Goal: Task Accomplishment & Management: Manage account settings

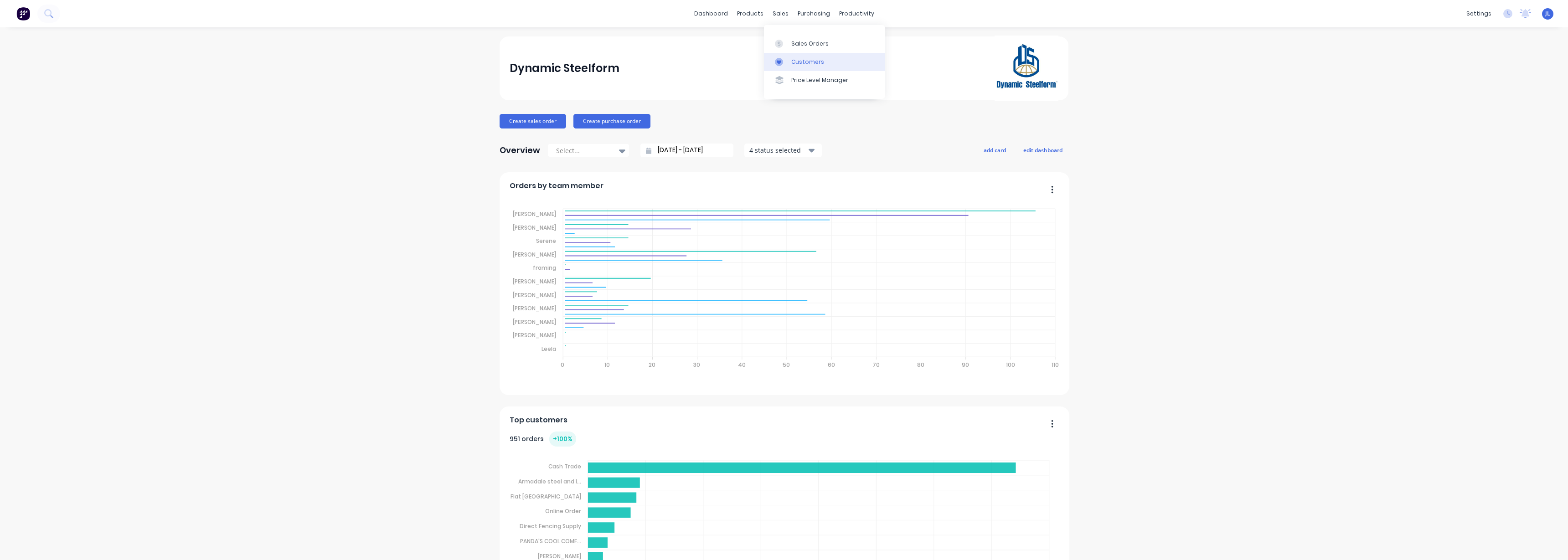
click at [796, 62] on div "Customers" at bounding box center [807, 62] width 33 height 8
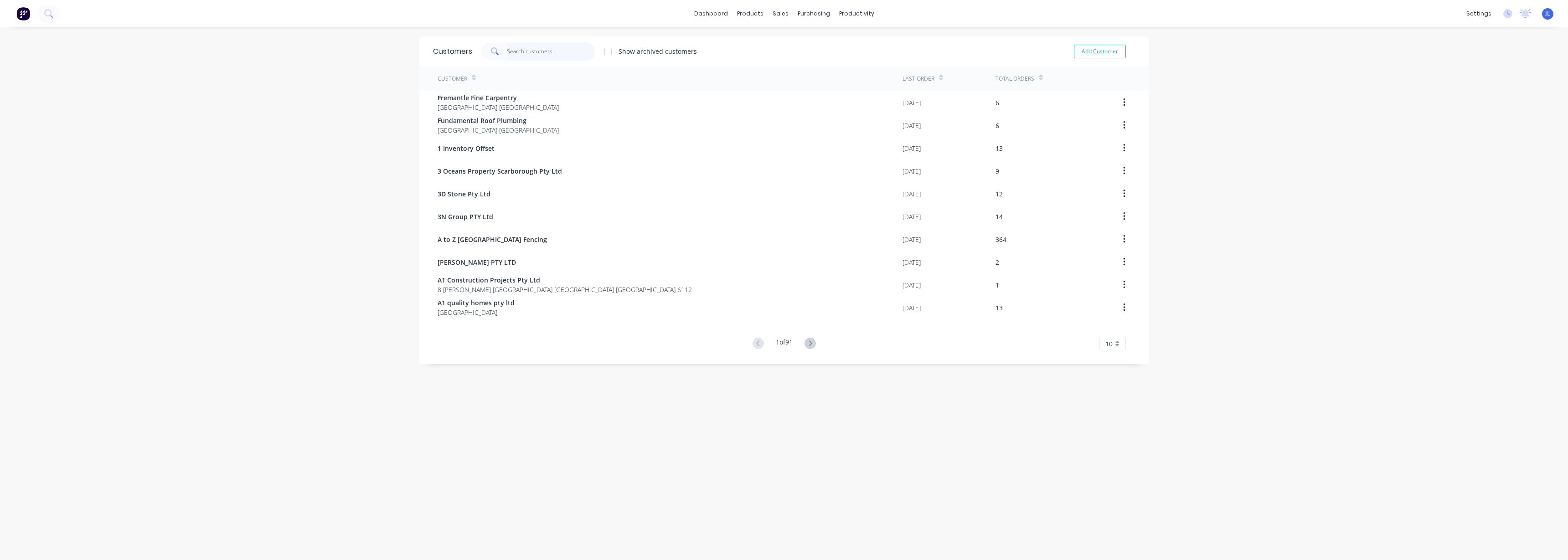
click at [536, 45] on input "text" at bounding box center [551, 51] width 89 height 18
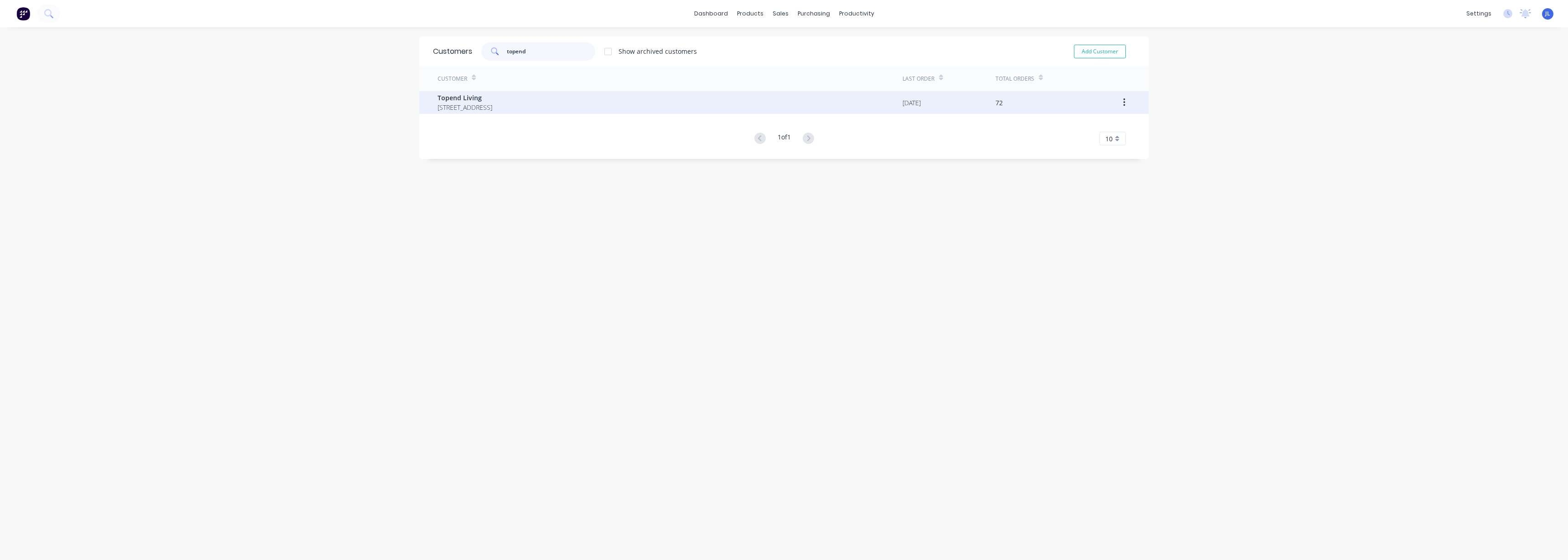
type input "topend"
click at [492, 99] on span "Topend Living" at bounding box center [465, 98] width 55 height 10
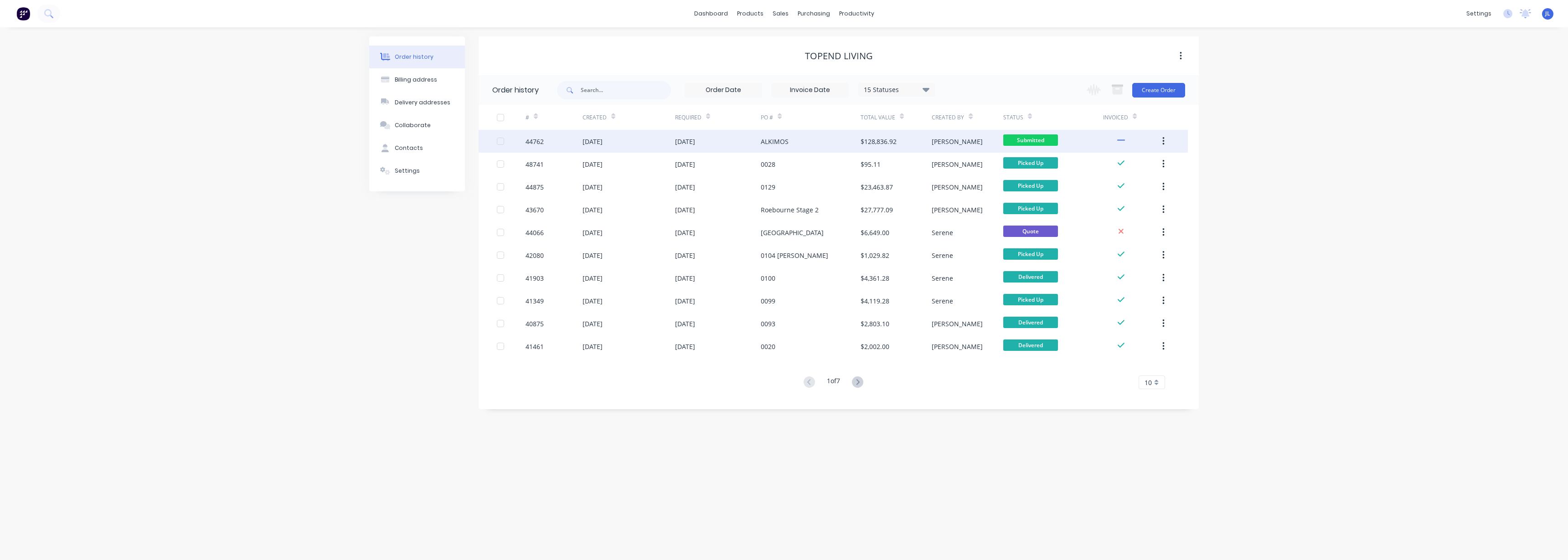
click at [763, 147] on div "ALKIMOS" at bounding box center [810, 142] width 100 height 23
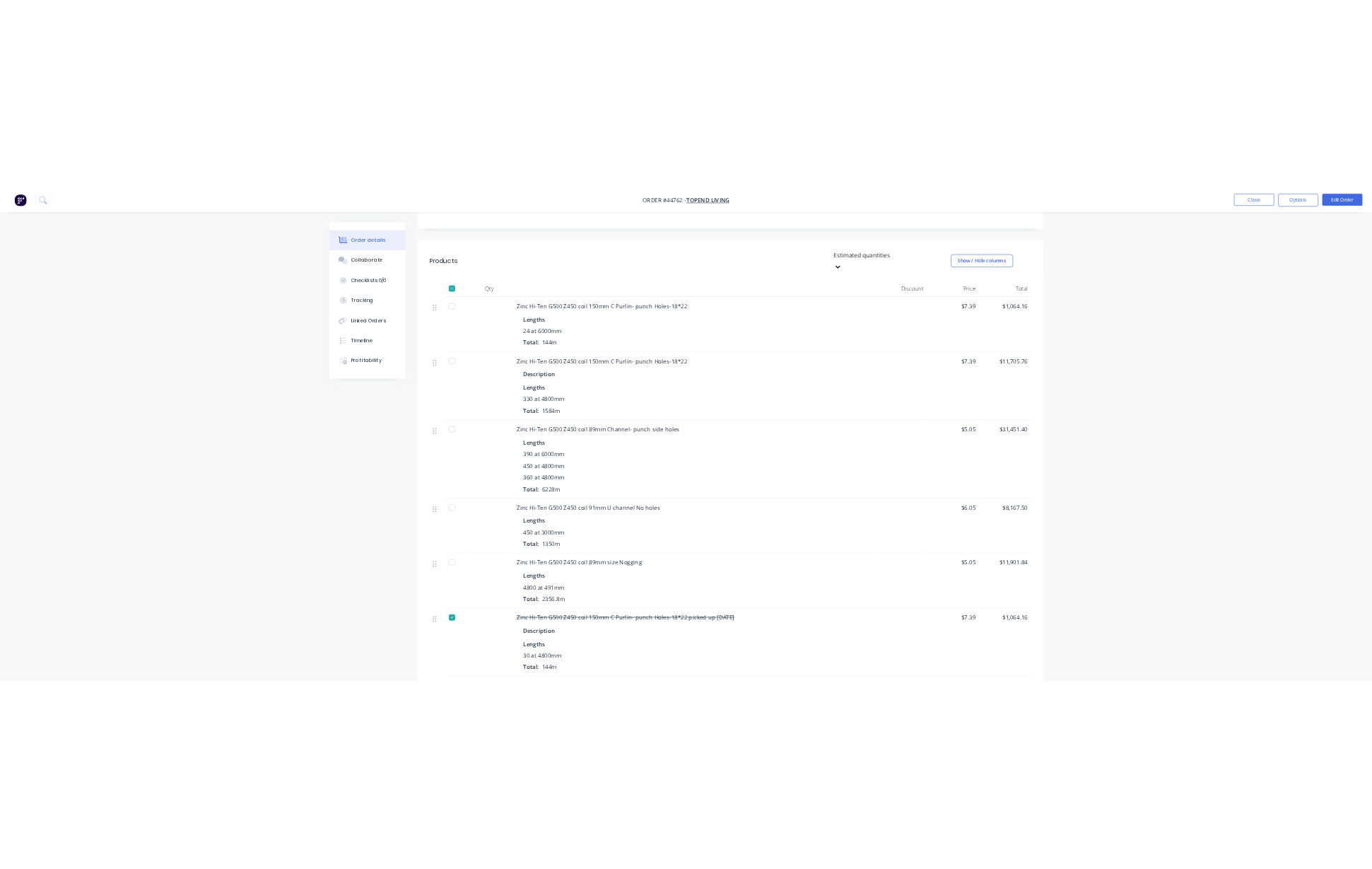
scroll to position [265, 0]
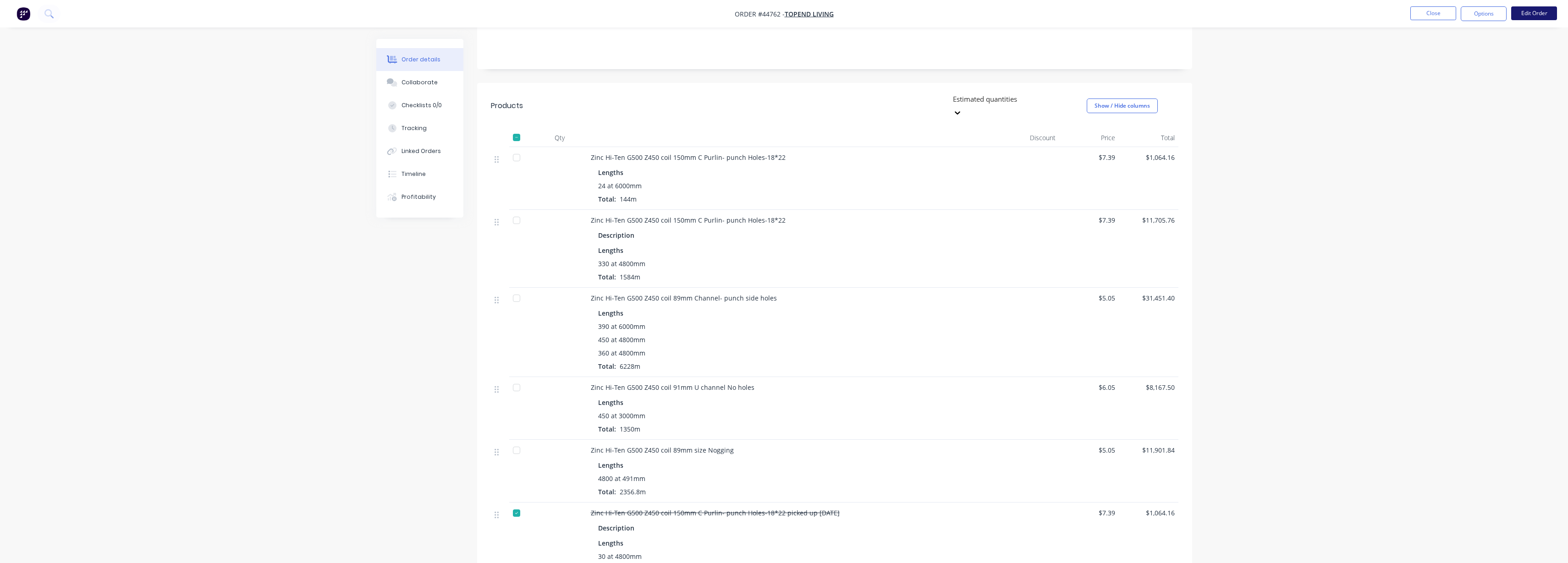
click at [1542, 13] on button "Edit Order" at bounding box center [1533, 13] width 46 height 13
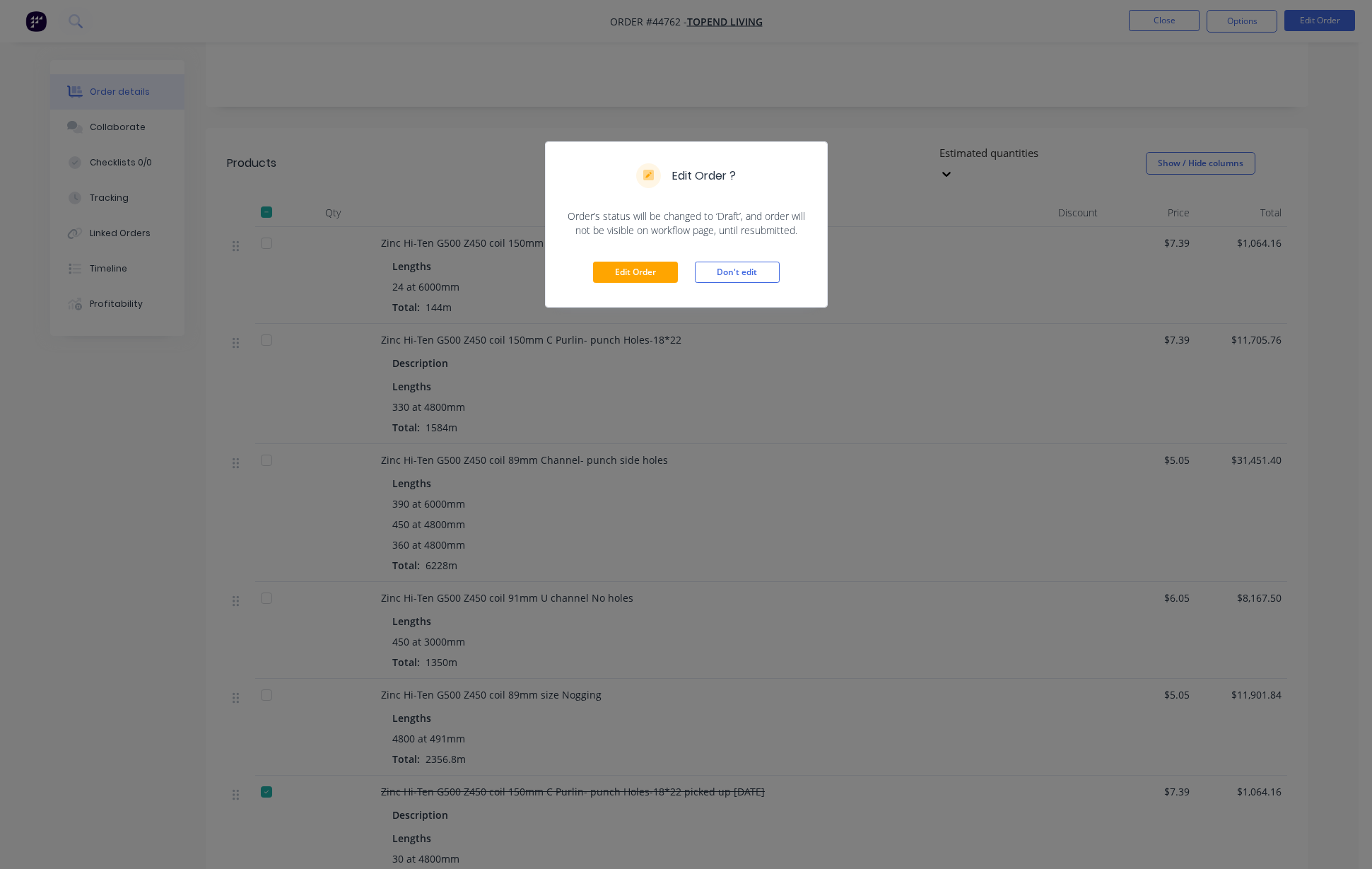
click at [652, 283] on div "Edit Order Don't edit" at bounding box center [686, 272] width 281 height 69
click at [641, 276] on button "Edit Order" at bounding box center [635, 271] width 85 height 21
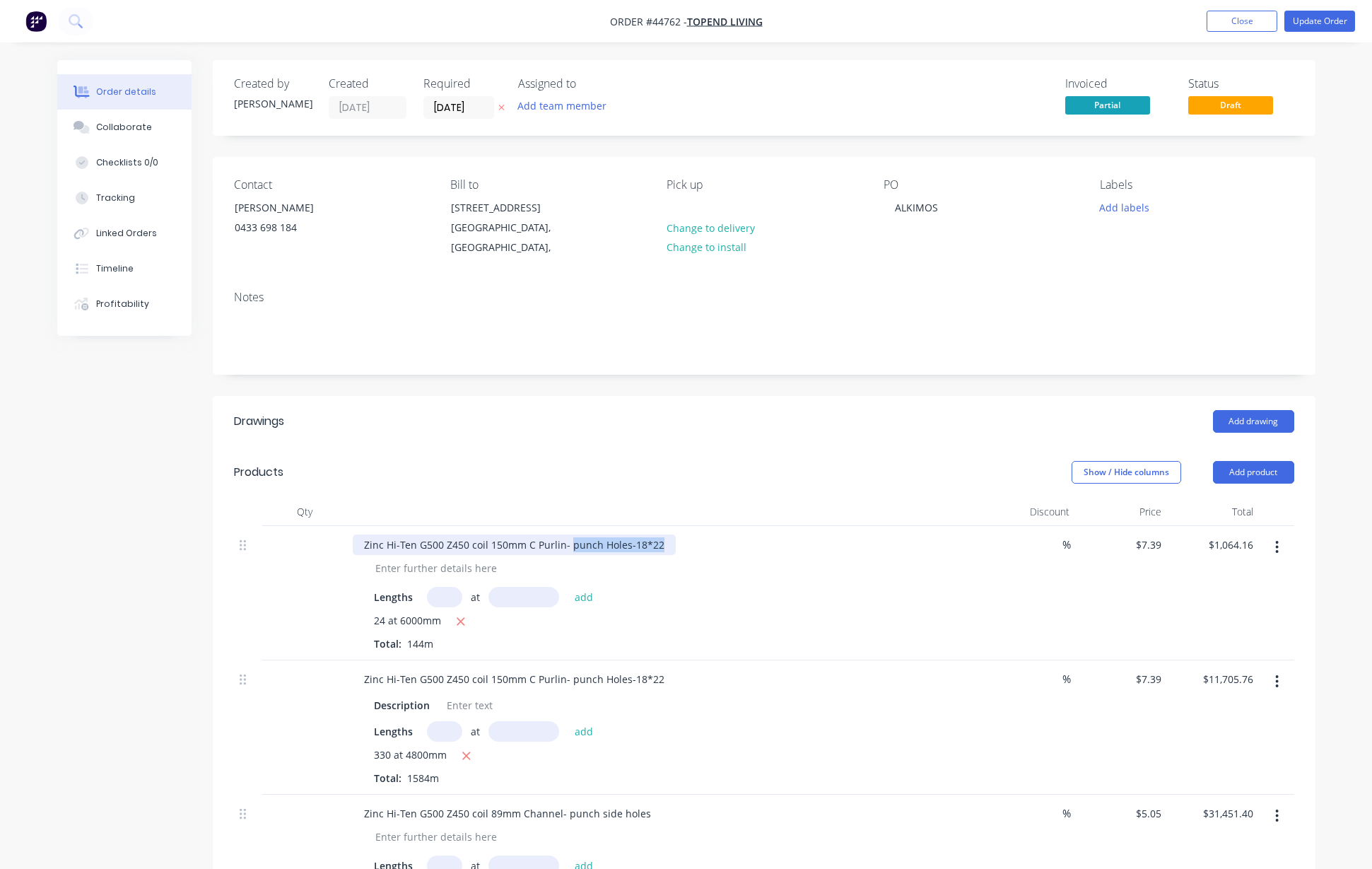
drag, startPoint x: 657, startPoint y: 562, endPoint x: 566, endPoint y: 563, distance: 91.0
click at [566, 555] on div "Zinc Hi-Ten G500 Z450 coil 150mm C Purlin- punch Holes-18*22" at bounding box center [513, 544] width 322 height 21
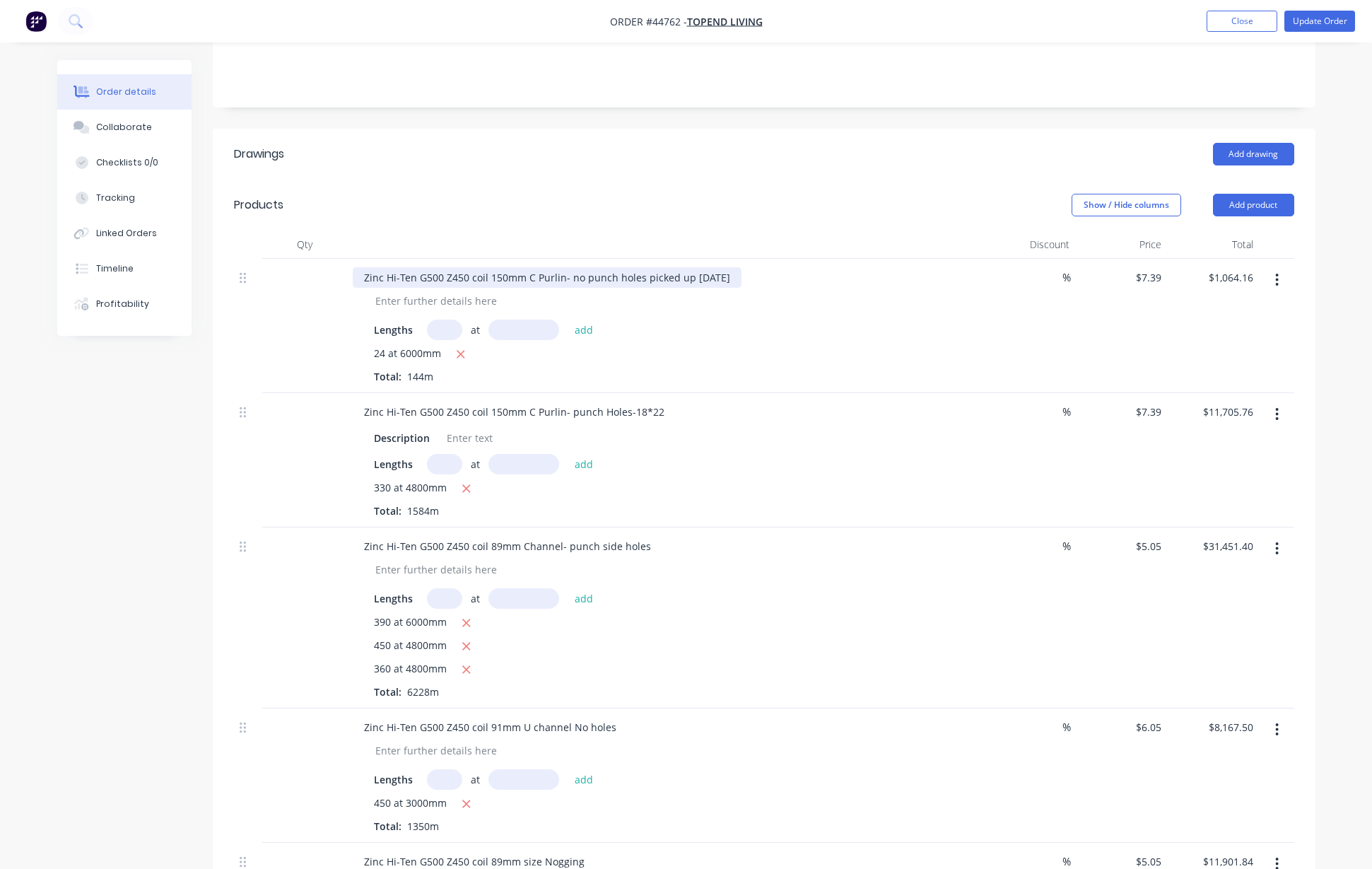
scroll to position [353, 0]
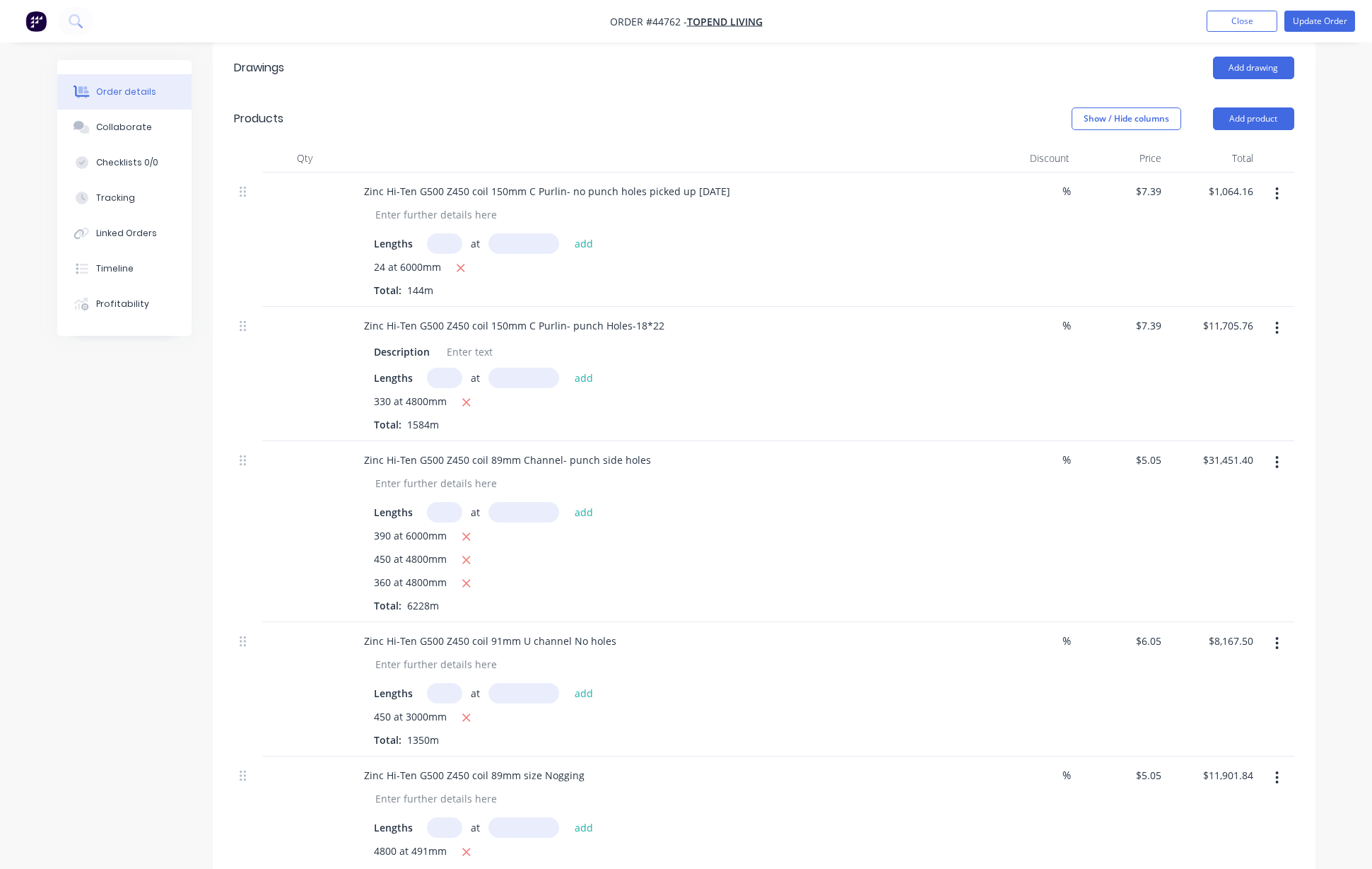
click at [1277, 470] on icon "button" at bounding box center [1277, 462] width 4 height 16
click at [1206, 538] on div "Duplicate" at bounding box center [1227, 528] width 109 height 21
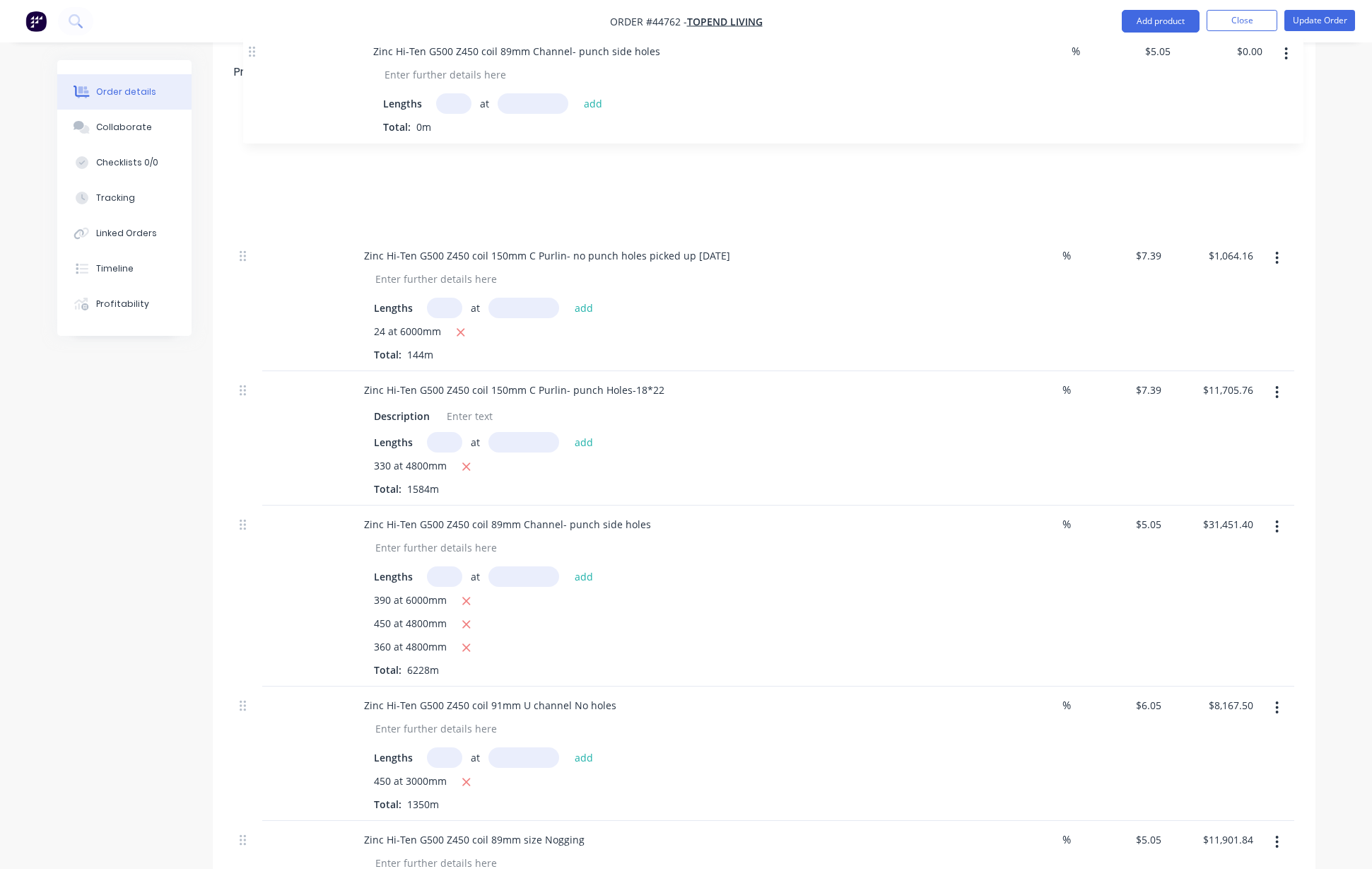
scroll to position [392, 0]
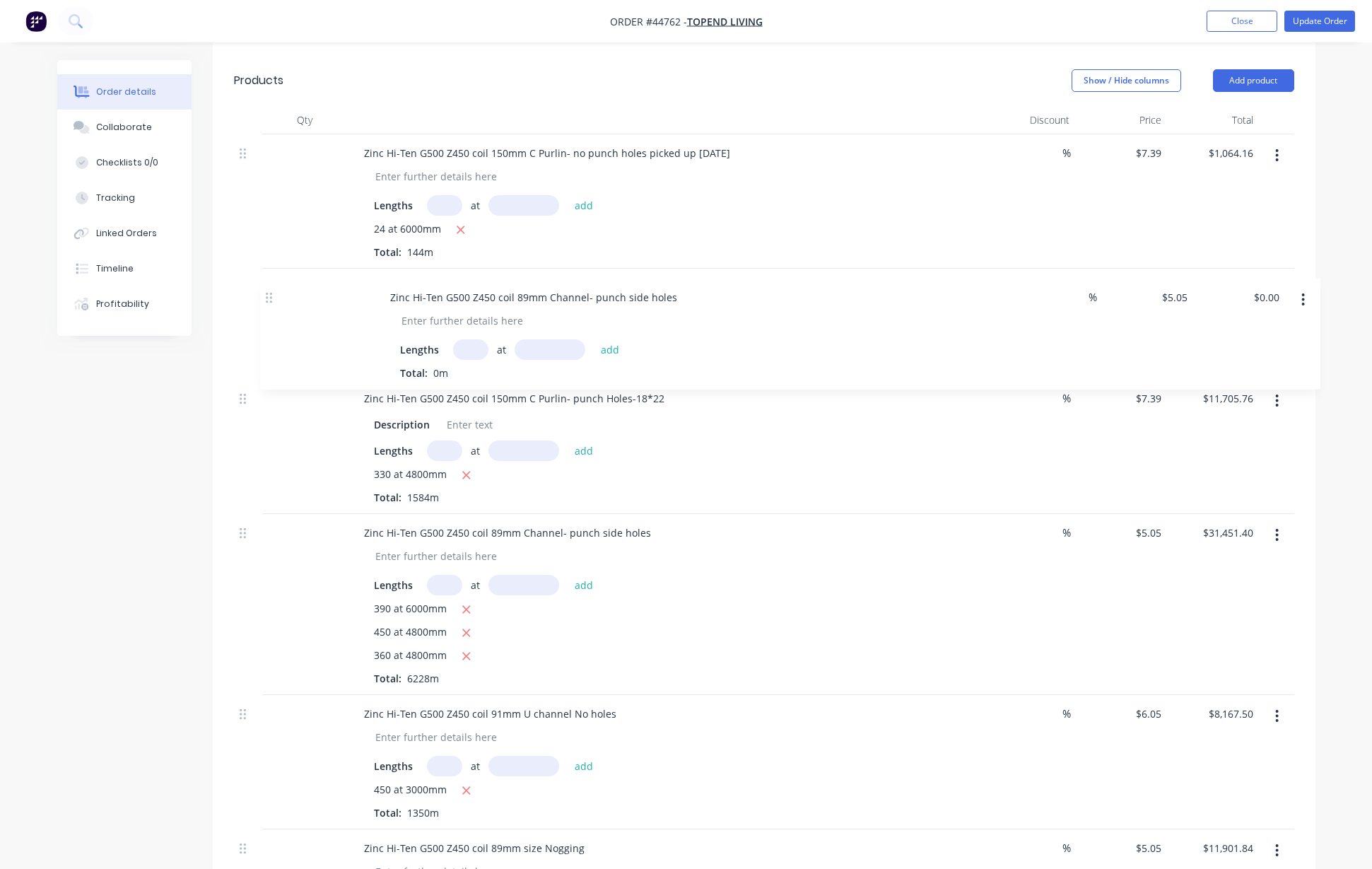
drag, startPoint x: 242, startPoint y: 446, endPoint x: 268, endPoint y: 297, distance: 151.3
click at [447, 350] on input "text" at bounding box center [444, 339] width 36 height 21
type input "160"
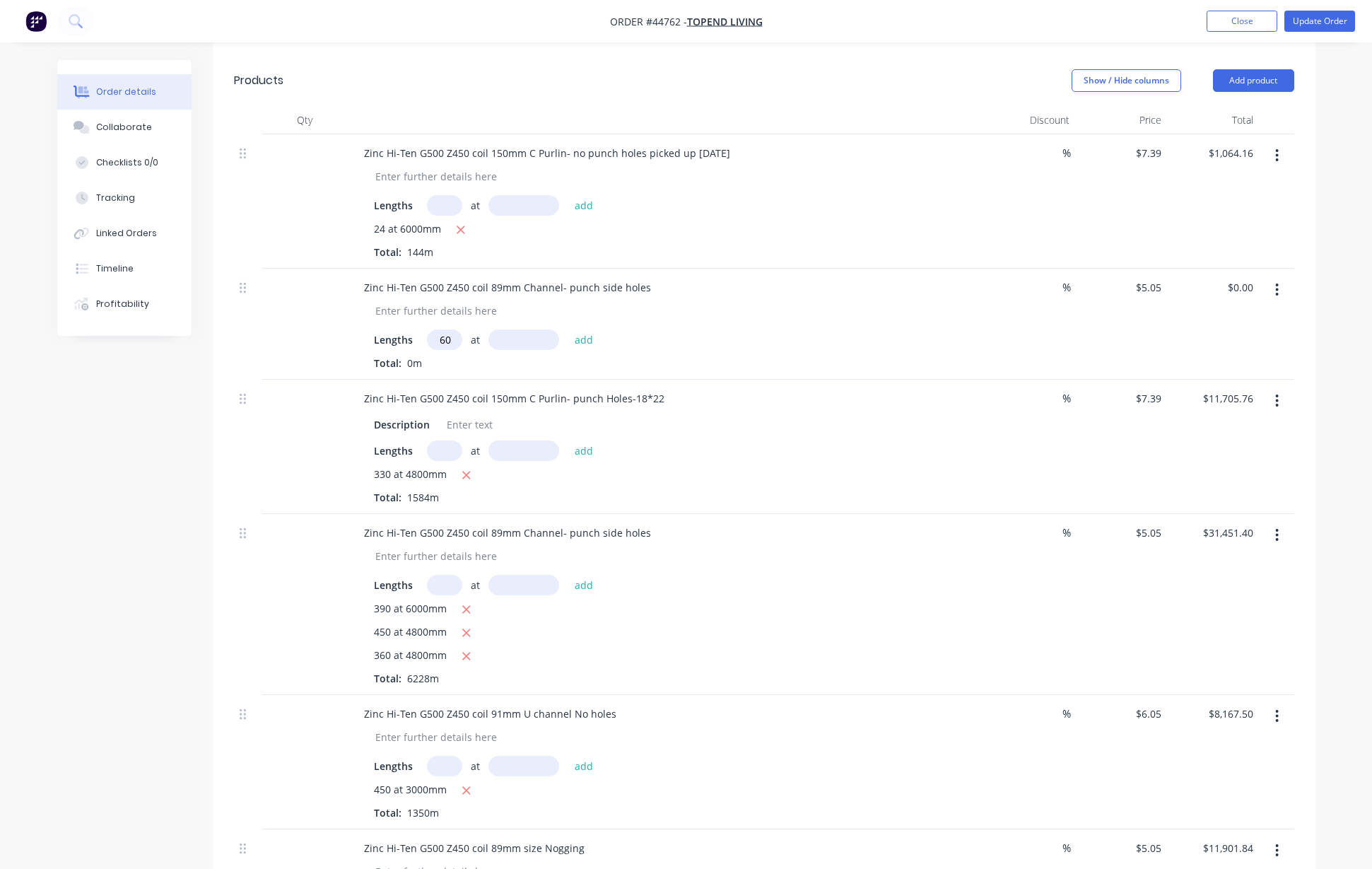
scroll to position [0, 0]
type input "4800"
click at [568, 330] on button "add" at bounding box center [585, 338] width 34 height 19
type input "$3,878.40"
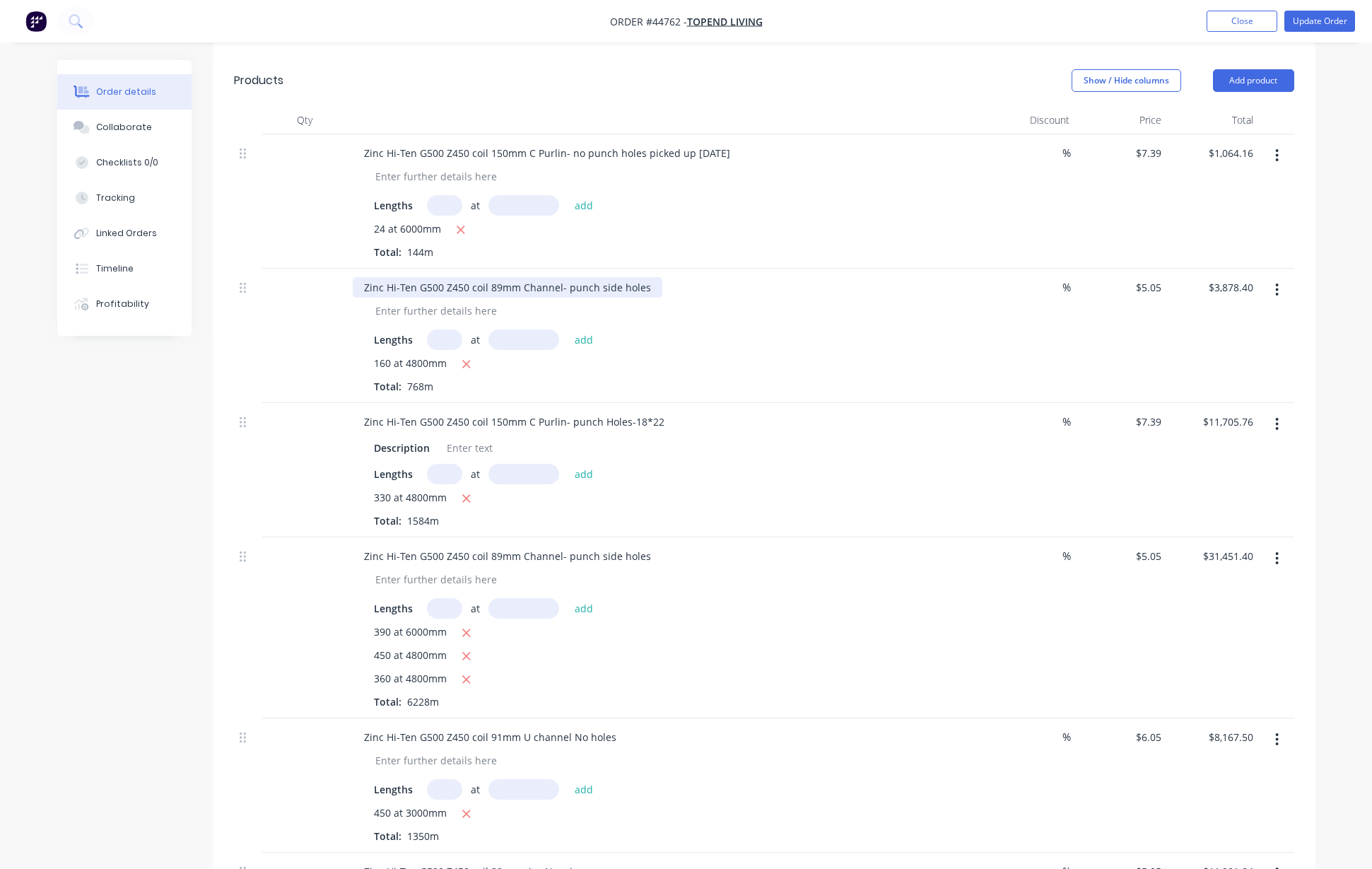
click at [646, 298] on div "Zinc Hi-Ten G500 Z450 coil 89mm Channel- punch side holes" at bounding box center [506, 287] width 310 height 21
click at [859, 350] on div "Lengths at add" at bounding box center [665, 339] width 583 height 21
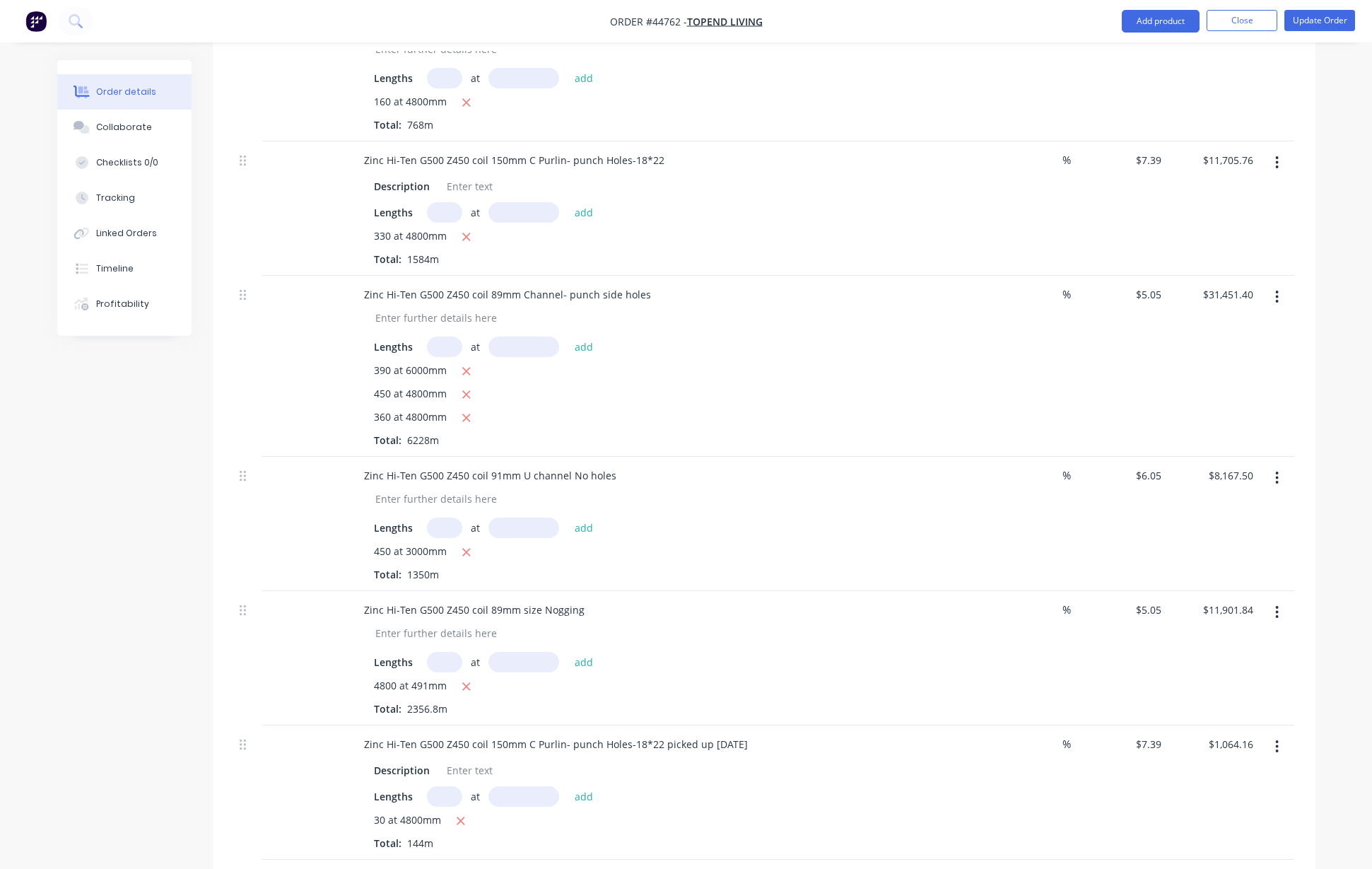
scroll to position [657, 0]
click at [1278, 482] on icon "button" at bounding box center [1277, 474] width 4 height 16
drag, startPoint x: 1224, startPoint y: 559, endPoint x: 985, endPoint y: 560, distance: 239.0
click at [1223, 550] on div "Duplicate" at bounding box center [1227, 539] width 109 height 21
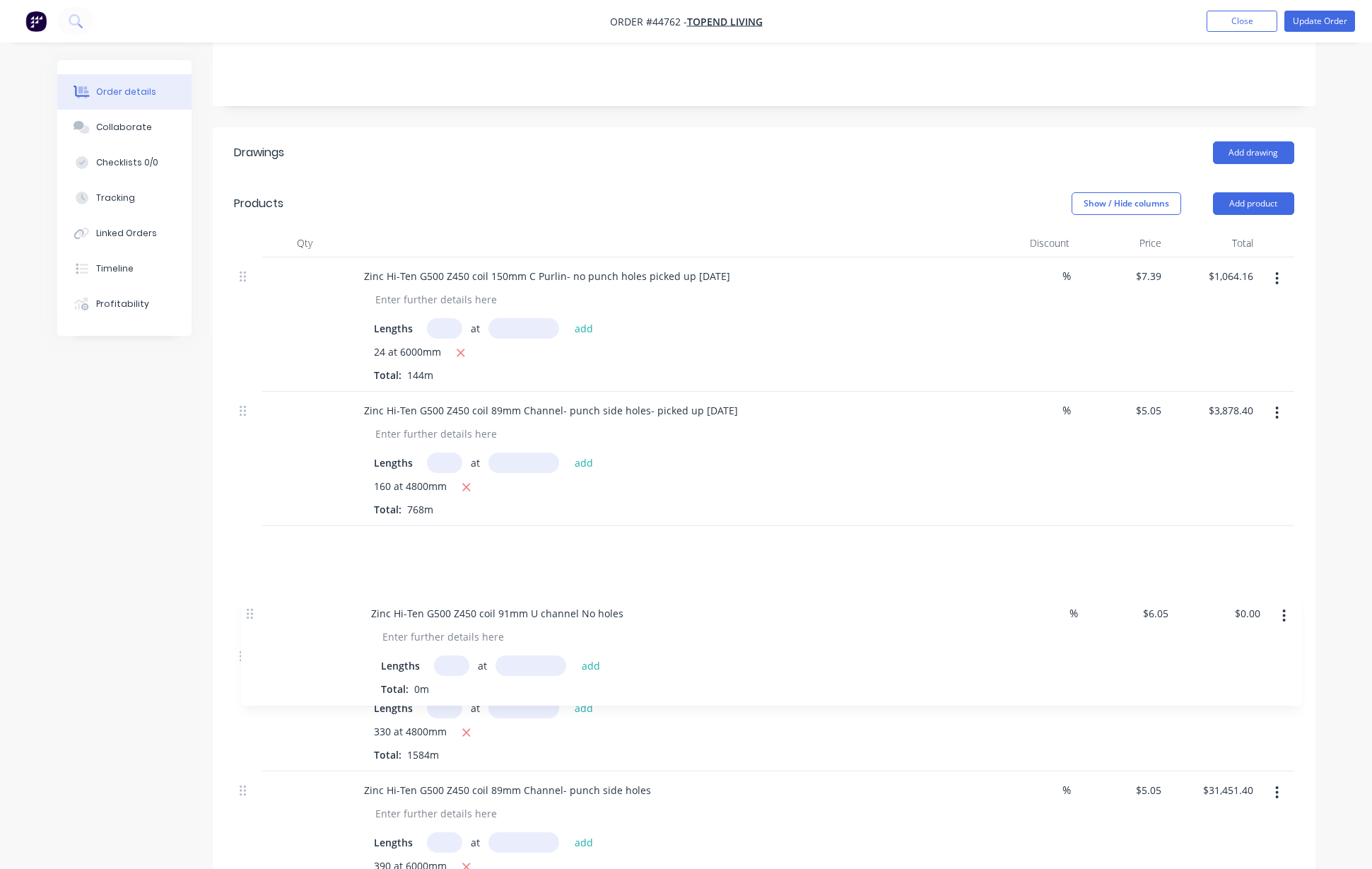
scroll to position [273, 0]
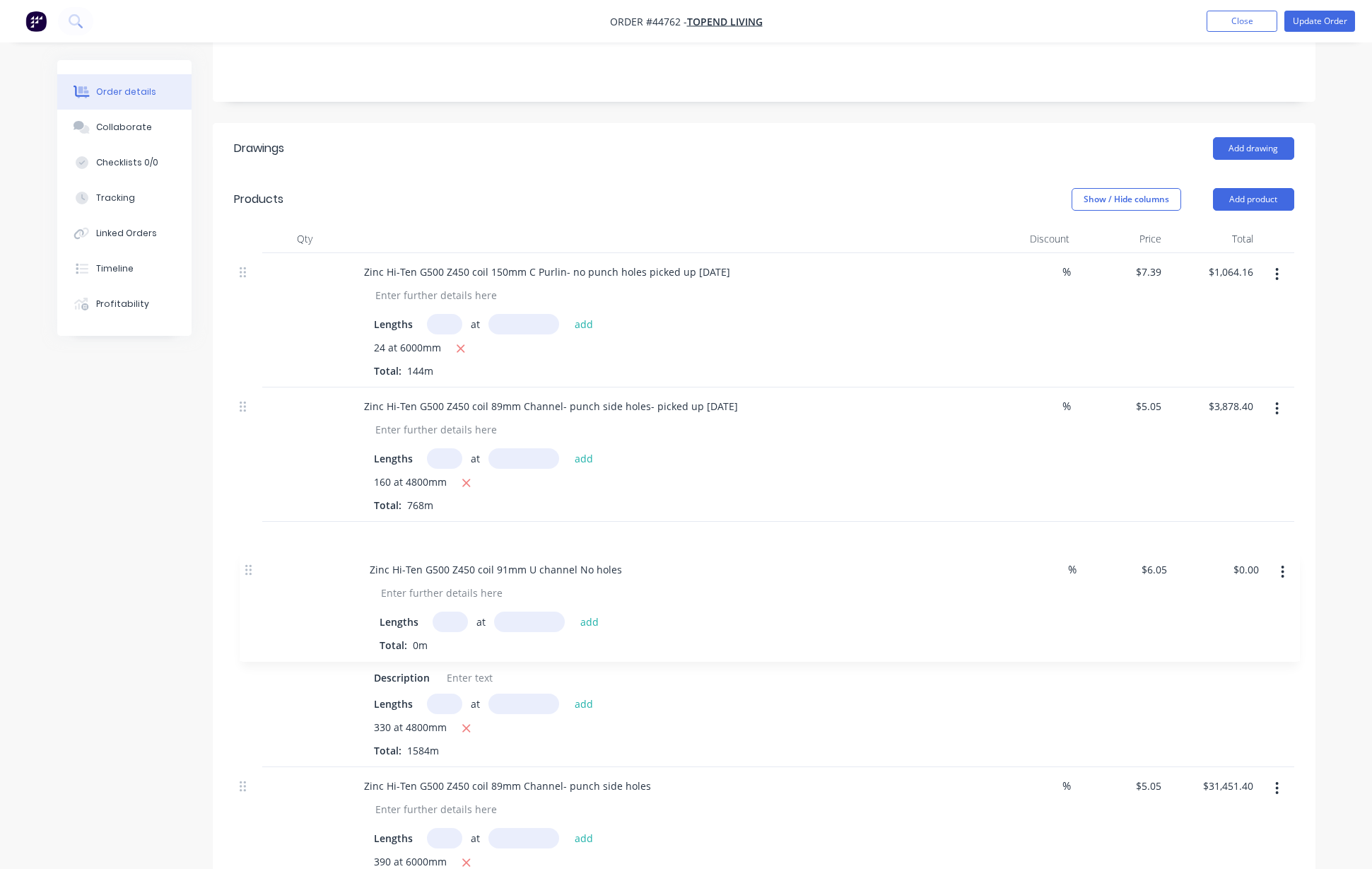
drag, startPoint x: 240, startPoint y: 543, endPoint x: 246, endPoint y: 571, distance: 28.6
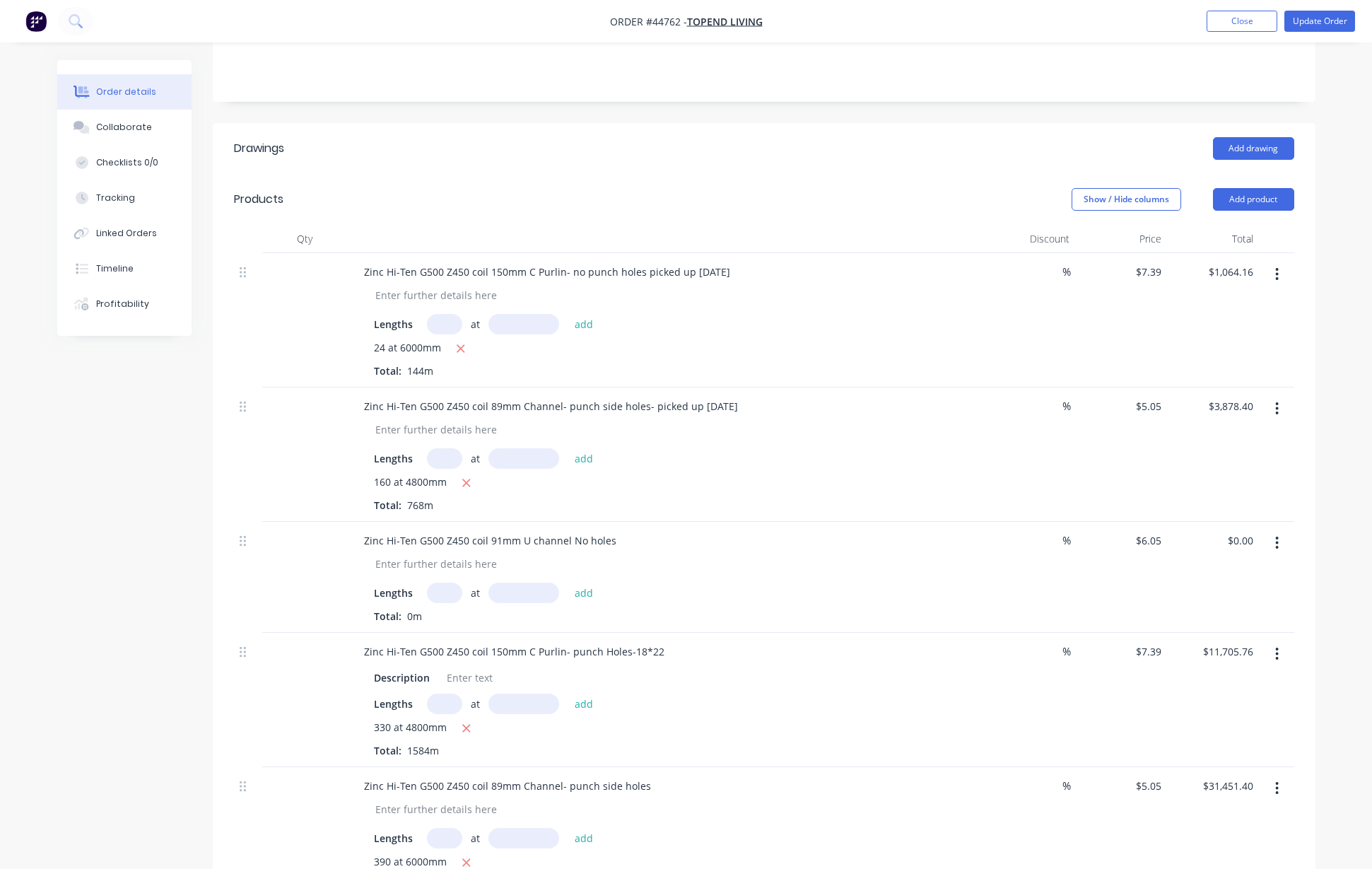
click at [436, 603] on input "text" at bounding box center [444, 593] width 36 height 21
type input "160"
type input "3000"
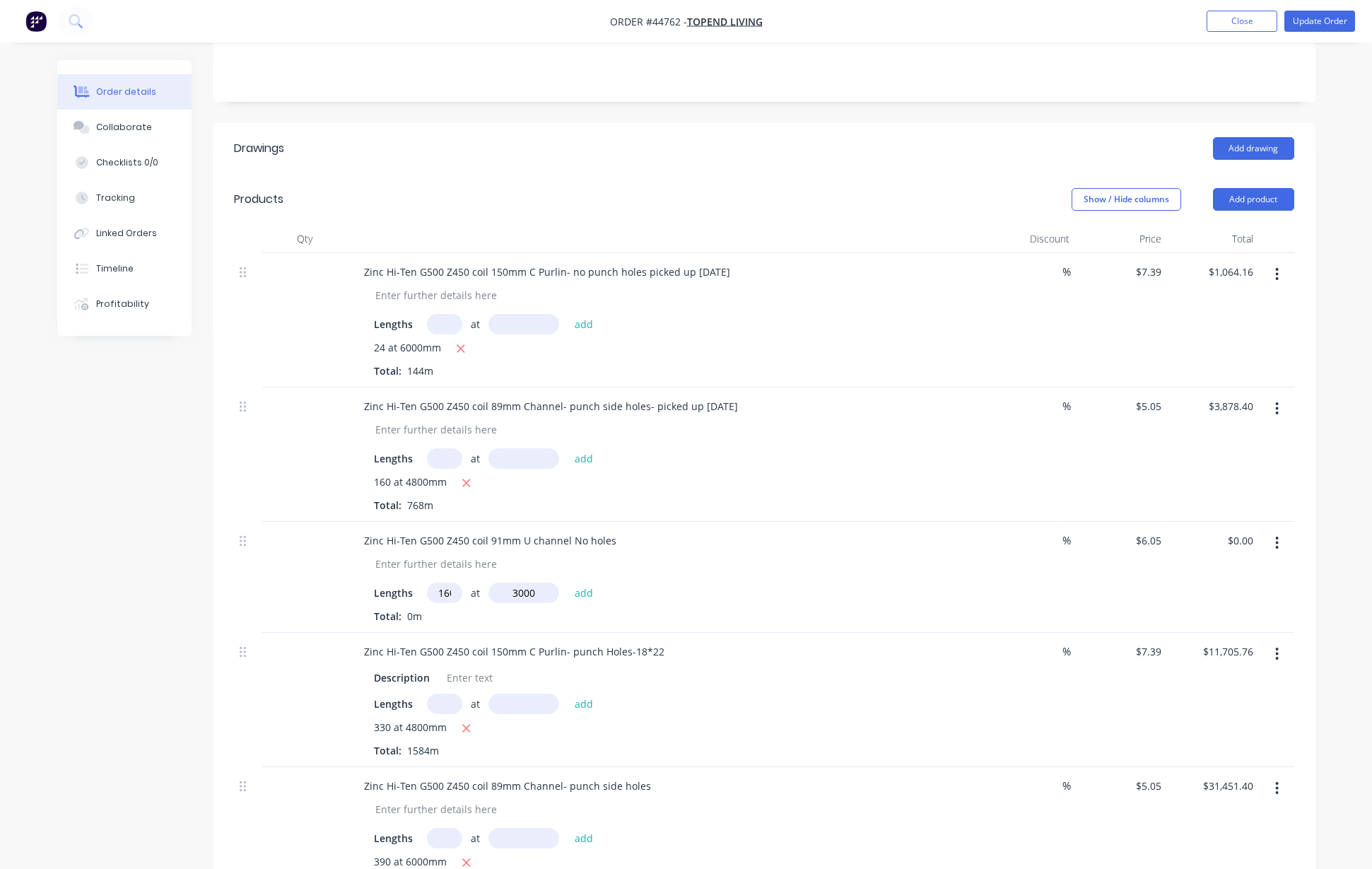
click at [568, 583] on button "add" at bounding box center [585, 592] width 34 height 19
type input "$2,904.00"
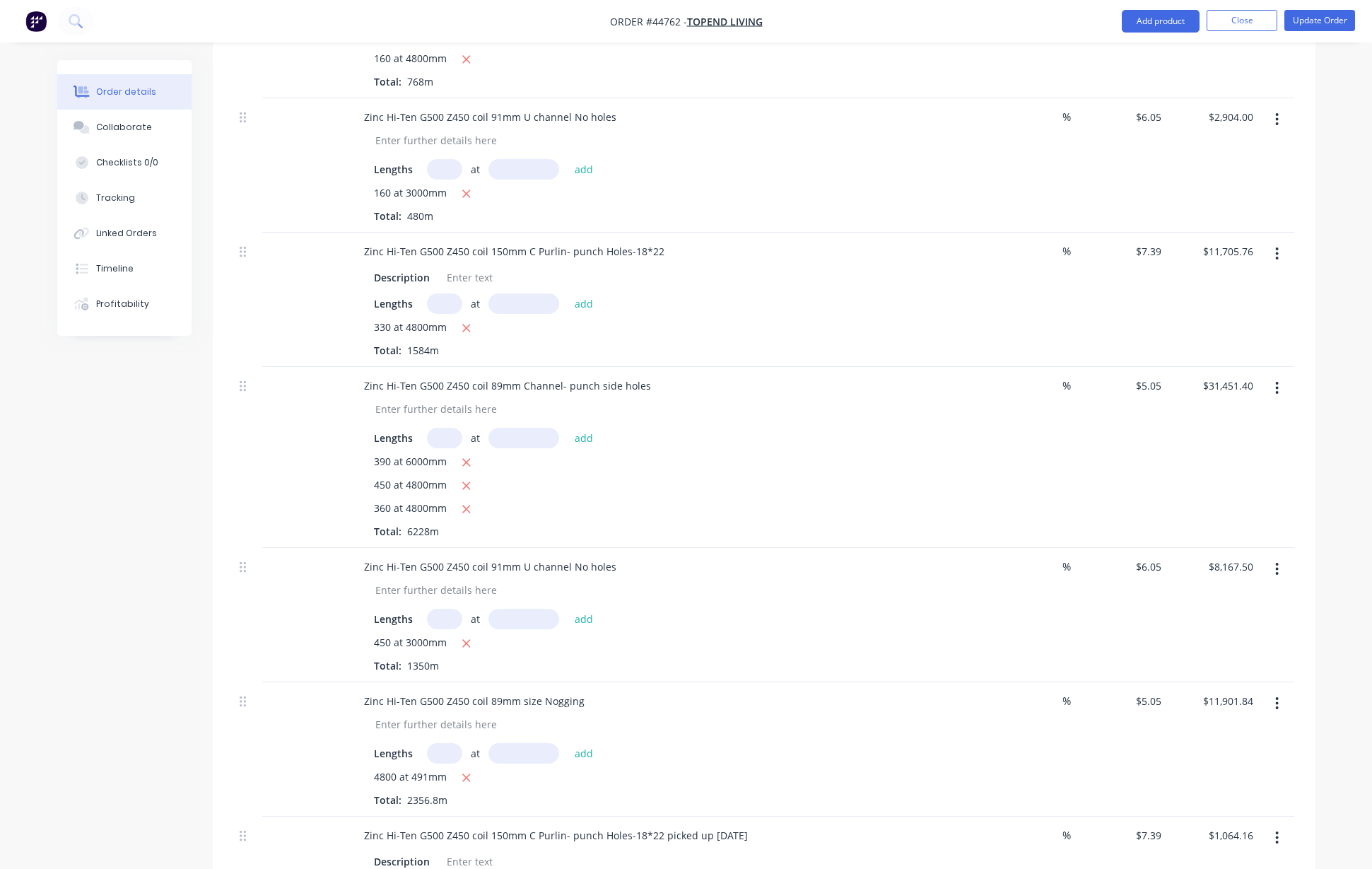
scroll to position [715, 0]
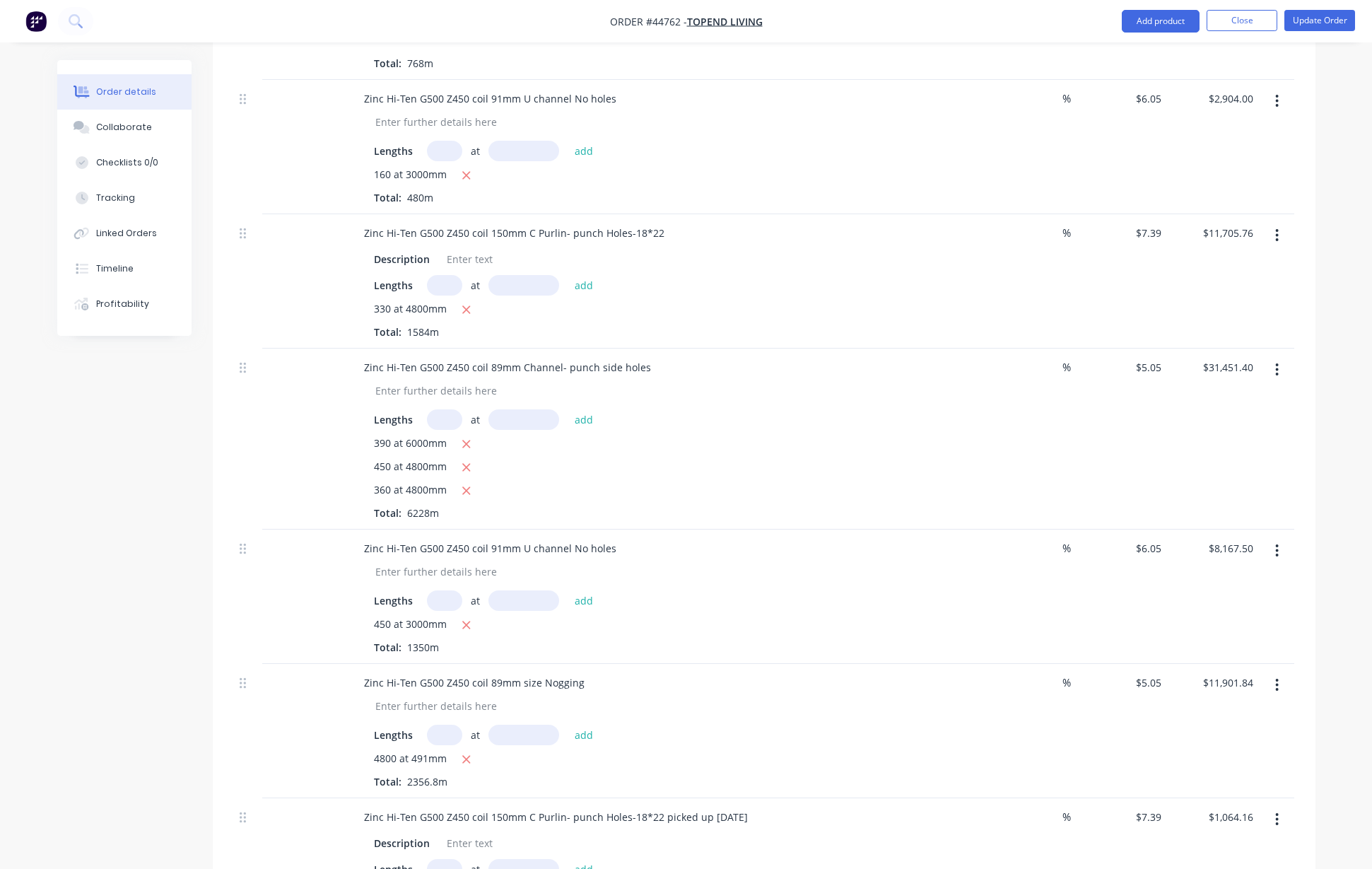
click at [441, 611] on input "text" at bounding box center [444, 600] width 36 height 21
type input "290"
type input "3000"
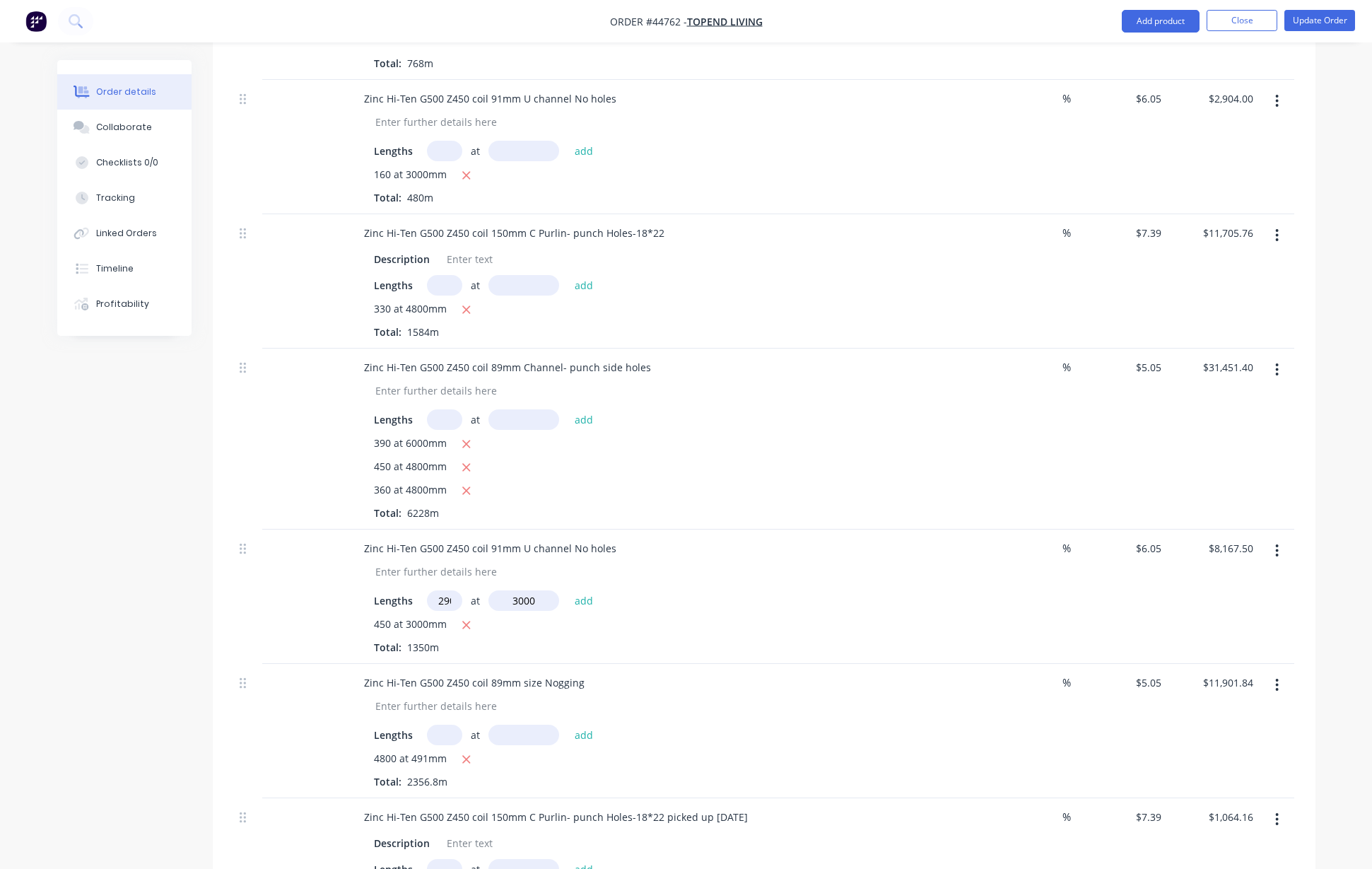
click at [568, 590] on button "add" at bounding box center [585, 599] width 34 height 19
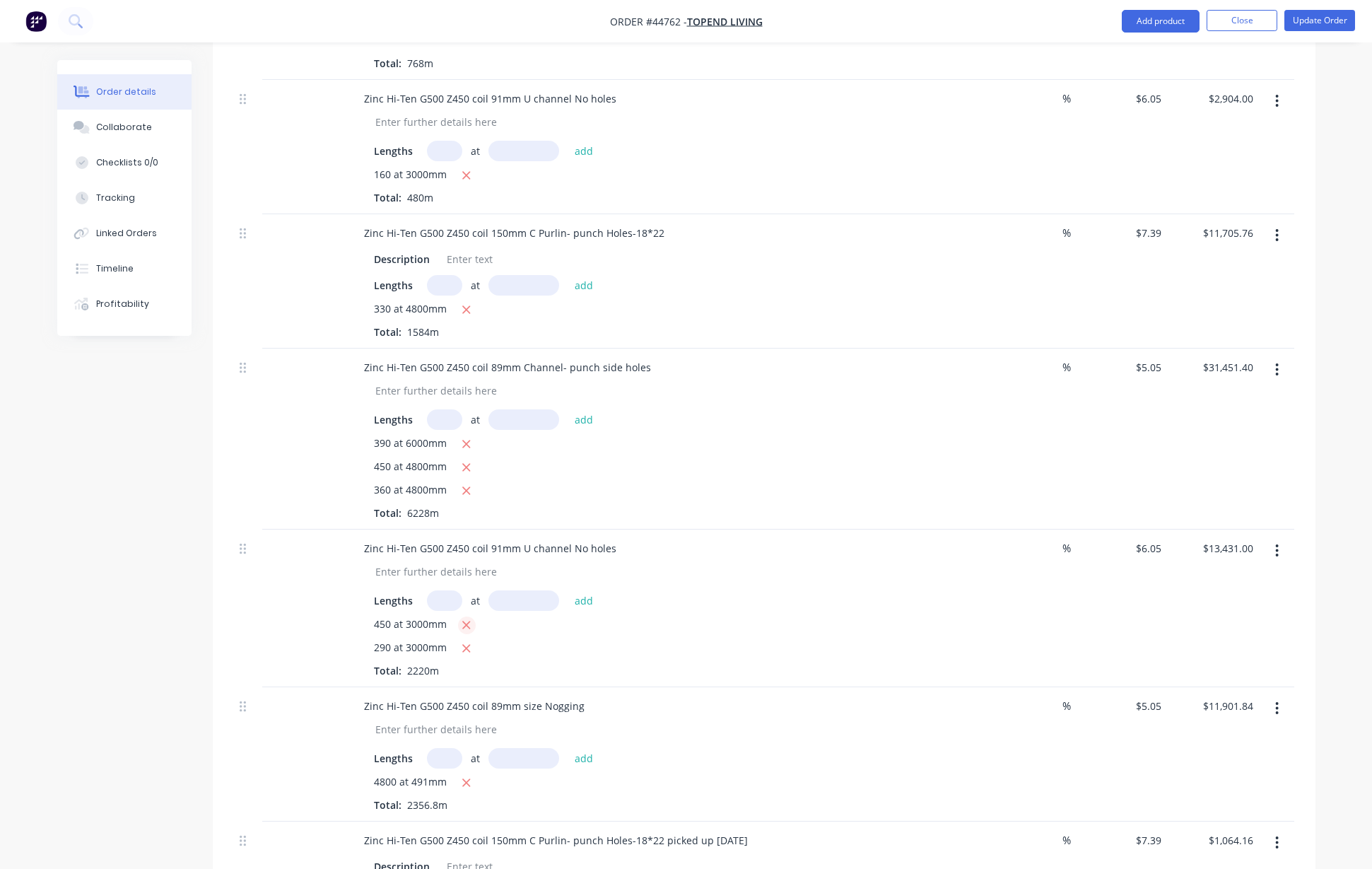
click at [465, 631] on icon "button" at bounding box center [465, 625] width 9 height 13
type input "$5,263.50"
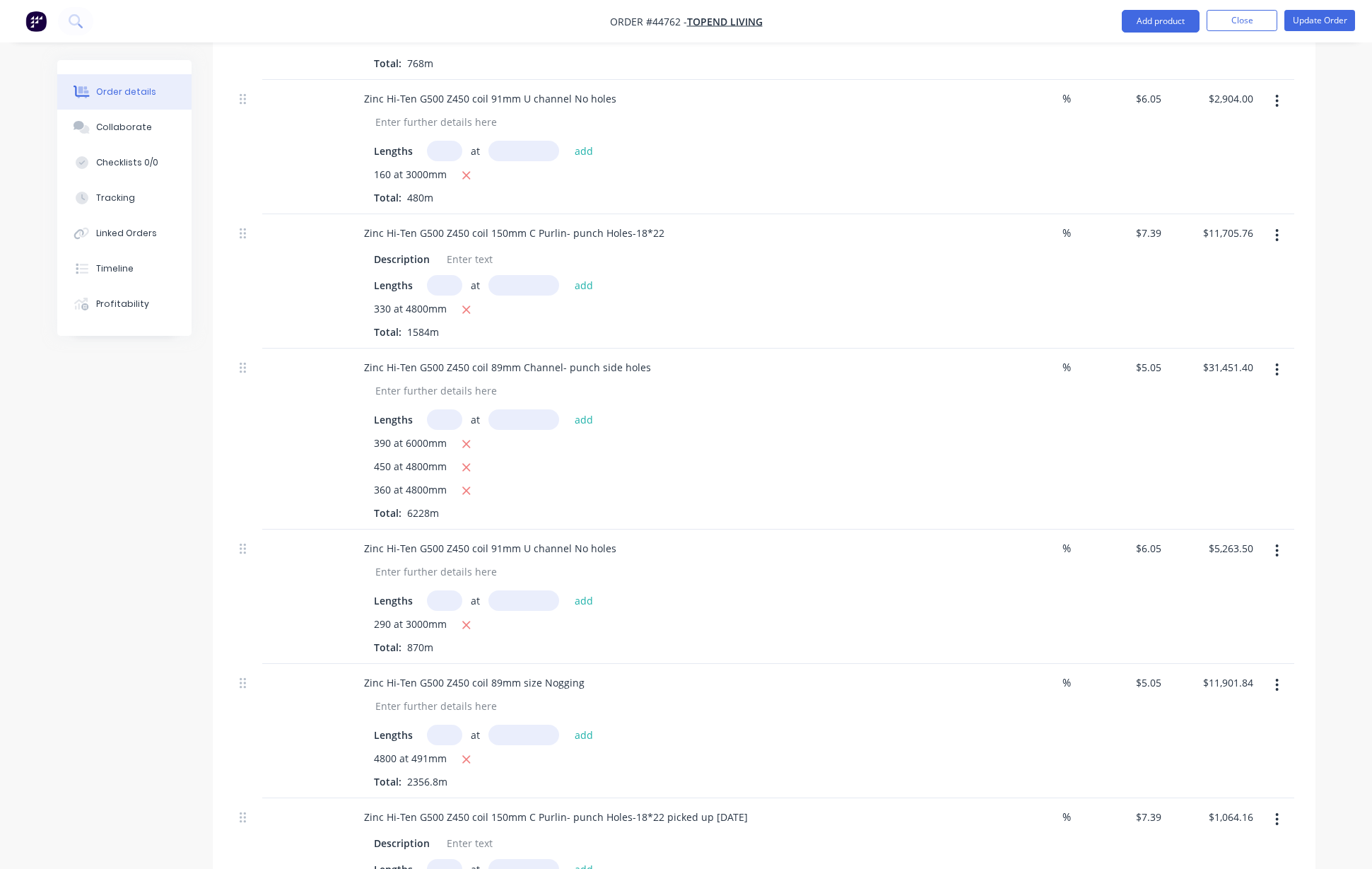
click at [453, 430] on input "text" at bounding box center [444, 420] width 36 height 21
type input "200"
type input "4800"
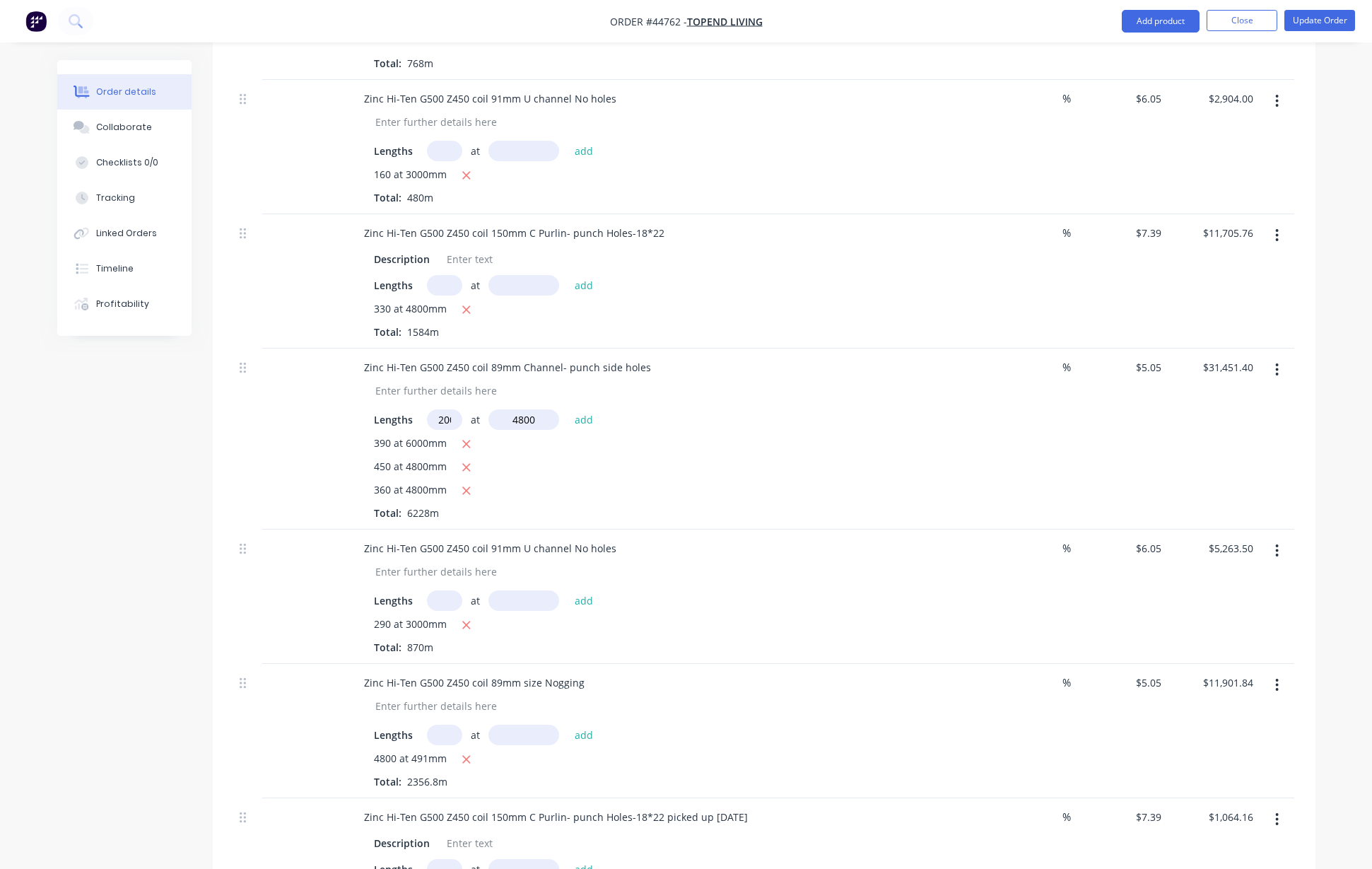
click at [568, 410] on button "add" at bounding box center [585, 419] width 34 height 19
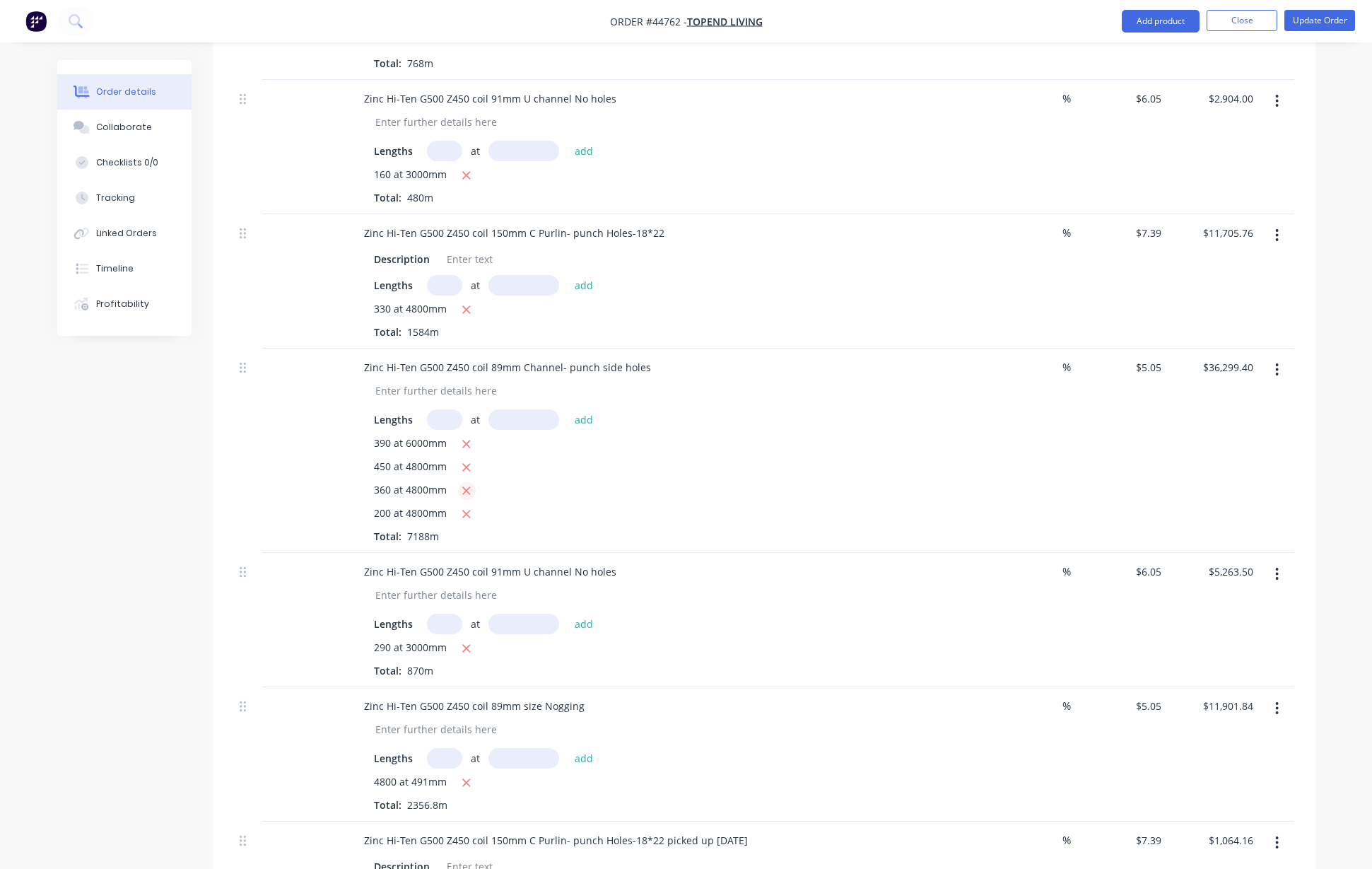
click at [465, 495] on icon "button" at bounding box center [467, 491] width 8 height 8
type input "$27,573.00"
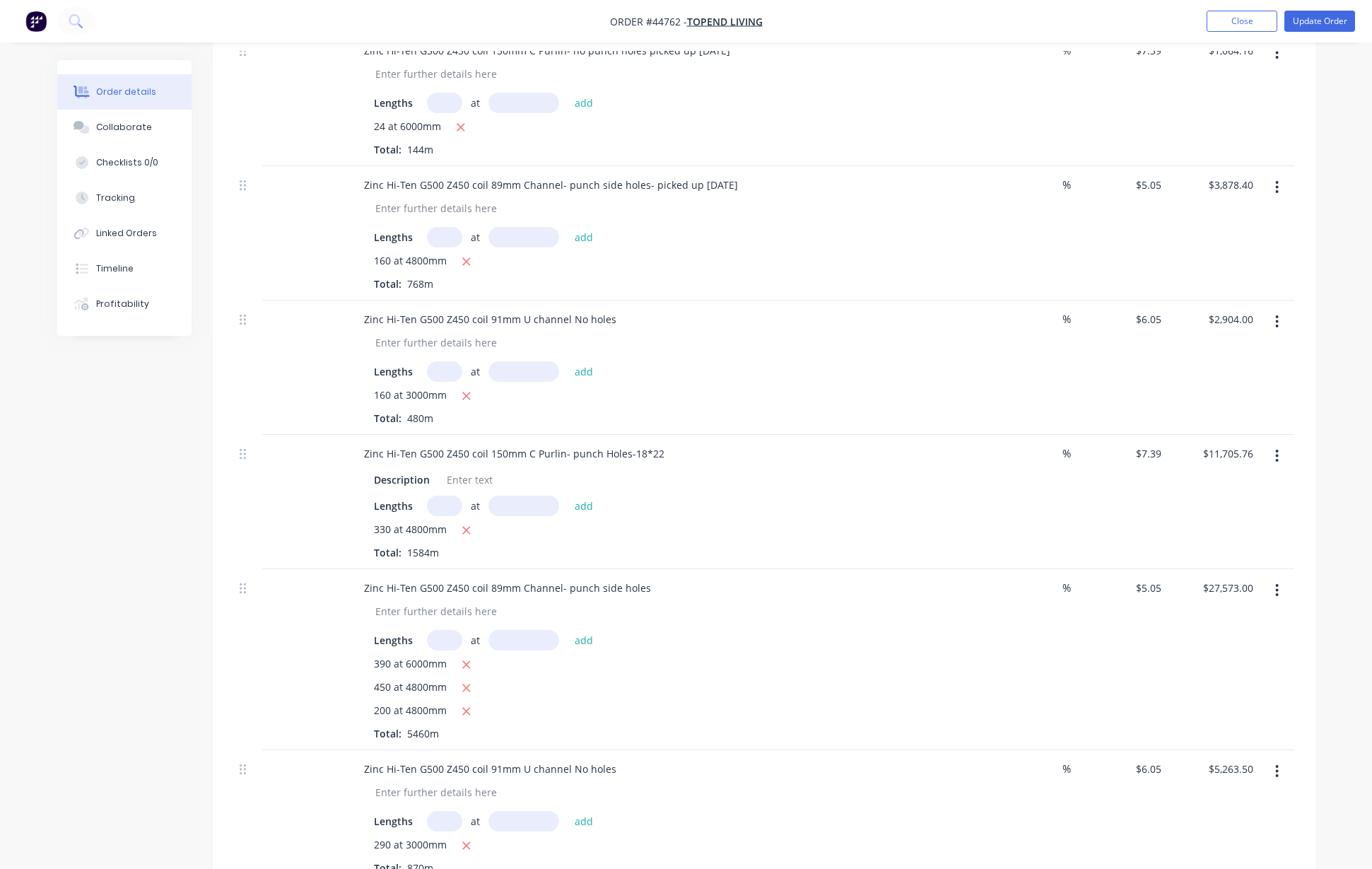
scroll to position [449, 0]
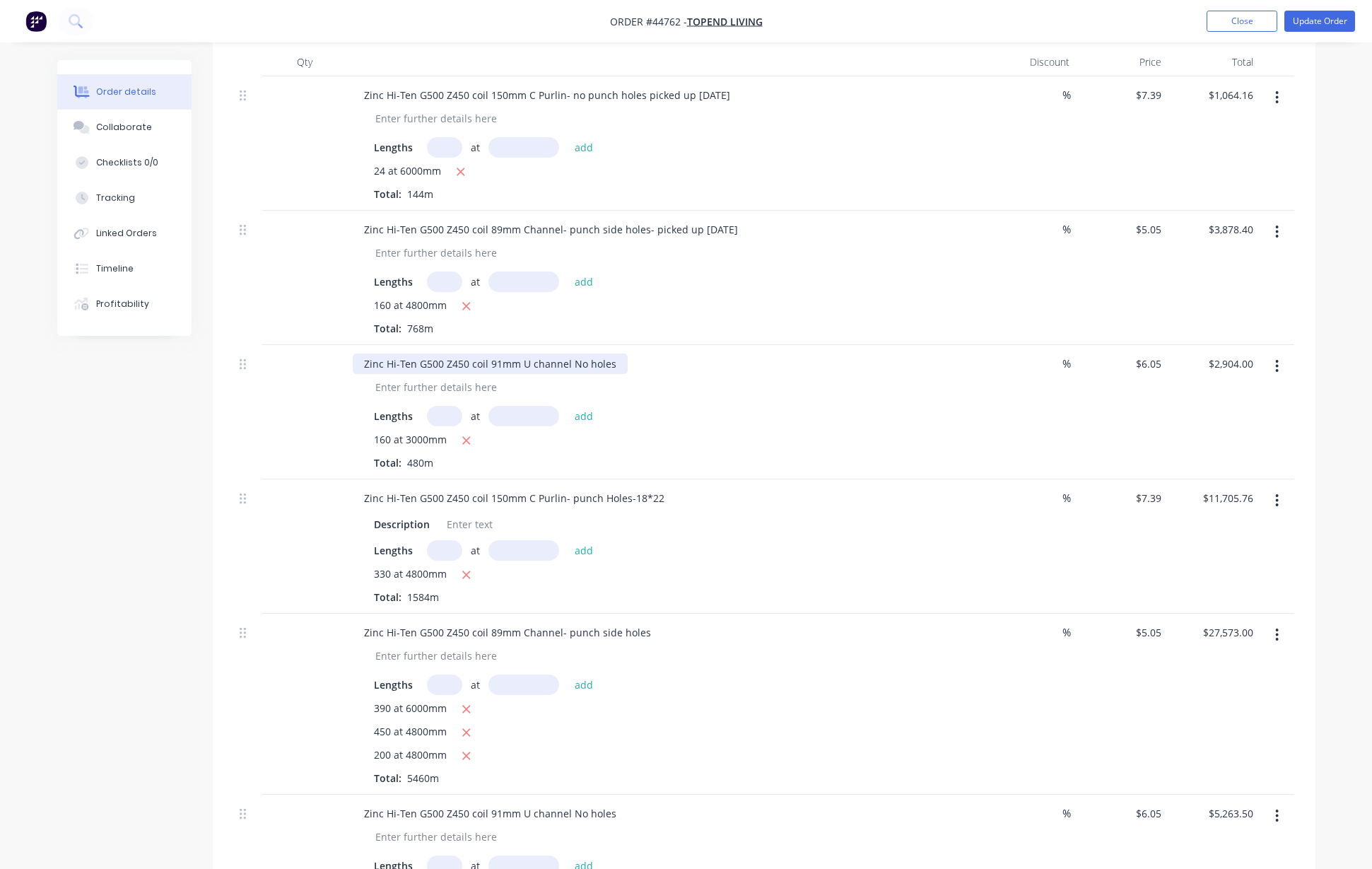
click at [612, 374] on div "Zinc Hi-Ten G500 Z450 coil 91mm U channel No holes" at bounding box center [490, 363] width 275 height 21
click at [718, 427] on div "Lengths at add" at bounding box center [665, 416] width 583 height 21
click at [981, 410] on div "Zinc Hi-Ten G500 Z450 coil 91mm U channel No holes picked up 07/10/2025 Lengths…" at bounding box center [665, 413] width 636 height 135
click at [444, 427] on input "text" at bounding box center [444, 416] width 36 height 21
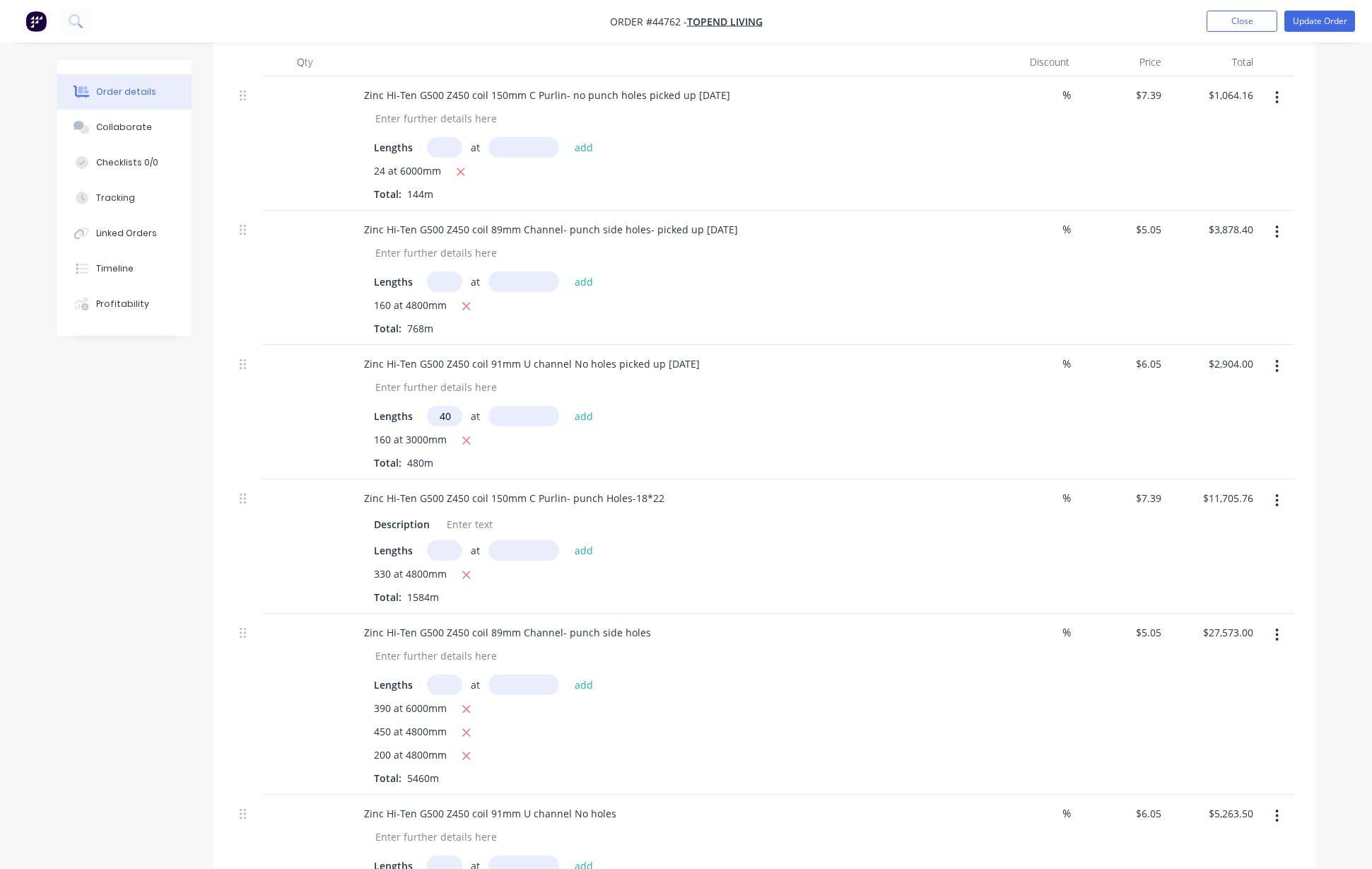
type input "140"
type input "3000"
click at [568, 406] on button "add" at bounding box center [585, 415] width 34 height 19
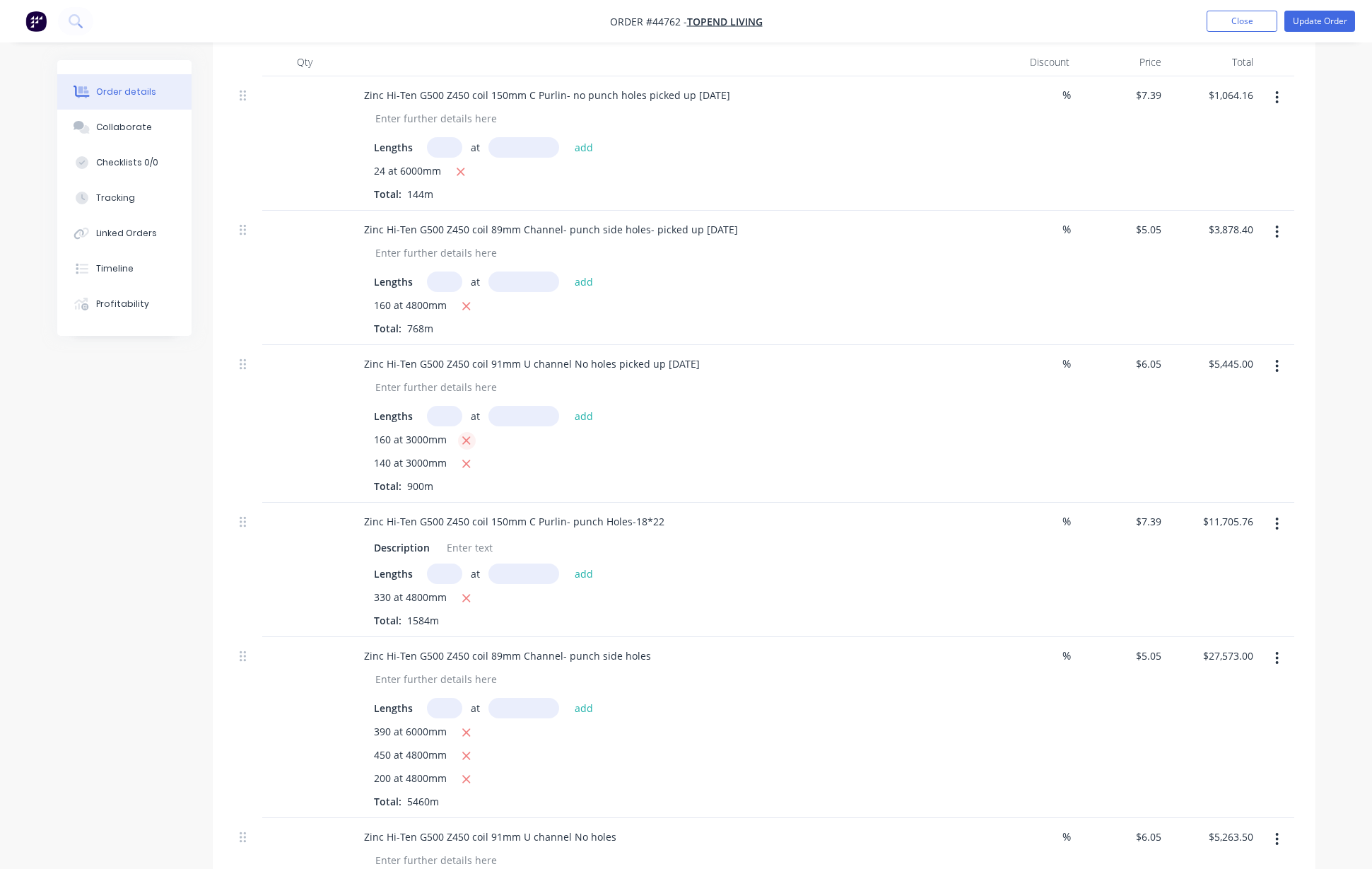
click at [469, 446] on icon "button" at bounding box center [465, 440] width 9 height 13
type input "$2,541.00"
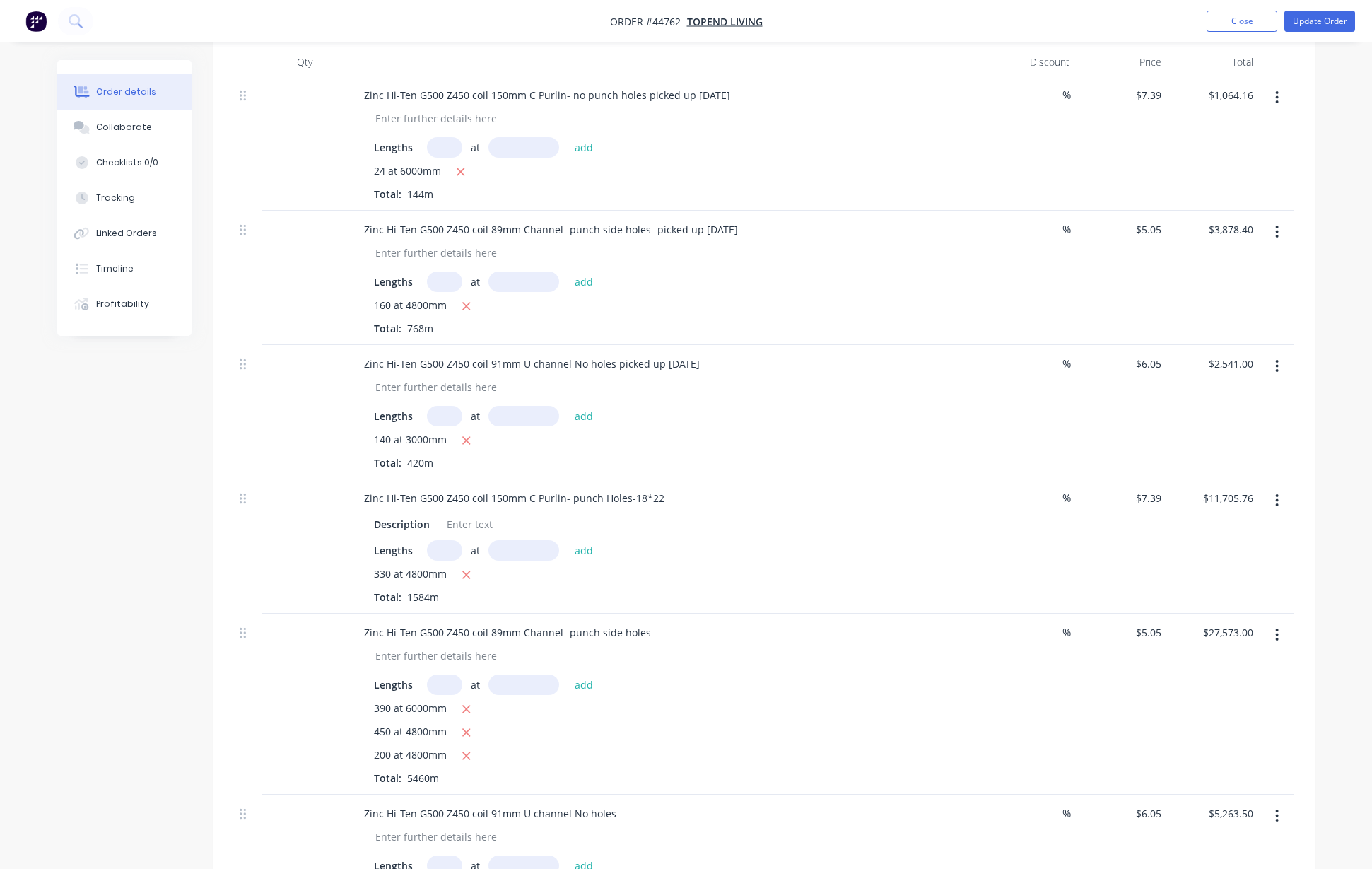
click at [891, 397] on div at bounding box center [671, 387] width 613 height 21
click at [1337, 18] on button "Update Order" at bounding box center [1319, 21] width 70 height 21
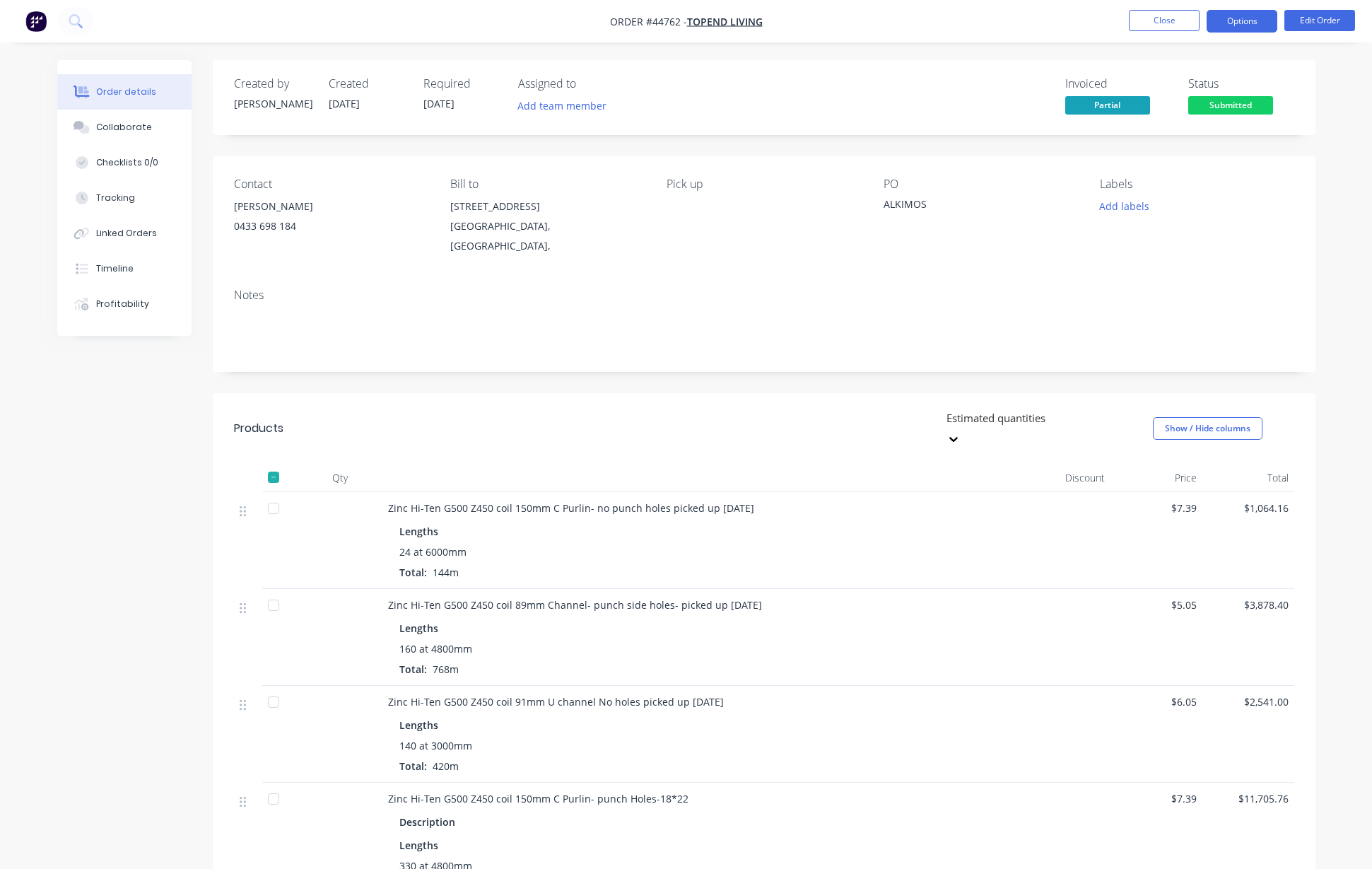
click at [1244, 22] on button "Options" at bounding box center [1240, 21] width 70 height 23
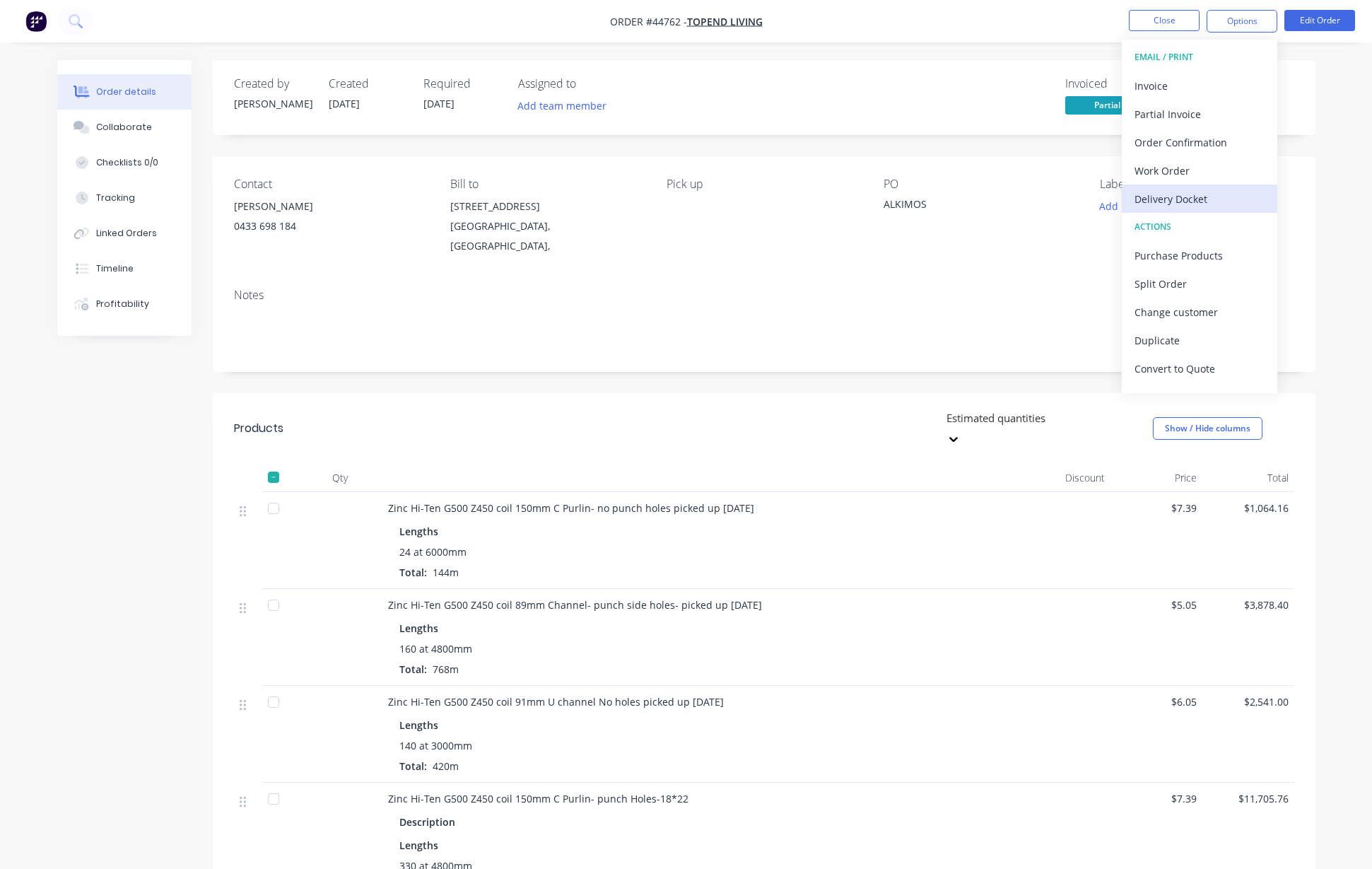
click at [1179, 191] on div "Delivery Docket" at bounding box center [1199, 199] width 130 height 21
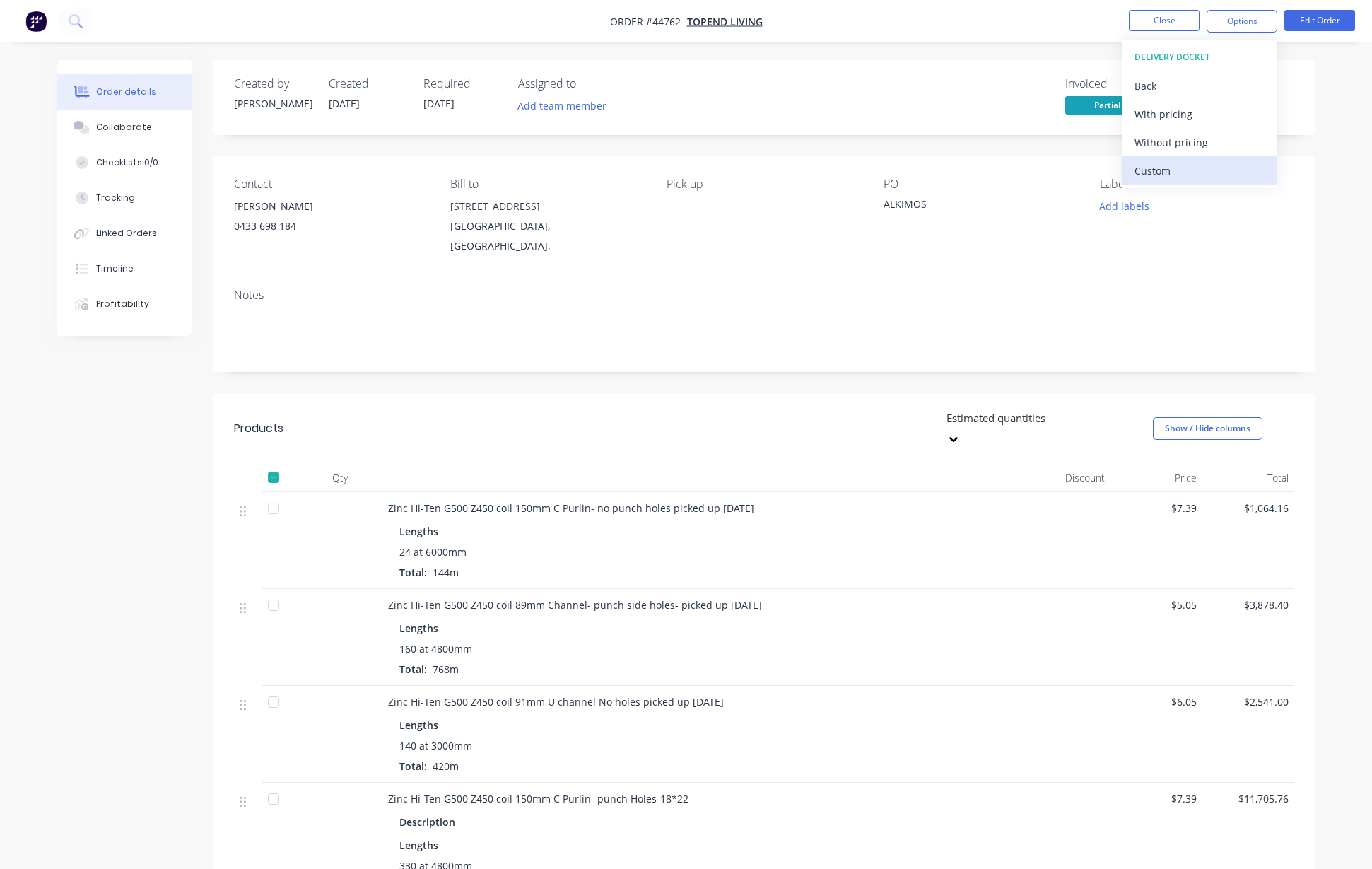
click at [1154, 171] on div "Custom" at bounding box center [1199, 170] width 130 height 21
click at [1190, 130] on button "Without pricing" at bounding box center [1199, 142] width 155 height 29
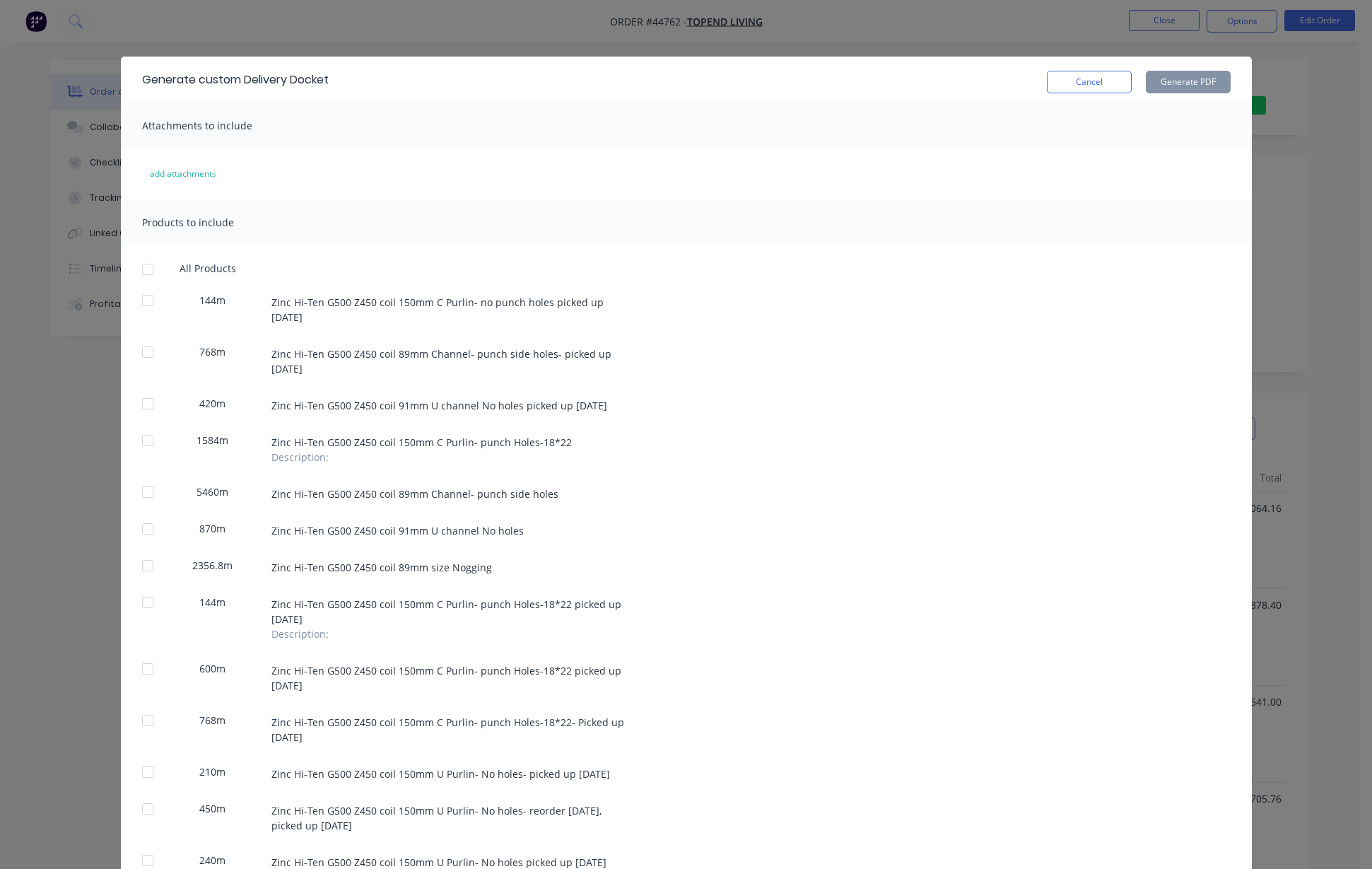
click at [143, 299] on div at bounding box center [147, 300] width 29 height 29
click at [140, 348] on div at bounding box center [147, 351] width 29 height 29
click at [141, 408] on div at bounding box center [147, 404] width 29 height 29
click at [1207, 80] on button "Generate PDF" at bounding box center [1188, 81] width 85 height 23
click at [1087, 80] on button "Cancel" at bounding box center [1089, 81] width 85 height 23
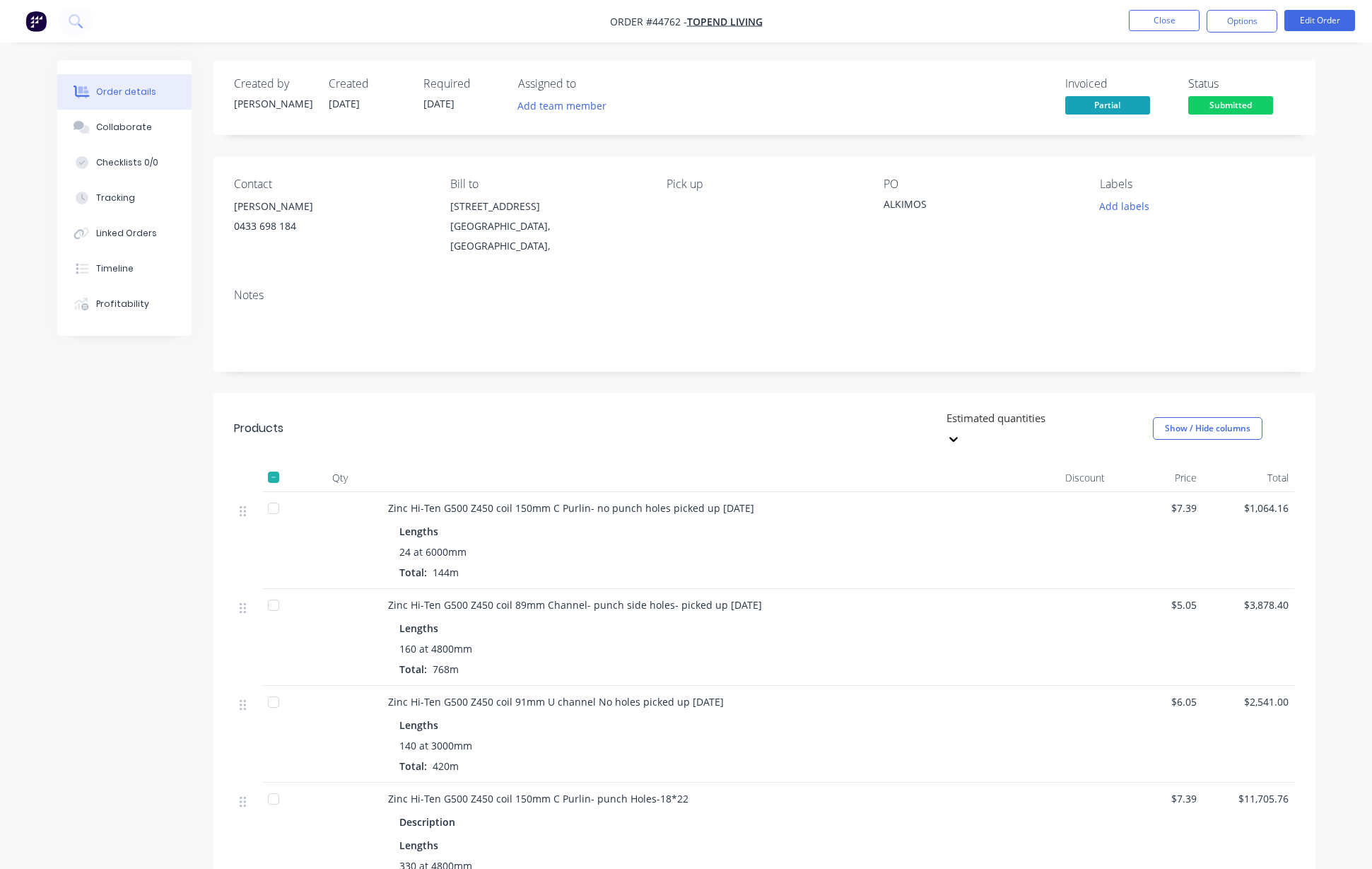
click at [269, 494] on div at bounding box center [273, 508] width 29 height 29
click at [271, 591] on div at bounding box center [273, 605] width 29 height 29
click at [277, 688] on div at bounding box center [273, 702] width 29 height 29
click at [1325, 10] on button "Edit Order" at bounding box center [1319, 20] width 70 height 21
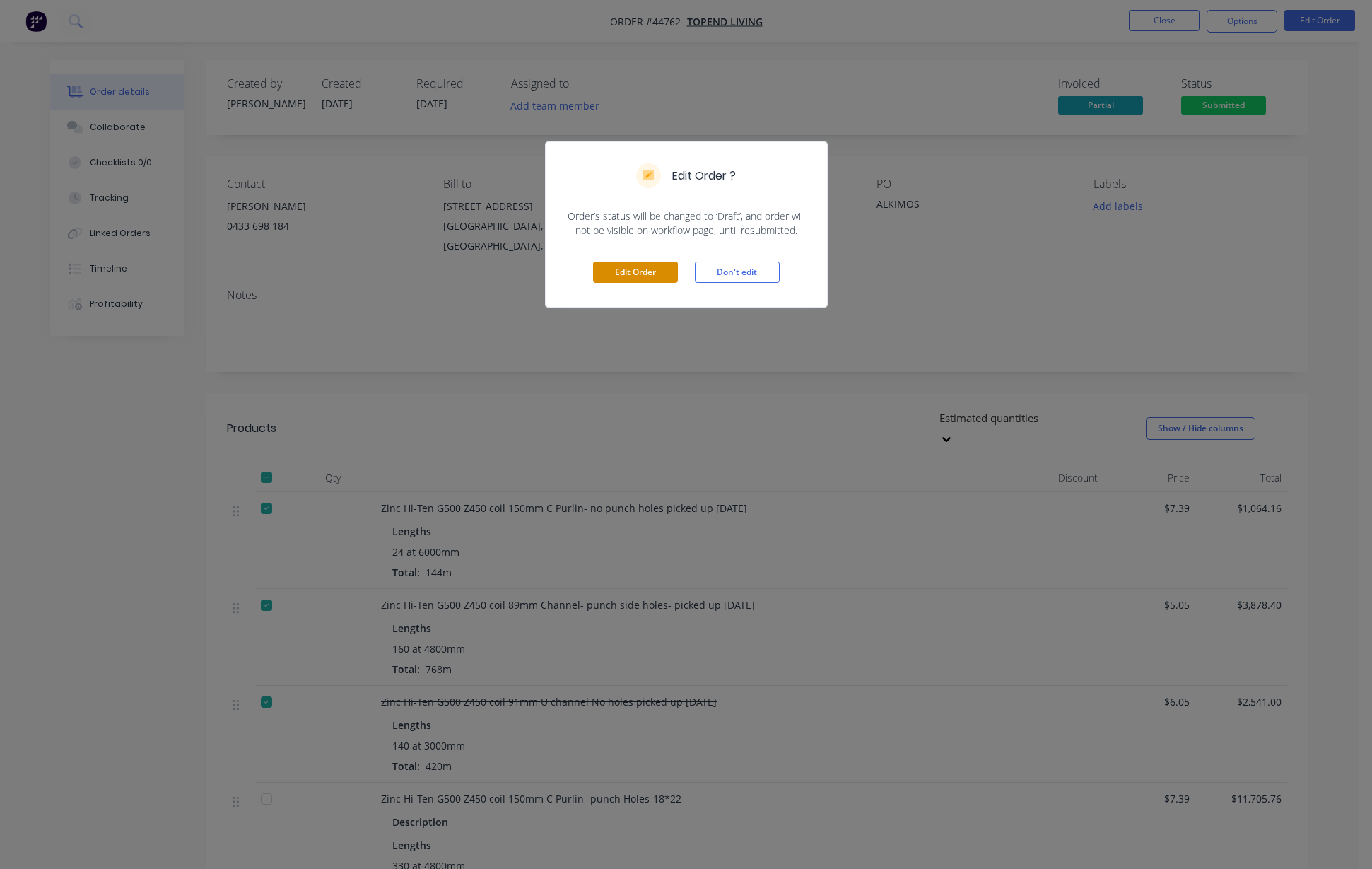
click at [631, 275] on button "Edit Order" at bounding box center [635, 271] width 85 height 21
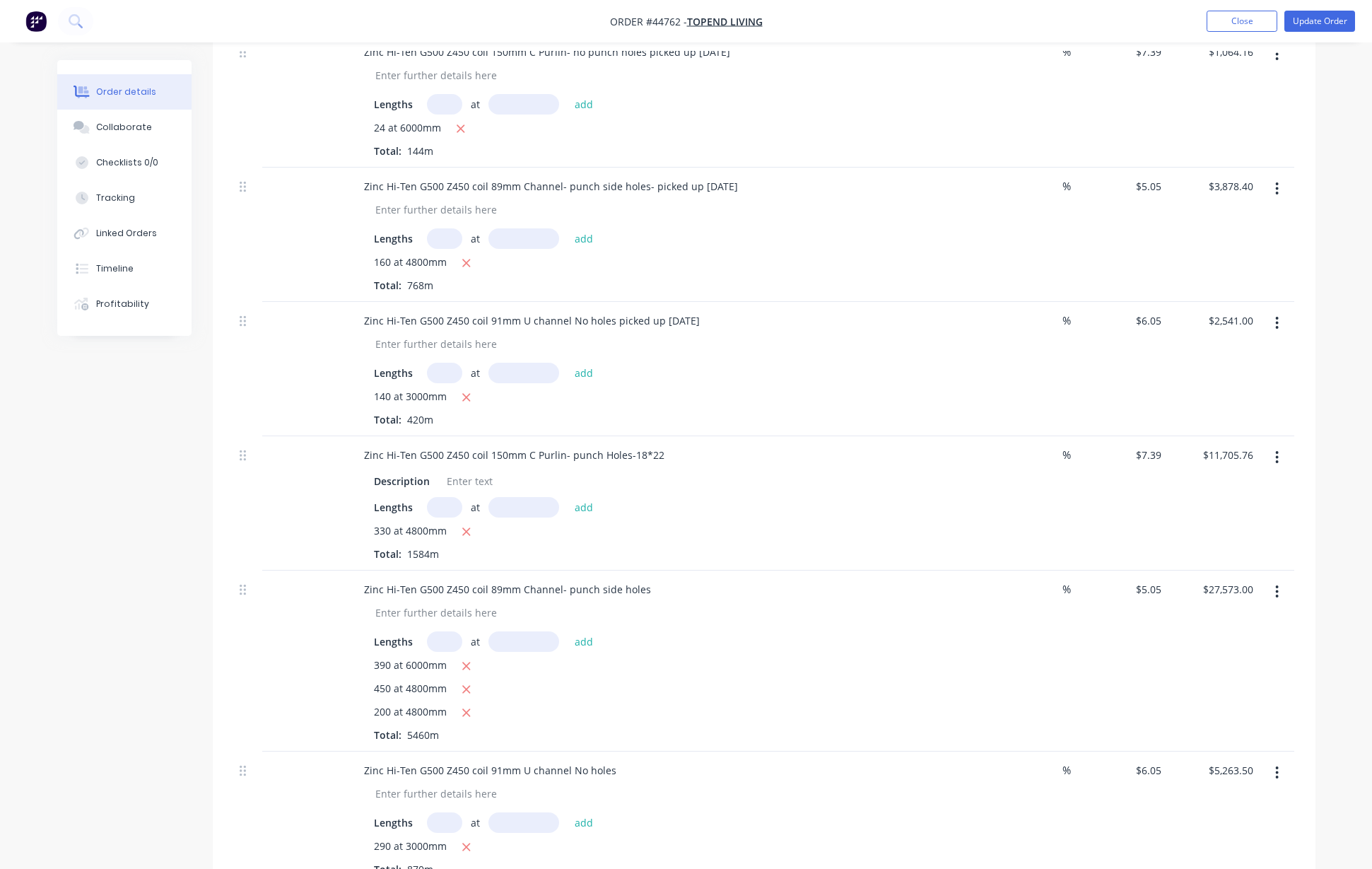
scroll to position [531, 0]
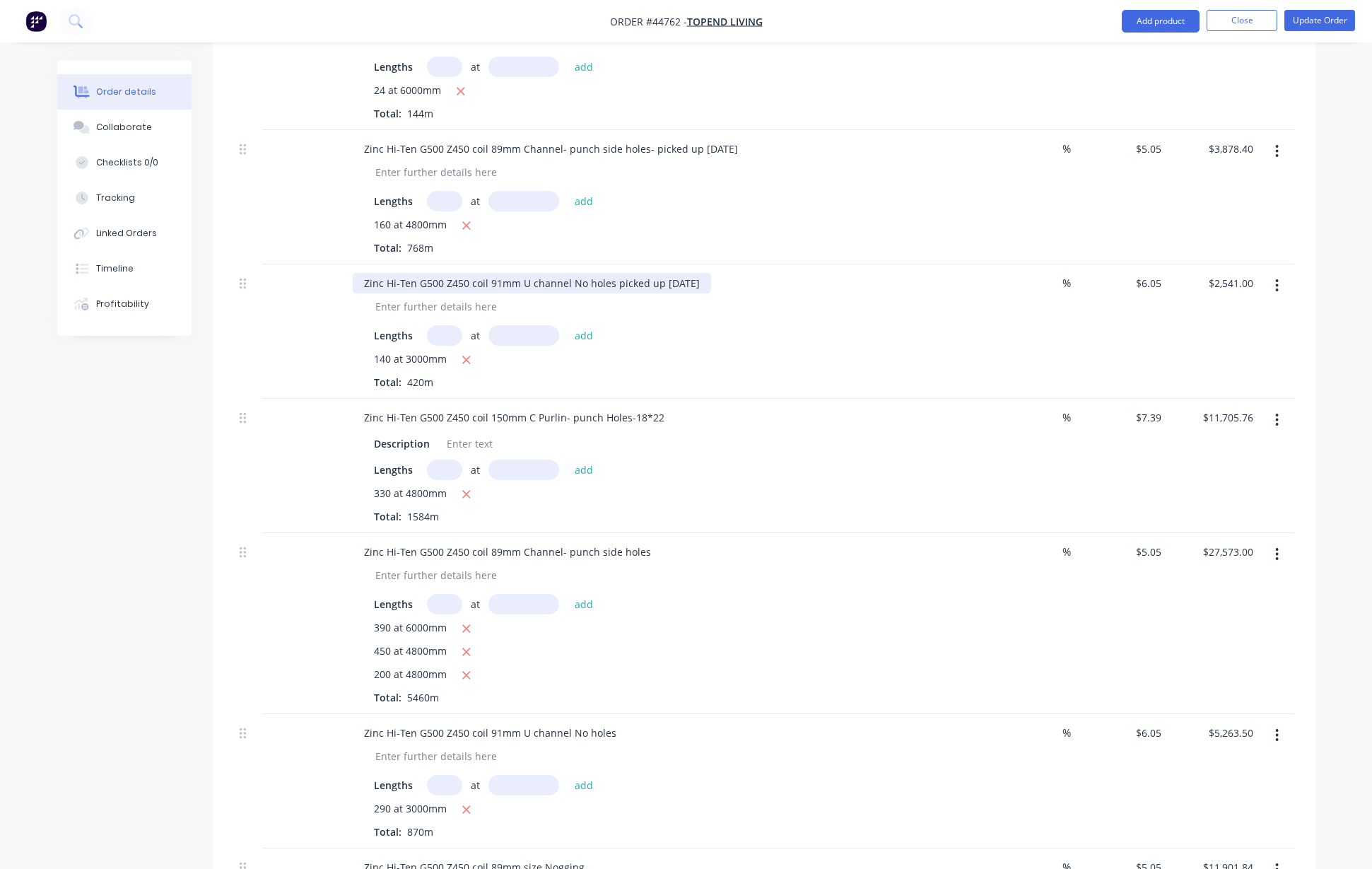
click at [711, 293] on div "Zinc Hi-Ten G500 Z450 coil 91mm U channel No holes picked up 07/10/2025" at bounding box center [531, 283] width 358 height 21
click at [1337, 14] on button "Update Order" at bounding box center [1319, 20] width 70 height 21
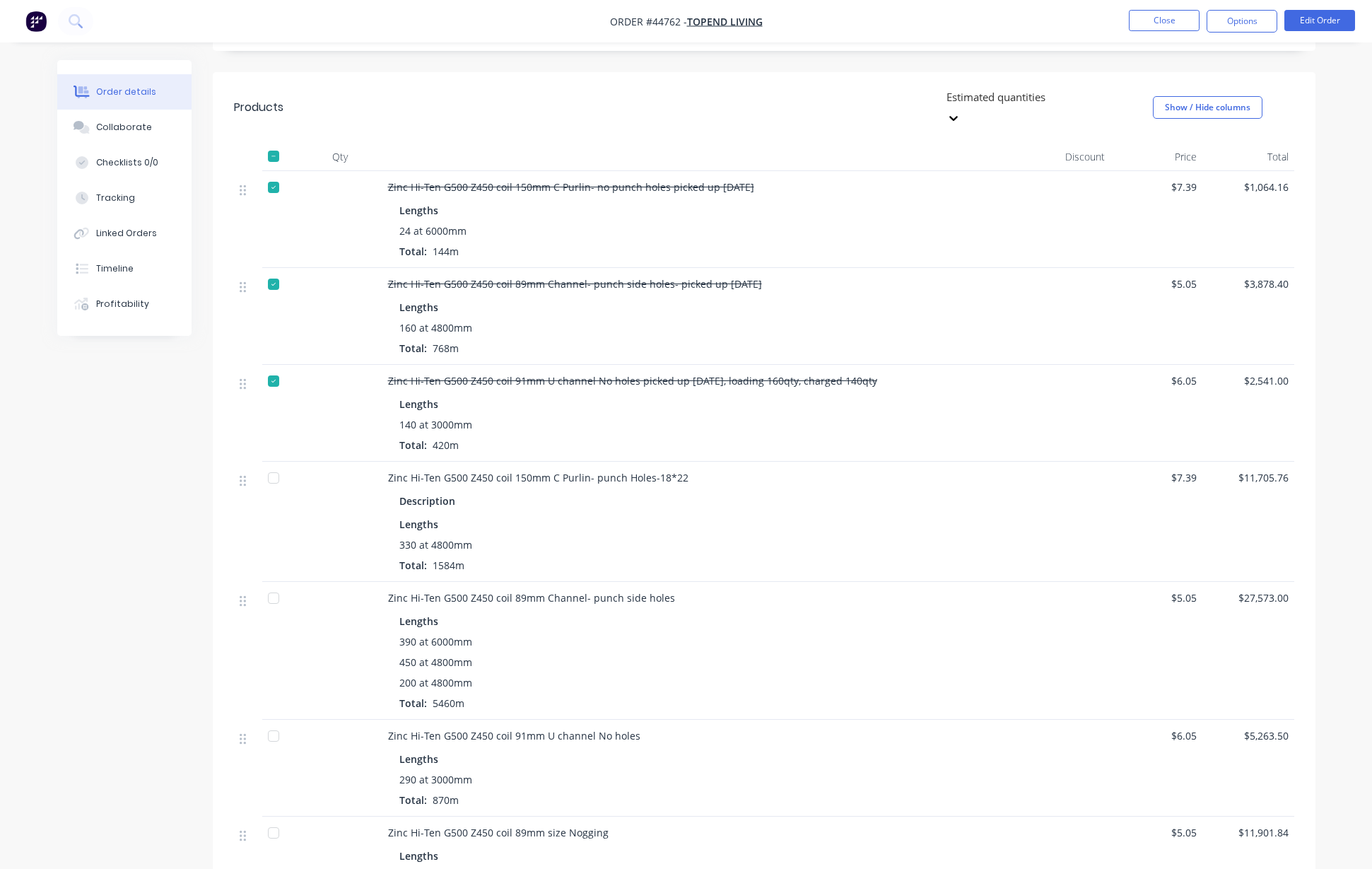
scroll to position [265, 0]
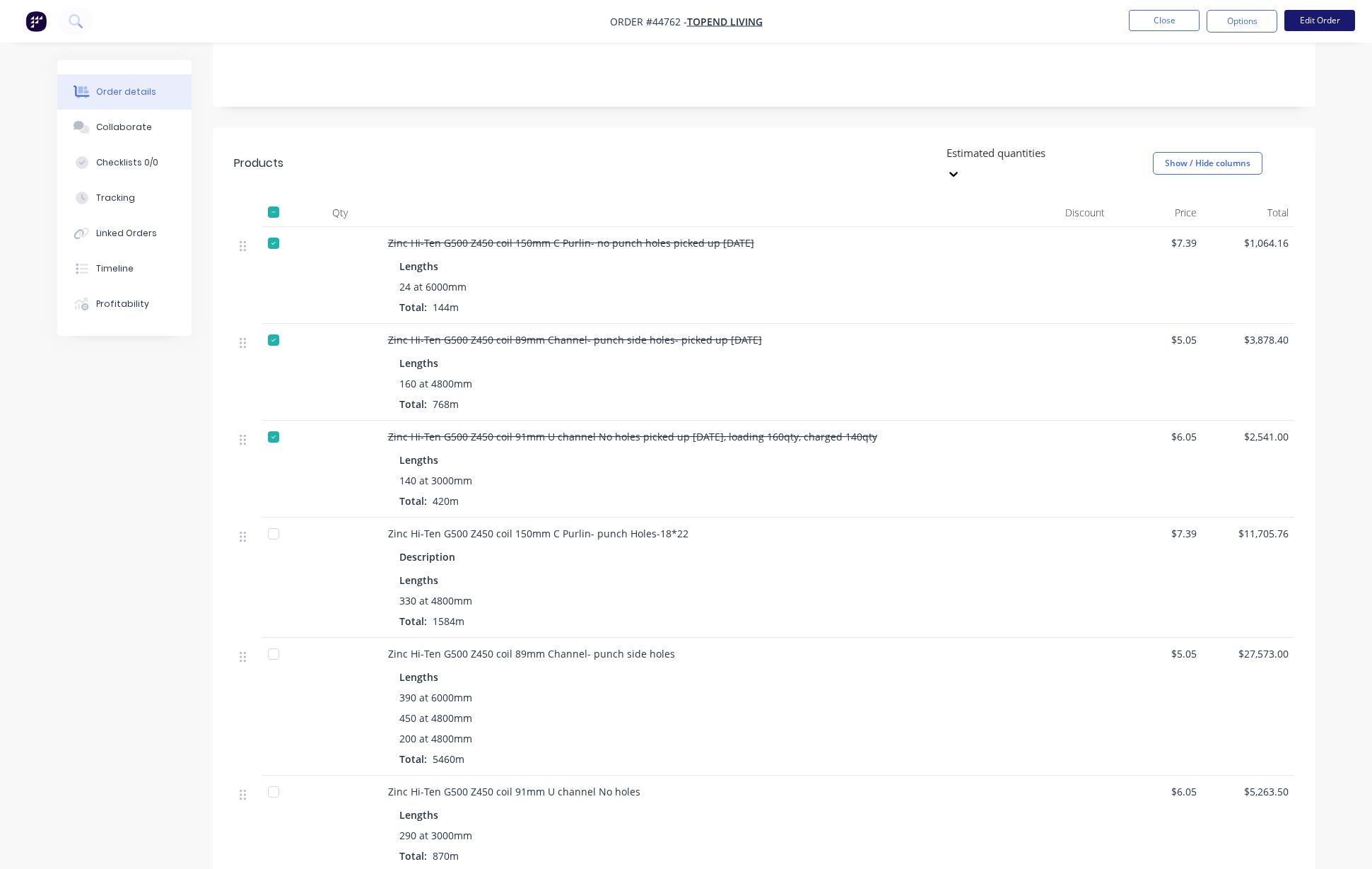
click at [1323, 28] on button "Edit Order" at bounding box center [1319, 20] width 70 height 21
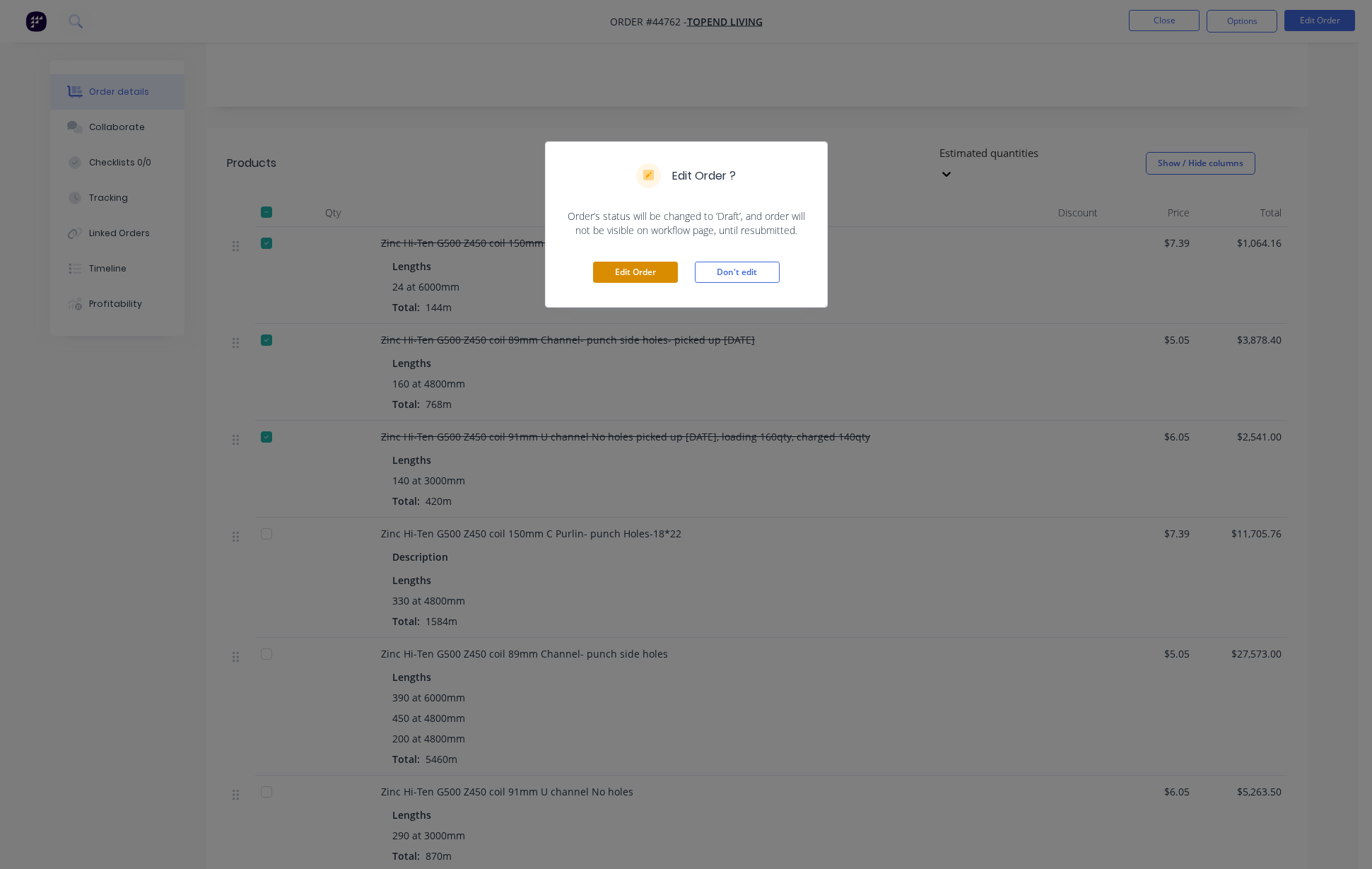
click at [645, 276] on button "Edit Order" at bounding box center [635, 271] width 85 height 21
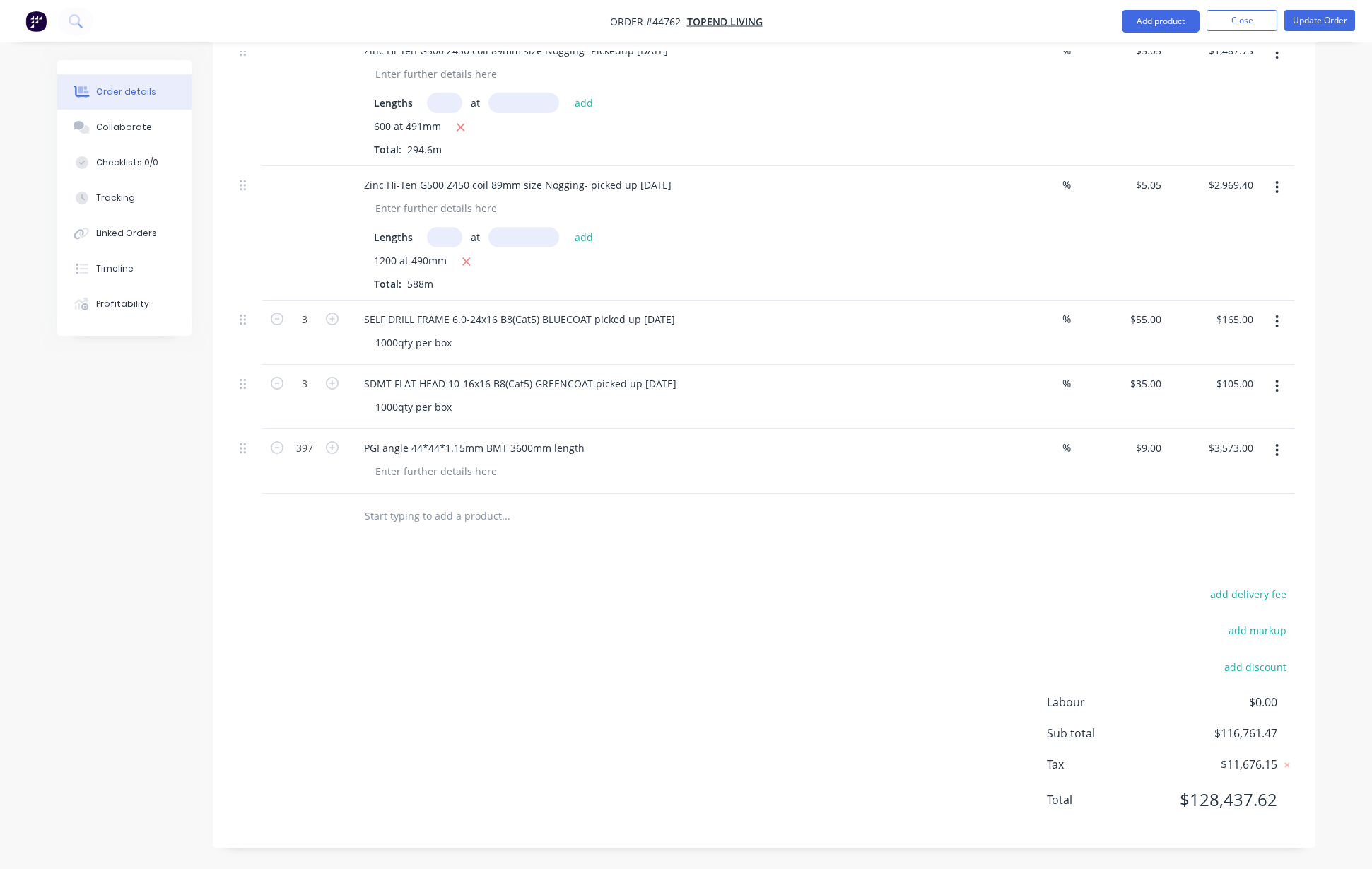
scroll to position [2938, 0]
click at [1274, 319] on button "button" at bounding box center [1277, 322] width 34 height 26
click at [1227, 390] on div "Duplicate" at bounding box center [1227, 387] width 109 height 21
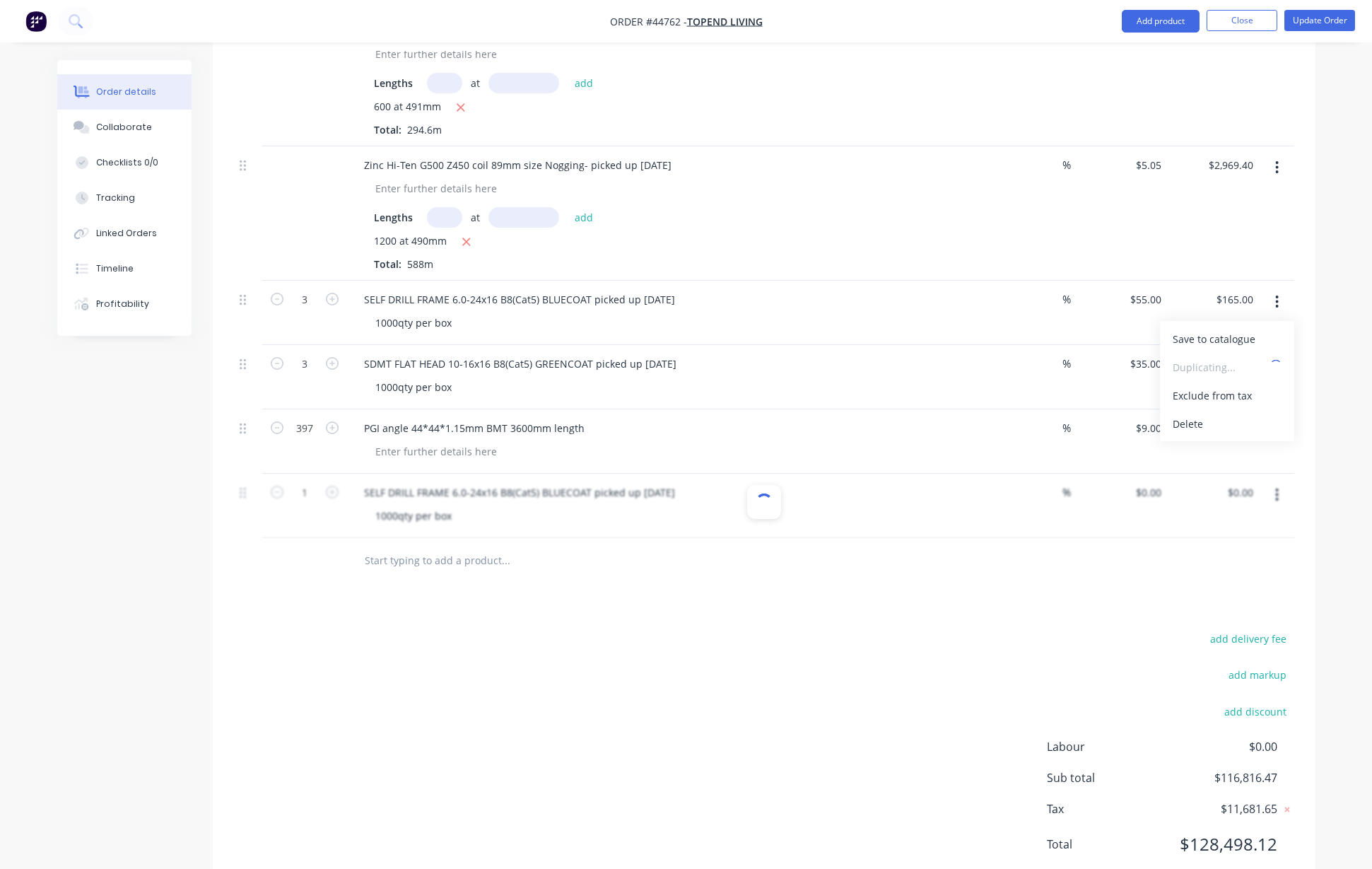
type input "$55.00"
click at [325, 499] on icon "button" at bounding box center [331, 492] width 13 height 13
type input "2"
type input "$110.00"
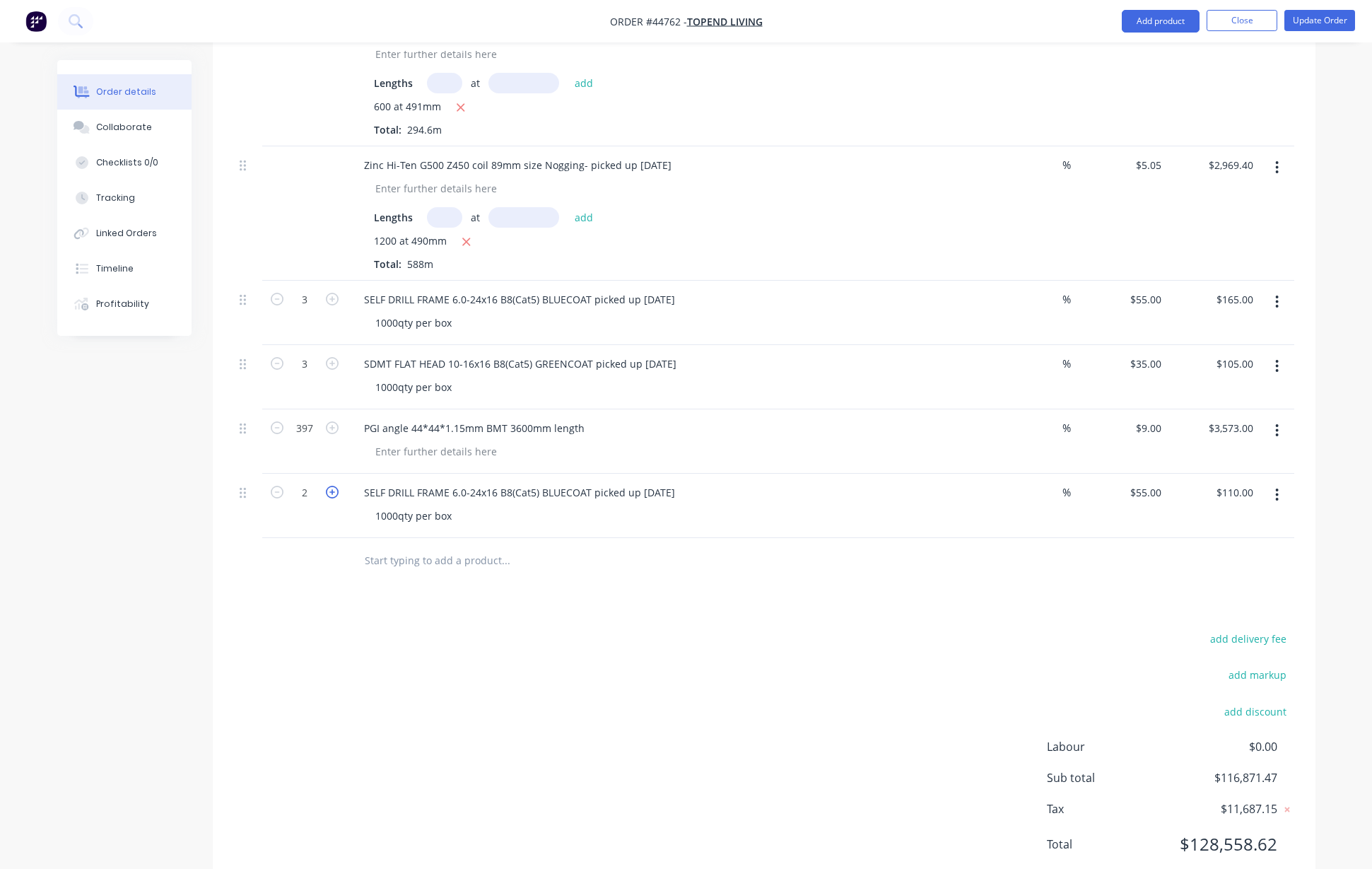
click at [326, 499] on icon "button" at bounding box center [331, 492] width 13 height 13
type input "3"
type input "$165.00"
click at [326, 499] on icon "button" at bounding box center [331, 492] width 13 height 13
type input "4"
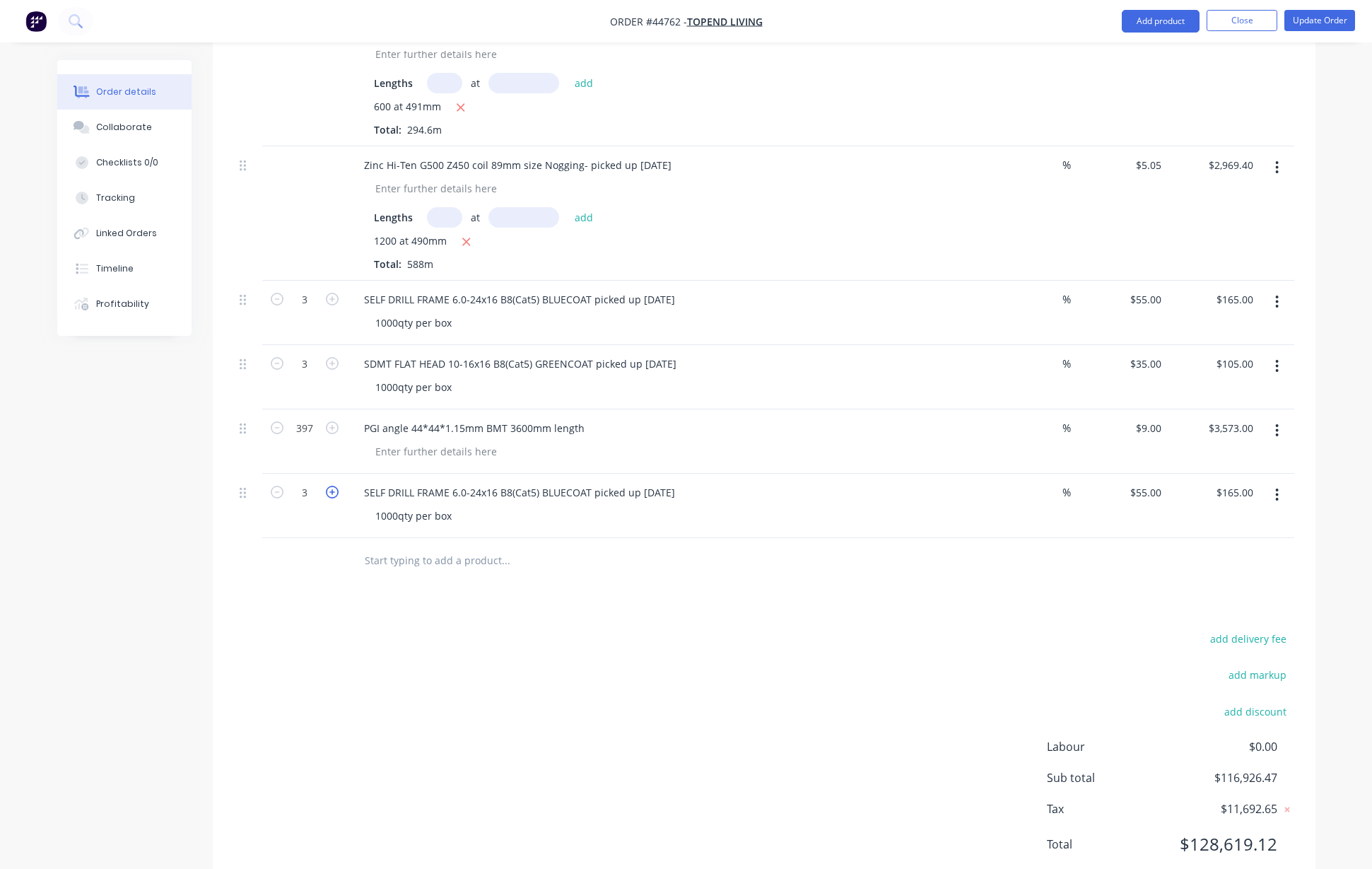
type input "$220.00"
click at [326, 499] on icon "button" at bounding box center [331, 492] width 13 height 13
type input "5"
type input "$275.00"
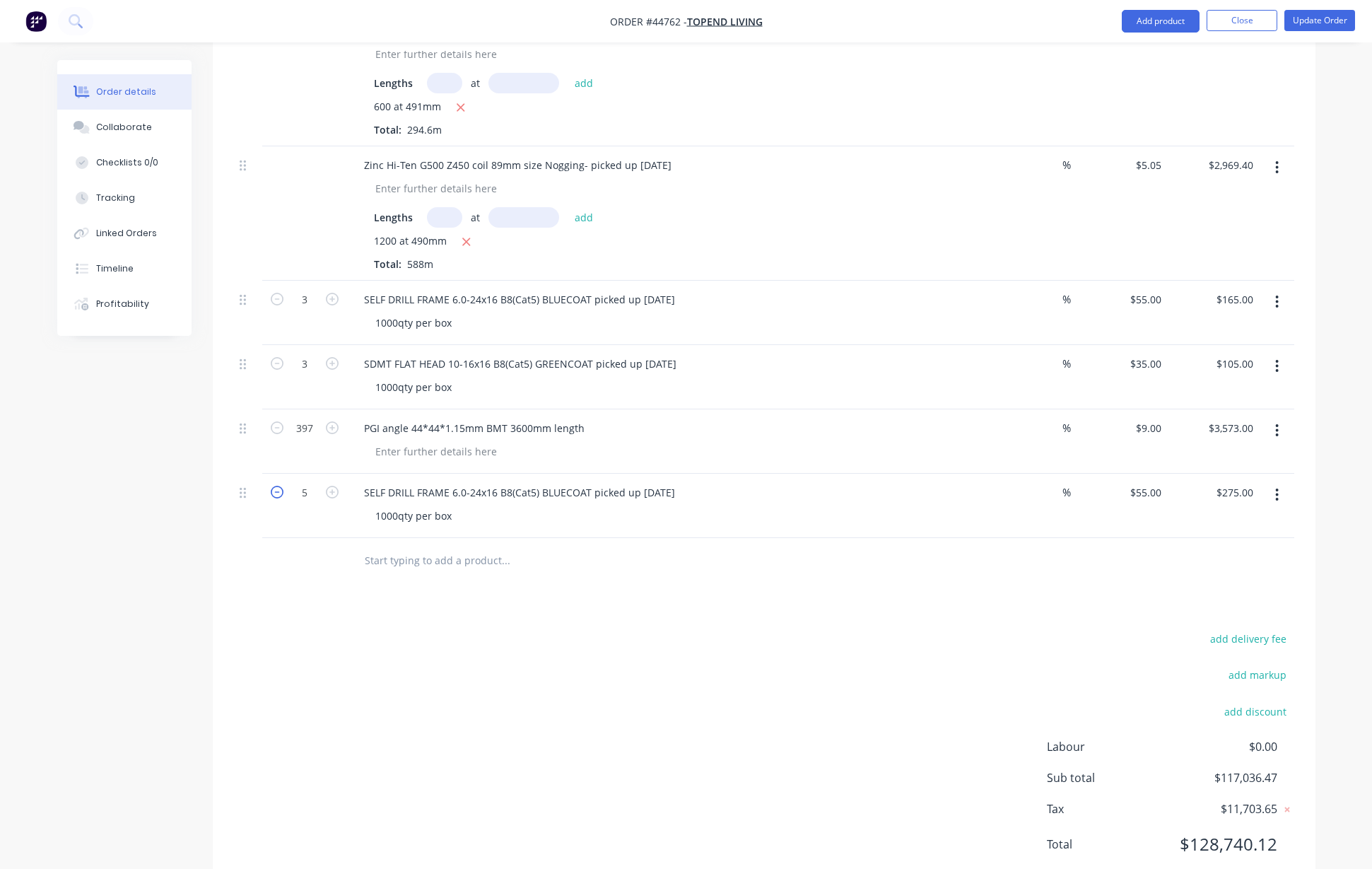
click at [276, 499] on icon "button" at bounding box center [277, 492] width 13 height 13
type input "4"
type input "$220.00"
click at [276, 499] on icon "button" at bounding box center [277, 492] width 13 height 13
type input "3"
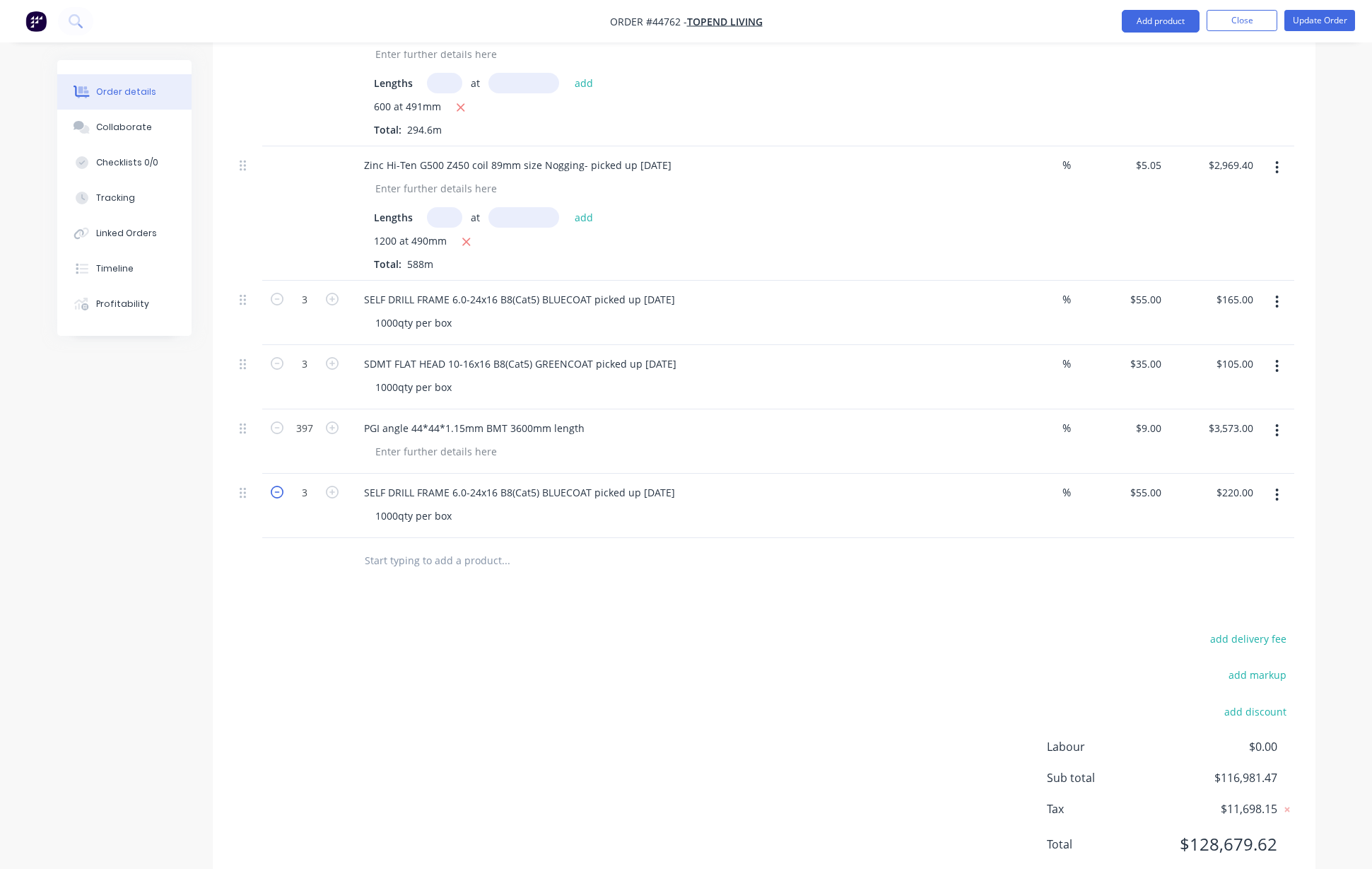
type input "$165.00"
click at [276, 499] on icon "button" at bounding box center [277, 492] width 13 height 13
type input "2"
type input "$110.00"
drag, startPoint x: 636, startPoint y: 511, endPoint x: 716, endPoint y: 514, distance: 80.1
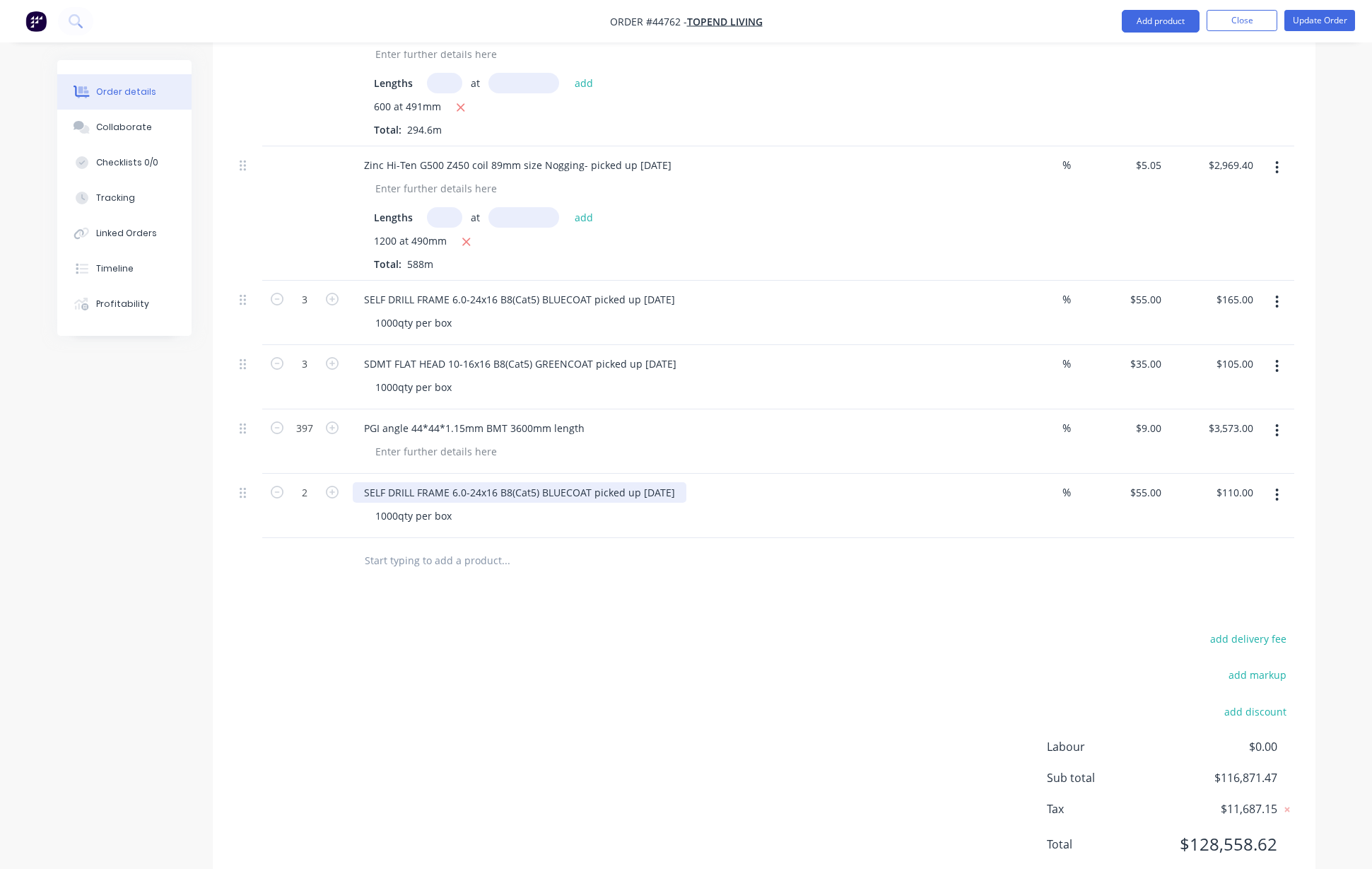
click at [716, 503] on div "SELF DRILL FRAME 6.0-24x16 B8(Cat5) BLUECOAT picked up 17/09/2025" at bounding box center [664, 492] width 624 height 21
click at [634, 503] on div "SELF DRILL FRAME 6.0-24x16 B8(Cat5) BLUECOAT picked up07/10/ 2025" at bounding box center [529, 492] width 355 height 21
drag, startPoint x: 767, startPoint y: 593, endPoint x: 791, endPoint y: 586, distance: 25.0
click at [784, 575] on div at bounding box center [600, 560] width 498 height 29
click at [792, 575] on div at bounding box center [600, 560] width 498 height 29
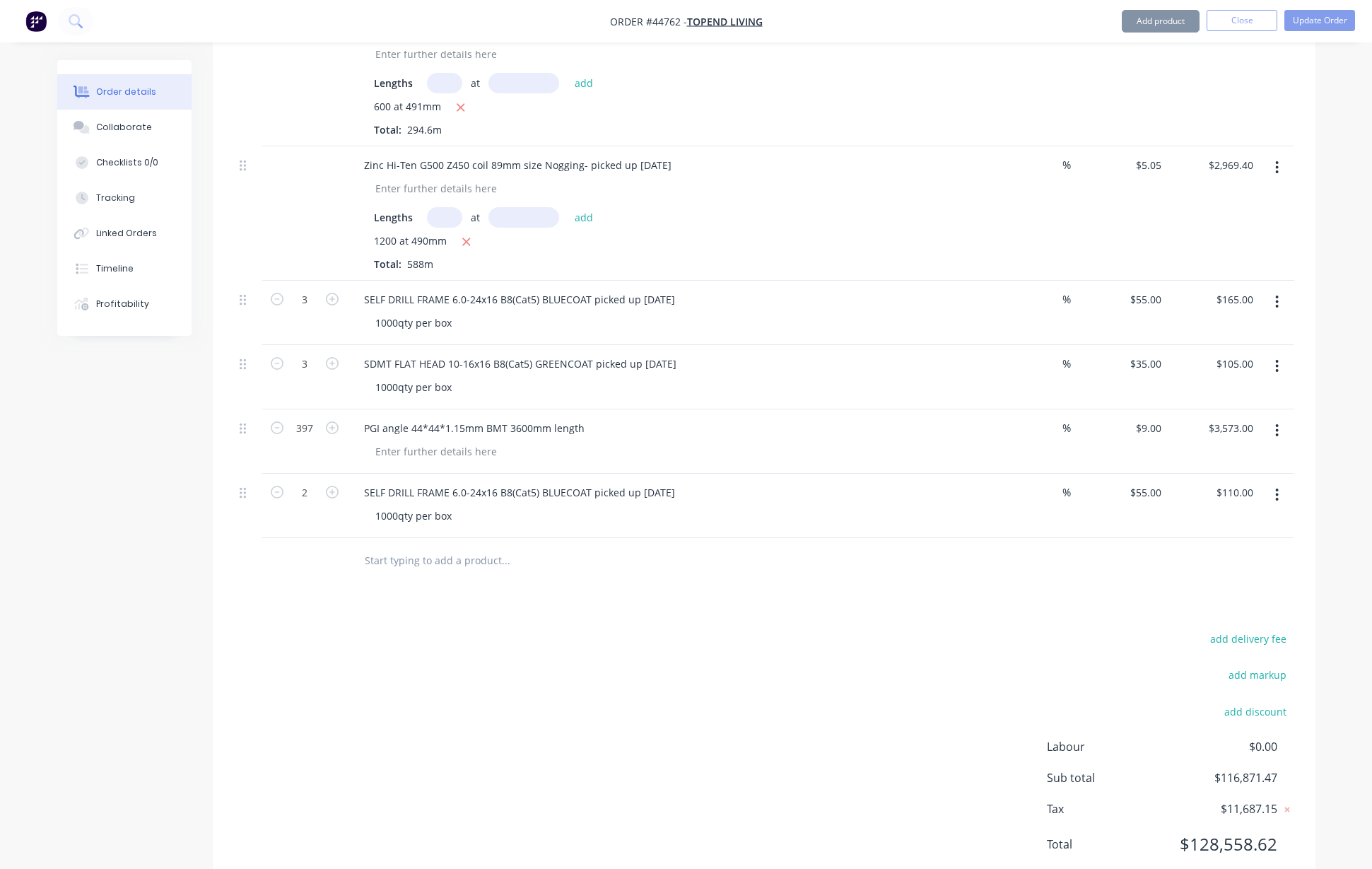
click at [792, 575] on div at bounding box center [600, 560] width 498 height 29
click at [985, 584] on div at bounding box center [763, 561] width 1059 height 46
click at [1270, 508] on button "button" at bounding box center [1277, 495] width 34 height 26
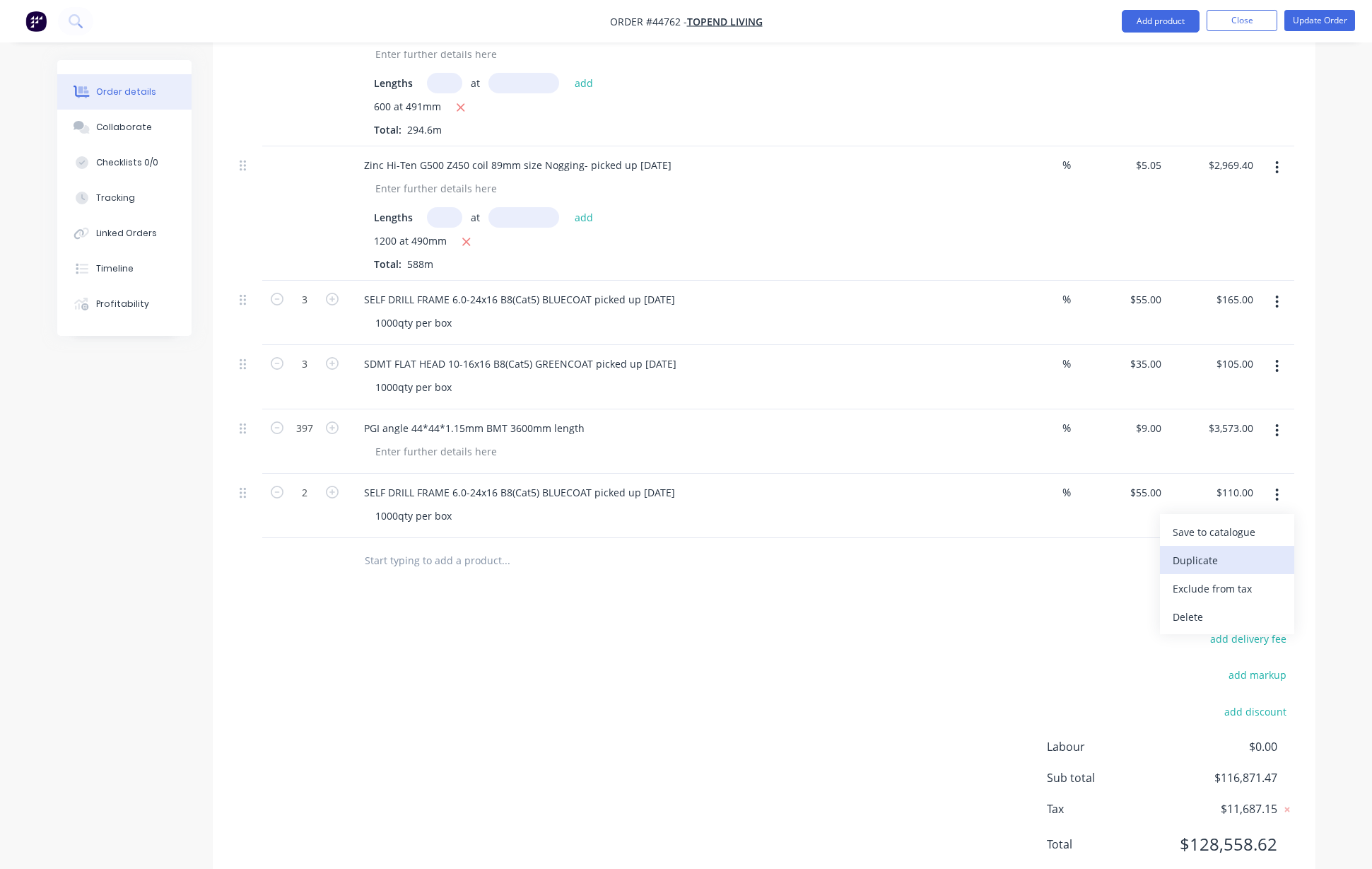
click at [1234, 570] on div "Duplicate" at bounding box center [1227, 560] width 109 height 21
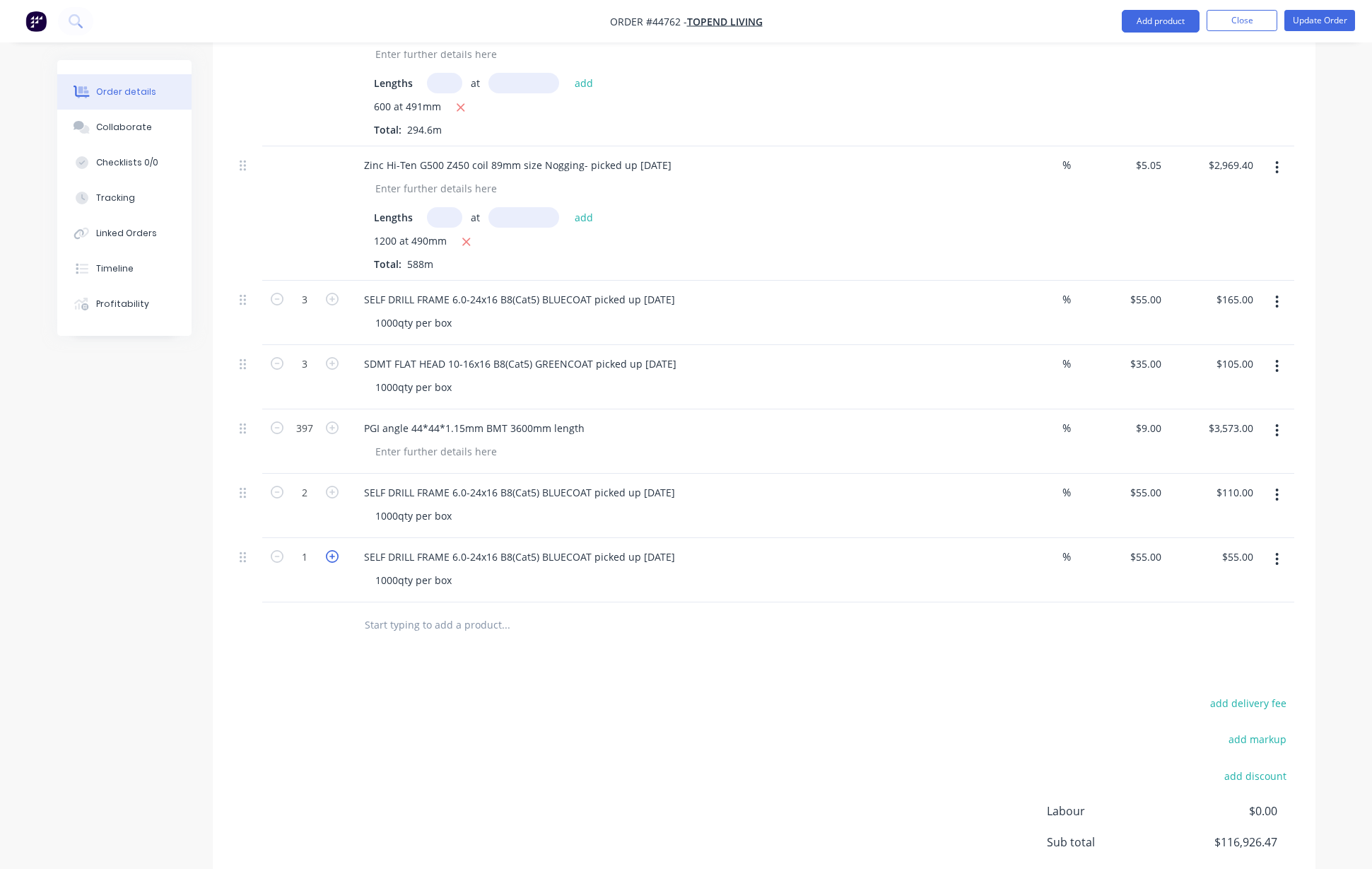
click at [332, 563] on icon "button" at bounding box center [331, 556] width 13 height 13
type input "2"
type input "$110.00"
click at [332, 563] on icon "button" at bounding box center [331, 556] width 13 height 13
type input "3"
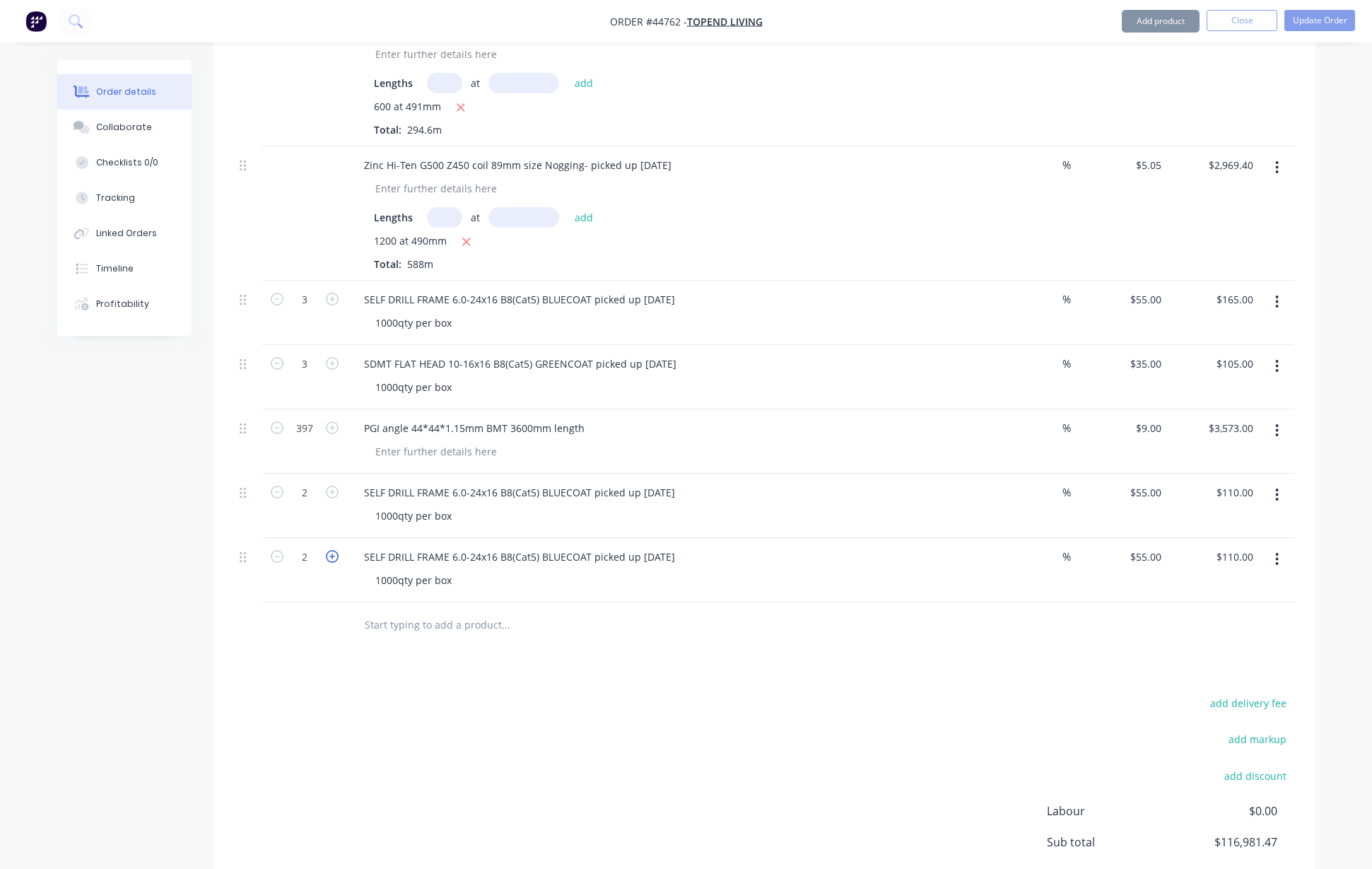
type input "$165.00"
click at [693, 648] on div at bounding box center [601, 626] width 508 height 46
drag, startPoint x: 591, startPoint y: 576, endPoint x: 749, endPoint y: 578, distance: 158.0
click at [747, 567] on div "SELF DRILL FRAME 6.0-24x16 B8(Cat5) BLUECOAT picked up 07/10/ 2025" at bounding box center [664, 556] width 624 height 21
click at [777, 623] on div at bounding box center [601, 626] width 508 height 46
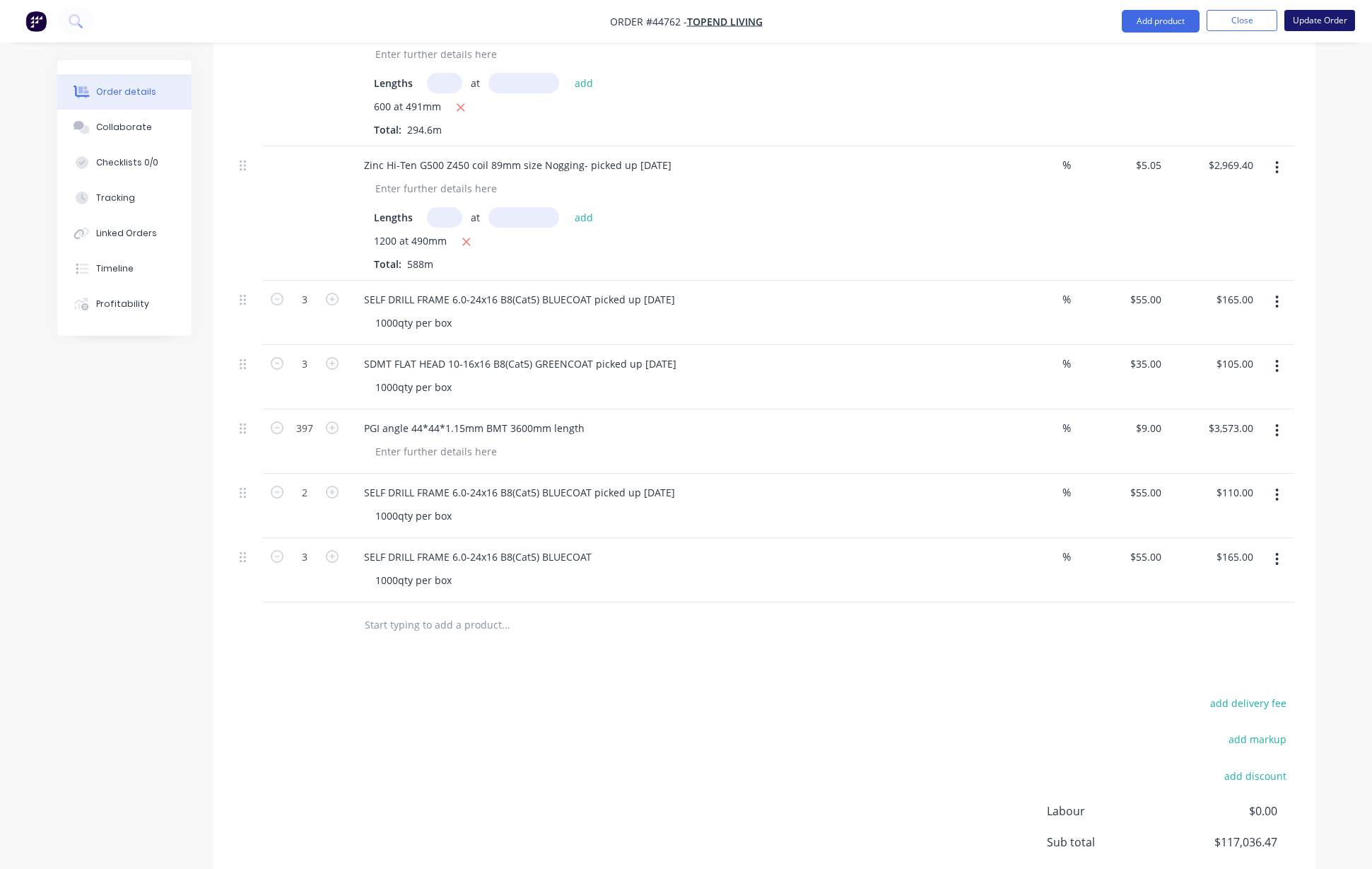
click at [1325, 25] on button "Update Order" at bounding box center [1319, 20] width 70 height 21
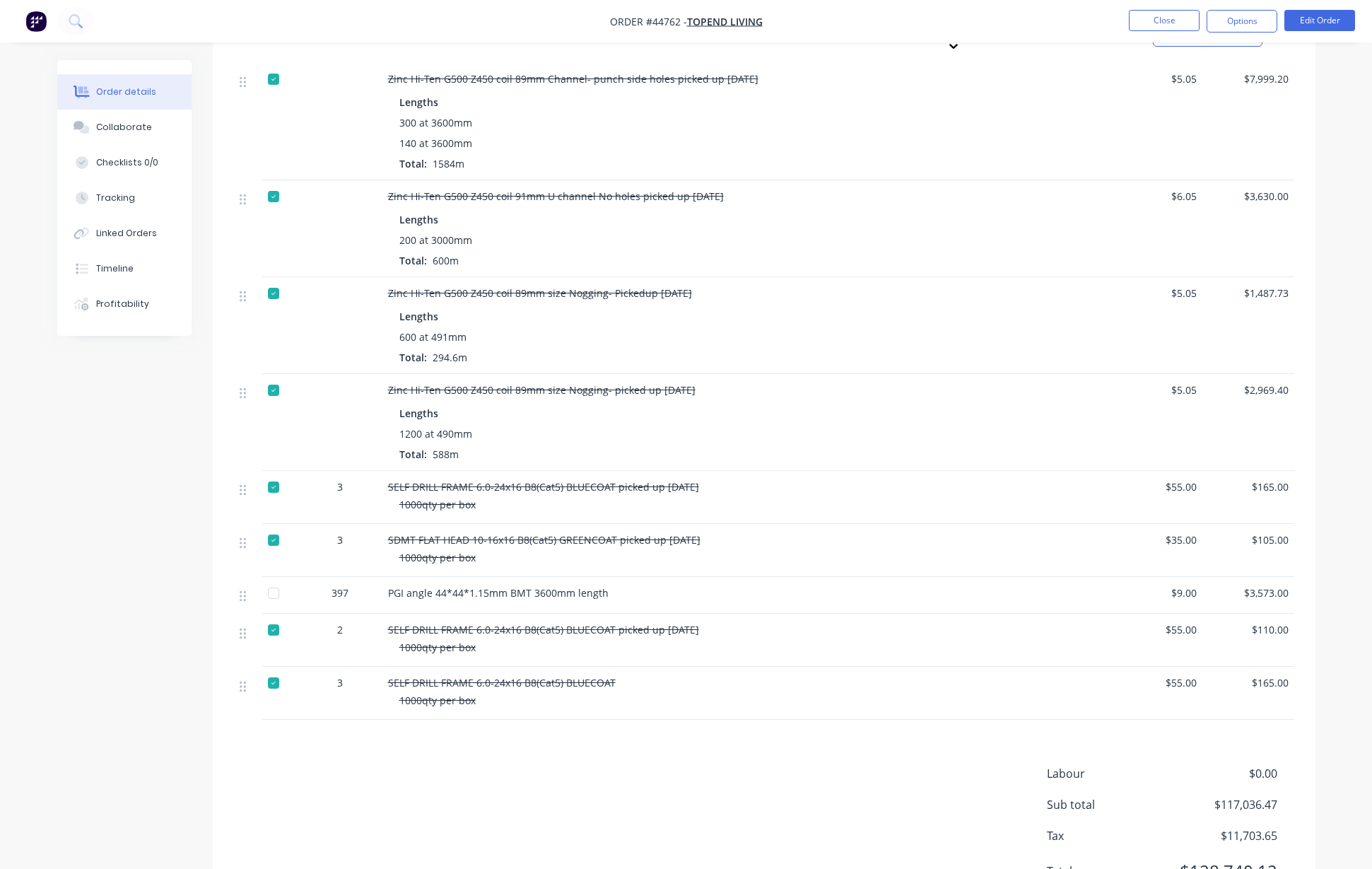
scroll to position [2003, 0]
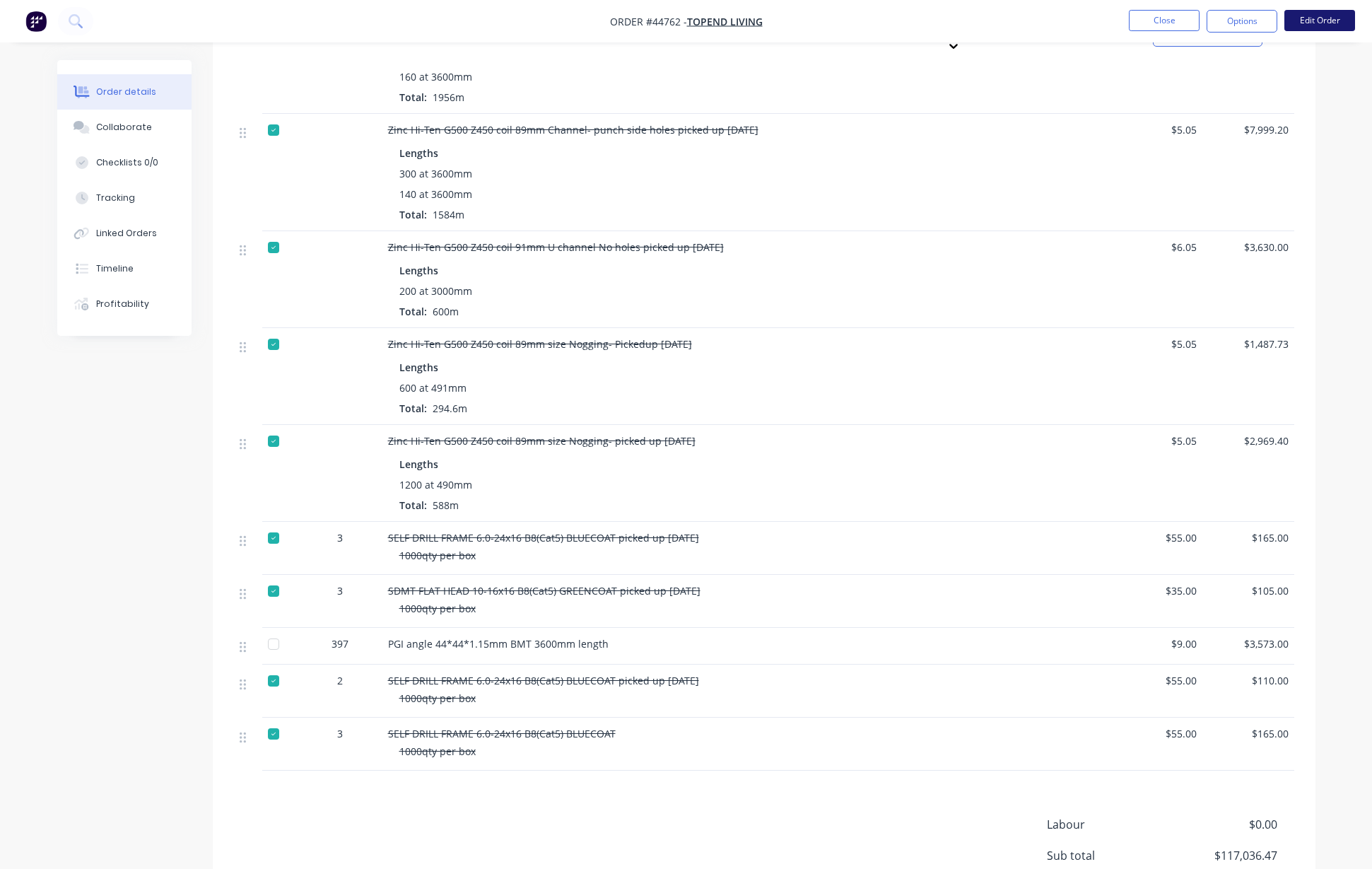
click at [1315, 25] on button "Edit Order" at bounding box center [1319, 20] width 70 height 21
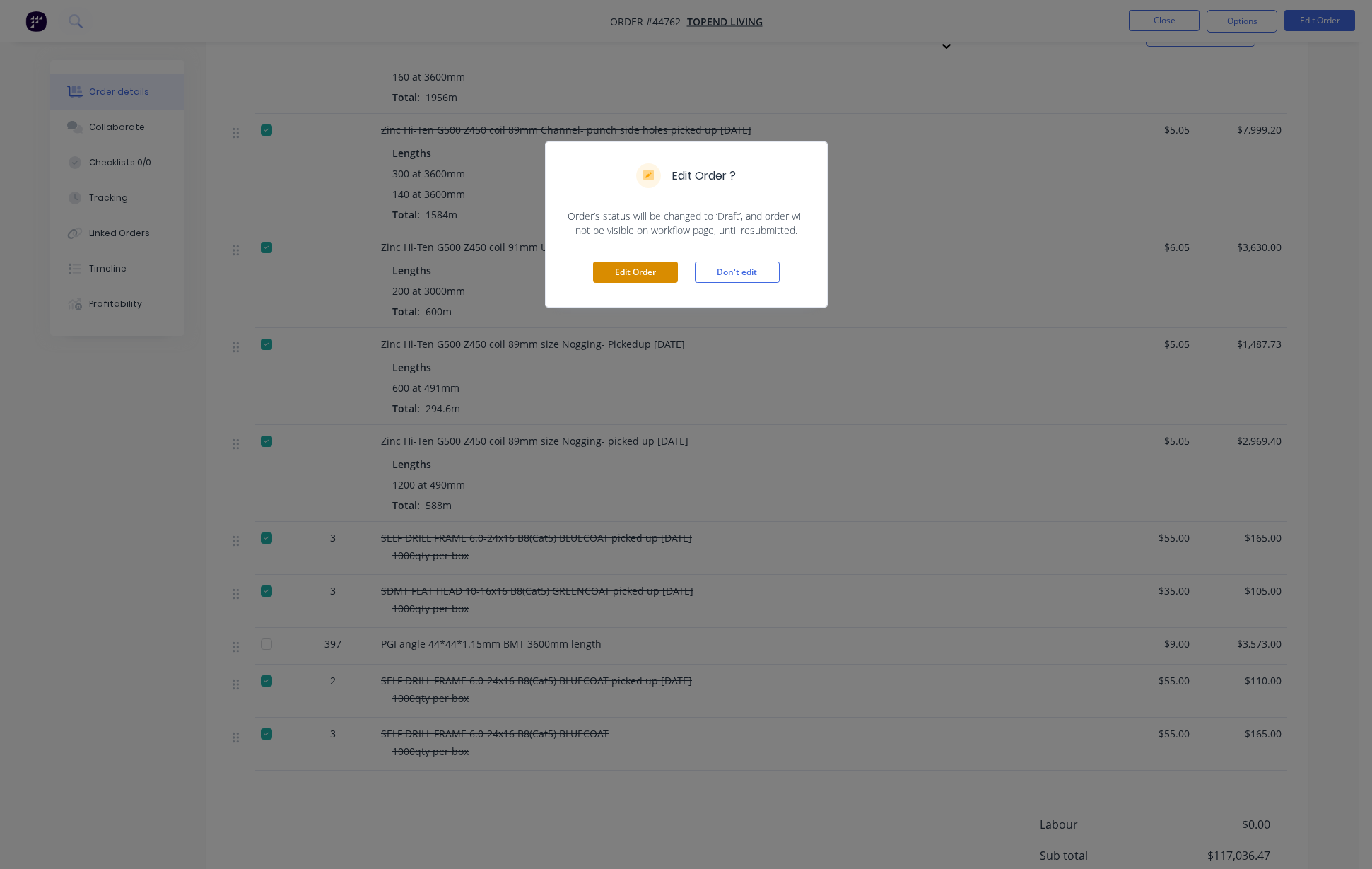
click at [639, 272] on button "Edit Order" at bounding box center [635, 271] width 85 height 21
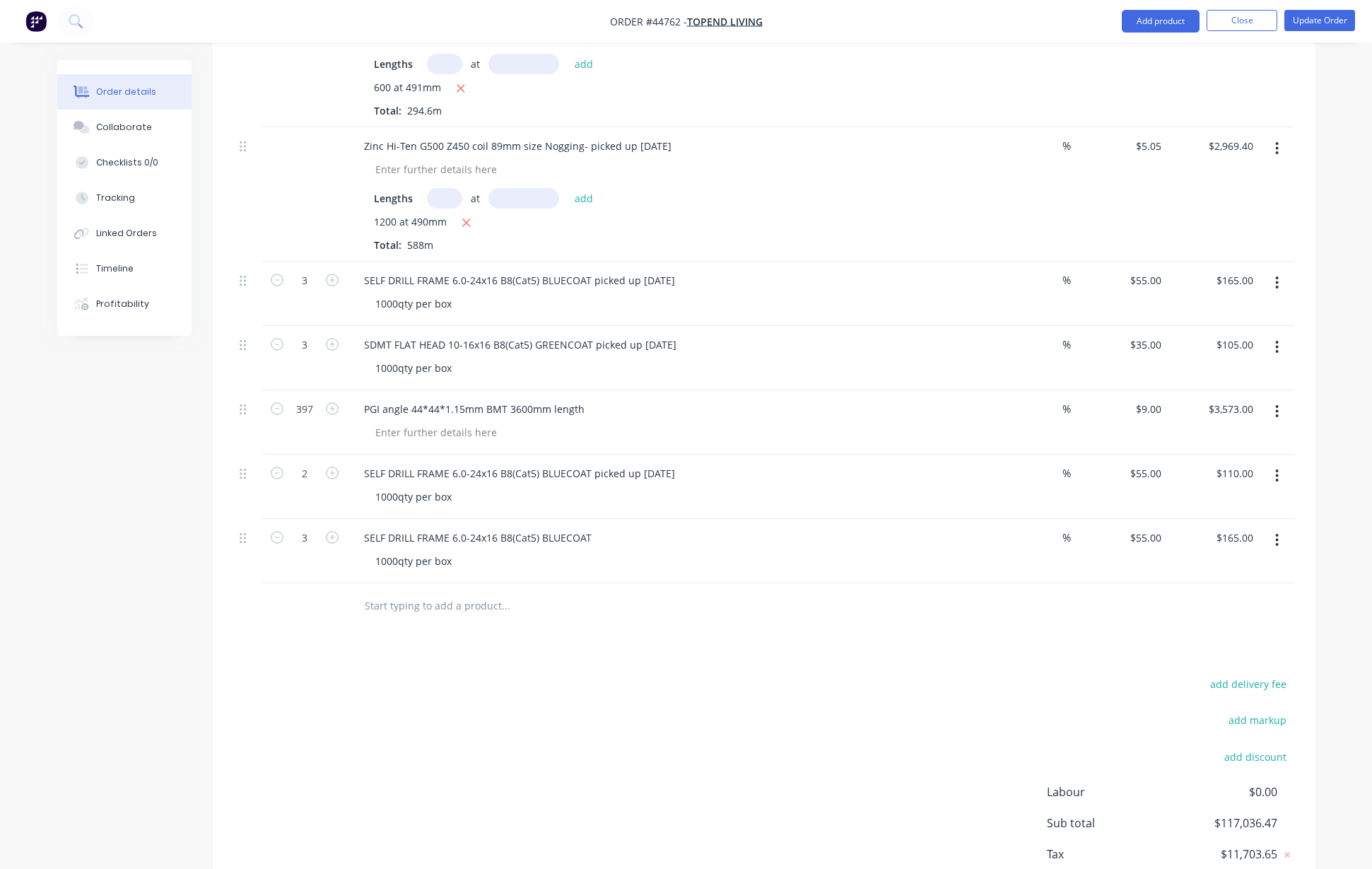
scroll to position [3066, 0]
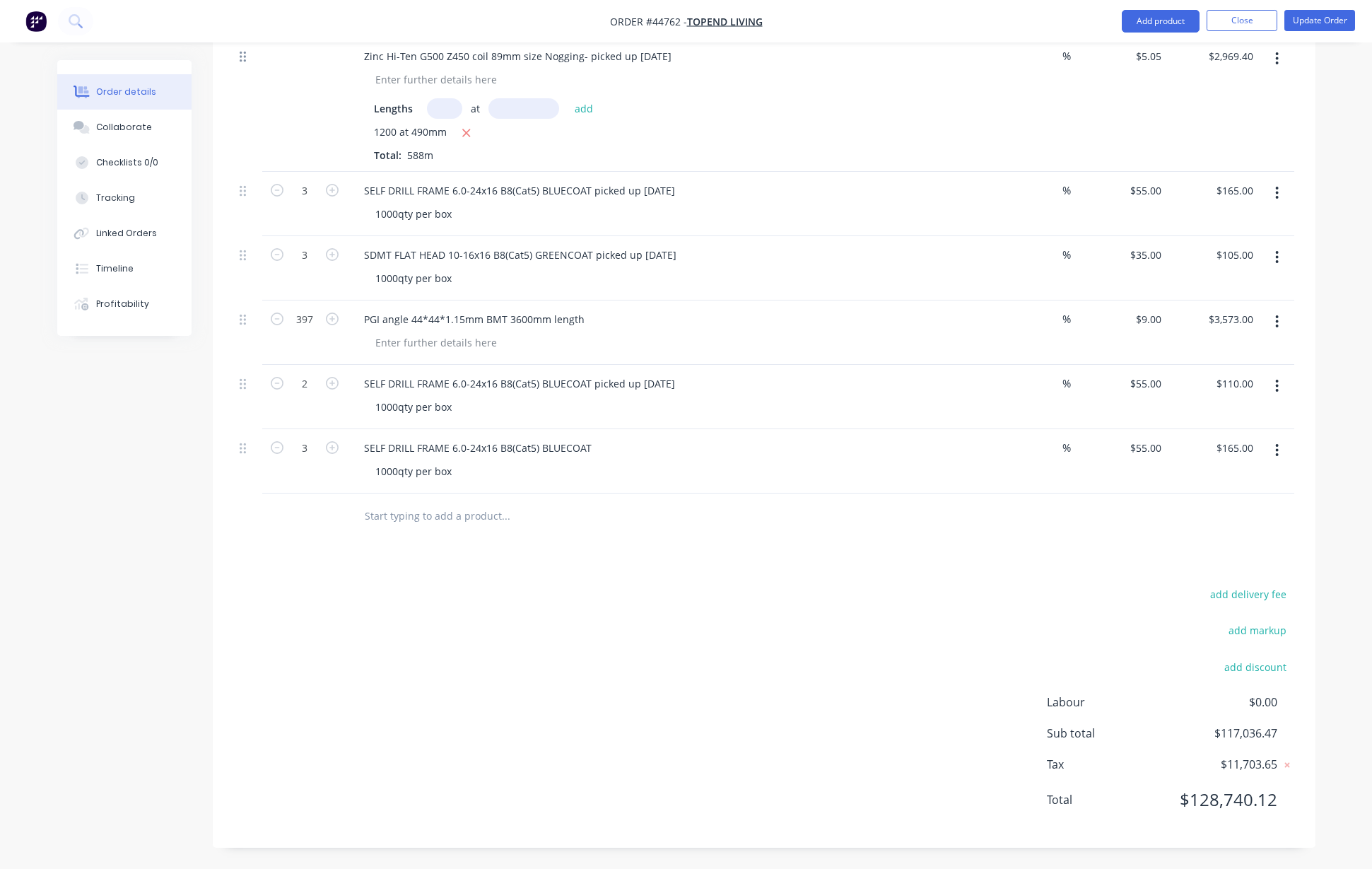
drag, startPoint x: 242, startPoint y: 386, endPoint x: 241, endPoint y: 58, distance: 328.0
drag, startPoint x: 242, startPoint y: 387, endPoint x: 288, endPoint y: 55, distance: 335.2
drag, startPoint x: 248, startPoint y: 385, endPoint x: 247, endPoint y: 336, distance: 49.0
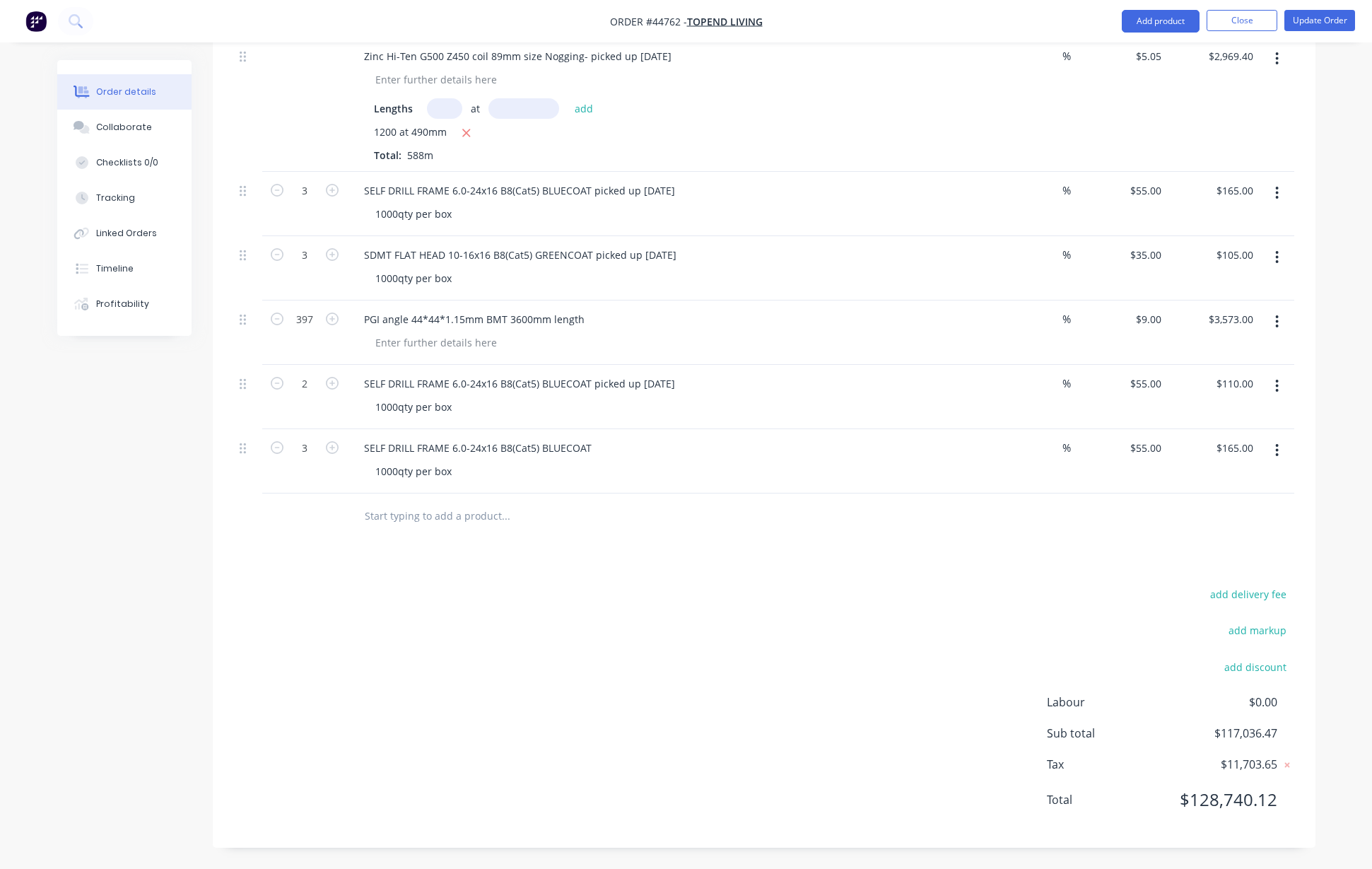
drag, startPoint x: 243, startPoint y: 386, endPoint x: 253, endPoint y: 316, distance: 70.7
drag, startPoint x: 251, startPoint y: 385, endPoint x: 249, endPoint y: 347, distance: 38.1
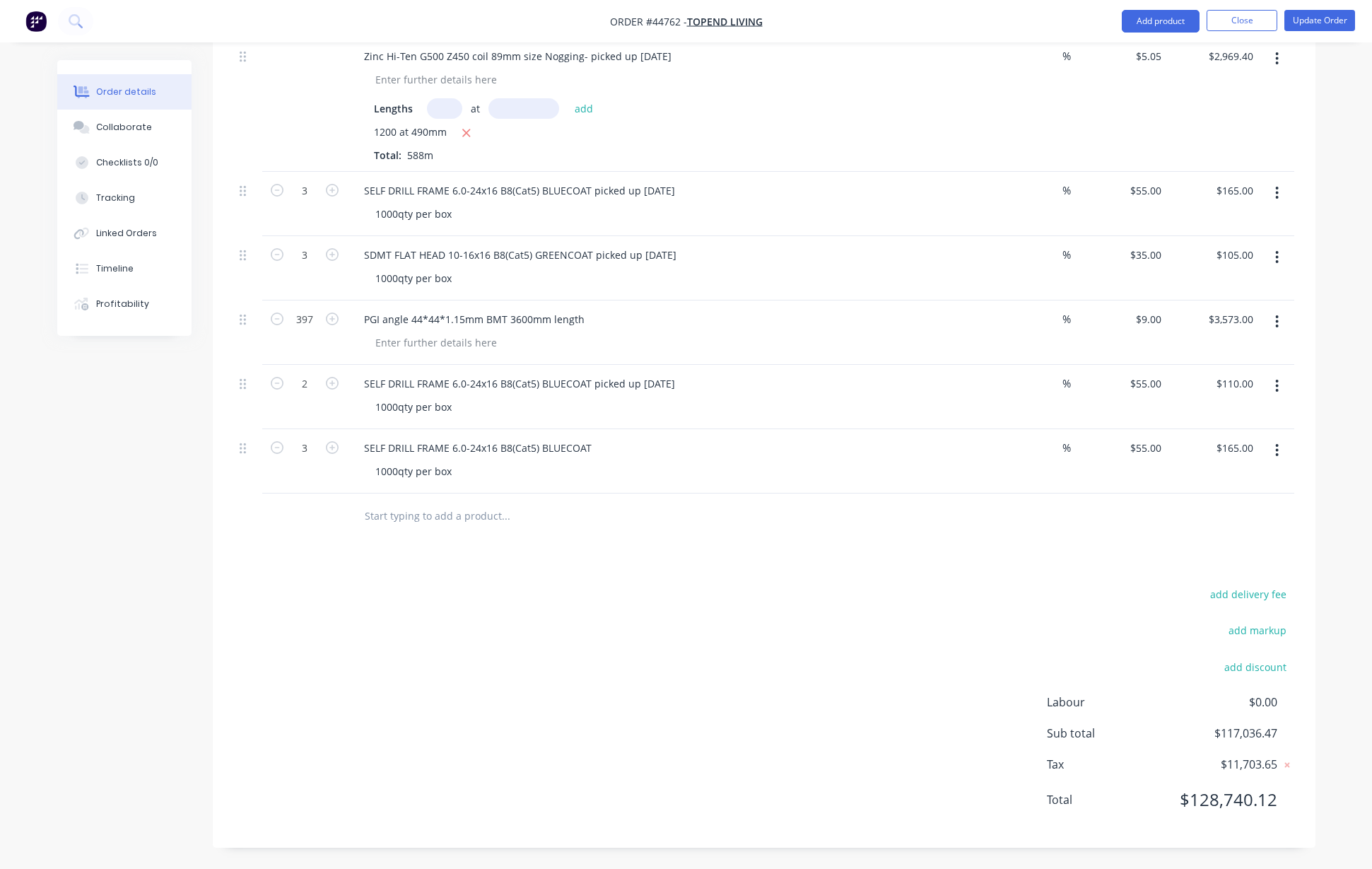
drag, startPoint x: 244, startPoint y: 316, endPoint x: 241, endPoint y: 350, distance: 34.1
click at [241, 350] on div at bounding box center [247, 333] width 29 height 64
click at [1330, 24] on button "Update Order" at bounding box center [1319, 20] width 70 height 21
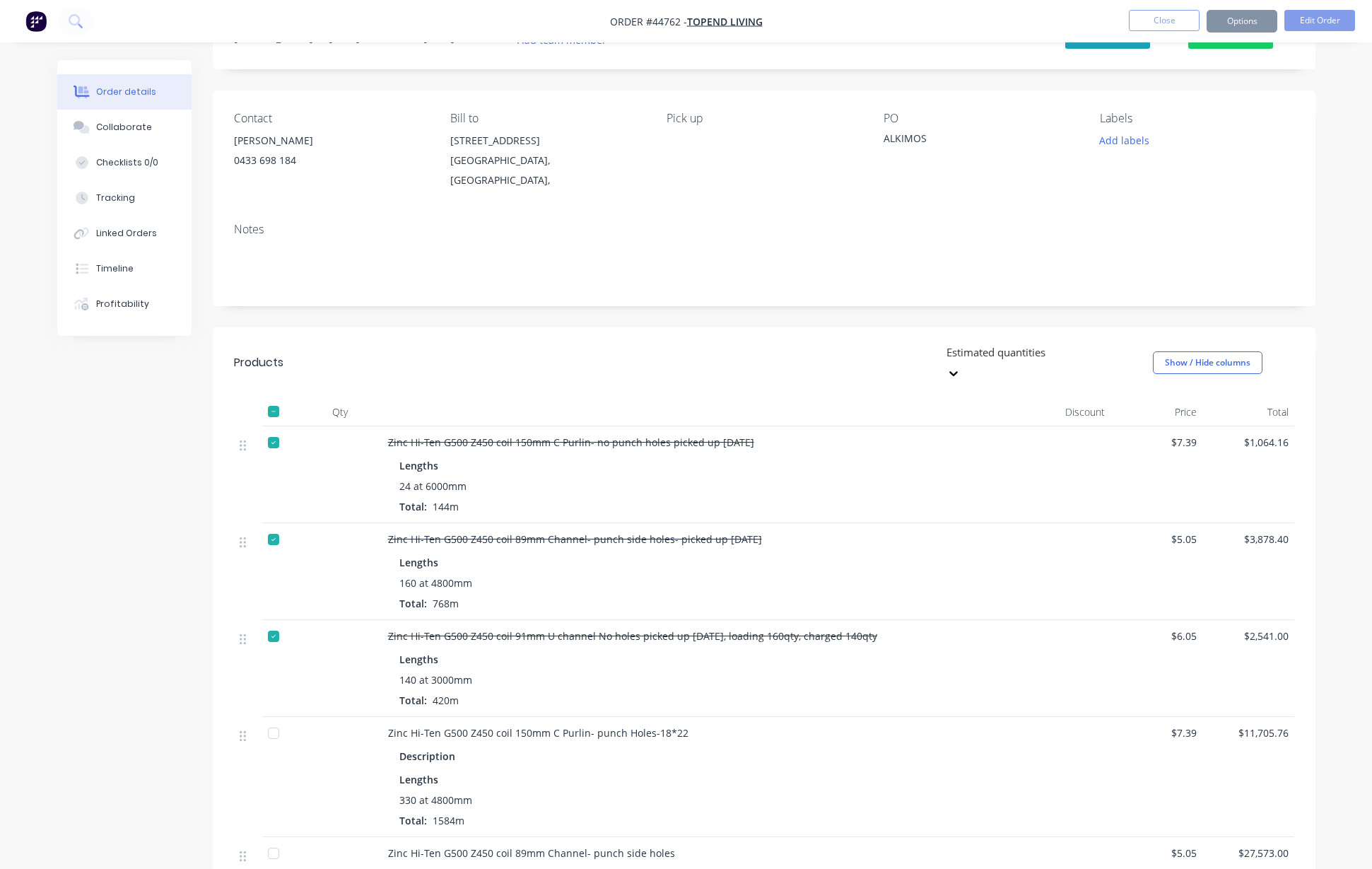
scroll to position [2092, 0]
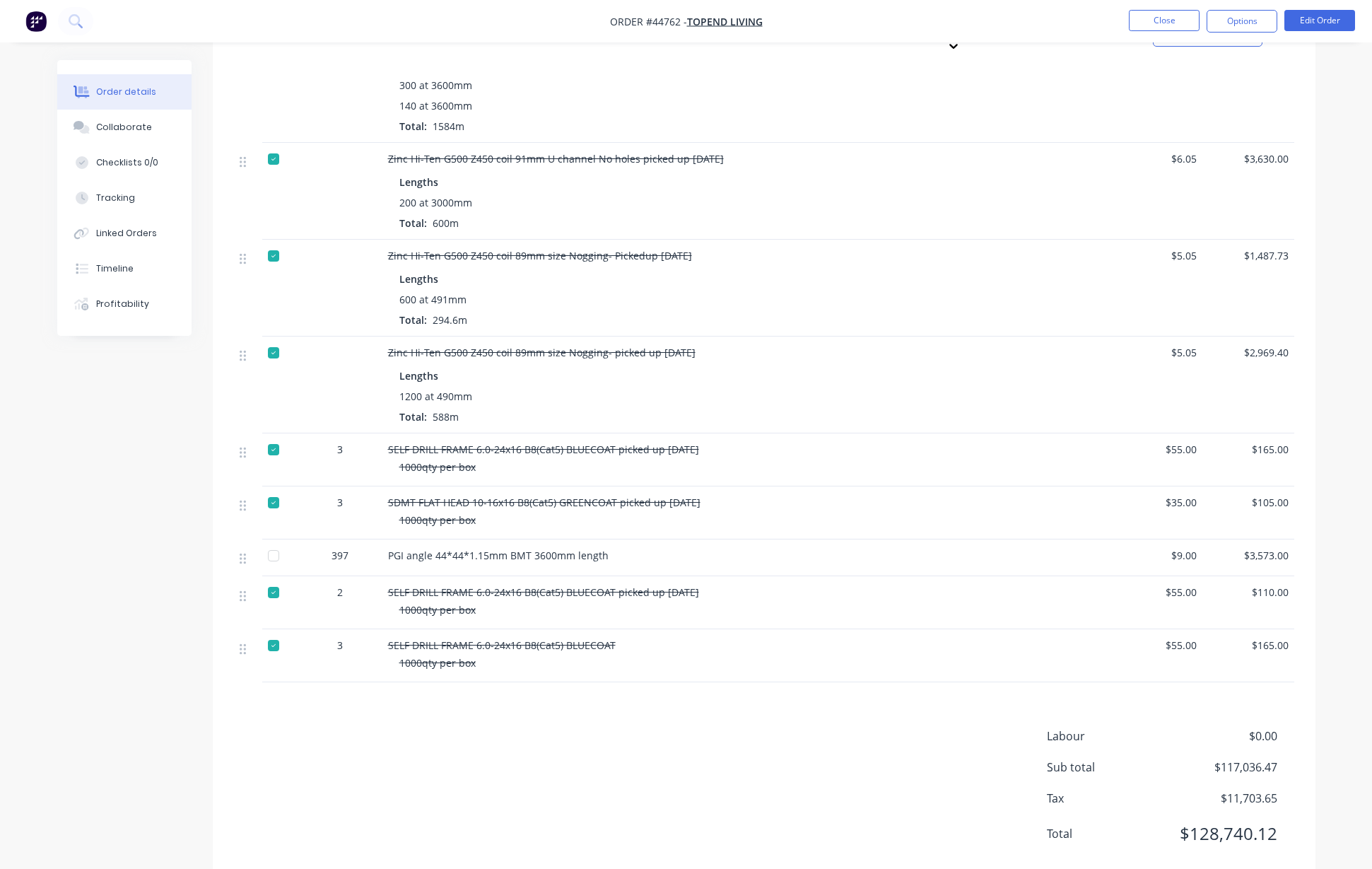
drag, startPoint x: 245, startPoint y: 560, endPoint x: 256, endPoint y: 469, distance: 91.7
click at [268, 631] on div at bounding box center [273, 645] width 29 height 29
click at [1306, 19] on button "Edit Order" at bounding box center [1319, 20] width 70 height 21
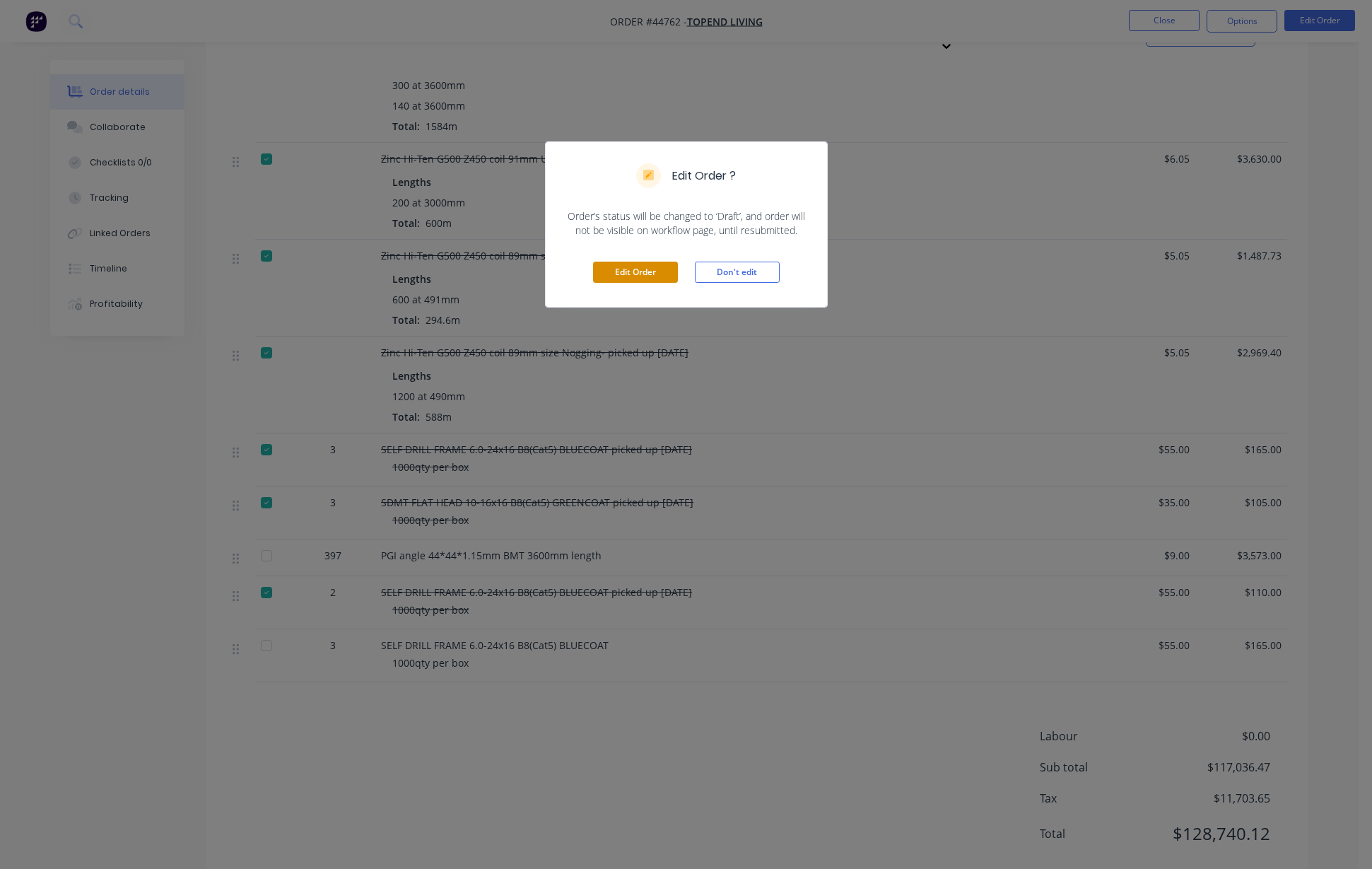
click at [632, 272] on button "Edit Order" at bounding box center [635, 271] width 85 height 21
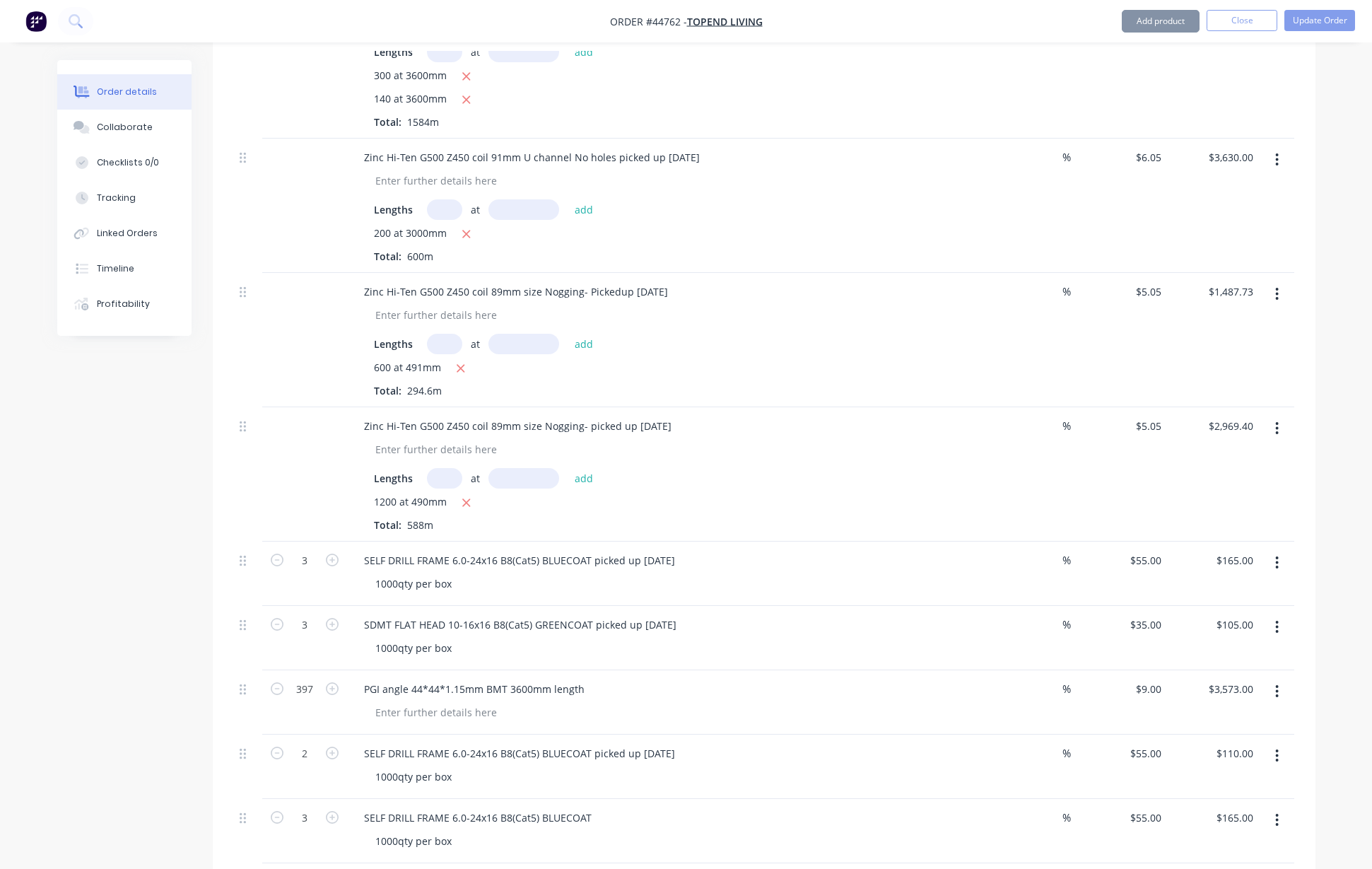
scroll to position [3066, 0]
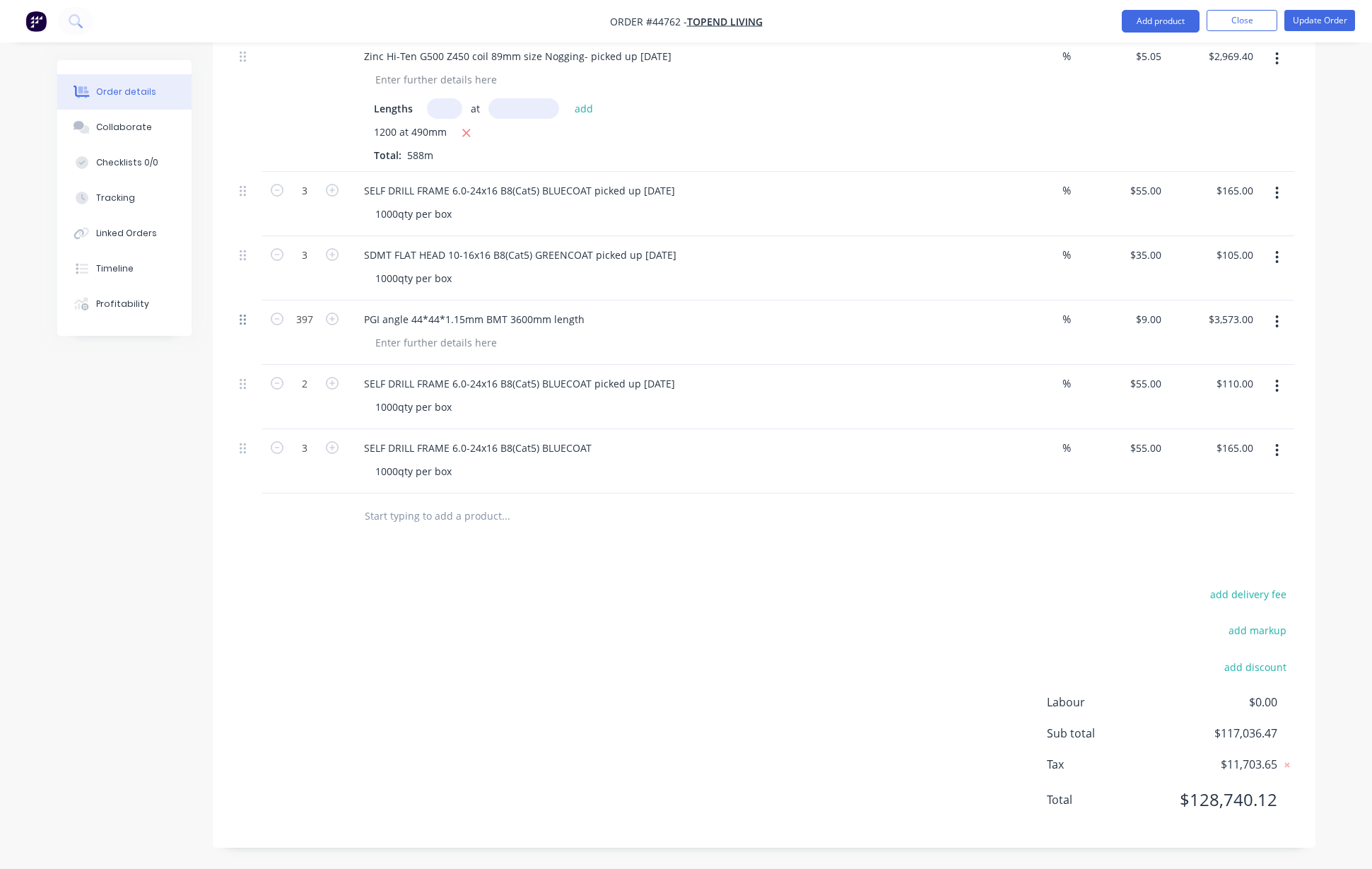
drag, startPoint x: 241, startPoint y: 383, endPoint x: 245, endPoint y: 320, distance: 63.1
drag, startPoint x: 245, startPoint y: 318, endPoint x: 246, endPoint y: 328, distance: 10.0
click at [246, 340] on div at bounding box center [247, 333] width 29 height 64
drag, startPoint x: 243, startPoint y: 186, endPoint x: 245, endPoint y: 220, distance: 34.1
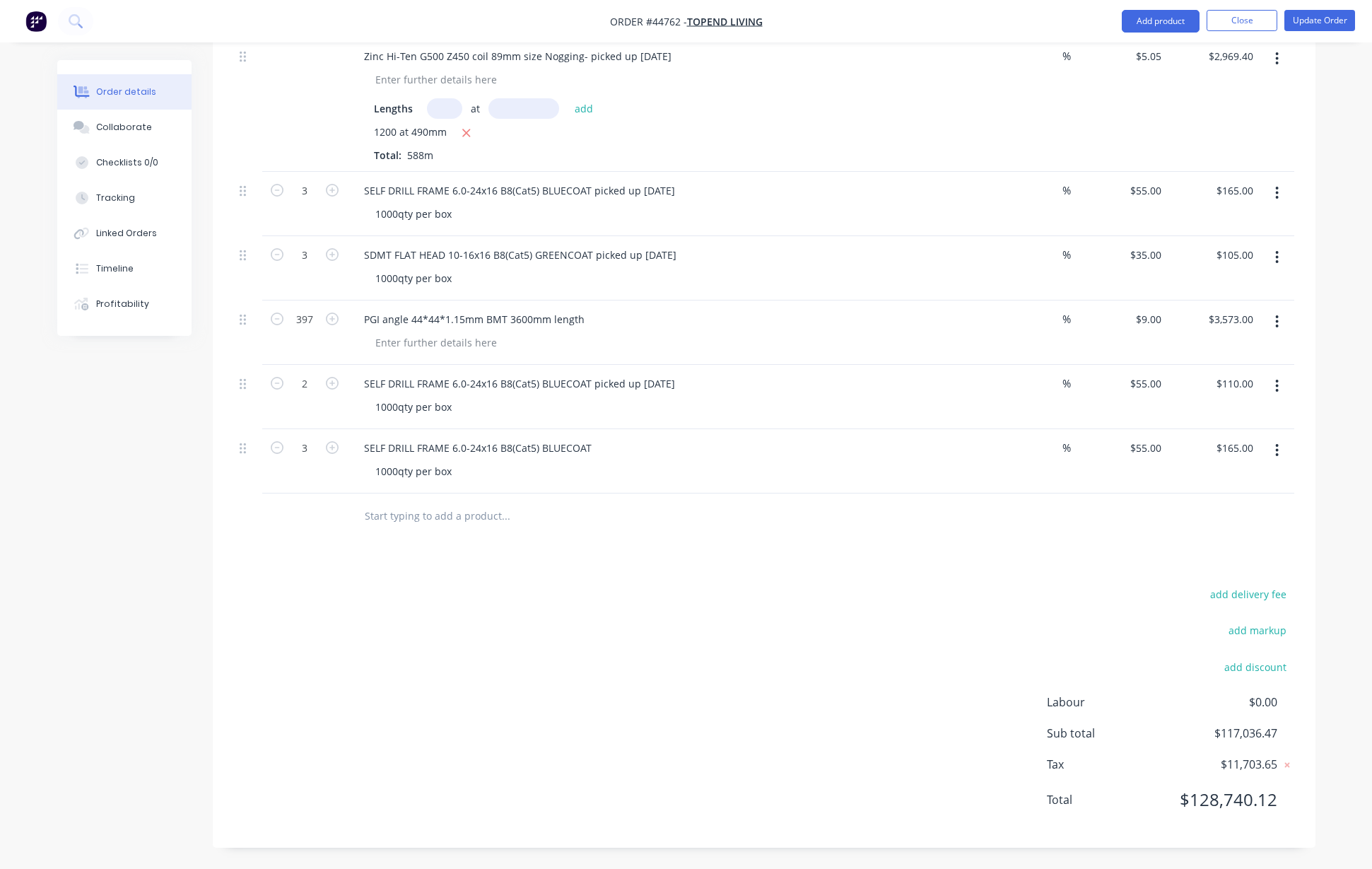
click at [245, 219] on div at bounding box center [247, 204] width 29 height 64
drag, startPoint x: 263, startPoint y: 260, endPoint x: 260, endPoint y: 271, distance: 11.4
click at [263, 263] on div "3" at bounding box center [305, 268] width 85 height 64
drag, startPoint x: 251, startPoint y: 253, endPoint x: 250, endPoint y: 325, distance: 72.0
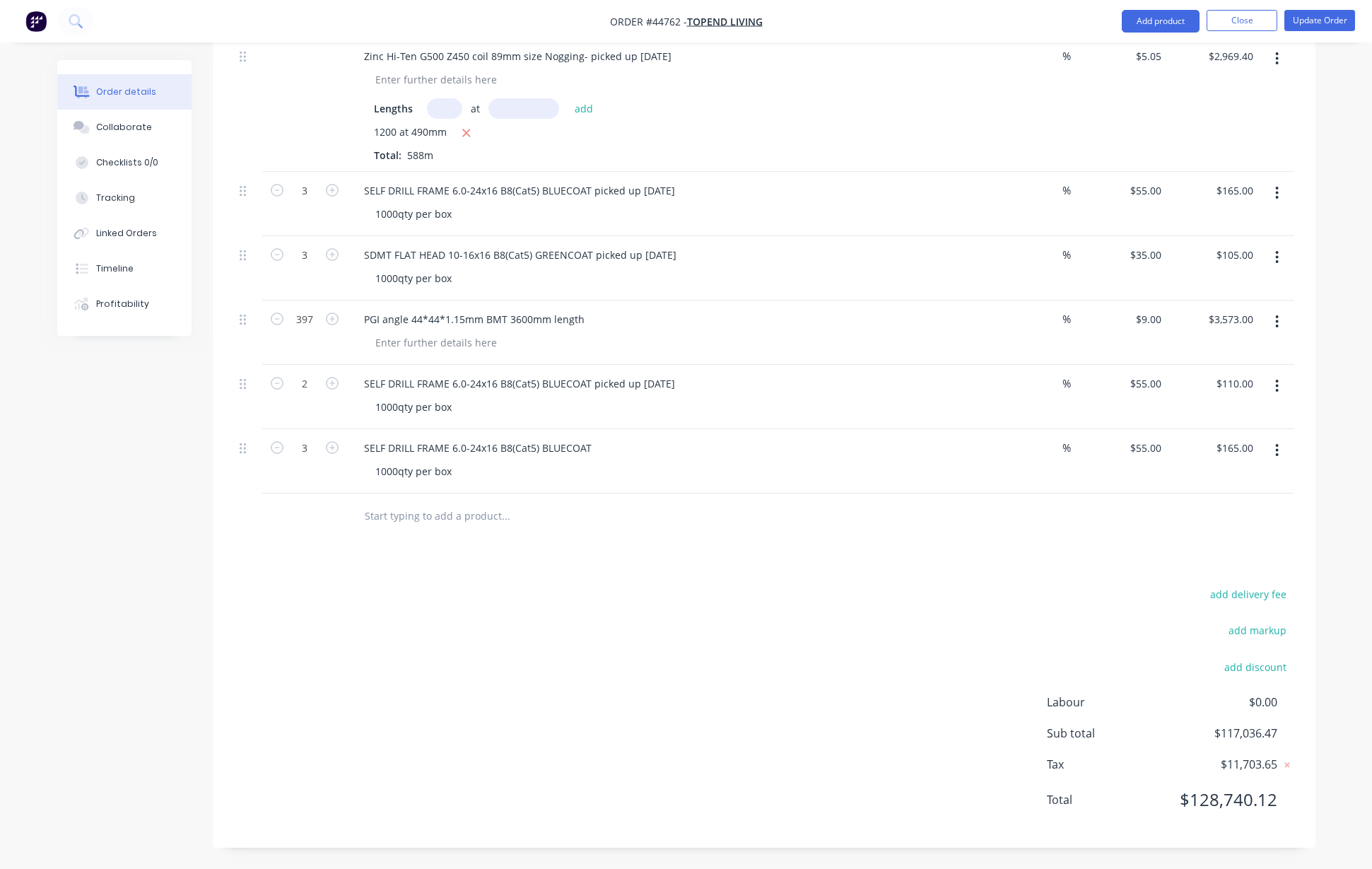
drag, startPoint x: 246, startPoint y: 192, endPoint x: 239, endPoint y: 223, distance: 31.8
click at [239, 223] on div at bounding box center [247, 204] width 29 height 64
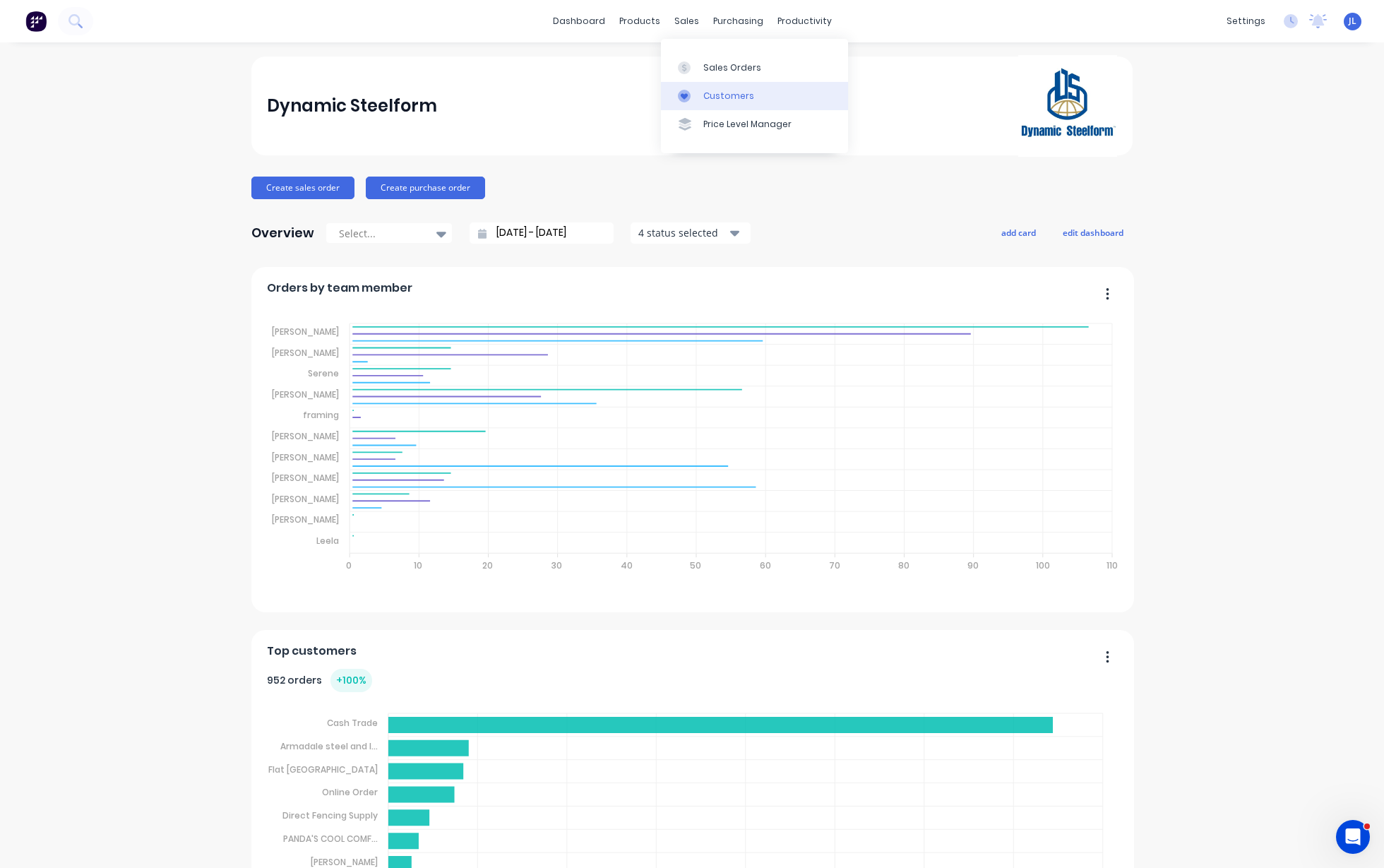
click at [723, 98] on div "Customers" at bounding box center [728, 96] width 50 height 13
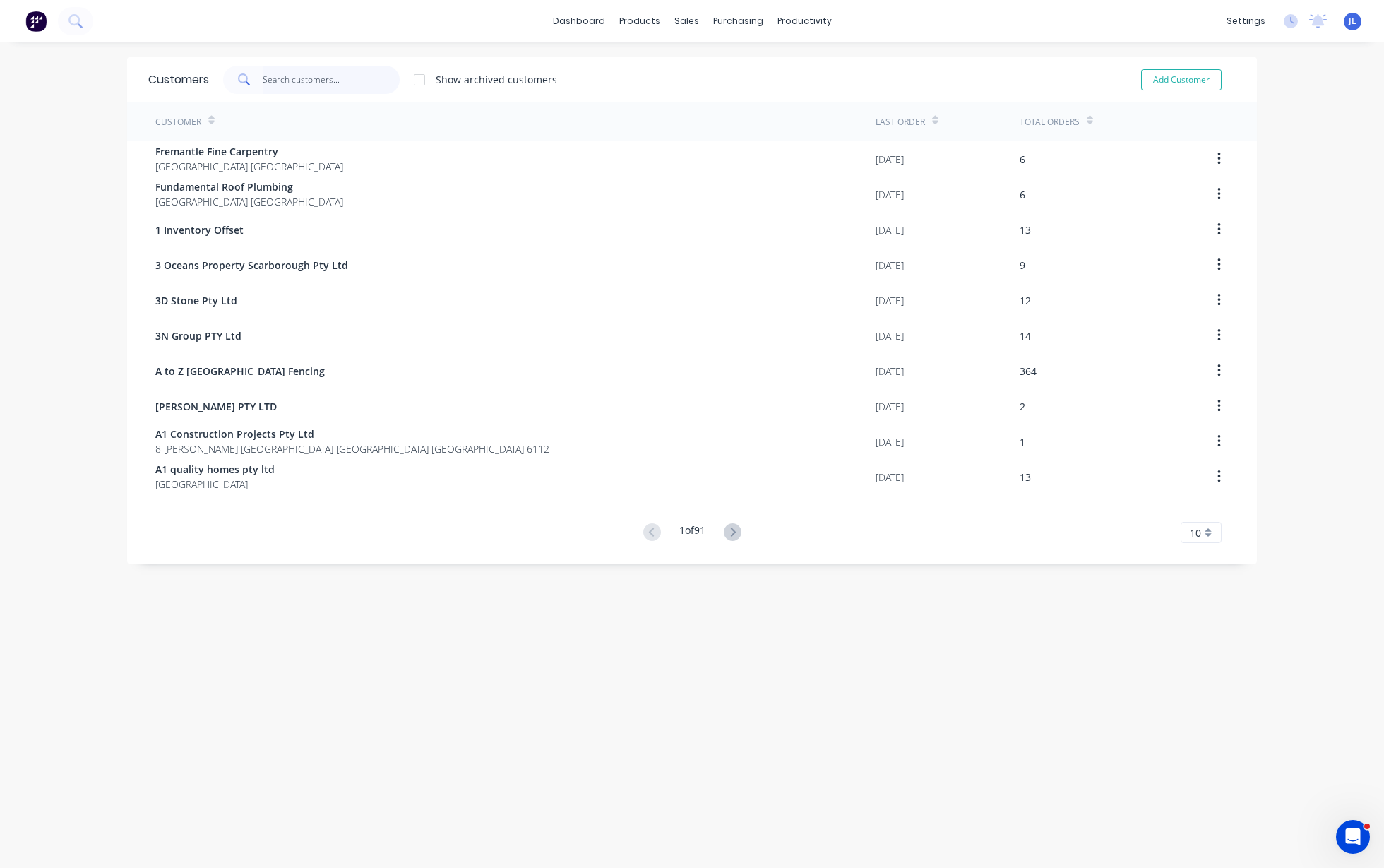
click at [331, 76] on input "text" at bounding box center [331, 79] width 137 height 29
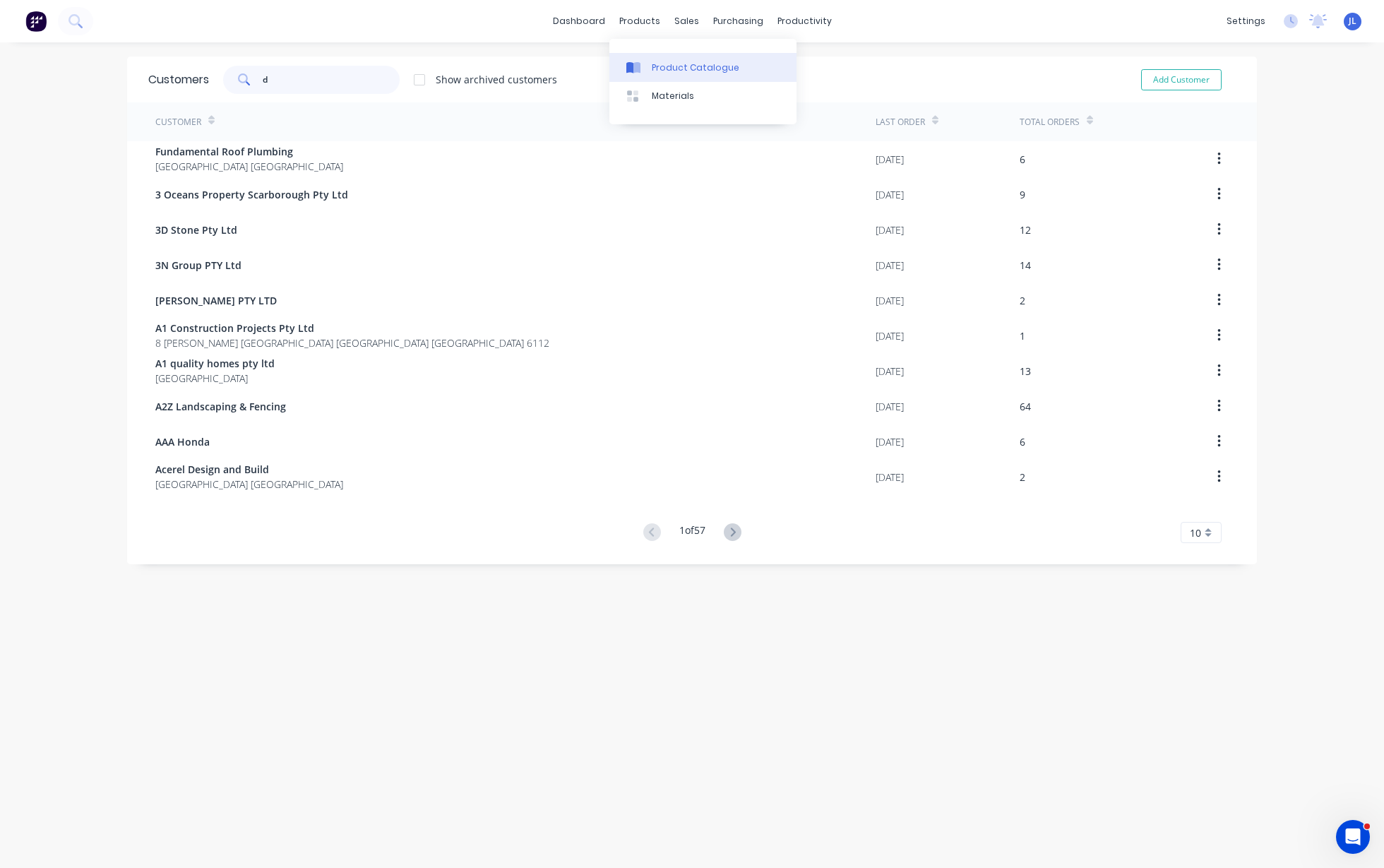
type input "d"
click at [674, 67] on div "Product Catalogue" at bounding box center [695, 67] width 88 height 13
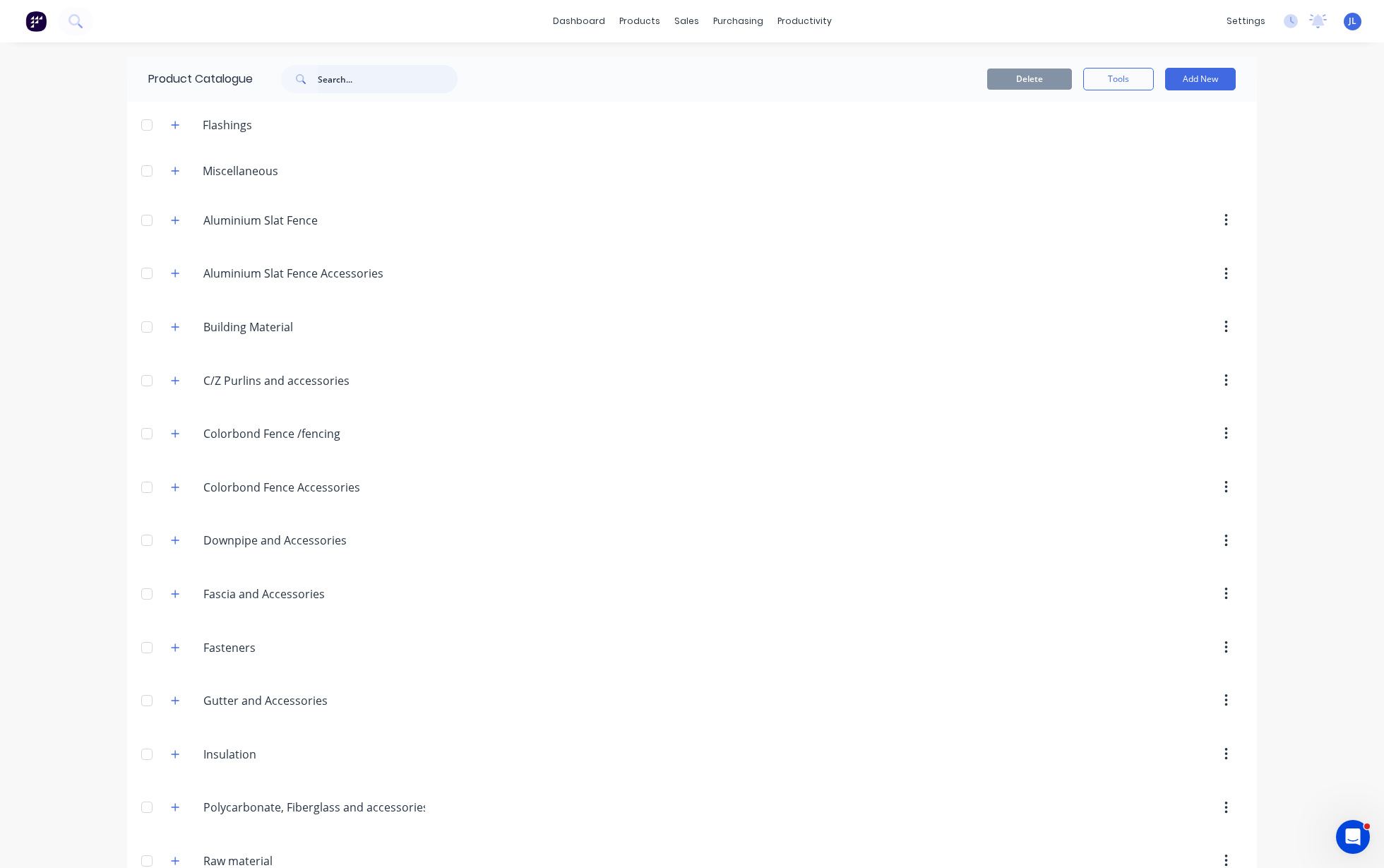
click at [336, 83] on input "text" at bounding box center [387, 79] width 139 height 29
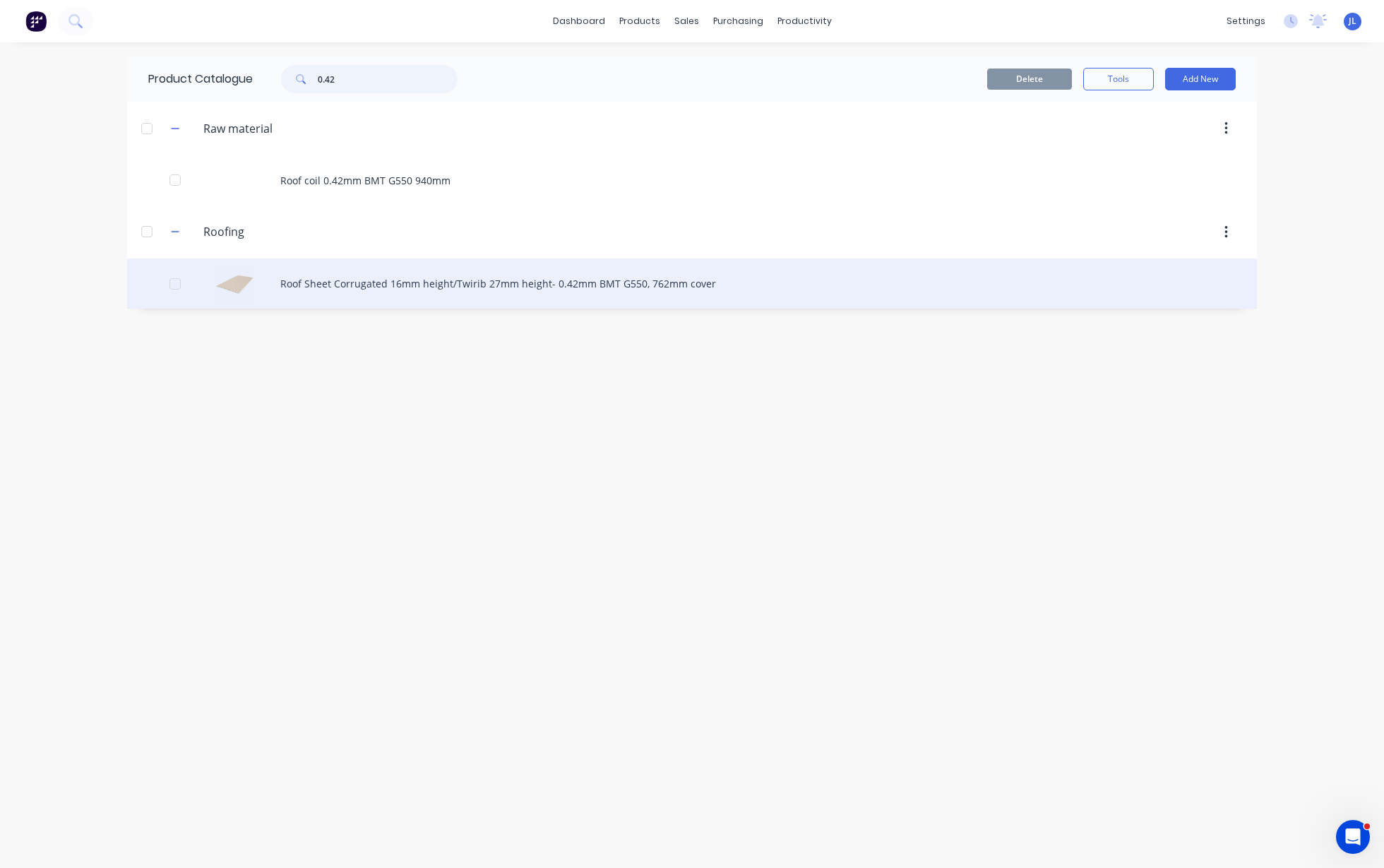
type input "0.42"
click at [419, 278] on div "Roof Sheet Corrugated 16mm height/Twirib 27mm height- 0.42mm BMT G550, 762mm co…" at bounding box center [692, 283] width 1130 height 50
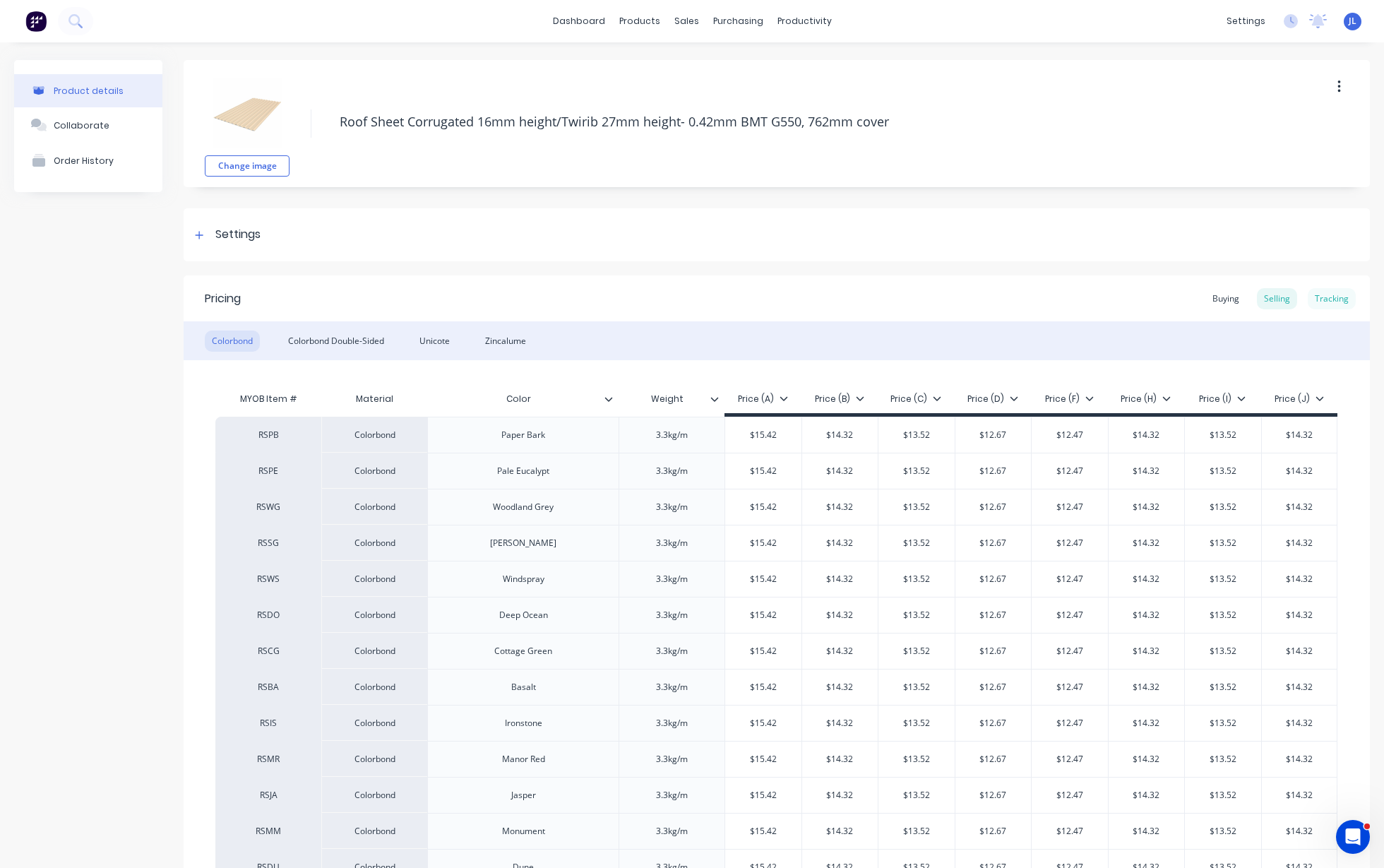
click at [1329, 303] on div "Tracking" at bounding box center [1332, 298] width 48 height 21
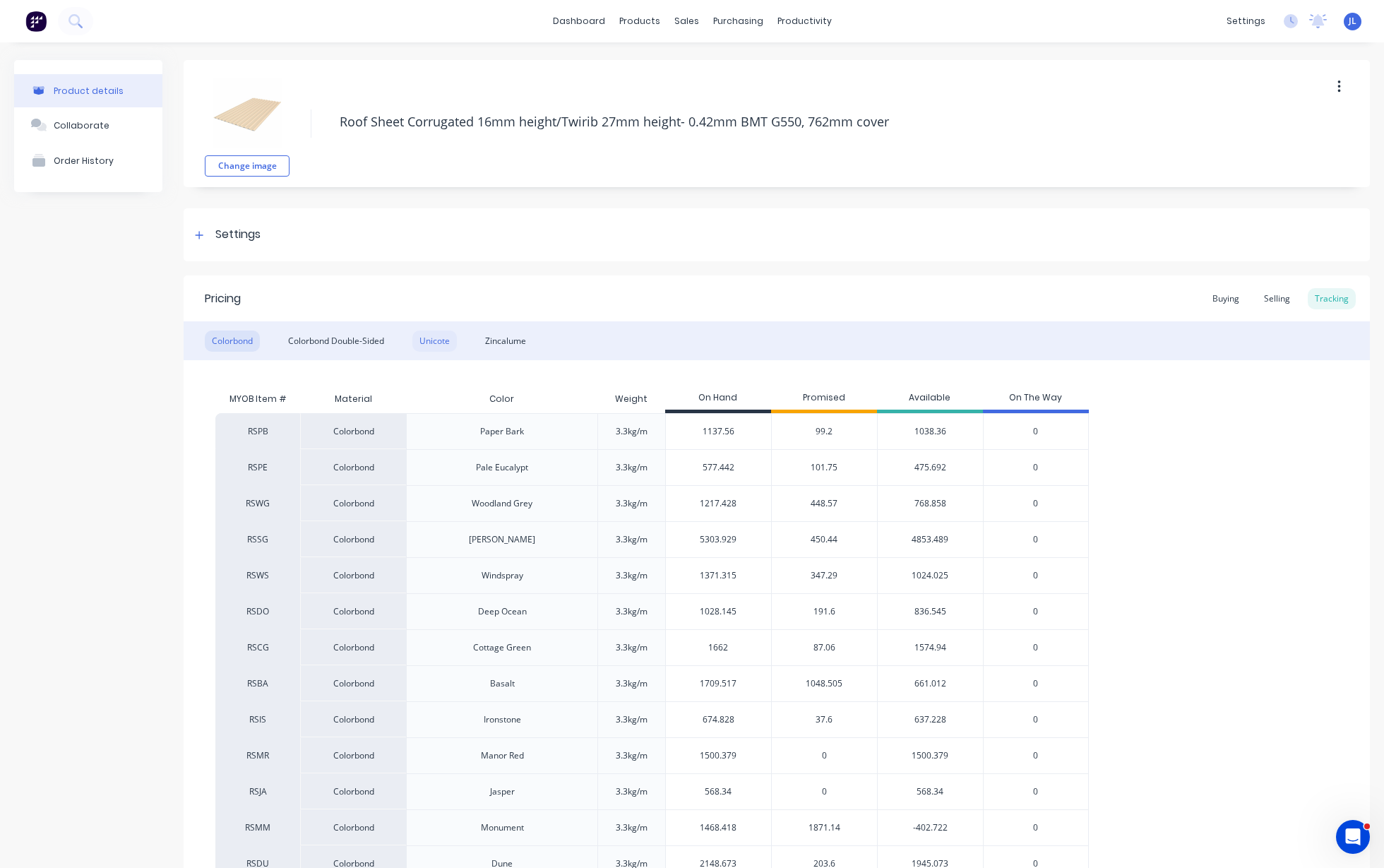
click at [444, 343] on div "Unicote" at bounding box center [434, 340] width 44 height 21
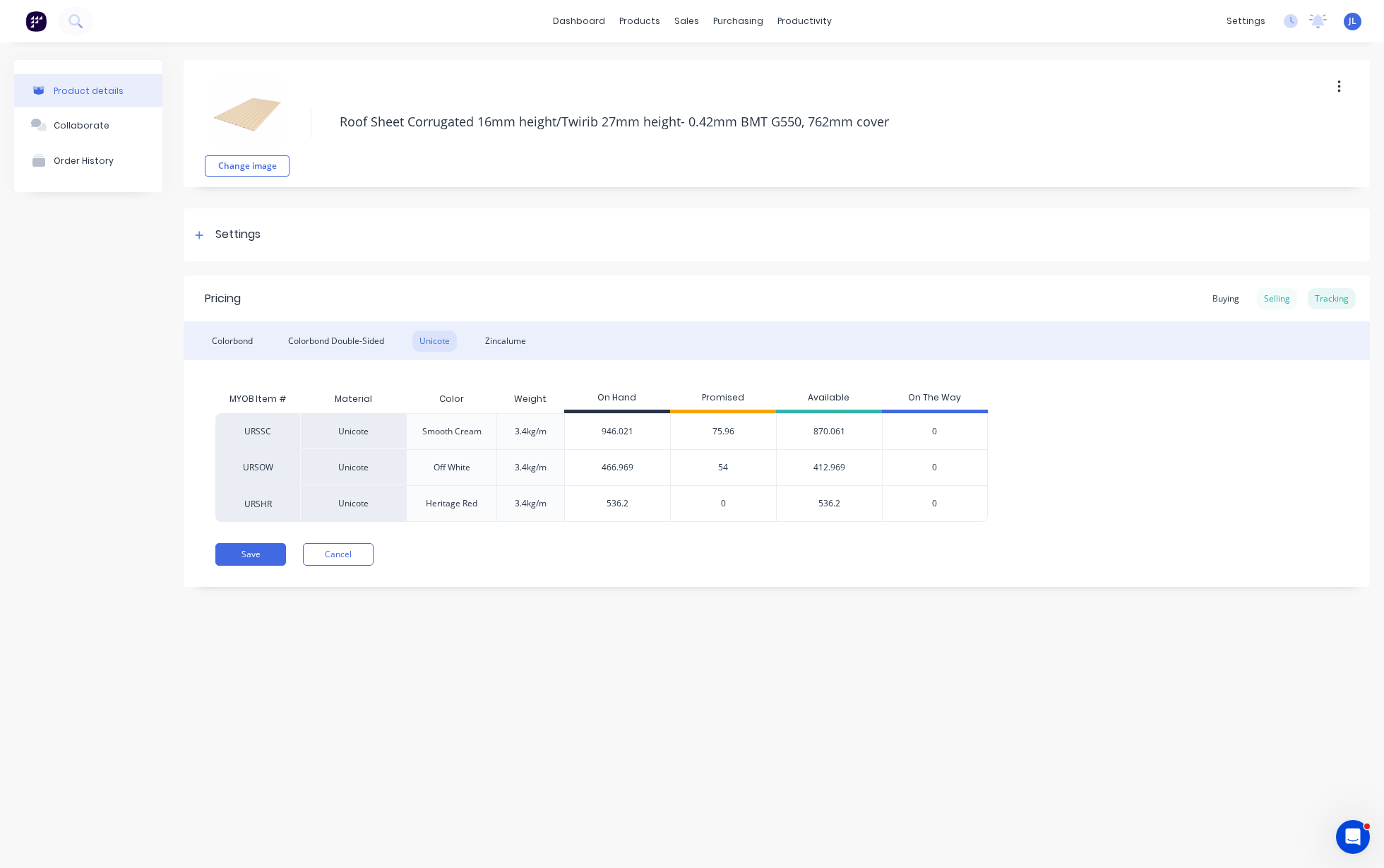
click at [1277, 298] on div "Selling" at bounding box center [1277, 298] width 41 height 21
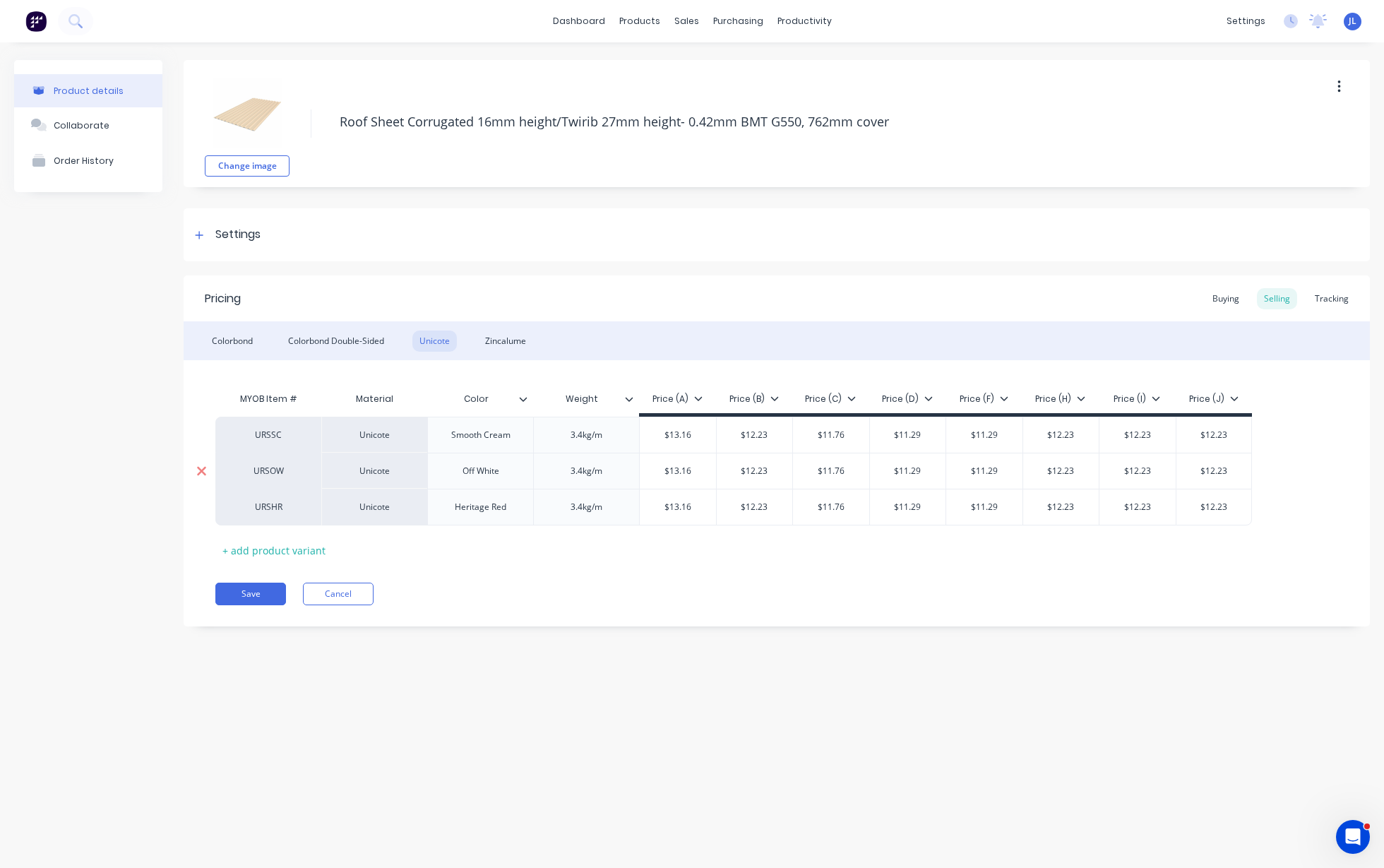
click at [200, 468] on icon at bounding box center [201, 470] width 9 height 9
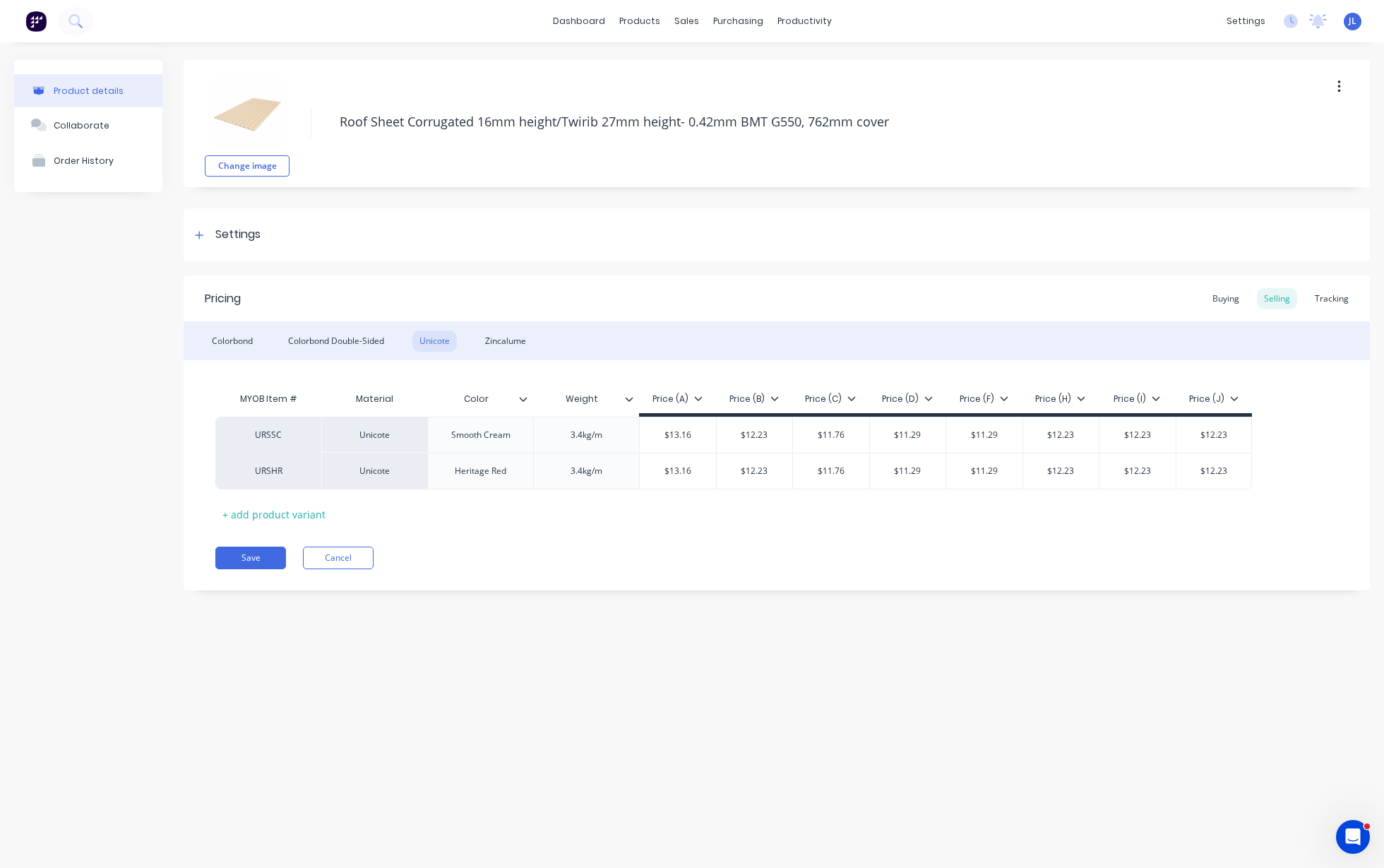
click at [545, 550] on div "Save Cancel" at bounding box center [793, 558] width 1155 height 23
click at [540, 527] on div "Pricing Buying Selling Tracking Colorbond Colorbond Double-Sided Unicote Zincal…" at bounding box center [777, 433] width 1186 height 315
click at [255, 556] on button "Save" at bounding box center [250, 558] width 70 height 23
type textarea "x"
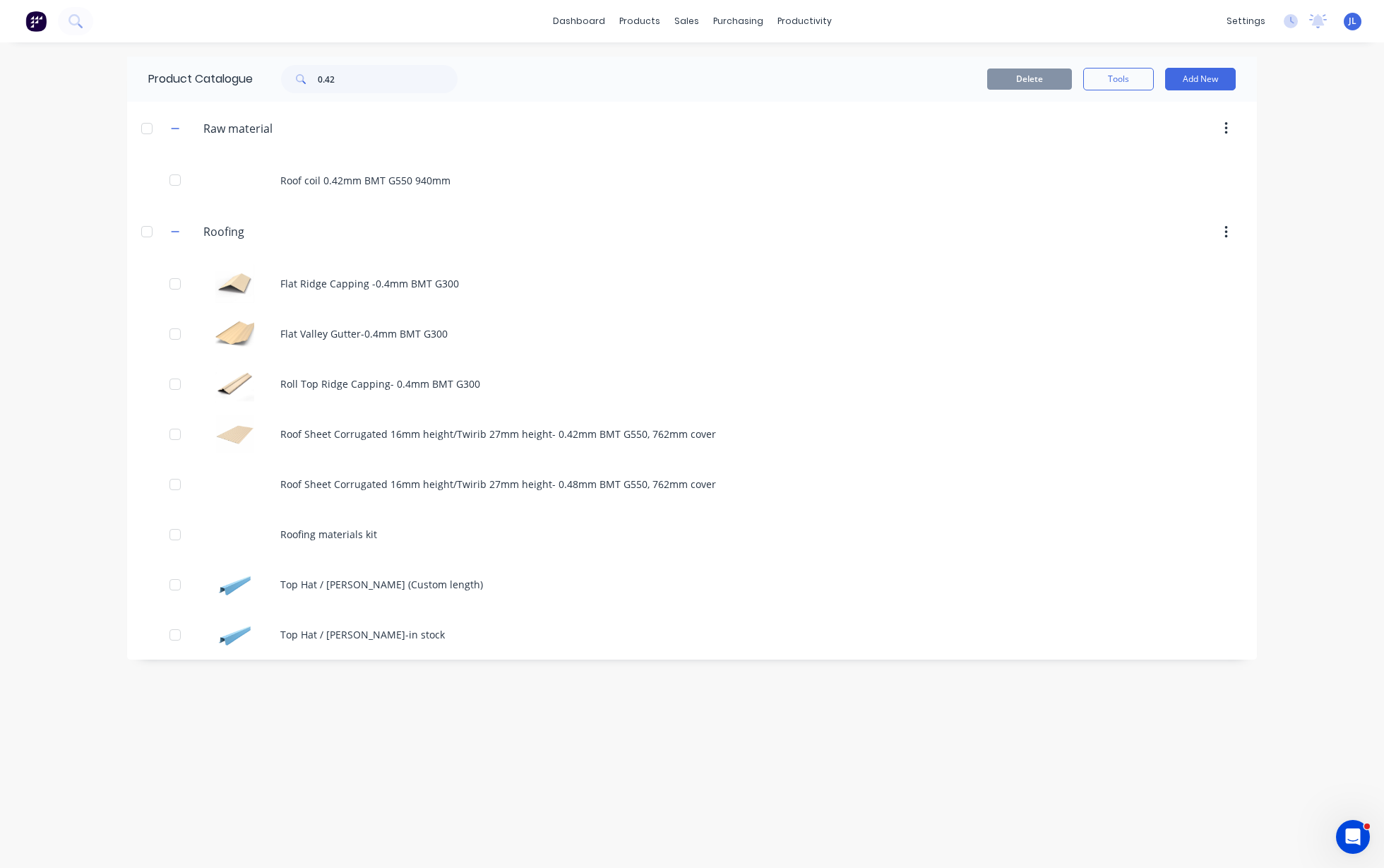
drag, startPoint x: 36, startPoint y: 174, endPoint x: 43, endPoint y: 177, distance: 7.6
click at [36, 174] on div "dashboard products sales purchasing productivity dashboard products Product Cat…" at bounding box center [692, 434] width 1384 height 868
drag, startPoint x: 757, startPoint y: 86, endPoint x: 746, endPoint y: 87, distance: 11.0
click at [757, 86] on link "Suppliers" at bounding box center [797, 96] width 187 height 29
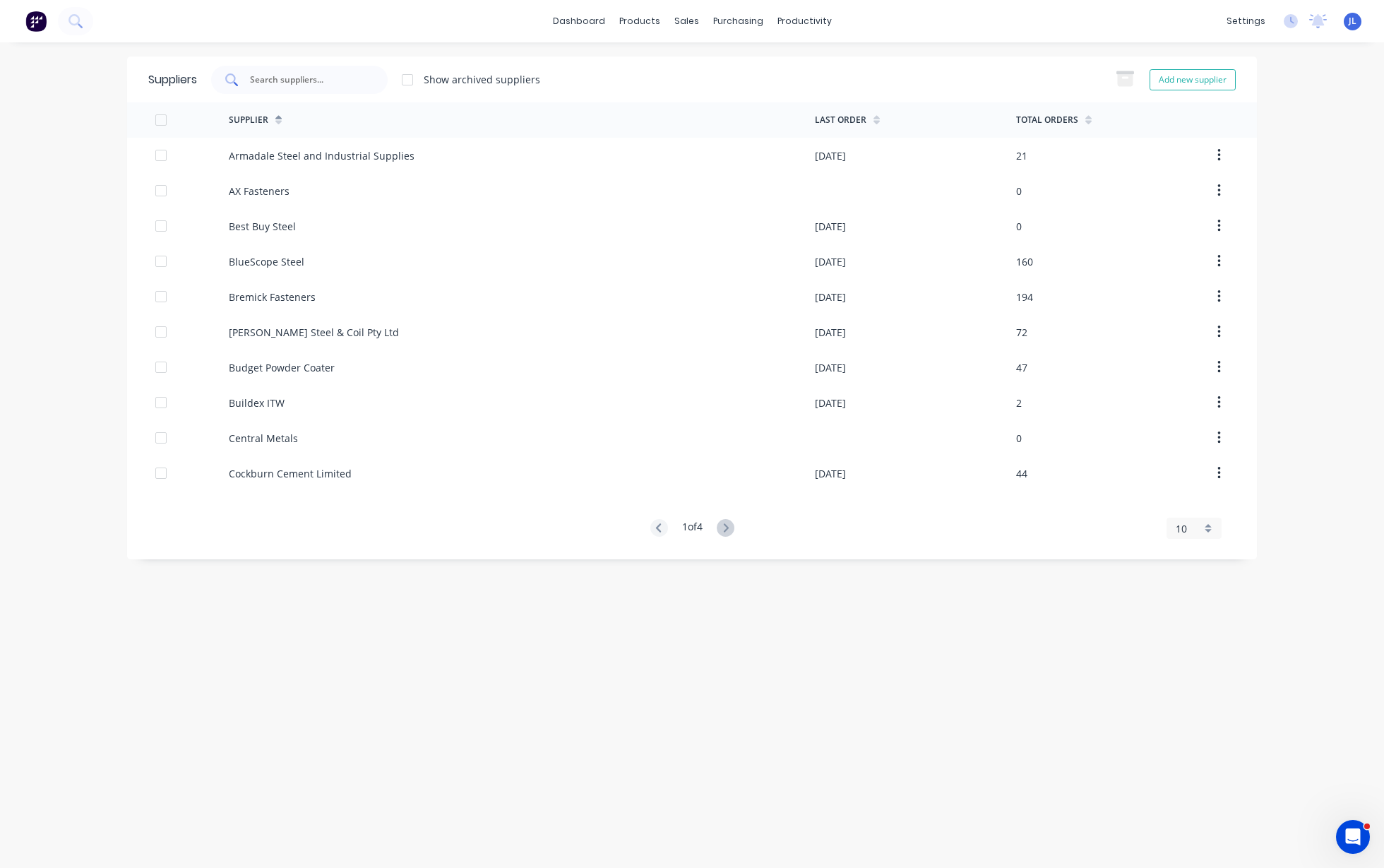
click at [270, 78] on input "text" at bounding box center [306, 80] width 118 height 14
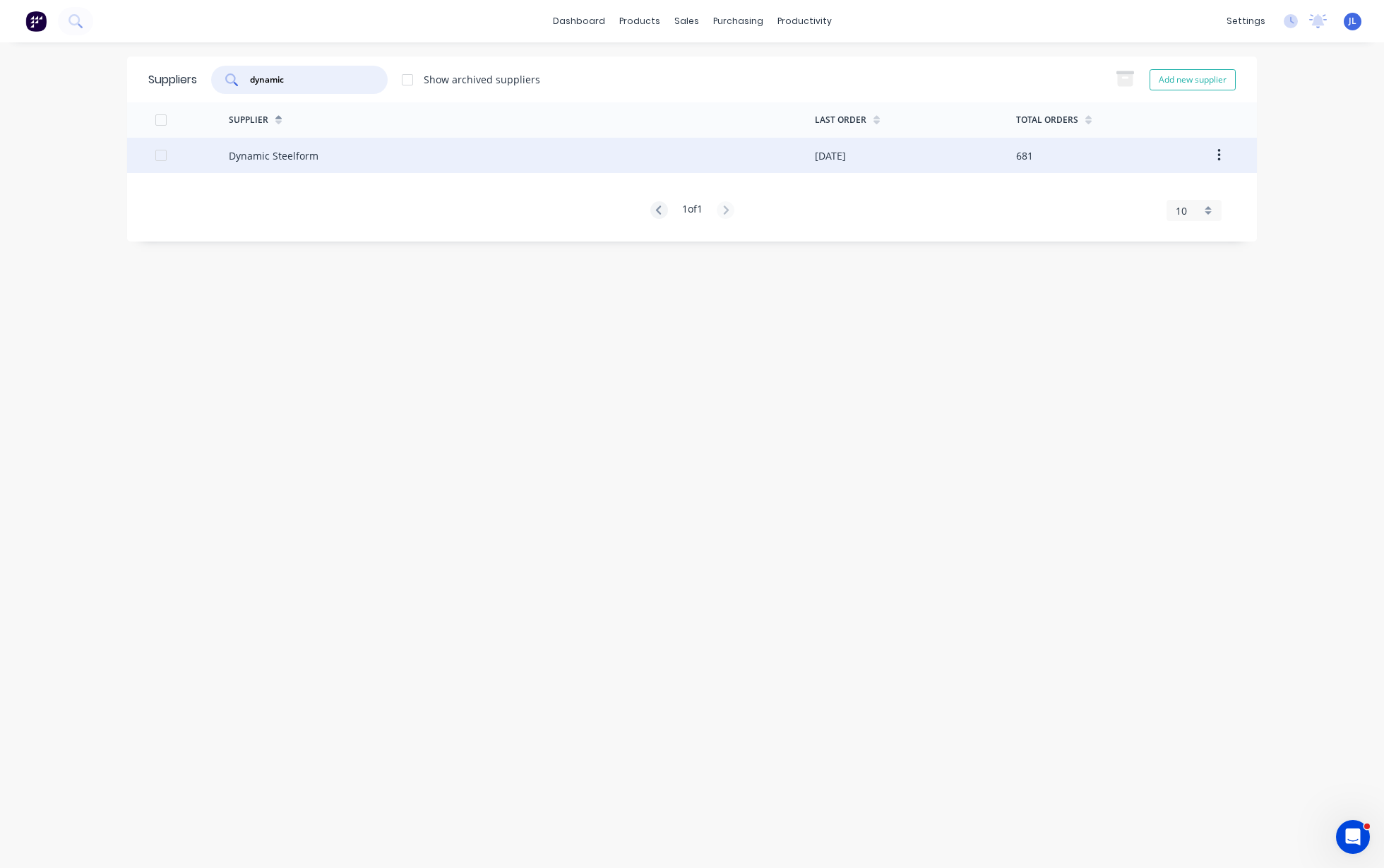
type input "dynamic"
click at [281, 162] on div "Dynamic Steelform" at bounding box center [273, 155] width 90 height 15
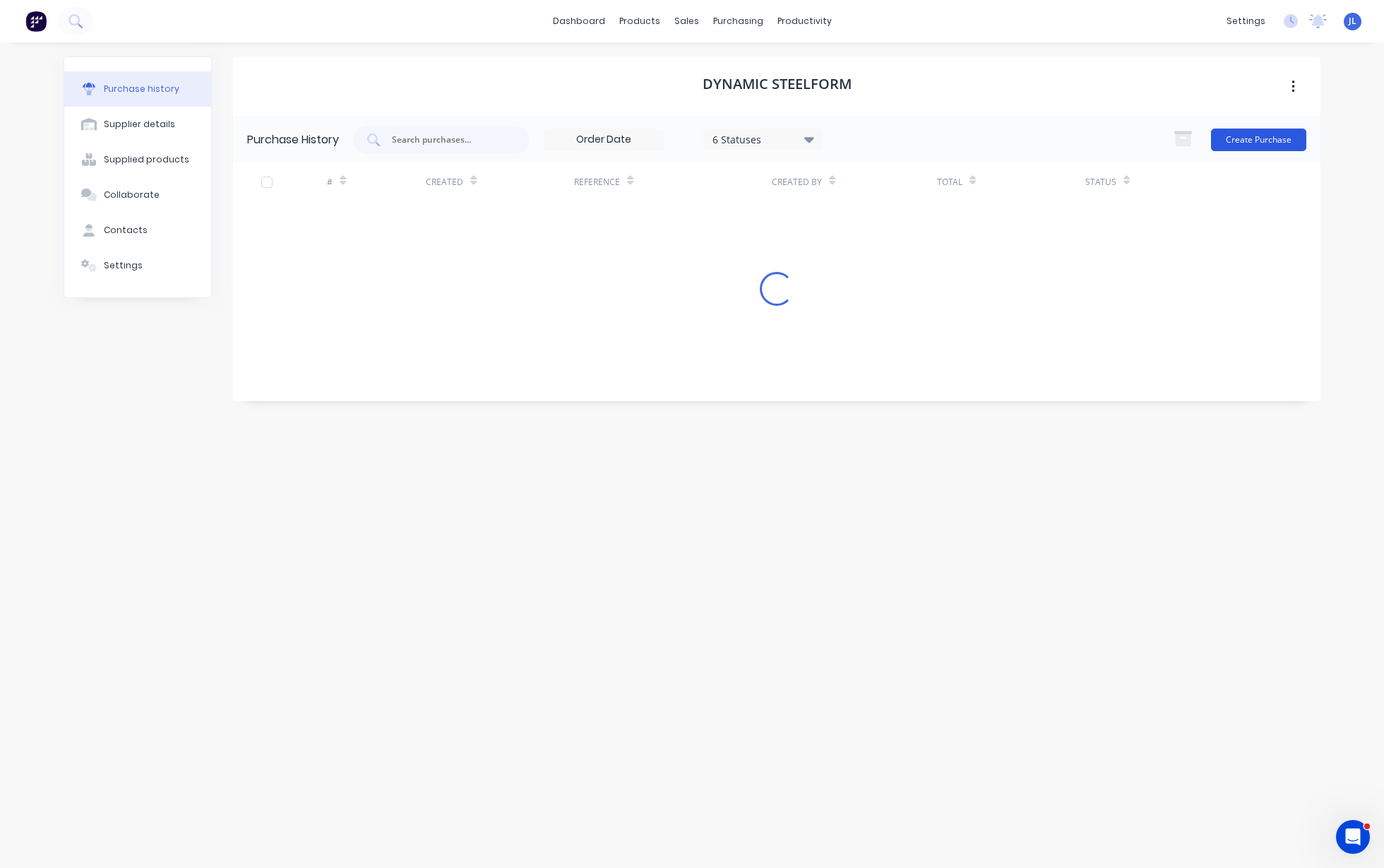
click at [1270, 136] on button "Create Purchase" at bounding box center [1258, 139] width 95 height 23
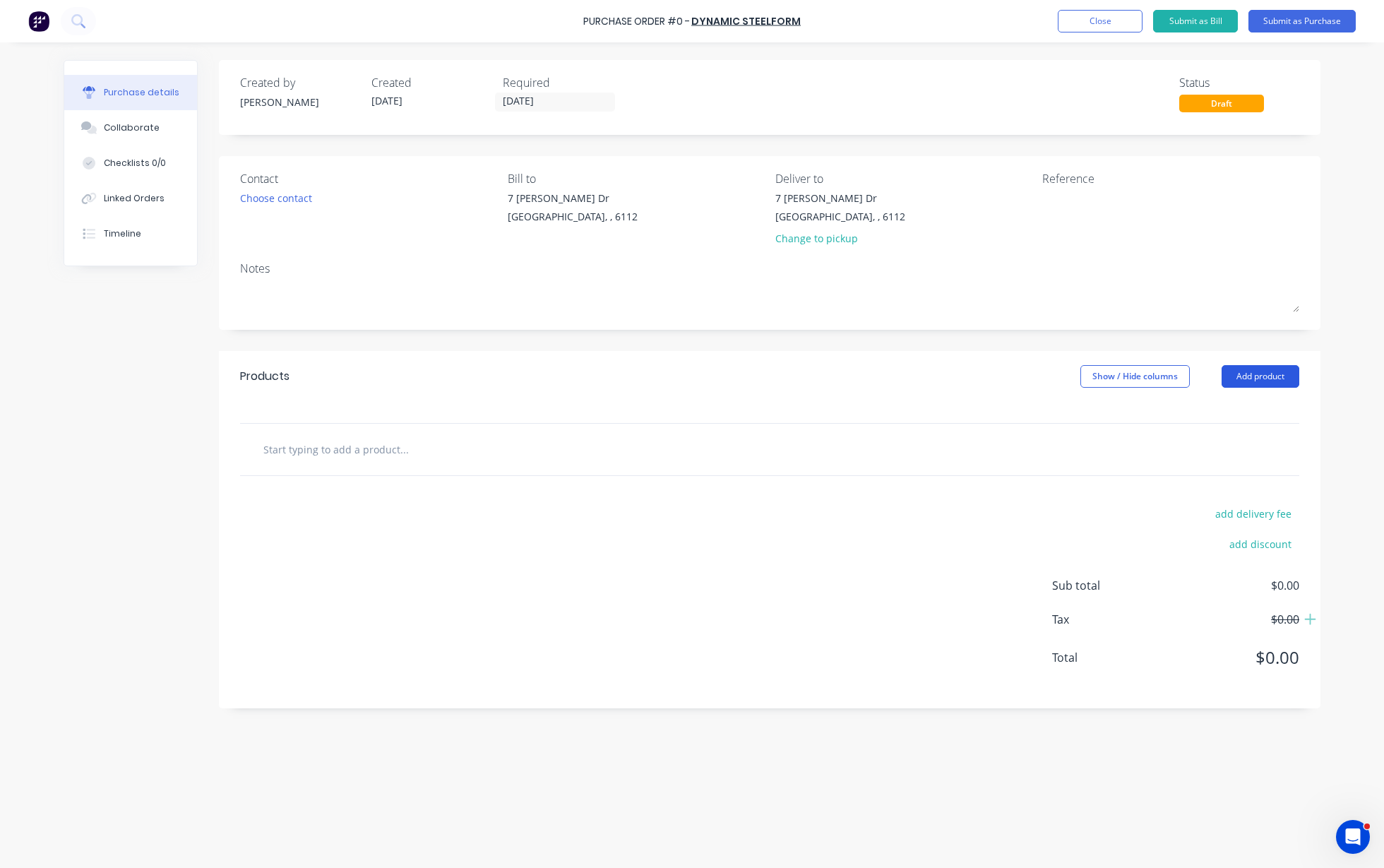
click at [1233, 377] on button "Add product" at bounding box center [1260, 376] width 78 height 23
click at [1232, 419] on div "Product catalogue" at bounding box center [1233, 412] width 109 height 21
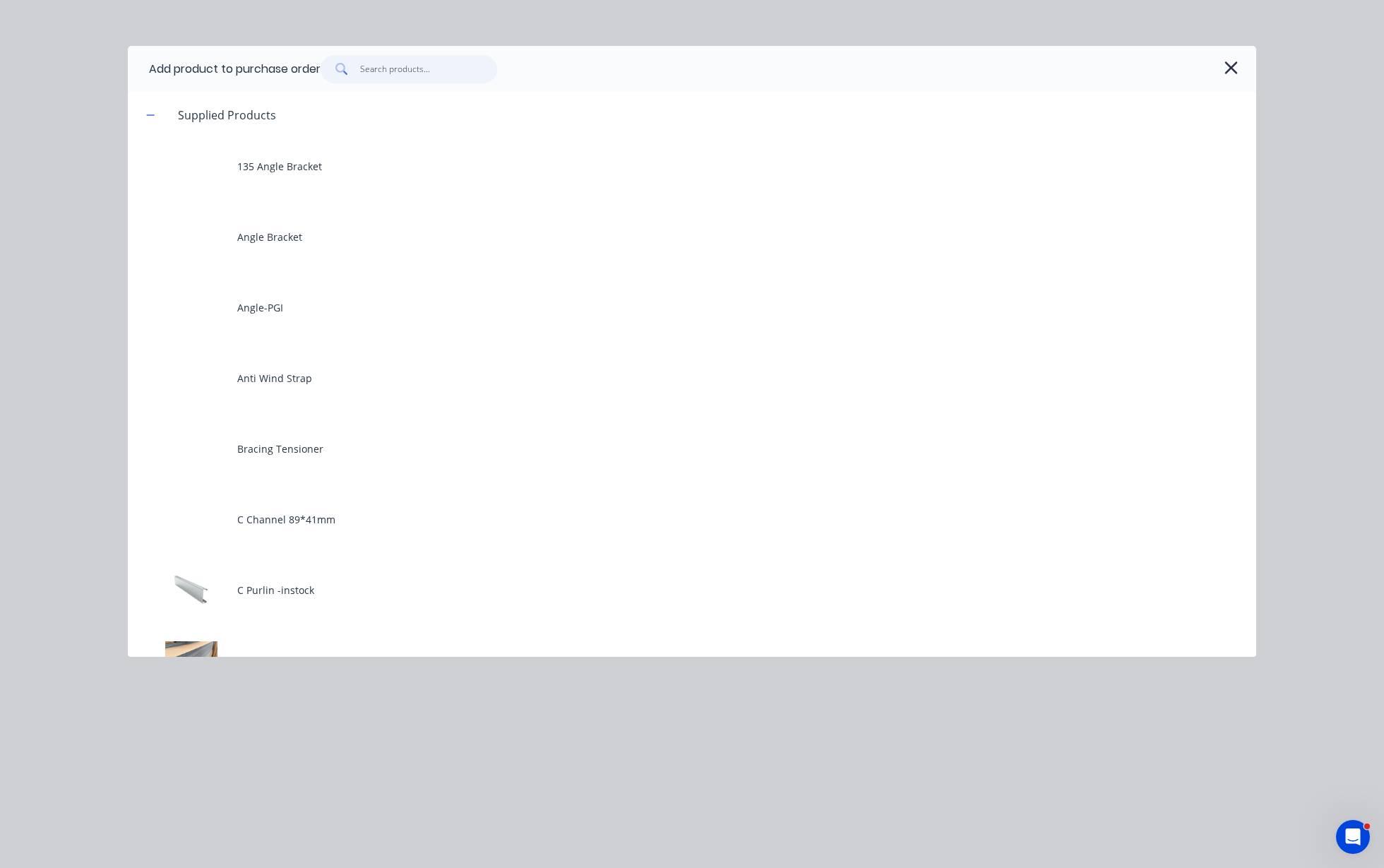
click at [449, 78] on input "text" at bounding box center [428, 69] width 137 height 29
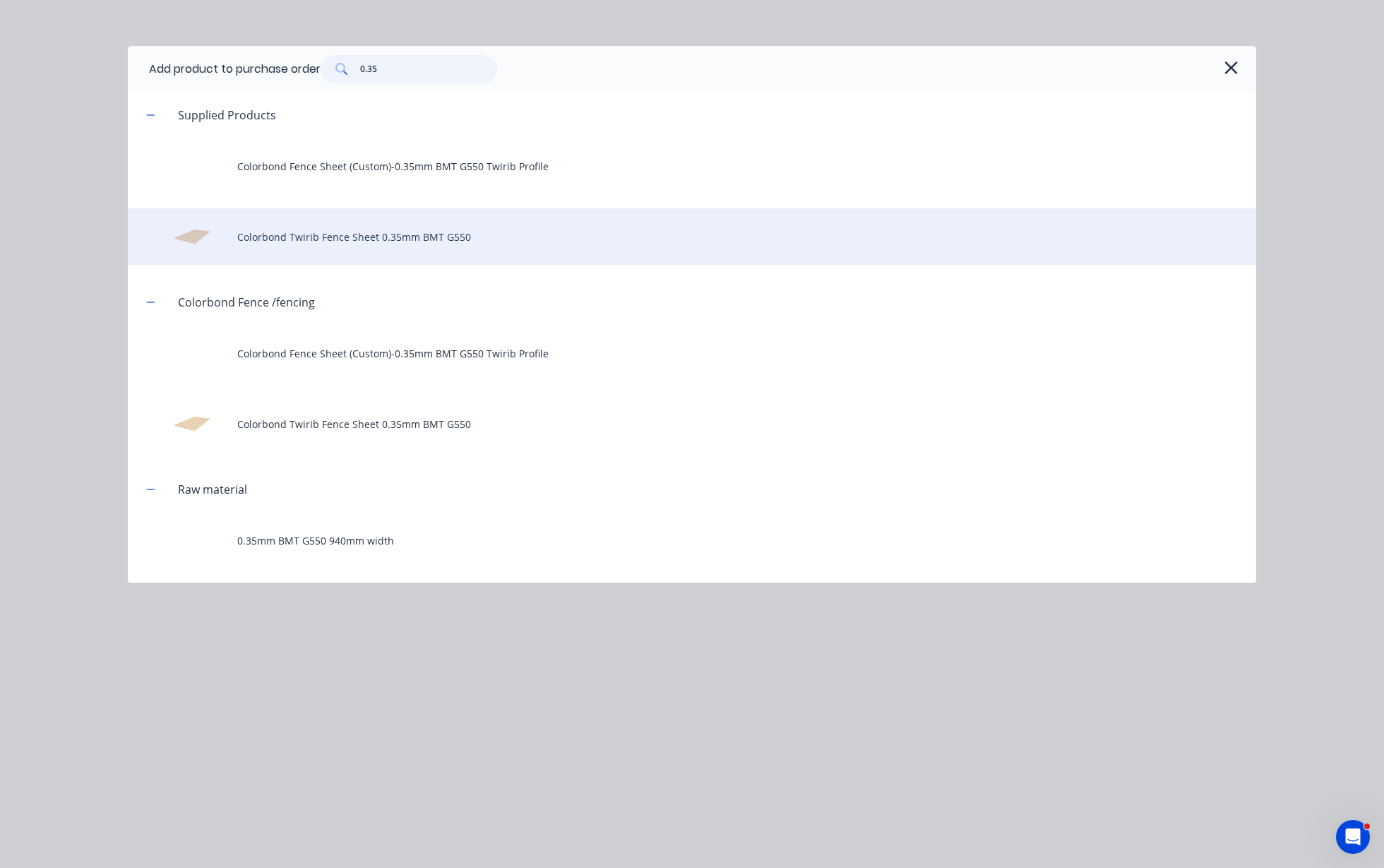
type input "0.35"
click at [337, 241] on div "Colorbond Twirib Fence Sheet 0.35mm BMT G550" at bounding box center [692, 236] width 1129 height 56
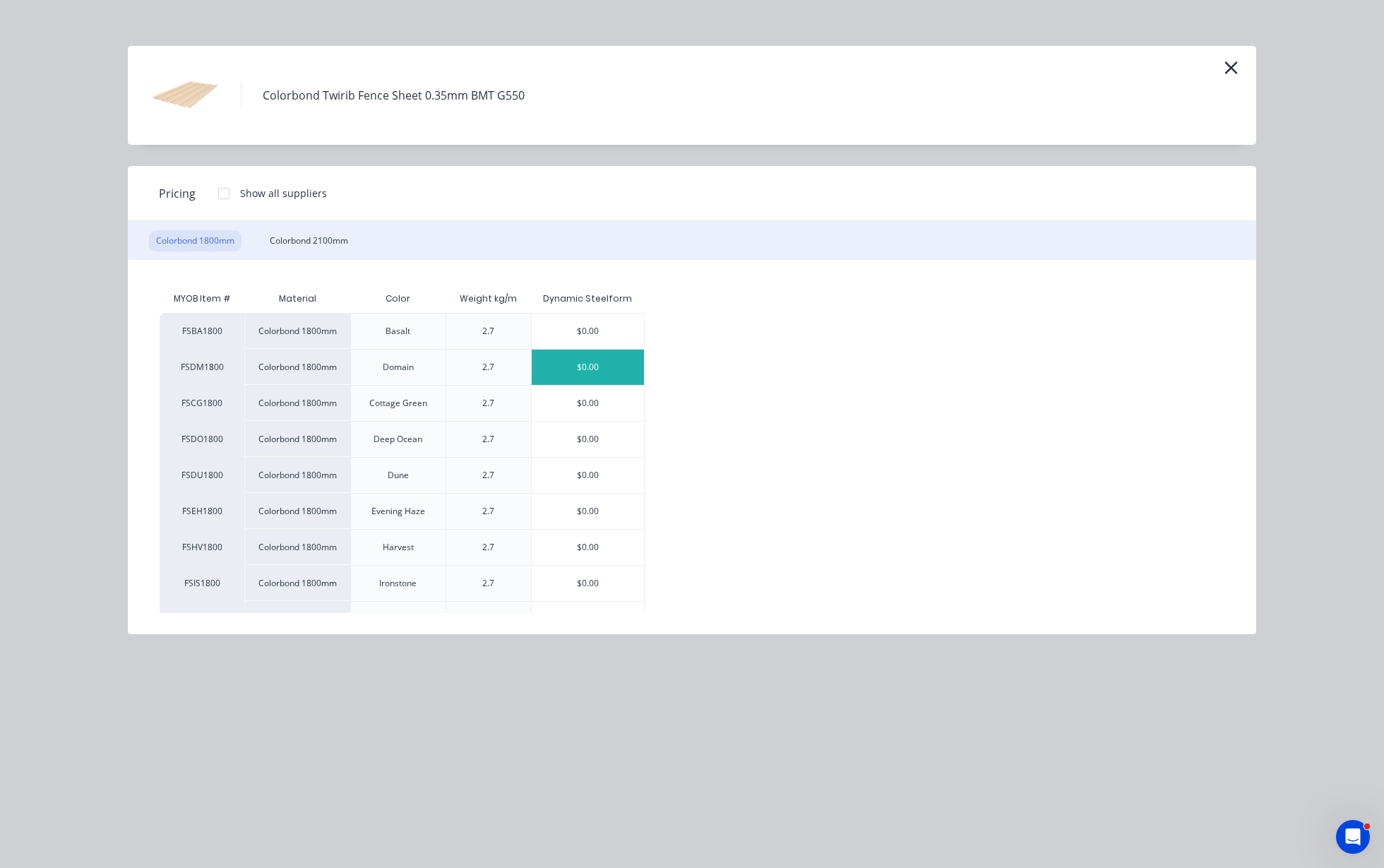
click at [630, 357] on div "$0.00" at bounding box center [588, 368] width 113 height 36
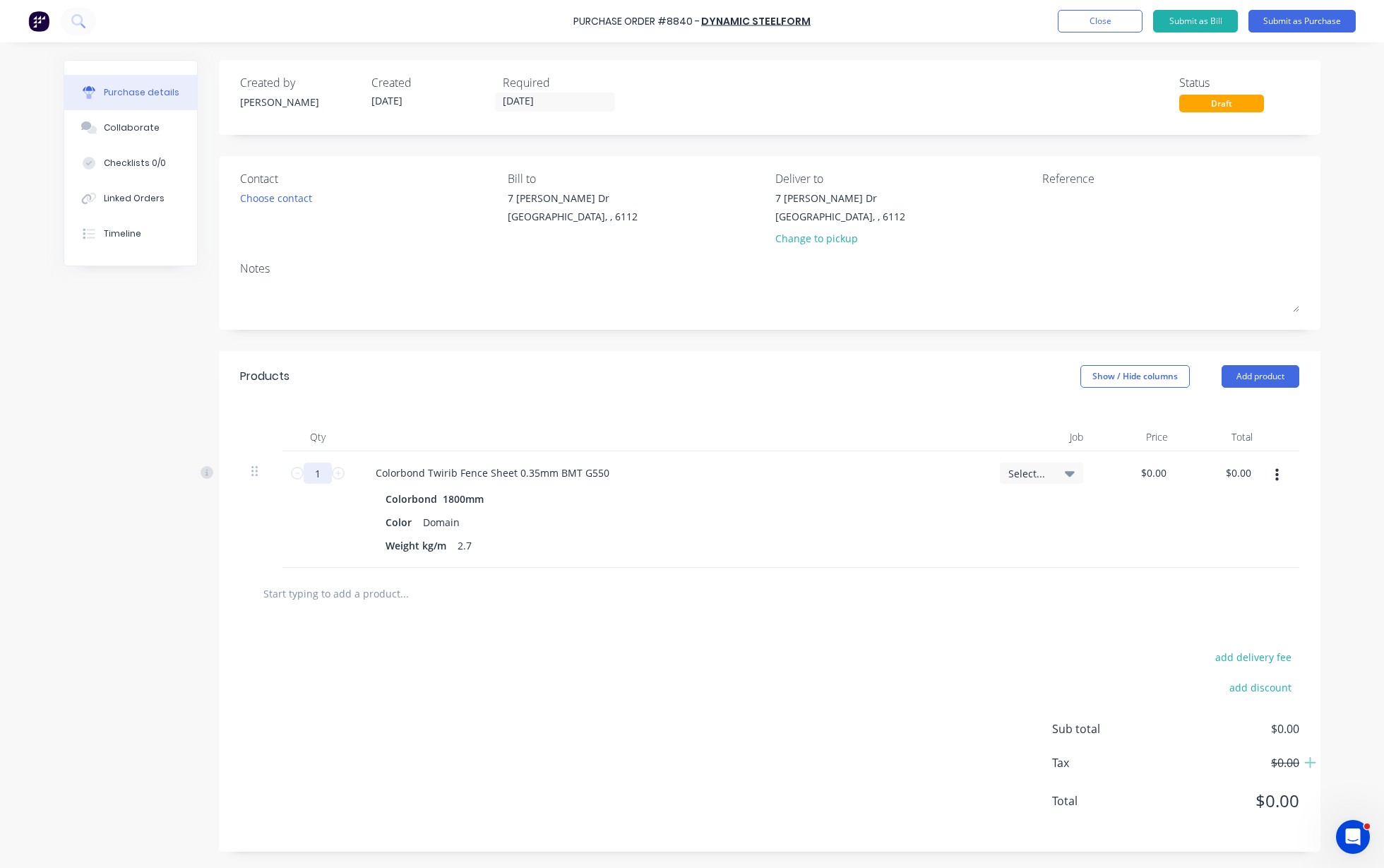
click at [320, 477] on input "1" at bounding box center [317, 473] width 29 height 21
type input "79"
click at [1068, 373] on div "Products Show / Hide columns Add product" at bounding box center [769, 376] width 1101 height 50
click at [1277, 370] on button "Add product" at bounding box center [1260, 376] width 78 height 23
click at [1253, 409] on div "Product catalogue" at bounding box center [1233, 412] width 109 height 21
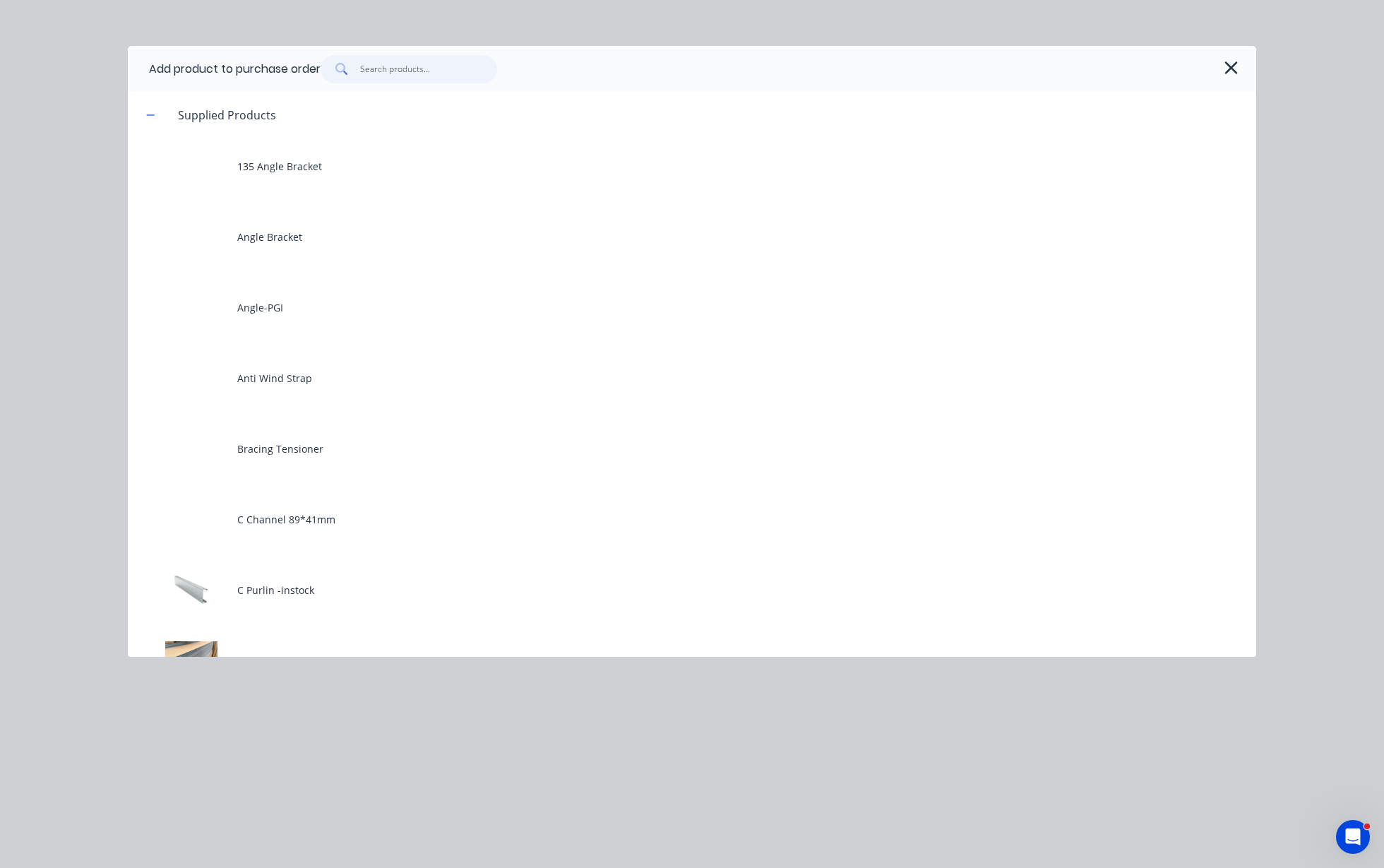
click at [416, 68] on input "text" at bounding box center [428, 69] width 137 height 29
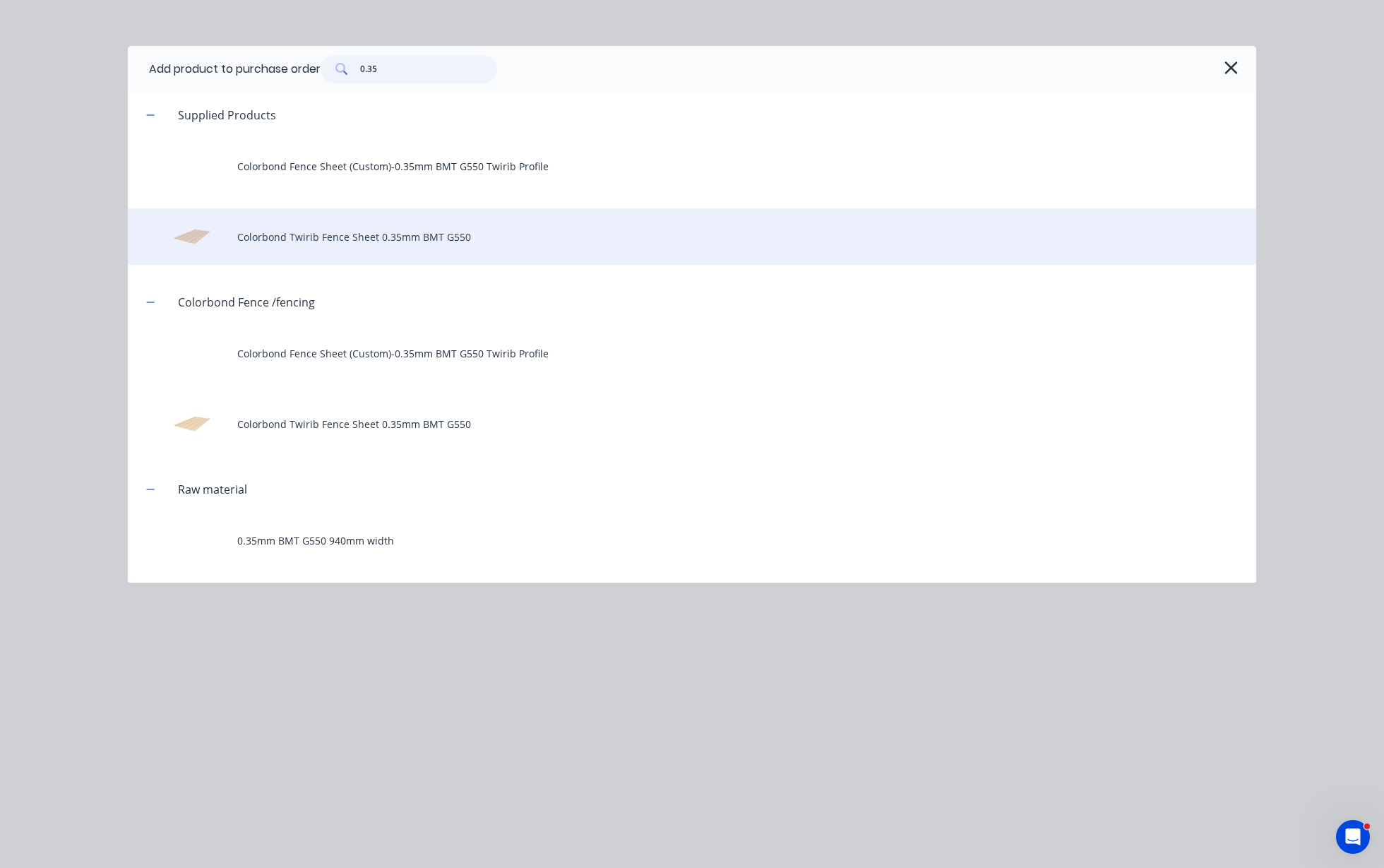
type input "0.35"
click at [393, 239] on div "Colorbond Twirib Fence Sheet 0.35mm BMT G550" at bounding box center [692, 236] width 1129 height 56
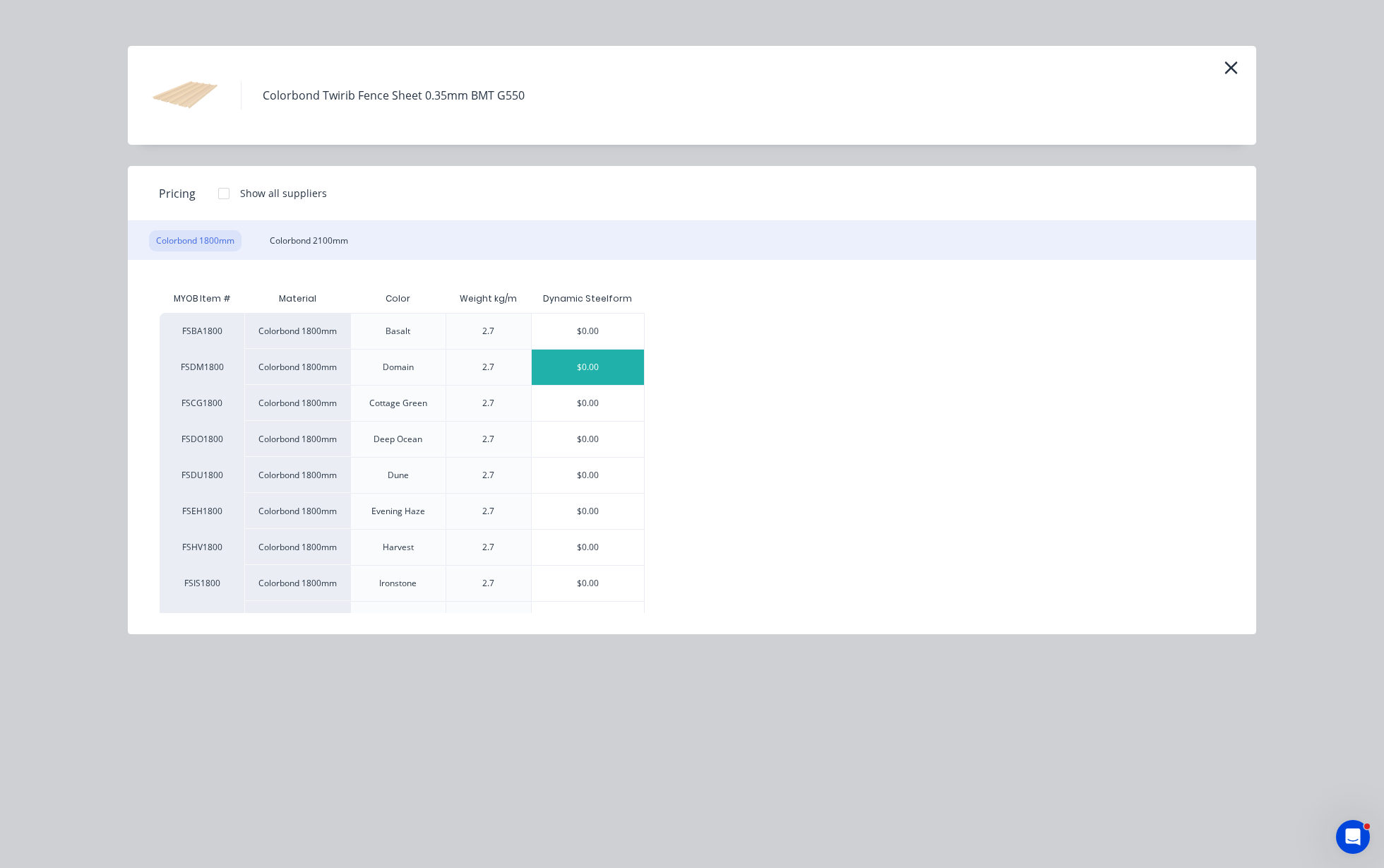
click at [597, 367] on div "$0.00" at bounding box center [588, 368] width 113 height 36
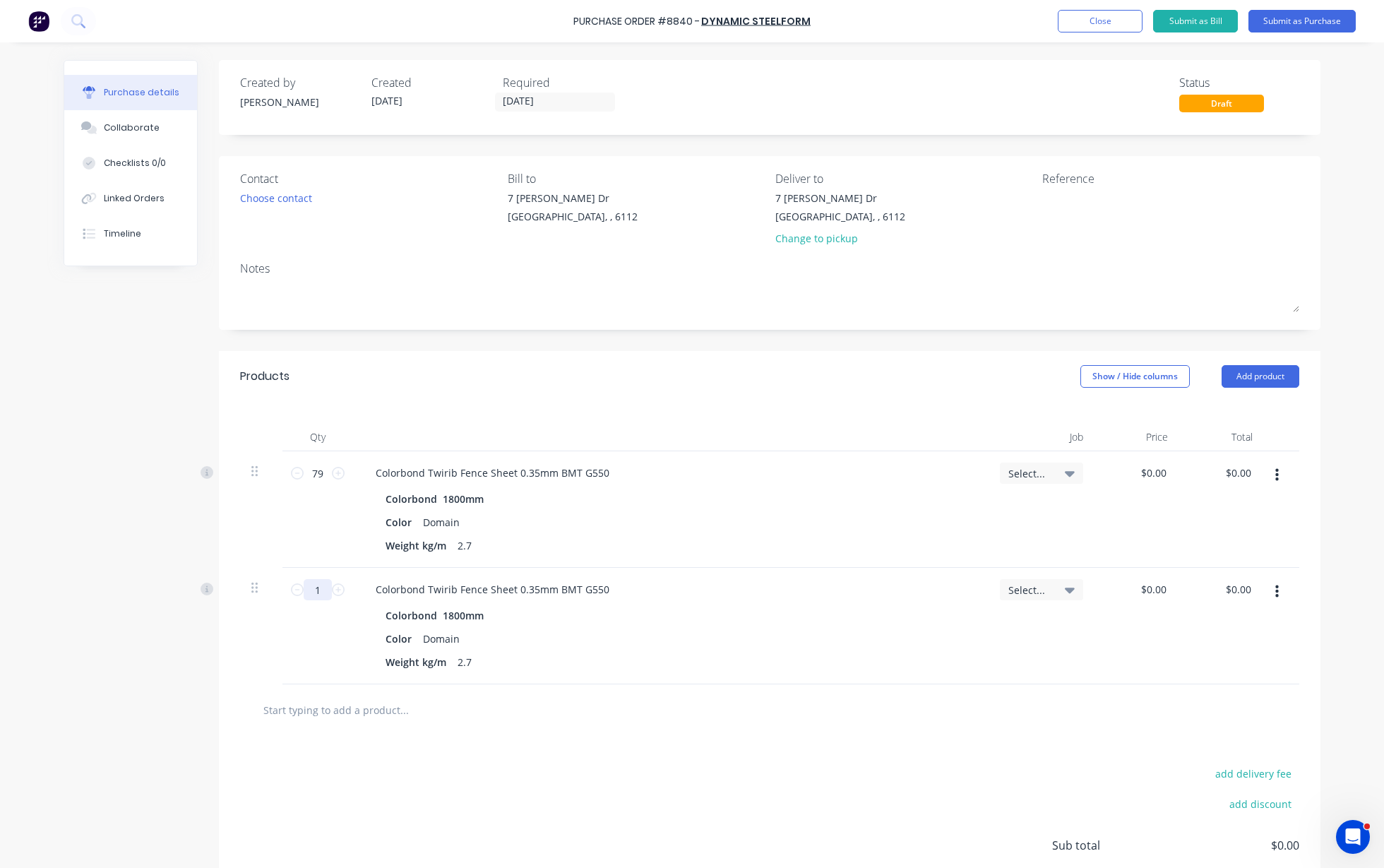
click at [324, 591] on input "1" at bounding box center [317, 589] width 29 height 21
type input "750"
click at [807, 400] on div "Products Show / Hide columns Add product" at bounding box center [769, 376] width 1101 height 50
click at [1282, 375] on button "Add product" at bounding box center [1260, 376] width 78 height 23
click at [1273, 406] on div "Product catalogue" at bounding box center [1233, 412] width 109 height 21
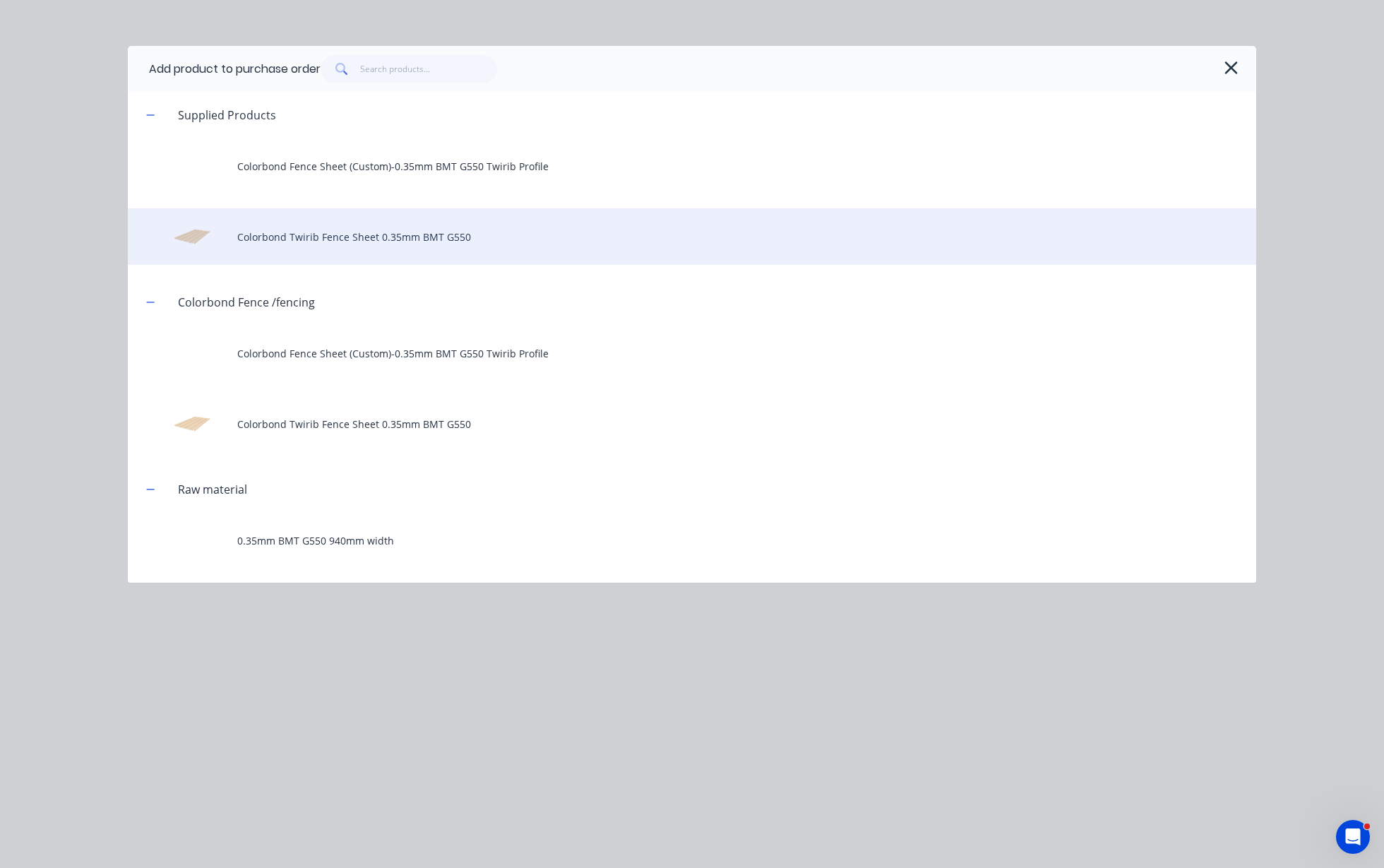
click at [409, 239] on div "Colorbond Twirib Fence Sheet 0.35mm BMT G550" at bounding box center [692, 236] width 1129 height 56
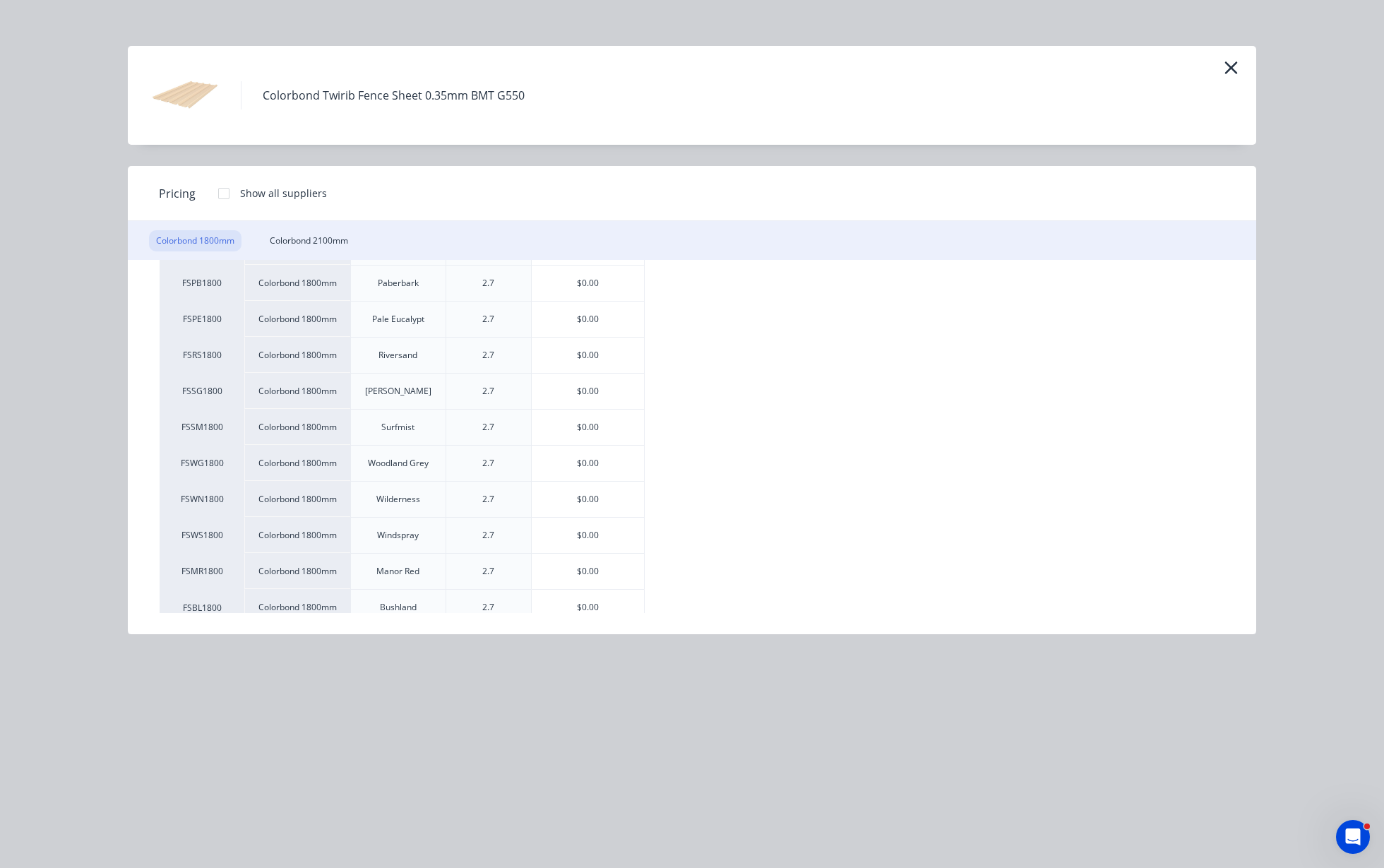
scroll to position [385, 0]
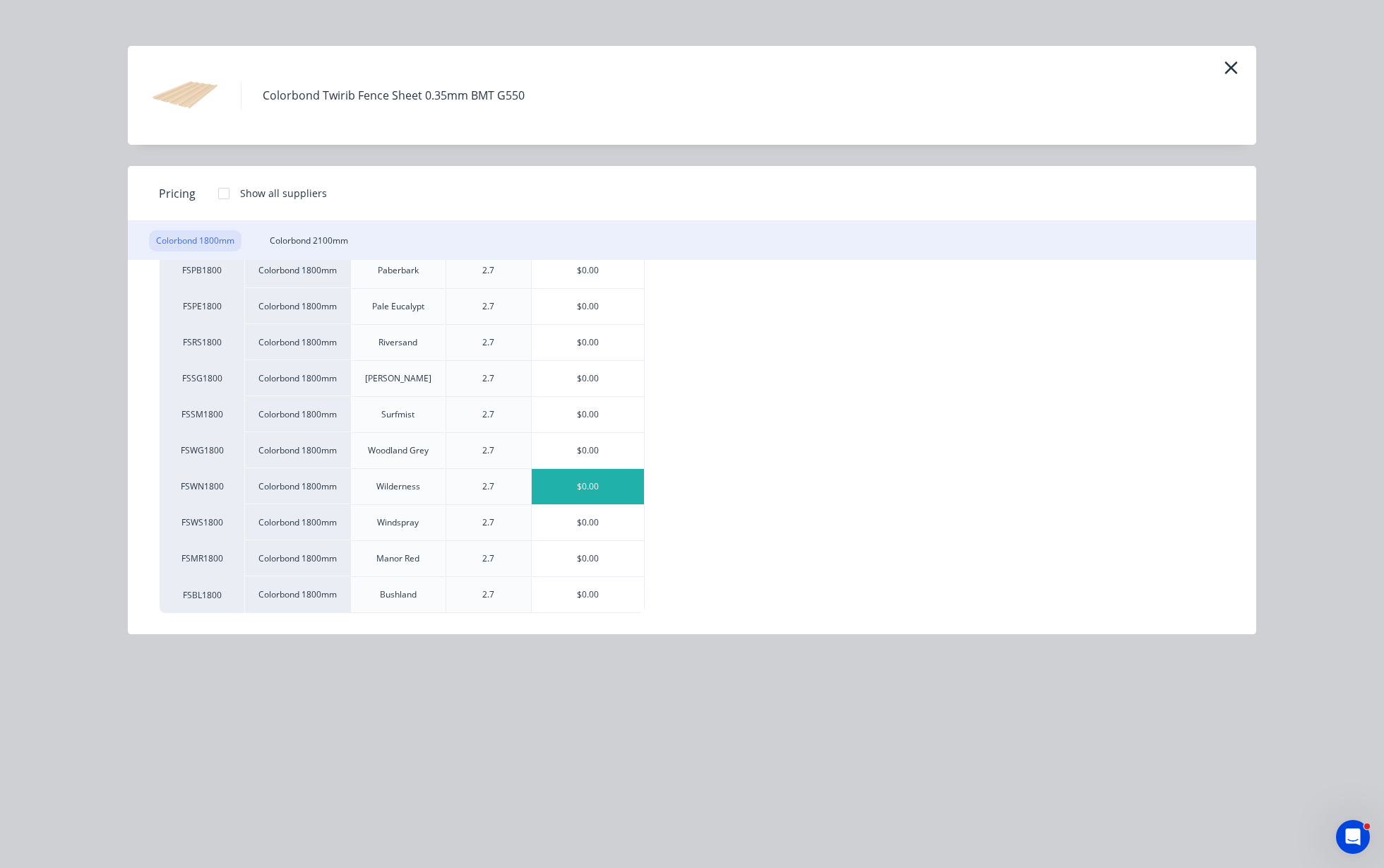
click at [621, 477] on div "$0.00" at bounding box center [588, 486] width 113 height 36
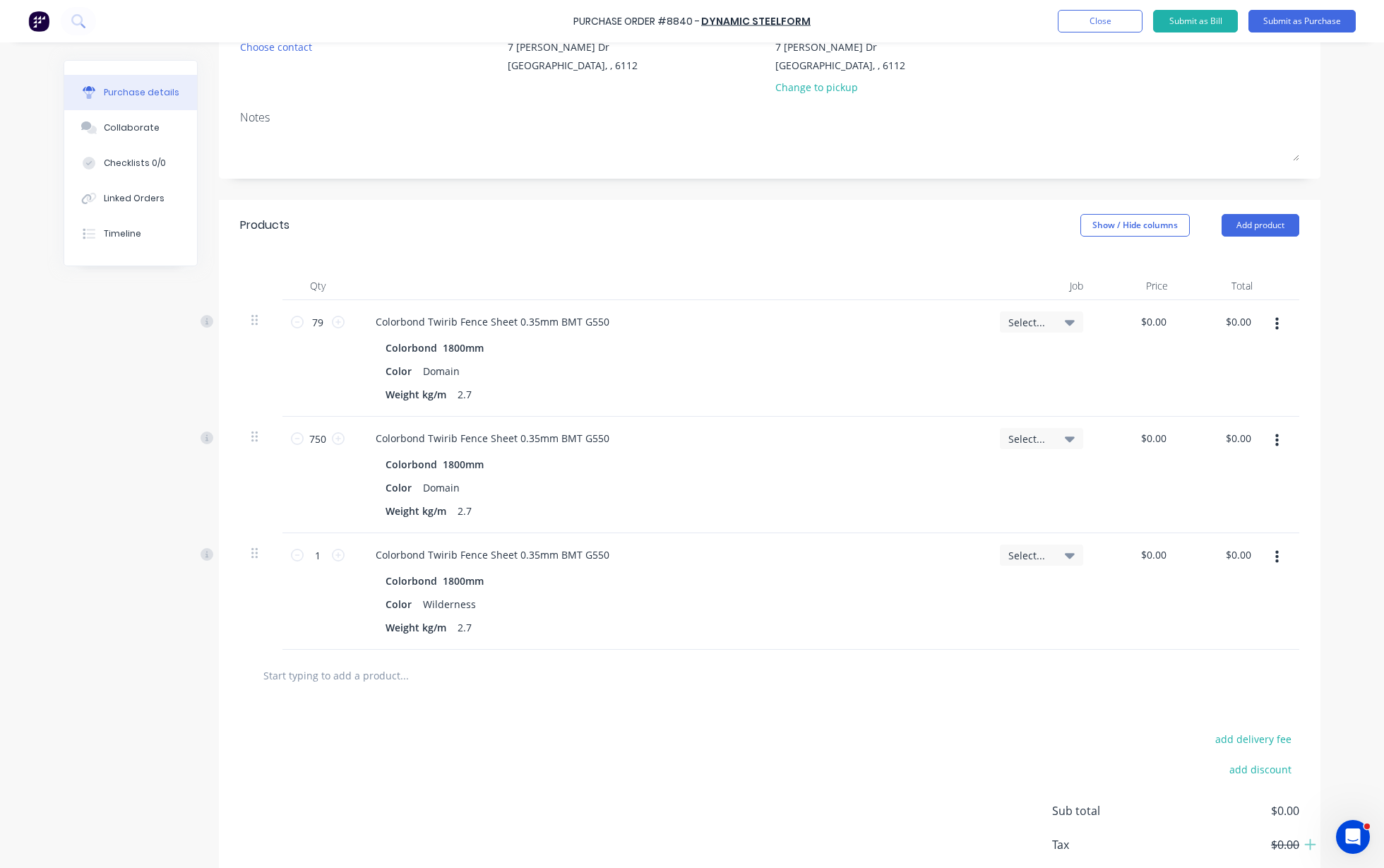
scroll to position [231, 0]
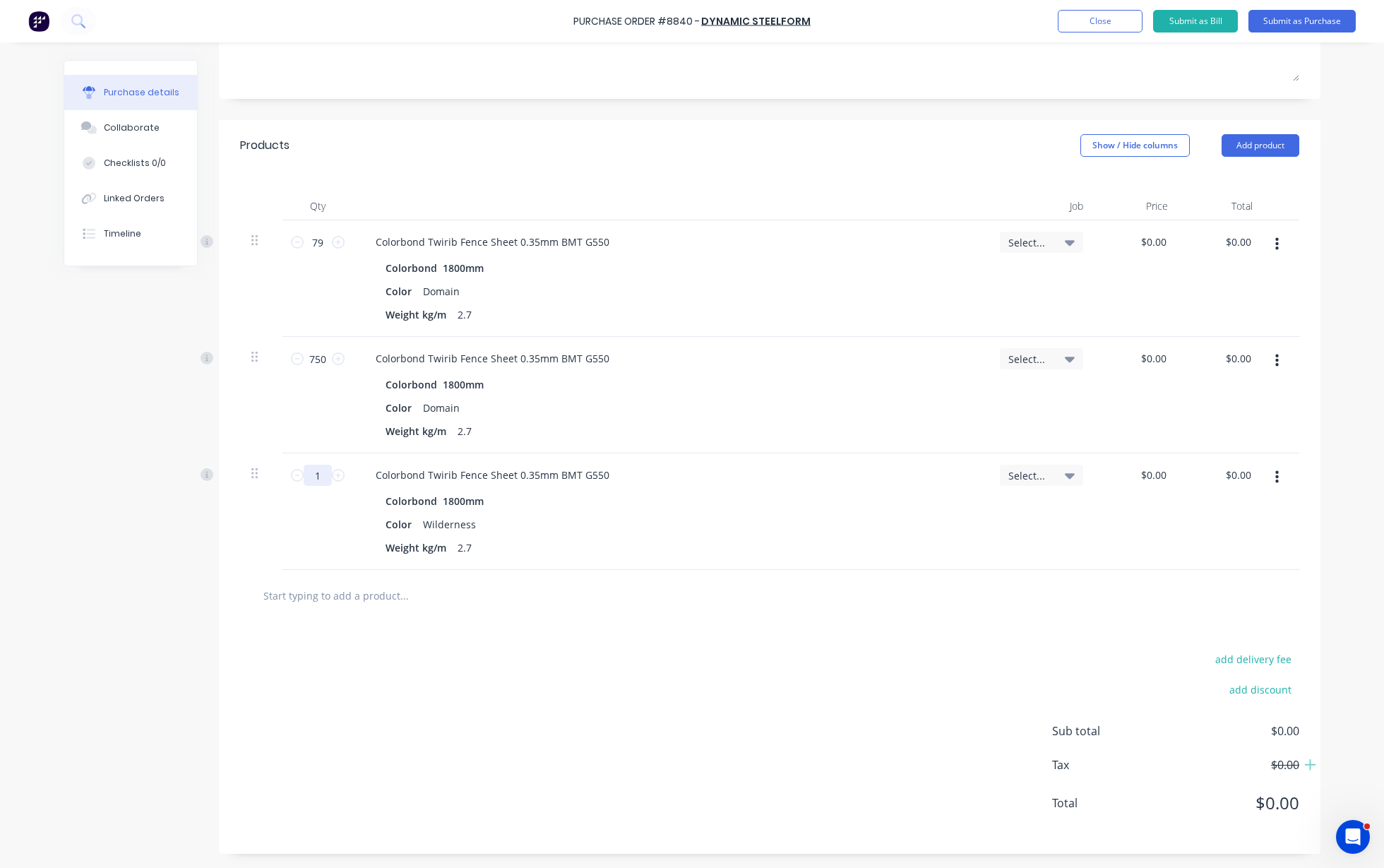
click at [315, 477] on input "1" at bounding box center [317, 475] width 29 height 21
type input "150"
drag, startPoint x: 1222, startPoint y: 144, endPoint x: 1185, endPoint y: 144, distance: 37.0
click at [1223, 144] on button "Add product" at bounding box center [1260, 145] width 78 height 23
click at [1193, 183] on div "Product catalogue" at bounding box center [1233, 182] width 109 height 21
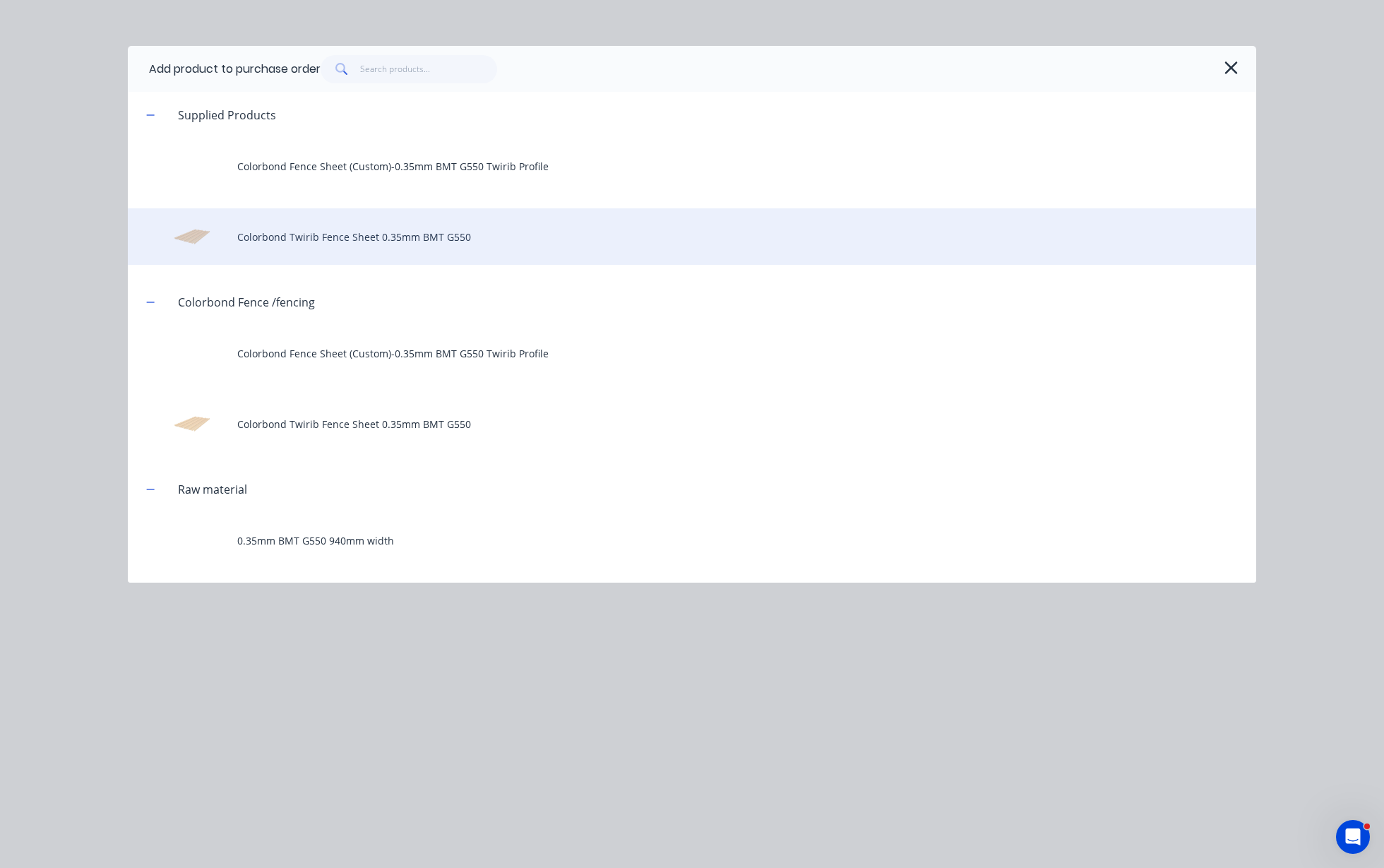
click at [354, 226] on div "Colorbond Twirib Fence Sheet 0.35mm BMT G550" at bounding box center [692, 236] width 1129 height 56
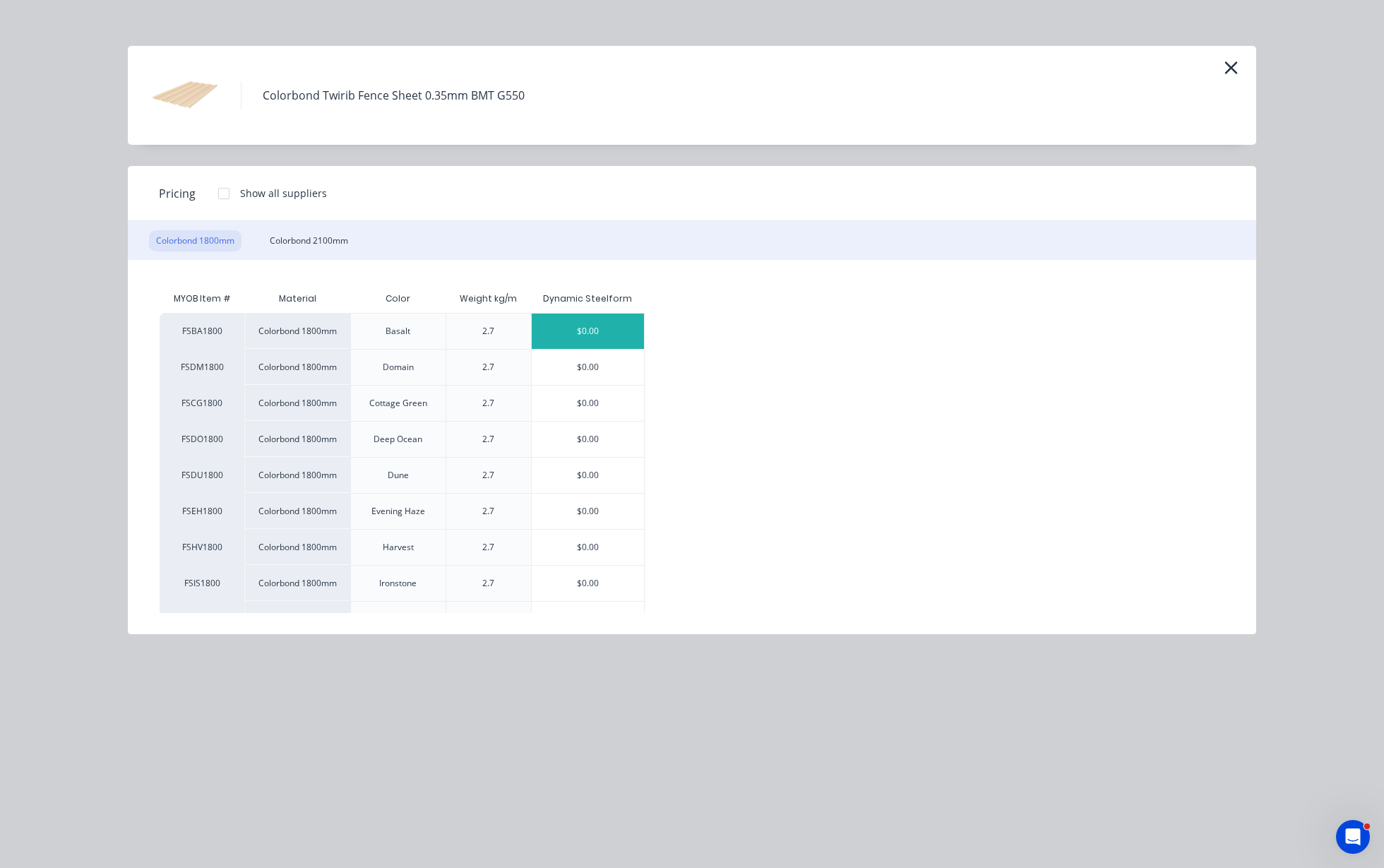
click at [604, 331] on div "$0.00" at bounding box center [588, 331] width 113 height 36
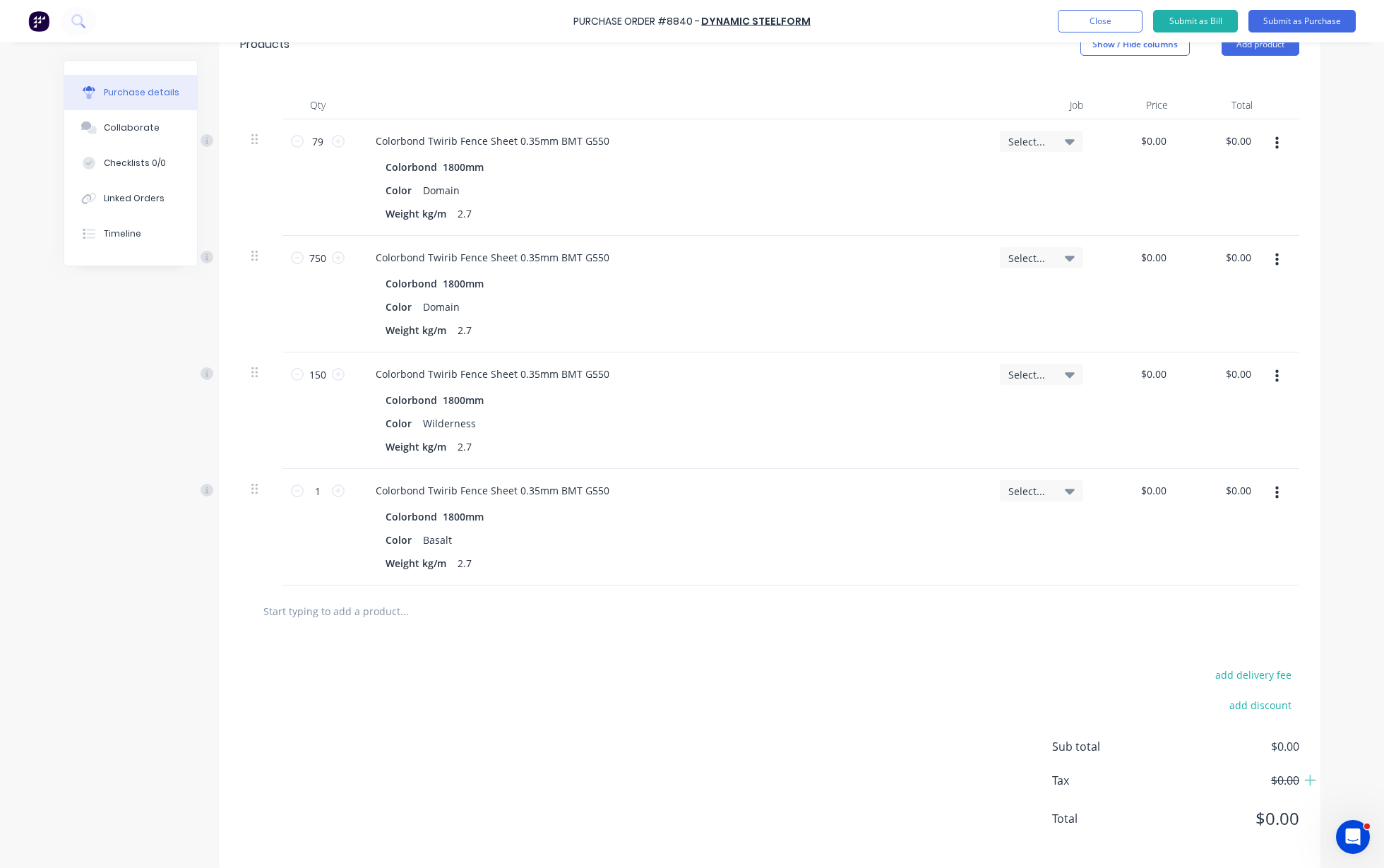
scroll to position [347, 0]
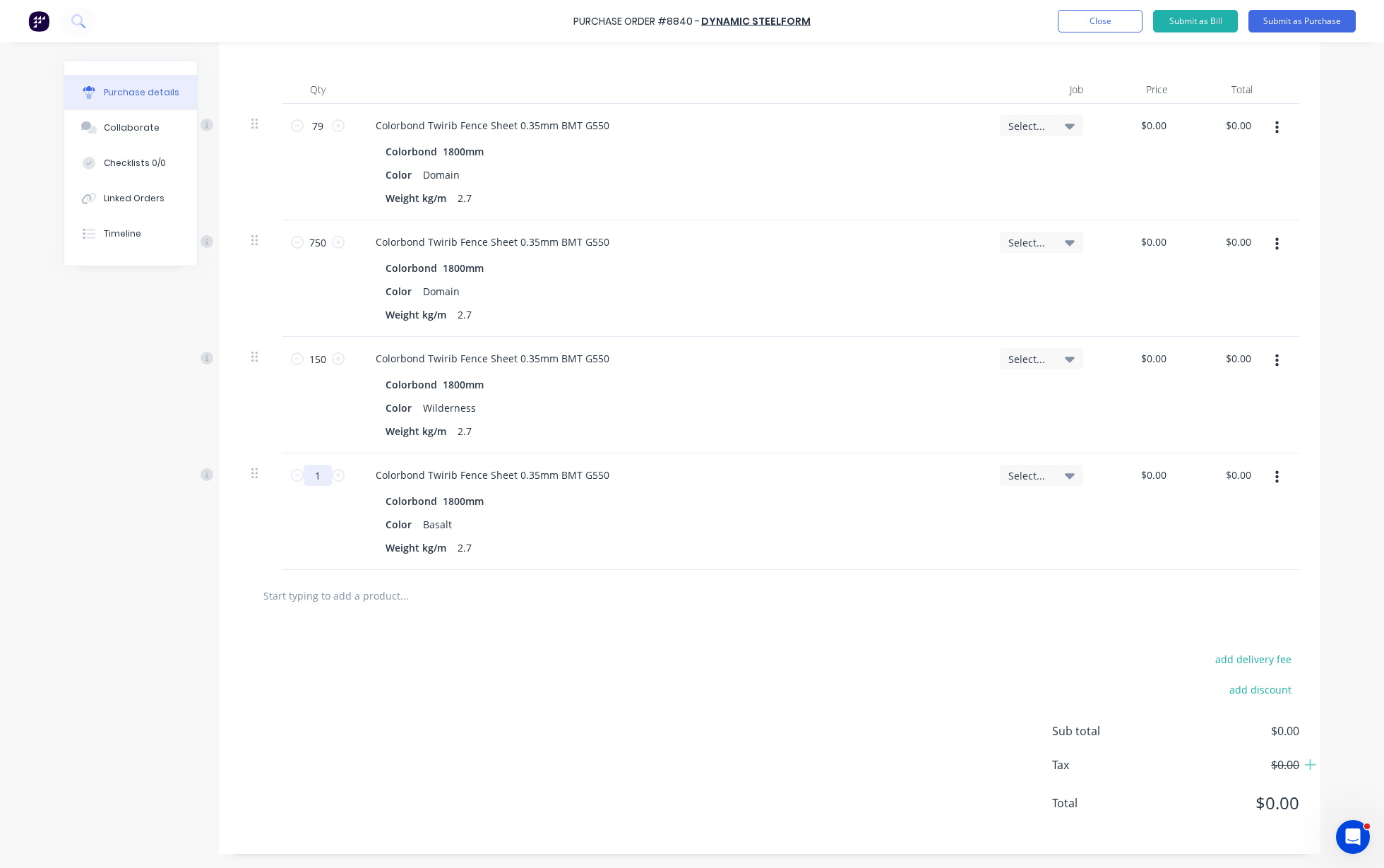
click at [313, 477] on input "1" at bounding box center [317, 475] width 29 height 21
type input "150"
click at [836, 529] on div "Color Basalt" at bounding box center [667, 524] width 576 height 21
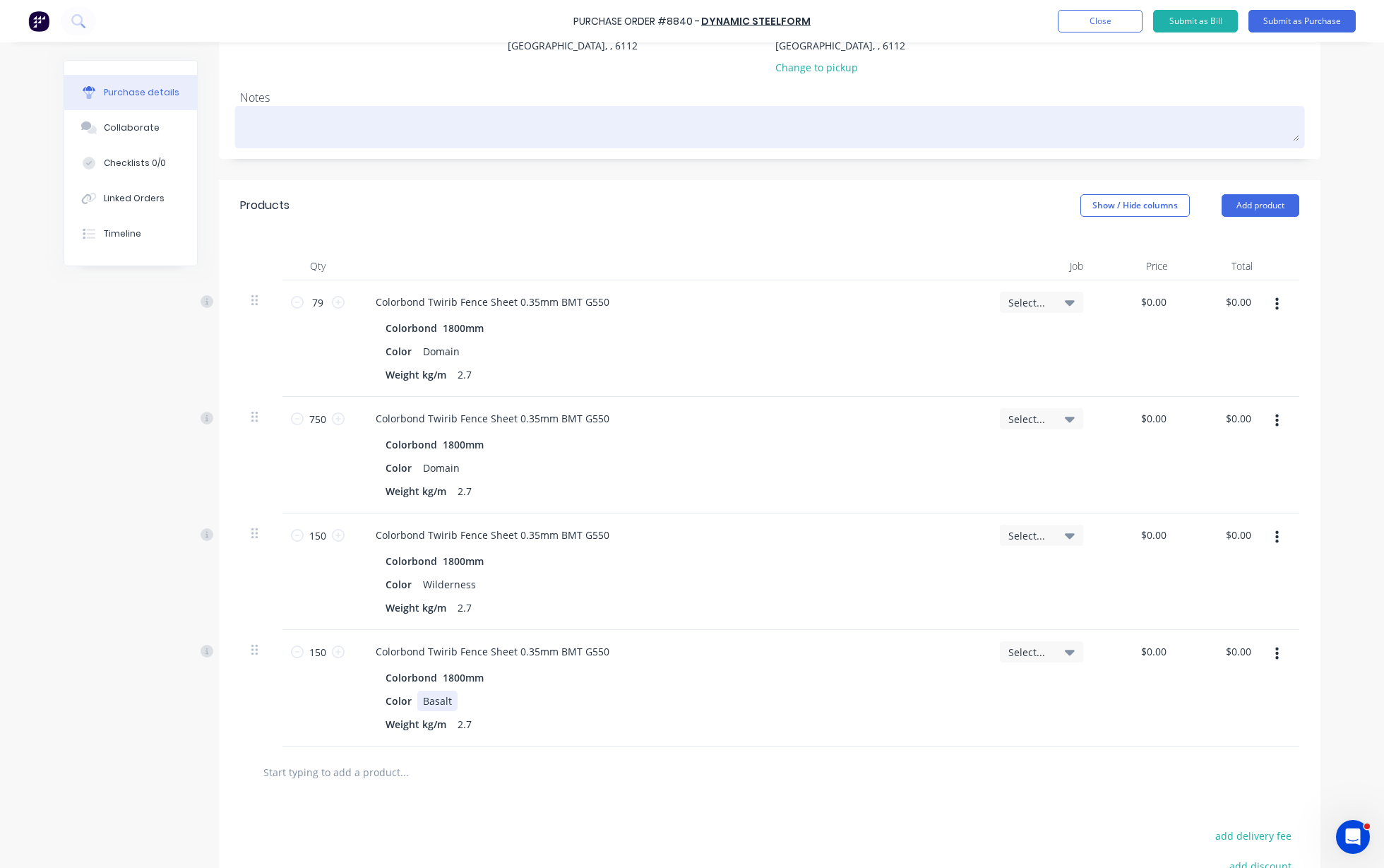
scroll to position [83, 0]
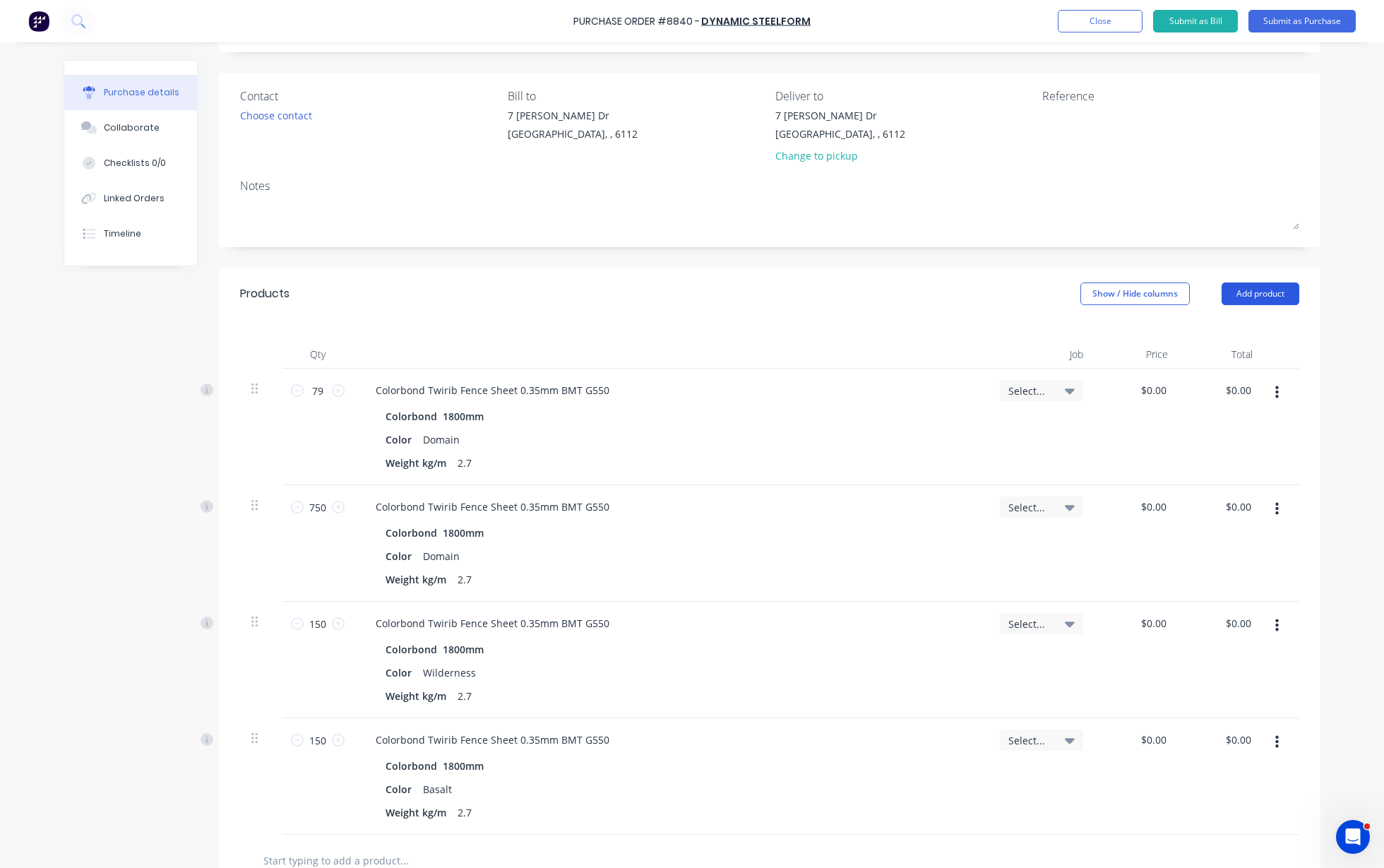
click at [1266, 296] on button "Add product" at bounding box center [1260, 294] width 78 height 23
click at [1251, 328] on div "Product catalogue" at bounding box center [1233, 330] width 109 height 21
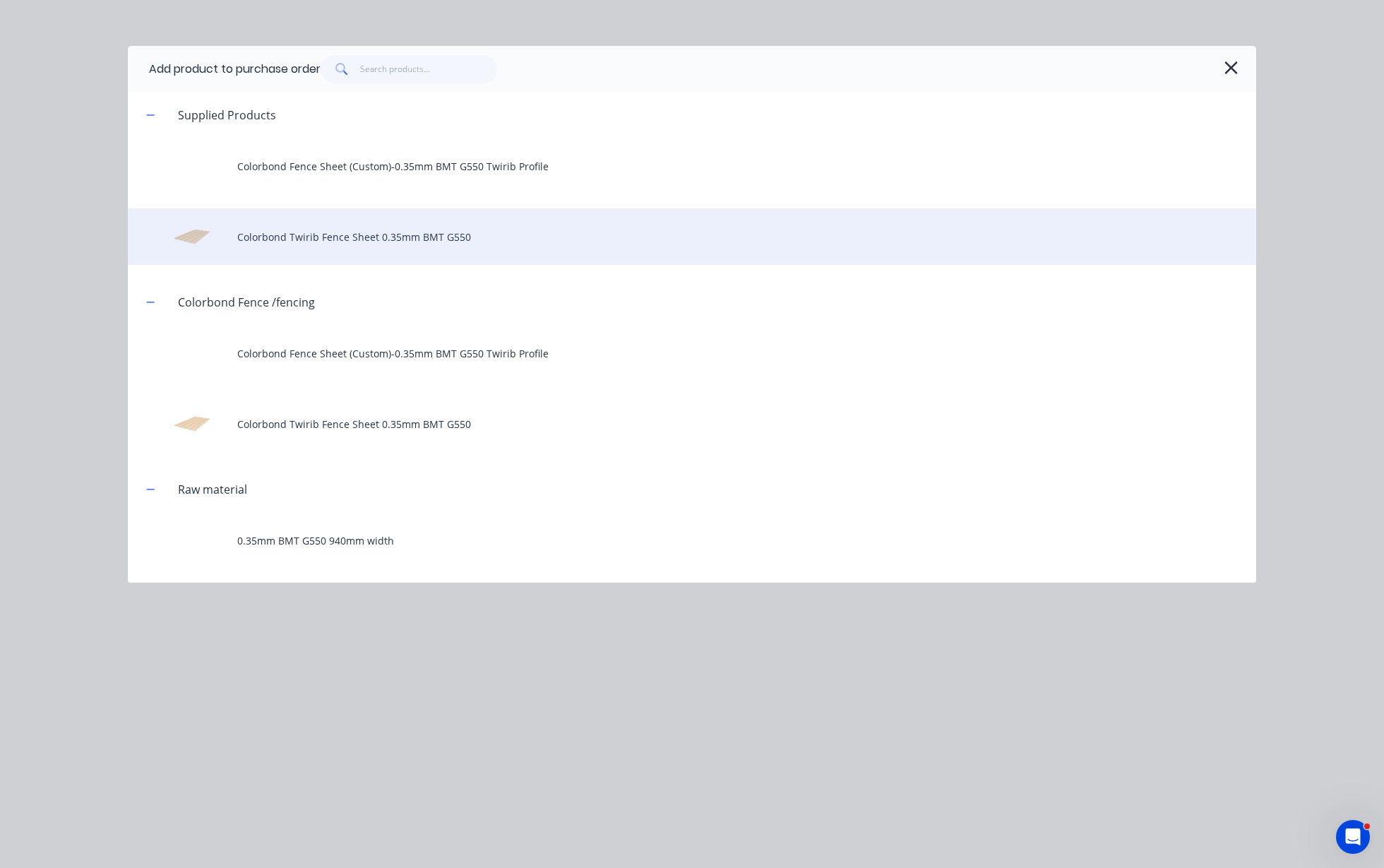
click at [380, 226] on div "Colorbond Twirib Fence Sheet 0.35mm BMT G550" at bounding box center [692, 236] width 1129 height 56
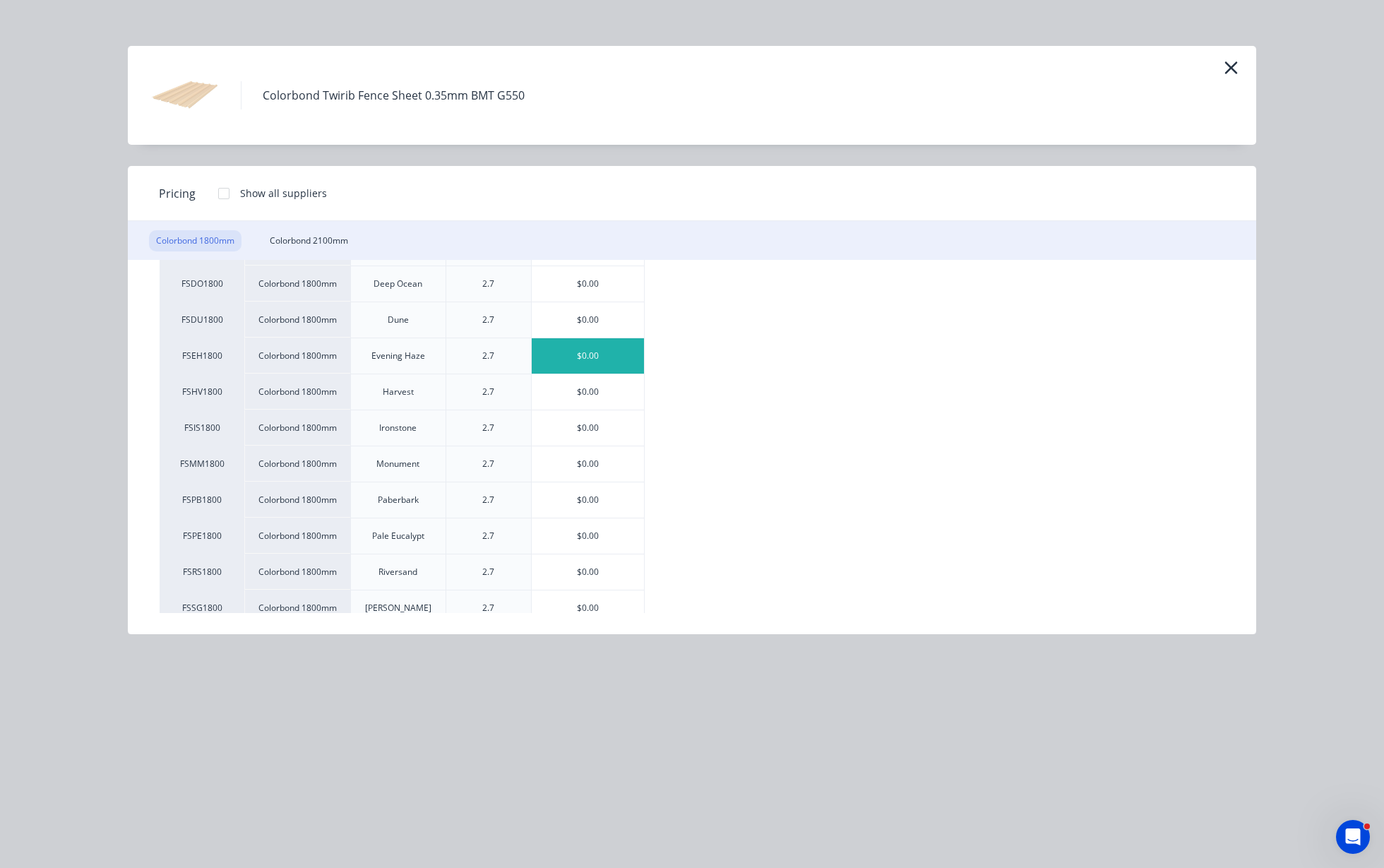
scroll to position [177, 0]
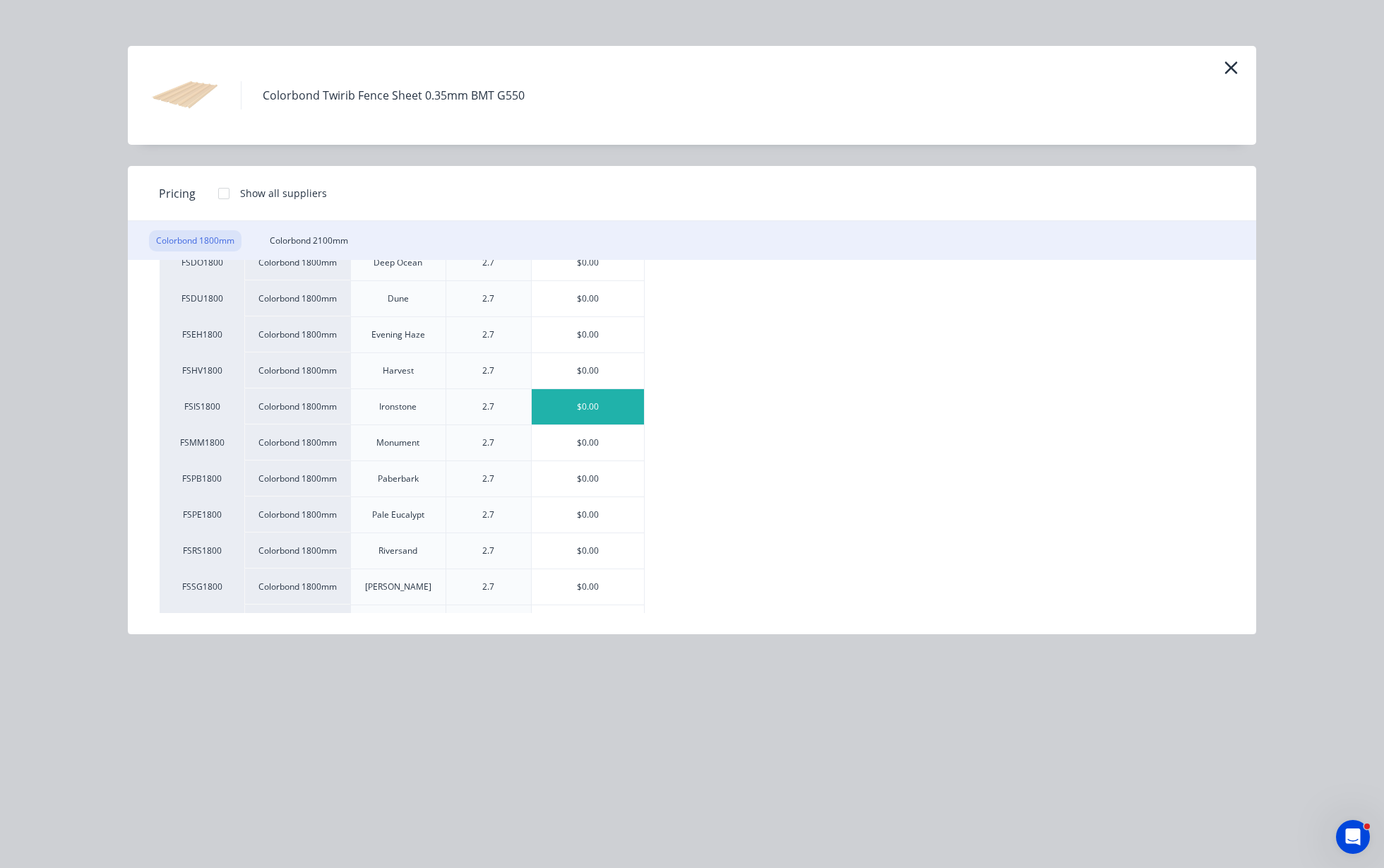
click at [594, 415] on div "$0.00" at bounding box center [588, 407] width 113 height 36
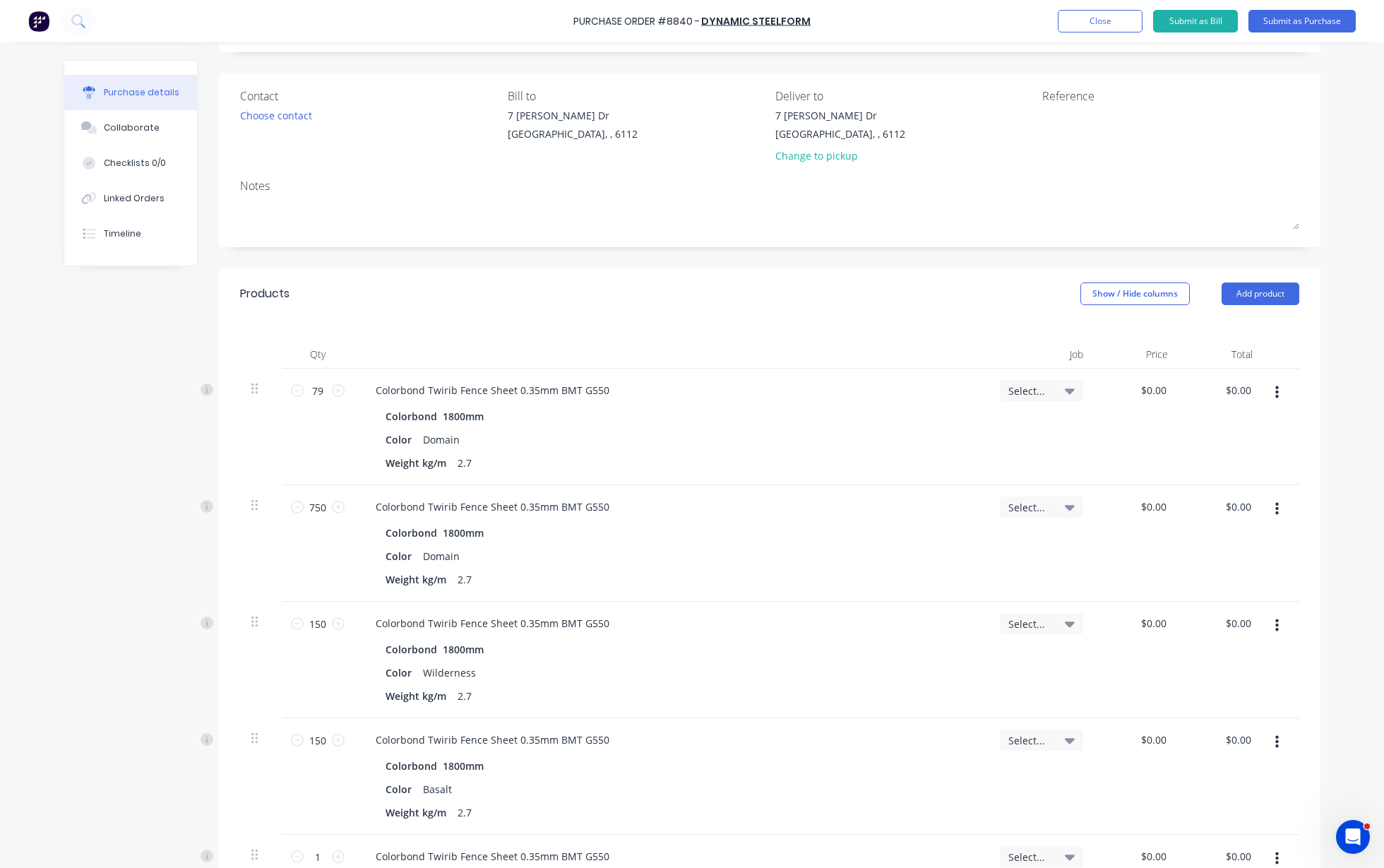
click at [1268, 297] on button "Add product" at bounding box center [1260, 294] width 78 height 23
click at [1251, 338] on div "Product catalogue" at bounding box center [1233, 330] width 109 height 21
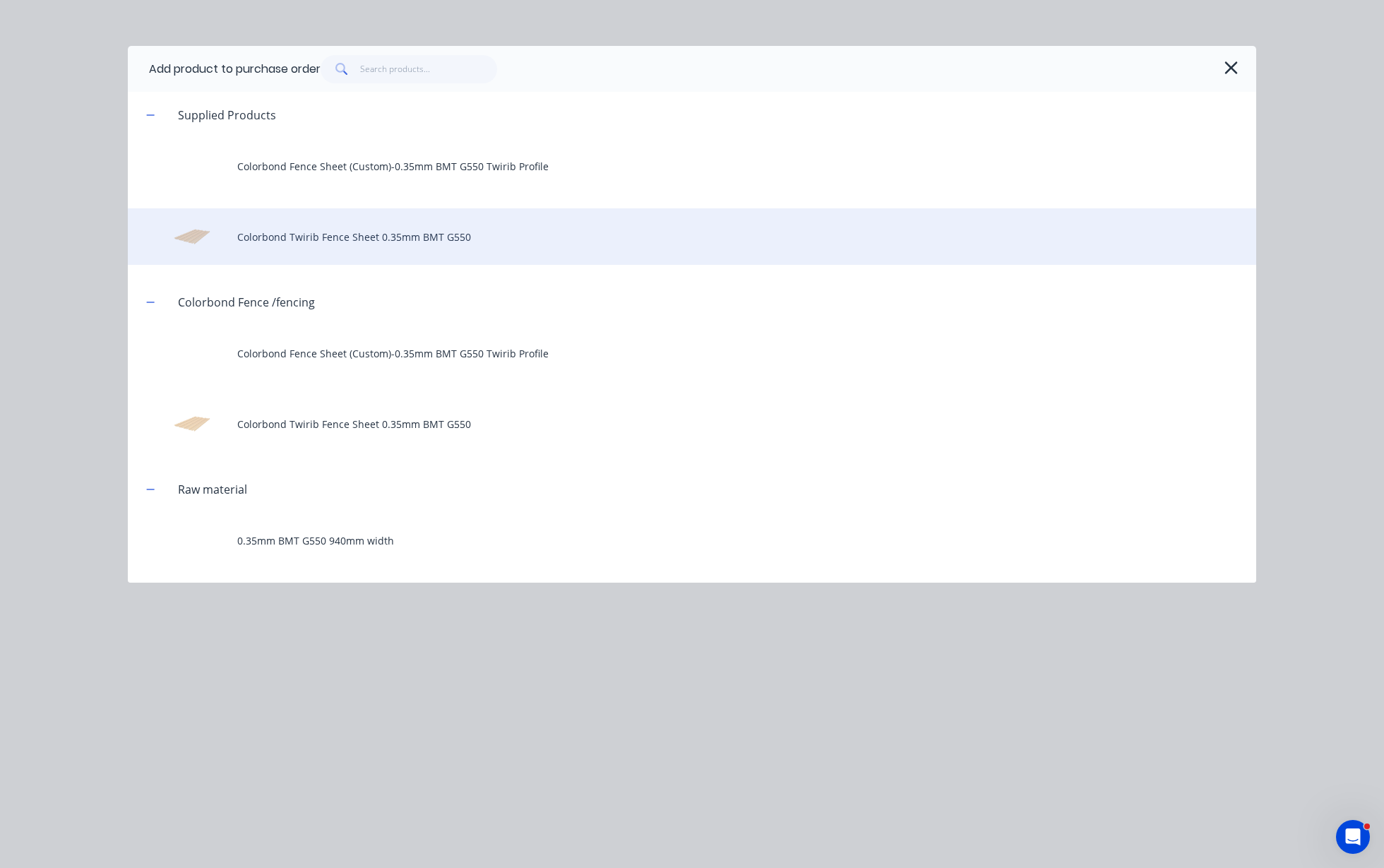
click at [330, 243] on div "Colorbond Twirib Fence Sheet 0.35mm BMT G550" at bounding box center [692, 236] width 1129 height 56
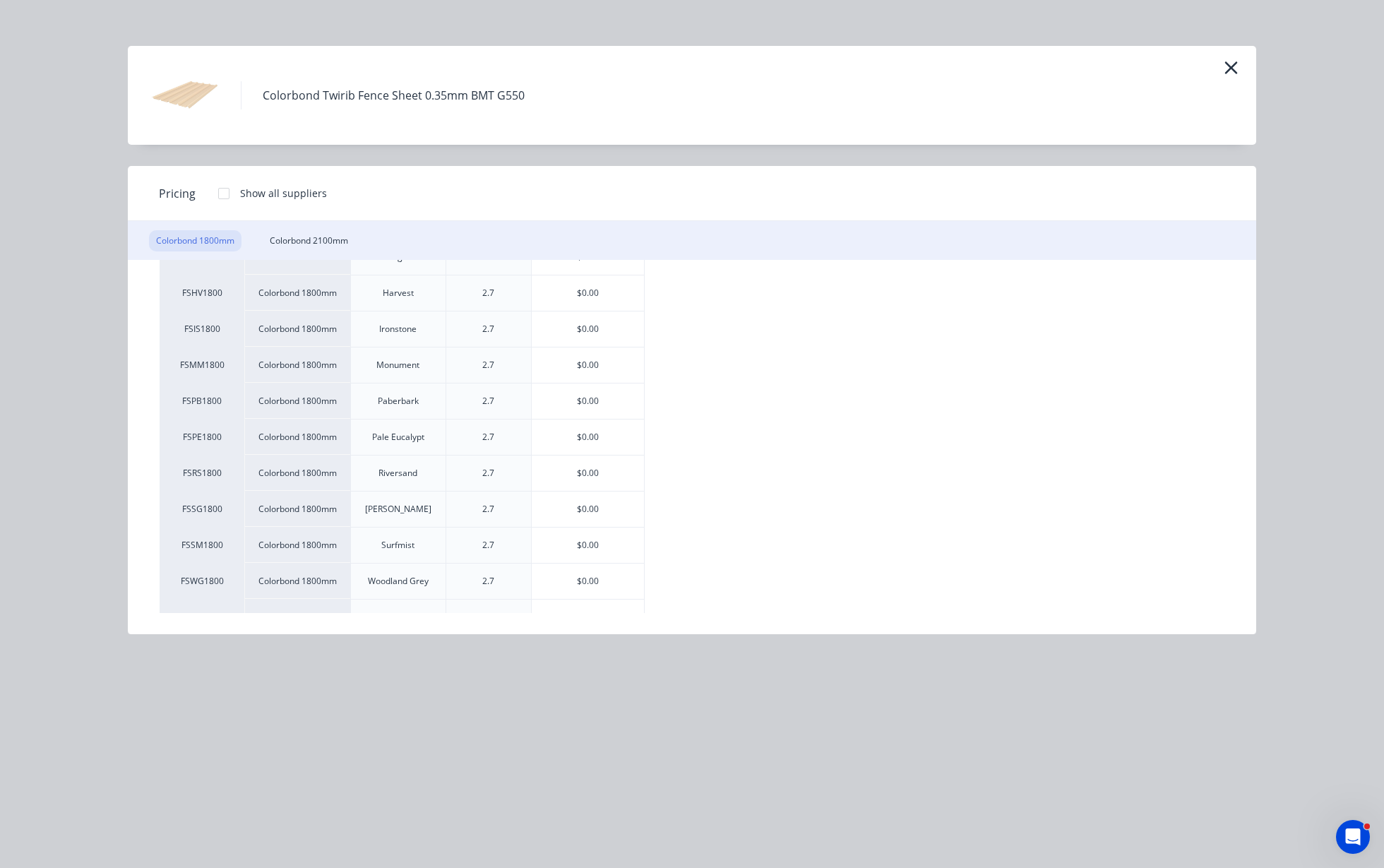
scroll to position [265, 0]
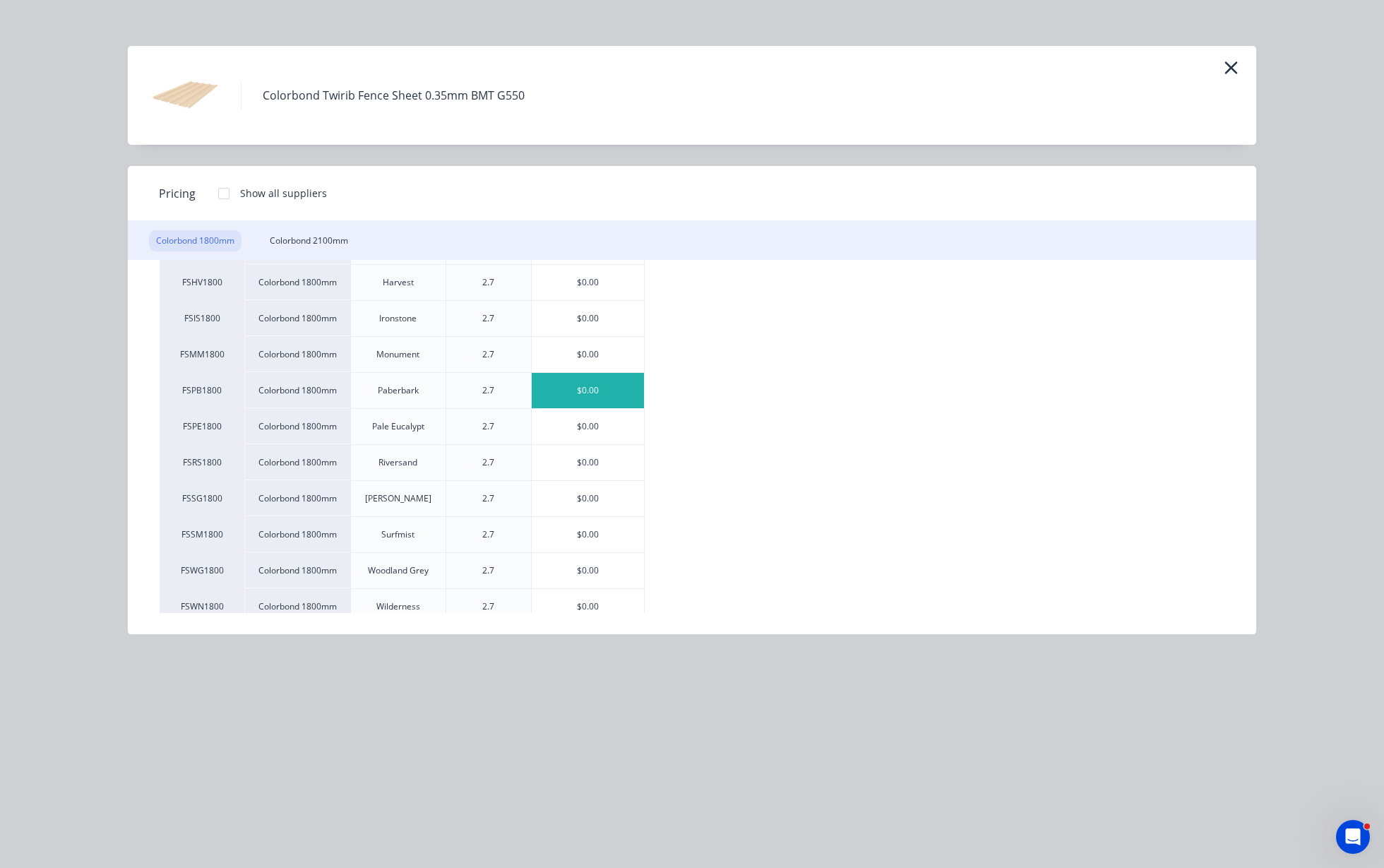
click at [607, 380] on div "$0.00" at bounding box center [588, 391] width 113 height 36
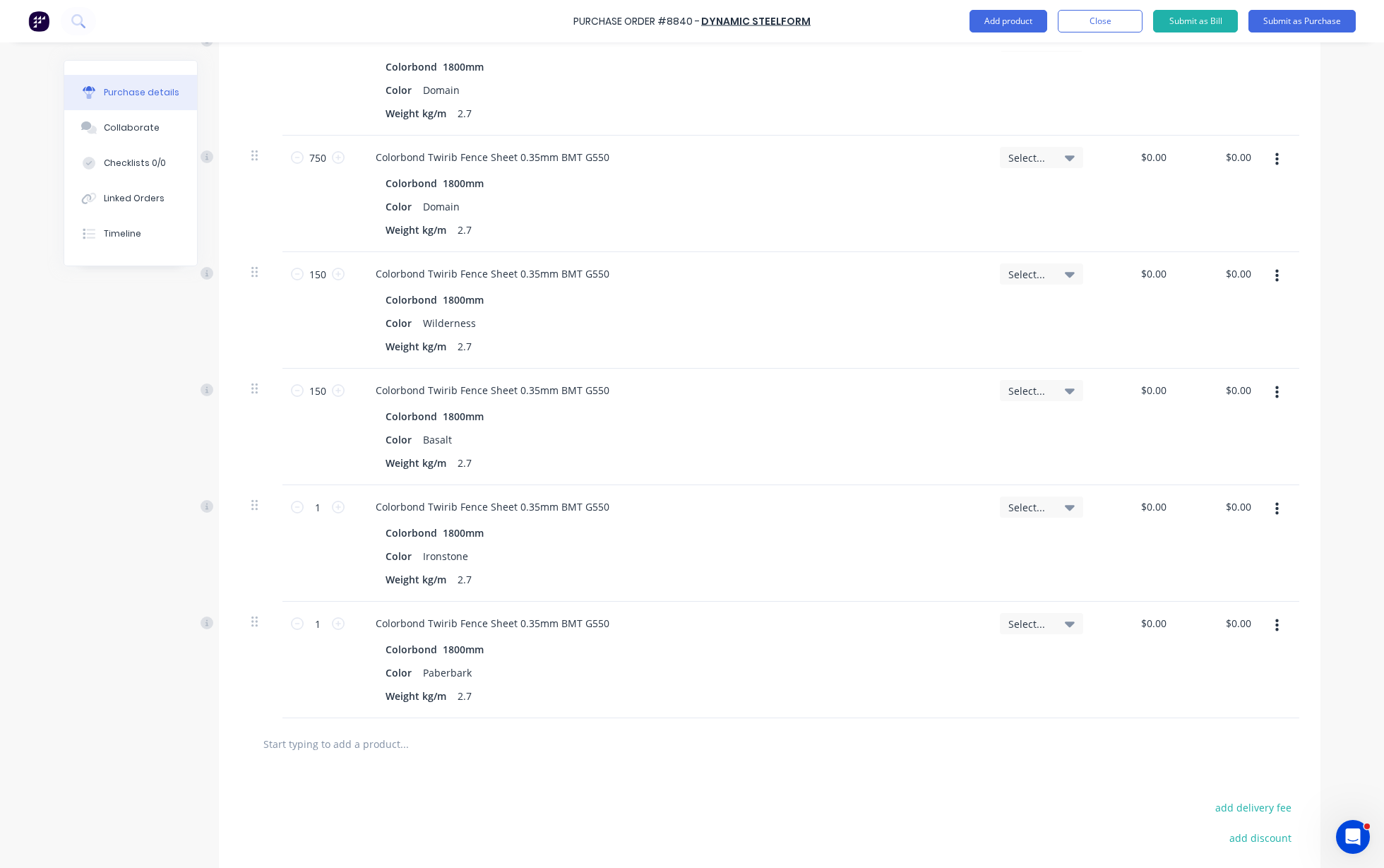
scroll to position [436, 0]
click at [324, 504] on input "1" at bounding box center [317, 503] width 29 height 21
type input "150"
click at [319, 616] on input "1" at bounding box center [317, 619] width 29 height 21
type input "150"
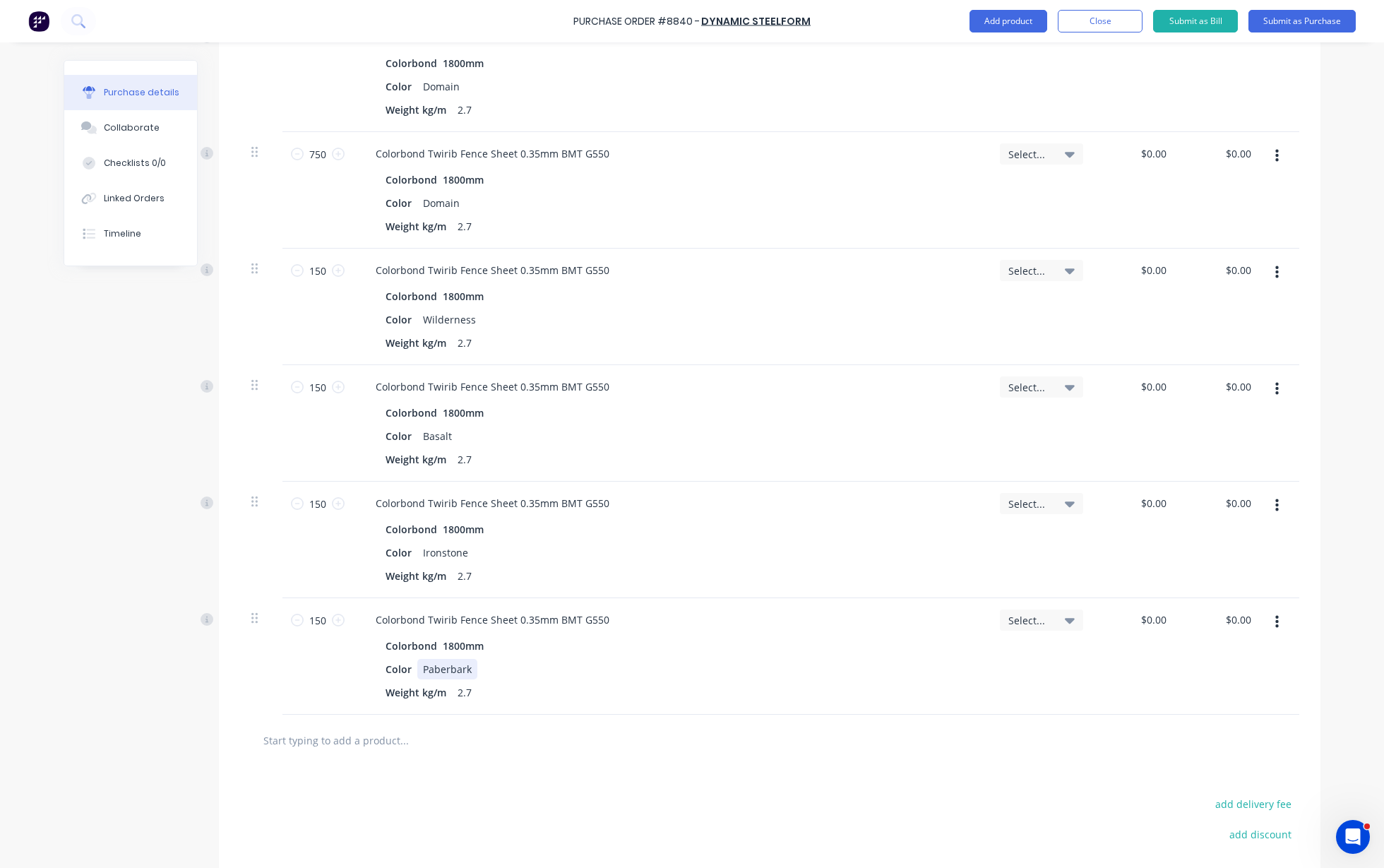
click at [757, 673] on div "Color Paberbark" at bounding box center [667, 668] width 576 height 21
click at [762, 666] on div "Color Paberbark" at bounding box center [667, 668] width 576 height 21
click at [1032, 14] on button "Add product" at bounding box center [1008, 21] width 78 height 23
click at [1026, 43] on div "Product catalogue Basic product Lineal metre product Square metre product Notes…" at bounding box center [981, 128] width 134 height 177
click at [1024, 50] on div "Product catalogue" at bounding box center [980, 57] width 109 height 21
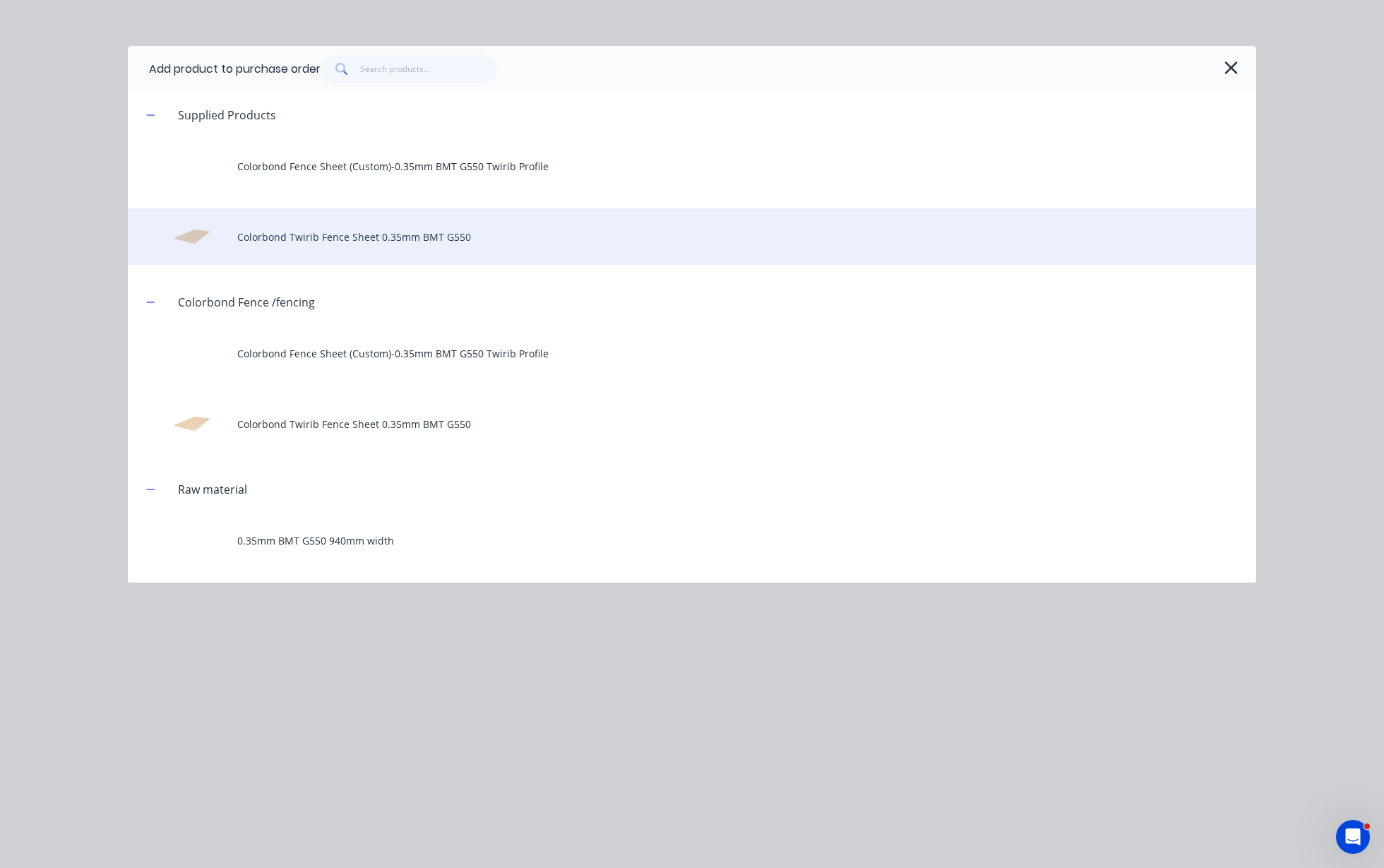
click at [324, 237] on div "Colorbond Twirib Fence Sheet 0.35mm BMT G550" at bounding box center [692, 236] width 1129 height 56
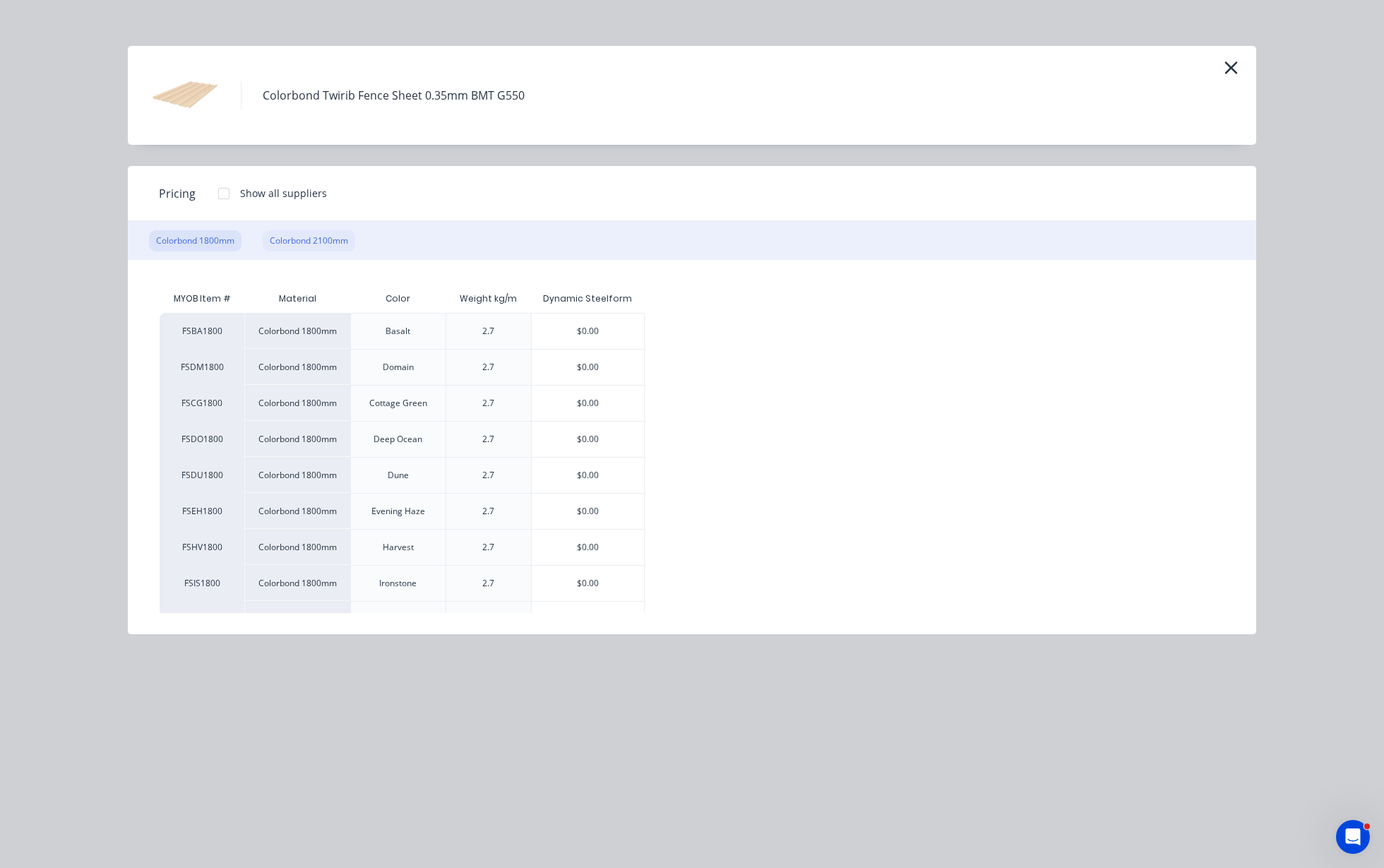
click at [312, 236] on div "Colorbond 2100mm" at bounding box center [309, 240] width 93 height 21
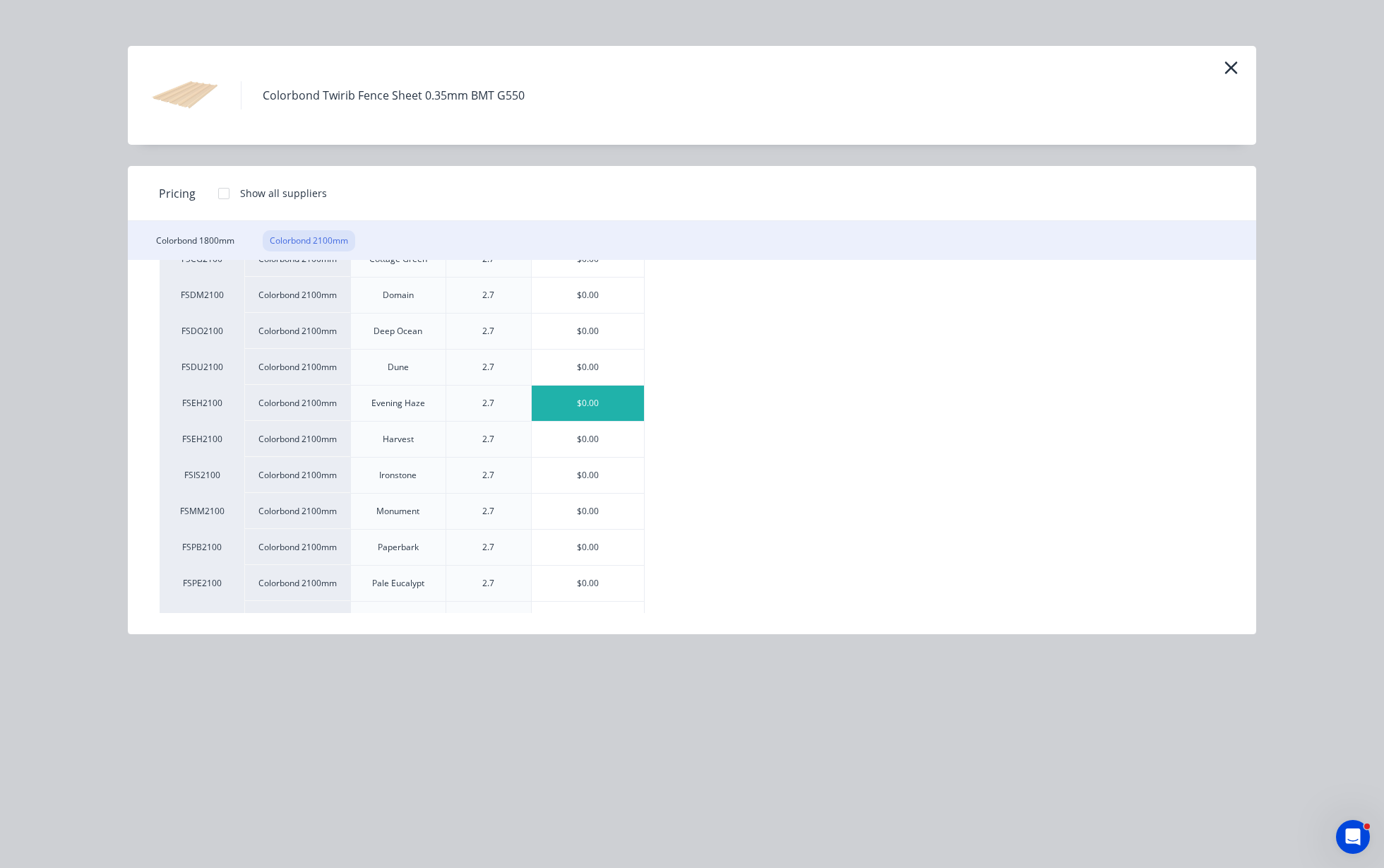
scroll to position [177, 0]
click at [601, 433] on div "$0.00" at bounding box center [588, 443] width 113 height 36
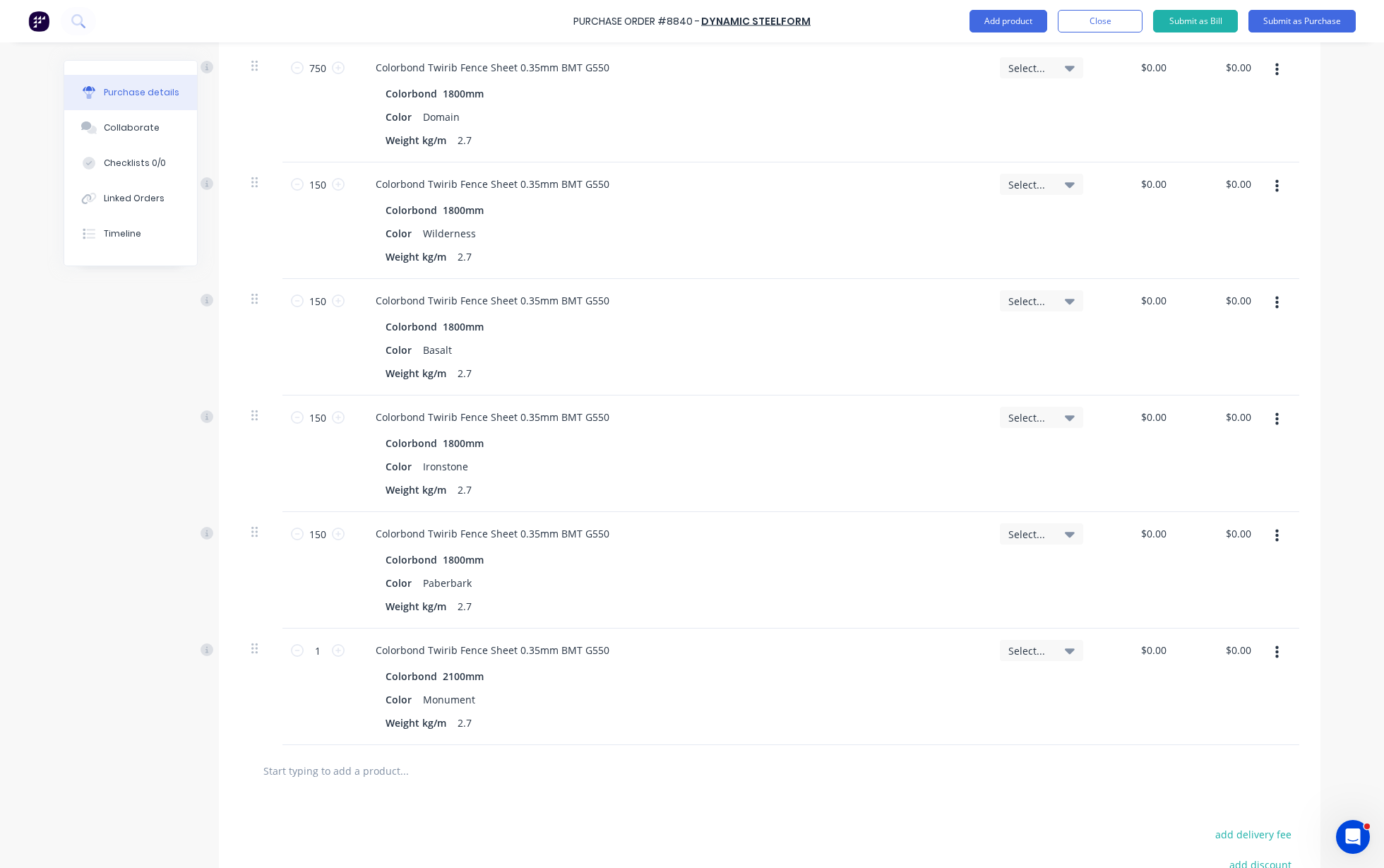
scroll to position [524, 0]
click at [320, 644] on input "1" at bounding box center [317, 648] width 29 height 21
type input "84"
click at [841, 693] on div "Color Monument" at bounding box center [667, 697] width 576 height 21
click at [1020, 19] on button "Add product" at bounding box center [1008, 21] width 78 height 23
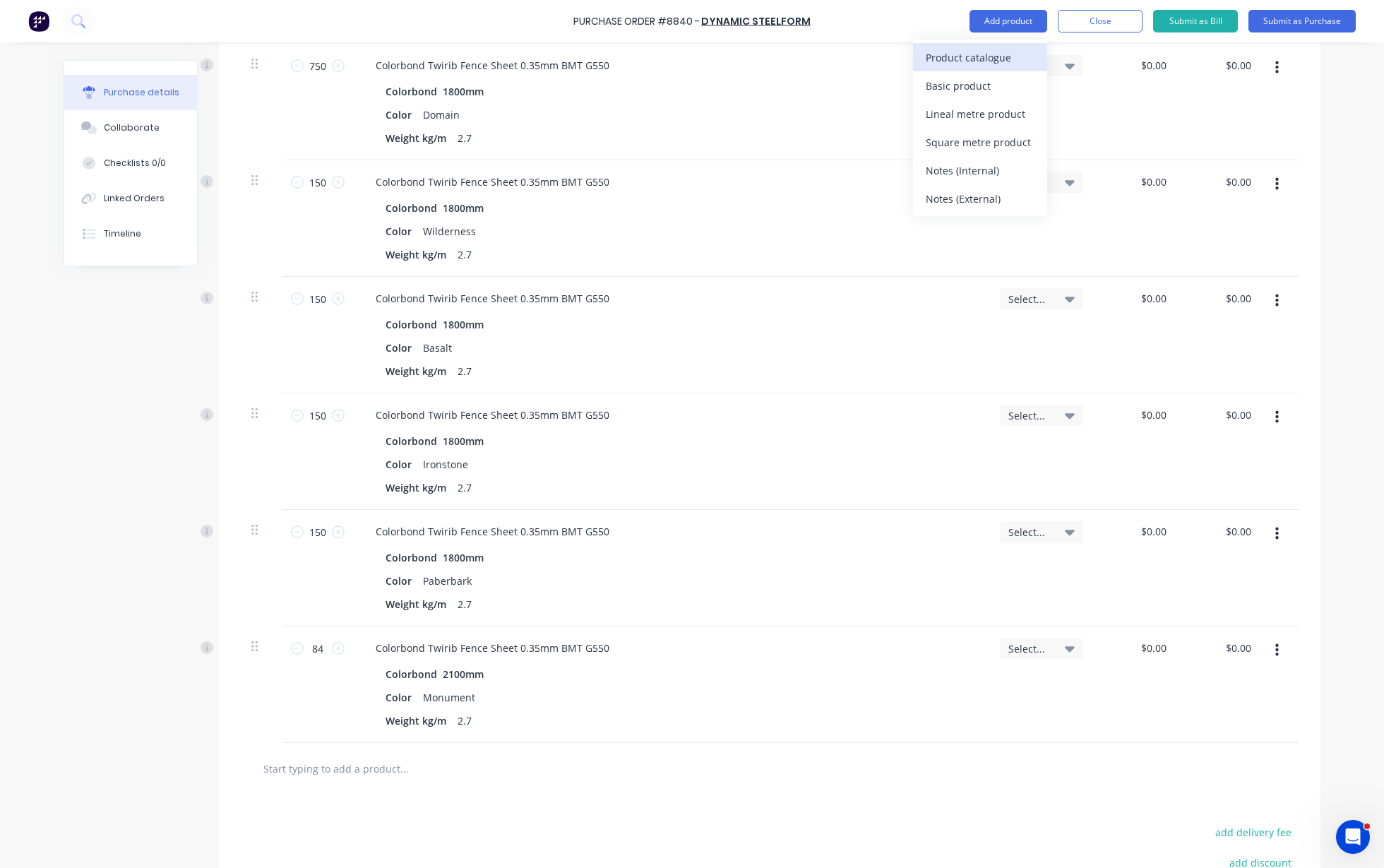
click at [1017, 45] on button "Product catalogue" at bounding box center [981, 57] width 134 height 29
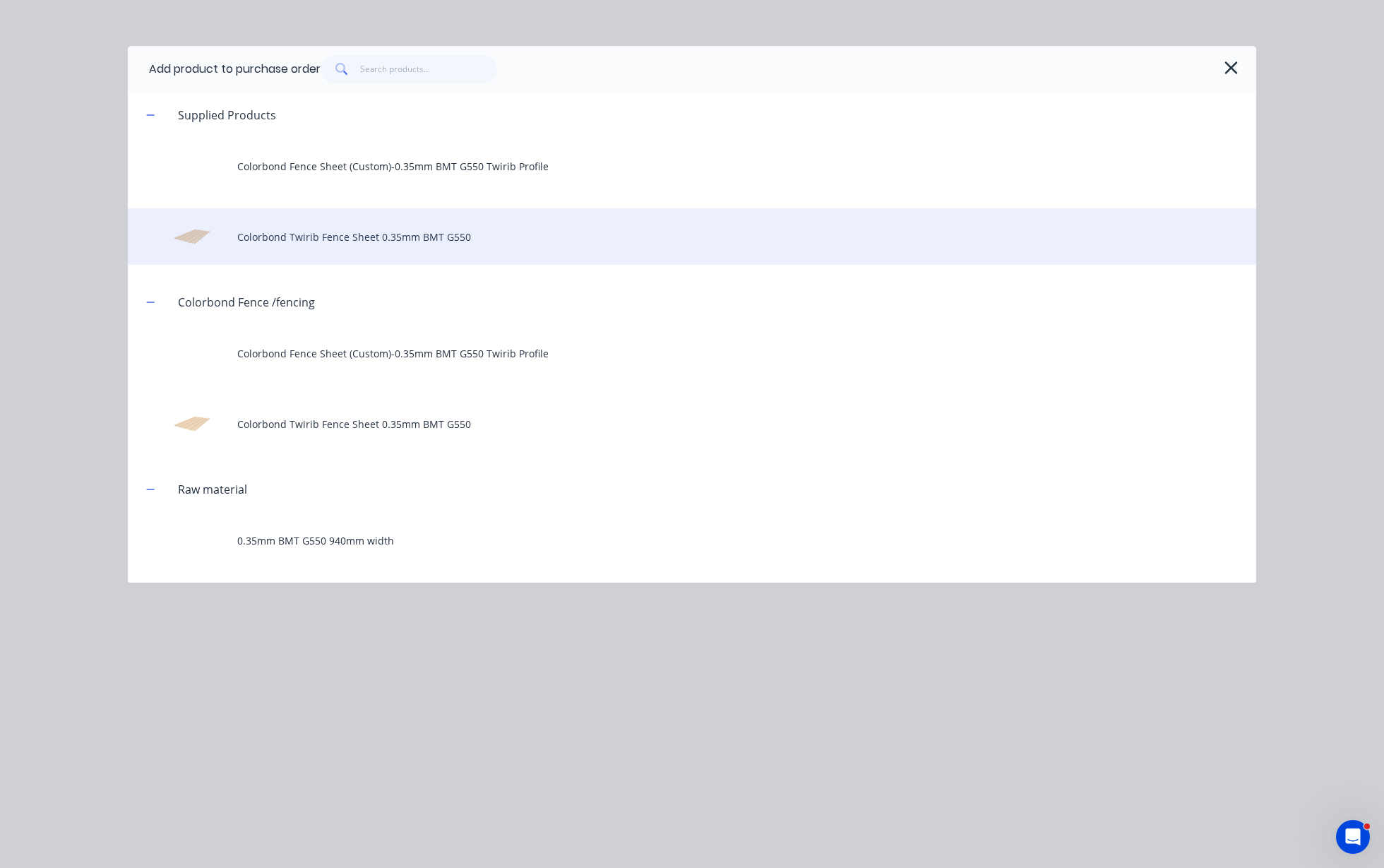
click at [340, 228] on div "Colorbond Twirib Fence Sheet 0.35mm BMT G550" at bounding box center [692, 236] width 1129 height 56
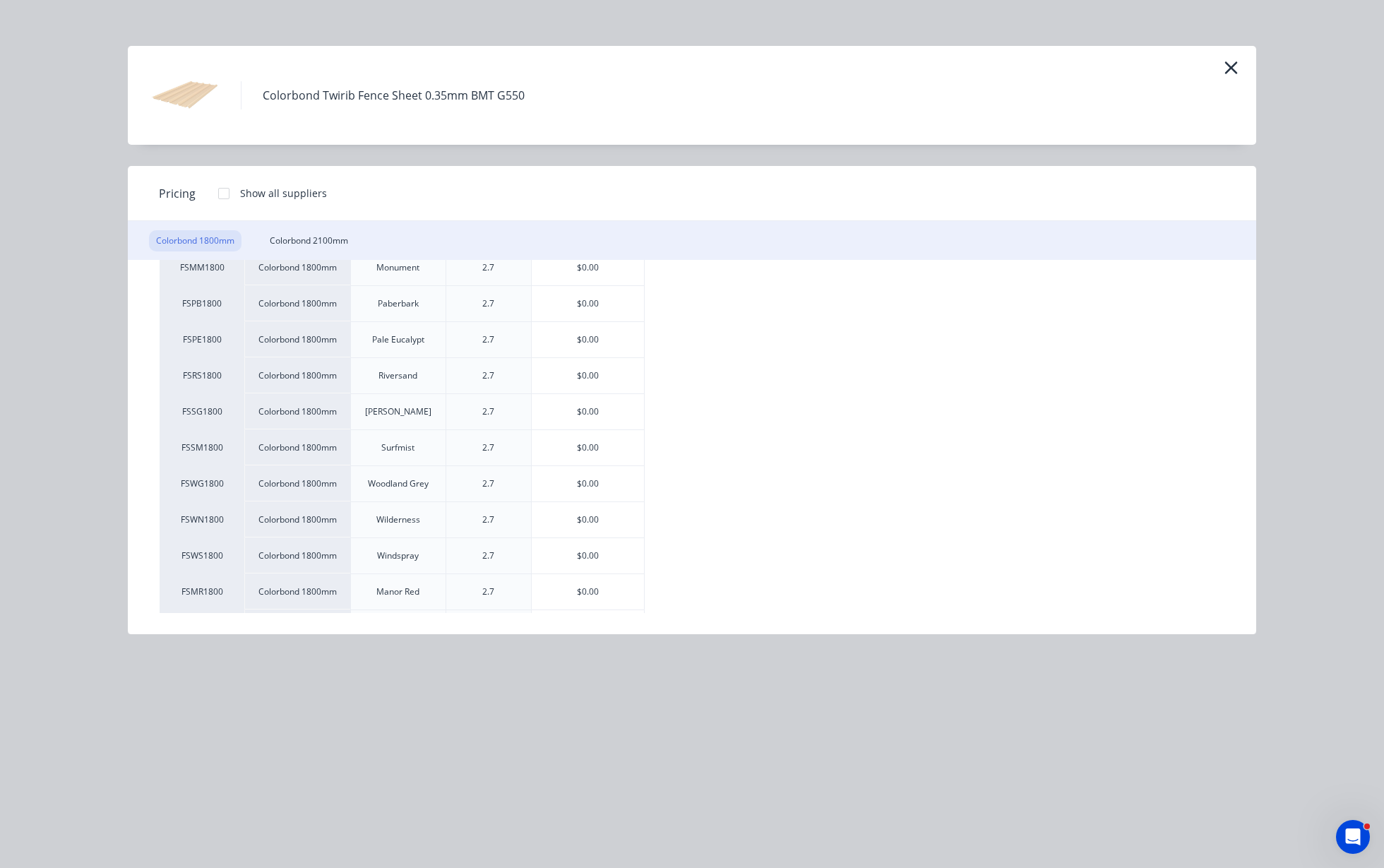
scroll to position [353, 0]
click at [604, 491] on div "$0.00" at bounding box center [588, 482] width 113 height 36
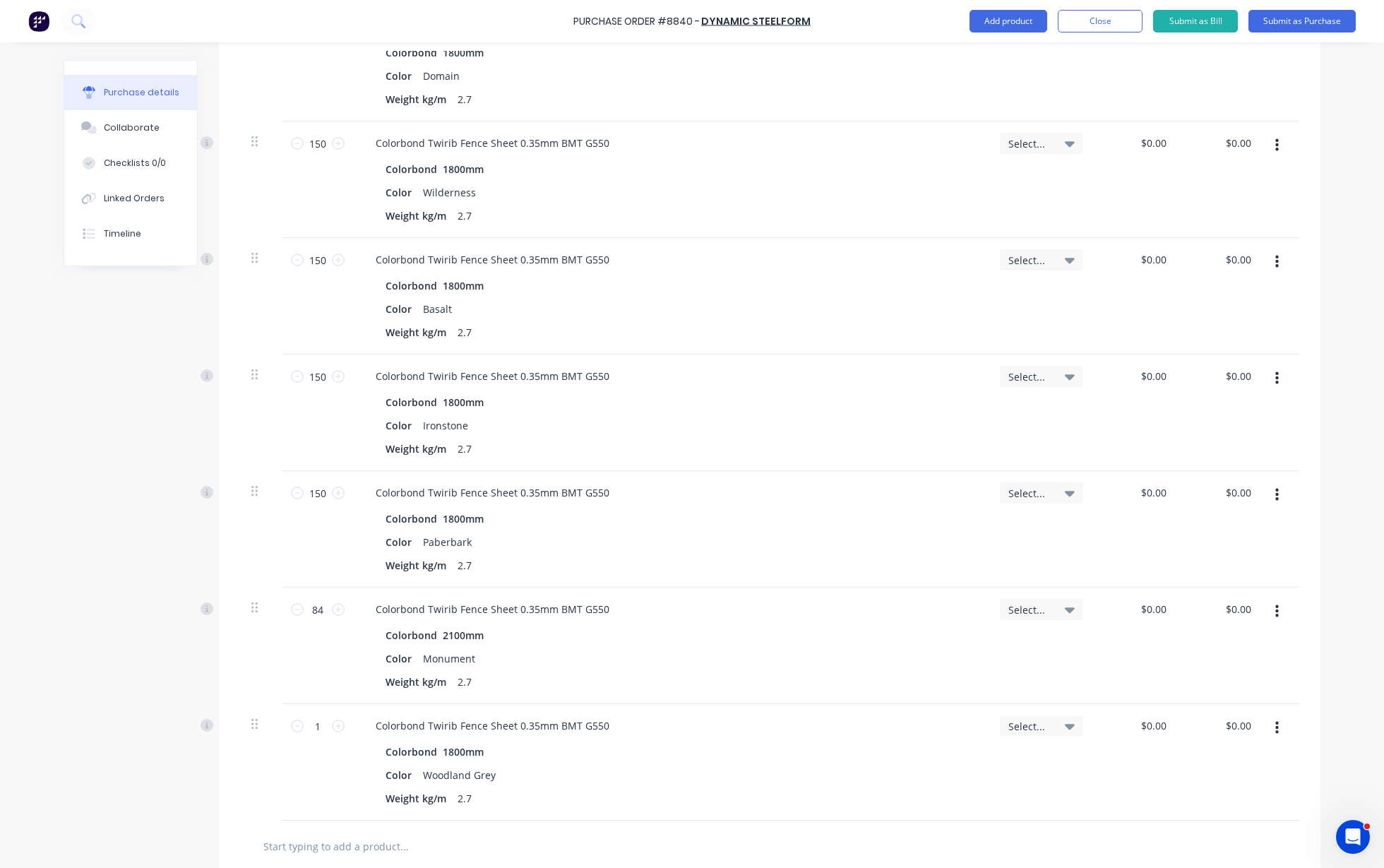
scroll to position [612, 0]
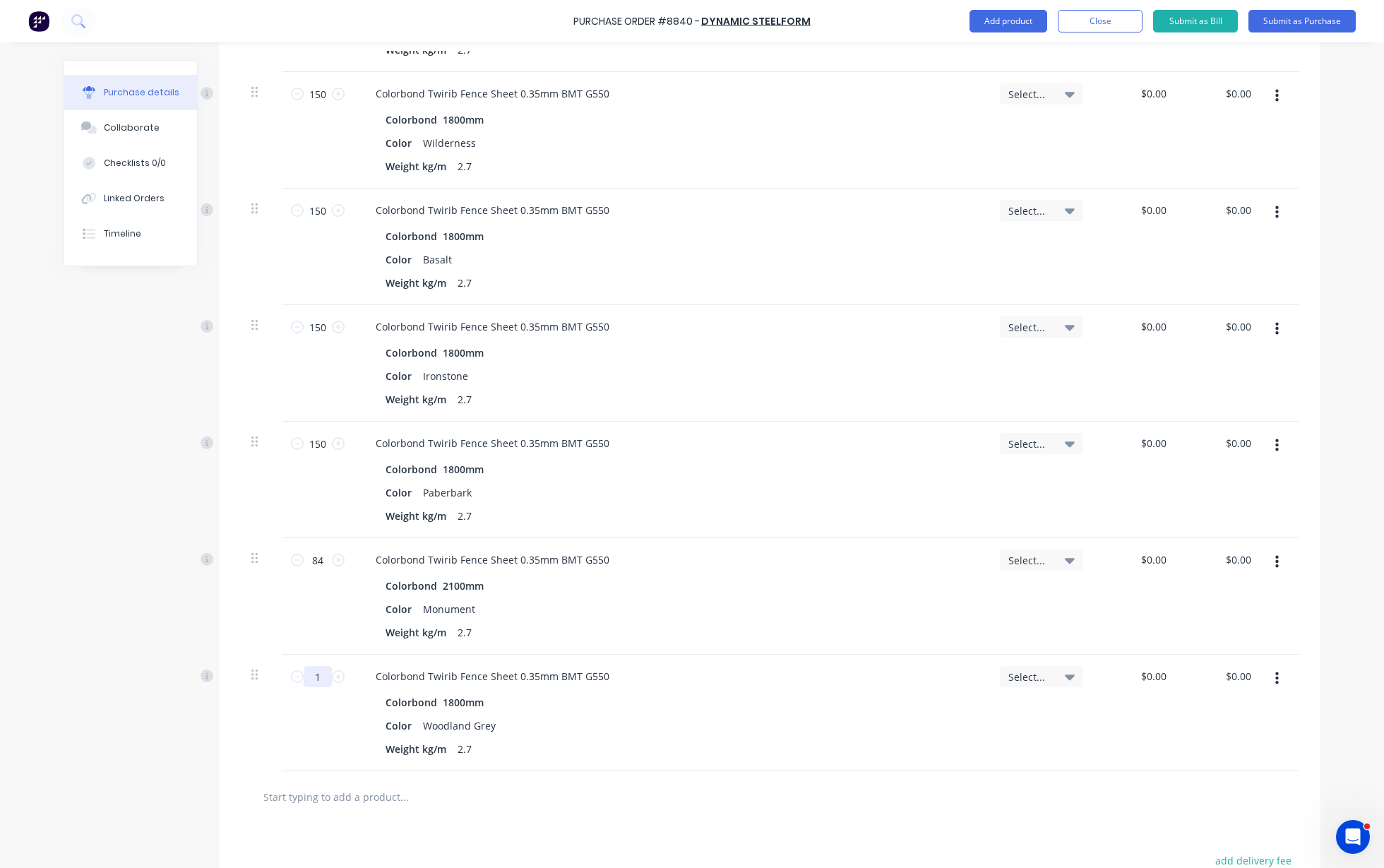
click at [317, 669] on input "1" at bounding box center [317, 676] width 29 height 21
type input "99"
click at [807, 673] on div "Colorbond Twirib Fence Sheet 0.35mm BMT G550" at bounding box center [671, 676] width 613 height 21
drag, startPoint x: 1030, startPoint y: 6, endPoint x: 1029, endPoint y: 15, distance: 9.1
click at [1029, 8] on div "Purchase Order #8840 - Dynamic Steelform Add product Close Submit as Bill Submi…" at bounding box center [692, 21] width 1384 height 43
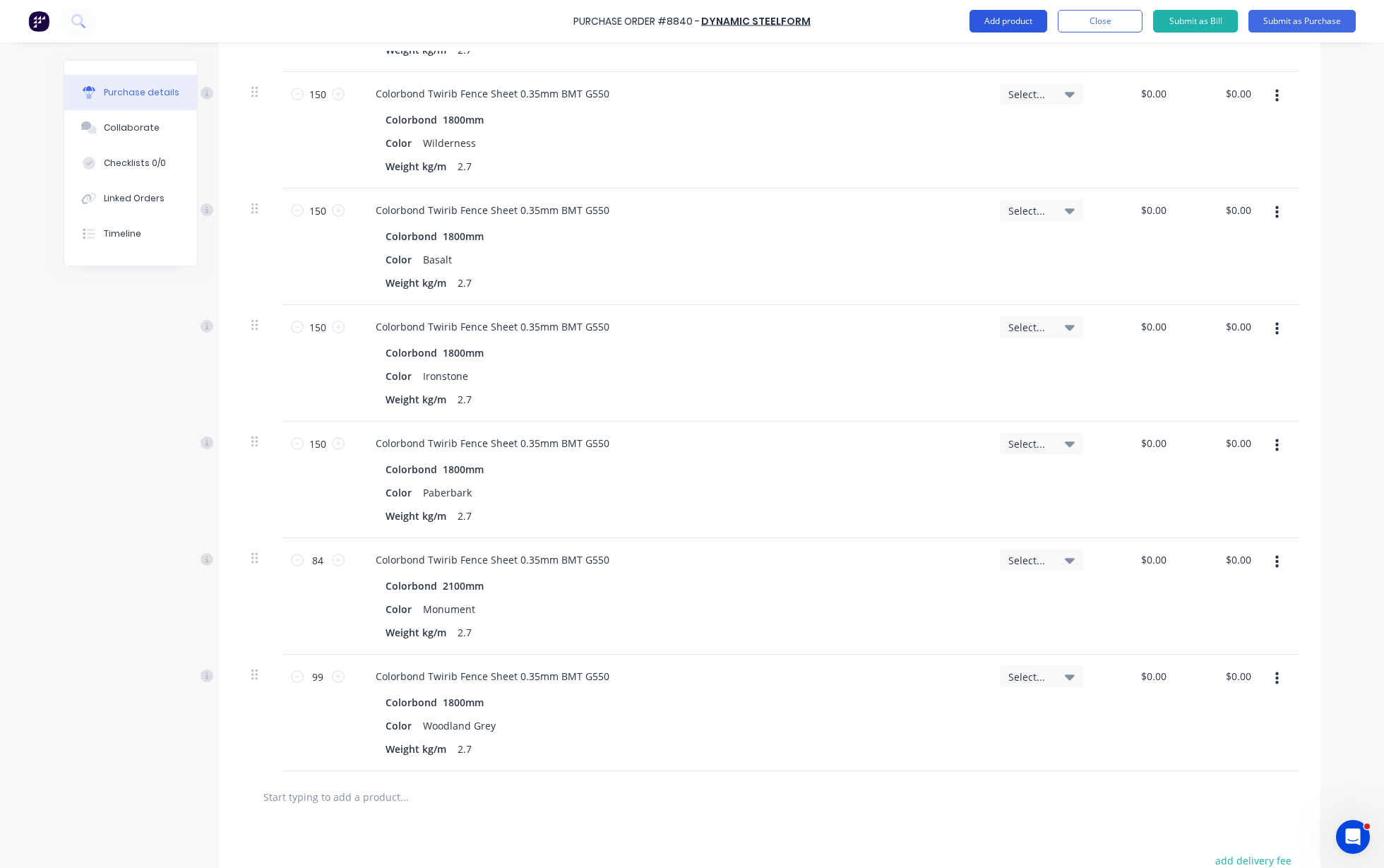
click at [1029, 15] on button "Add product" at bounding box center [1008, 21] width 78 height 23
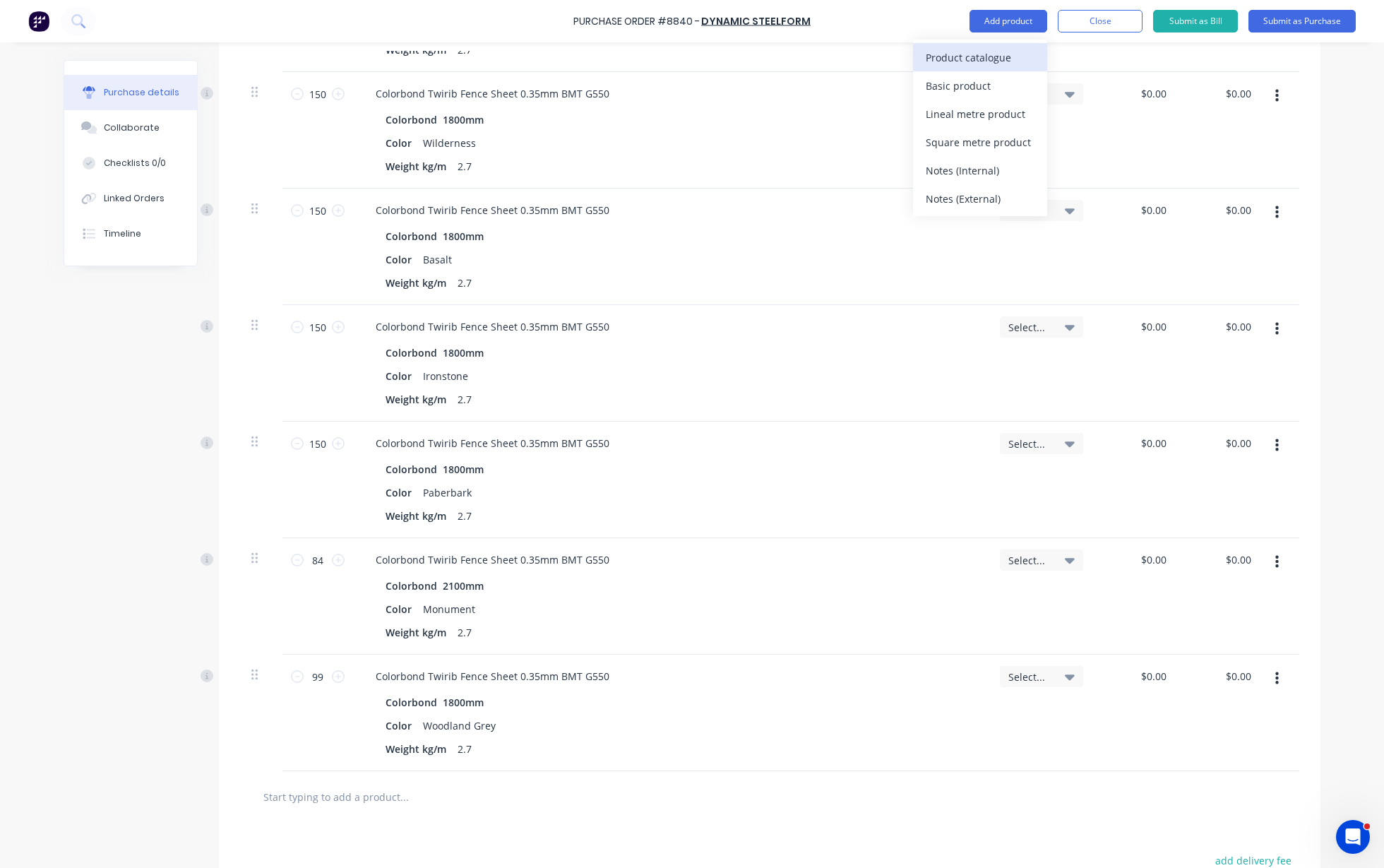
click at [1013, 56] on div "Product catalogue" at bounding box center [980, 57] width 109 height 21
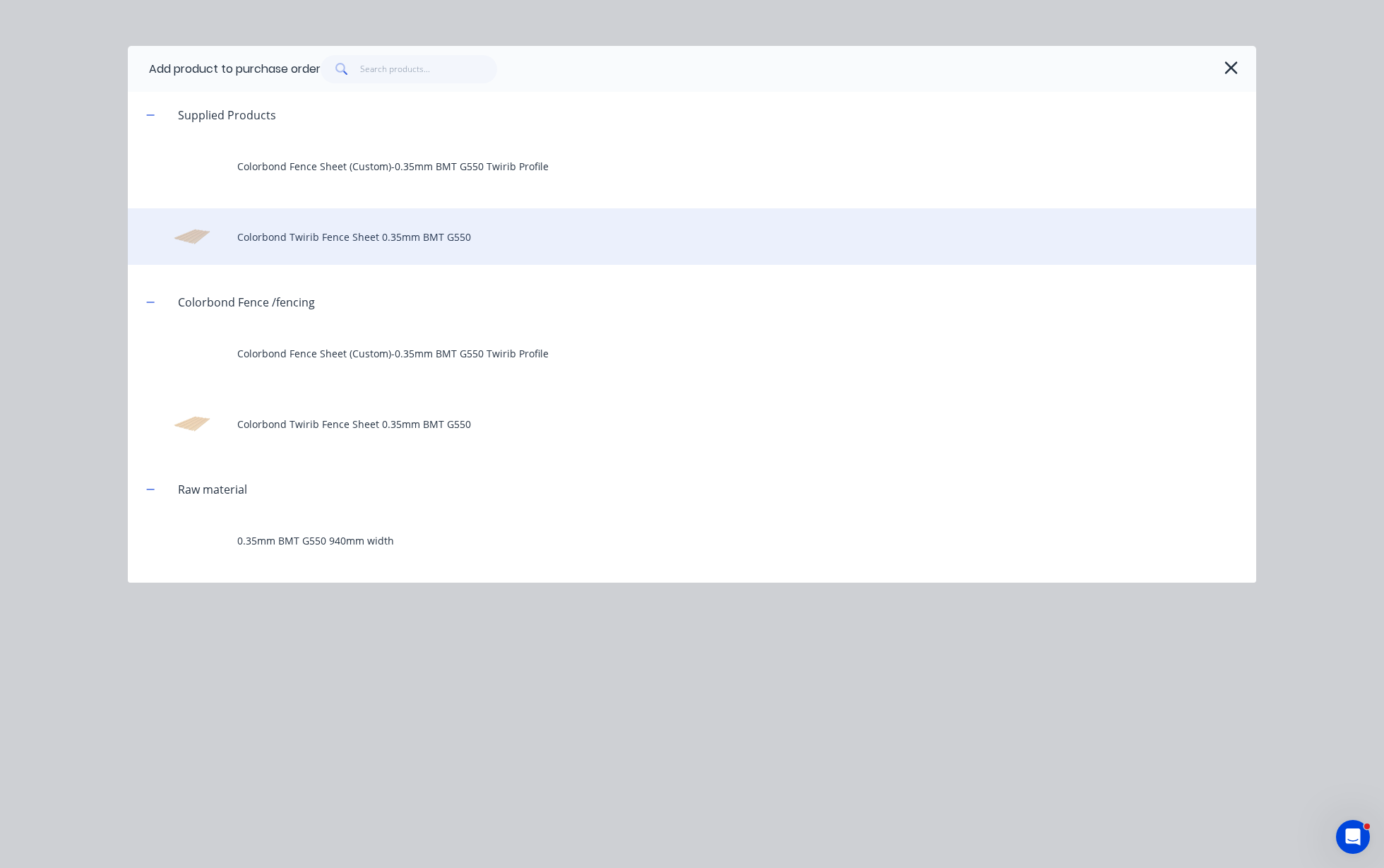
click at [399, 238] on div "Colorbond Twirib Fence Sheet 0.35mm BMT G550" at bounding box center [692, 236] width 1129 height 56
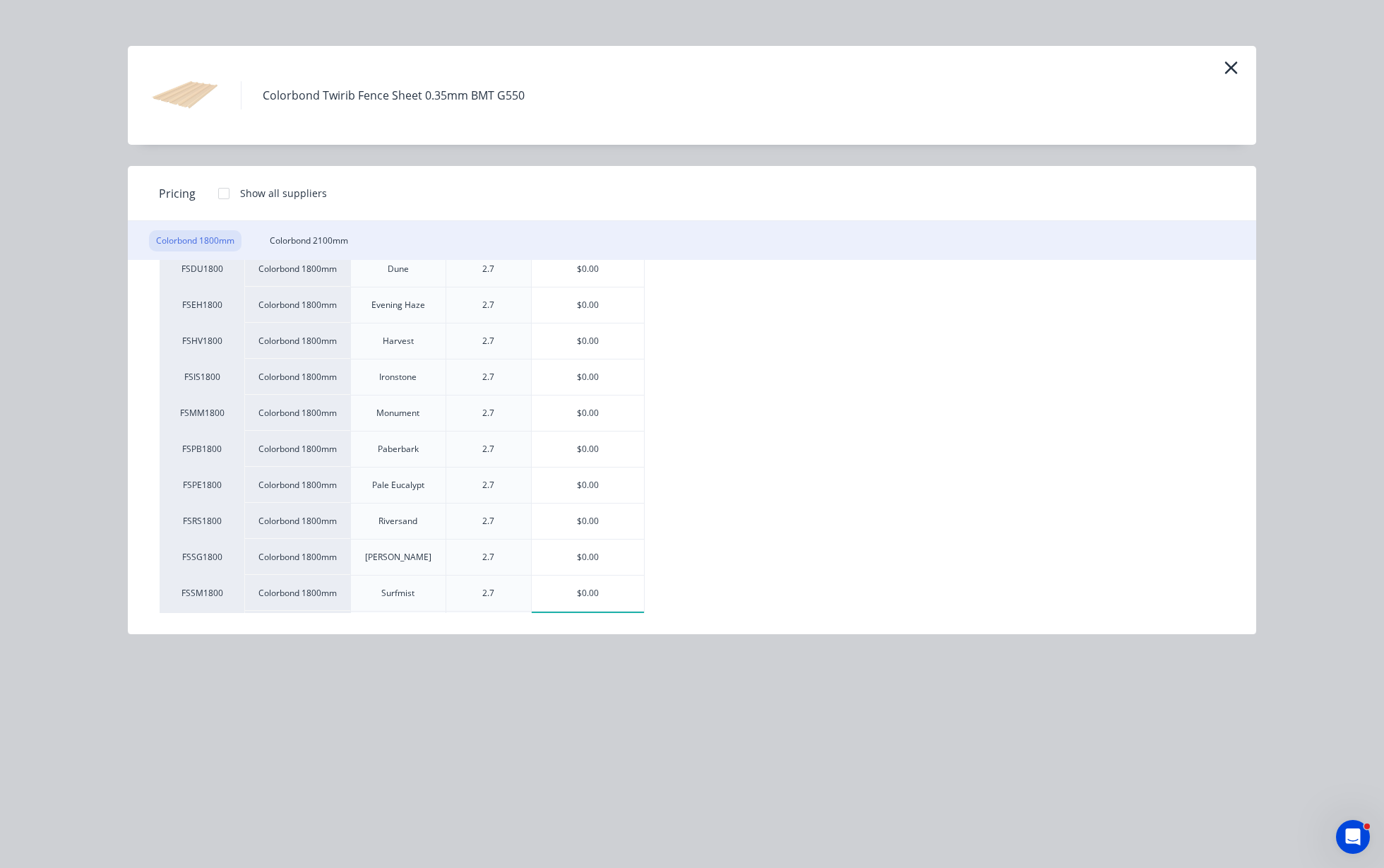
scroll to position [353, 0]
click at [579, 454] on div "$0.00" at bounding box center [588, 447] width 113 height 36
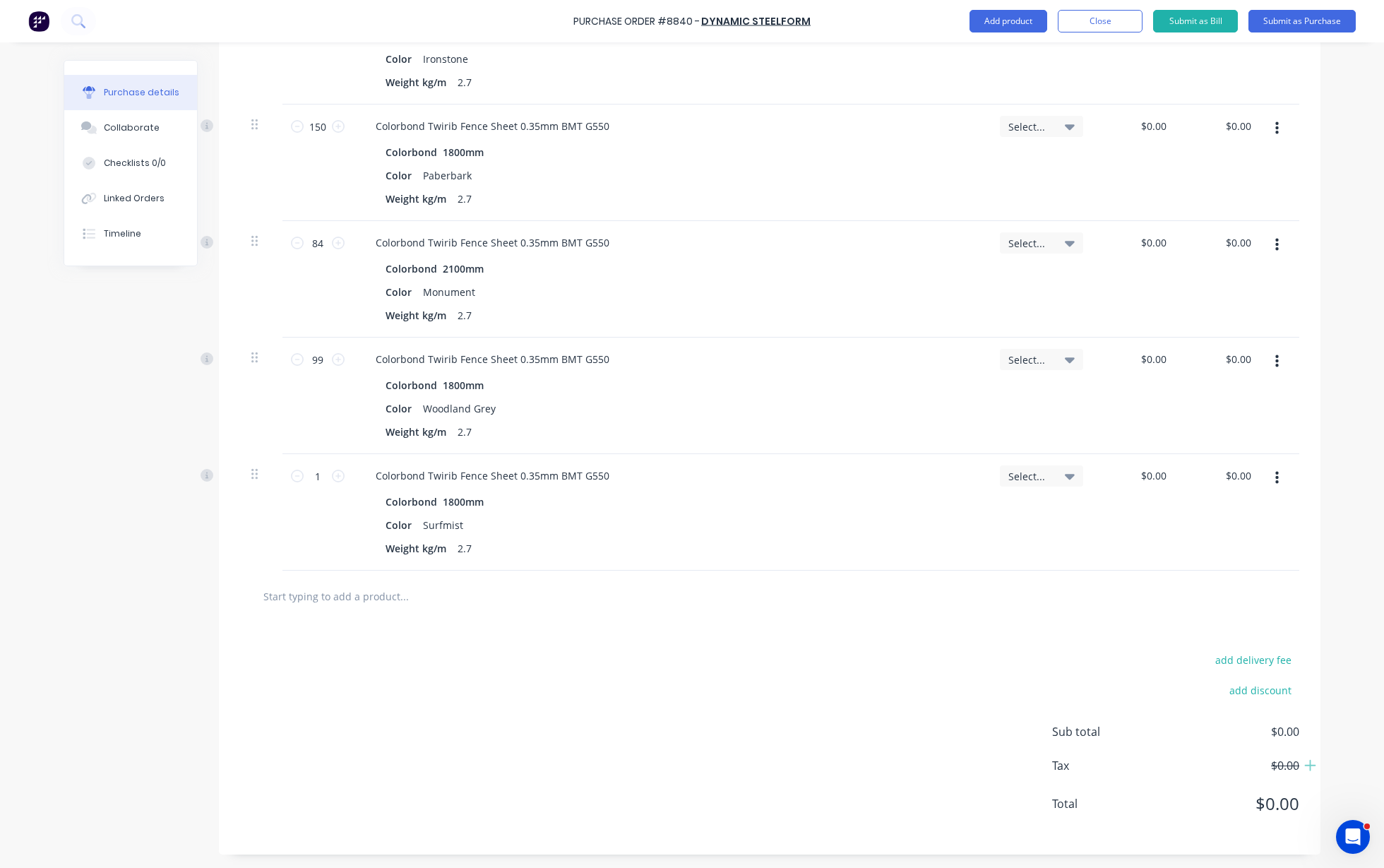
scroll to position [930, 0]
click at [324, 476] on input "1" at bounding box center [317, 475] width 29 height 21
type input "300"
click at [620, 547] on div "Weight kg/m 2.7" at bounding box center [667, 548] width 576 height 21
click at [1012, 24] on button "Add product" at bounding box center [1008, 21] width 78 height 23
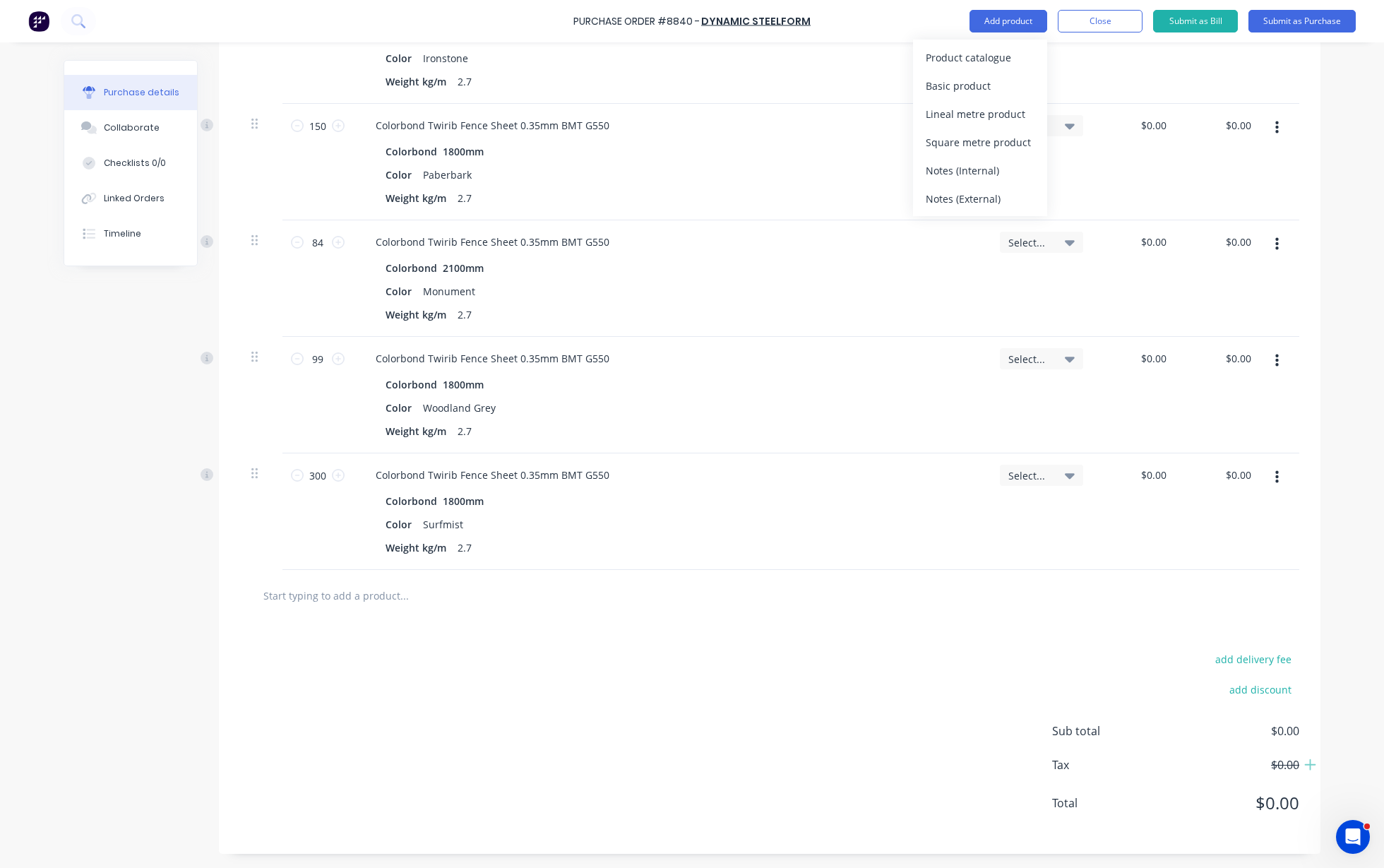
click at [1002, 59] on div "Product catalogue" at bounding box center [980, 57] width 109 height 21
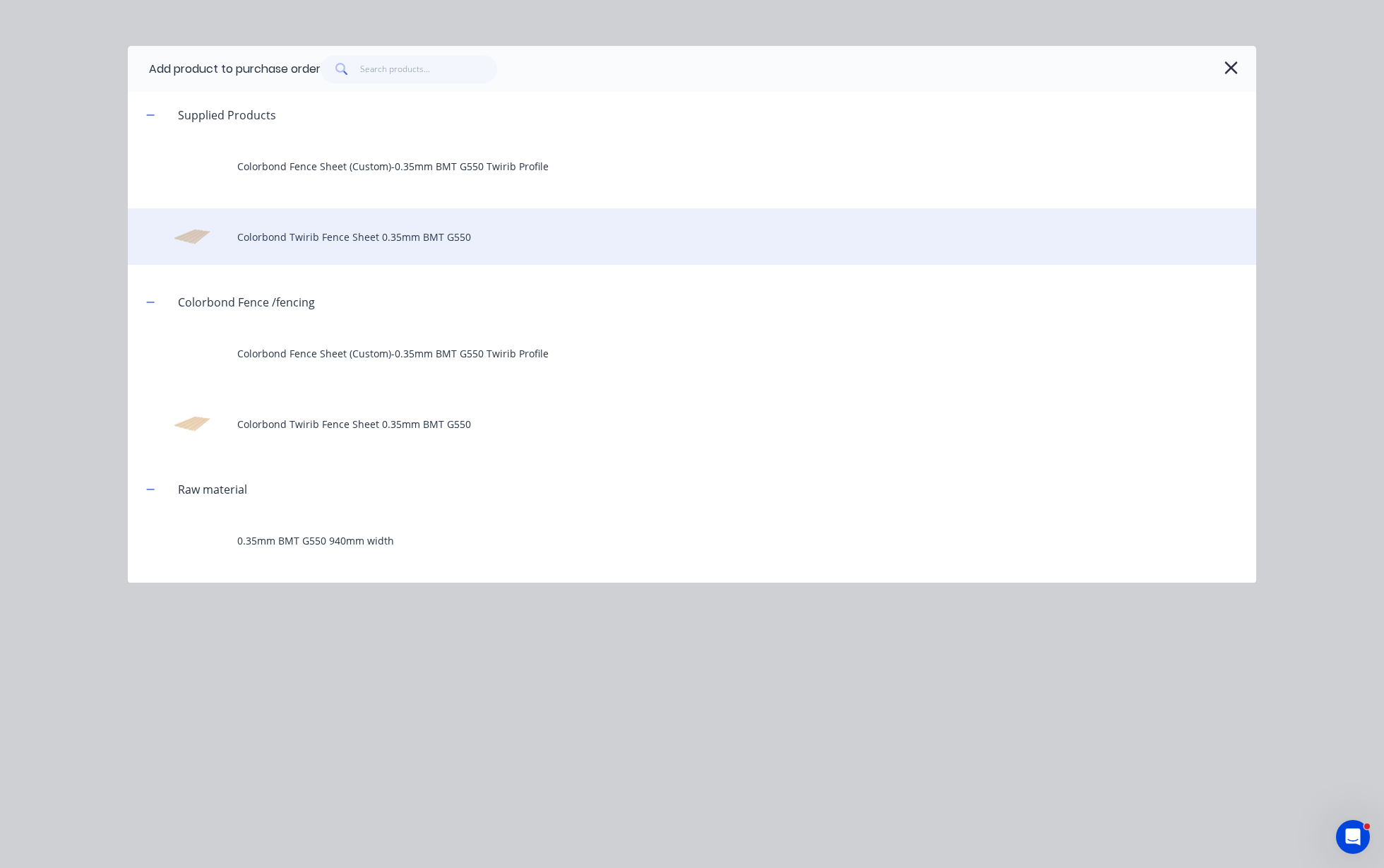
click at [313, 220] on div "Colorbond Twirib Fence Sheet 0.35mm BMT G550" at bounding box center [692, 236] width 1129 height 56
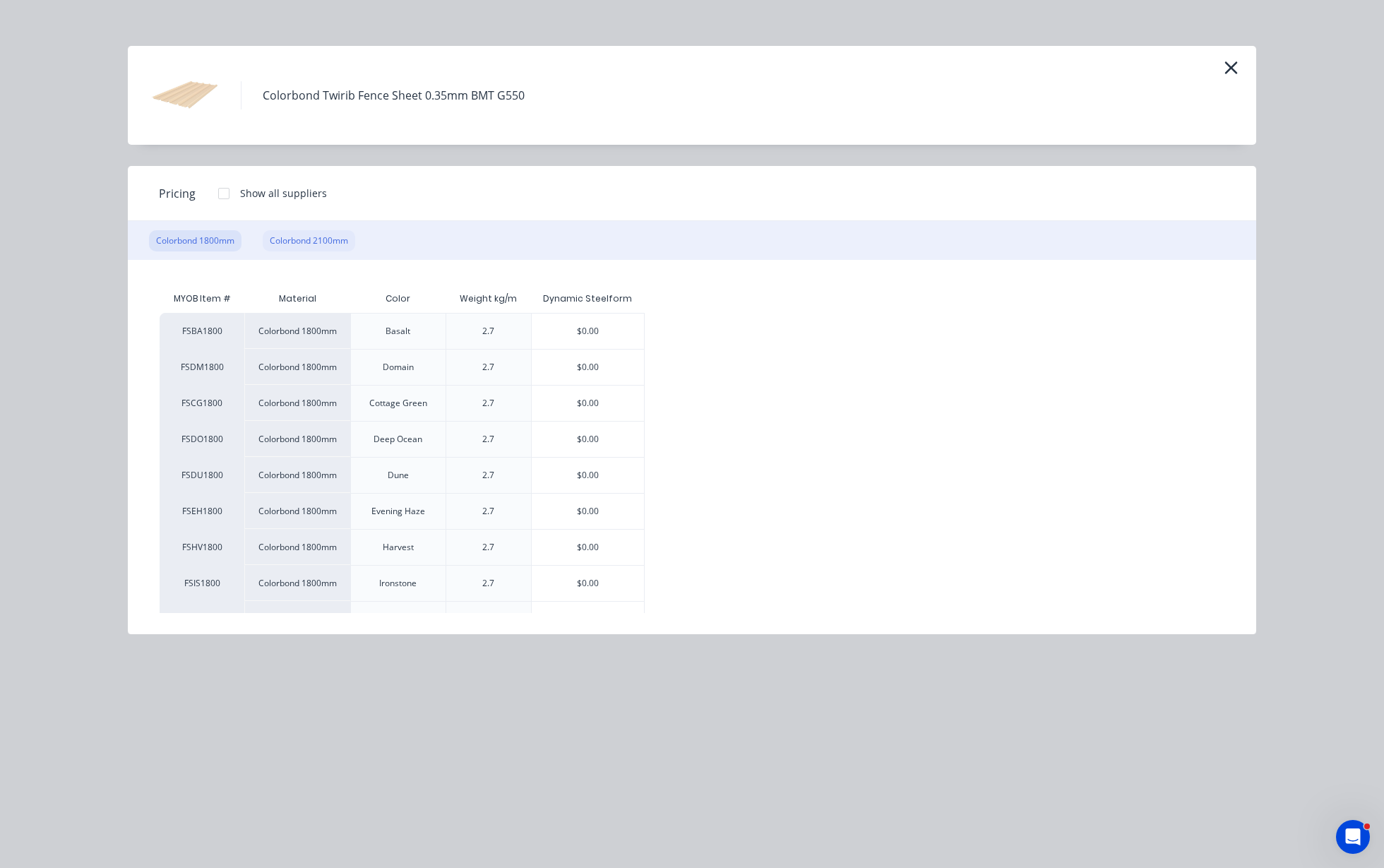
click at [336, 234] on div "Colorbond 2100mm" at bounding box center [309, 240] width 93 height 21
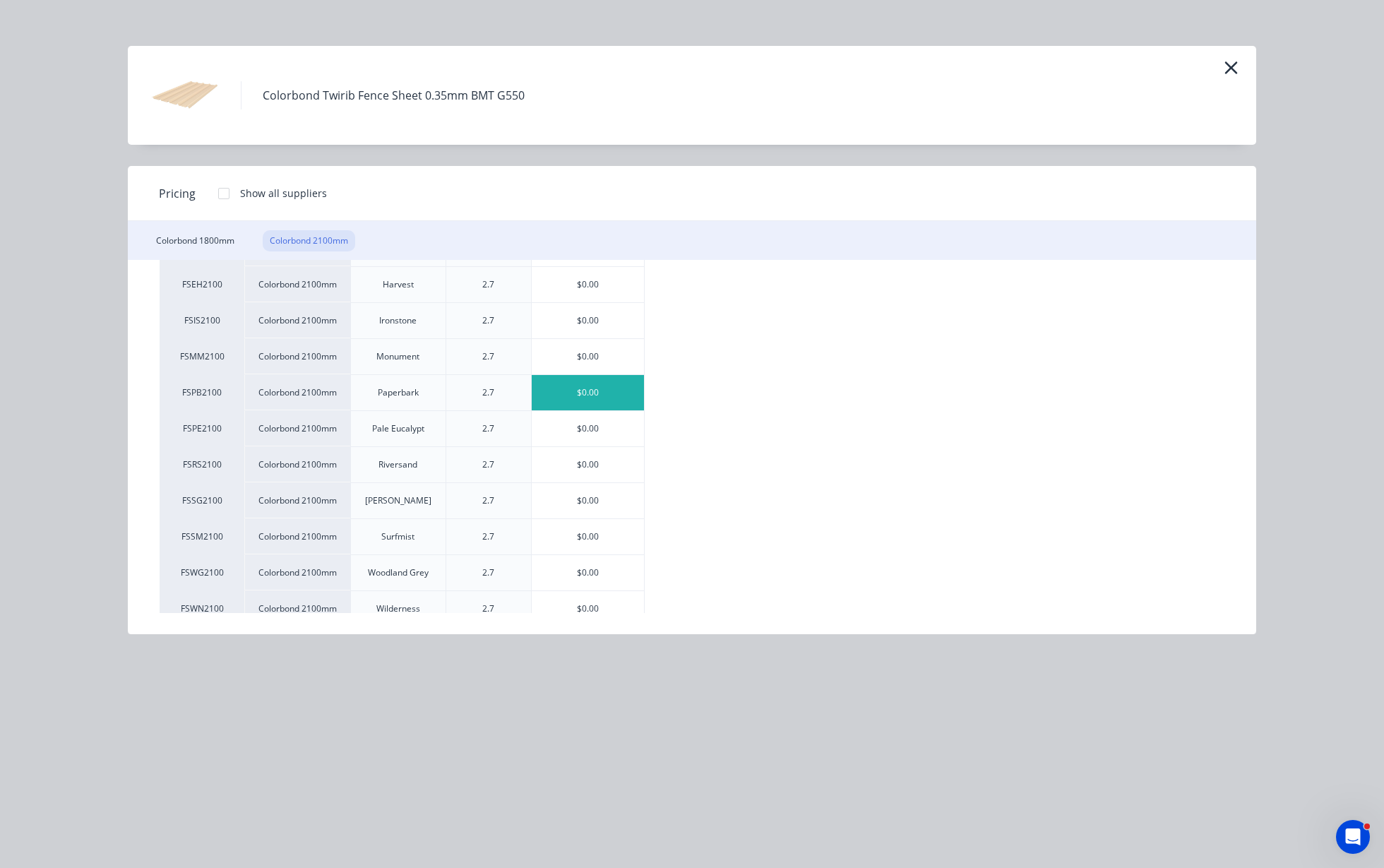
scroll to position [265, 0]
click at [589, 540] on div "$0.00" at bounding box center [588, 535] width 113 height 36
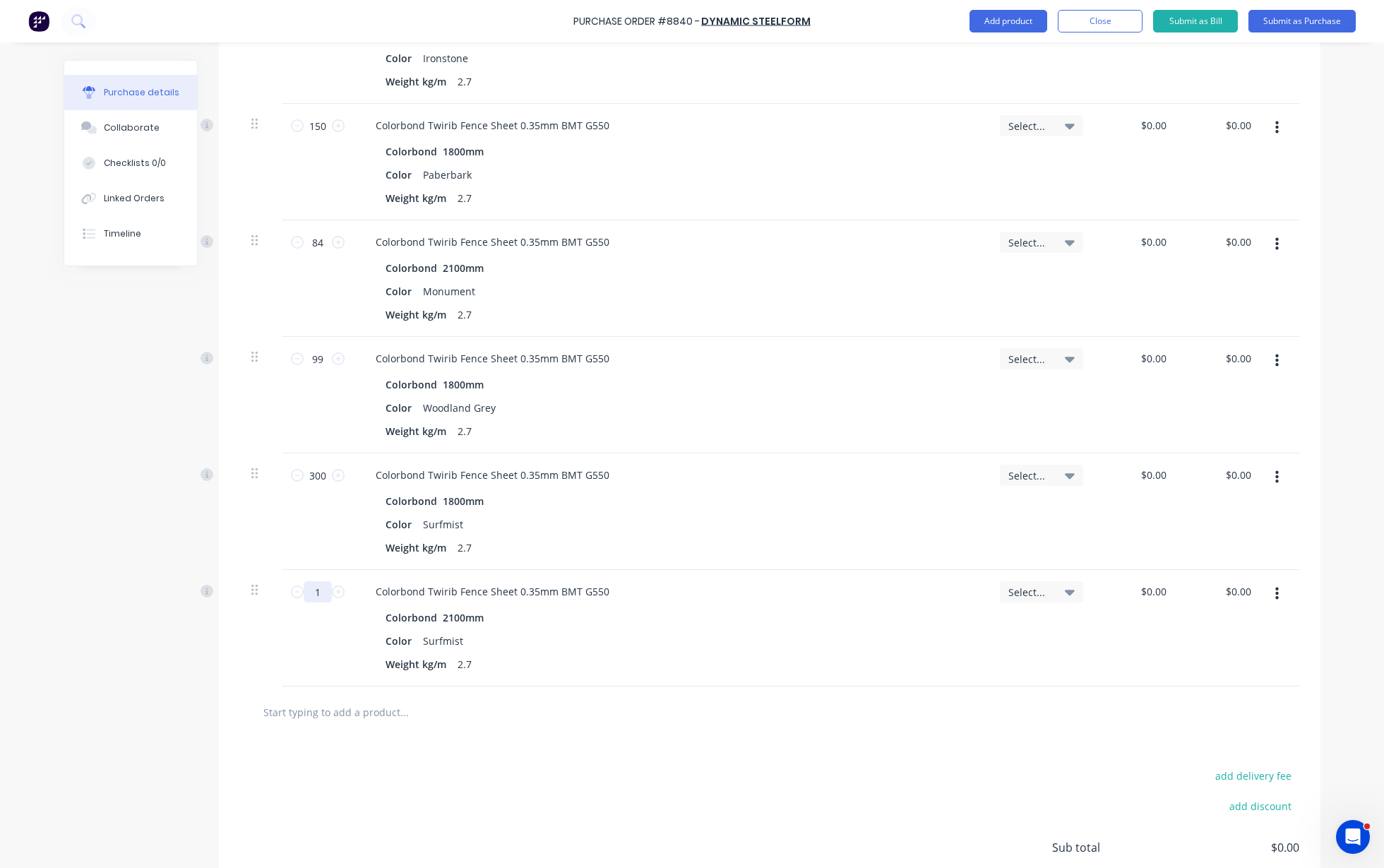
click at [314, 587] on input "1" at bounding box center [317, 591] width 29 height 21
type input "120"
click at [842, 641] on div "Color Surfmist" at bounding box center [667, 641] width 576 height 21
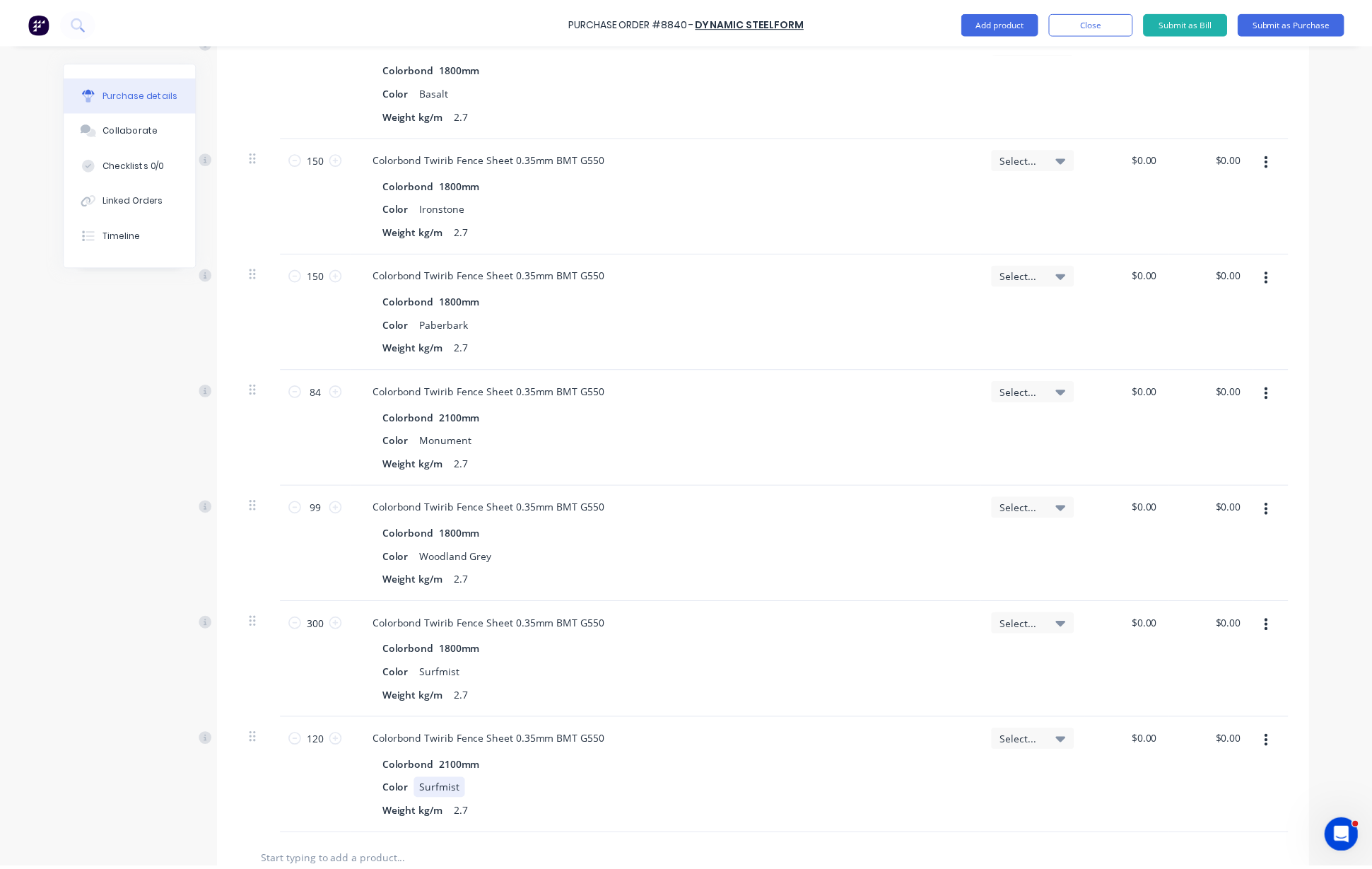
scroll to position [0, 0]
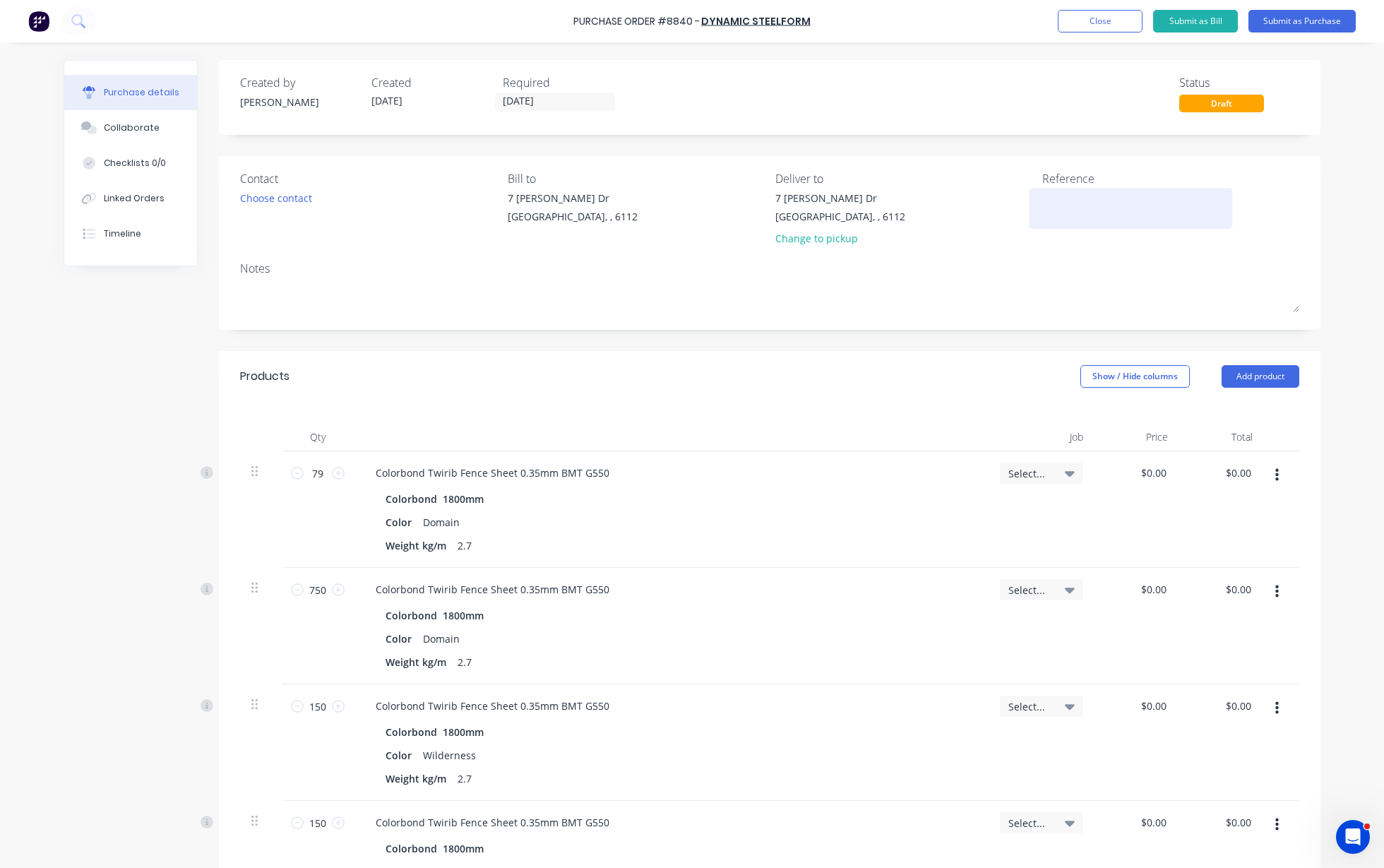
click at [1070, 197] on textarea at bounding box center [1130, 207] width 177 height 32
type textarea "x"
type textarea "0"
type textarea "x"
type textarea "07"
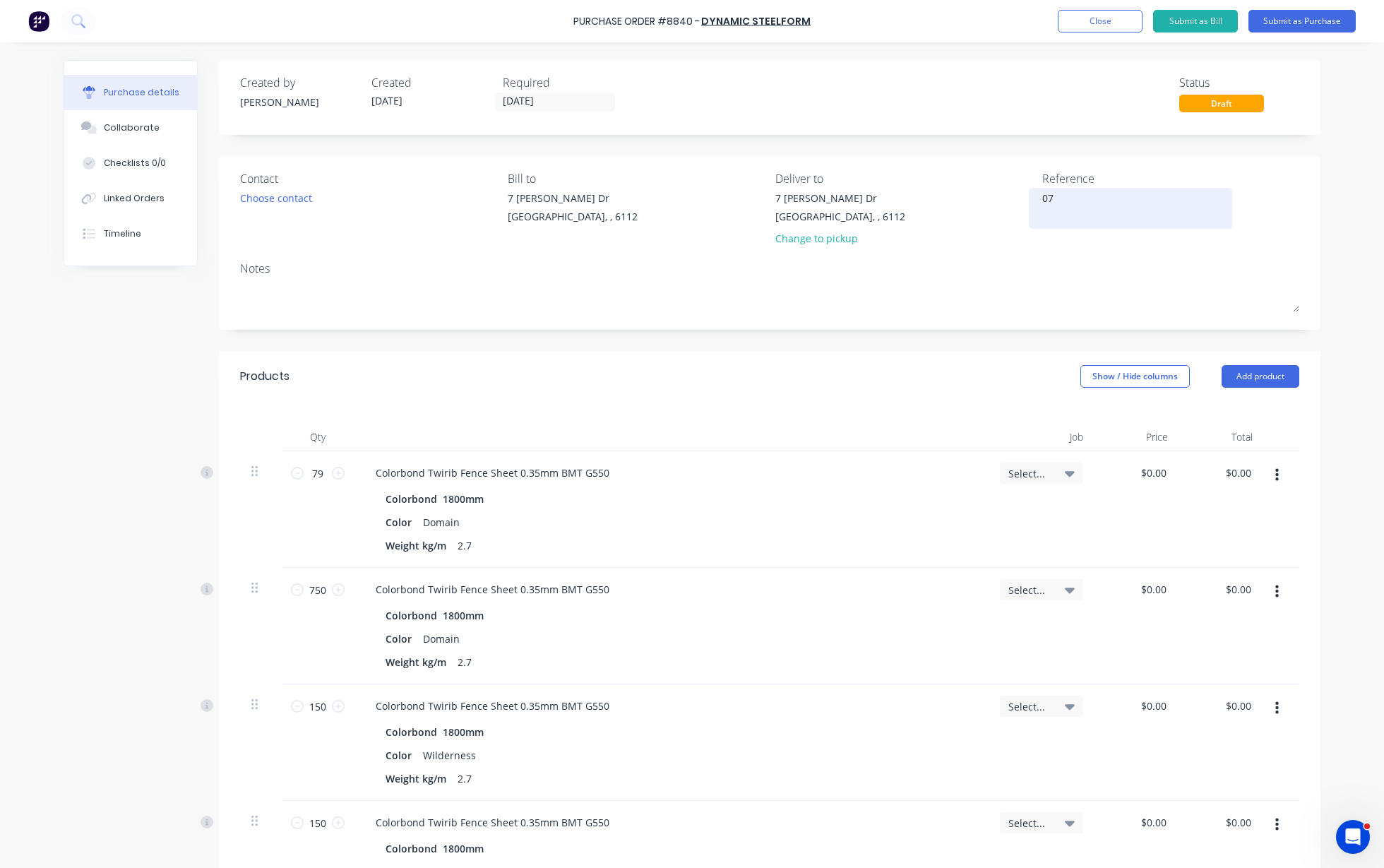
type textarea "x"
type textarea "07/"
type textarea "x"
type textarea "07/1"
type textarea "x"
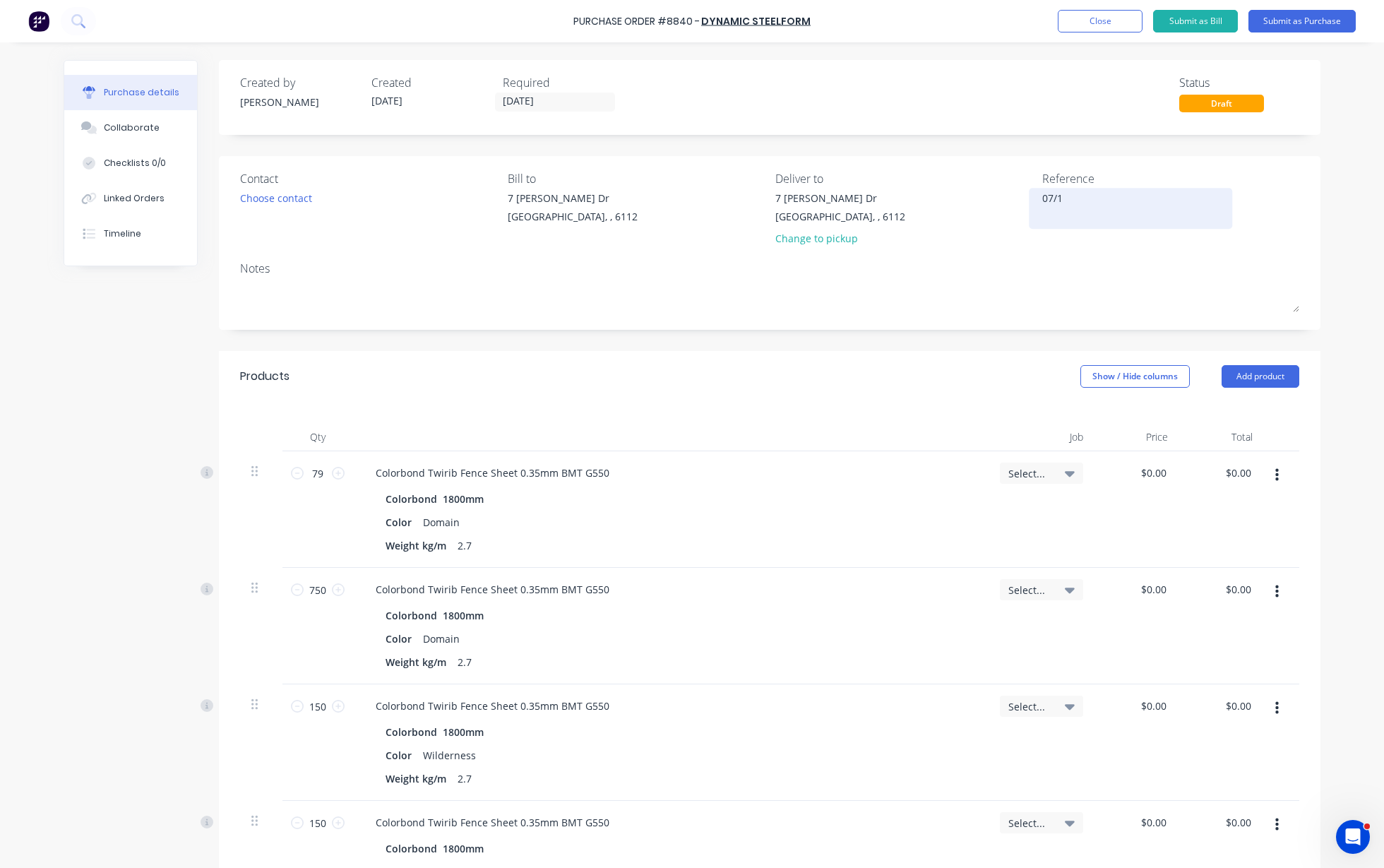
type textarea "07/10"
type textarea "x"
type textarea "07/10/"
type textarea "x"
type textarea "07/10/2"
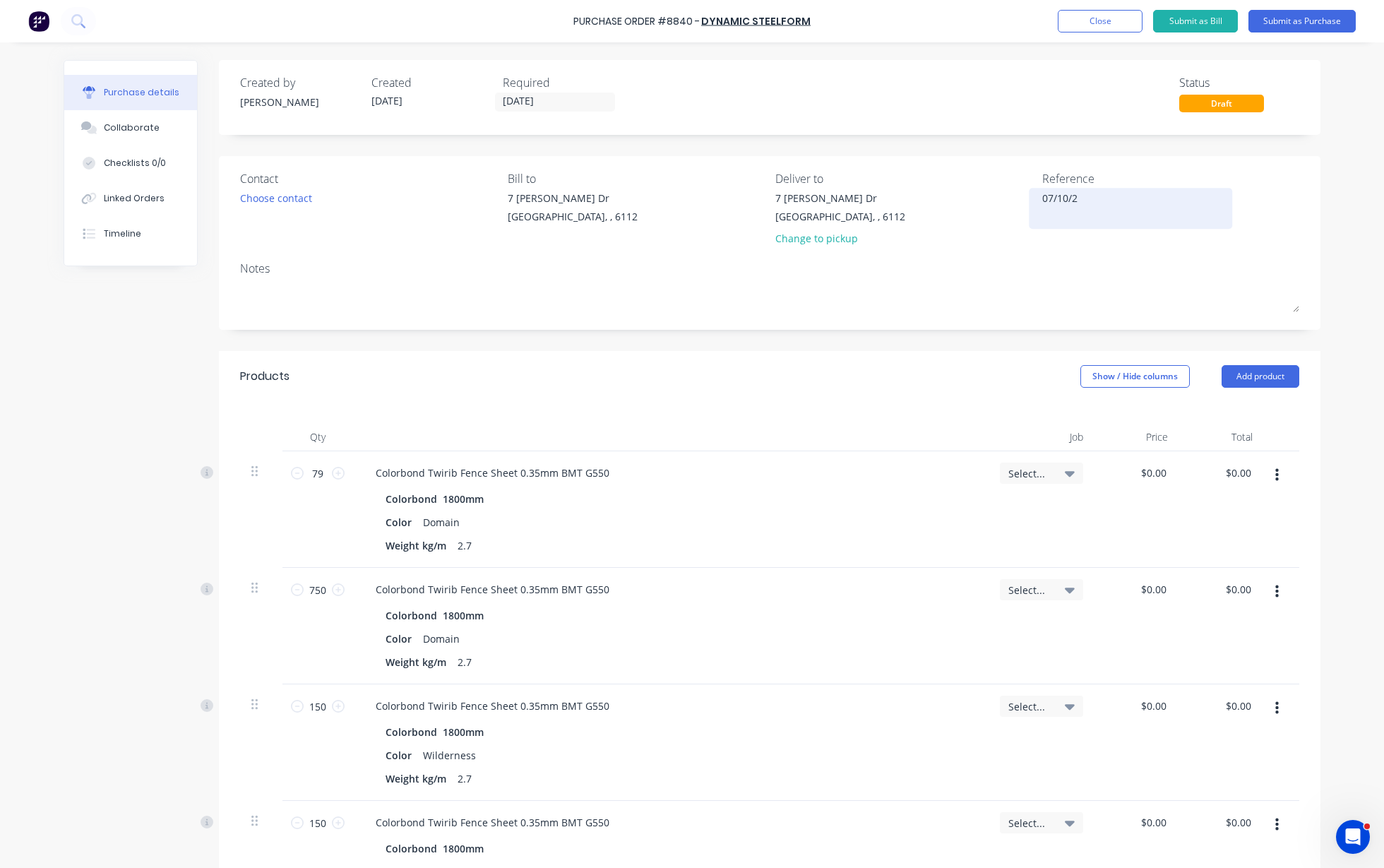
type textarea "x"
type textarea "[DATE]"
type textarea "x"
type textarea "07/10/202"
type textarea "x"
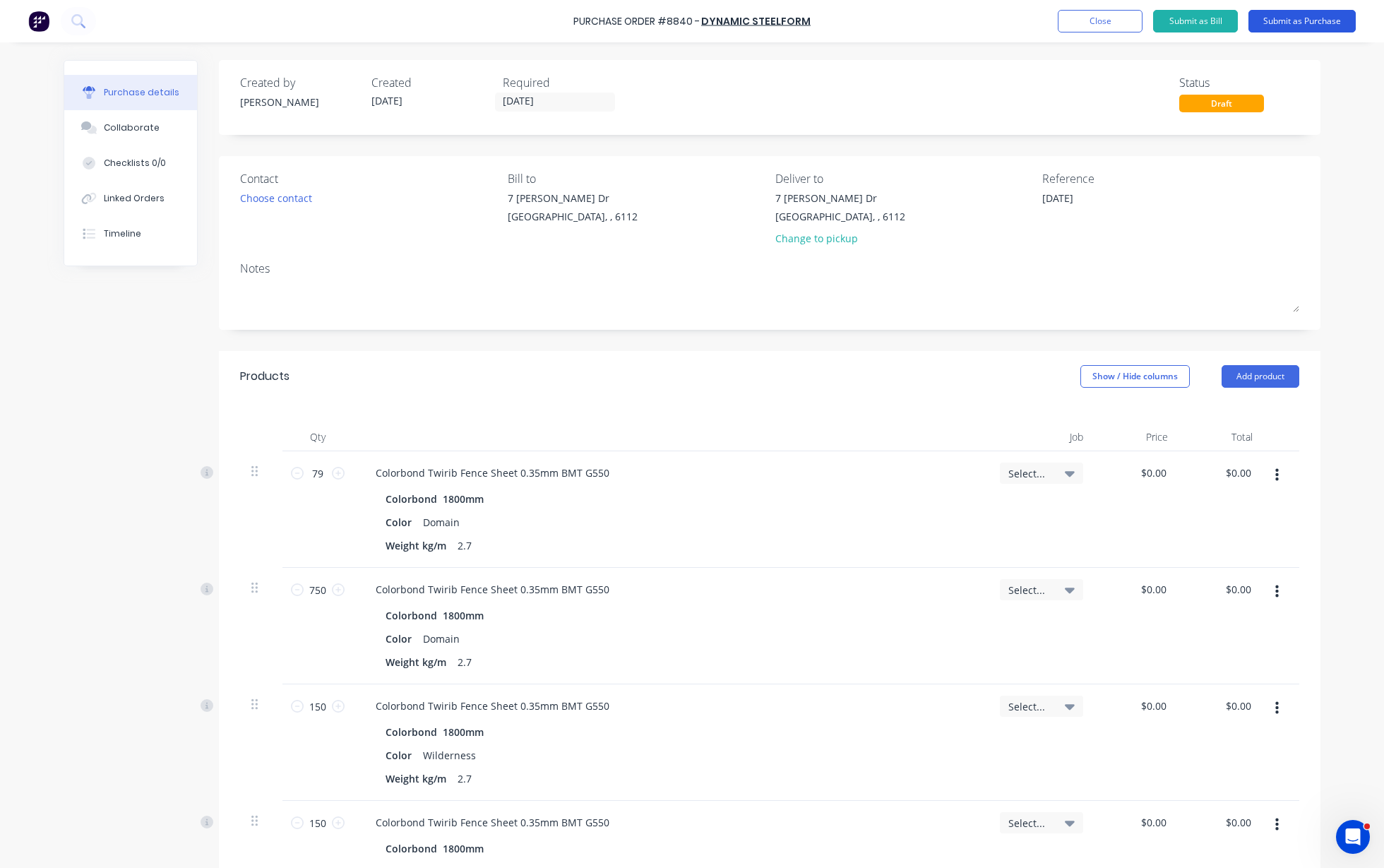
type textarea "[DATE]"
type textarea "x"
type textarea "[DATE]"
click at [1278, 21] on button "Submit as Purchase" at bounding box center [1302, 21] width 108 height 23
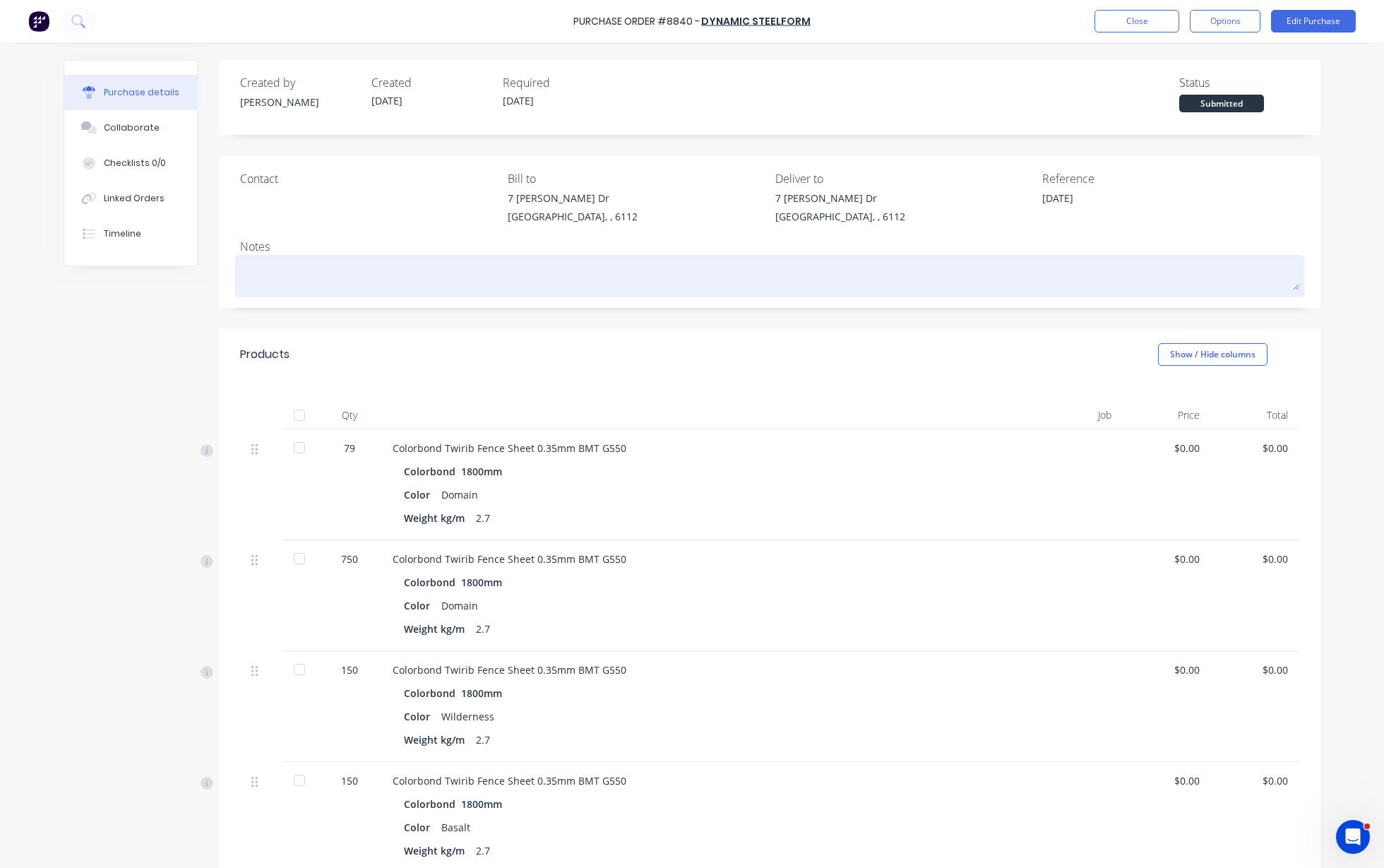
drag, startPoint x: 294, startPoint y: 418, endPoint x: 579, endPoint y: 279, distance: 317.1
click at [295, 416] on div at bounding box center [300, 415] width 29 height 29
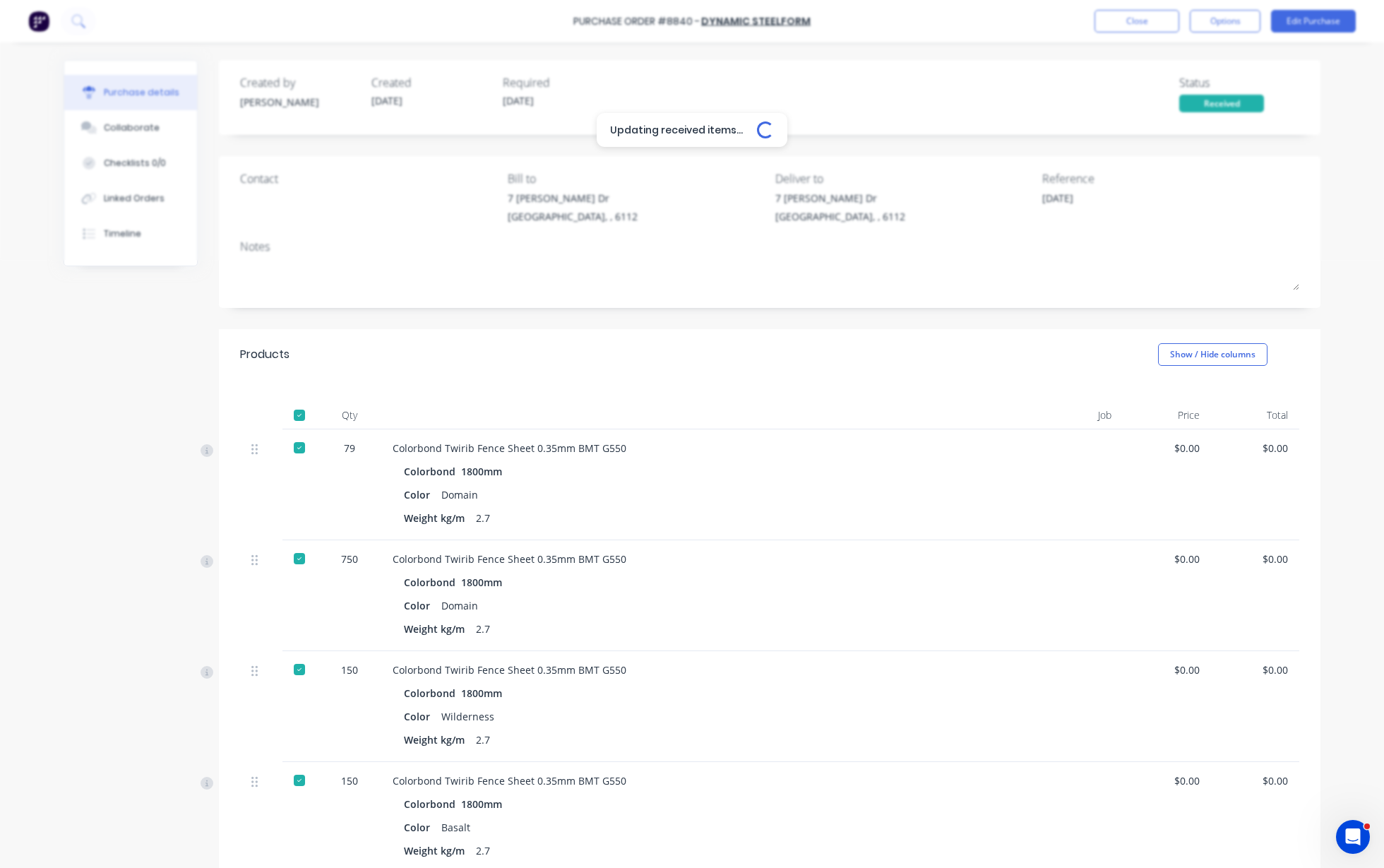
type textarea "x"
click at [1123, 25] on button "Close" at bounding box center [1137, 21] width 85 height 23
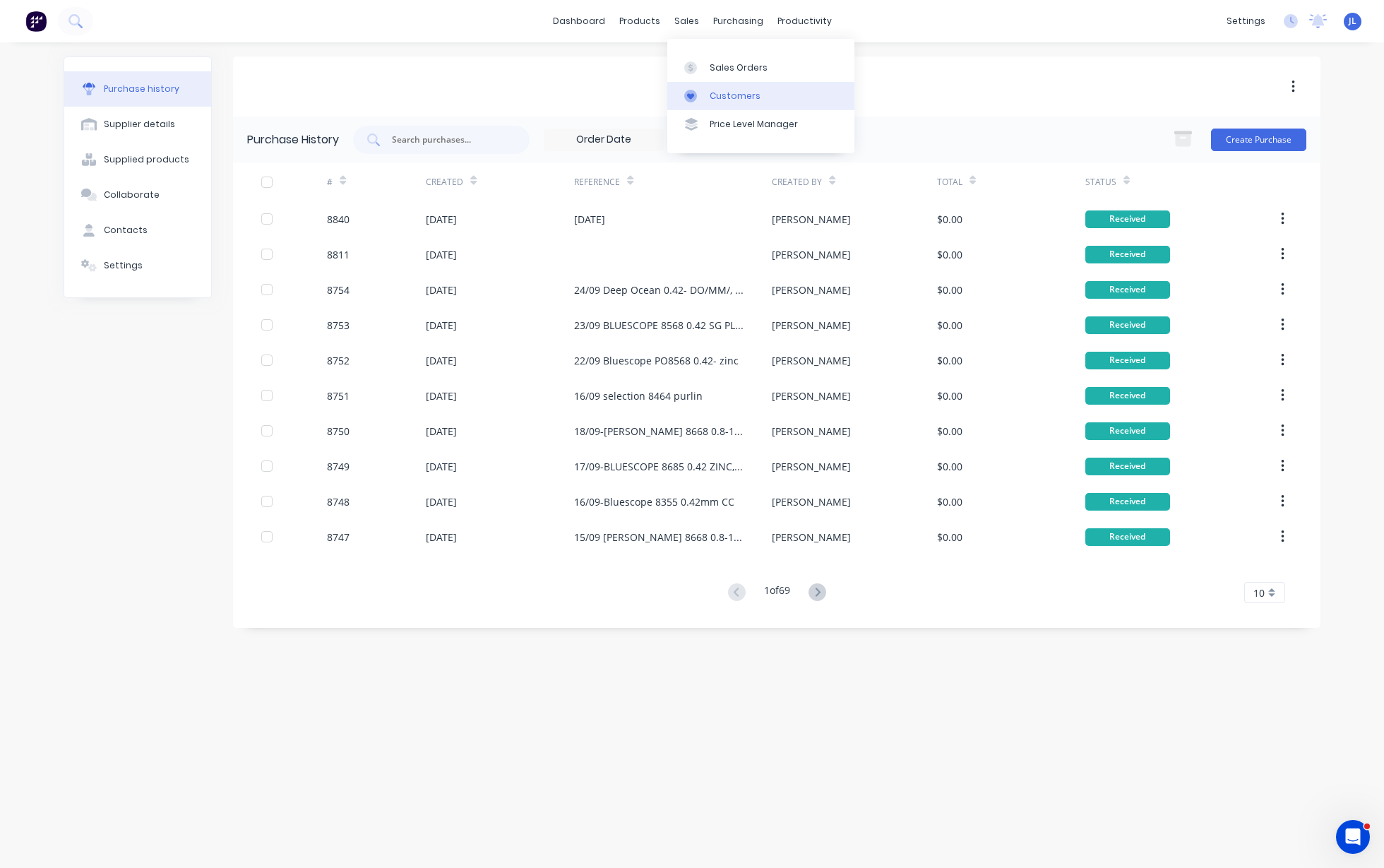
click at [723, 88] on link "Customers" at bounding box center [760, 96] width 187 height 29
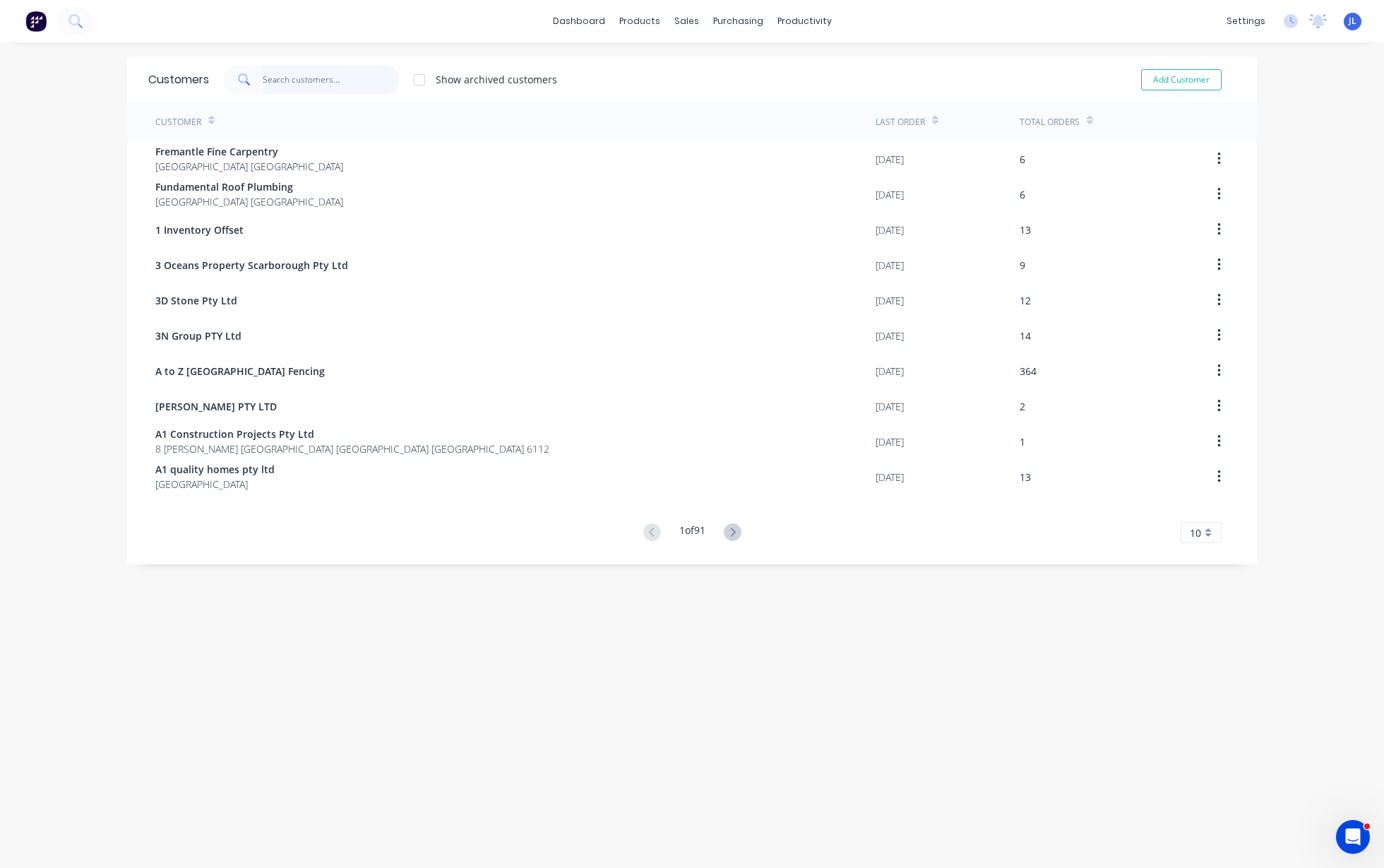
click at [294, 75] on input "text" at bounding box center [331, 79] width 137 height 29
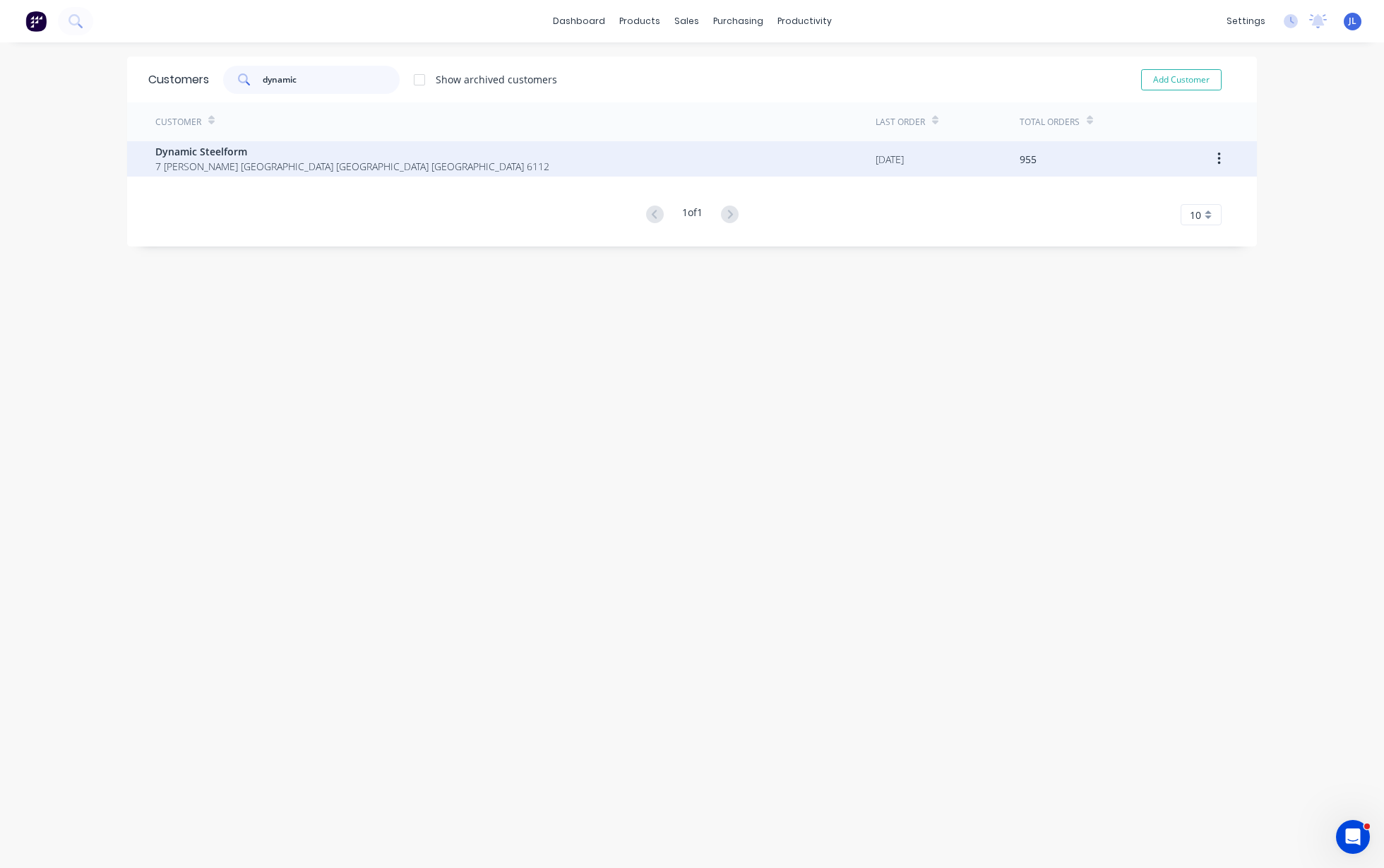
type input "dynamic"
click at [276, 154] on span "Dynamic Steelform" at bounding box center [352, 151] width 394 height 15
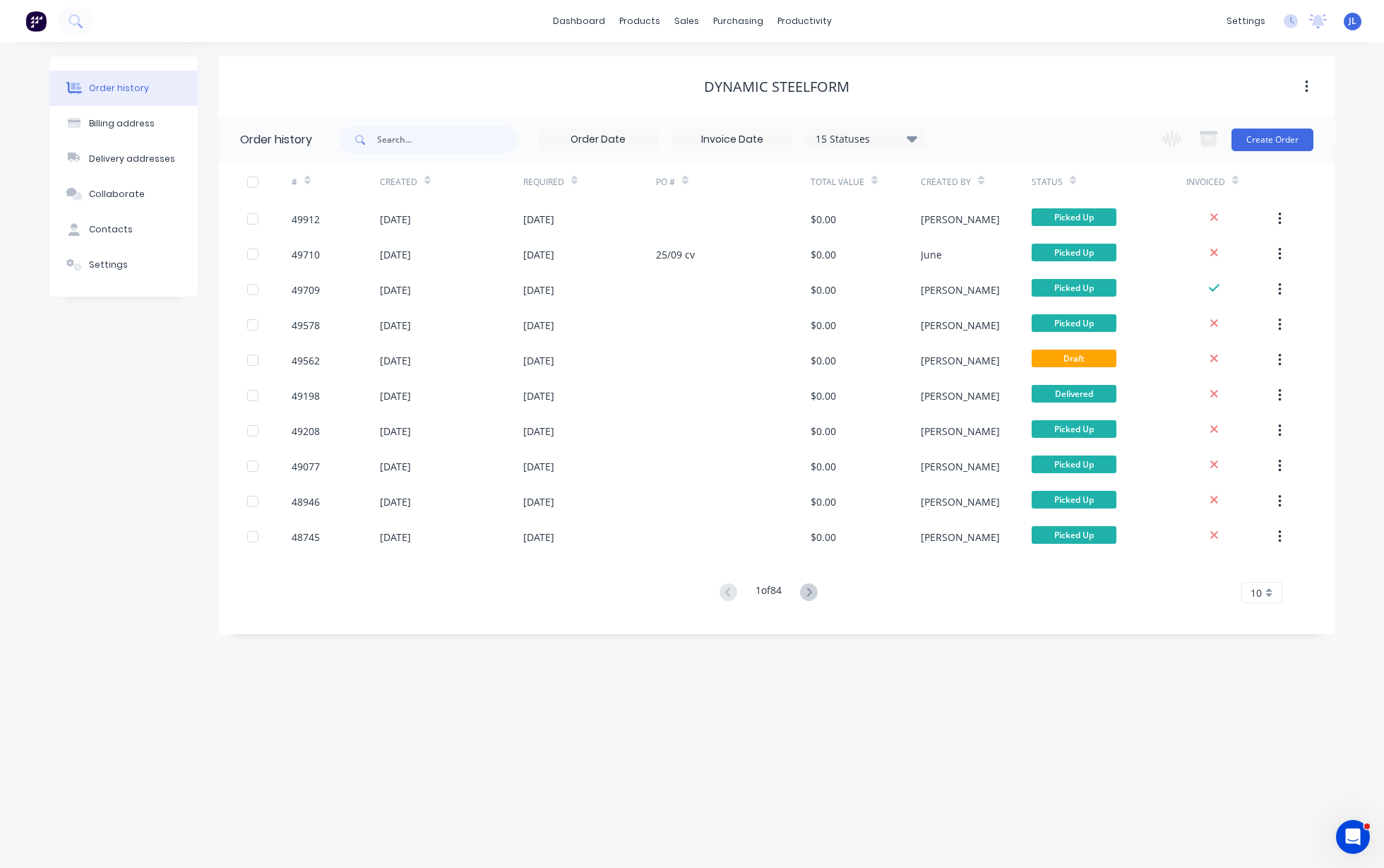
click at [1101, 110] on div "Dynamic Steelform" at bounding box center [776, 86] width 1116 height 60
click at [1294, 143] on button "Create Order" at bounding box center [1272, 139] width 82 height 23
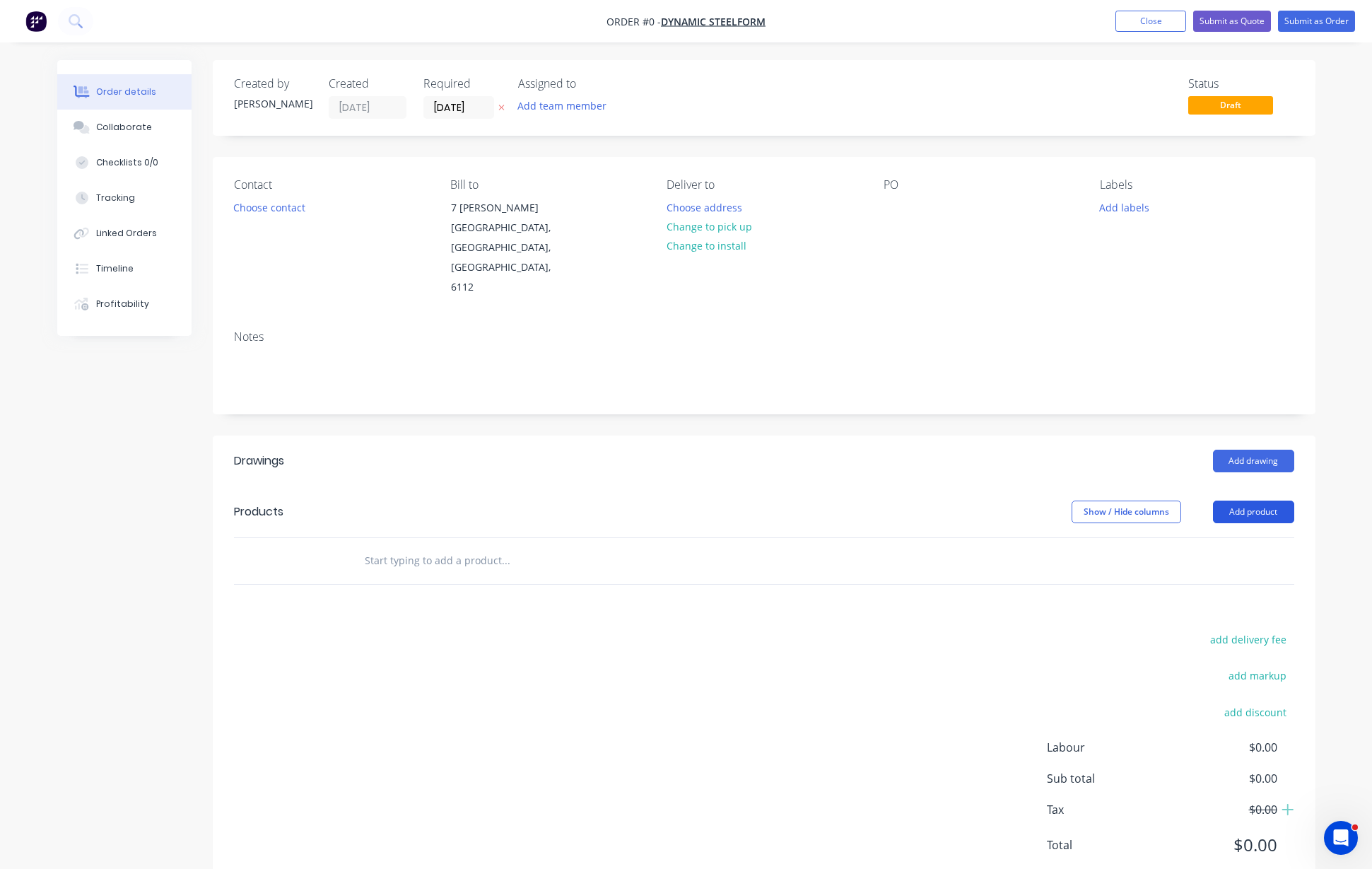
click at [1260, 501] on button "Add product" at bounding box center [1253, 512] width 81 height 23
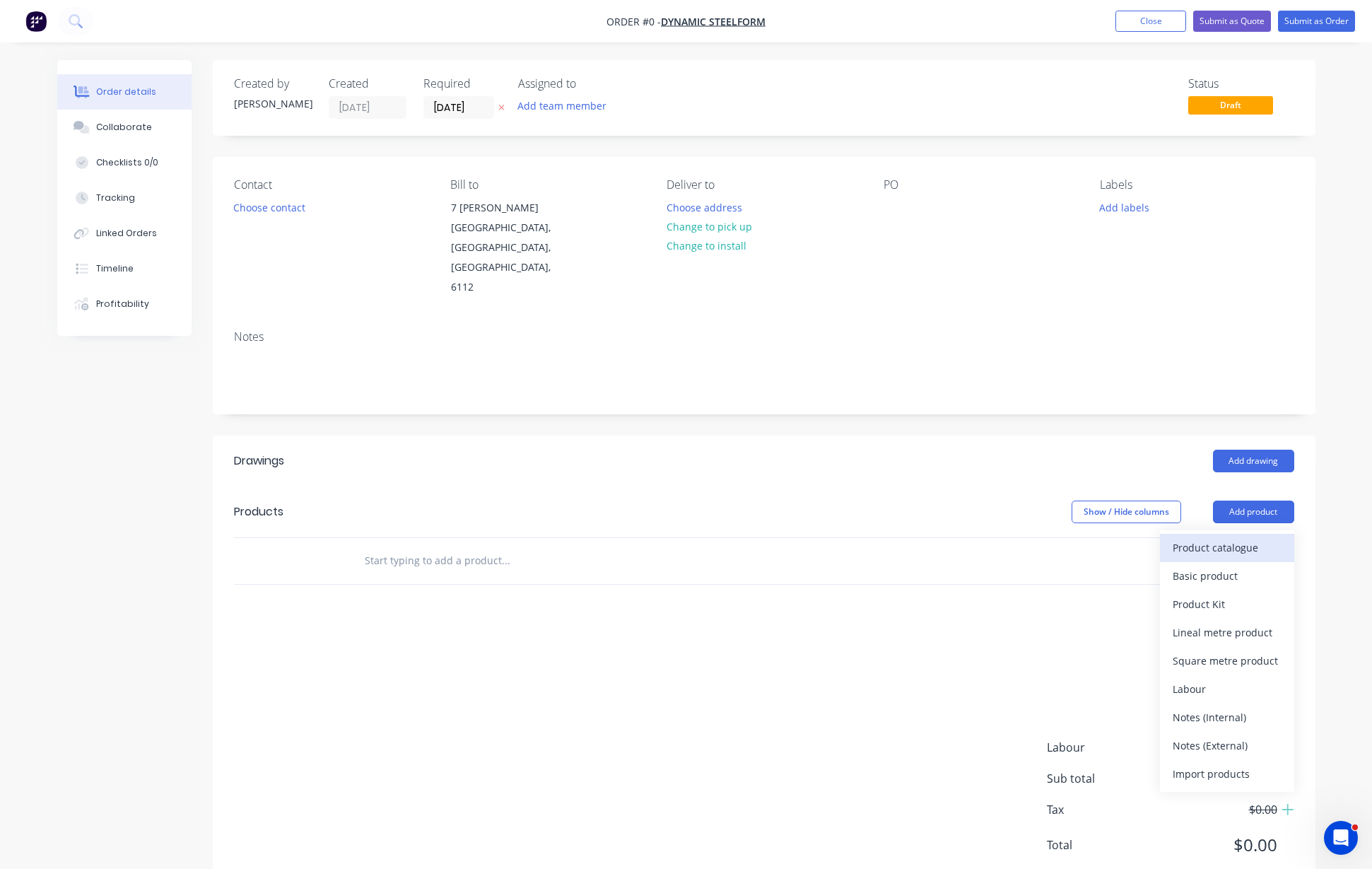
click at [1248, 537] on div "Product catalogue" at bounding box center [1227, 547] width 109 height 21
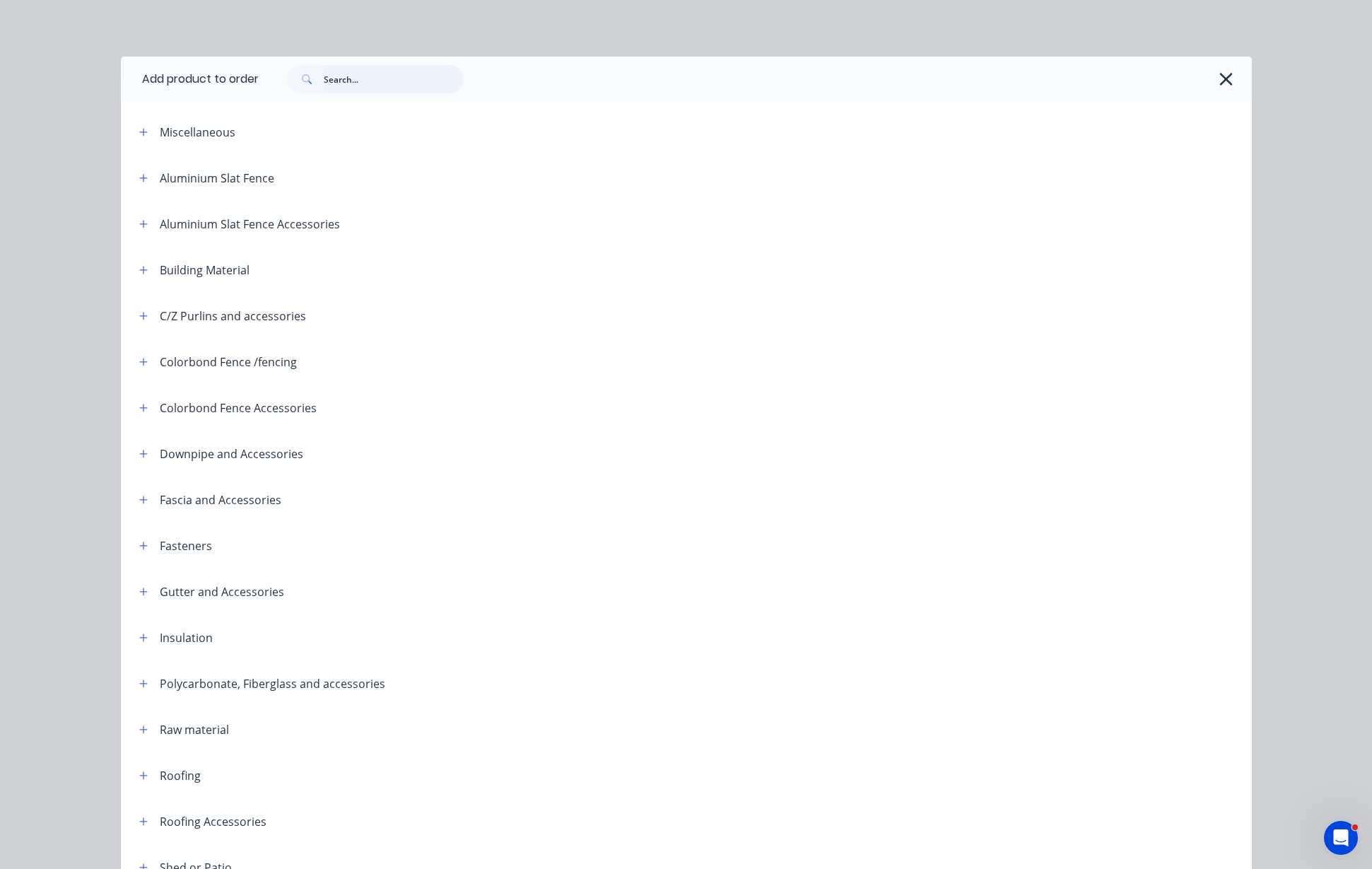
click at [366, 85] on input "text" at bounding box center [393, 79] width 139 height 29
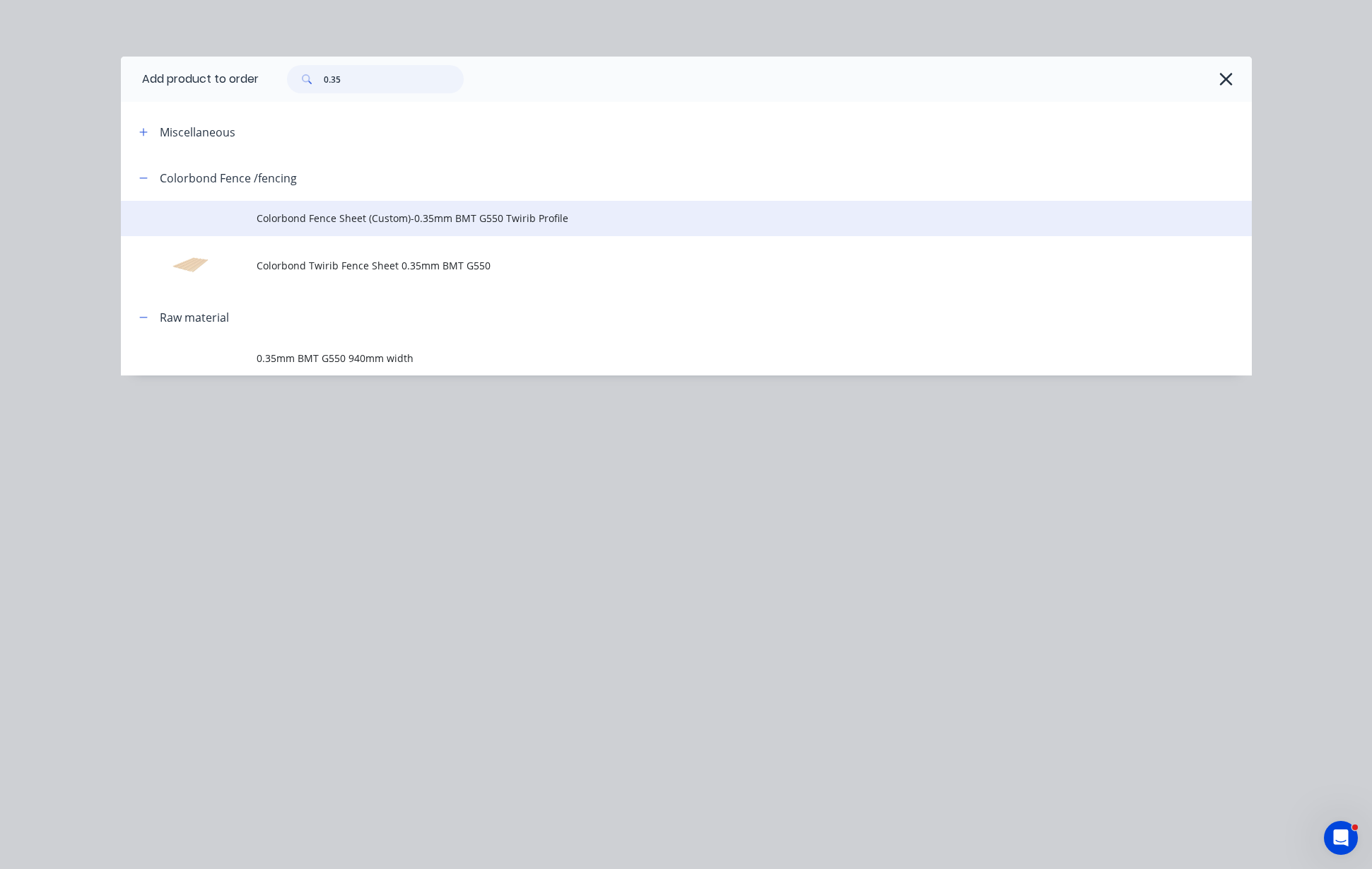
type input "0.35"
click at [348, 201] on td "Colorbond Fence Sheet (Custom)-0.35mm BMT G550 Twirib Profile" at bounding box center [754, 219] width 995 height 36
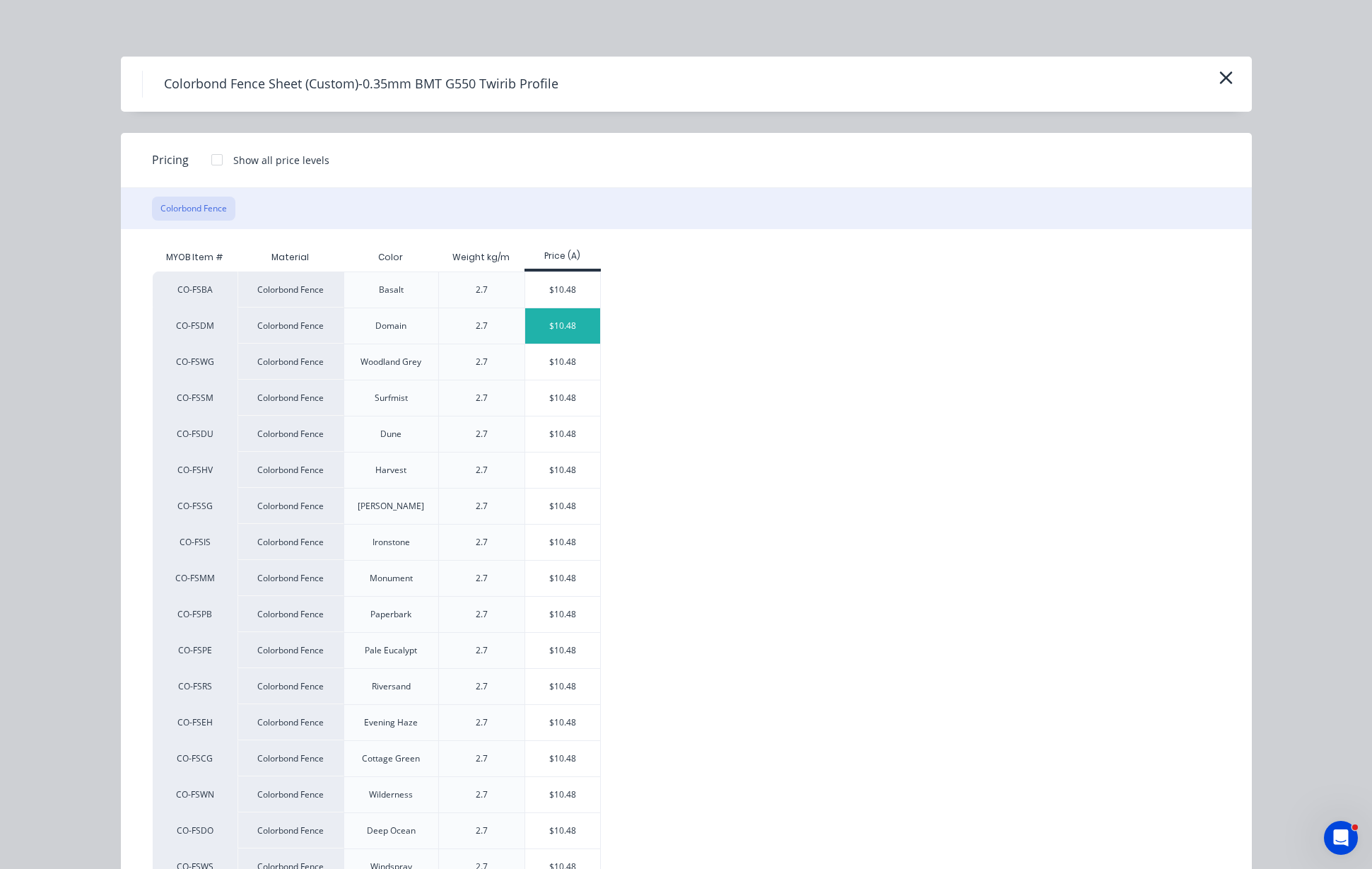
click at [553, 333] on div "$10.48" at bounding box center [563, 326] width 75 height 36
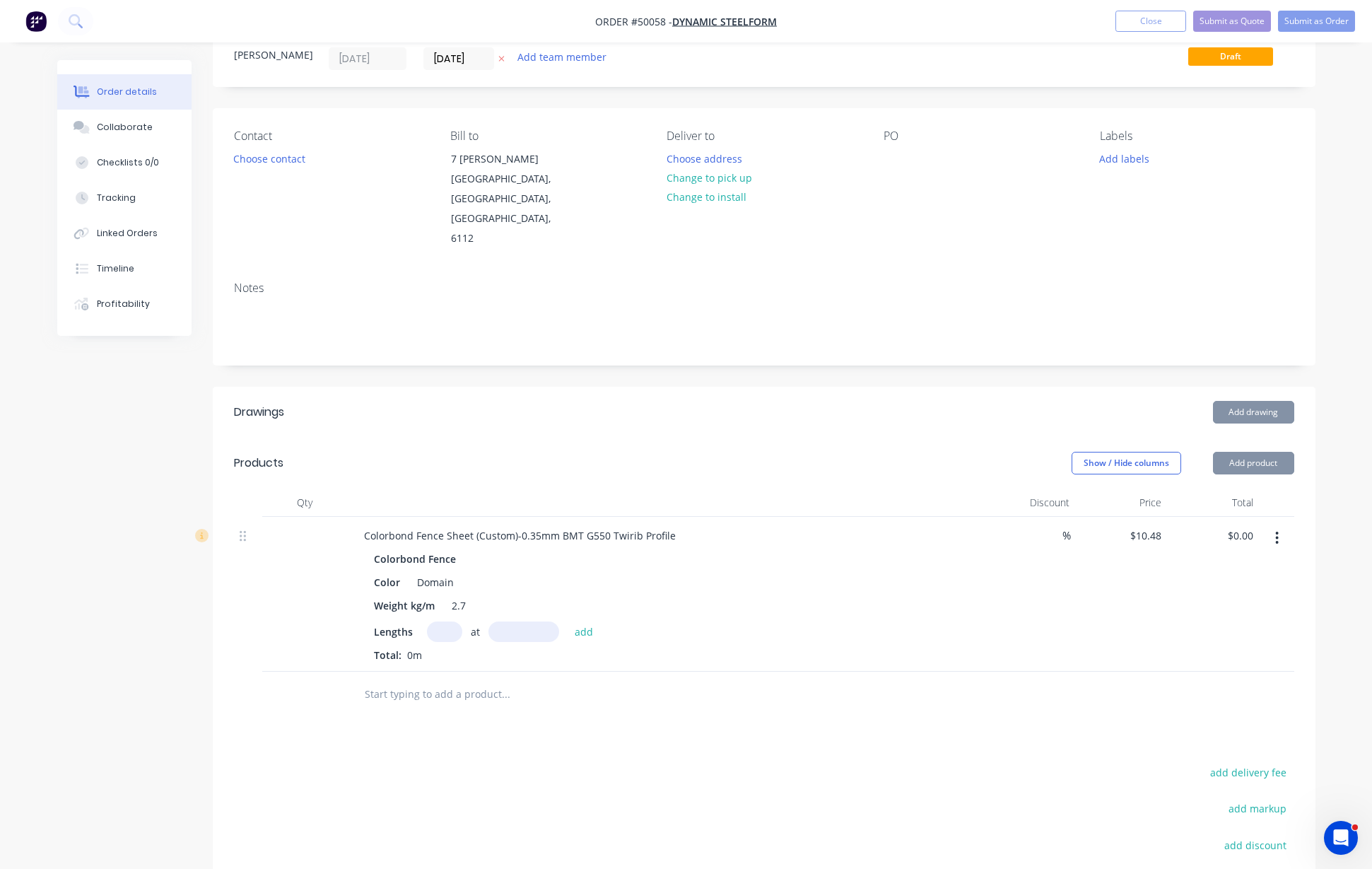
scroll to position [177, 0]
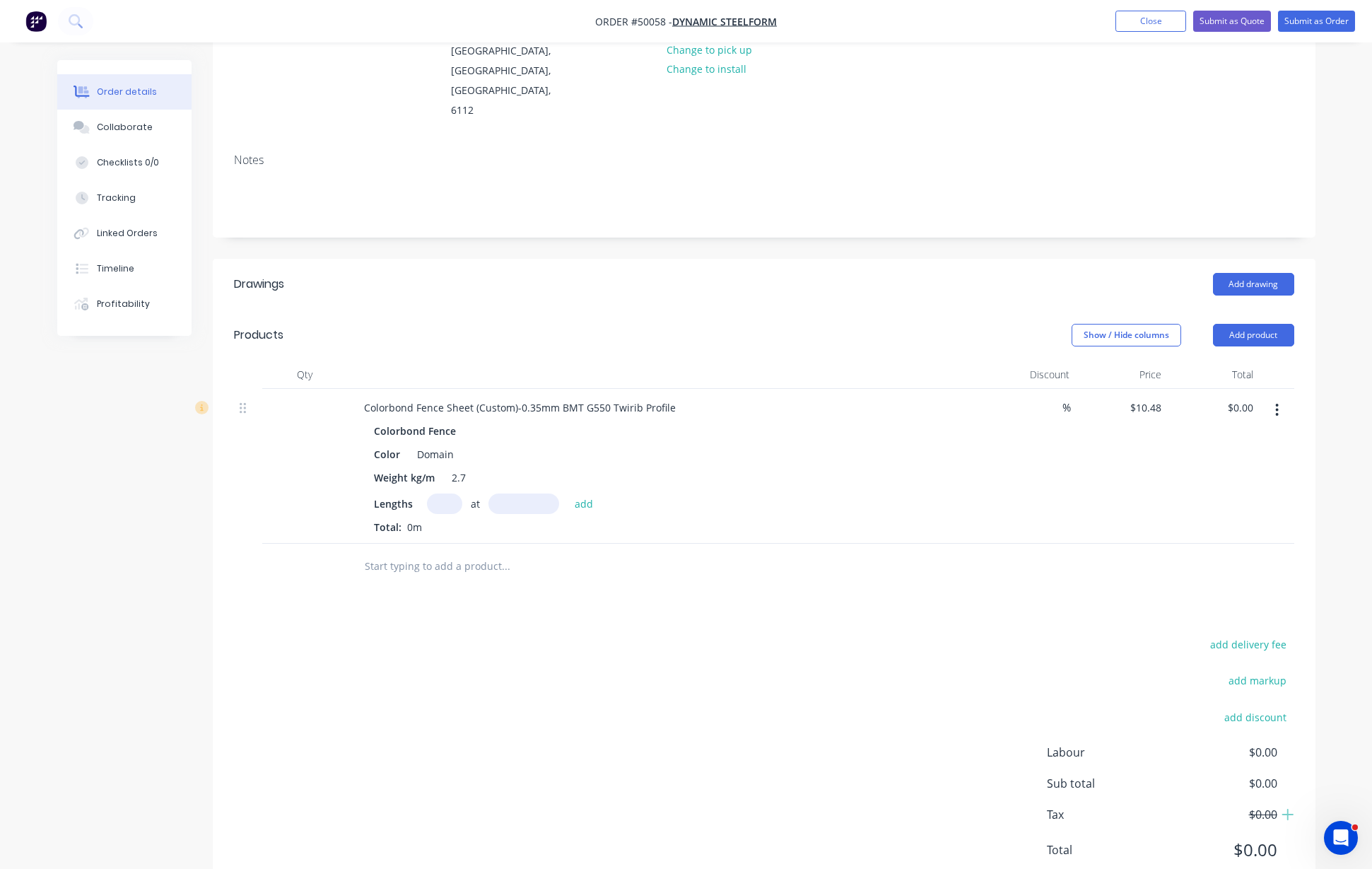
click at [438, 494] on input "text" at bounding box center [444, 504] width 36 height 21
type input "79"
type input "1790"
click at [568, 494] on button "add" at bounding box center [585, 503] width 34 height 19
type input "$1,481.98"
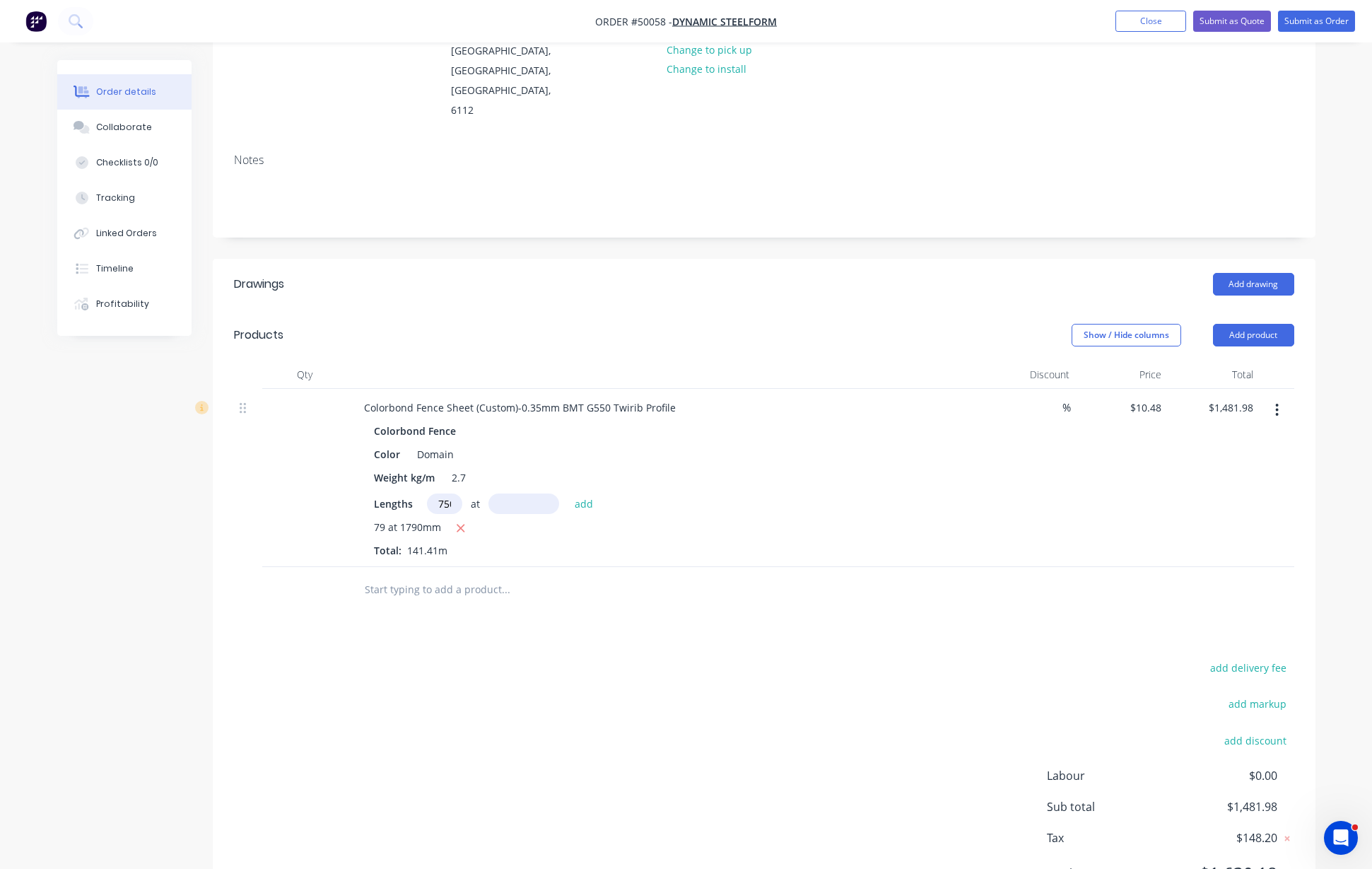
scroll to position [0, 4]
type input "750"
type input "1790"
click at [568, 494] on button "add" at bounding box center [585, 503] width 34 height 19
type input "$15,551.38"
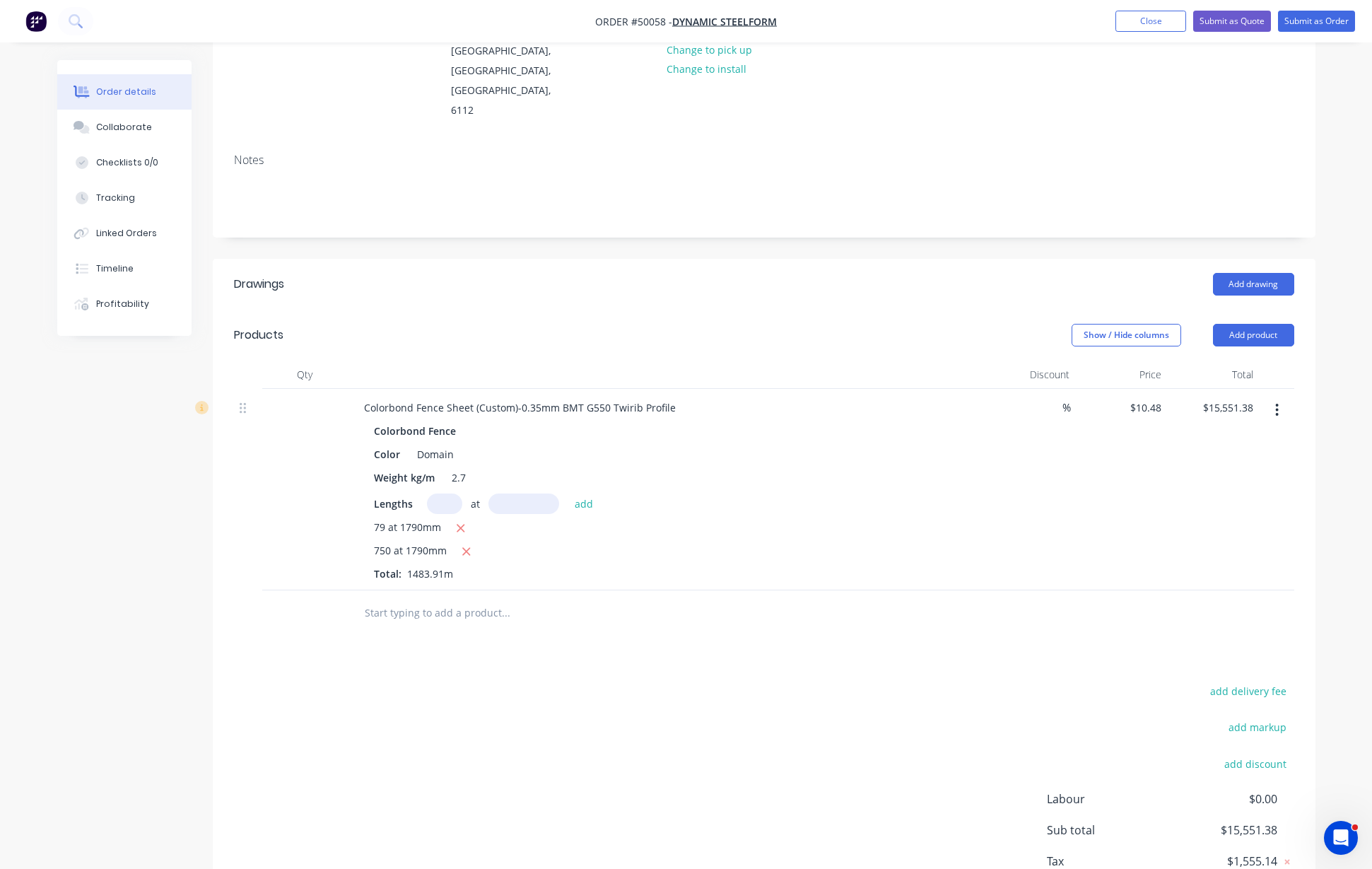
scroll to position [0, 0]
click at [1263, 324] on button "Add product" at bounding box center [1253, 335] width 81 height 23
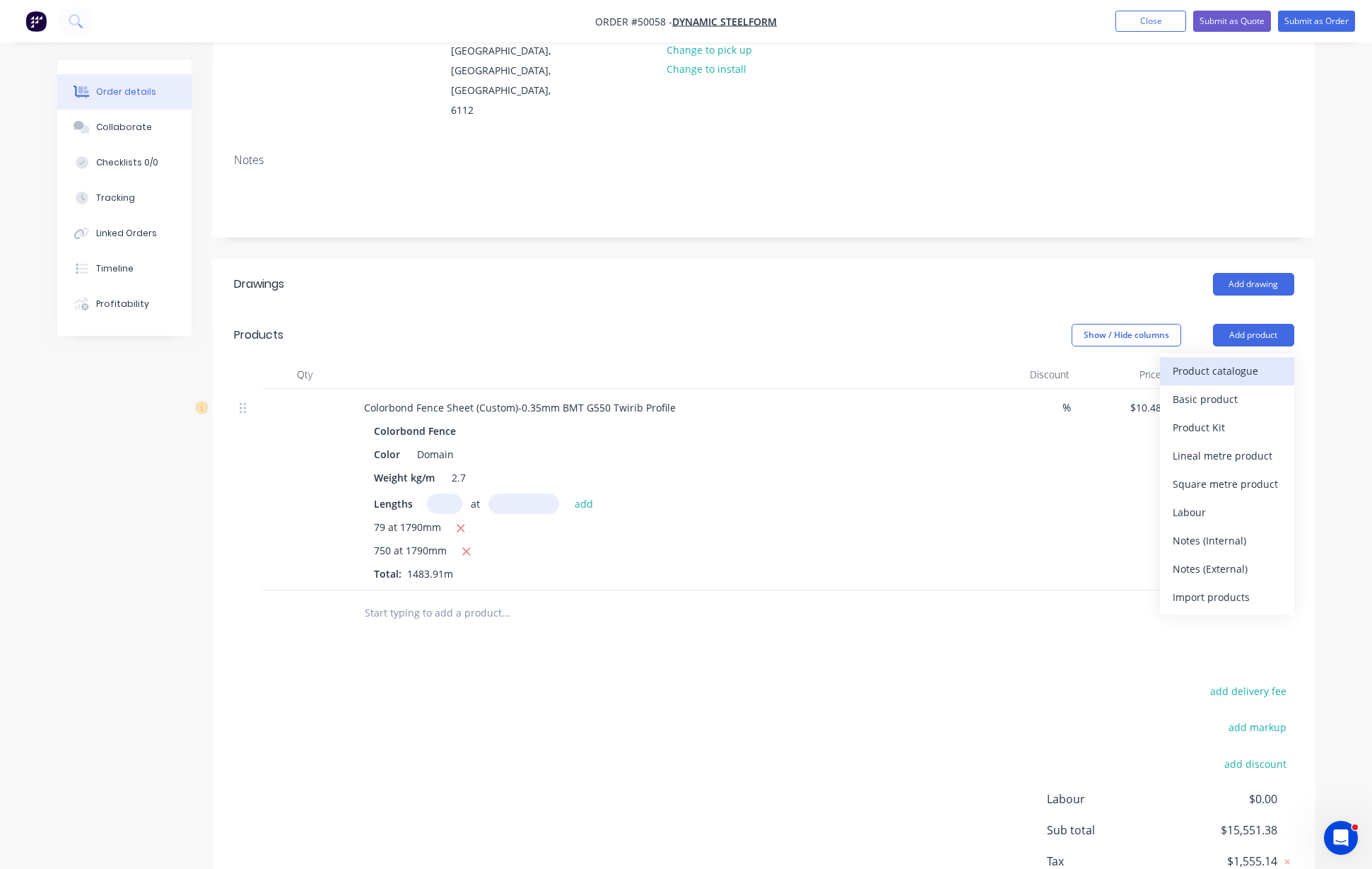
click at [1251, 360] on div "Product catalogue" at bounding box center [1227, 370] width 109 height 21
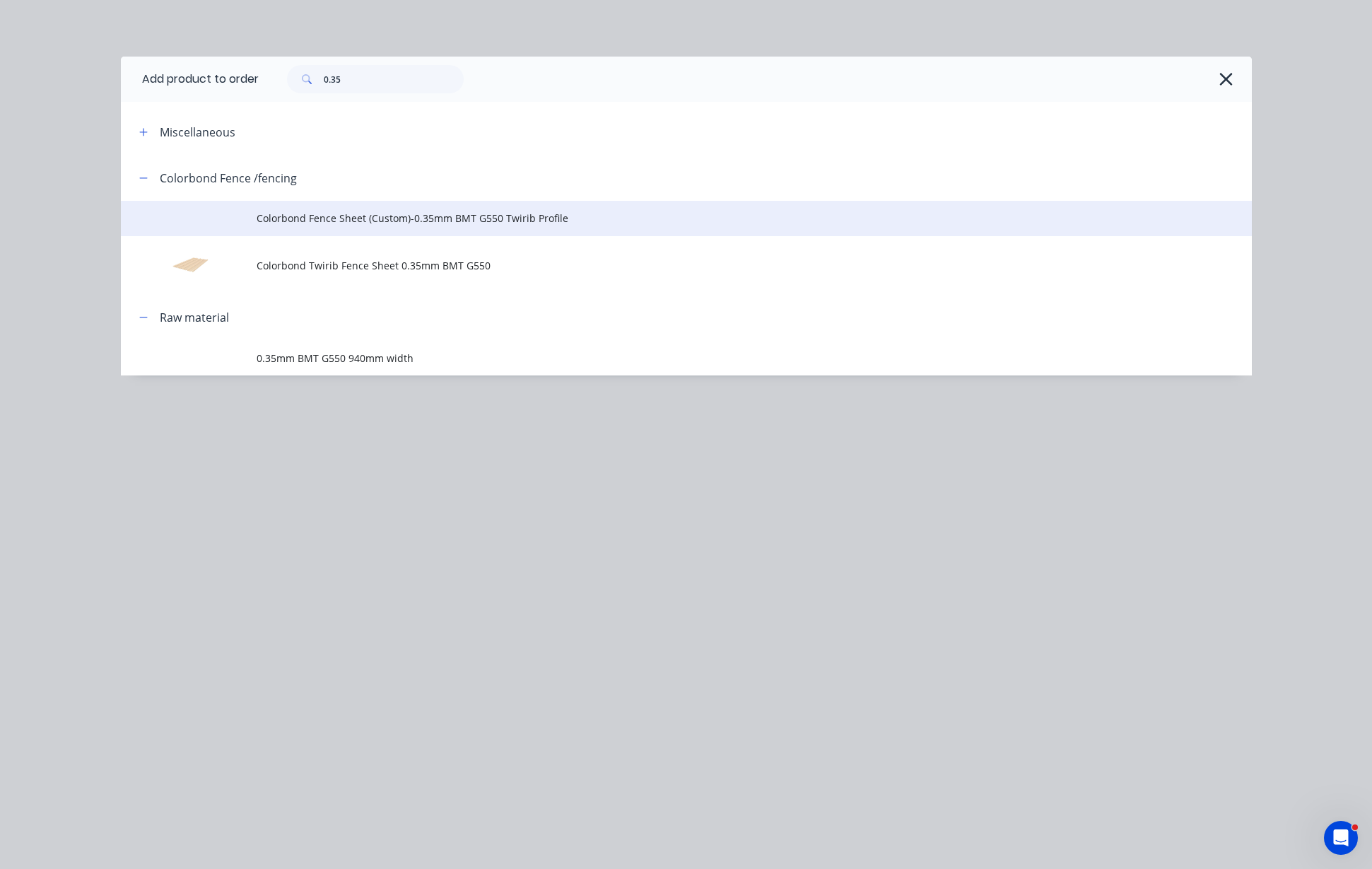
click at [508, 230] on td "Colorbond Fence Sheet (Custom)-0.35mm BMT G550 Twirib Profile" at bounding box center [754, 219] width 995 height 36
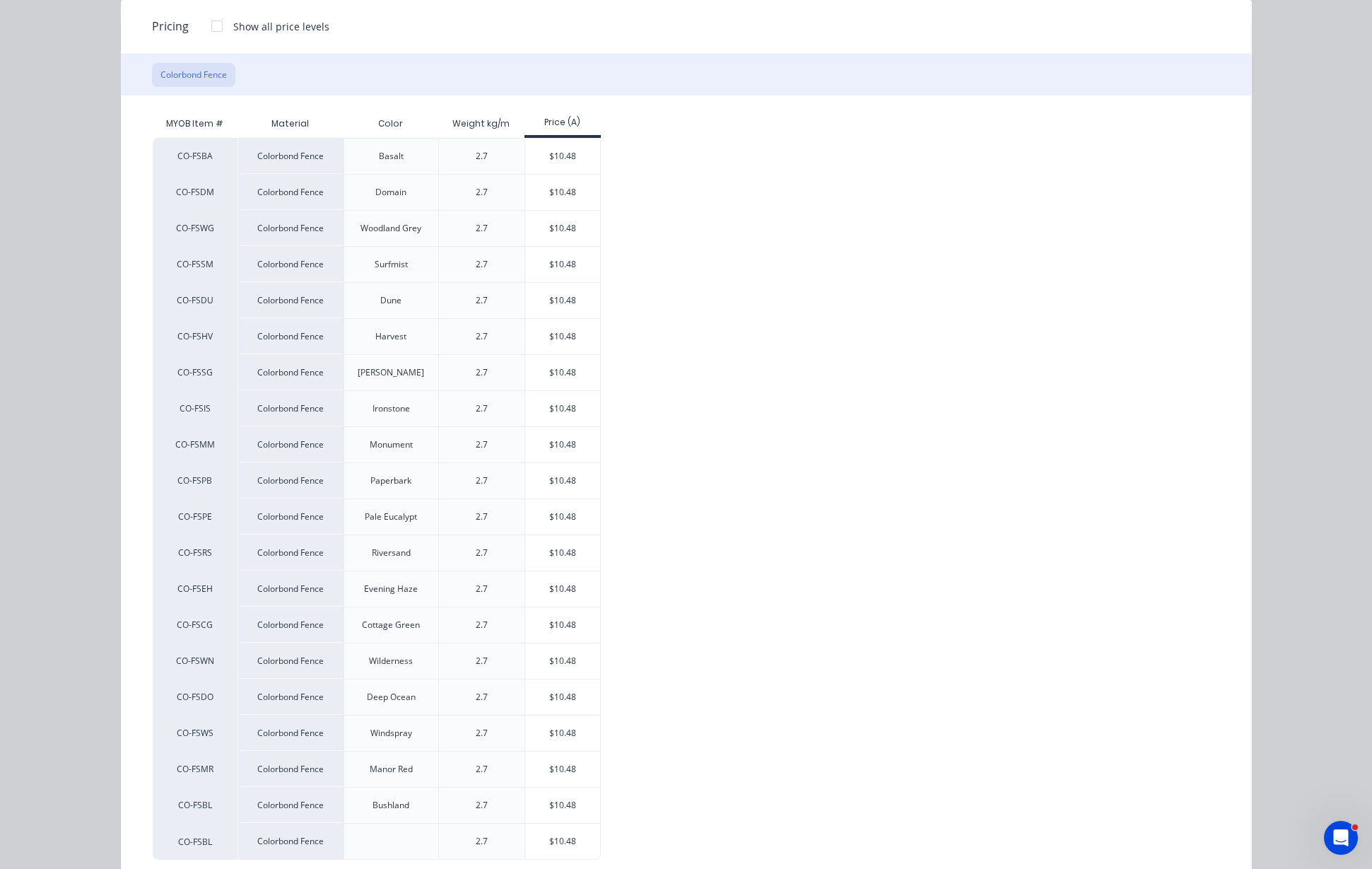
scroll to position [165, 0]
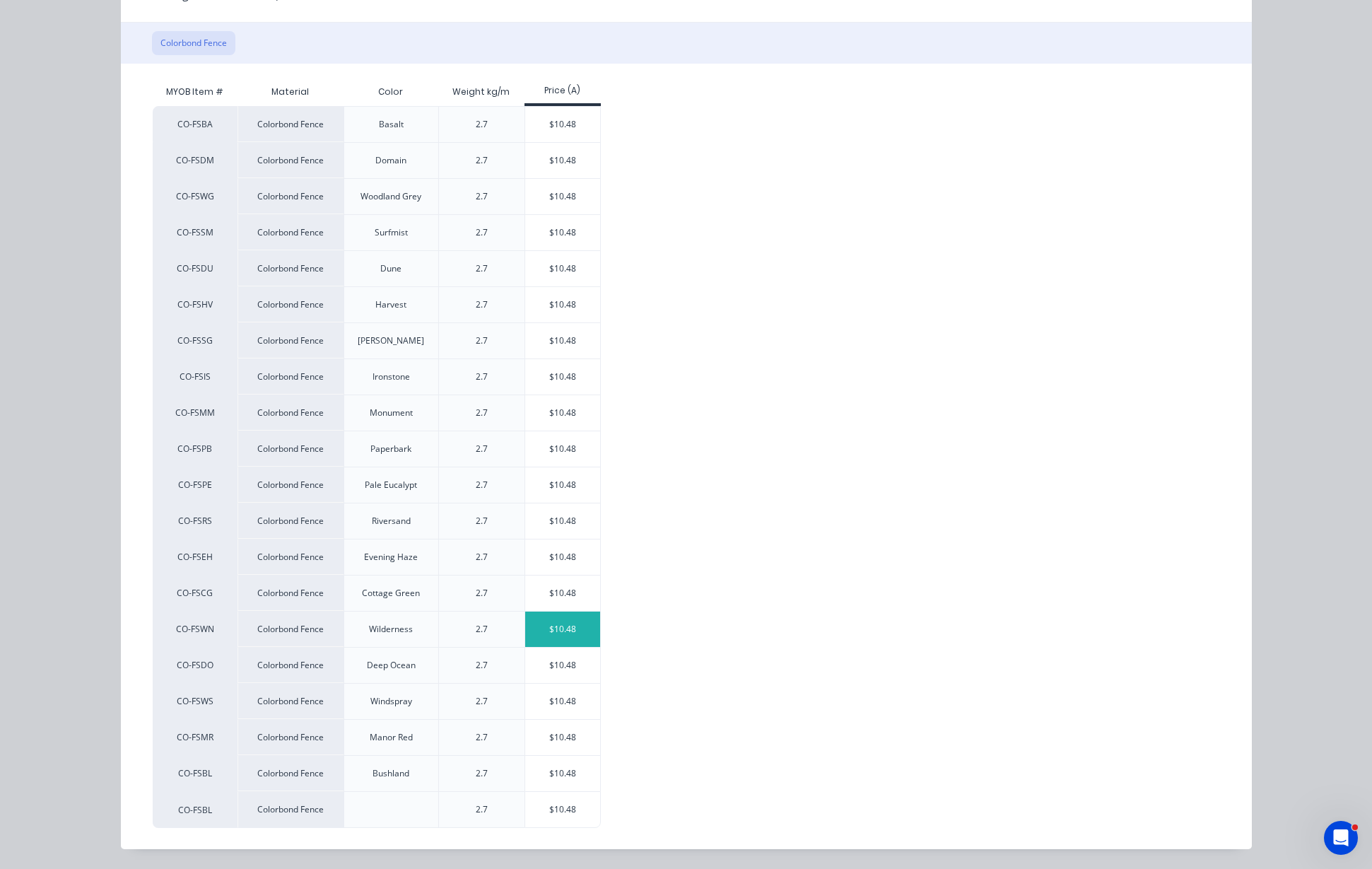
click at [553, 637] on div "$10.48" at bounding box center [563, 629] width 75 height 36
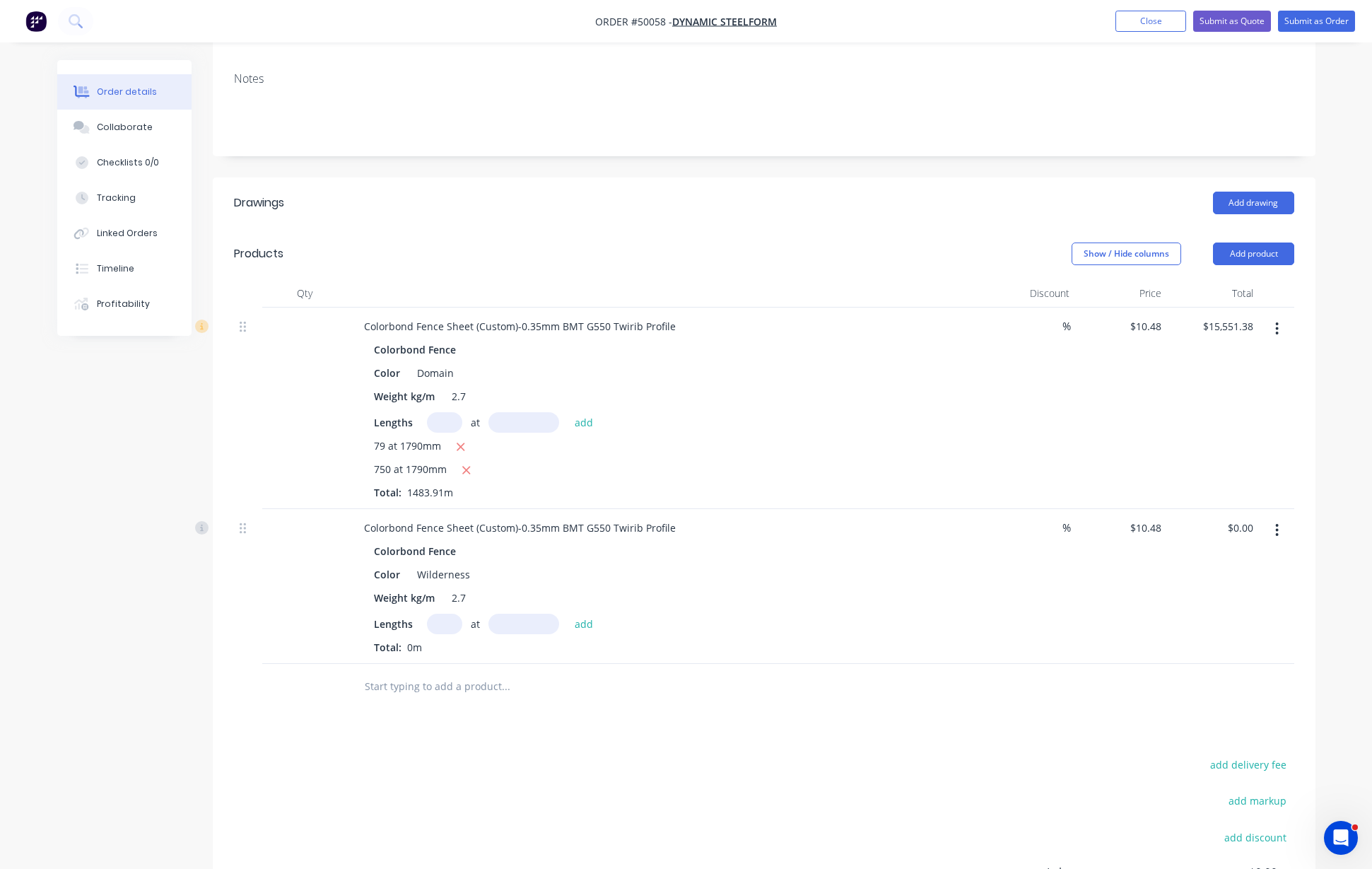
scroll to position [265, 0]
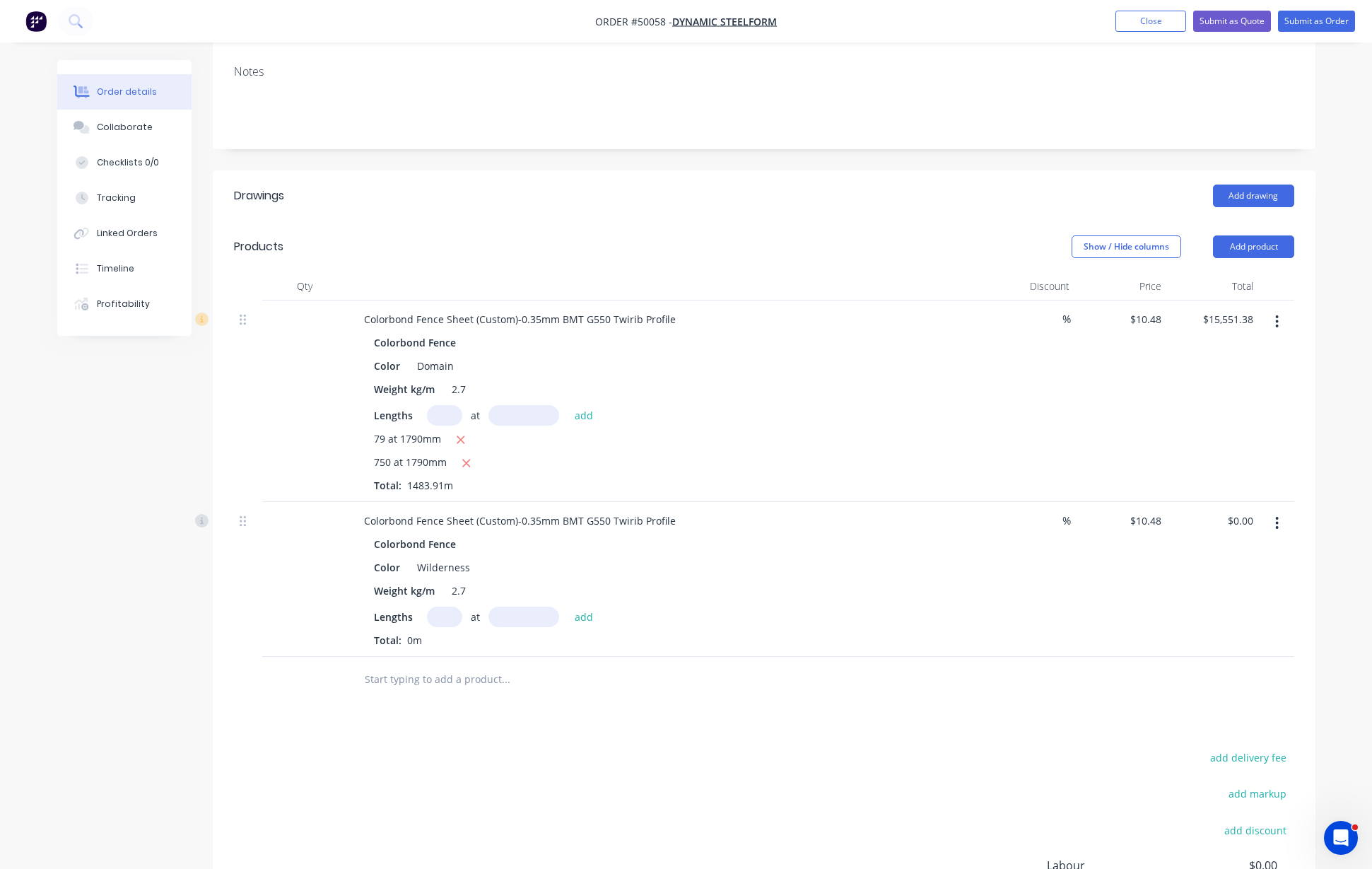
click at [436, 607] on input "text" at bounding box center [444, 617] width 36 height 21
type input "150"
type input "1790"
click at [568, 607] on button "add" at bounding box center [585, 616] width 34 height 19
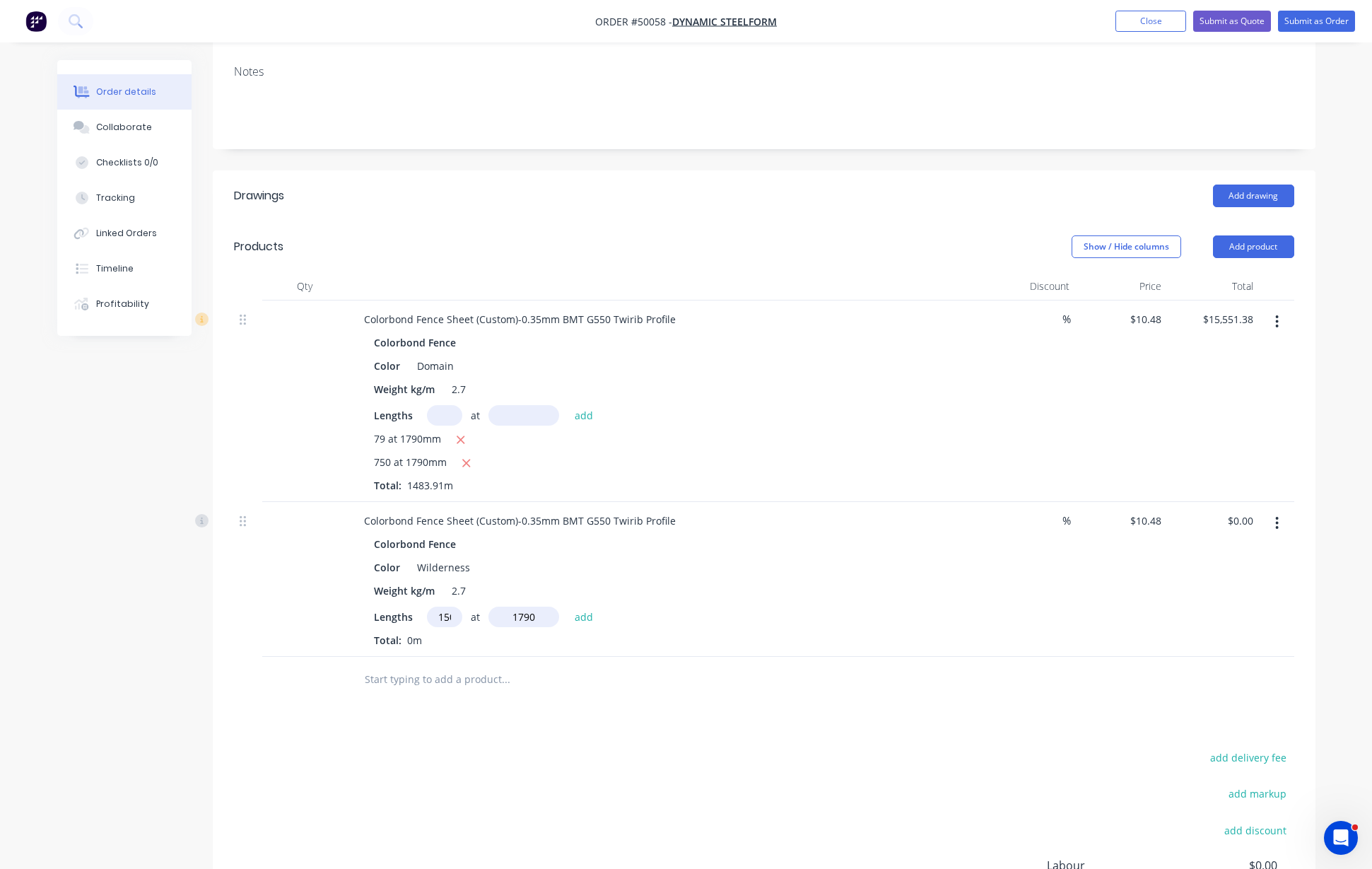
type input "$2,813.88"
click at [1271, 236] on button "Add product" at bounding box center [1253, 246] width 81 height 23
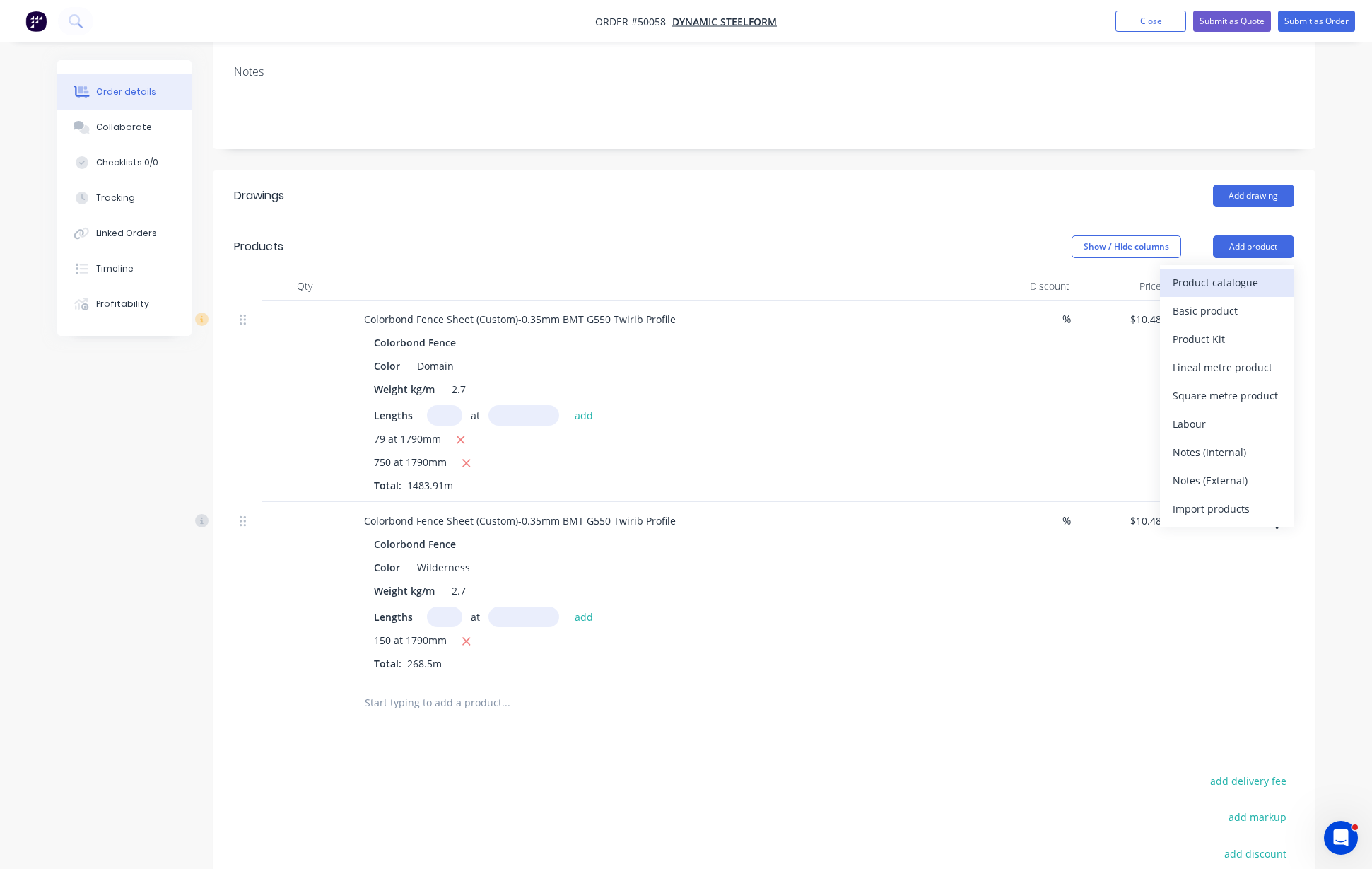
click at [1245, 272] on div "Product catalogue" at bounding box center [1227, 282] width 109 height 21
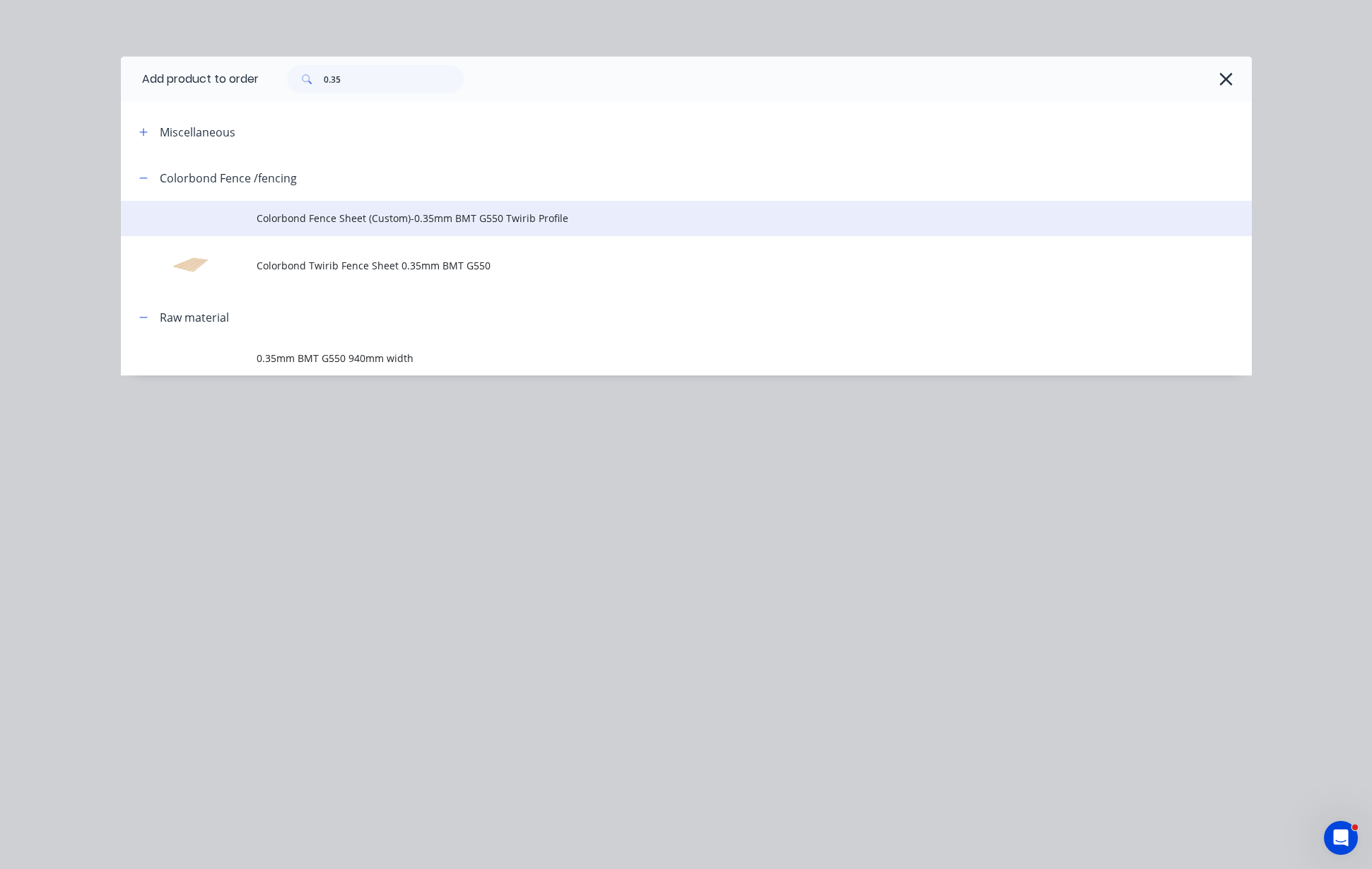
click at [419, 224] on span "Colorbond Fence Sheet (Custom)-0.35mm BMT G550 Twirib Profile" at bounding box center [654, 218] width 795 height 15
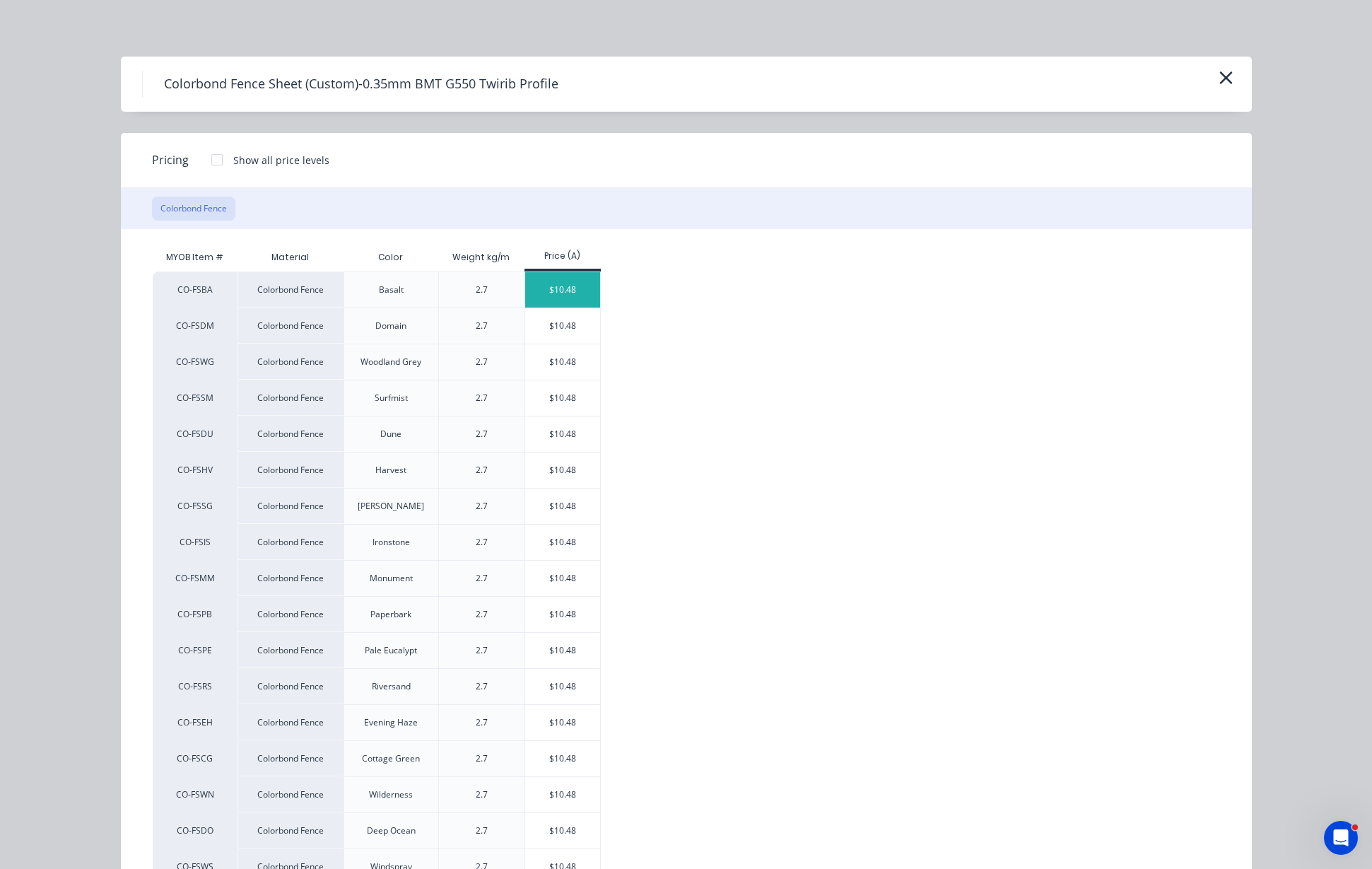
click at [555, 285] on div "$10.48" at bounding box center [563, 290] width 75 height 36
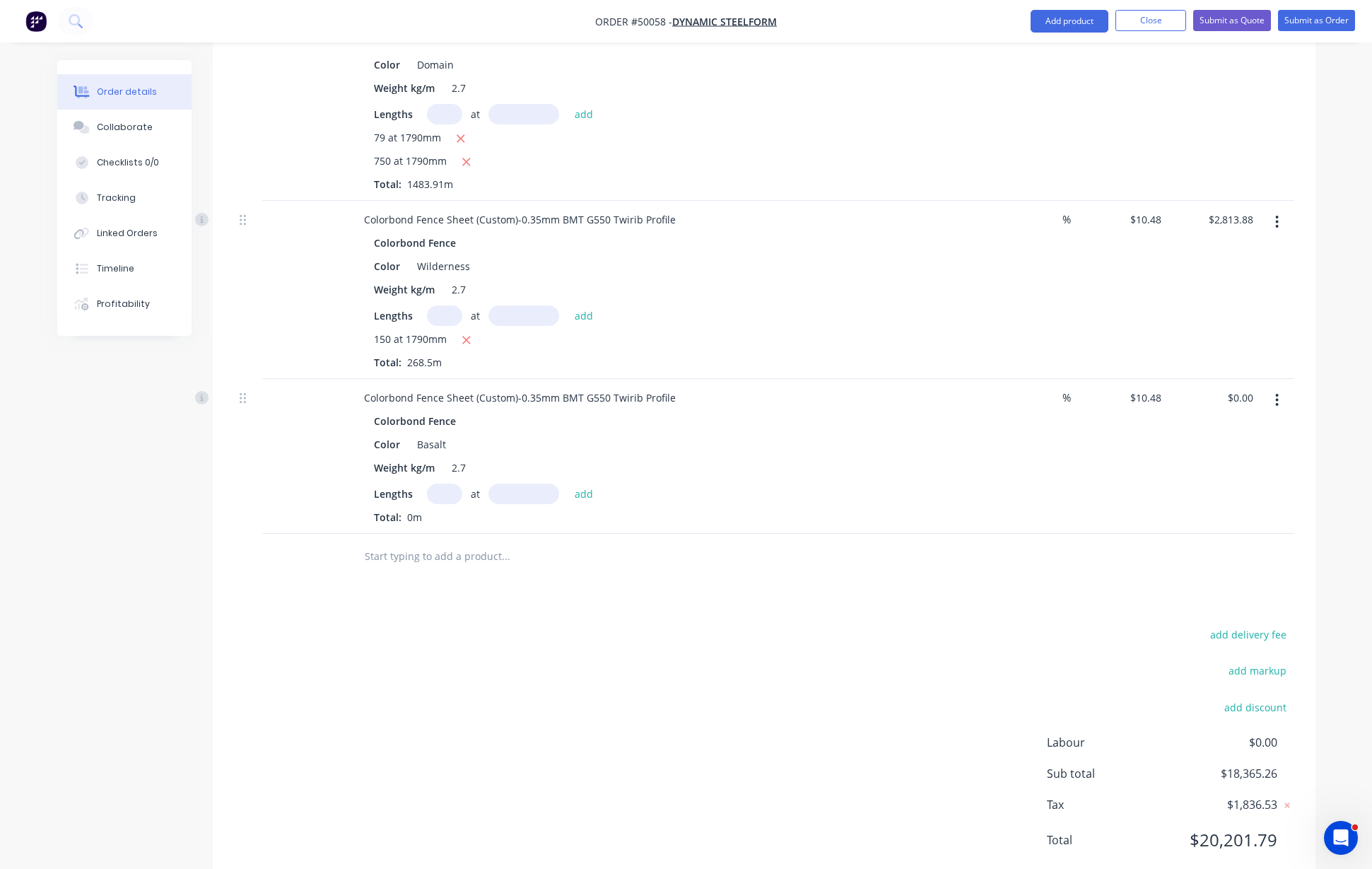
scroll to position [567, 0]
click at [441, 483] on input "text" at bounding box center [444, 493] width 36 height 21
type input "150"
type input "1790"
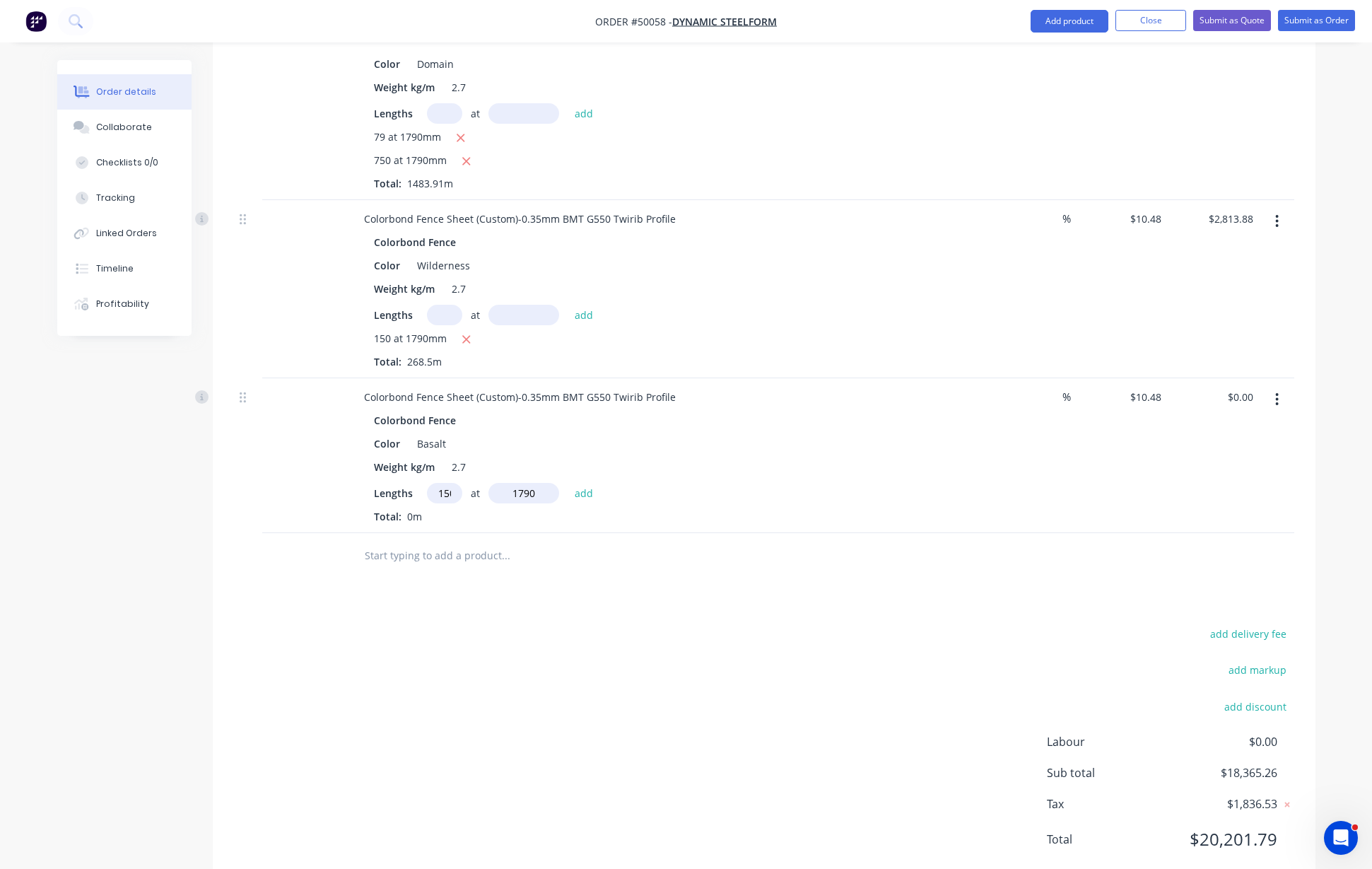
click at [568, 483] on button "add" at bounding box center [585, 492] width 34 height 19
type input "$2,813.88"
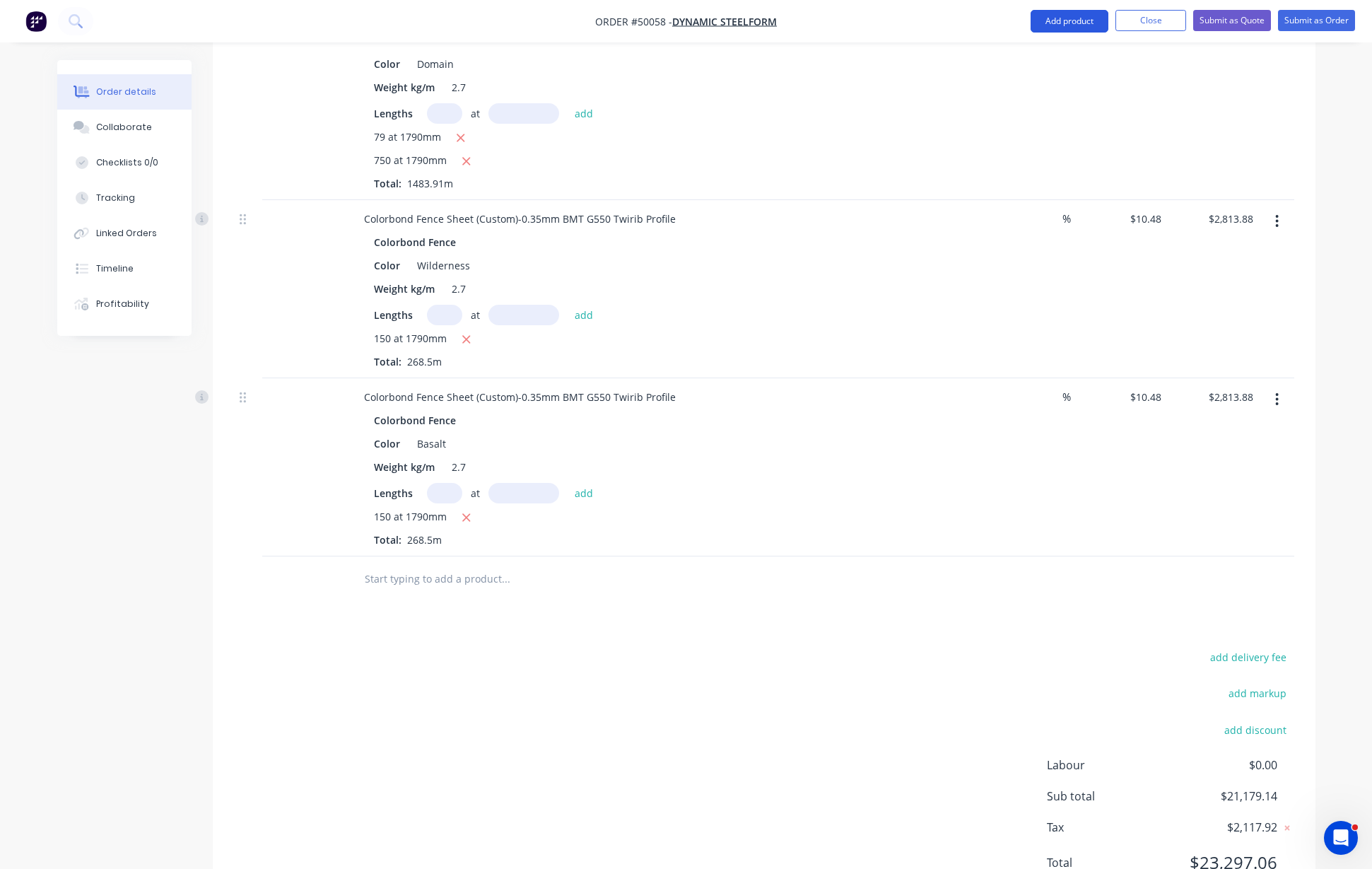
click at [1057, 24] on button "Add product" at bounding box center [1068, 21] width 78 height 23
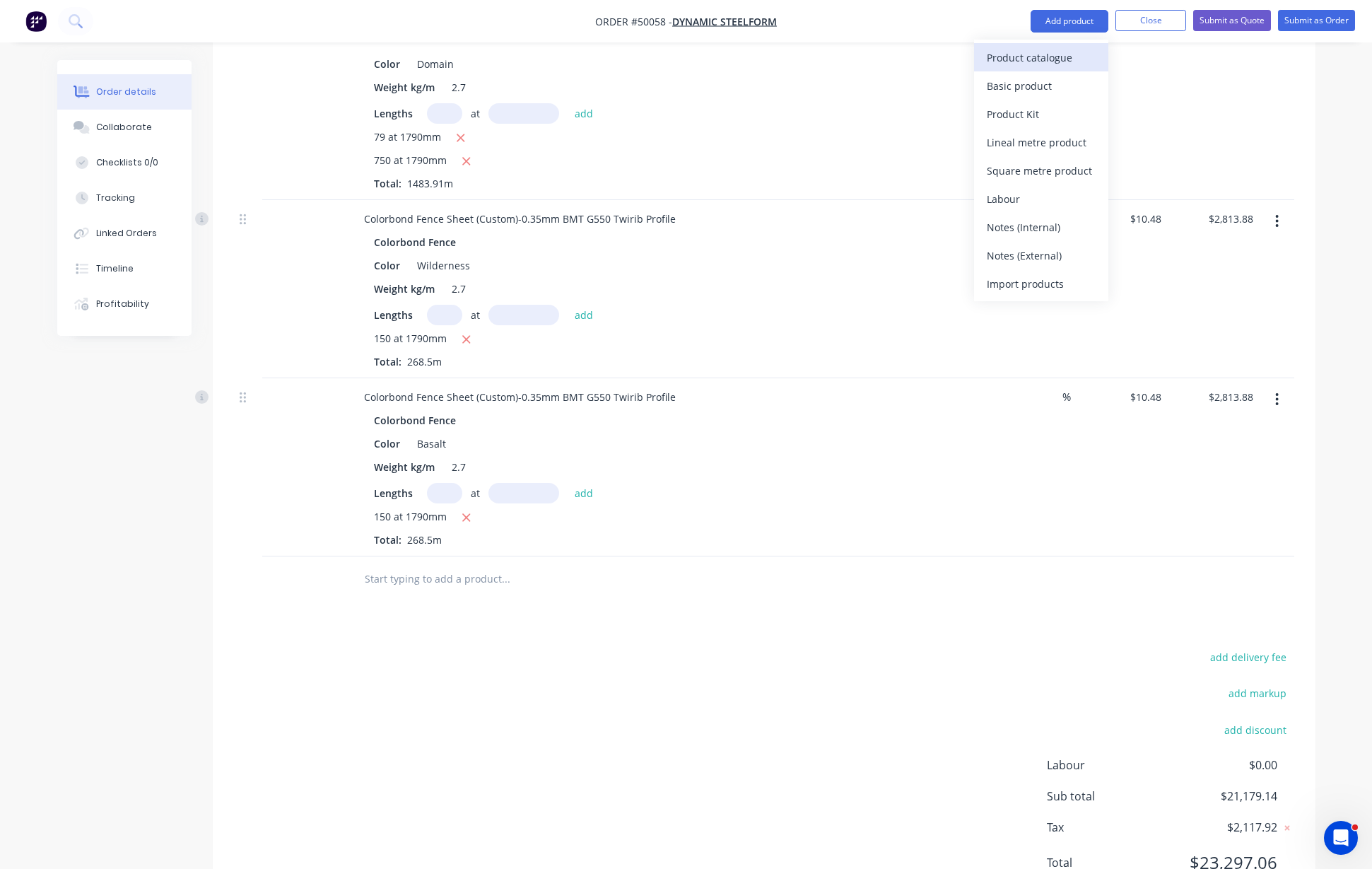
click at [1044, 68] on button "Product catalogue" at bounding box center [1041, 57] width 135 height 29
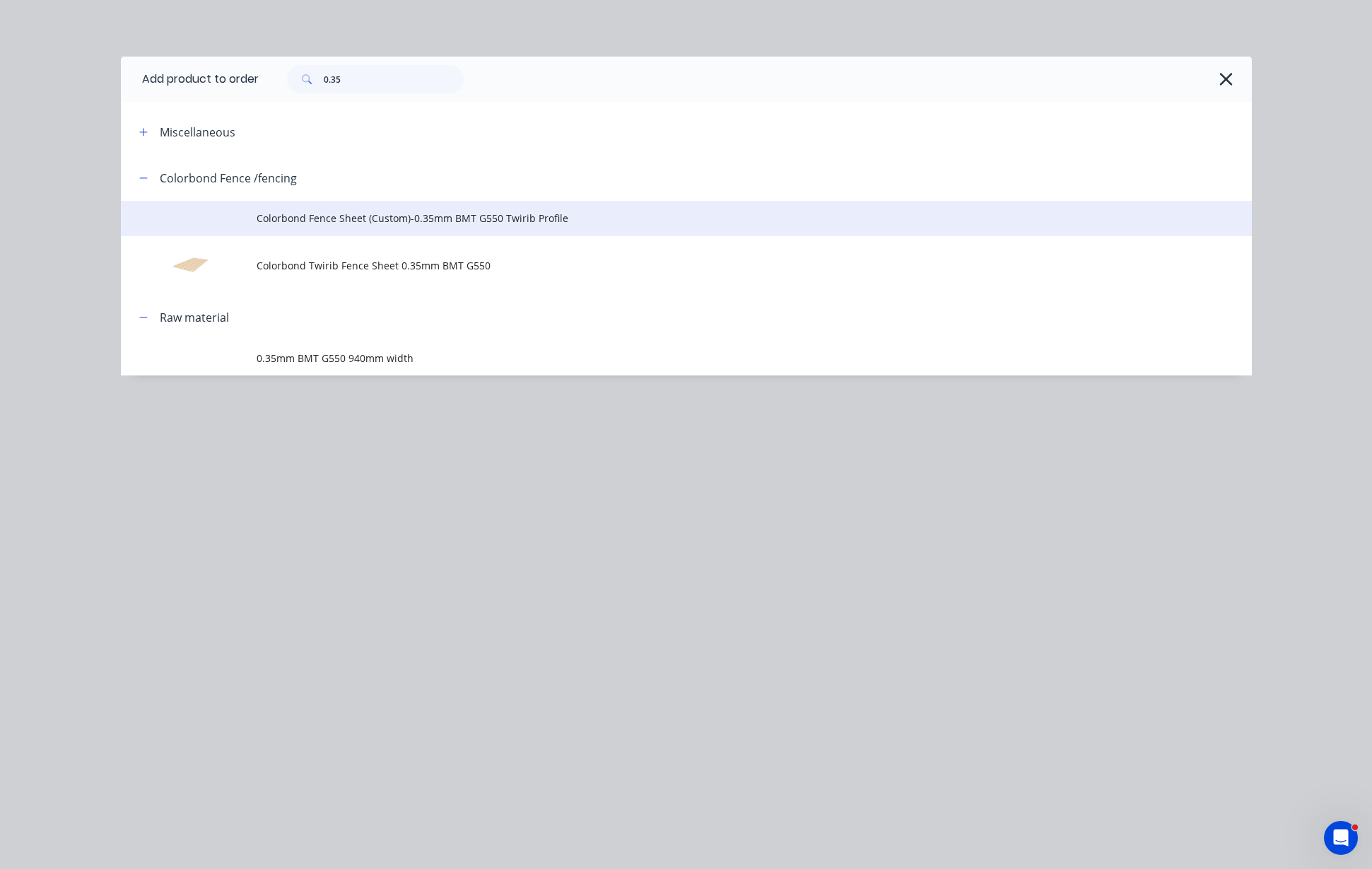
click at [412, 212] on span "Colorbond Fence Sheet (Custom)-0.35mm BMT G550 Twirib Profile" at bounding box center [654, 218] width 795 height 15
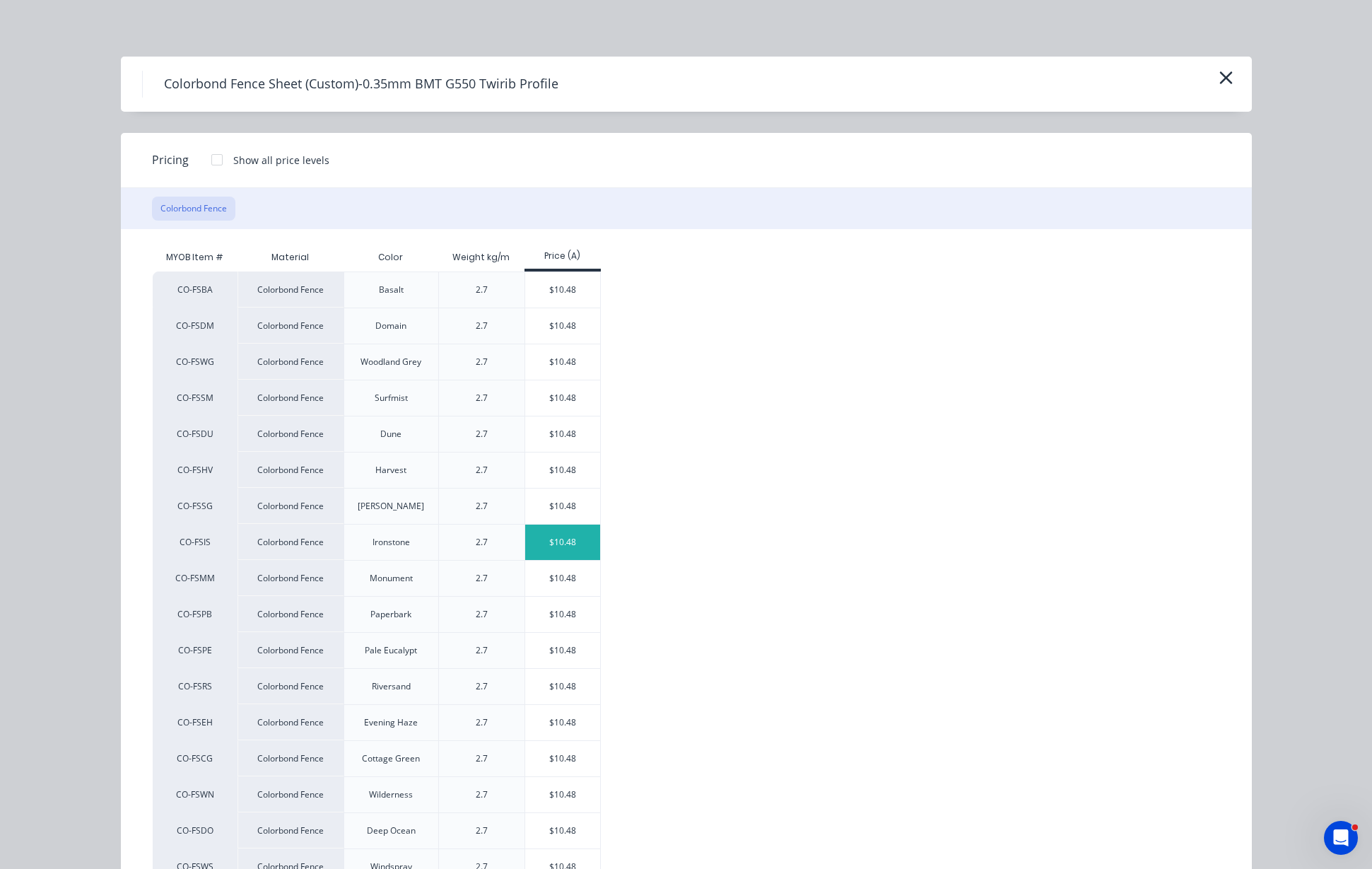
click at [564, 543] on div "$10.48" at bounding box center [563, 542] width 75 height 36
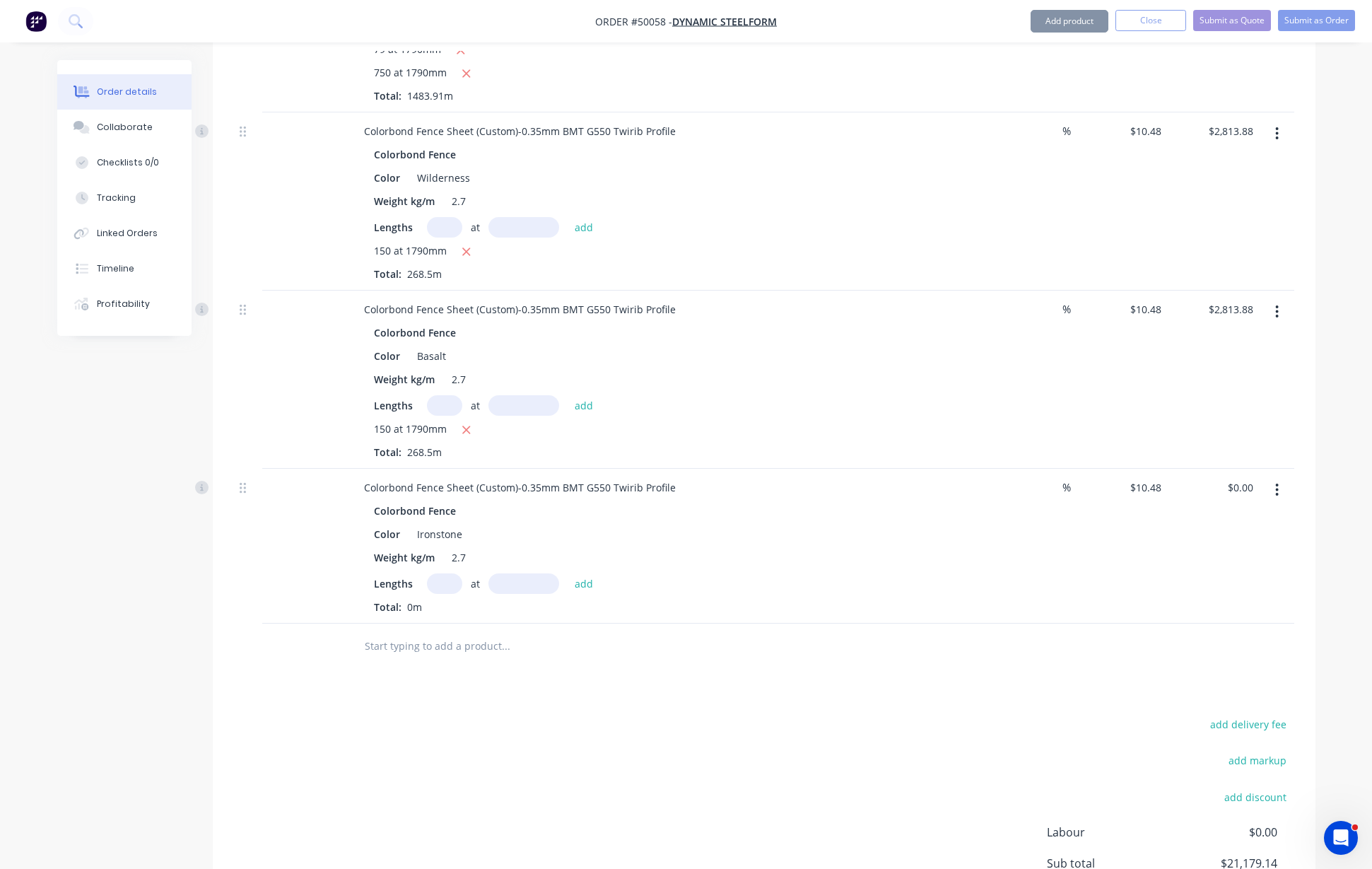
scroll to position [655, 0]
click at [442, 573] on input "text" at bounding box center [444, 583] width 36 height 21
type input "150"
type input "1790"
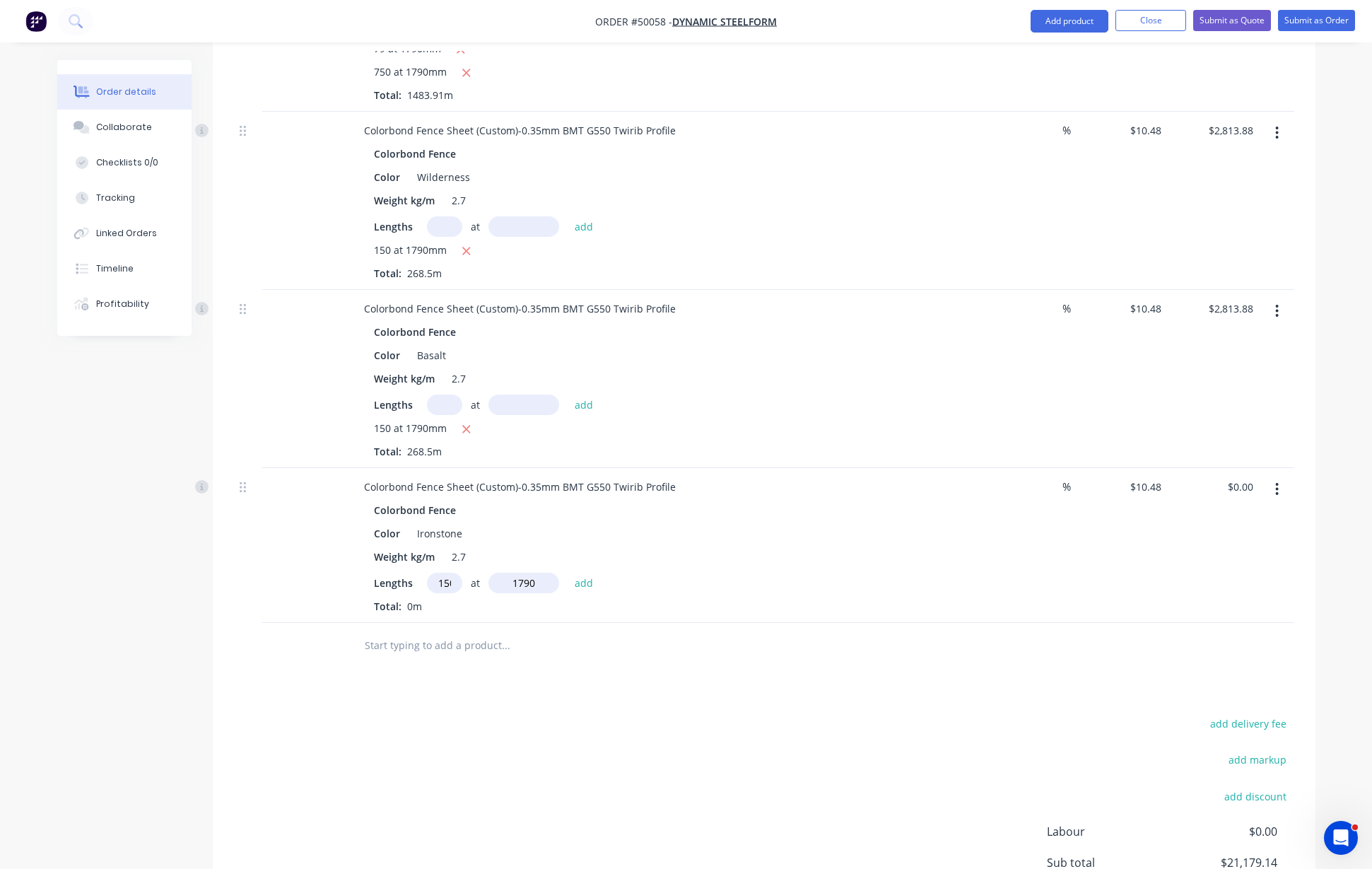
click at [568, 573] on button "add" at bounding box center [585, 582] width 34 height 19
type input "$2,813.88"
drag, startPoint x: 1050, startPoint y: 26, endPoint x: 1050, endPoint y: 39, distance: 13.0
click at [1050, 27] on button "Add product" at bounding box center [1068, 21] width 78 height 23
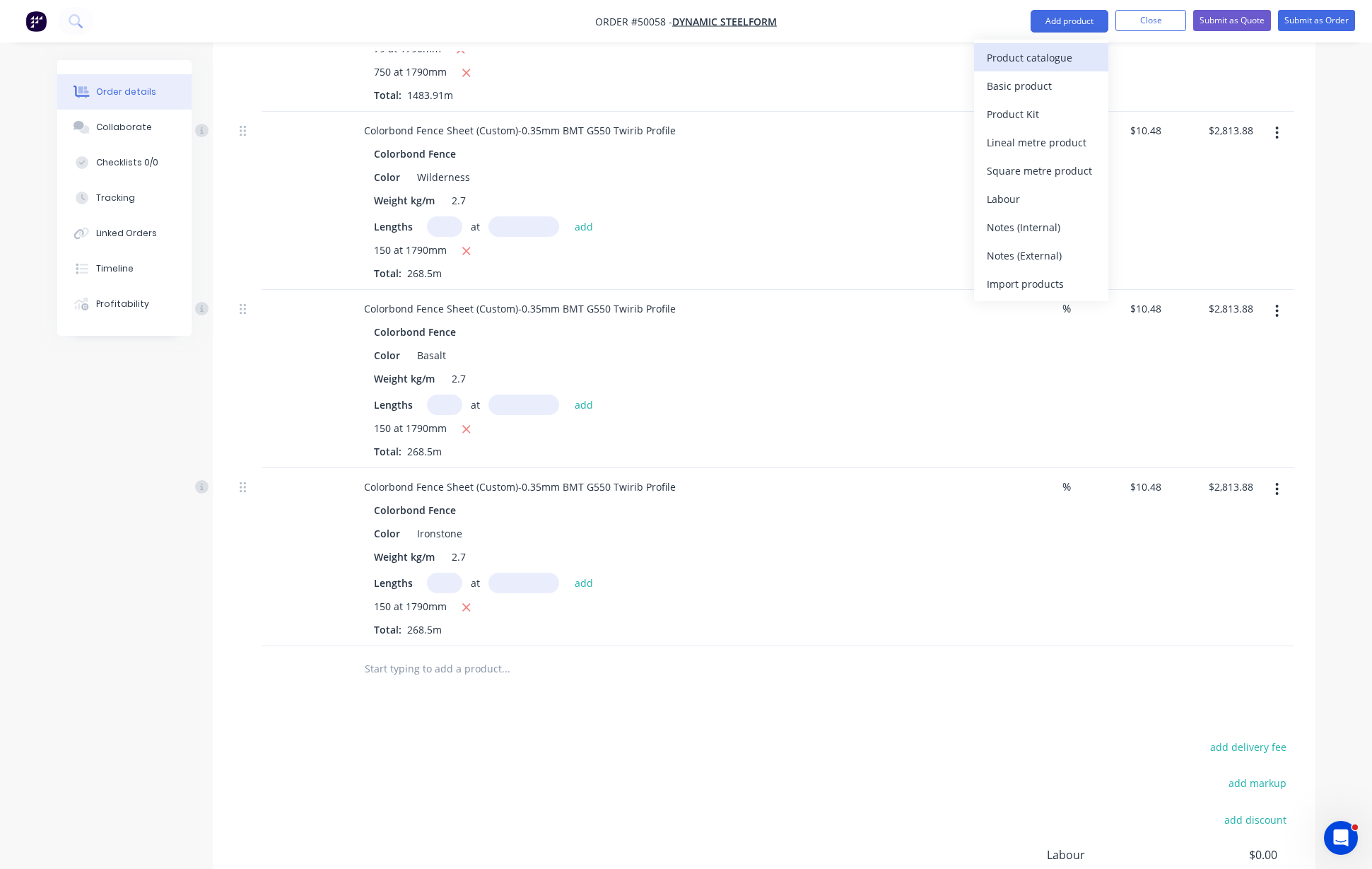
click at [1050, 58] on div "Product catalogue" at bounding box center [1041, 57] width 109 height 21
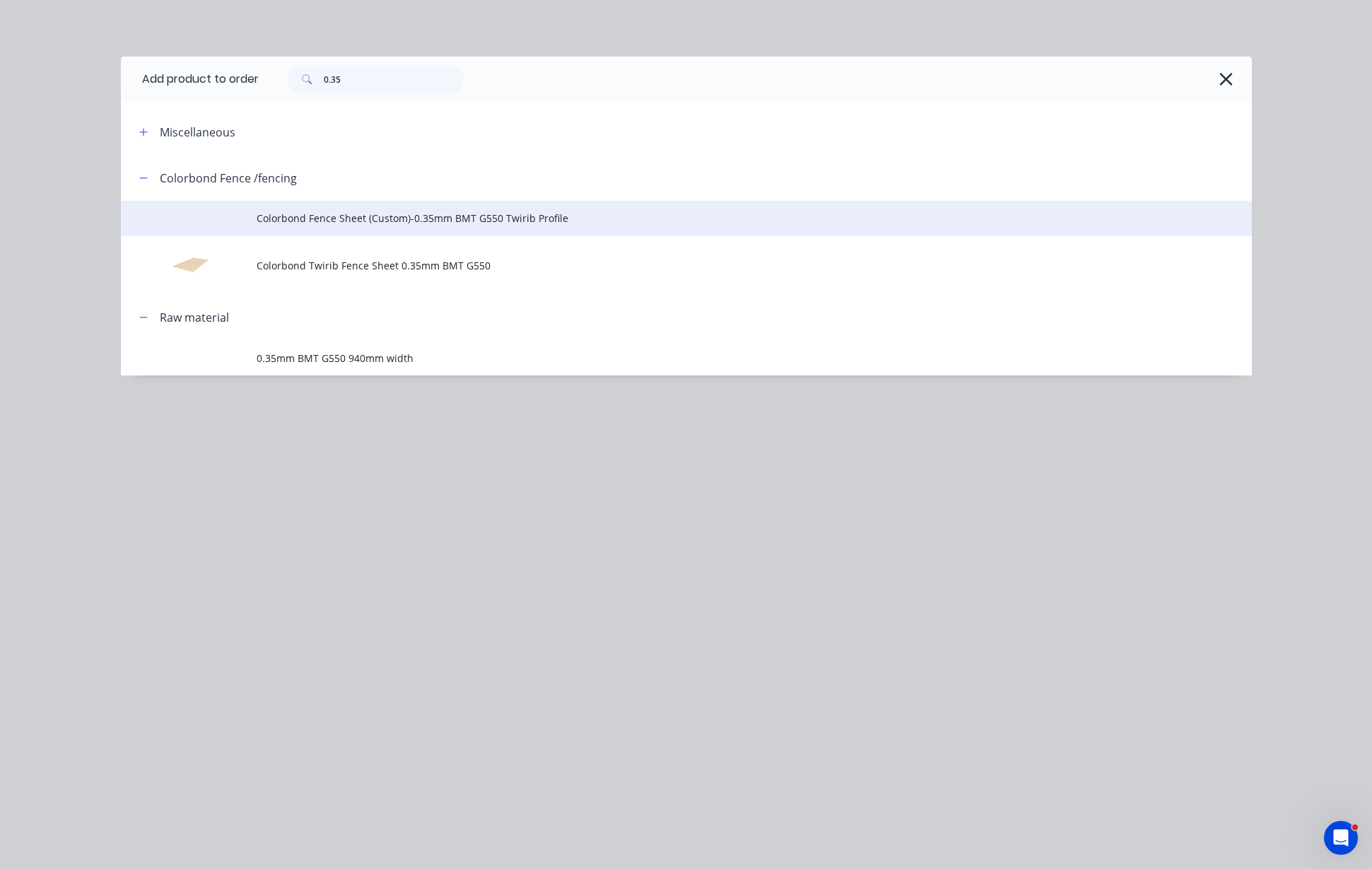
click at [345, 211] on span "Colorbond Fence Sheet (Custom)-0.35mm BMT G550 Twirib Profile" at bounding box center [654, 218] width 795 height 15
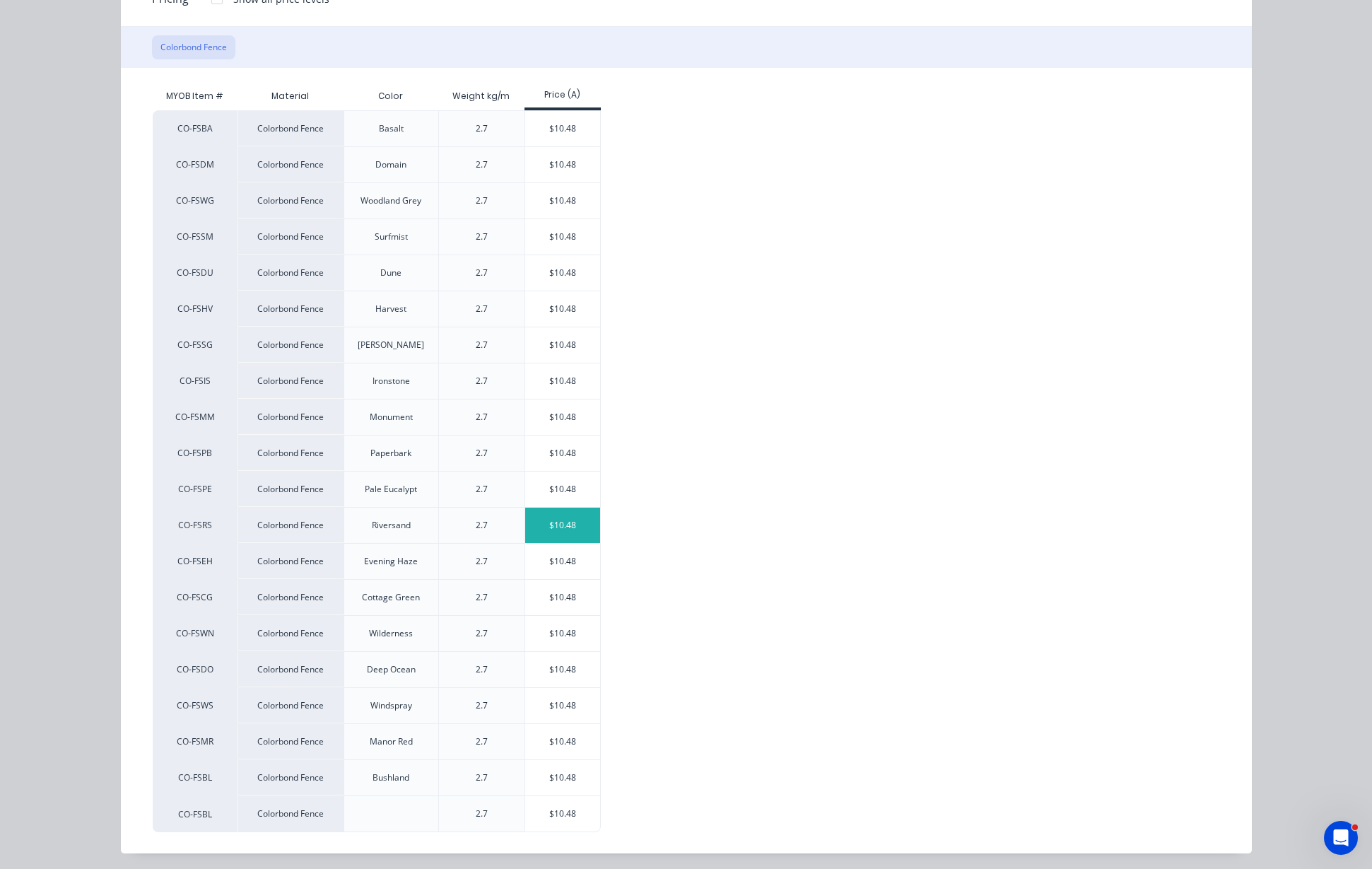
scroll to position [165, 0]
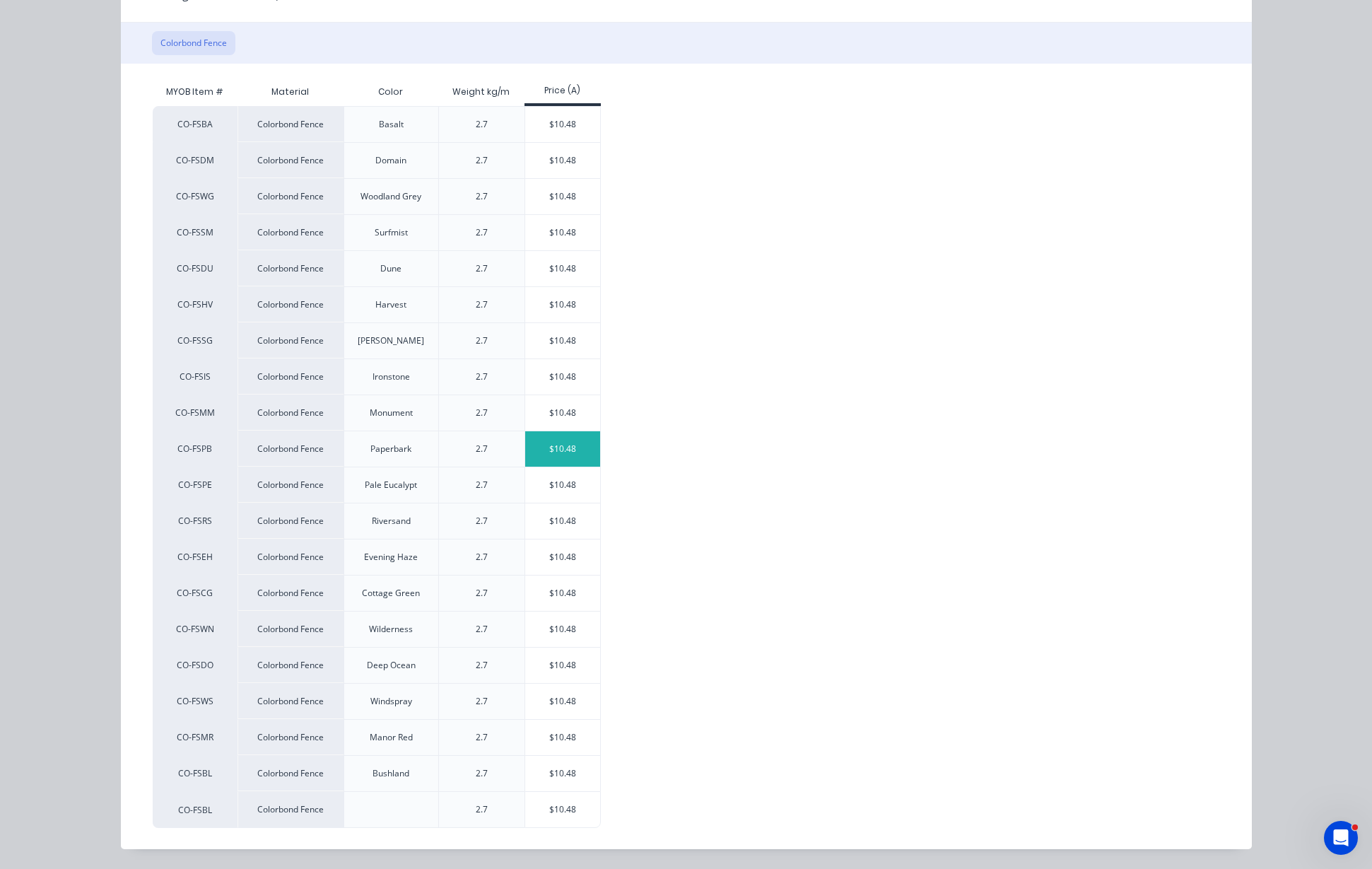
click at [570, 454] on div "$10.48" at bounding box center [563, 449] width 75 height 36
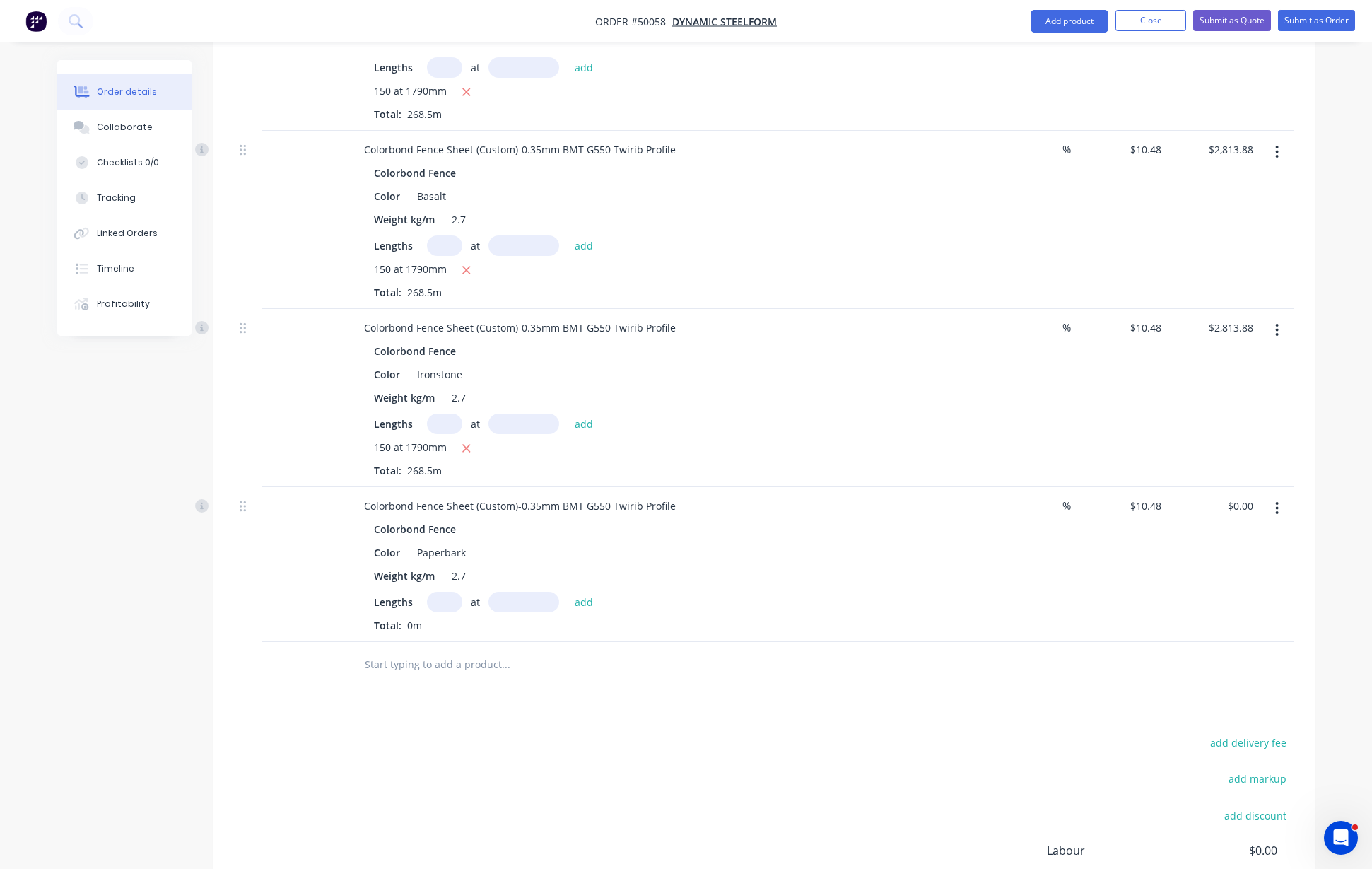
scroll to position [832, 0]
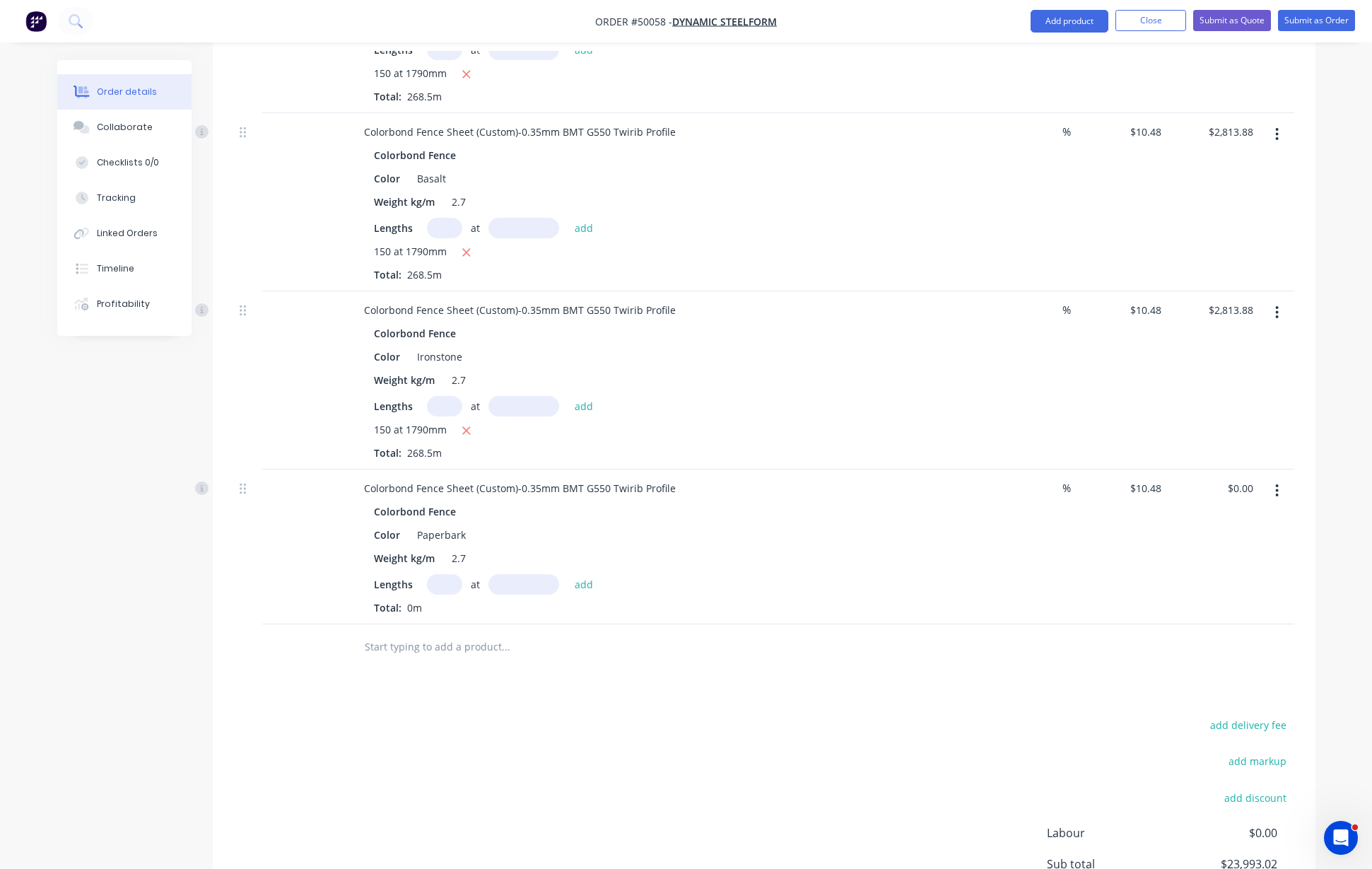
click at [439, 574] on input "text" at bounding box center [444, 584] width 36 height 21
type input "150"
type input "1790"
click at [568, 574] on button "add" at bounding box center [585, 583] width 34 height 19
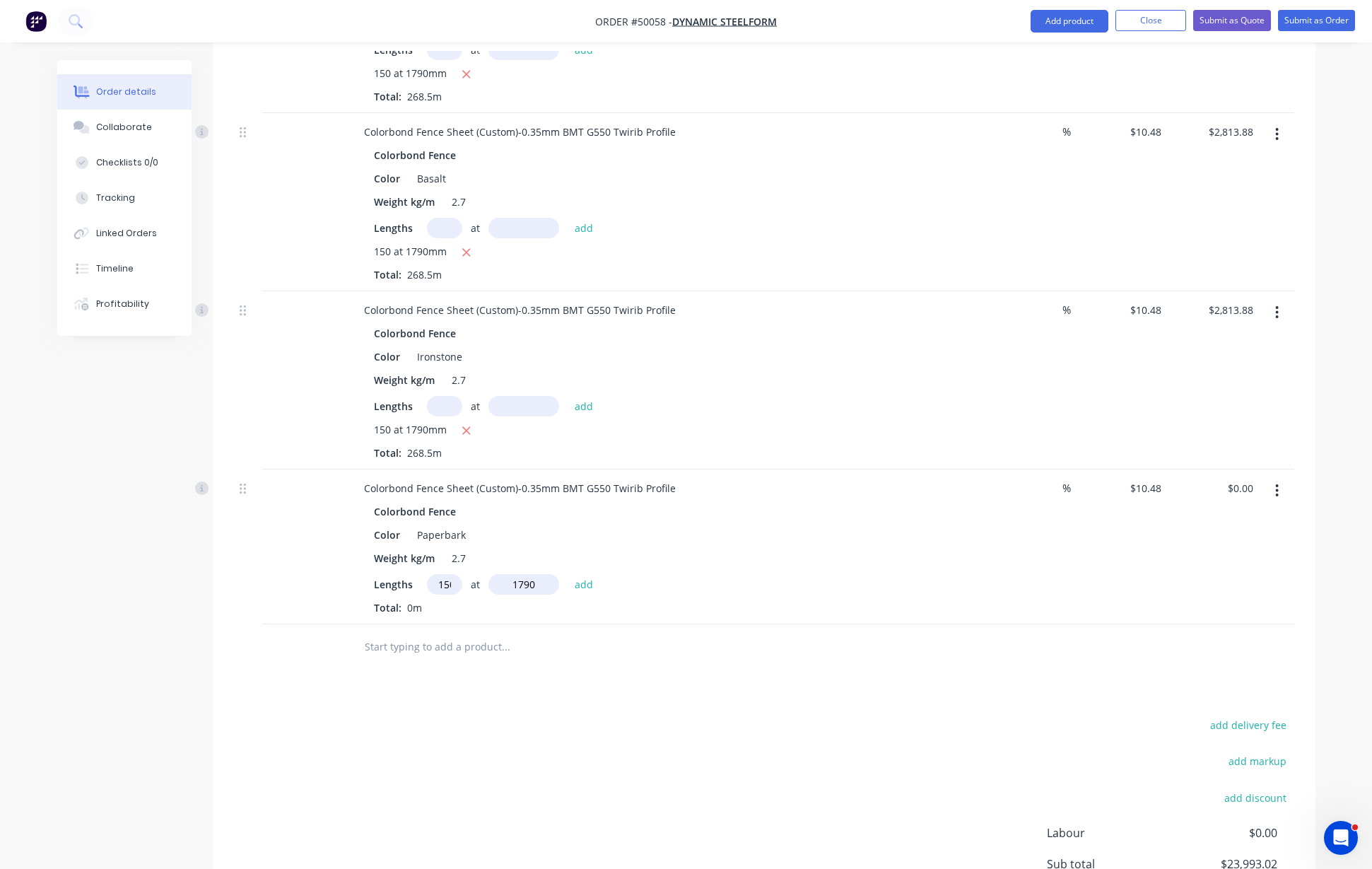
type input "$2,813.88"
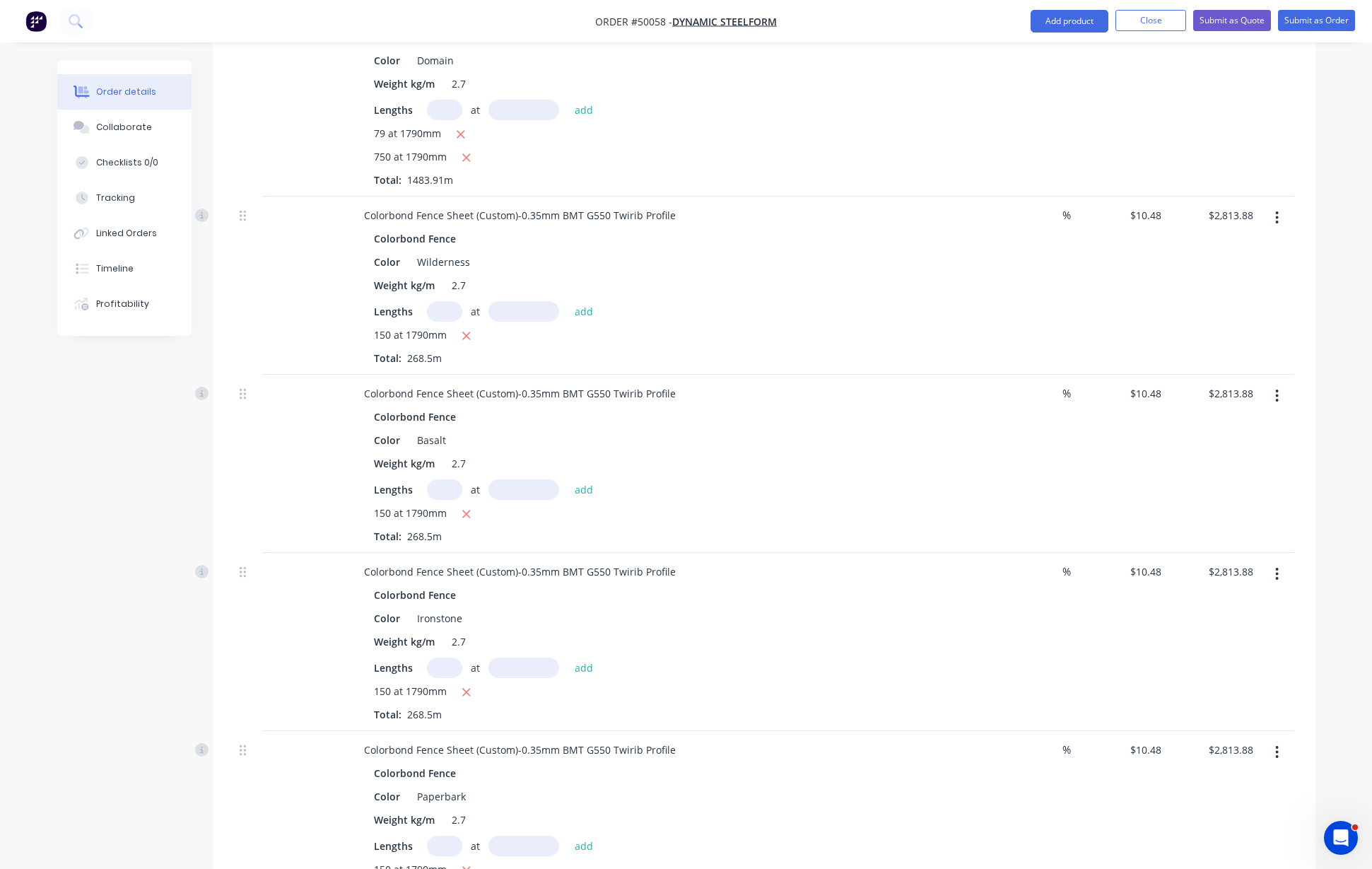
scroll to position [567, 0]
click at [1068, 31] on nav "Order #50058 - Dynamic Steelform Add product Close Submit as Quote Submit as Or…" at bounding box center [686, 21] width 1372 height 43
click at [1070, 27] on button "Add product" at bounding box center [1068, 21] width 78 height 23
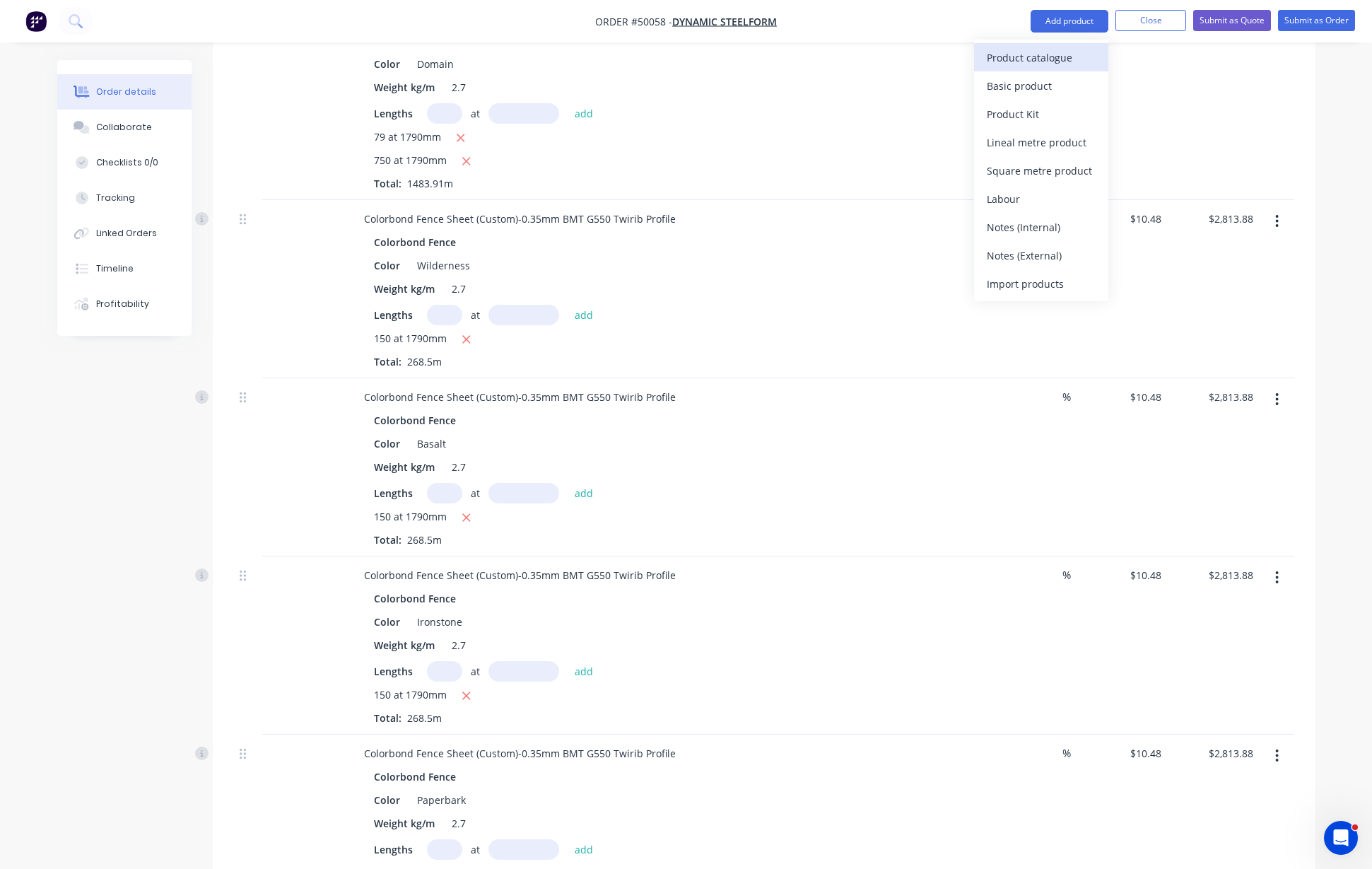
click at [1053, 61] on div "Product catalogue" at bounding box center [1041, 57] width 109 height 21
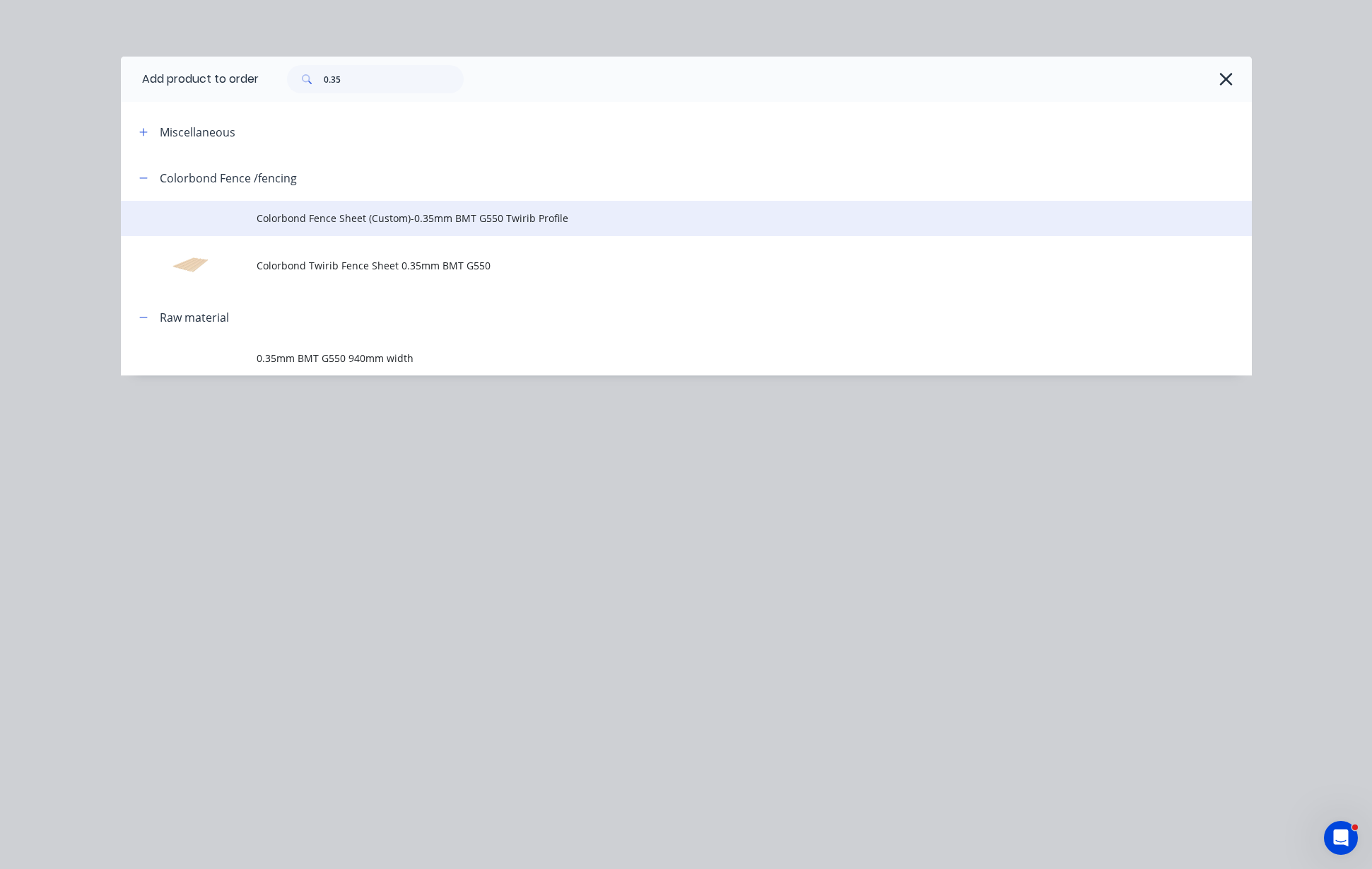
click at [360, 218] on span "Colorbond Fence Sheet (Custom)-0.35mm BMT G550 Twirib Profile" at bounding box center [654, 218] width 795 height 15
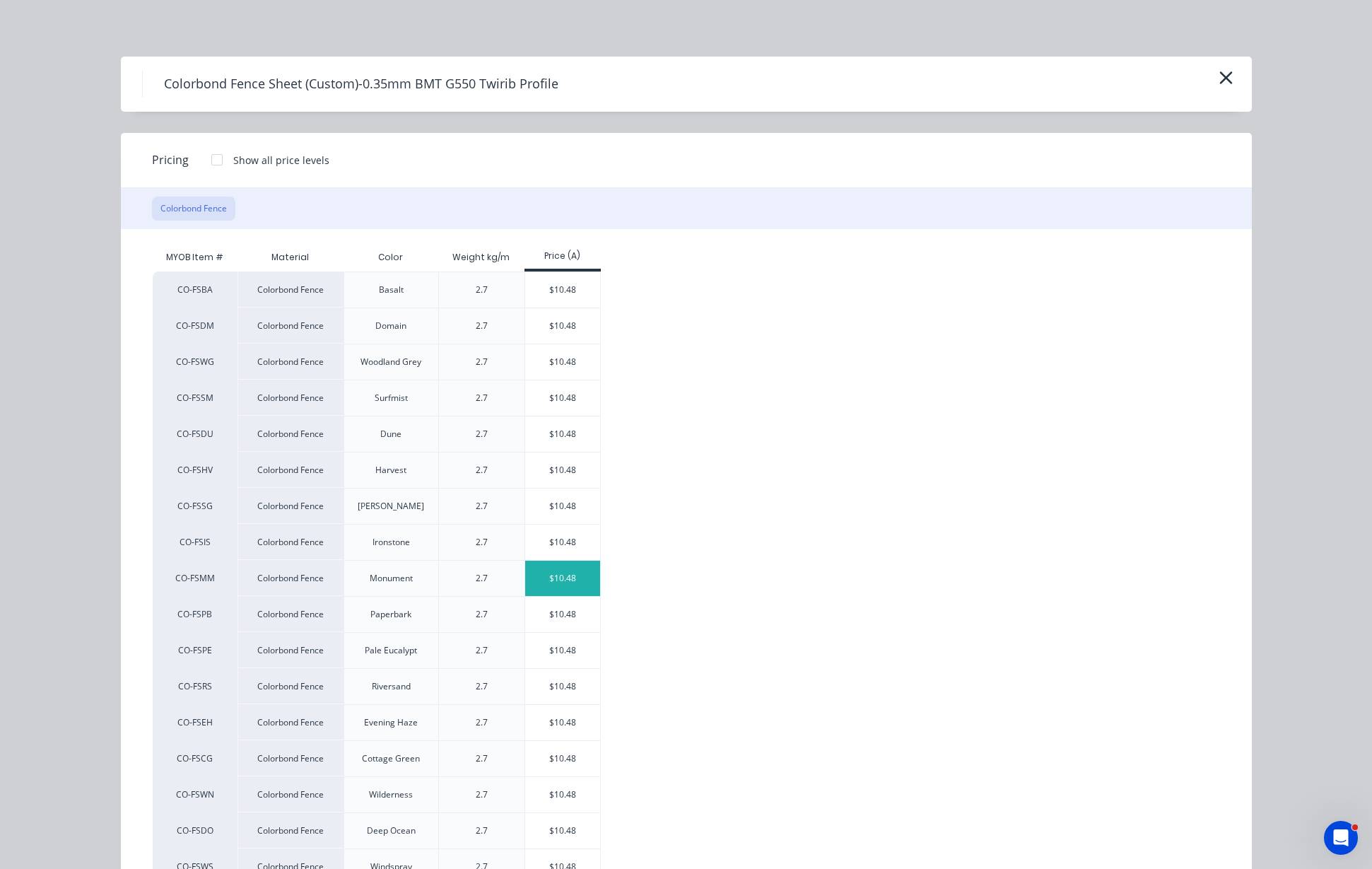
click at [567, 573] on div "$10.48" at bounding box center [563, 578] width 75 height 36
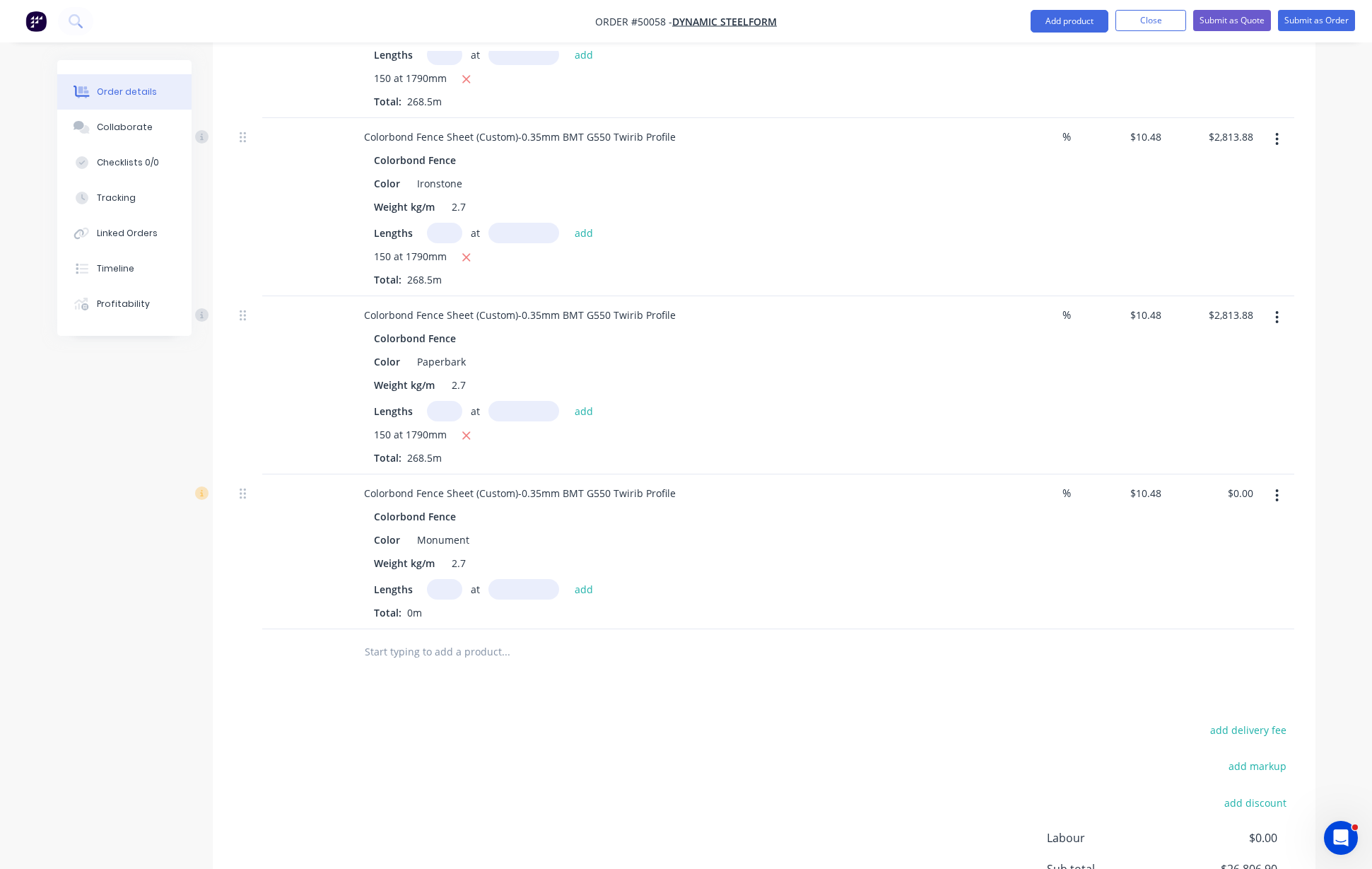
scroll to position [1009, 0]
click at [439, 575] on input "text" at bounding box center [444, 585] width 36 height 21
type input "84"
type input "2090"
click at [568, 575] on button "add" at bounding box center [585, 584] width 34 height 19
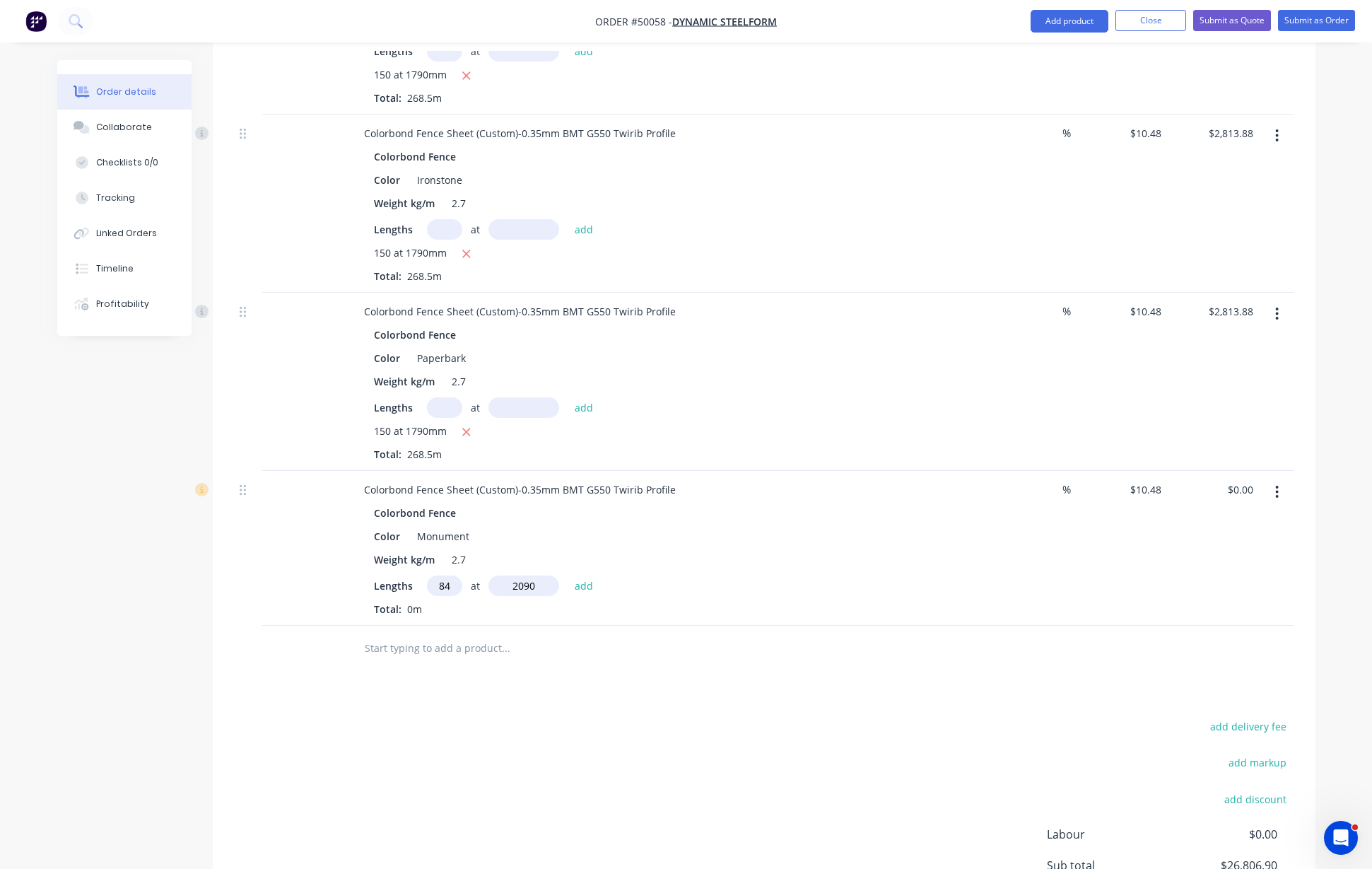
type input "$1,839.87"
click at [1064, 11] on button "Add product" at bounding box center [1068, 21] width 78 height 23
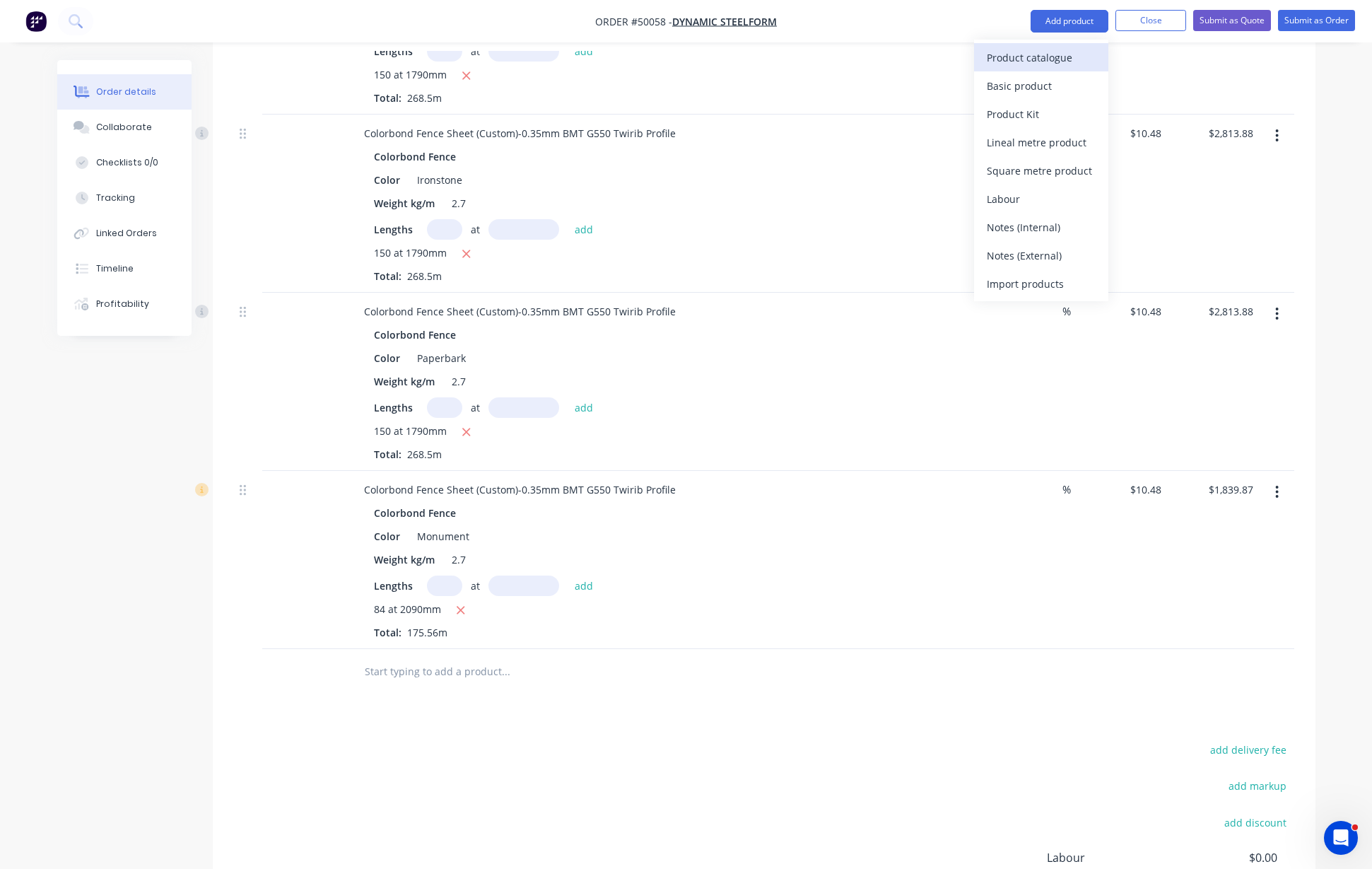
click at [1064, 53] on div "Product catalogue" at bounding box center [1041, 57] width 109 height 21
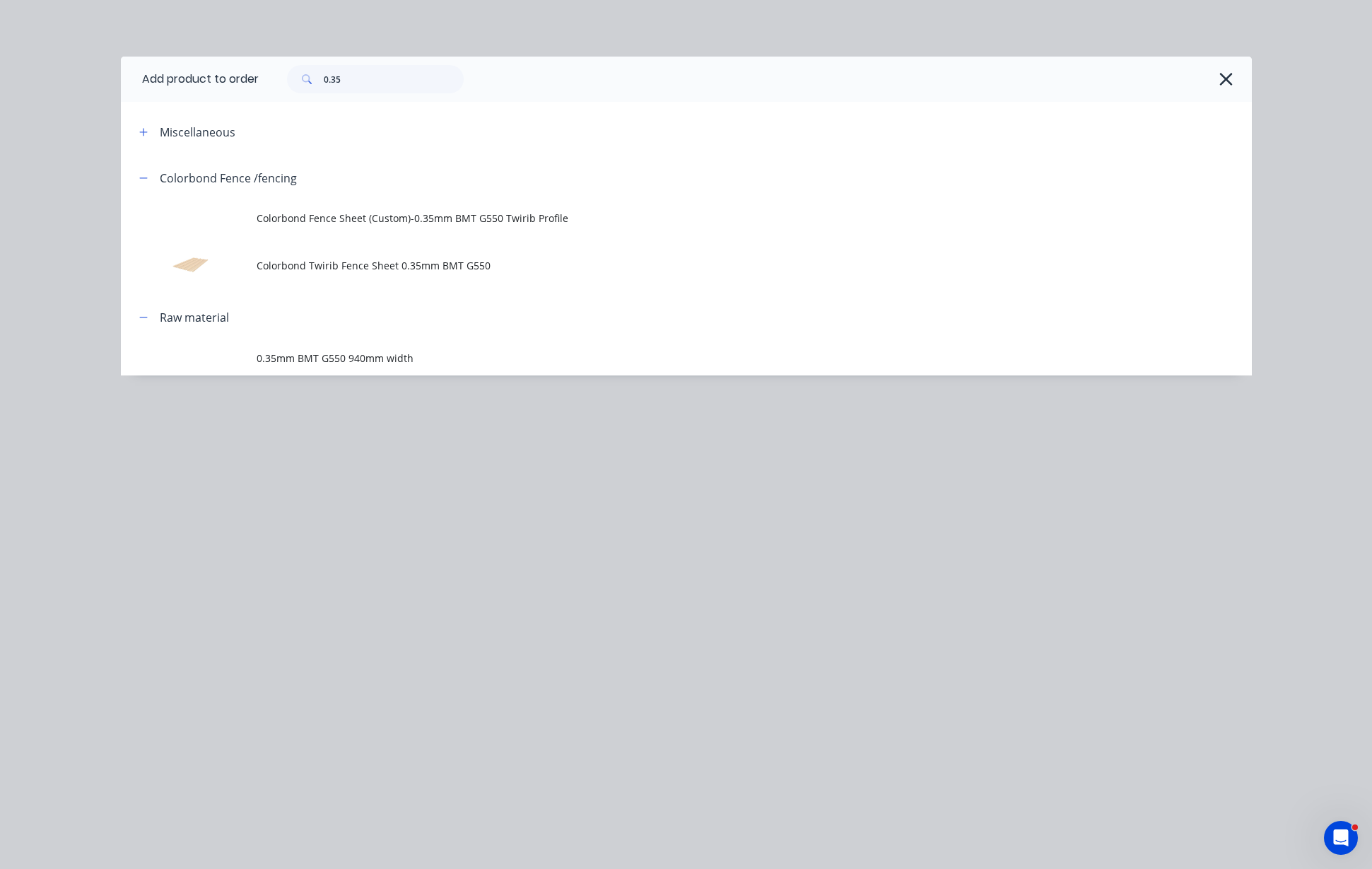
click at [333, 219] on span "Colorbond Fence Sheet (Custom)-0.35mm BMT G550 Twirib Profile" at bounding box center [654, 218] width 795 height 15
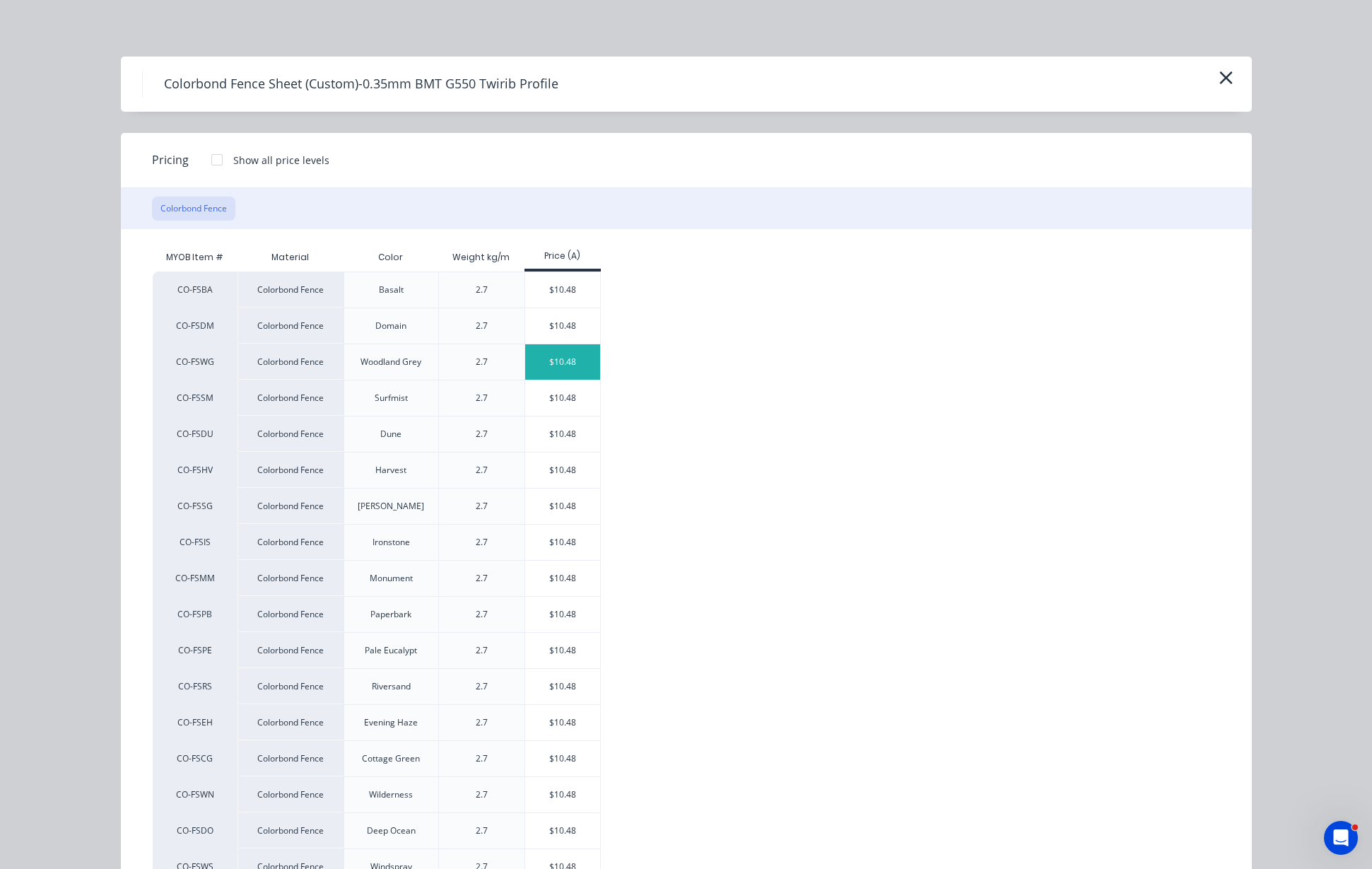
click at [568, 350] on div "$10.48" at bounding box center [563, 362] width 75 height 36
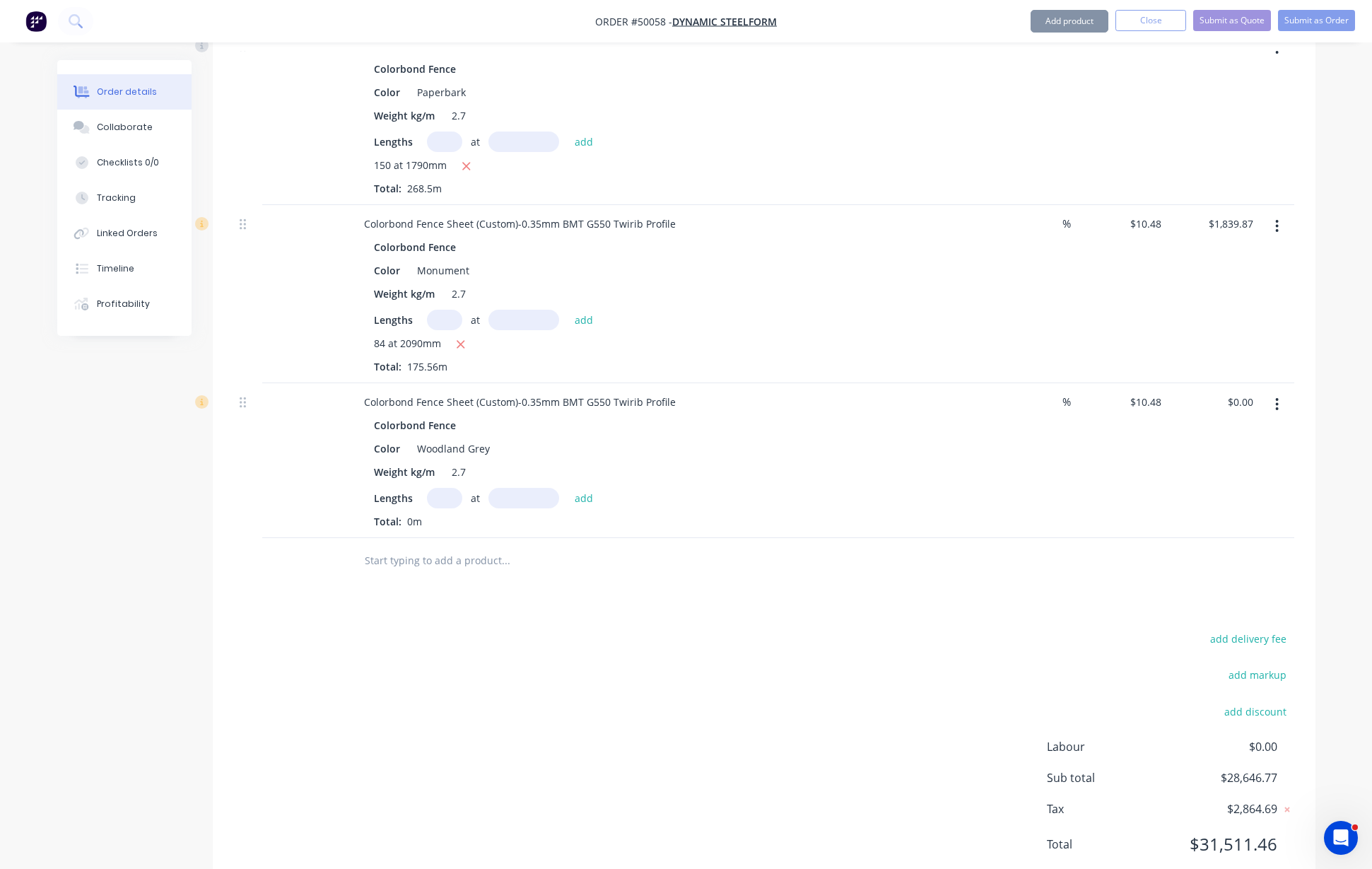
scroll to position [1280, 0]
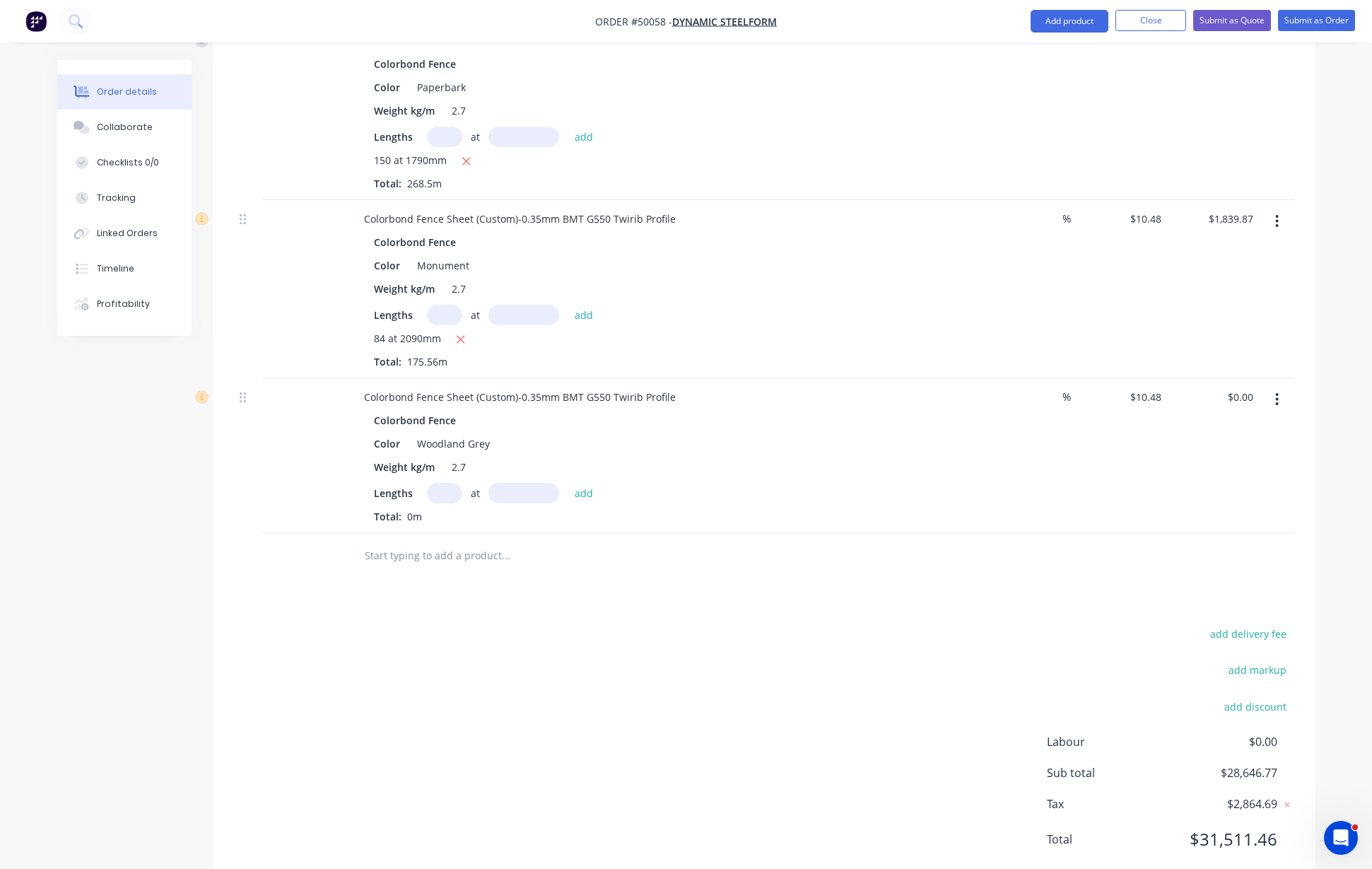
click at [441, 483] on input "text" at bounding box center [444, 493] width 36 height 21
type input "99"
type input "1790"
click at [568, 483] on button "add" at bounding box center [585, 492] width 34 height 19
type input "$1,857.16"
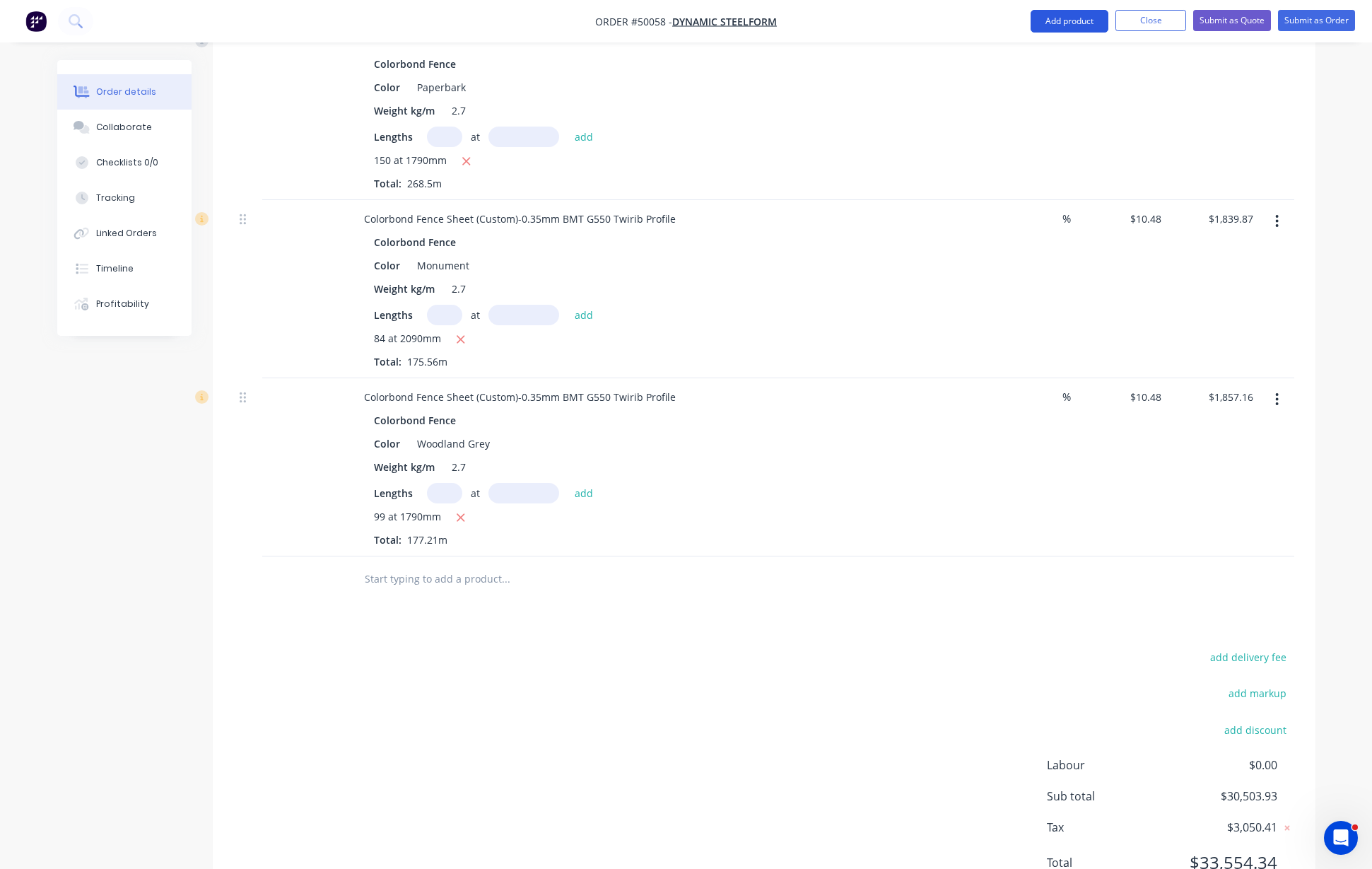
click at [1080, 19] on button "Add product" at bounding box center [1068, 21] width 78 height 23
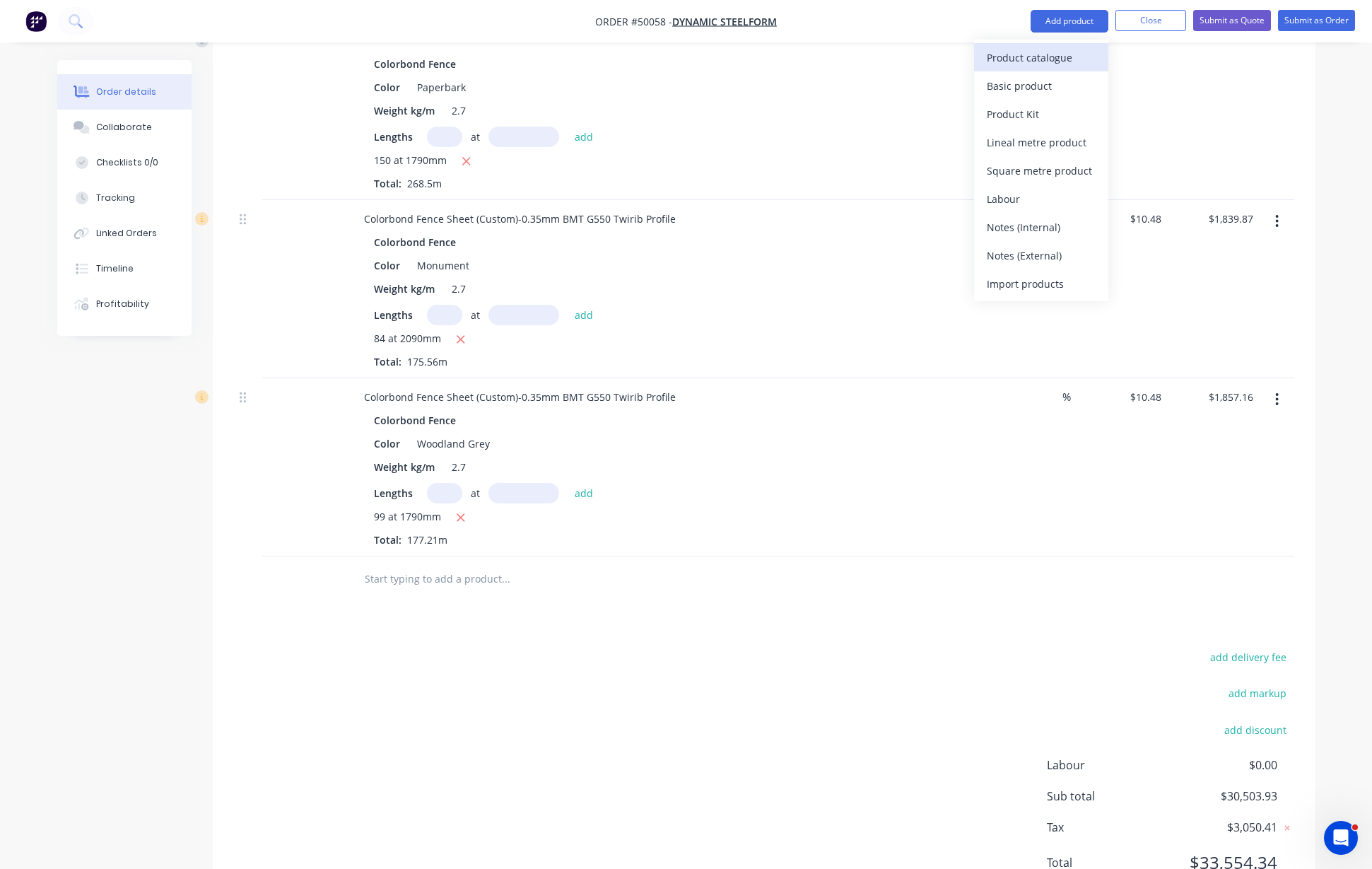
click at [1069, 55] on div "Product catalogue" at bounding box center [1041, 57] width 109 height 21
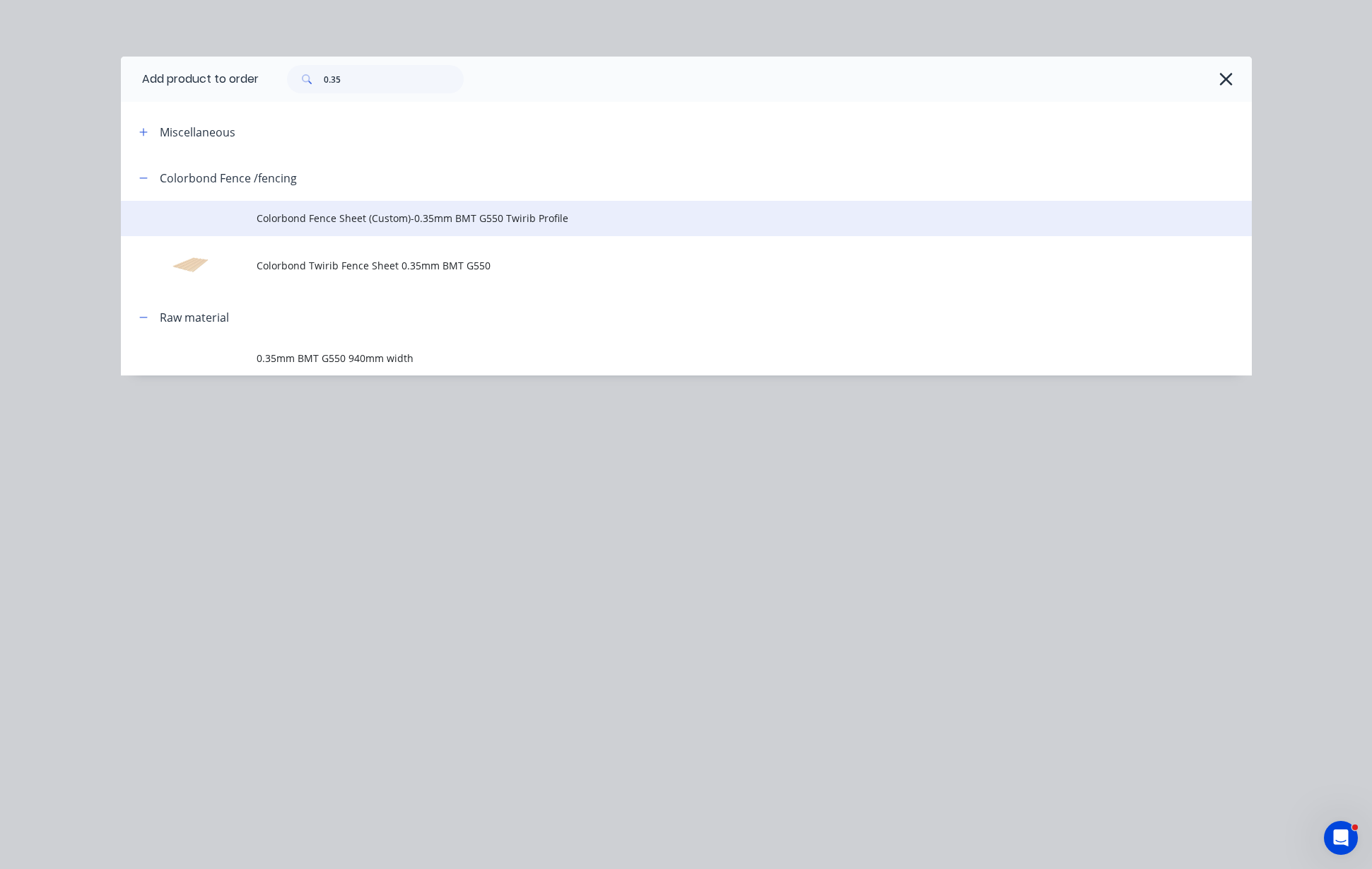
click at [380, 227] on td "Colorbond Fence Sheet (Custom)-0.35mm BMT G550 Twirib Profile" at bounding box center [754, 219] width 995 height 36
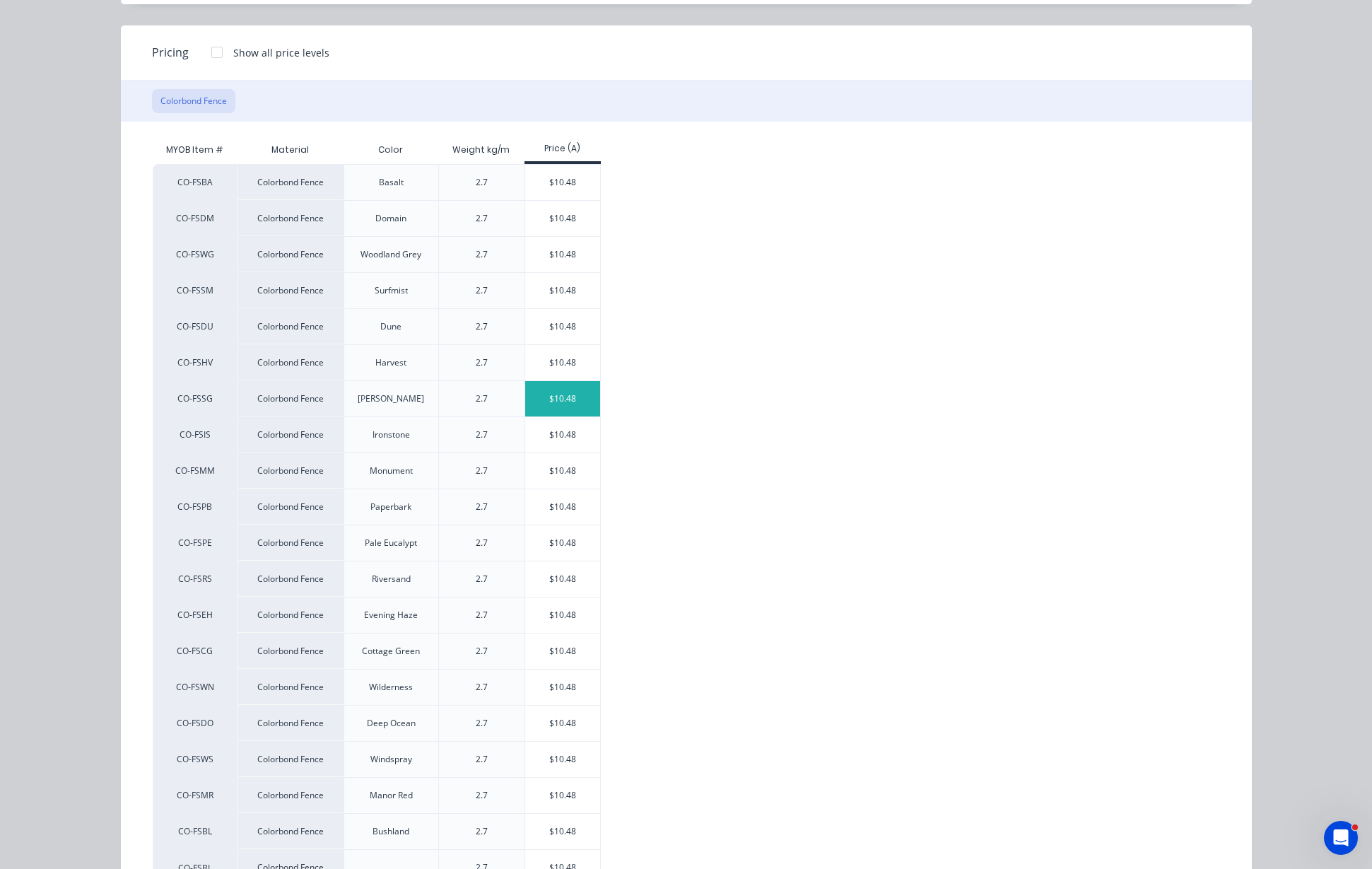
scroll to position [165, 0]
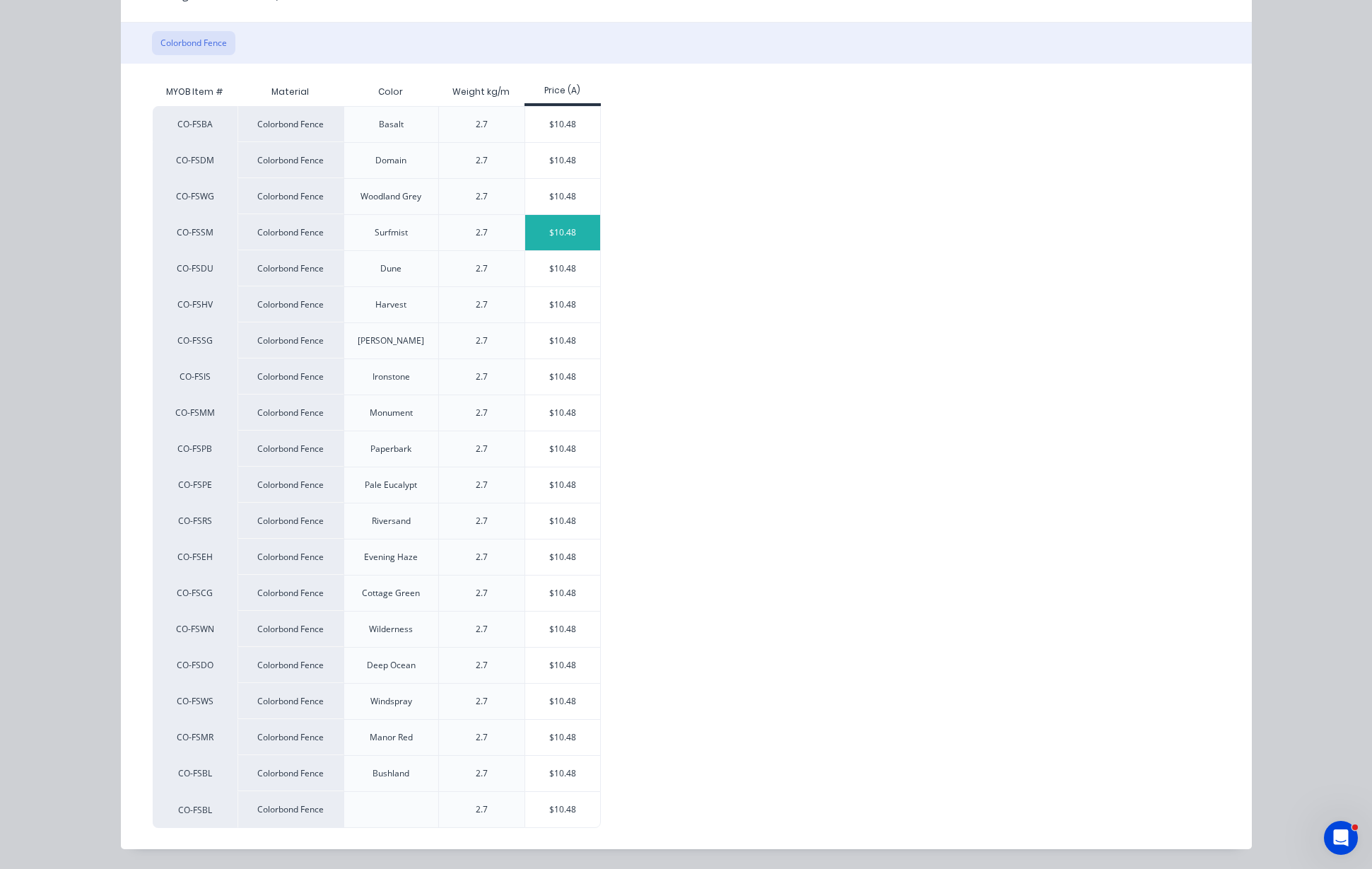
click at [556, 221] on div "$10.48" at bounding box center [563, 233] width 75 height 36
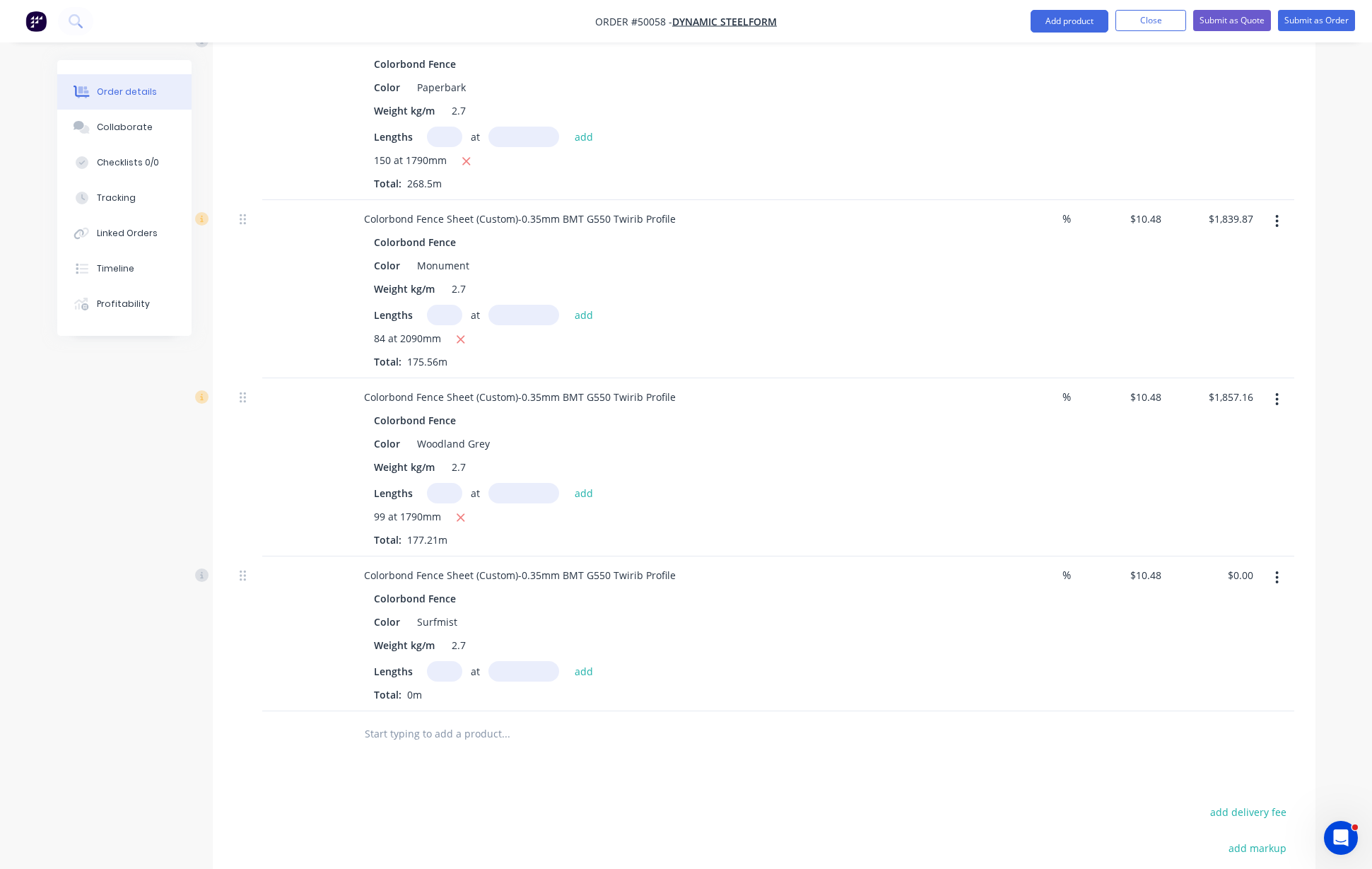
click at [451, 661] on input "text" at bounding box center [444, 671] width 36 height 21
type input "300"
type input "1790"
click at [568, 661] on button "add" at bounding box center [585, 670] width 34 height 19
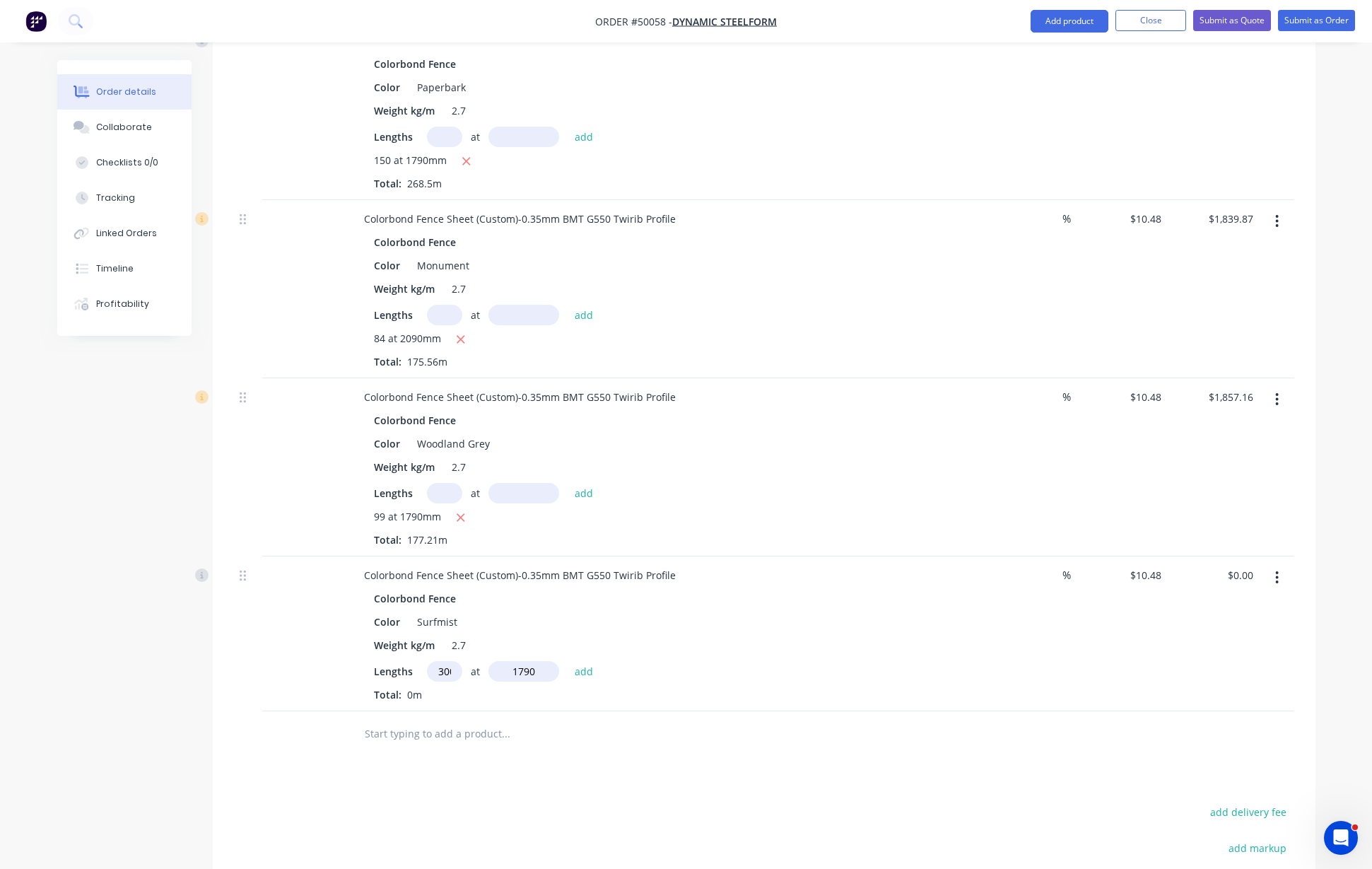
type input "$5,627.76"
click at [451, 661] on input "12" at bounding box center [444, 671] width 36 height 21
type input "120"
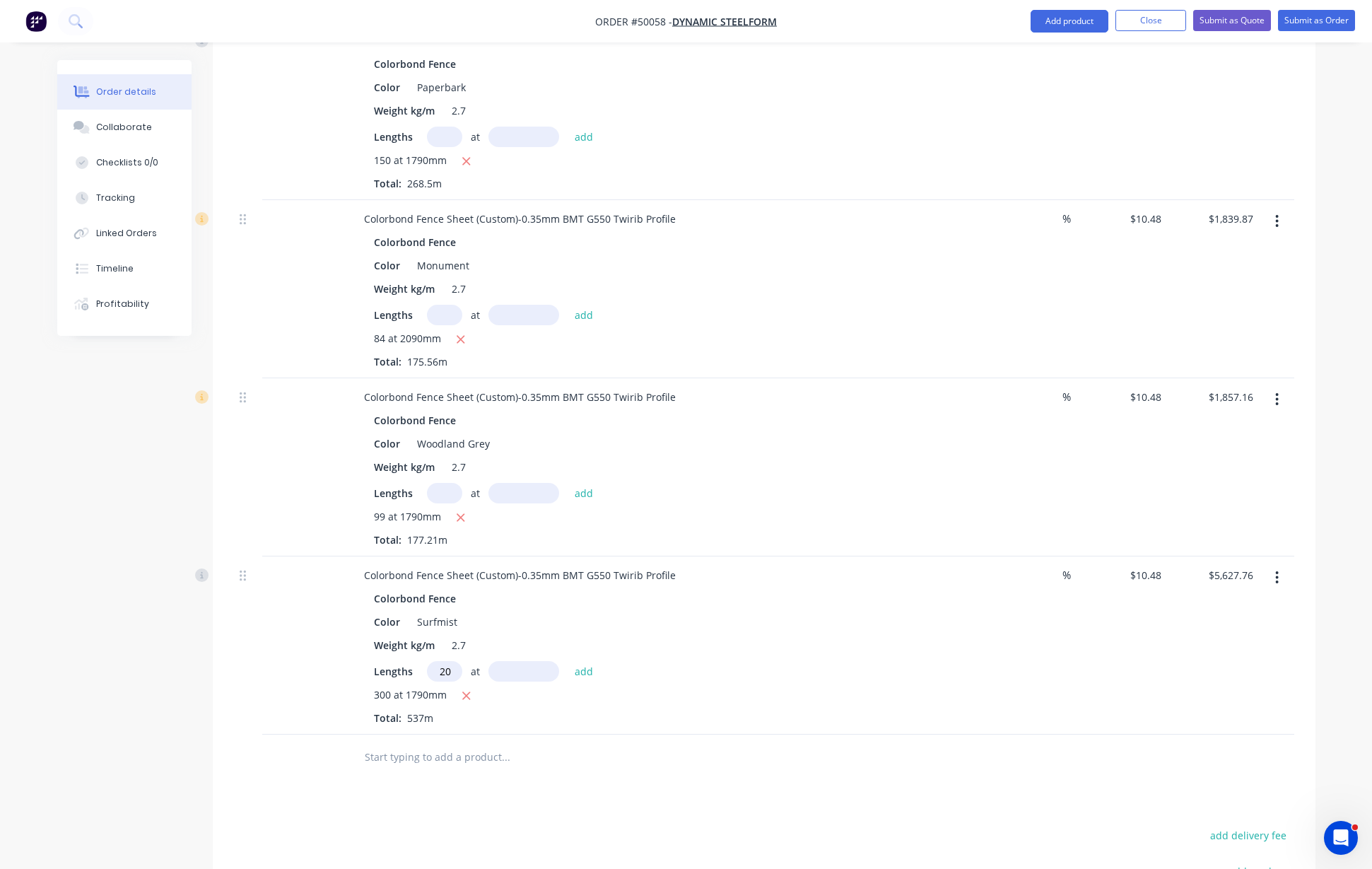
scroll to position [0, 0]
type input "2090"
click at [568, 661] on button "add" at bounding box center [585, 670] width 34 height 19
type input "$8,256.14"
click at [568, 661] on button "add" at bounding box center [585, 670] width 34 height 19
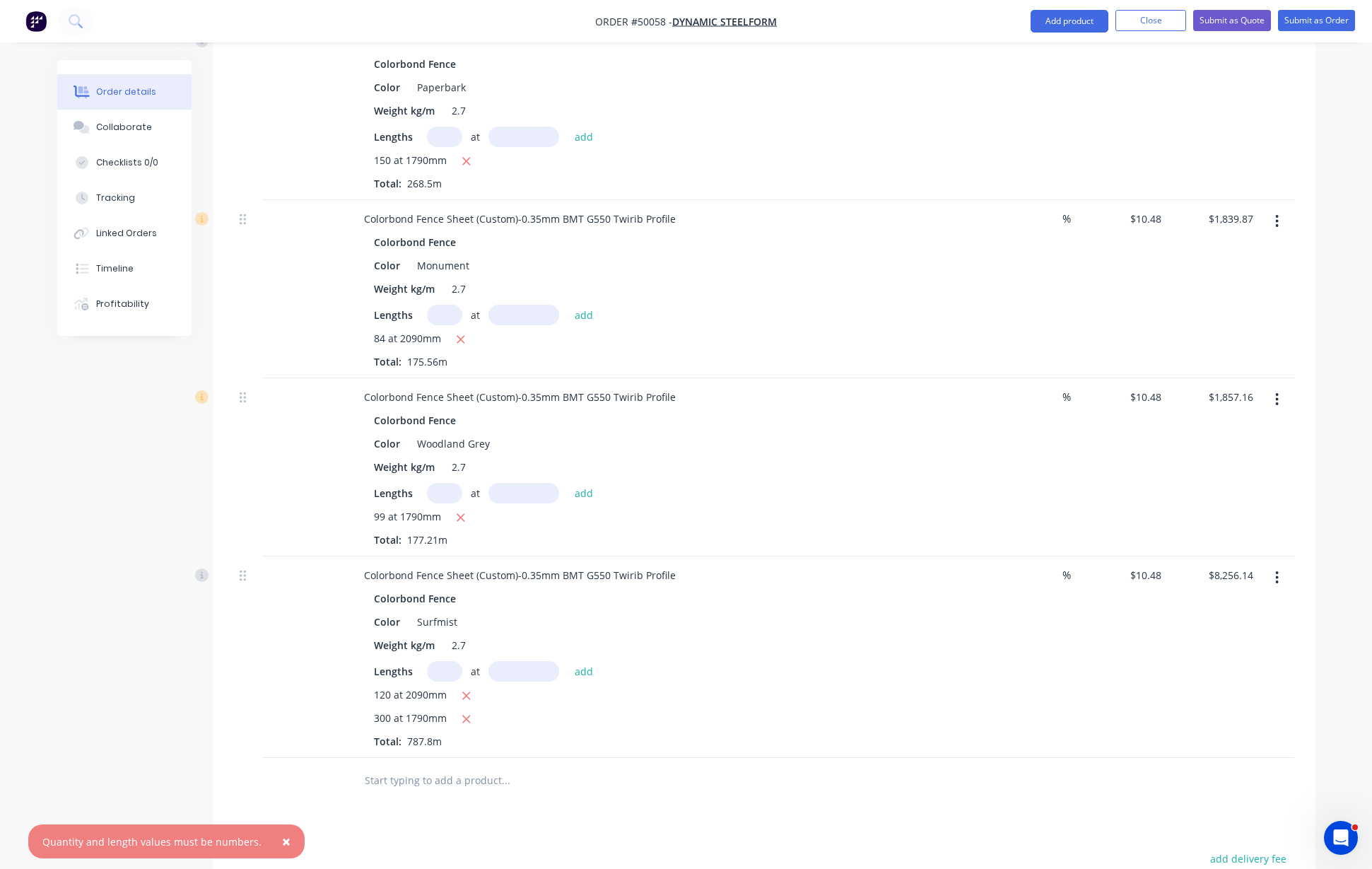
click at [915, 687] on div "120 at 2090mm 300 at 1790mm Total: 787.8m" at bounding box center [665, 718] width 583 height 61
click at [924, 634] on div "Weight kg/m 2.7" at bounding box center [662, 644] width 588 height 21
click at [663, 687] on div "120 at 2090mm" at bounding box center [665, 696] width 583 height 18
click at [653, 758] on div at bounding box center [601, 781] width 508 height 46
click at [538, 661] on input "text" at bounding box center [523, 671] width 70 height 21
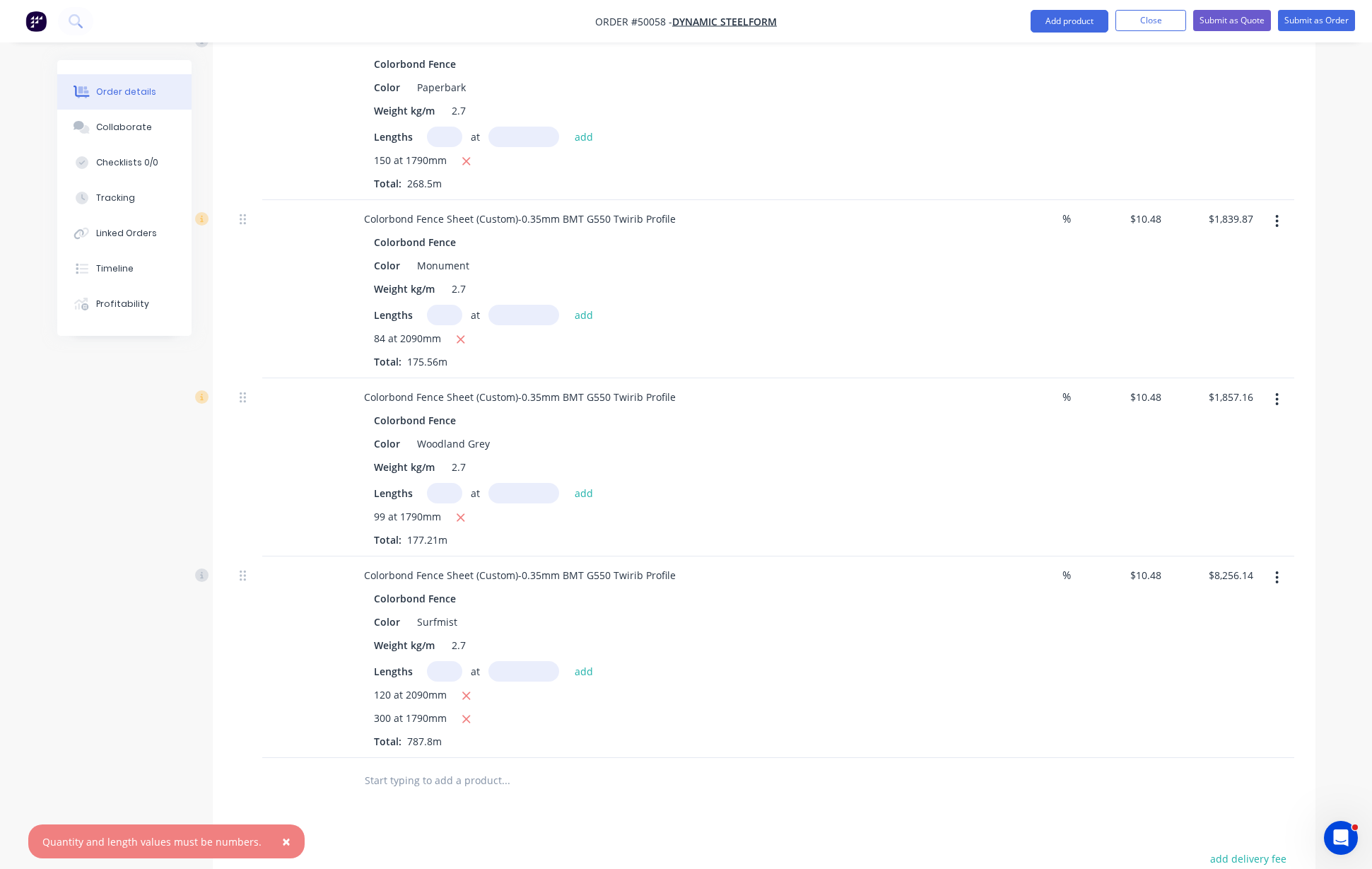
click at [667, 692] on div "120 at 2090mm 300 at 1790mm Total: 787.8m" at bounding box center [665, 718] width 583 height 61
drag, startPoint x: 951, startPoint y: 595, endPoint x: 956, endPoint y: 585, distance: 11.2
click at [953, 590] on div "Colorbond Fence Color Surfmist Weight kg/m 2.7 Lengths at add 120 at 2090mm 300…" at bounding box center [664, 668] width 624 height 160
click at [1153, 565] on input "10.48" at bounding box center [1147, 575] width 39 height 21
type input "0"
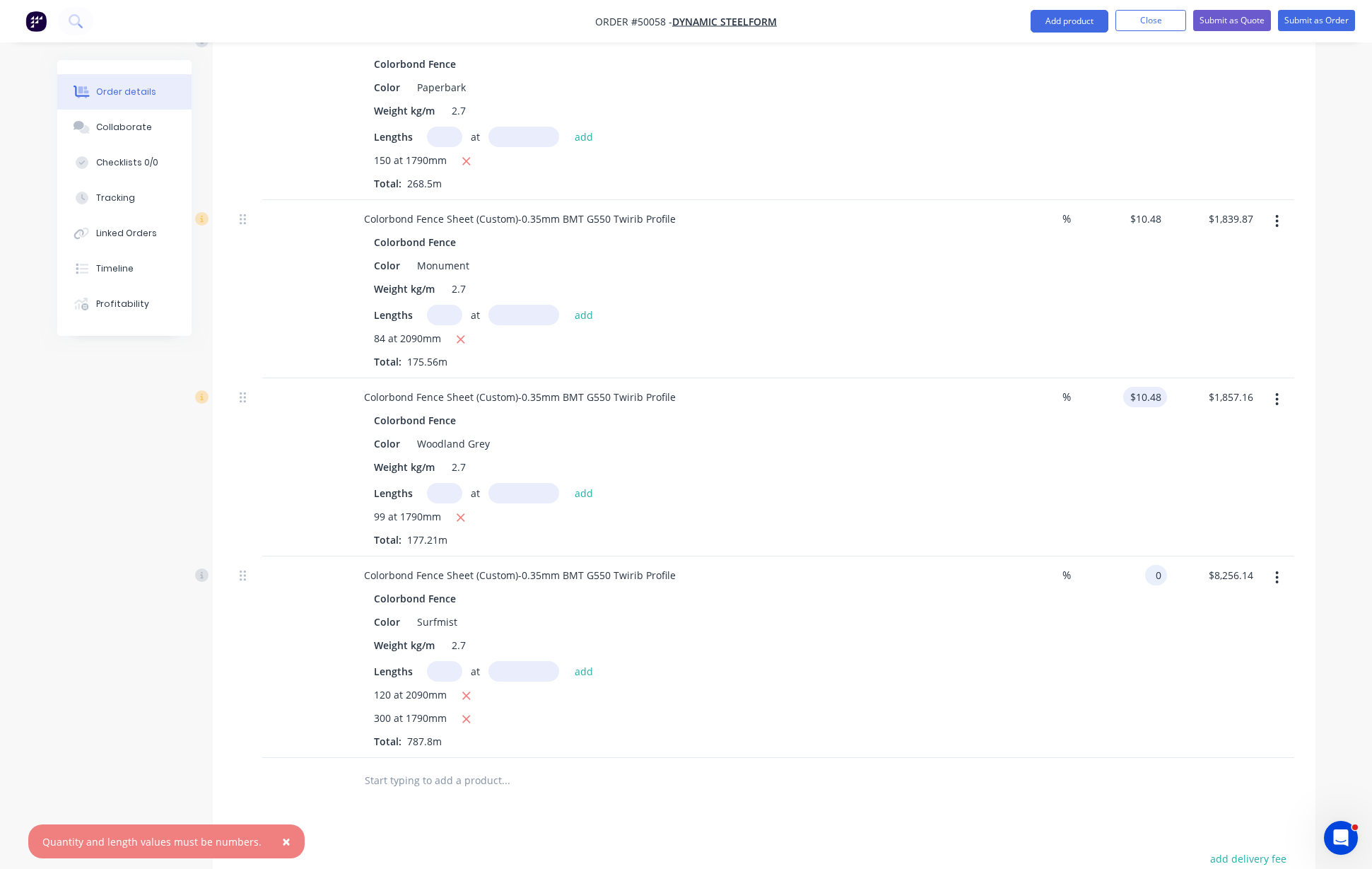
type input "10.48"
type input "$0.00"
click at [1149, 387] on input "10.48" at bounding box center [1147, 397] width 39 height 21
type input "0"
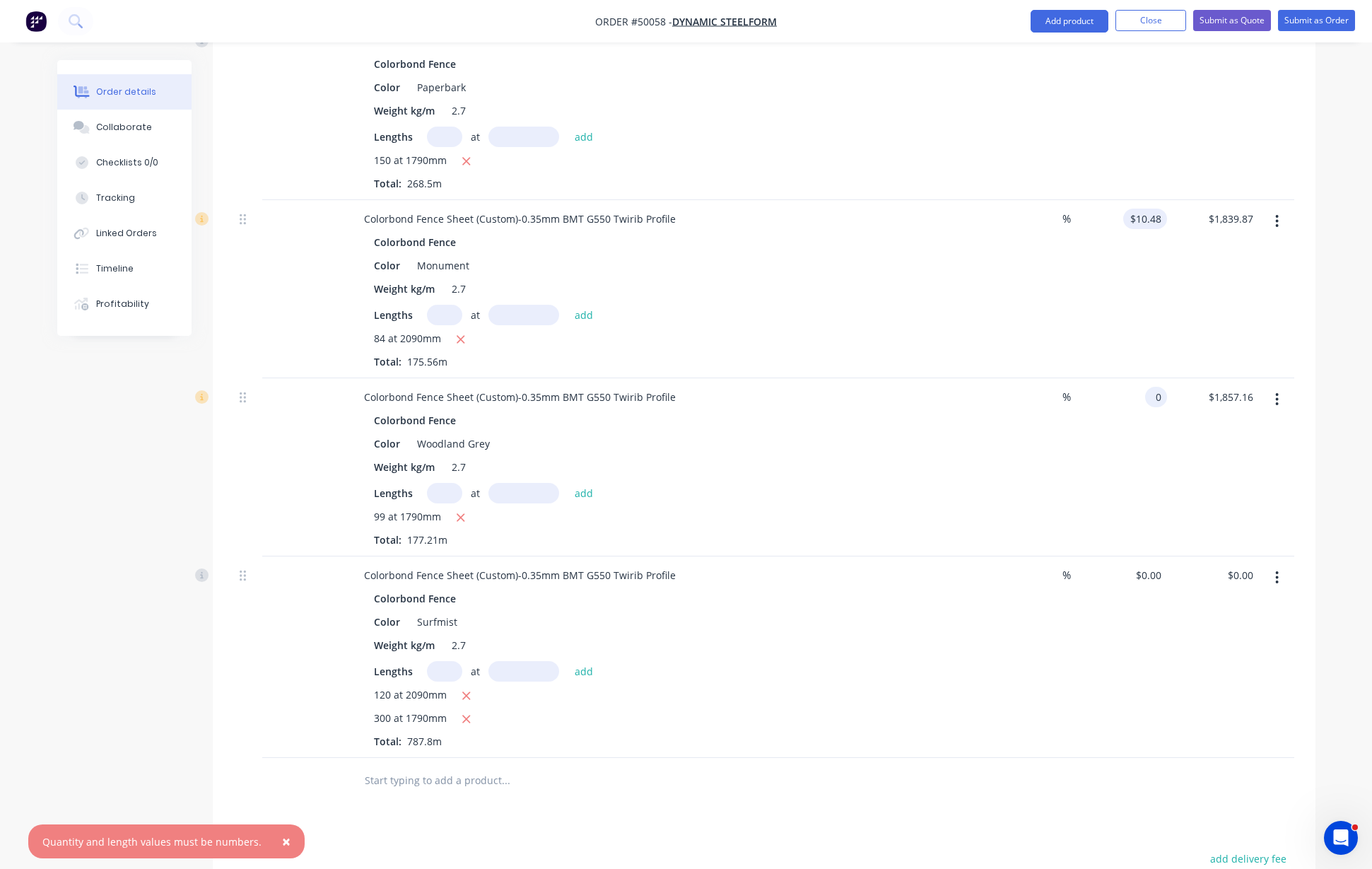
type input "10.48"
type input "$0.00"
click at [1143, 209] on input "10.48" at bounding box center [1147, 219] width 39 height 21
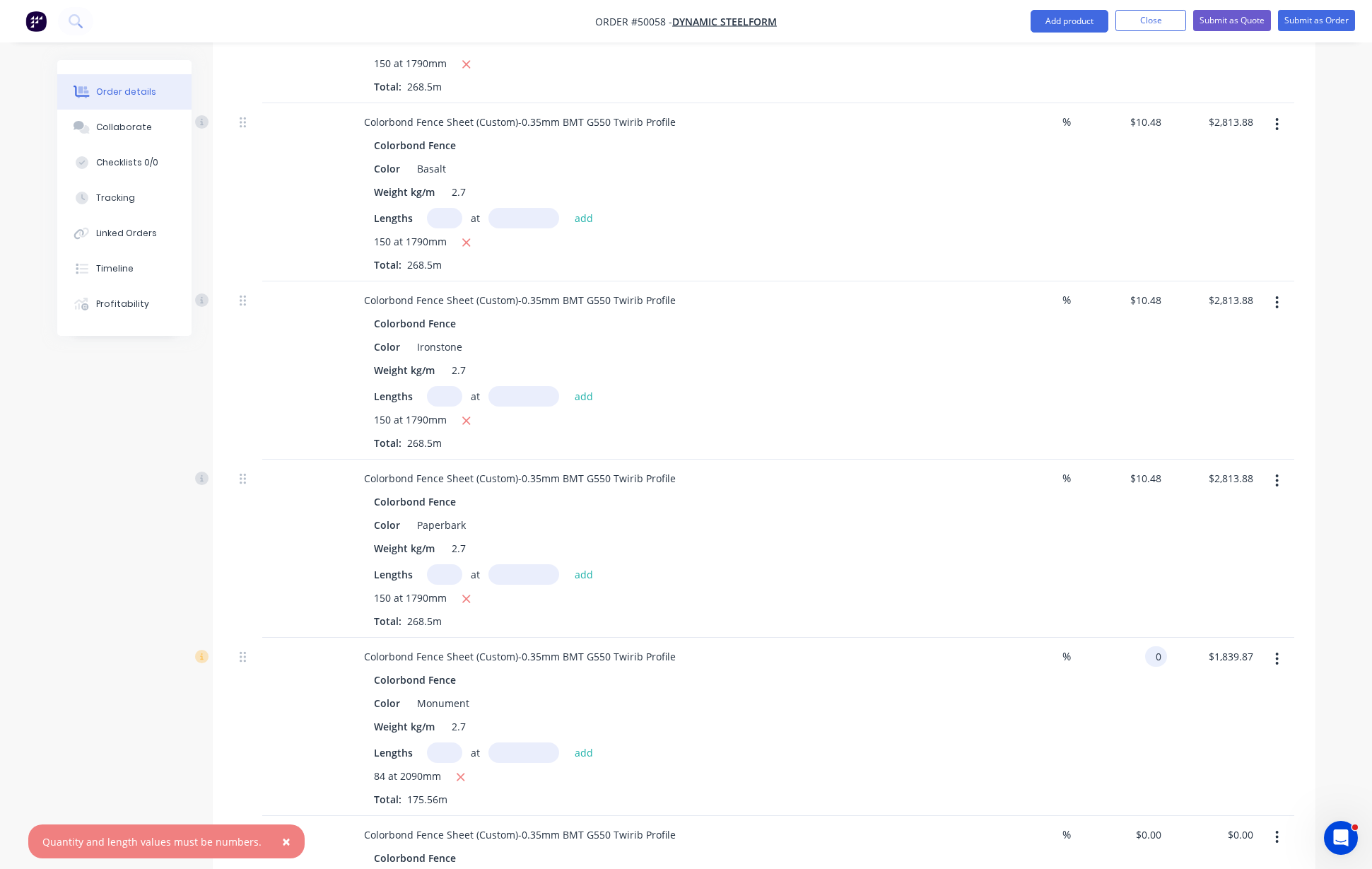
scroll to position [837, 0]
type input "0"
type input "10.48"
type input "$0.00"
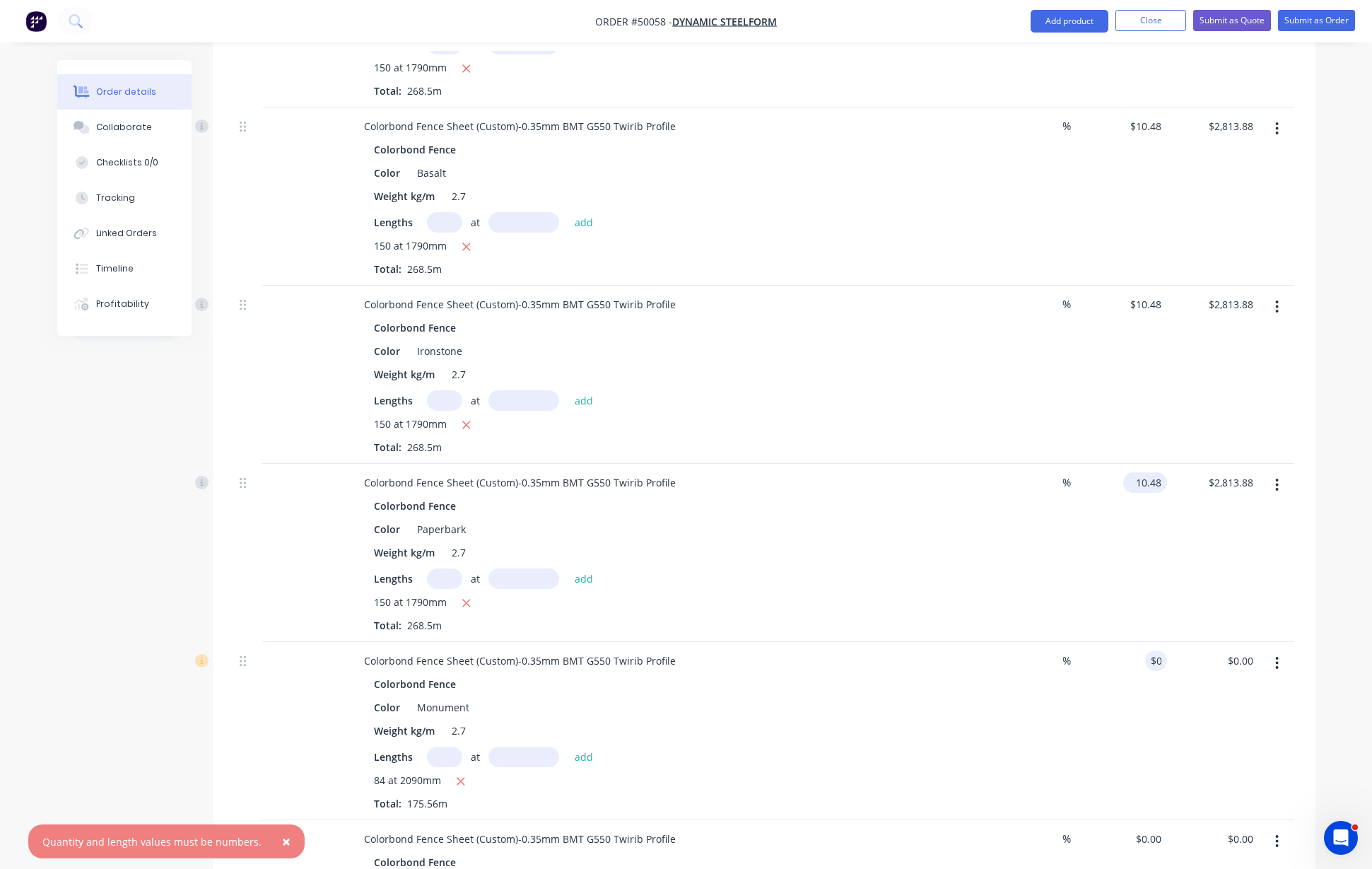
click at [1153, 472] on input "10.48" at bounding box center [1147, 482] width 39 height 21
type input "0"
type input "10.48"
type input "$0.00"
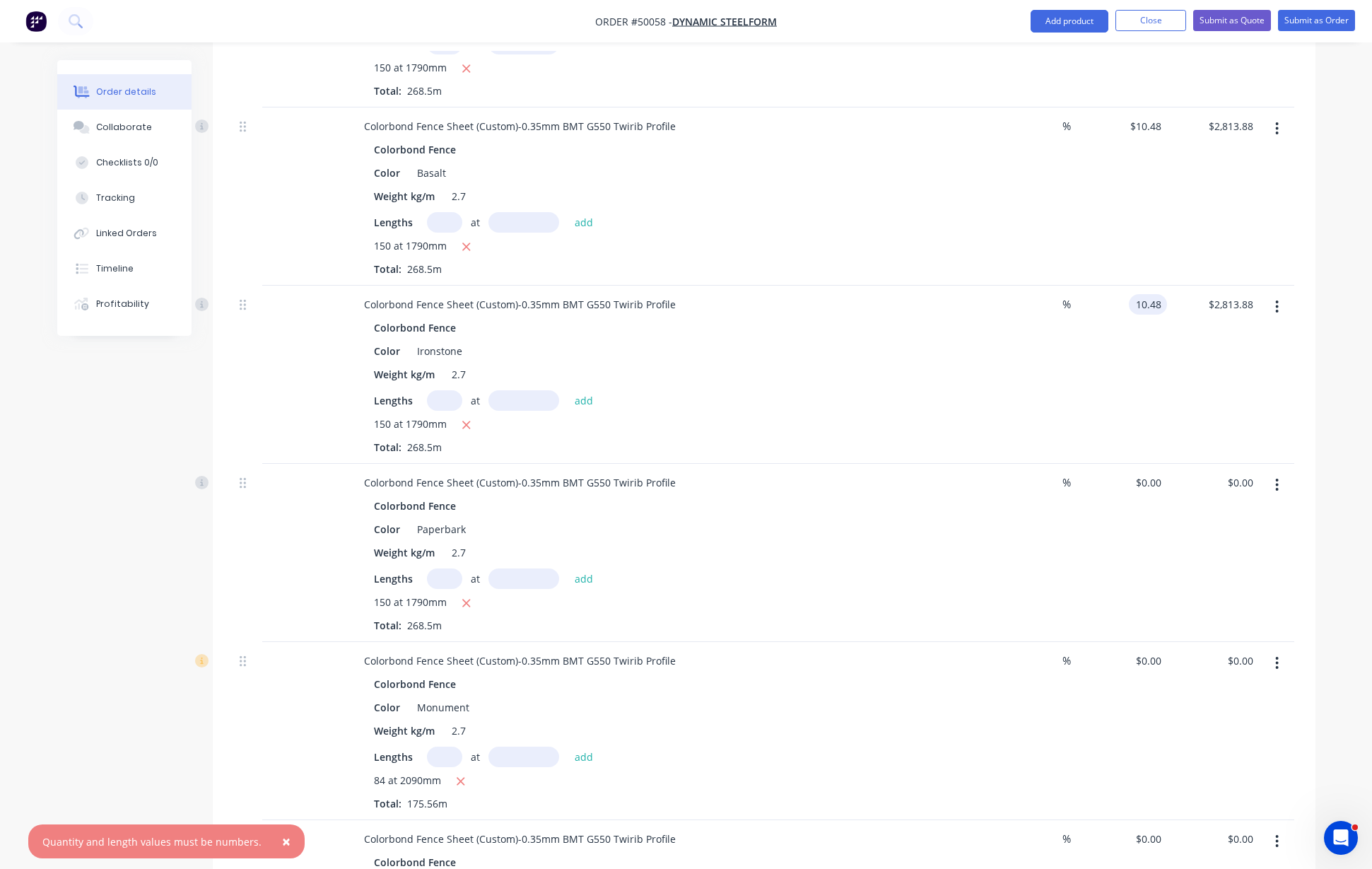
click at [1149, 294] on input "10.48" at bounding box center [1150, 304] width 33 height 21
type input "0"
type input "10.48"
type input "$0.00"
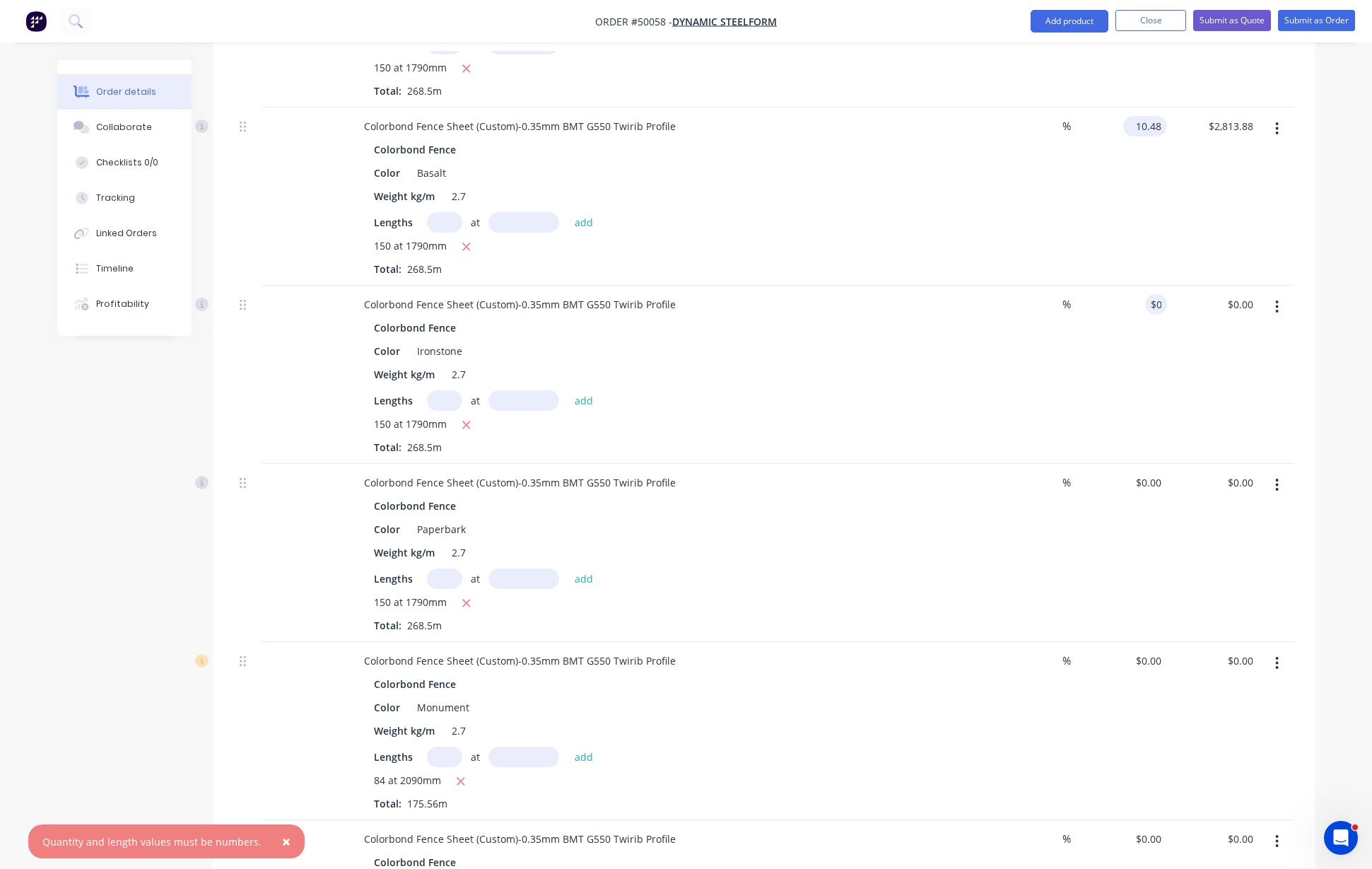
click at [1143, 116] on input "10.48" at bounding box center [1147, 126] width 39 height 21
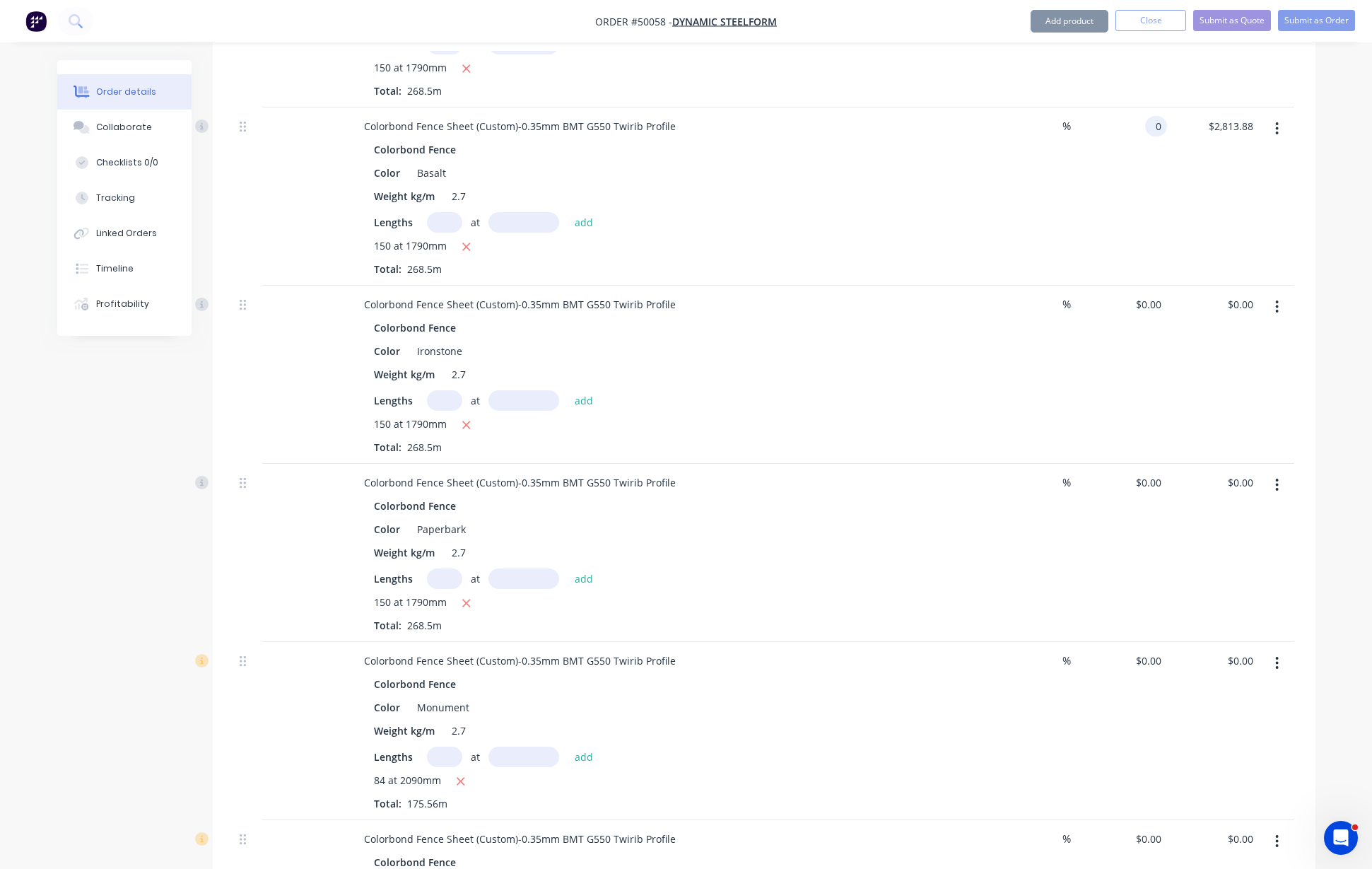
type input "$0.00"
click at [1163, 170] on div "$0.00 $0.00" at bounding box center [1120, 197] width 92 height 178
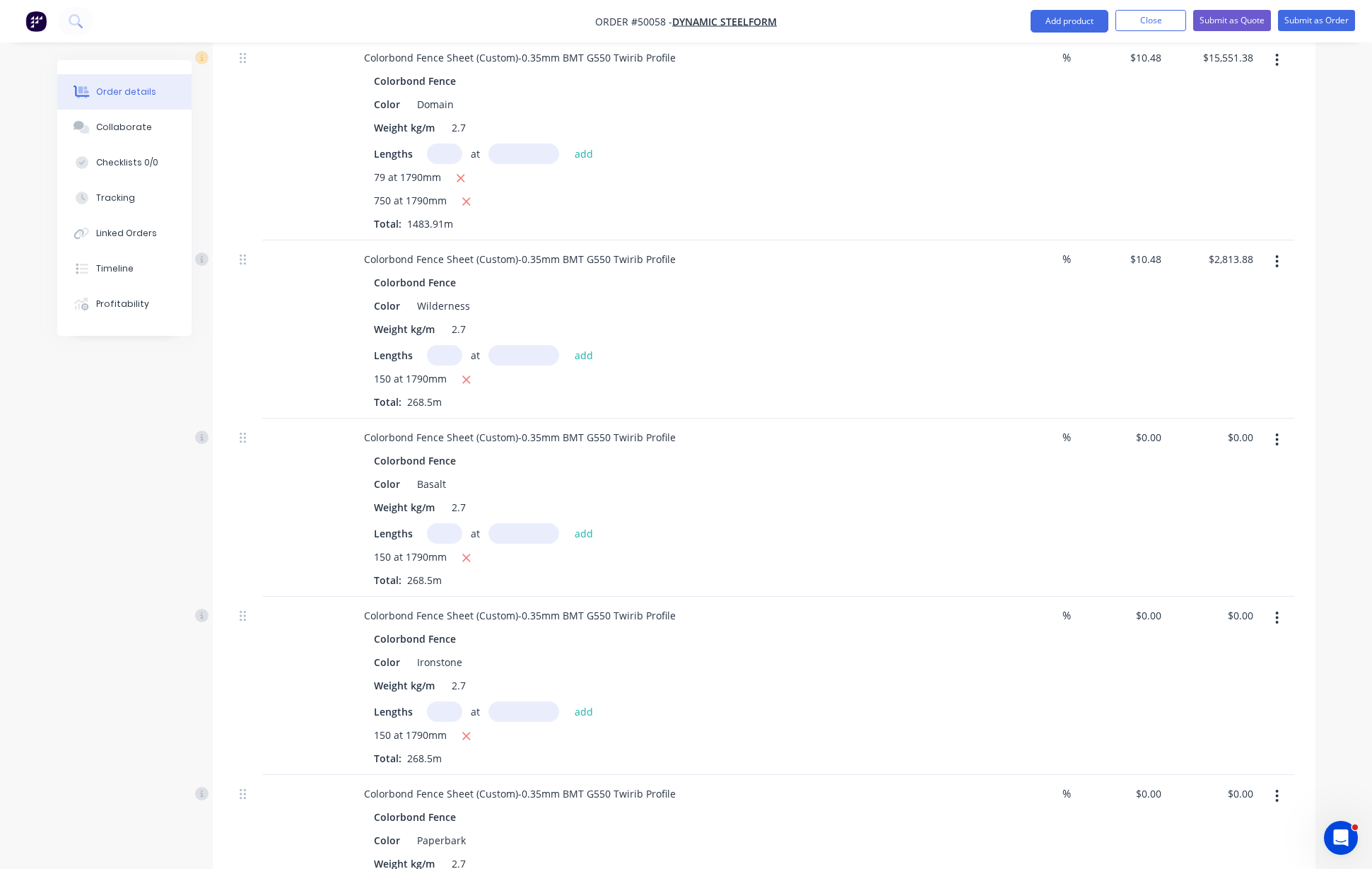
scroll to position [484, 0]
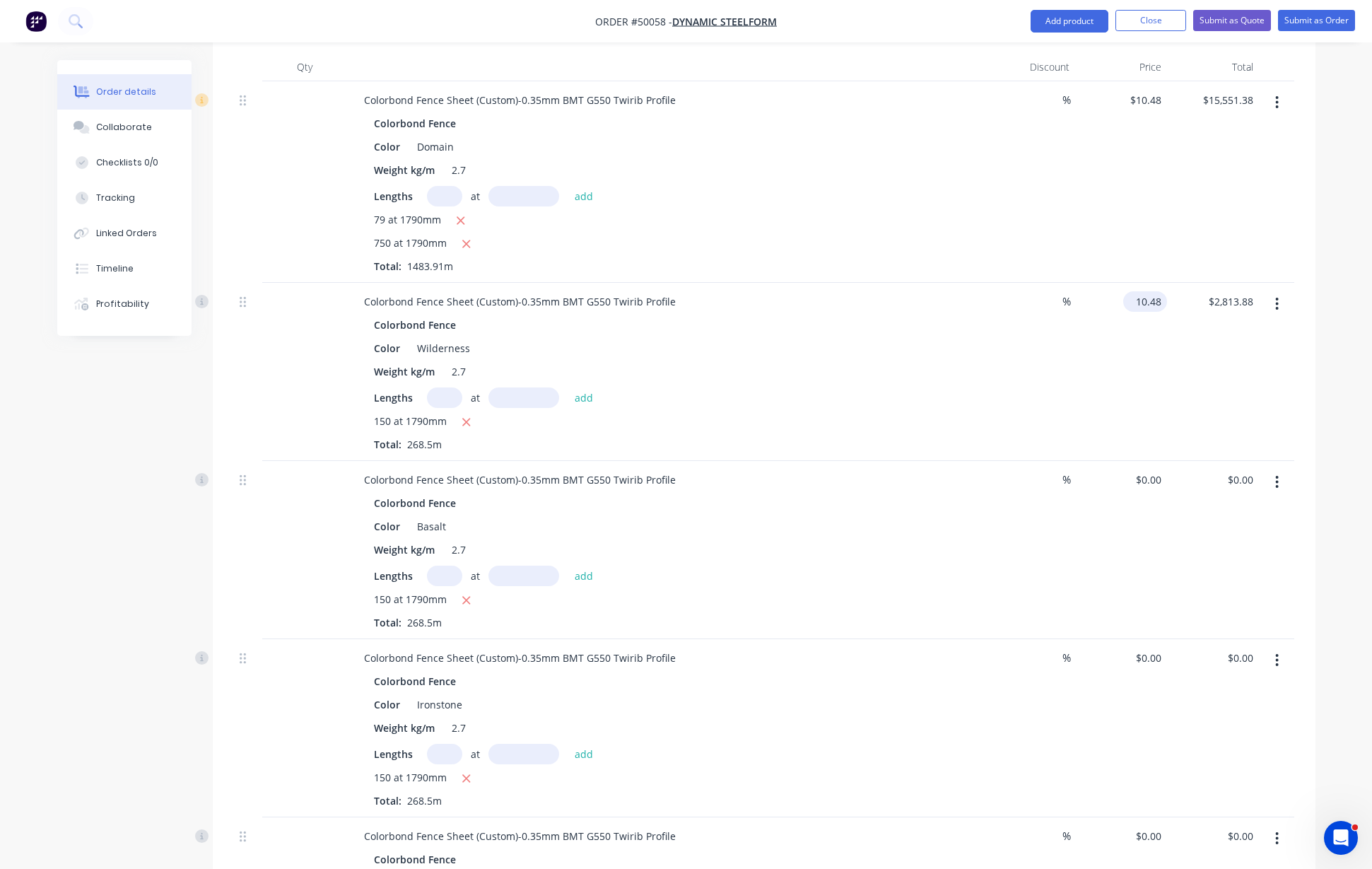
click at [1142, 291] on input "10.48" at bounding box center [1147, 301] width 39 height 21
type input "0"
type input "10.48"
type input "$0.00"
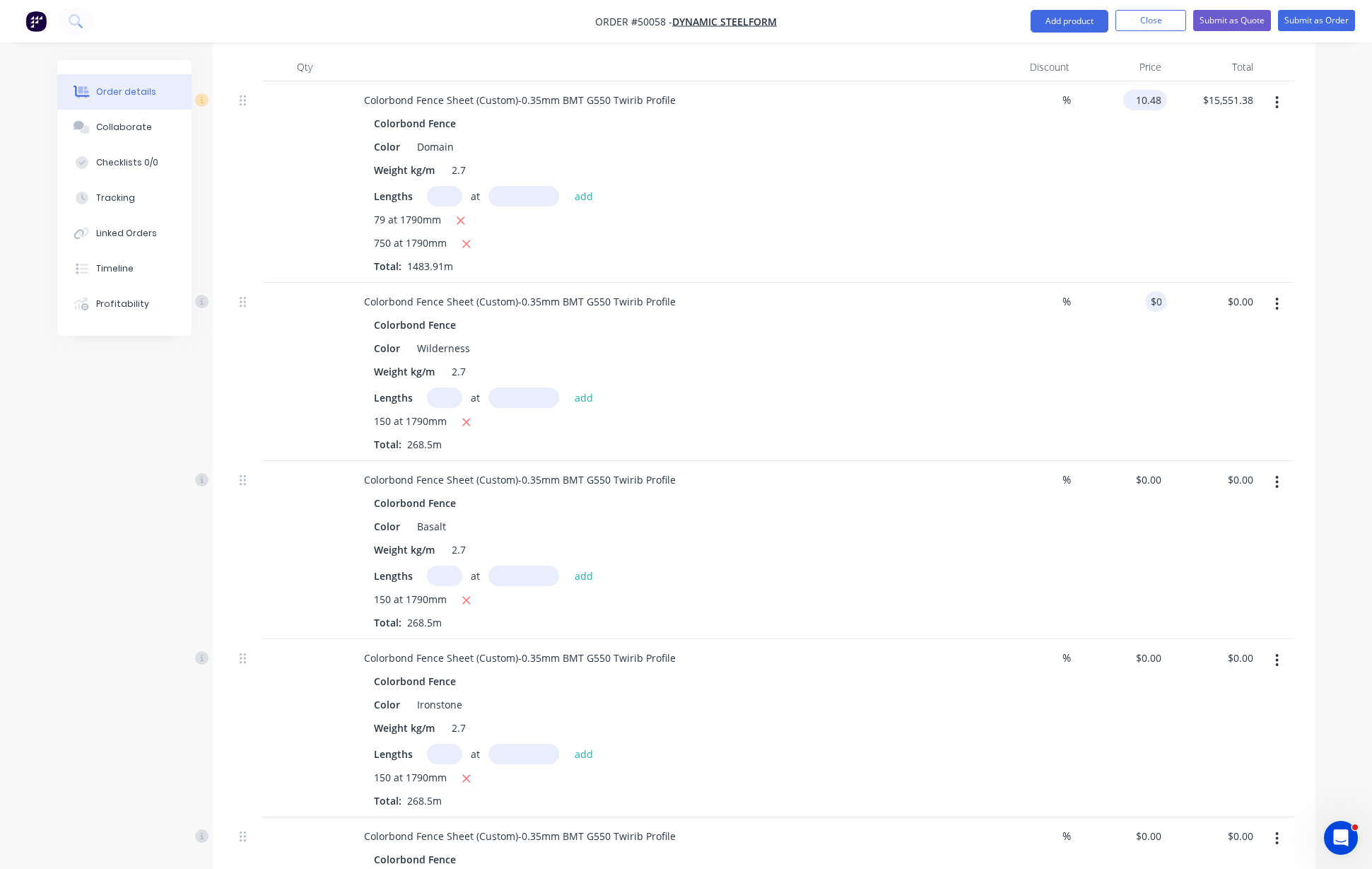
click at [1144, 81] on div "10.48 $10.48" at bounding box center [1120, 182] width 92 height 202
type input "$0.00"
click at [1171, 134] on div "$0.00 $0.00" at bounding box center [1212, 182] width 92 height 202
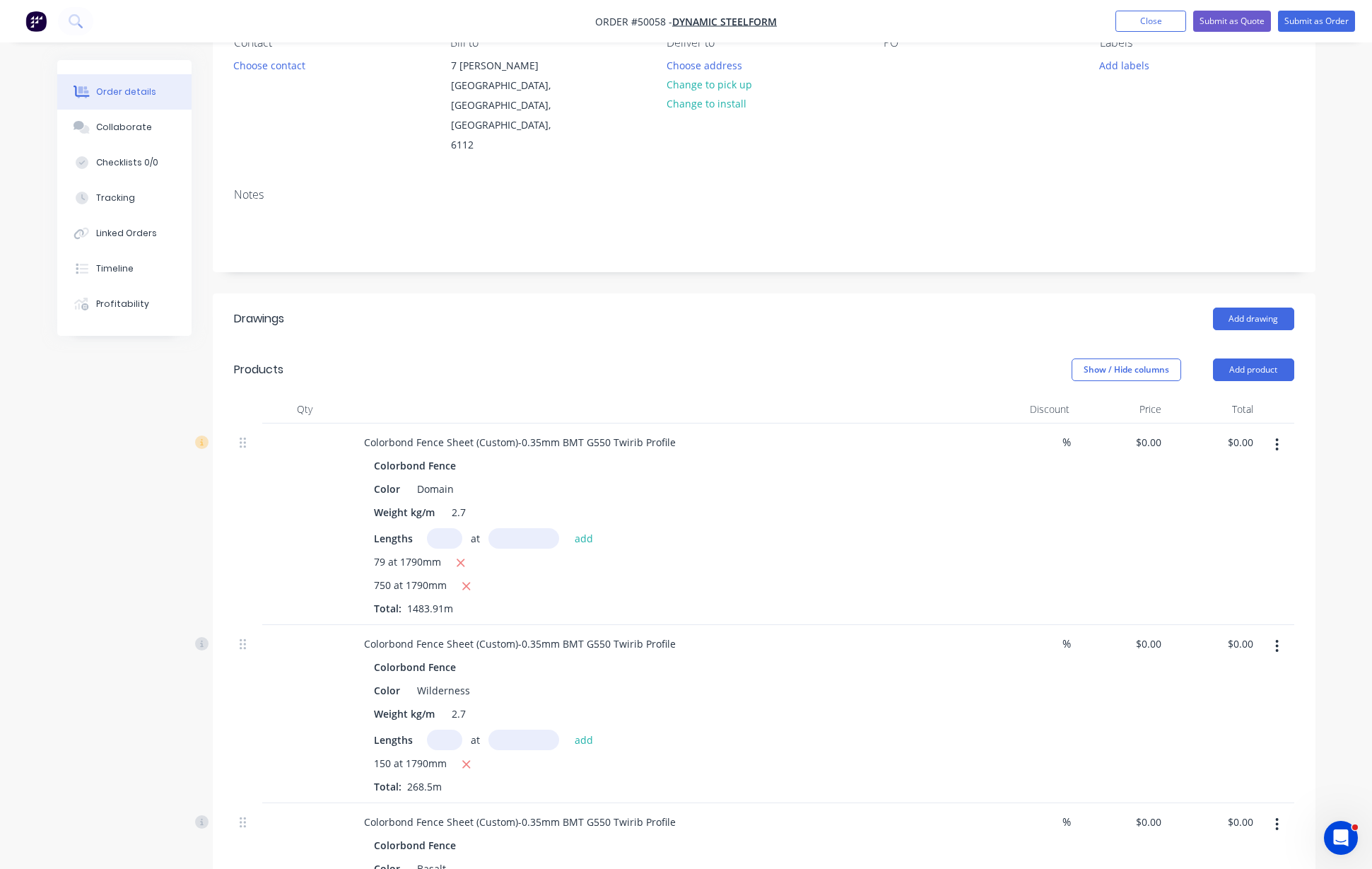
scroll to position [131, 0]
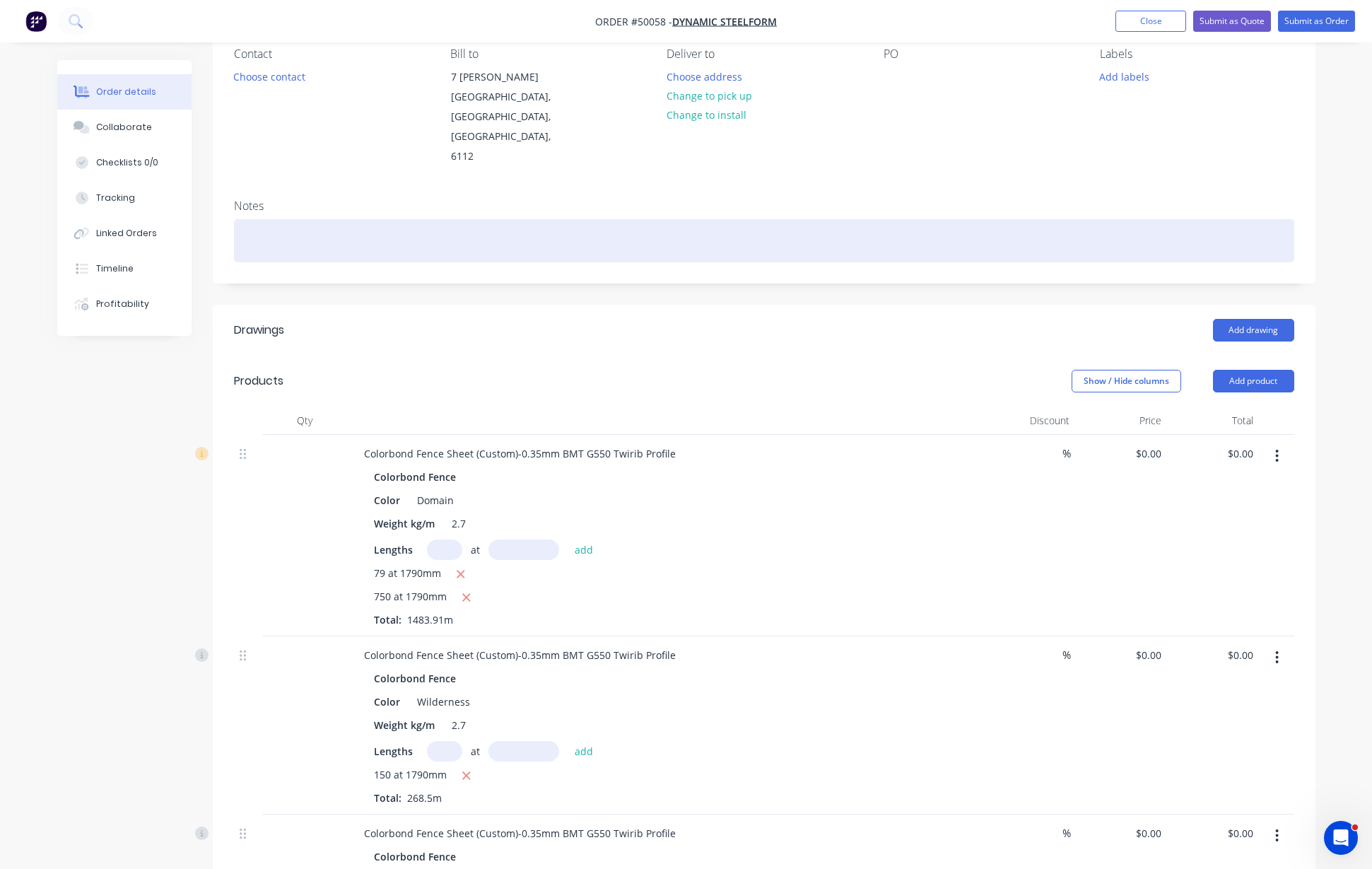
click at [1064, 219] on div at bounding box center [763, 241] width 1059 height 44
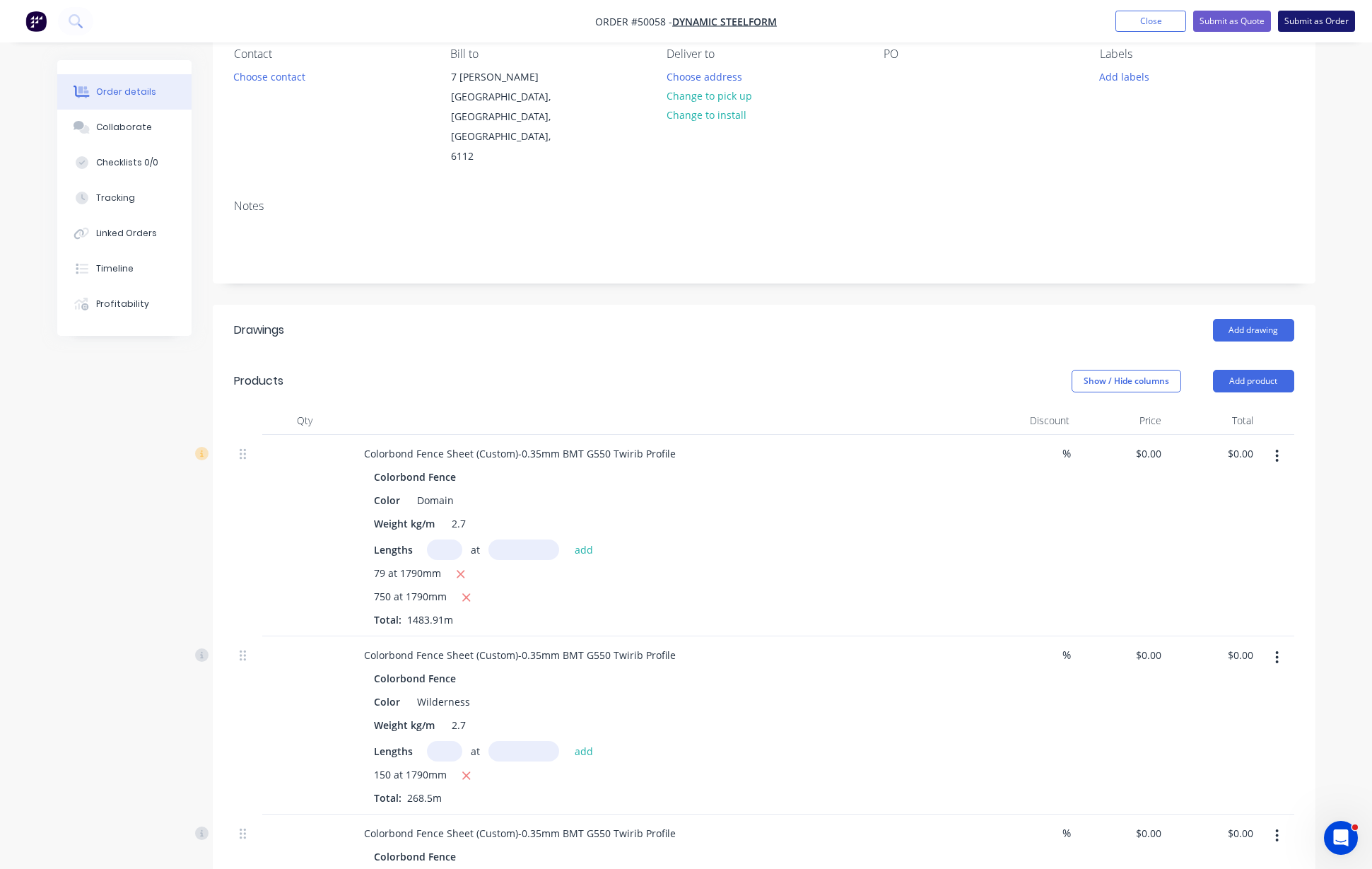
click at [1295, 29] on button "Submit as Order" at bounding box center [1317, 21] width 77 height 21
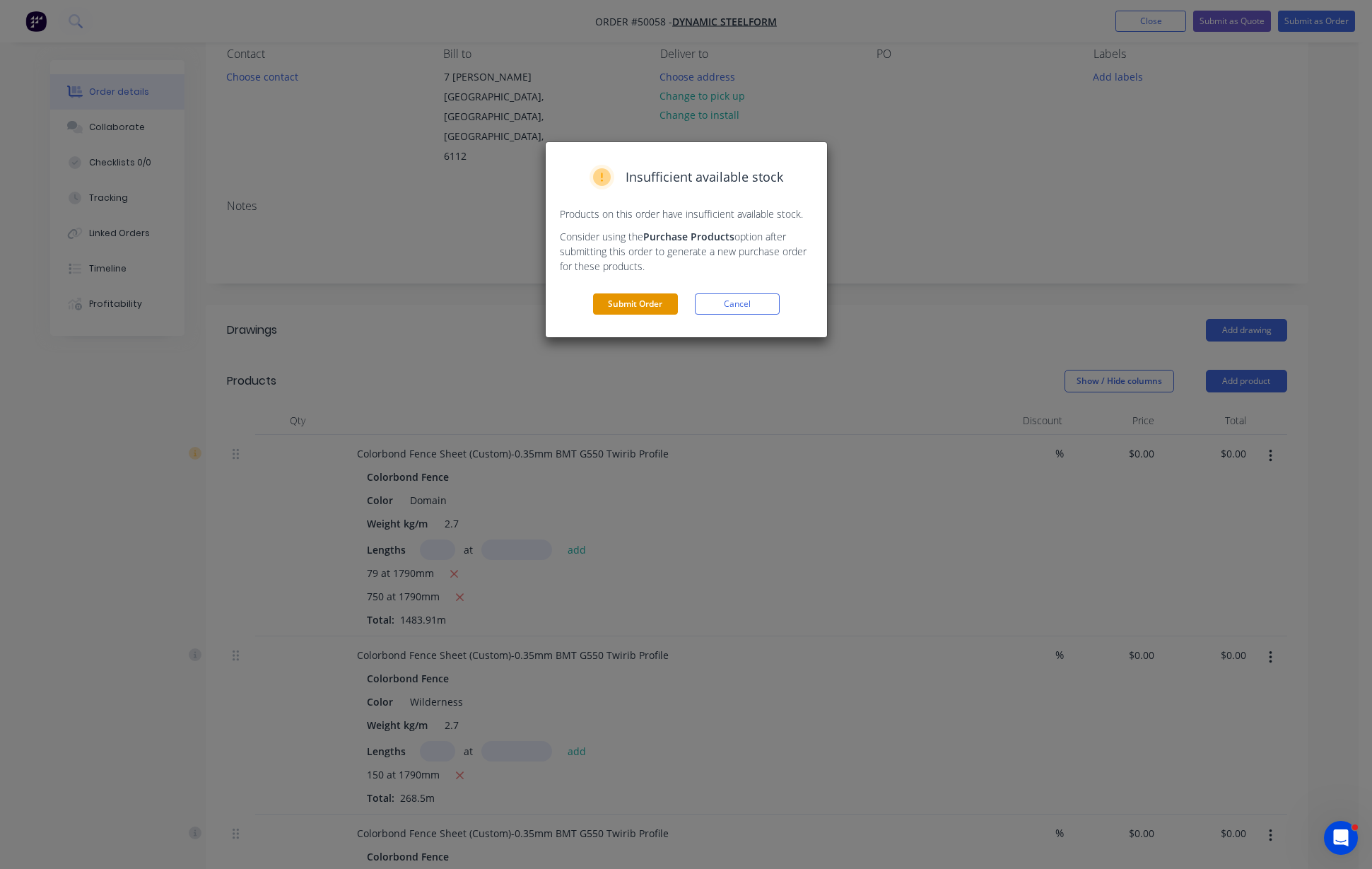
click at [630, 304] on button "Submit Order" at bounding box center [635, 303] width 85 height 21
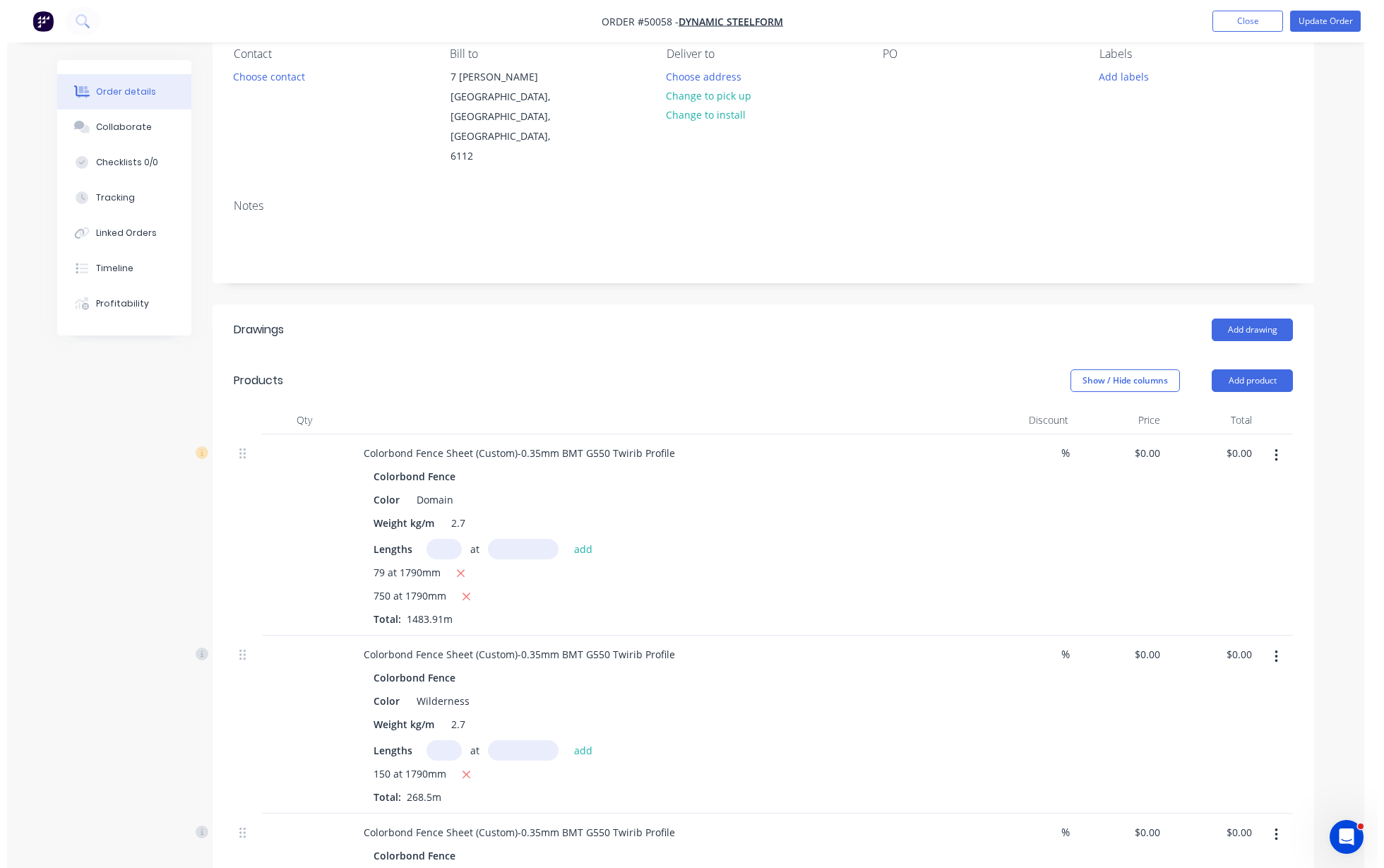
scroll to position [0, 0]
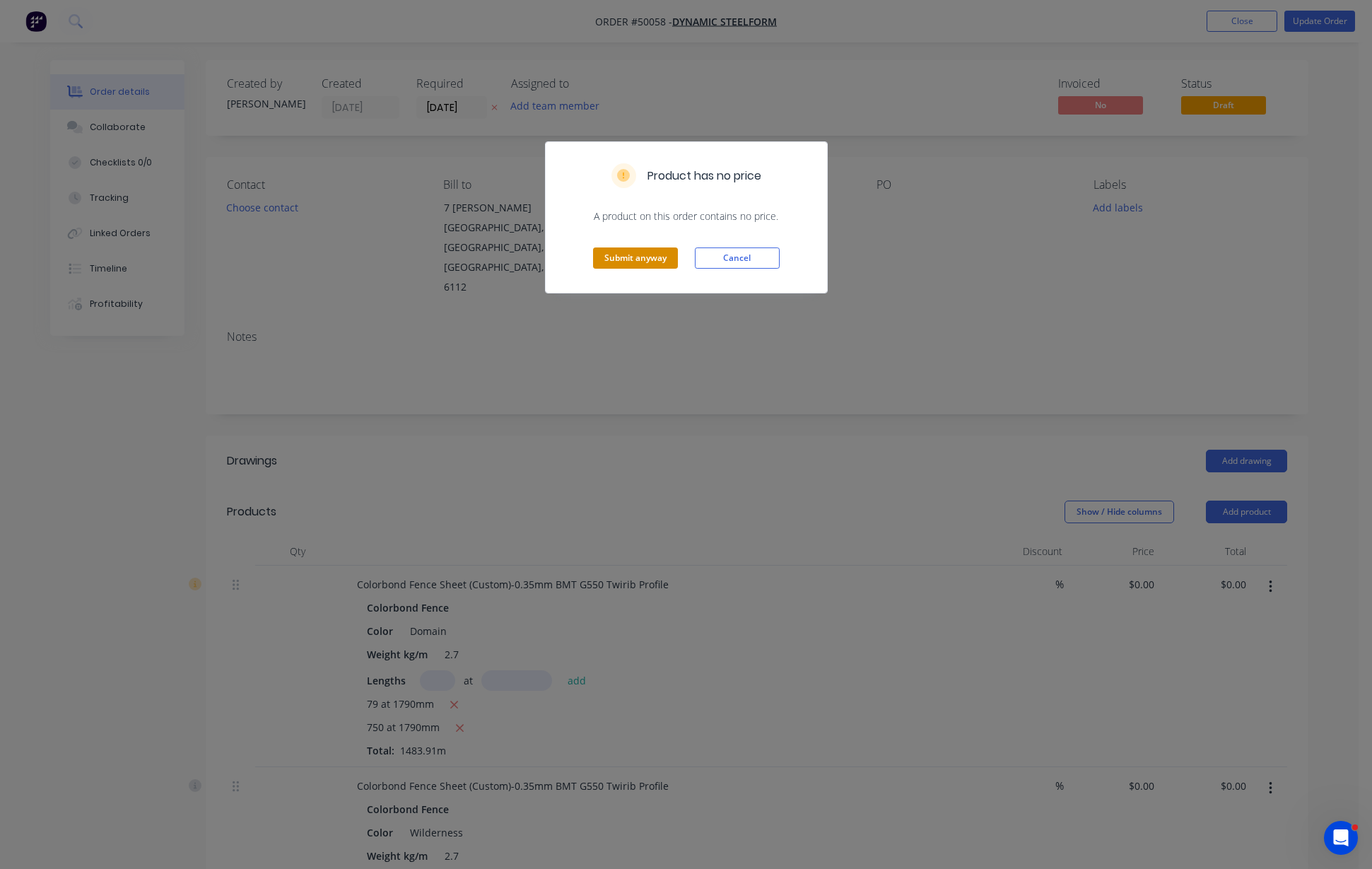
click at [619, 257] on button "Submit anyway" at bounding box center [635, 257] width 85 height 21
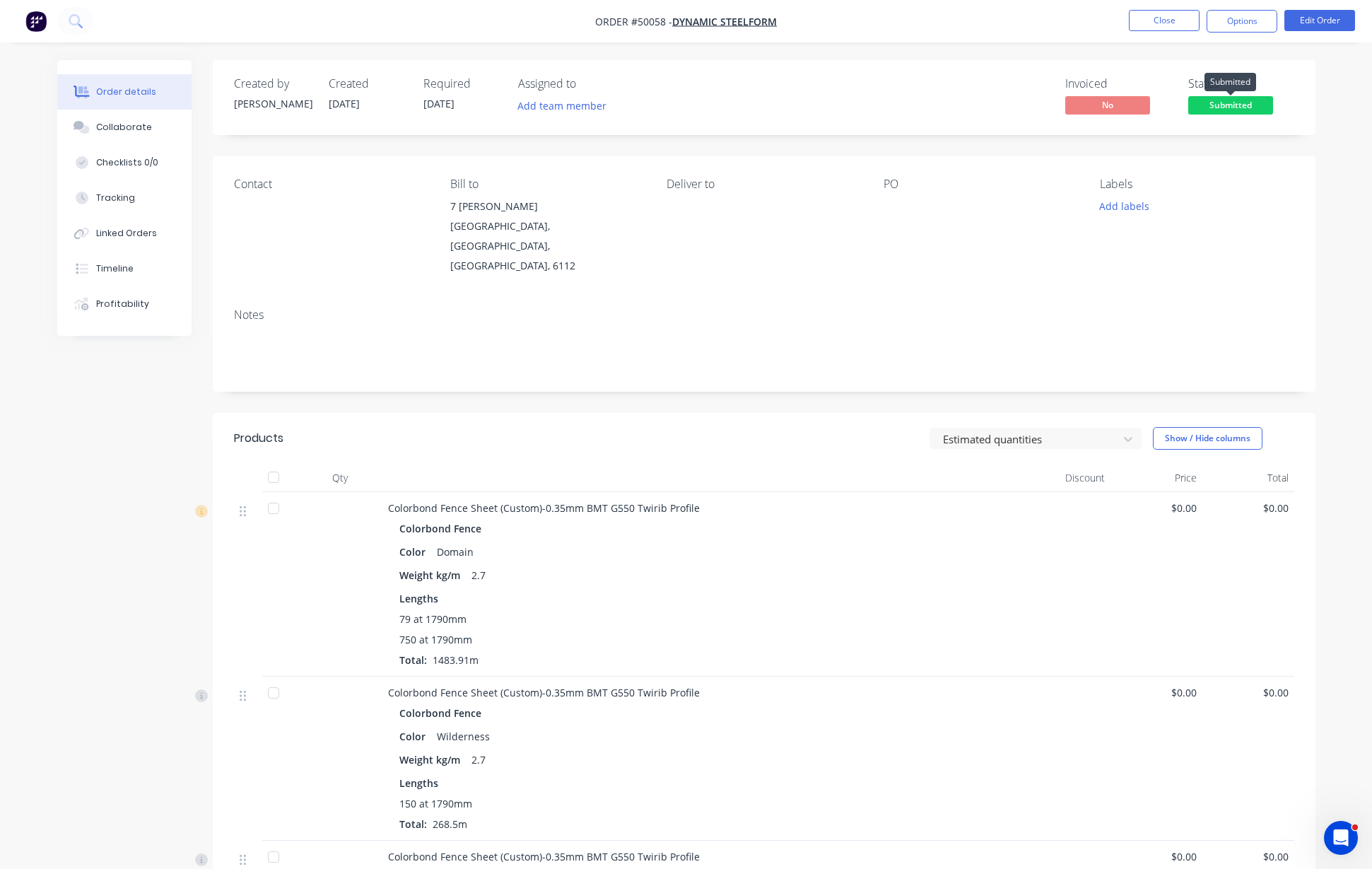
click at [1257, 113] on span "Submitted" at bounding box center [1231, 105] width 85 height 18
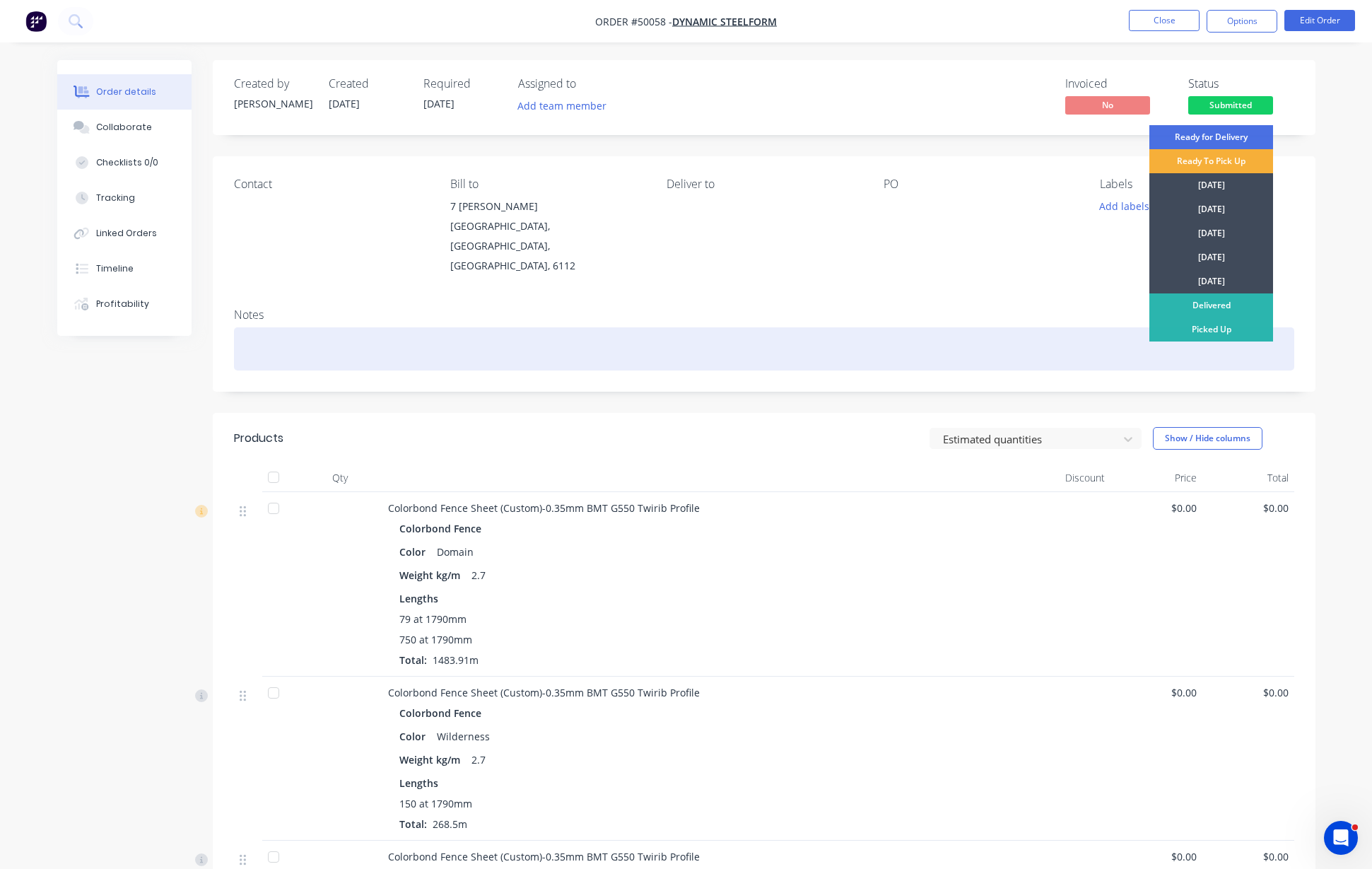
click at [1202, 333] on div "Picked Up" at bounding box center [1211, 330] width 124 height 24
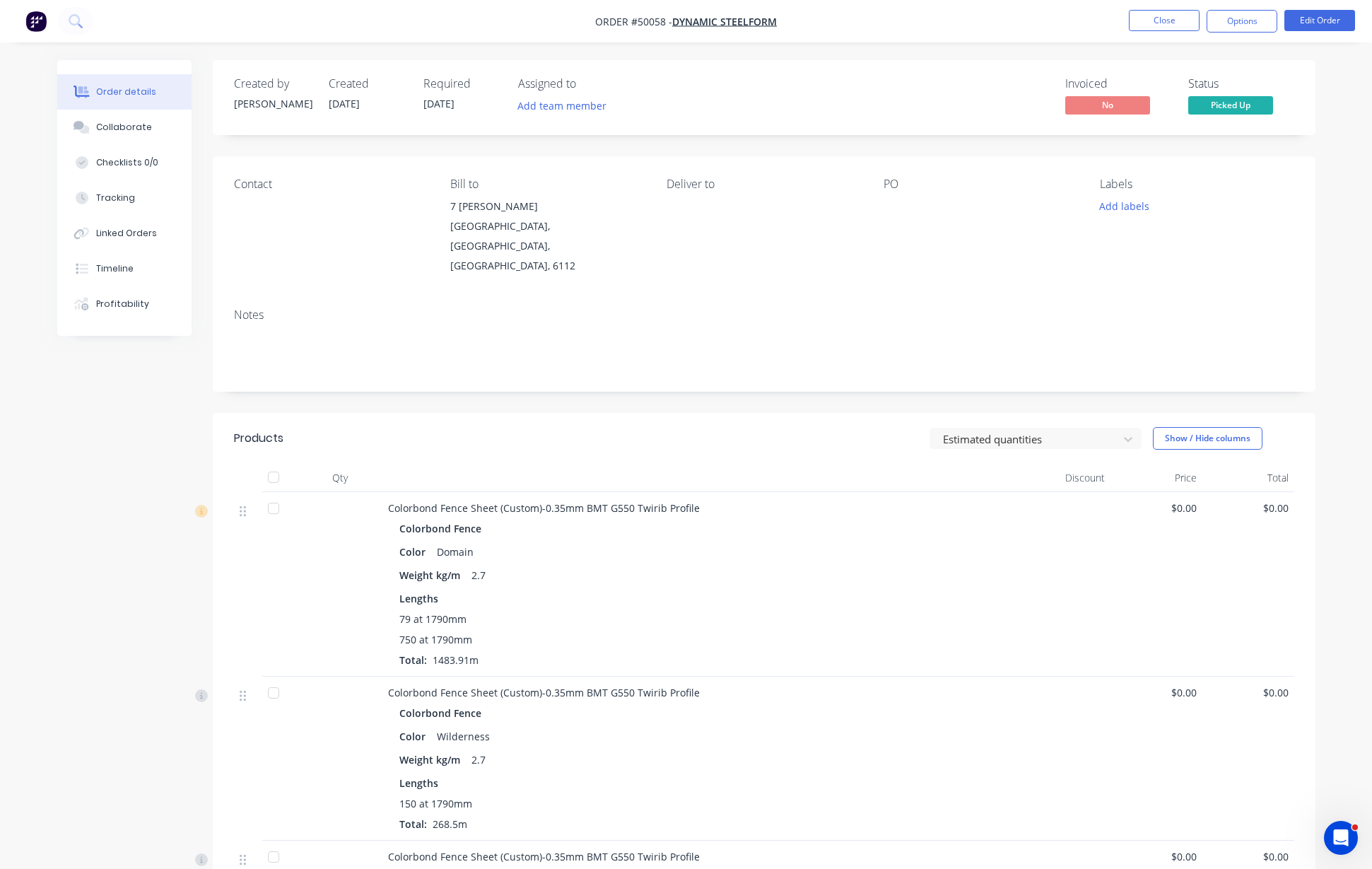
click at [1289, 85] on div "Status" at bounding box center [1240, 84] width 106 height 14
click at [1143, 22] on button "Close" at bounding box center [1163, 20] width 70 height 21
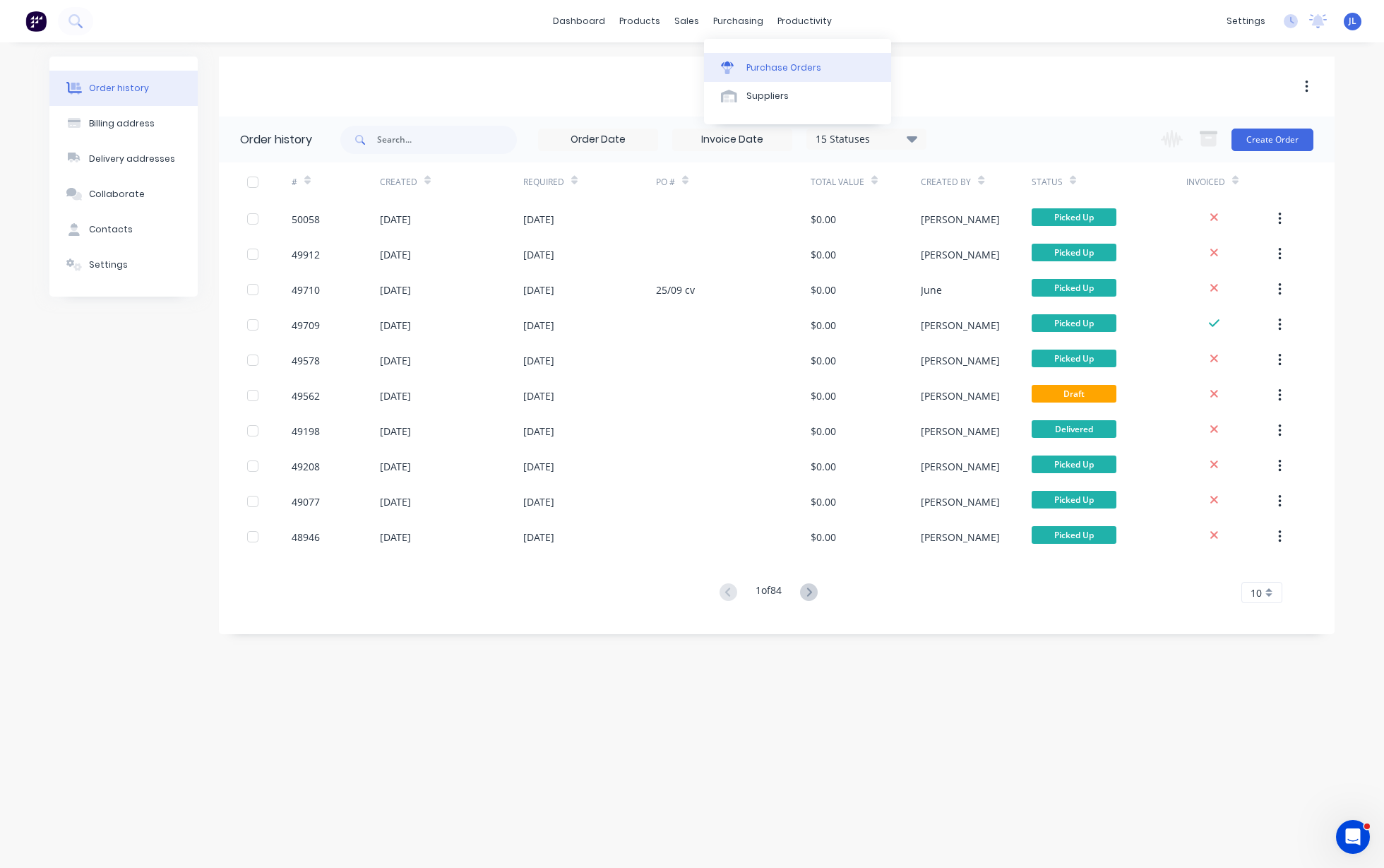
click at [770, 68] on div "Purchase Orders" at bounding box center [784, 67] width 75 height 13
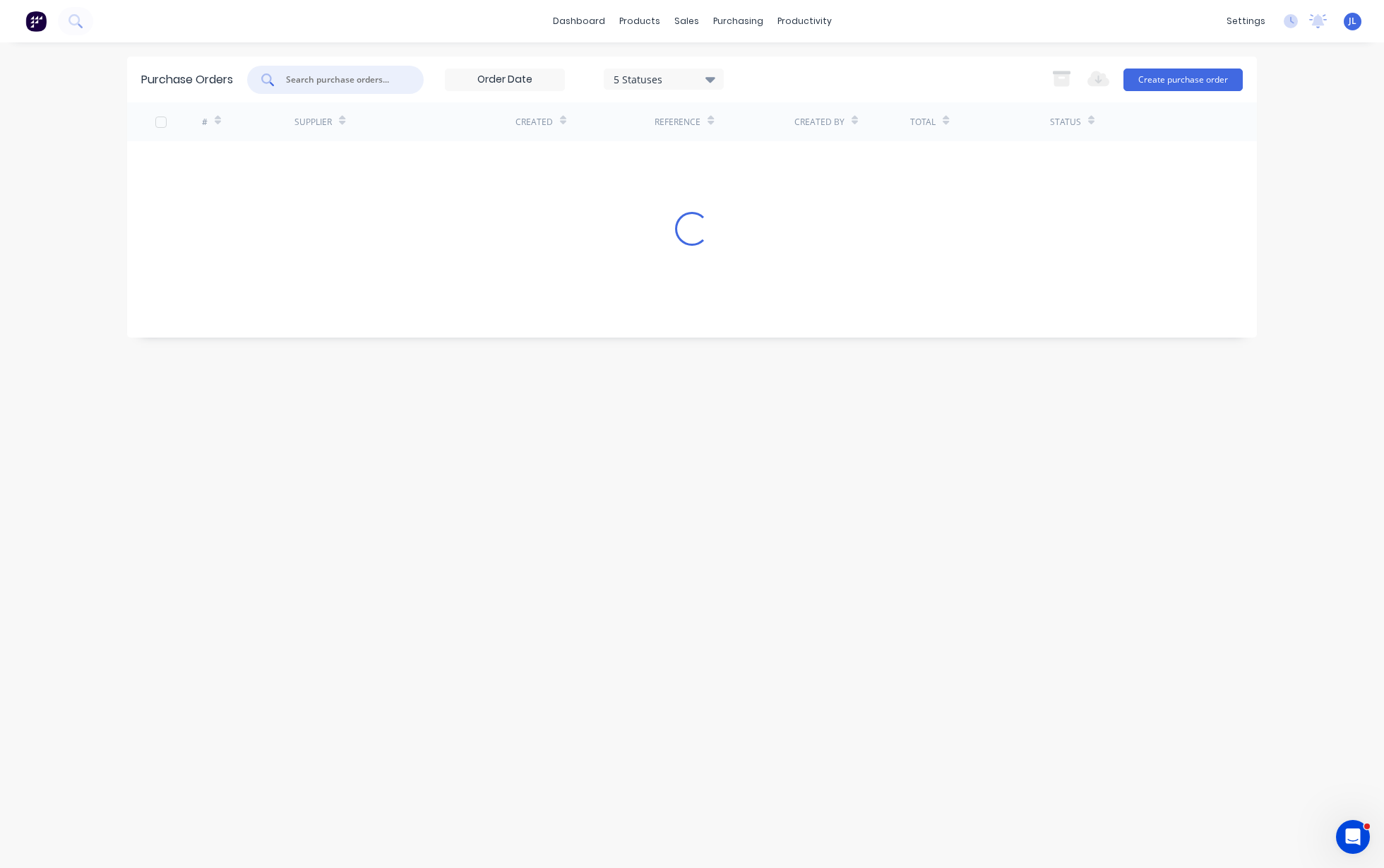
click at [342, 83] on input "text" at bounding box center [343, 80] width 118 height 14
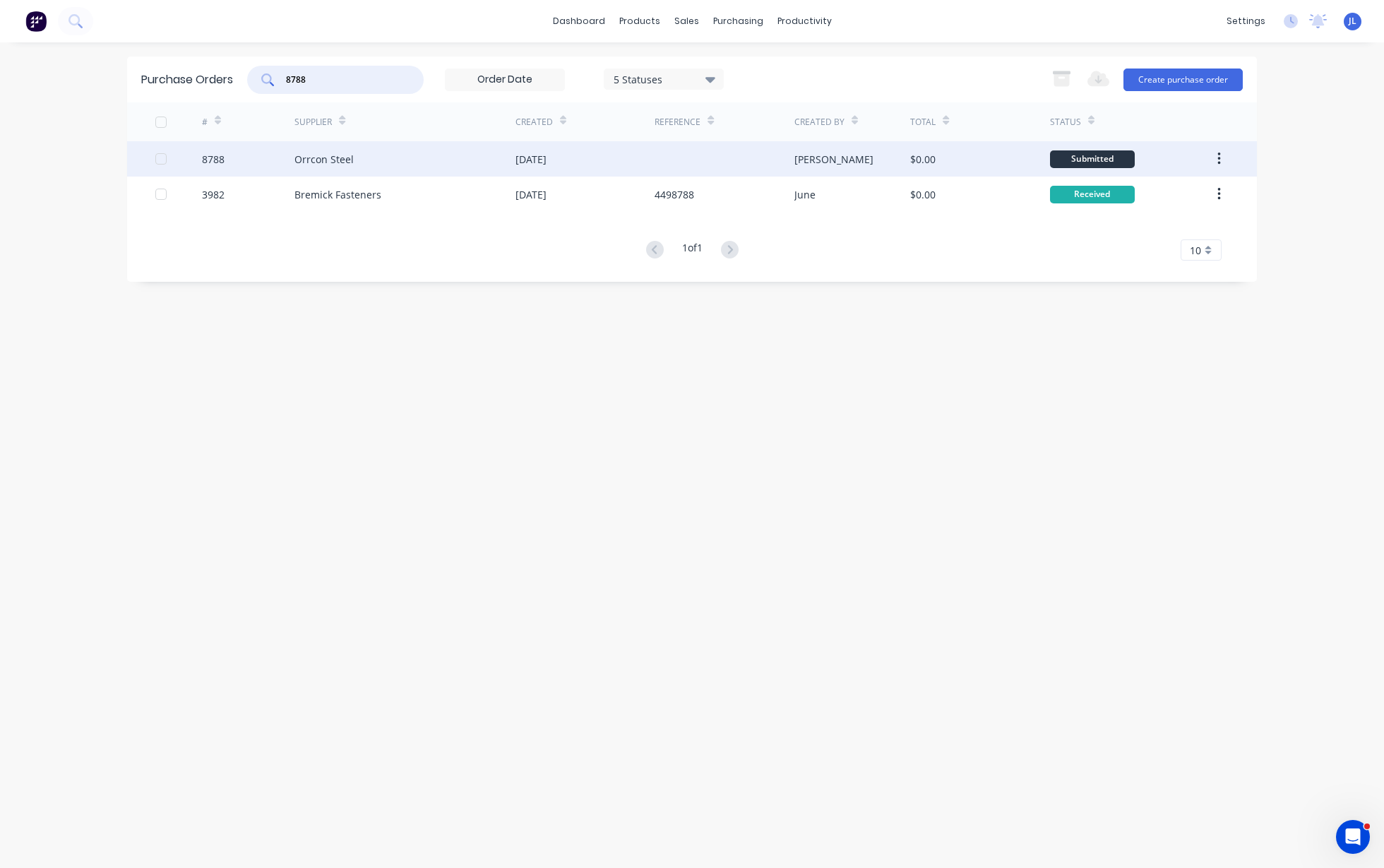
type input "8788"
click at [352, 162] on div "Orrcon Steel" at bounding box center [405, 159] width 221 height 36
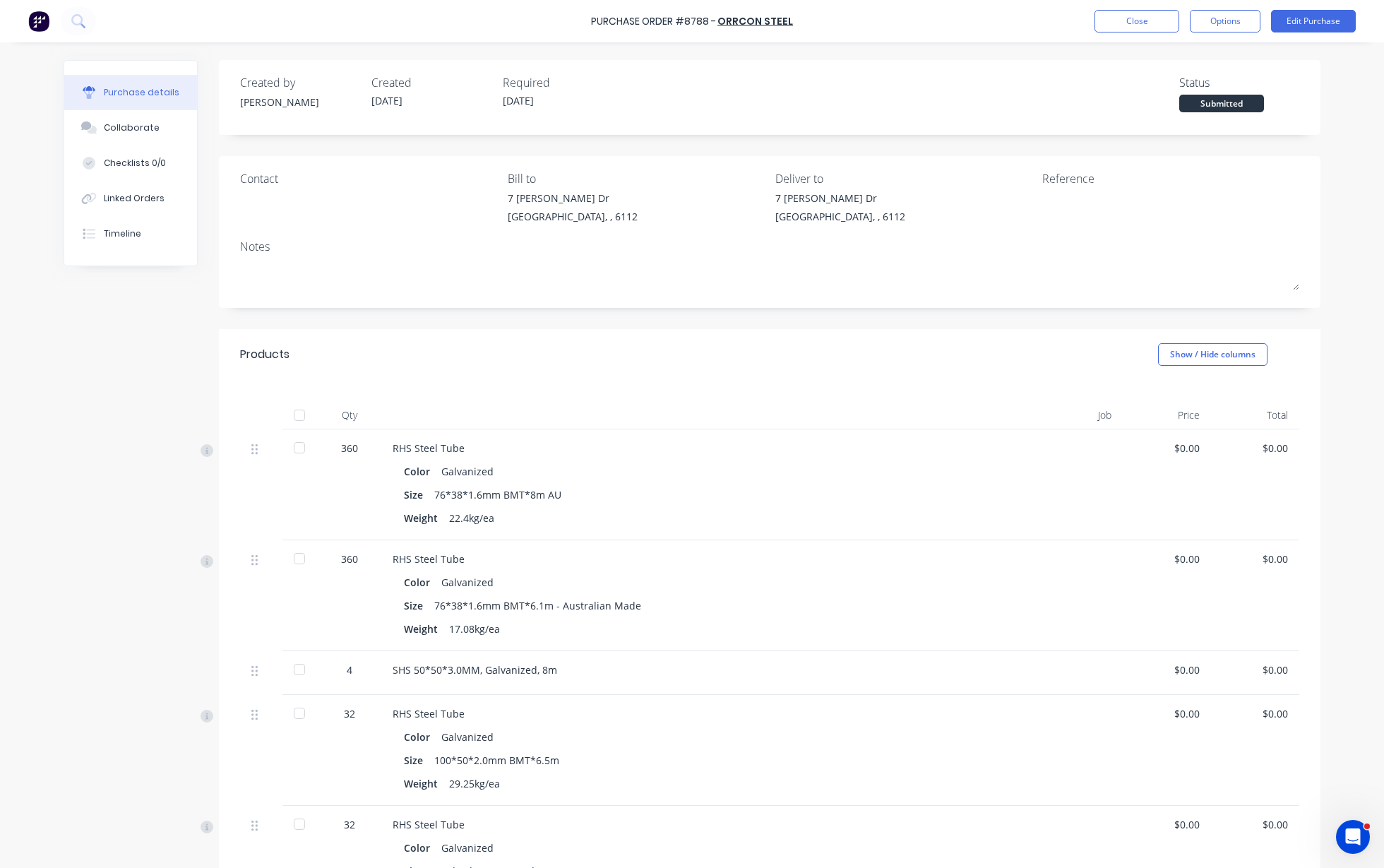
scroll to position [88, 0]
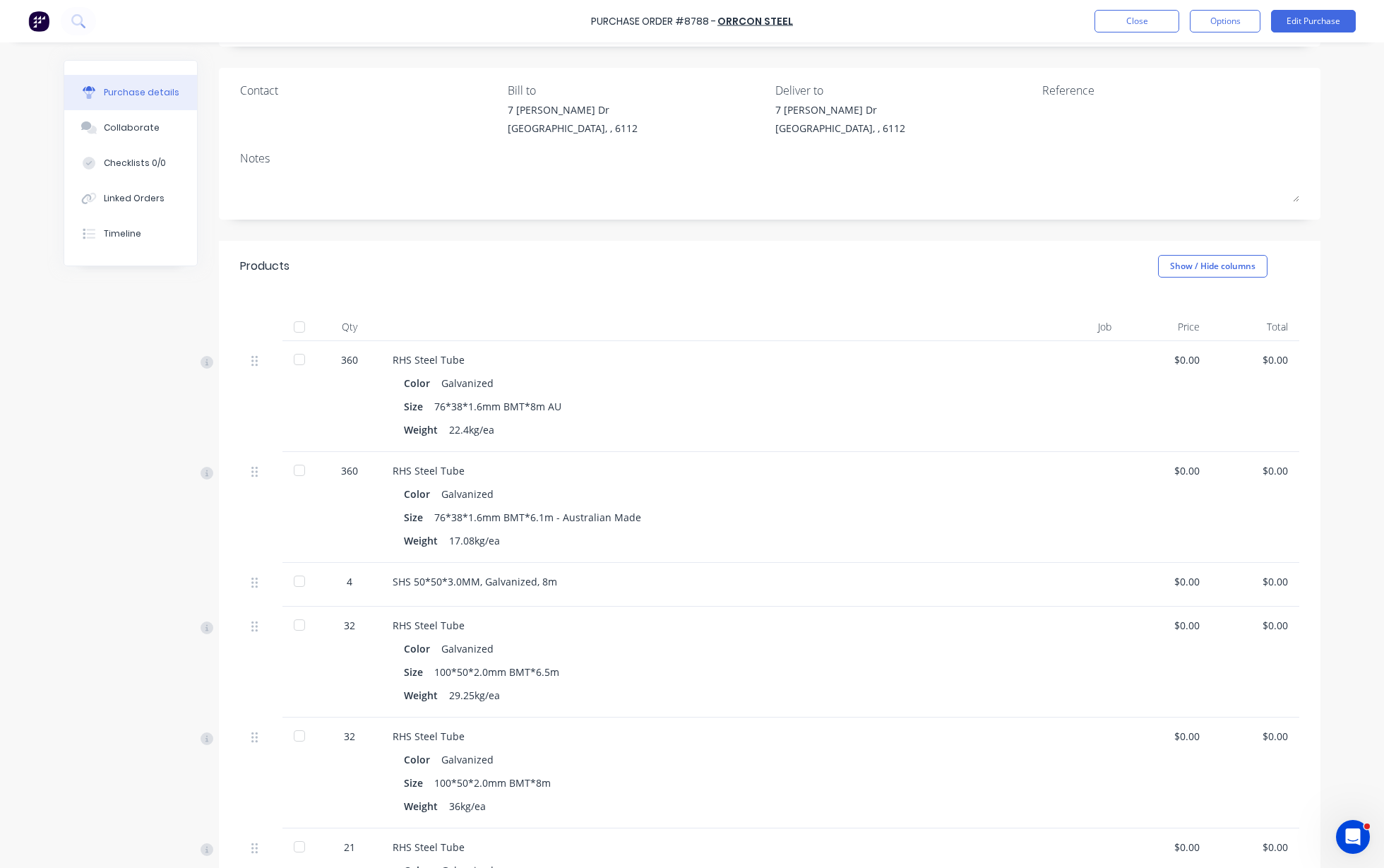
click at [295, 364] on div at bounding box center [300, 359] width 29 height 29
click at [293, 474] on div at bounding box center [300, 470] width 29 height 29
click at [296, 583] on div at bounding box center [300, 581] width 29 height 29
click at [289, 624] on div at bounding box center [300, 625] width 29 height 29
click at [296, 624] on div at bounding box center [300, 625] width 29 height 29
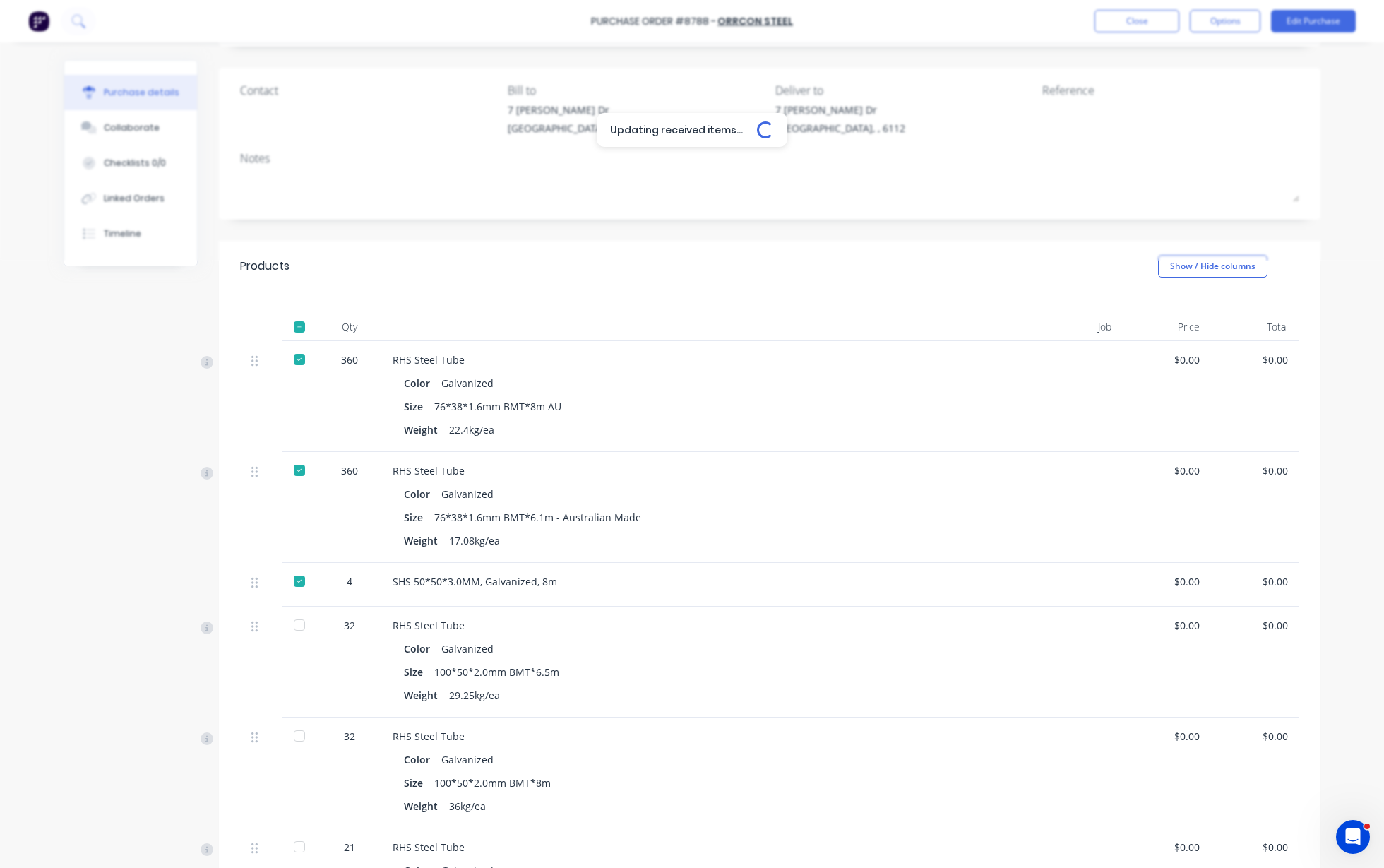
click at [289, 740] on div at bounding box center [300, 736] width 29 height 29
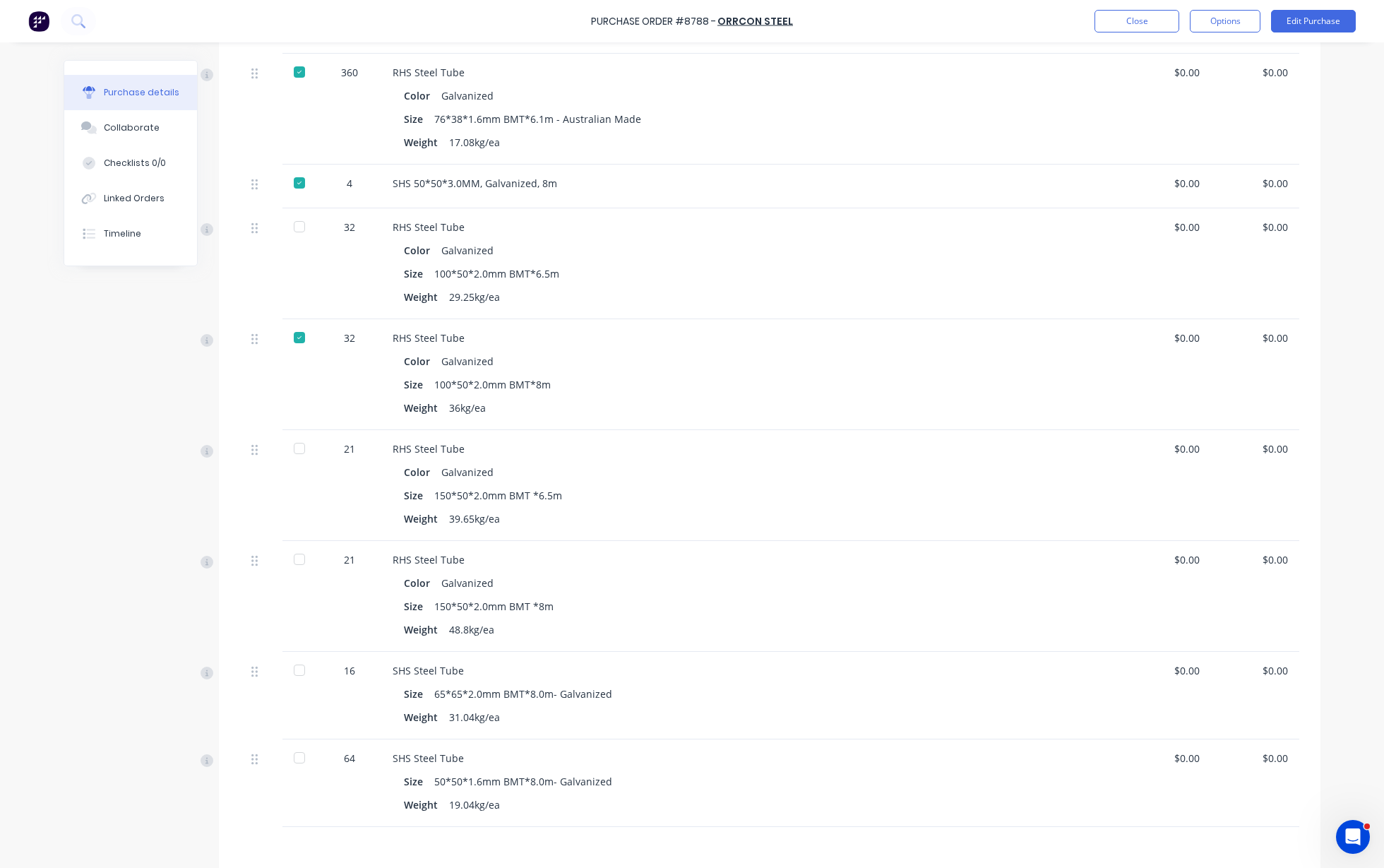
scroll to position [530, 0]
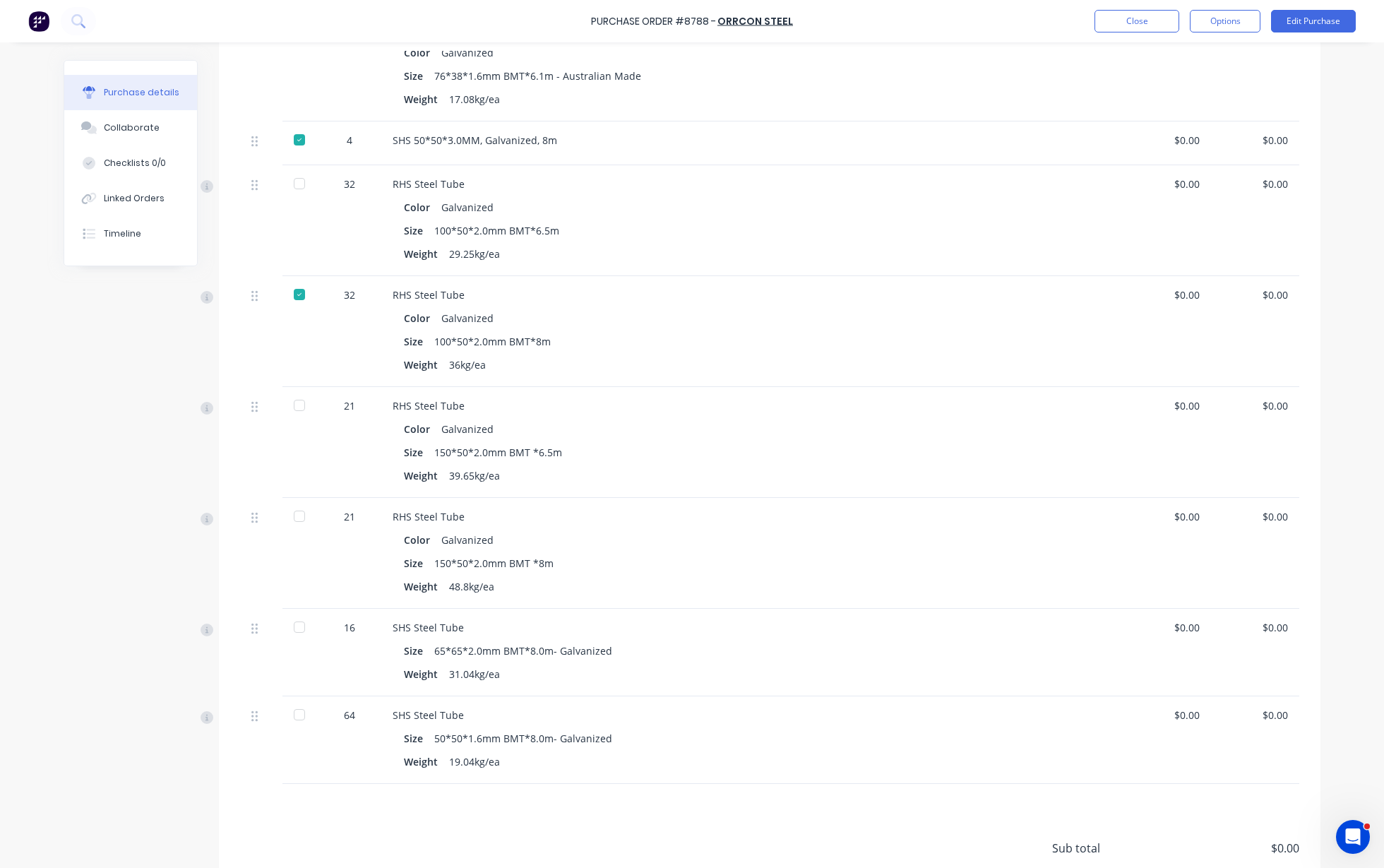
click at [298, 404] on div at bounding box center [300, 405] width 29 height 29
click at [291, 513] on div at bounding box center [300, 516] width 29 height 29
click at [292, 627] on div at bounding box center [300, 627] width 29 height 29
click at [1151, 26] on button "Close" at bounding box center [1137, 21] width 85 height 23
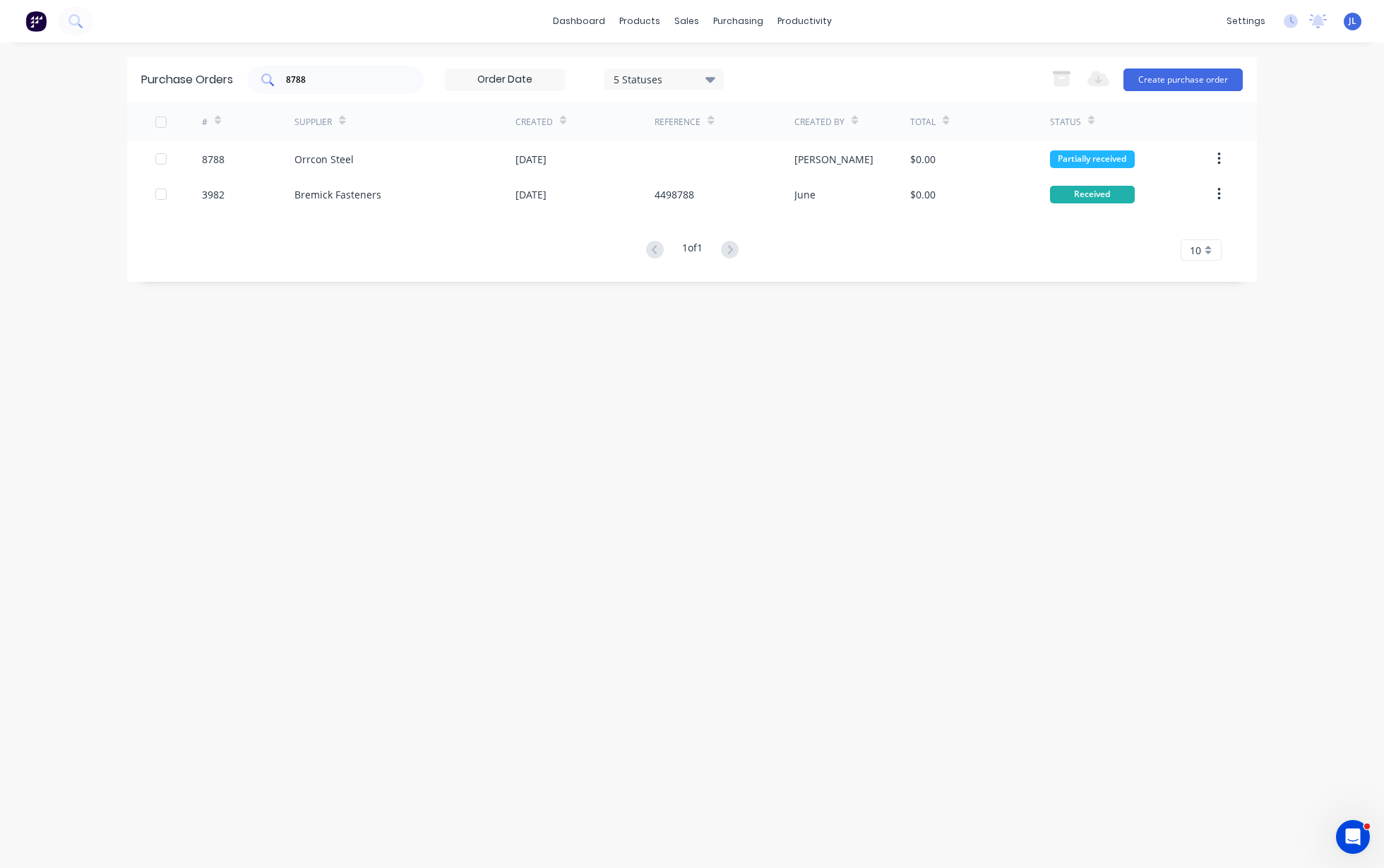
drag, startPoint x: 419, startPoint y: 65, endPoint x: 256, endPoint y: 73, distance: 163.2
click at [256, 73] on div "8788 5 Statuses 5 Statuses" at bounding box center [485, 79] width 476 height 29
click at [330, 75] on input "8788" at bounding box center [343, 80] width 118 height 14
click at [328, 76] on input "8788" at bounding box center [343, 80] width 118 height 14
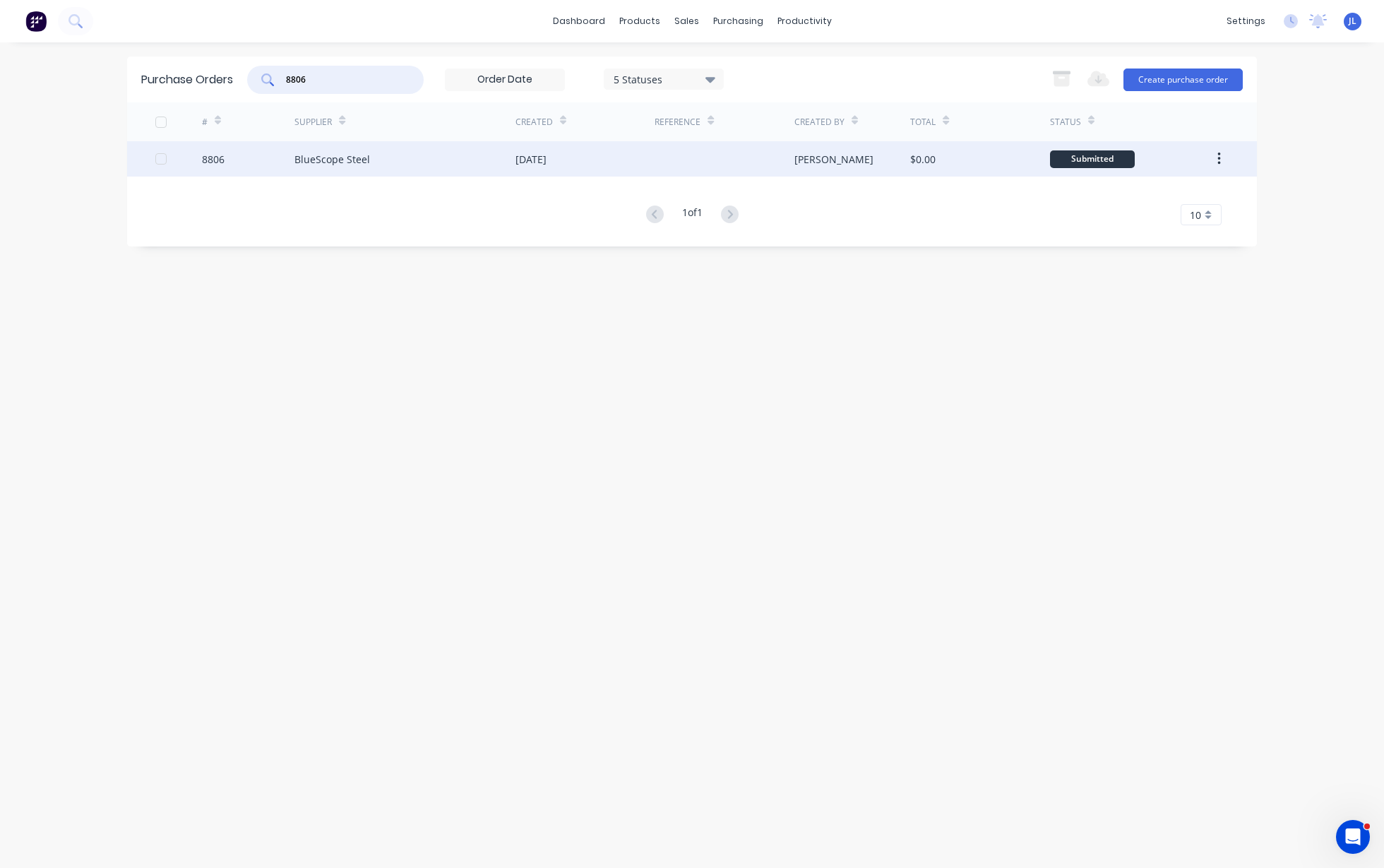
type input "8806"
click at [446, 163] on div "BlueScope Steel" at bounding box center [405, 159] width 221 height 36
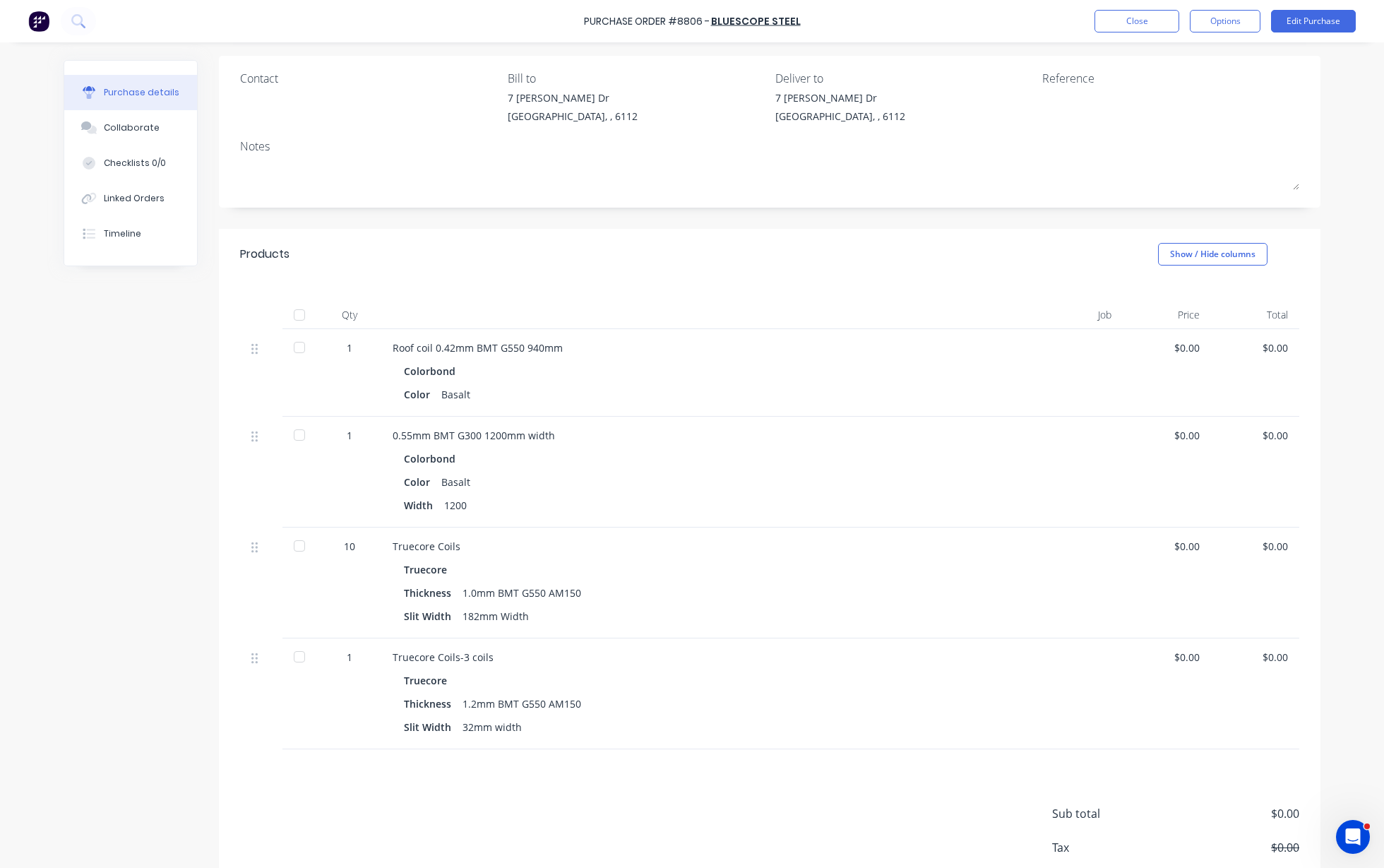
scroll to position [177, 0]
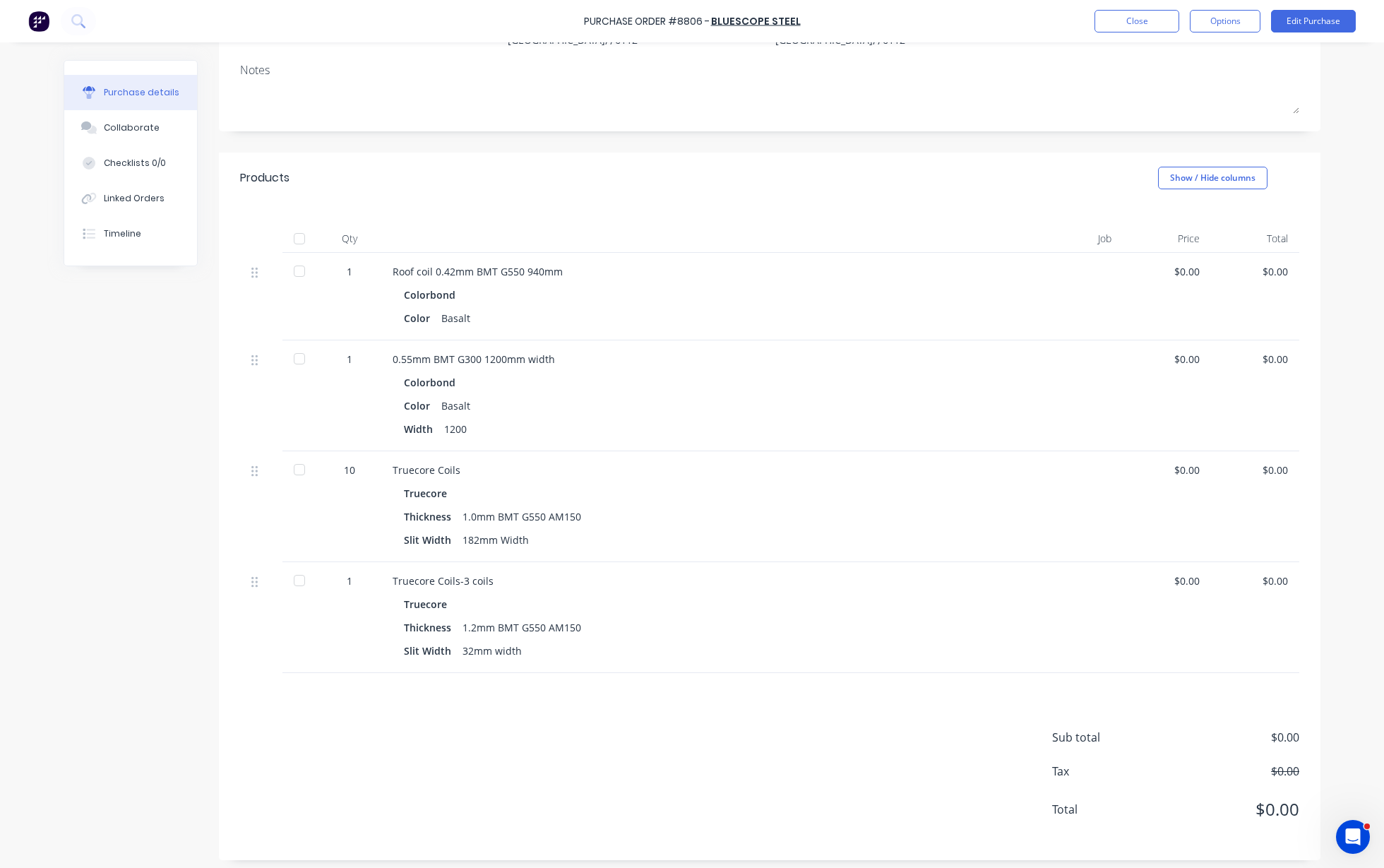
click at [301, 355] on div at bounding box center [300, 359] width 29 height 29
click at [740, 21] on link "BlueScope Steel" at bounding box center [755, 21] width 90 height 14
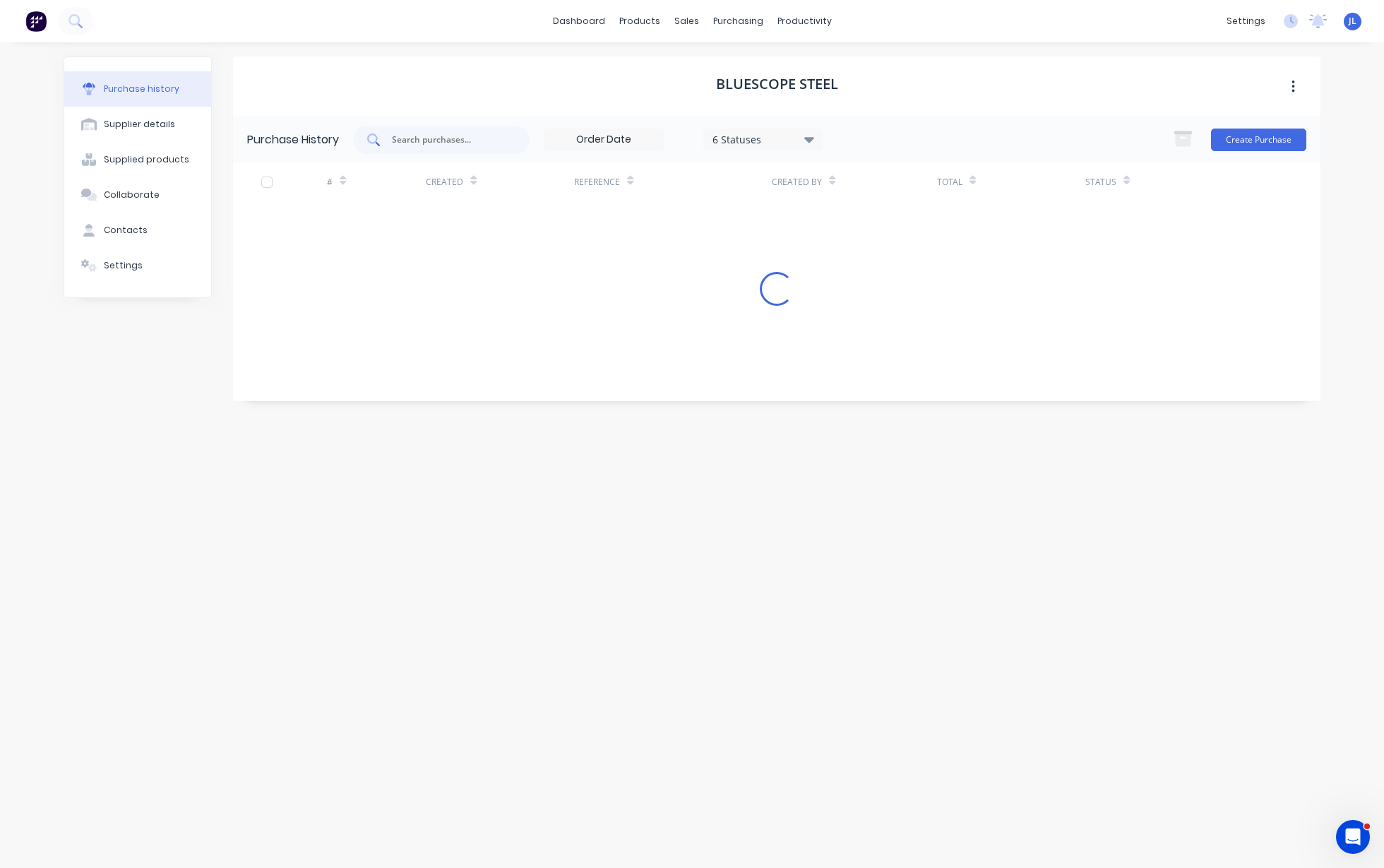
click at [432, 139] on input "text" at bounding box center [449, 139] width 118 height 14
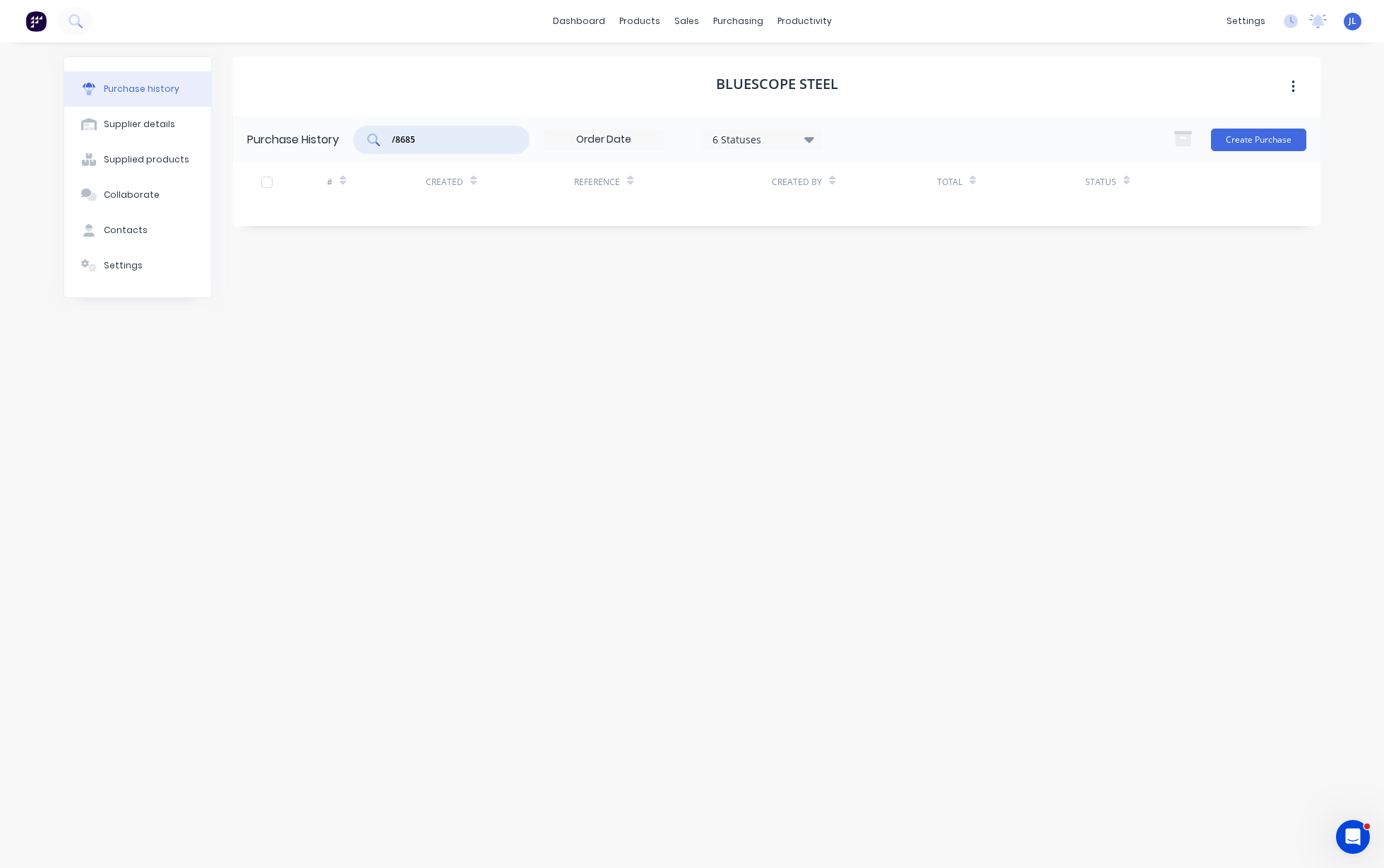
click at [397, 138] on input "/8685" at bounding box center [449, 139] width 118 height 14
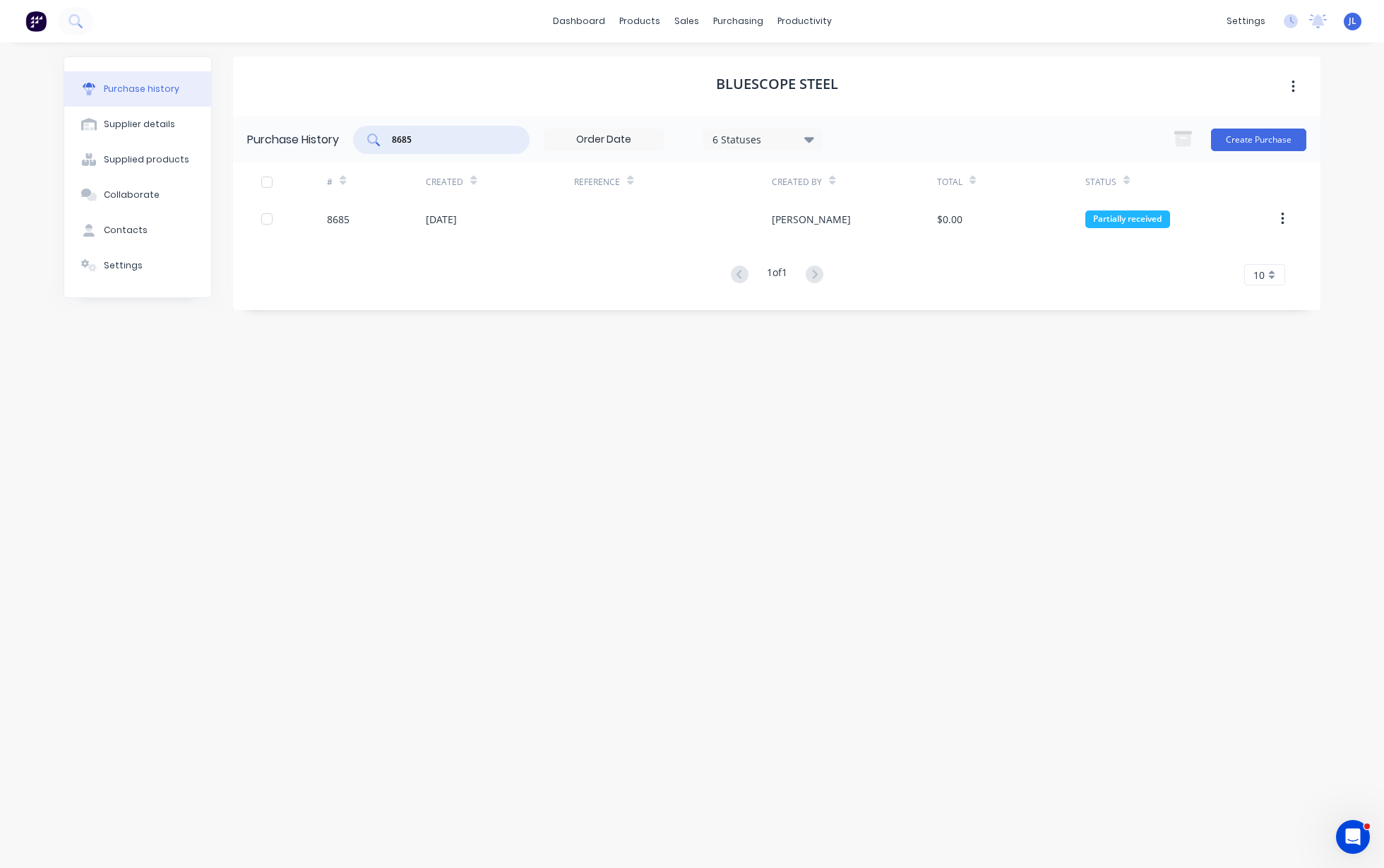
type input "8685"
click at [446, 236] on div "# Created Reference Created By Total Status 8685 [DATE] [PERSON_NAME] $0.00 Par…" at bounding box center [777, 223] width 1087 height 123
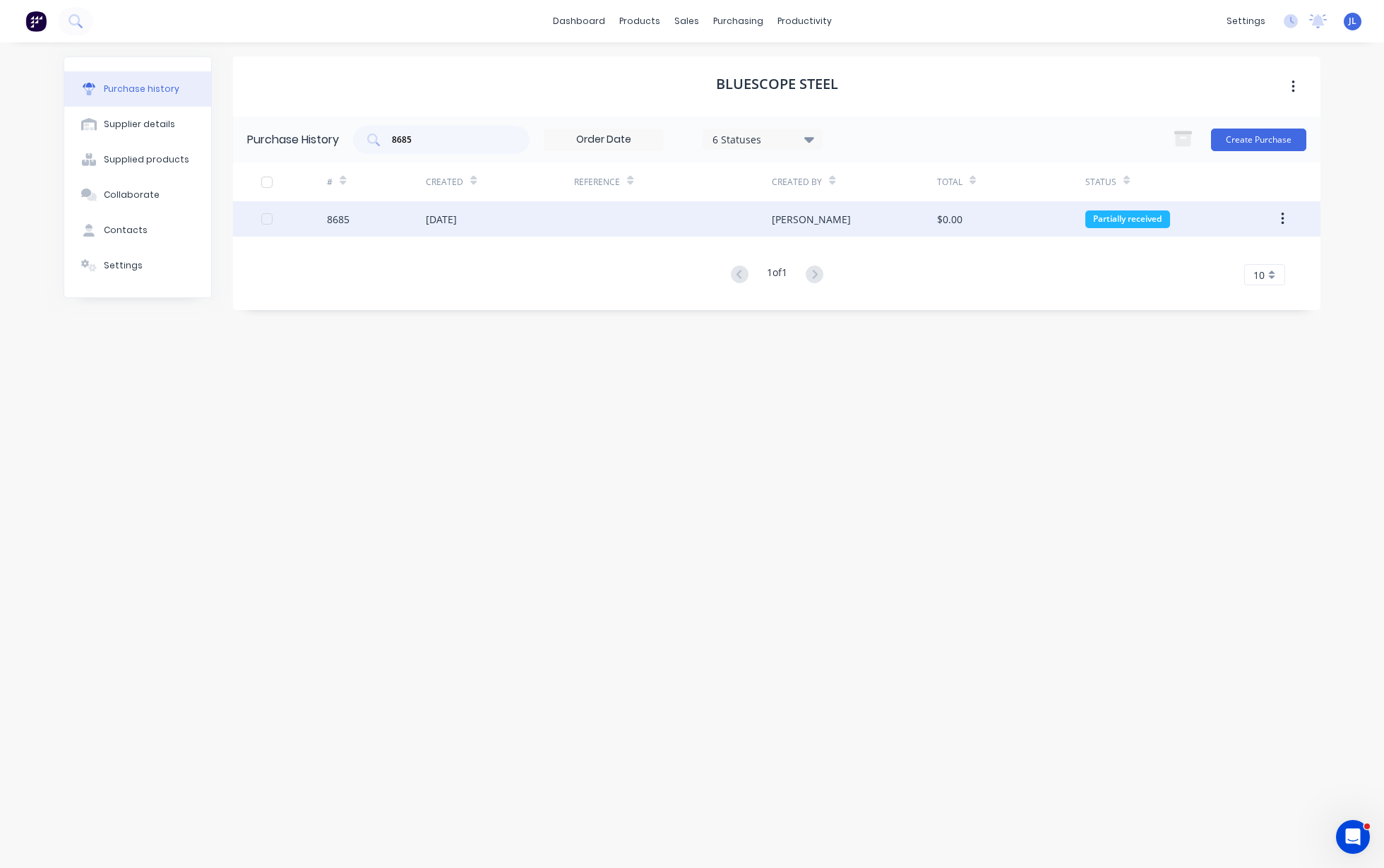
click at [456, 223] on div "[DATE]" at bounding box center [441, 218] width 31 height 15
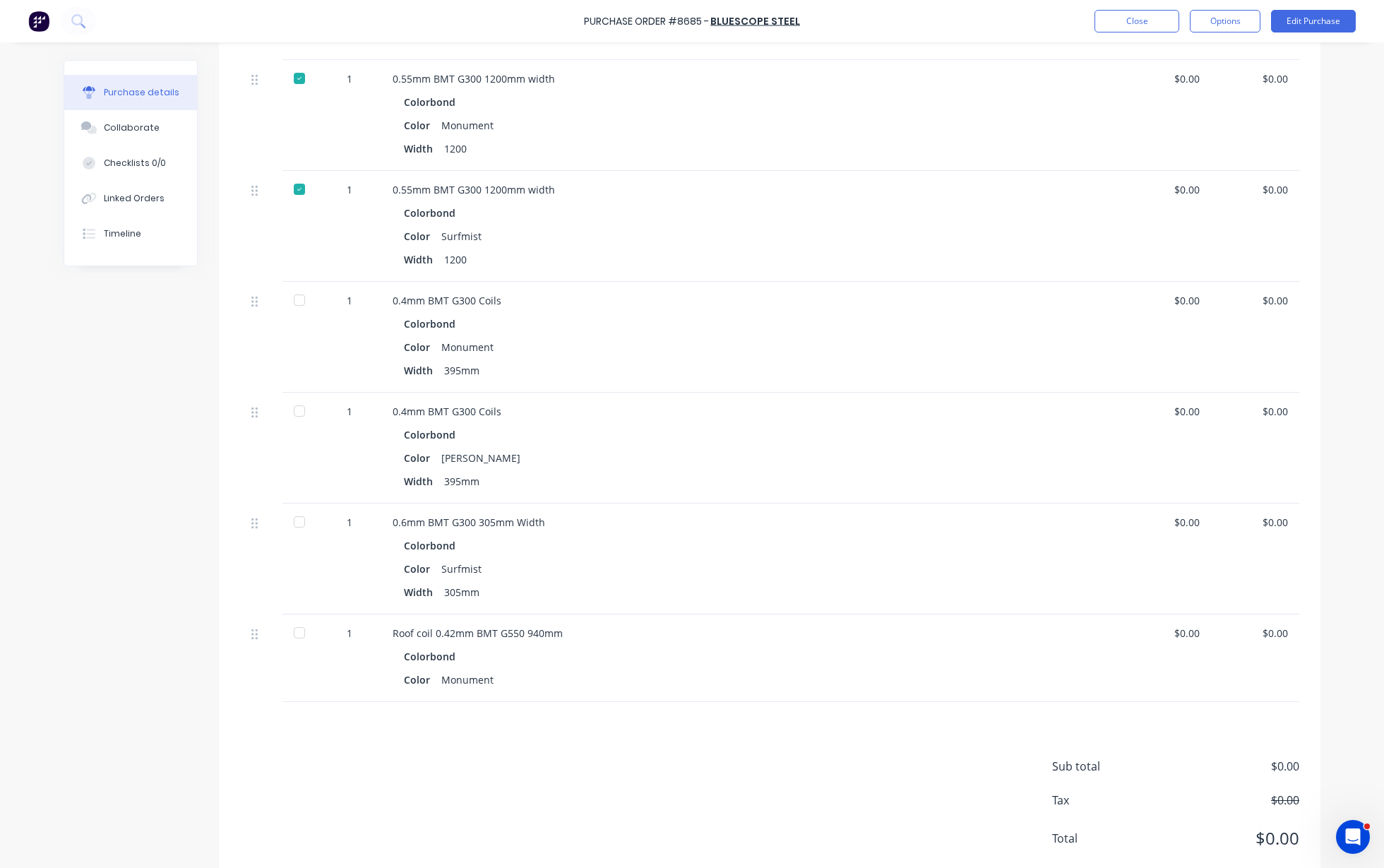
scroll to position [866, 0]
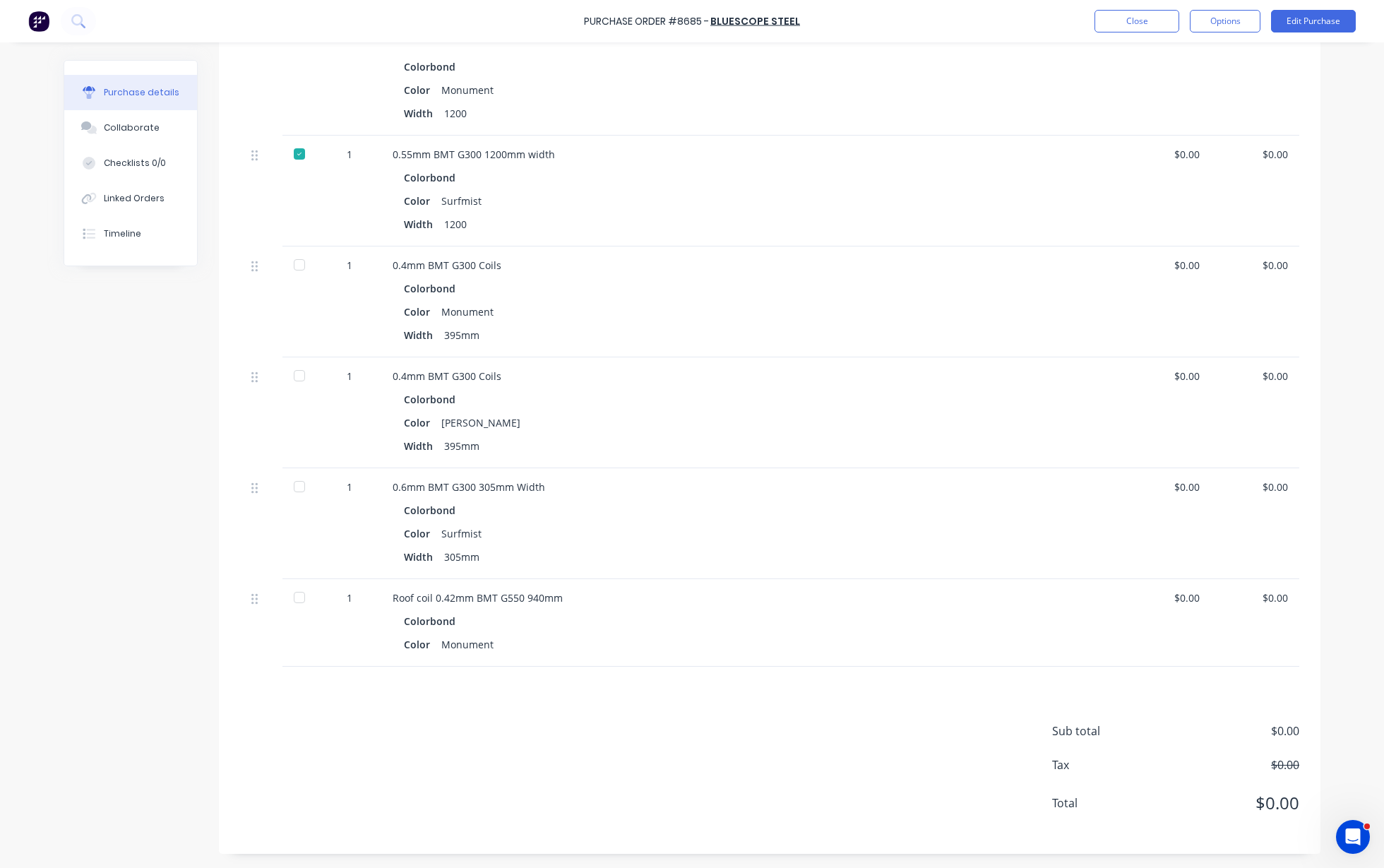
click at [293, 374] on div at bounding box center [300, 376] width 29 height 29
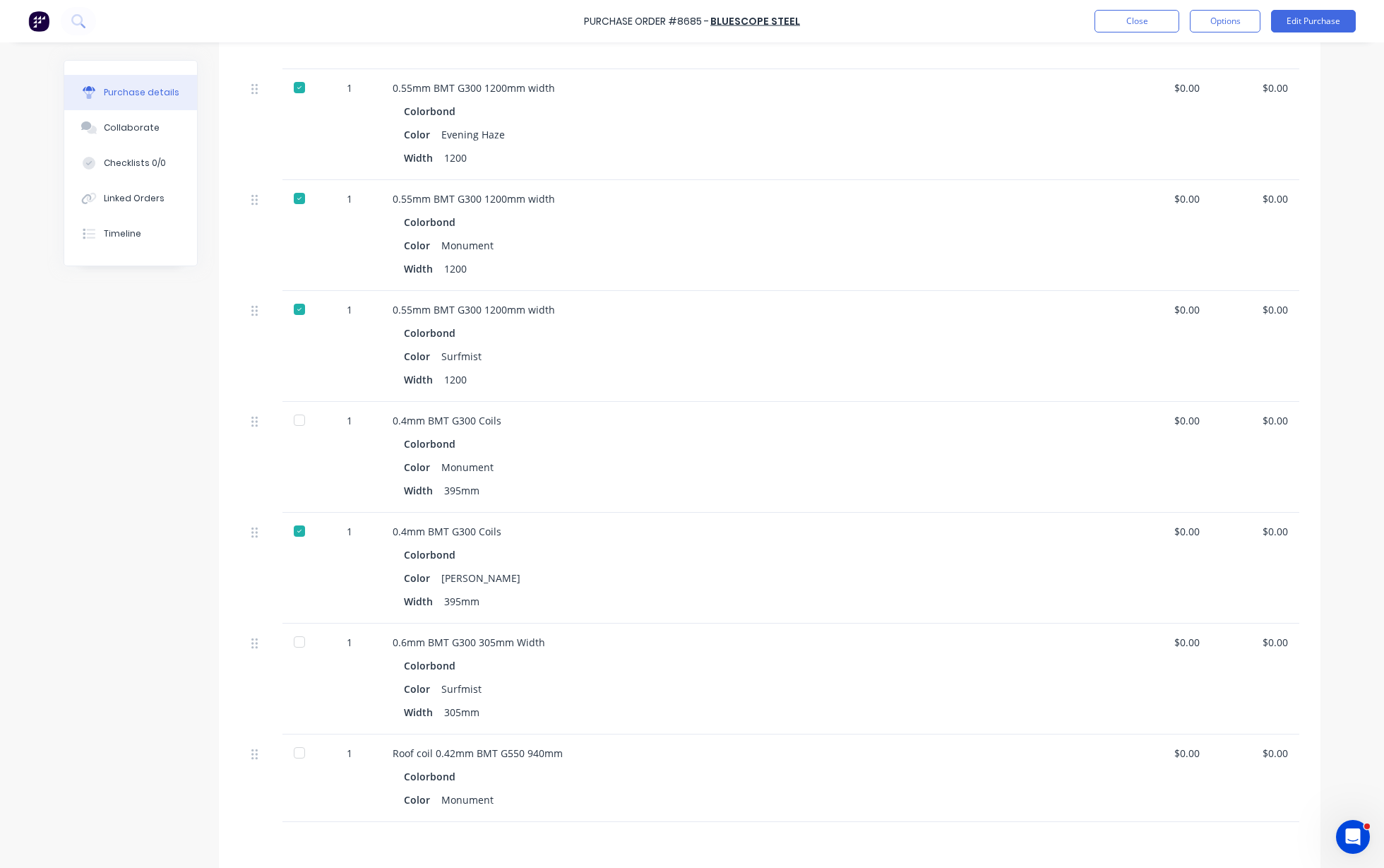
scroll to position [689, 0]
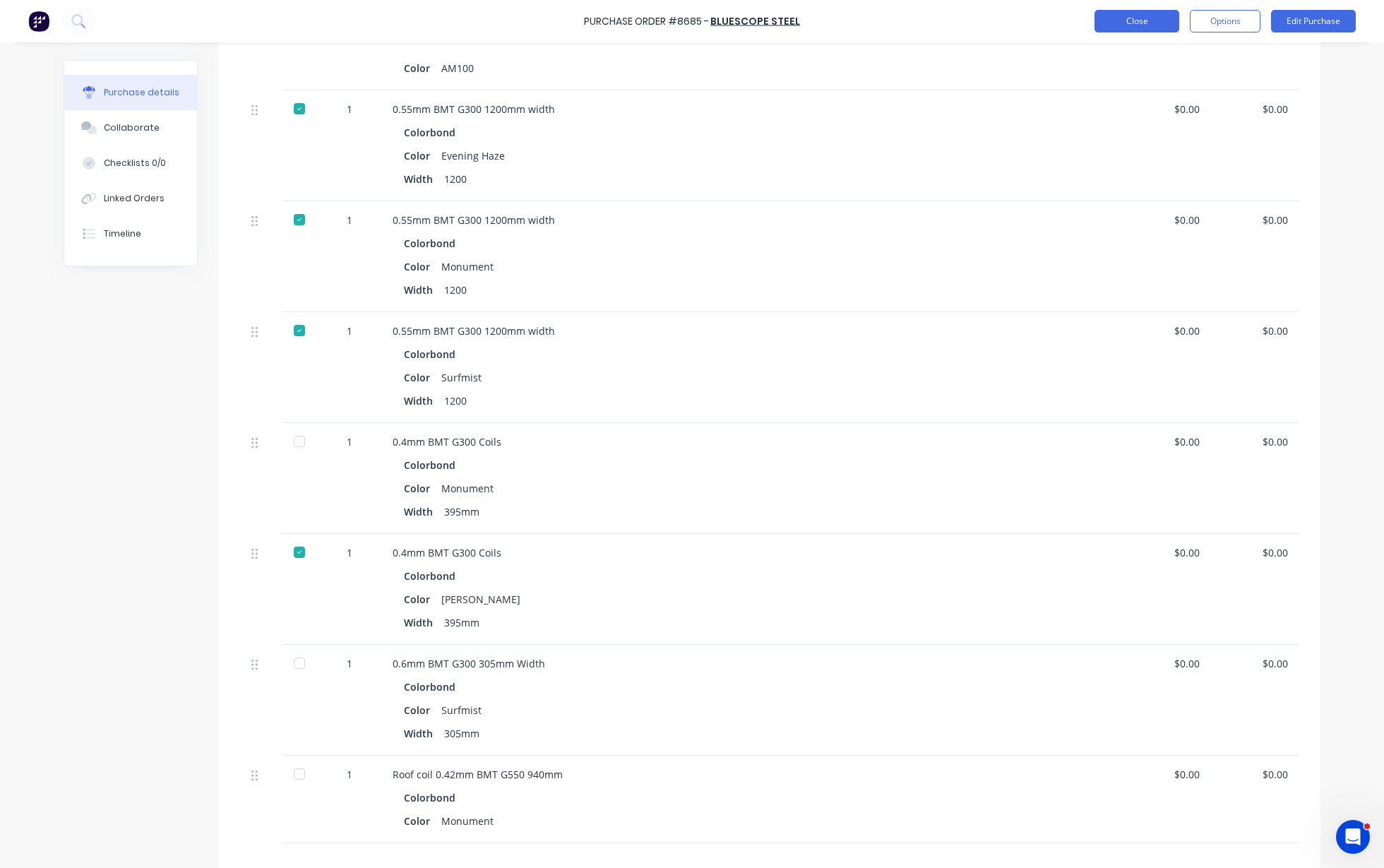
click at [1144, 21] on button "Close" at bounding box center [1137, 21] width 85 height 23
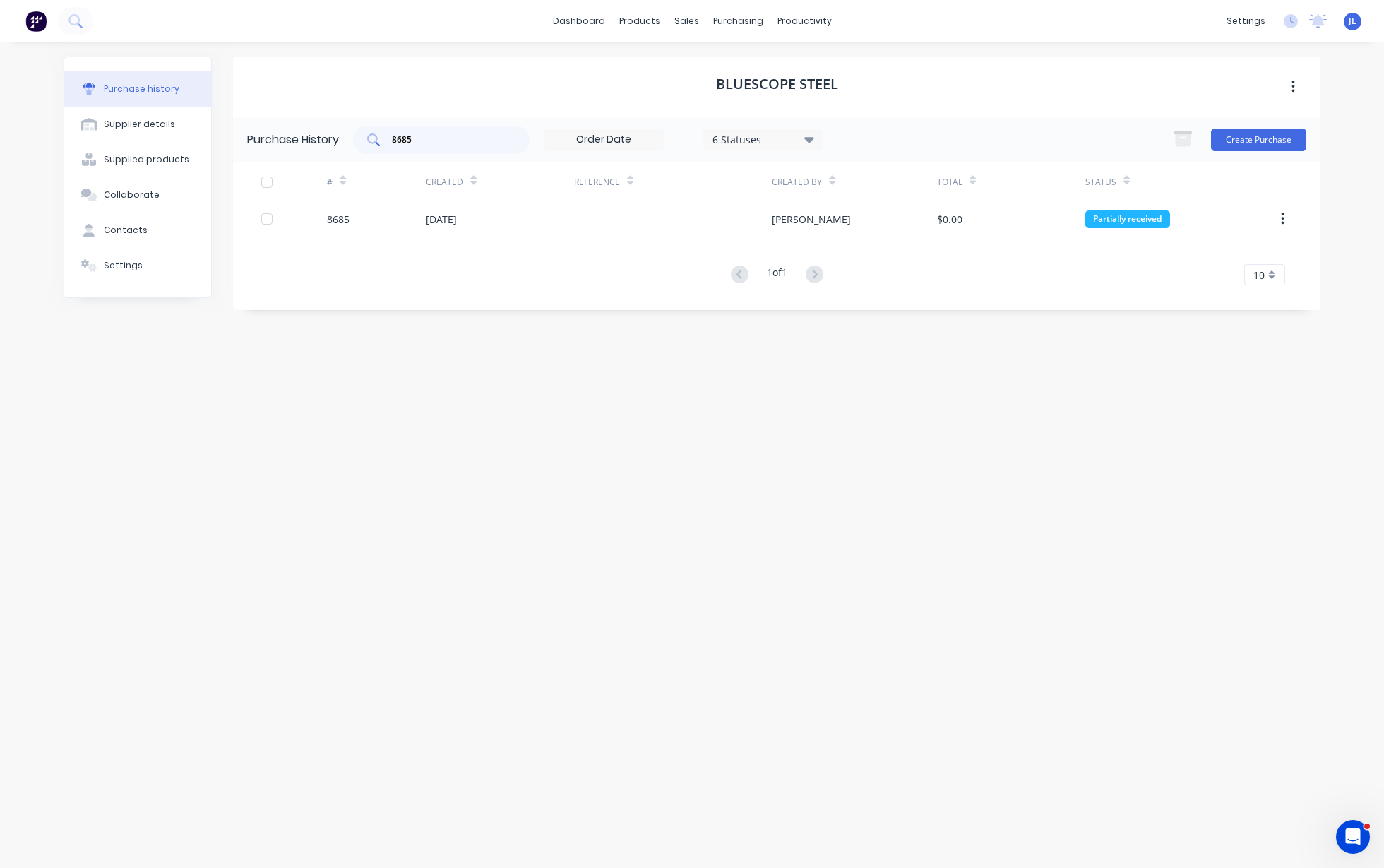
click at [515, 136] on div "8685" at bounding box center [441, 139] width 177 height 29
type input "8"
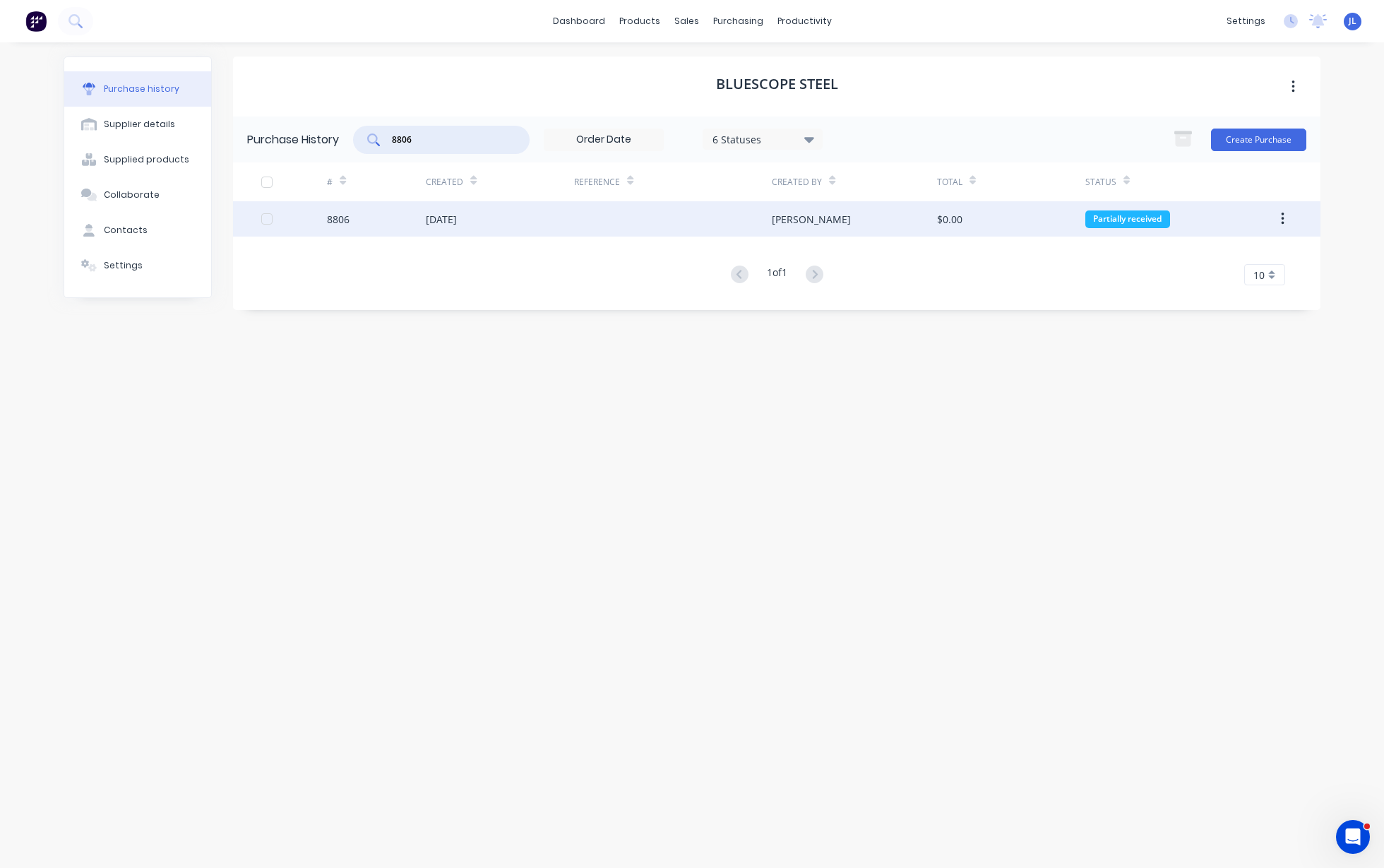
type input "8806"
click at [495, 218] on div "[DATE]" at bounding box center [500, 219] width 148 height 36
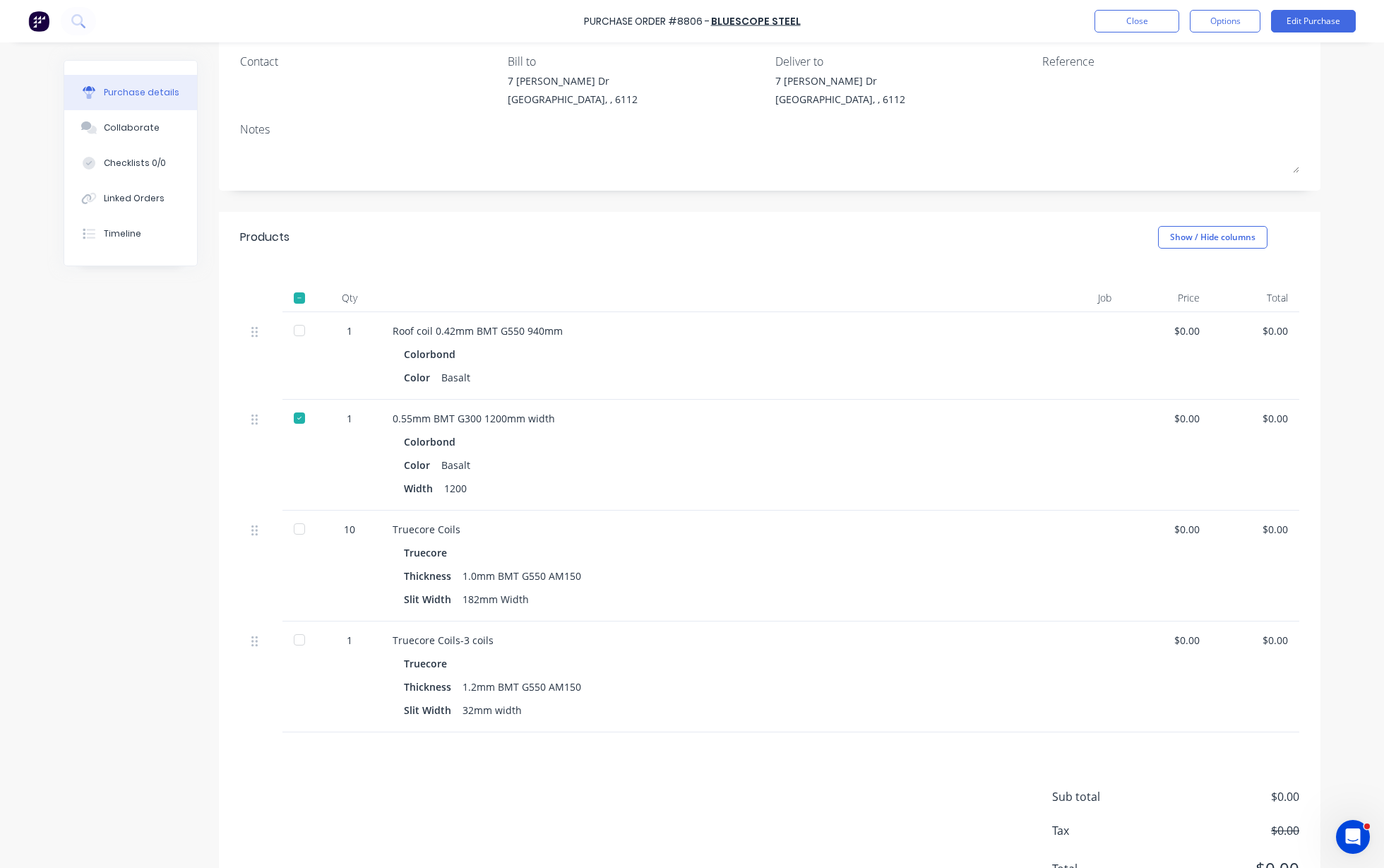
scroll to position [183, 0]
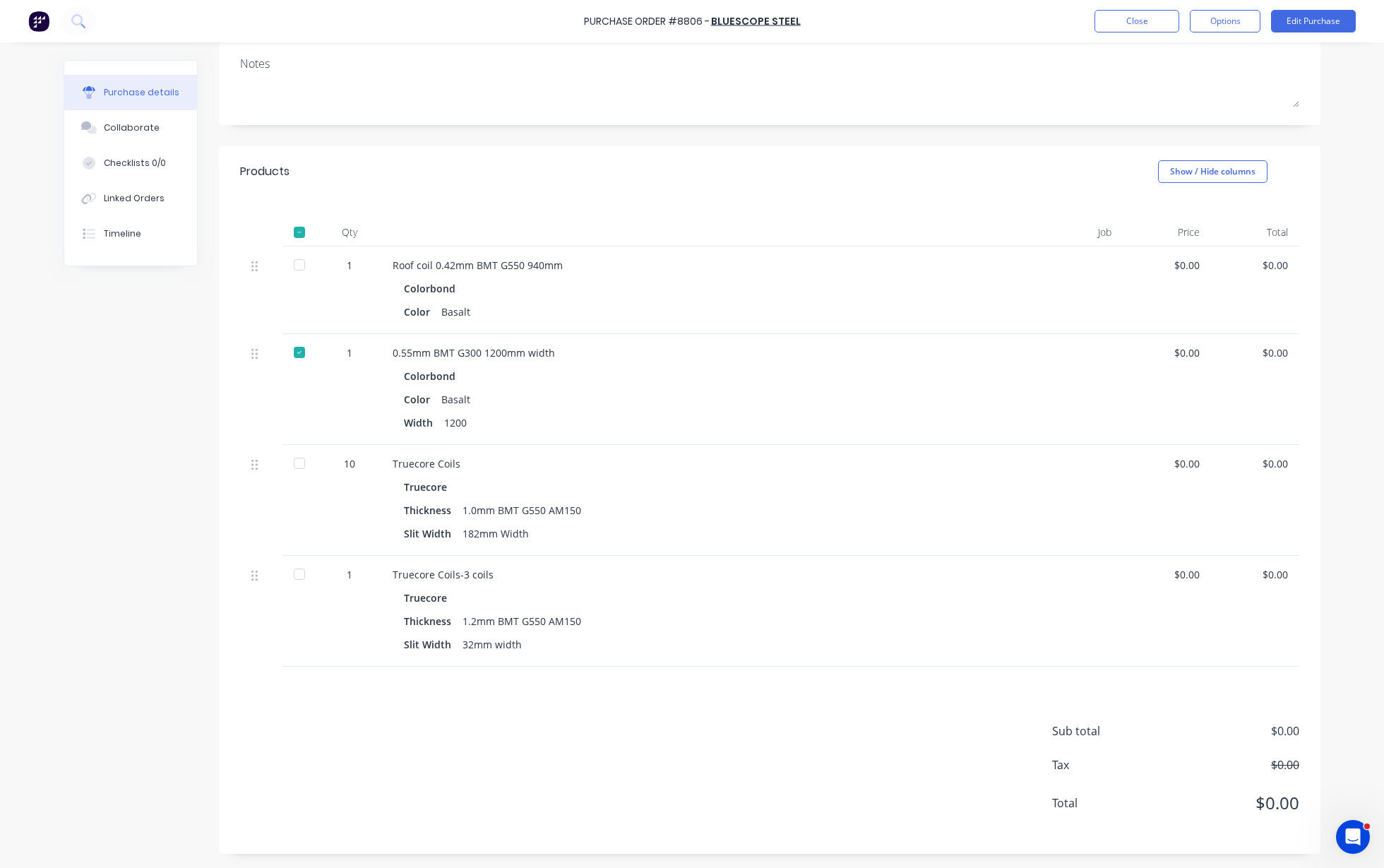
click at [299, 464] on div at bounding box center [300, 463] width 29 height 29
click at [1109, 21] on button "Close" at bounding box center [1137, 21] width 85 height 23
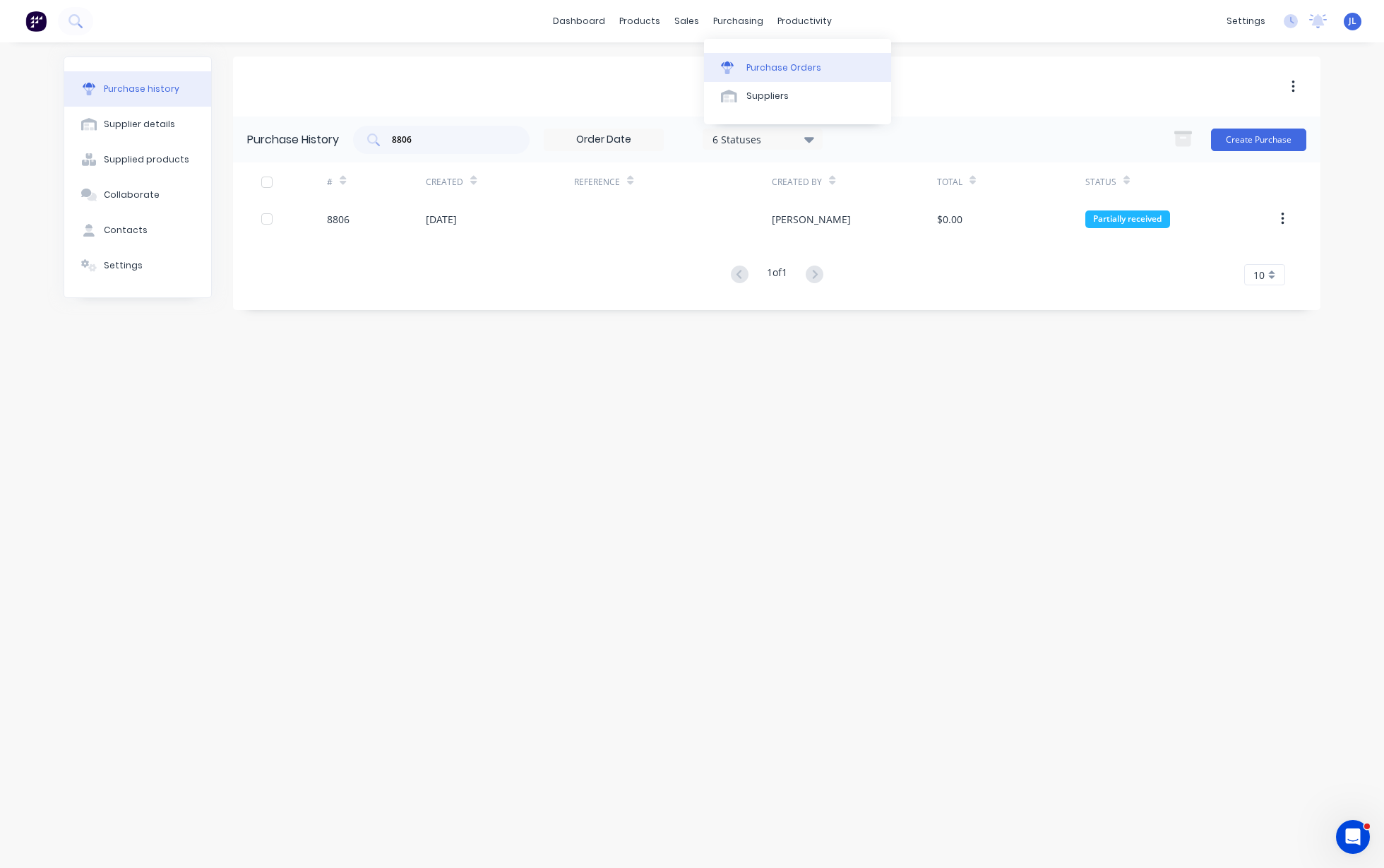
click at [763, 61] on div "Purchase Orders" at bounding box center [784, 67] width 75 height 13
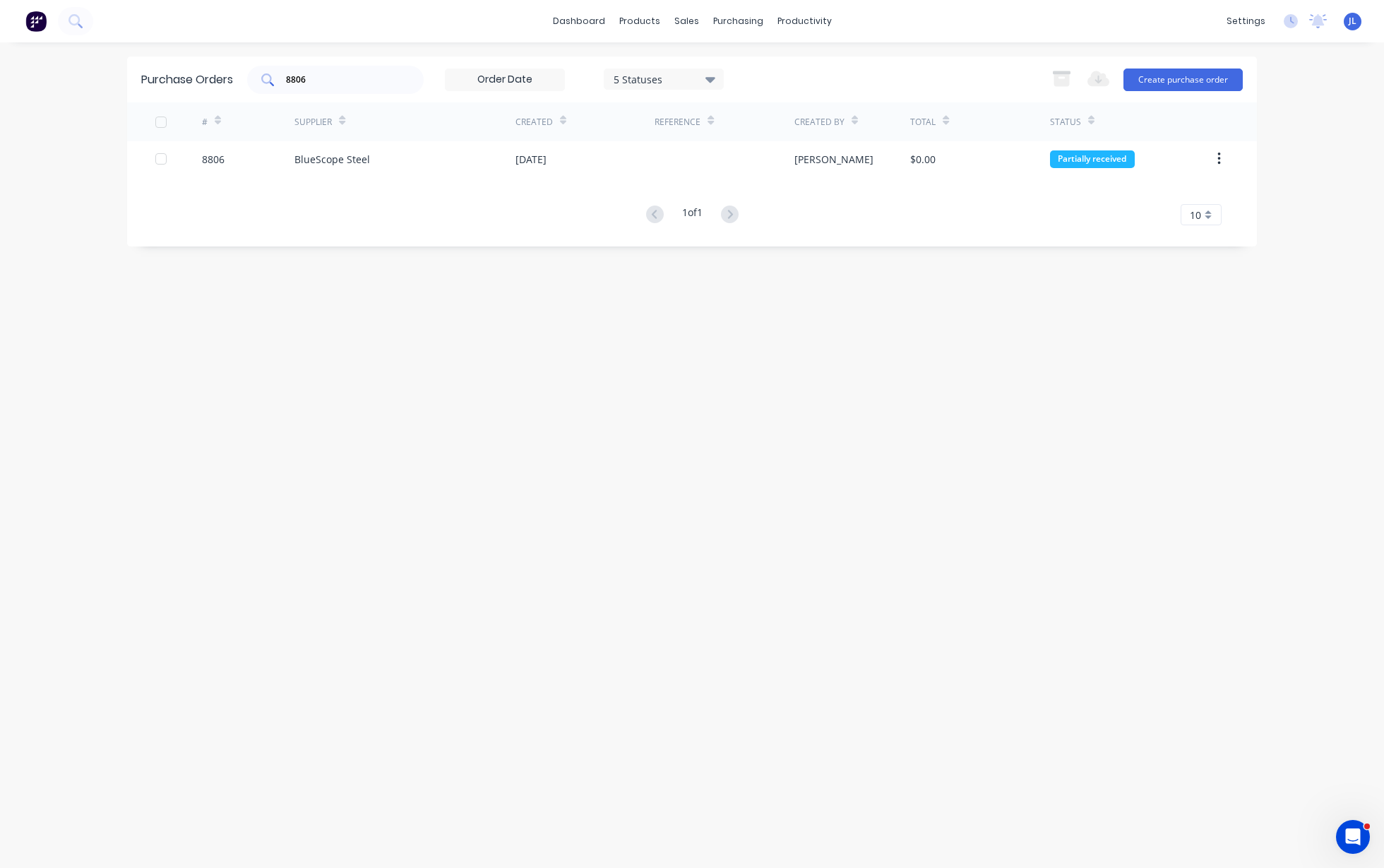
click at [375, 85] on input "8806" at bounding box center [343, 80] width 118 height 14
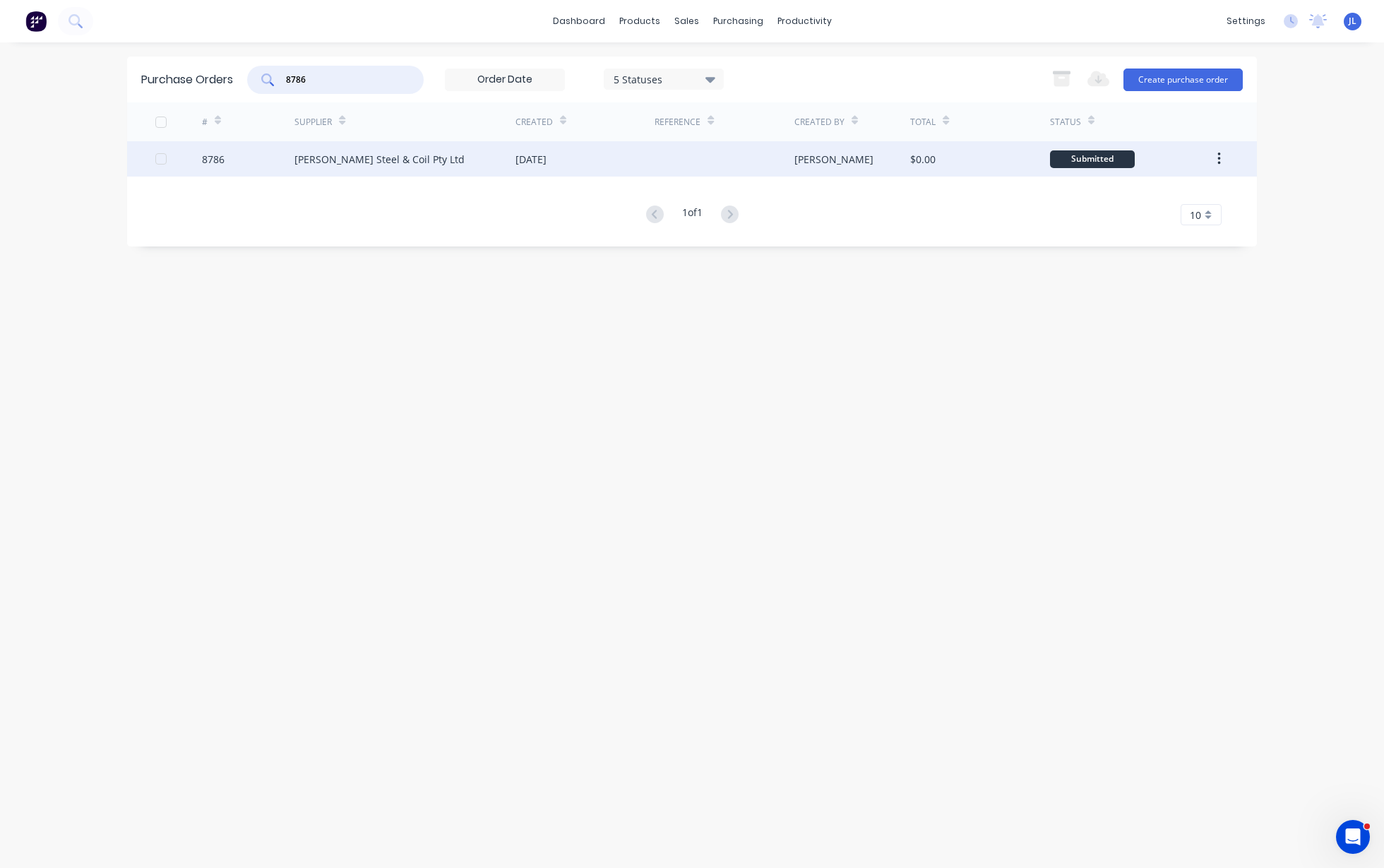
type input "8786"
click at [407, 168] on div "[PERSON_NAME] Steel & Coil Pty Ltd" at bounding box center [405, 159] width 221 height 36
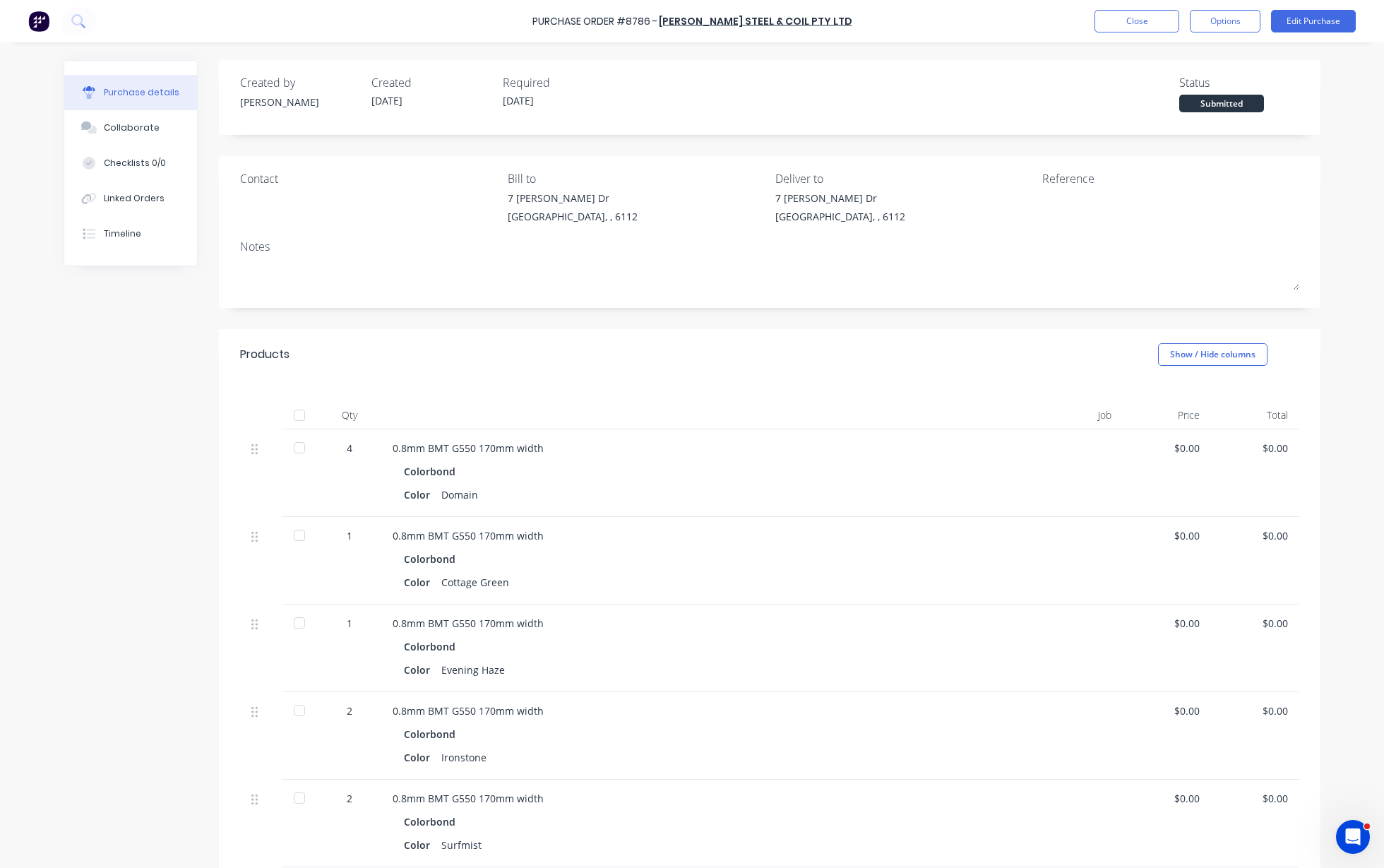
click at [296, 416] on div at bounding box center [300, 415] width 29 height 29
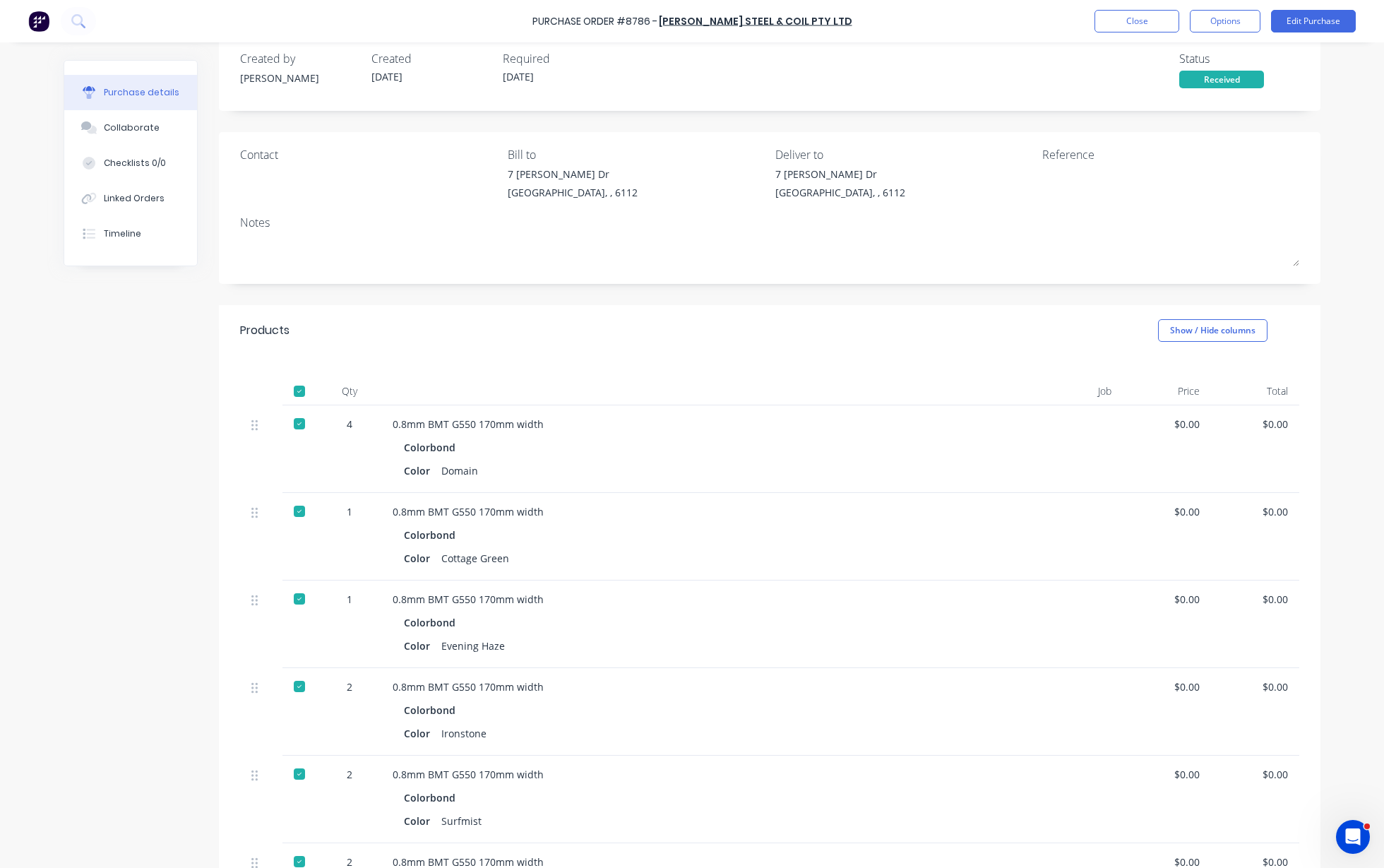
scroll to position [24, 0]
click at [1132, 21] on button "Close" at bounding box center [1137, 21] width 85 height 23
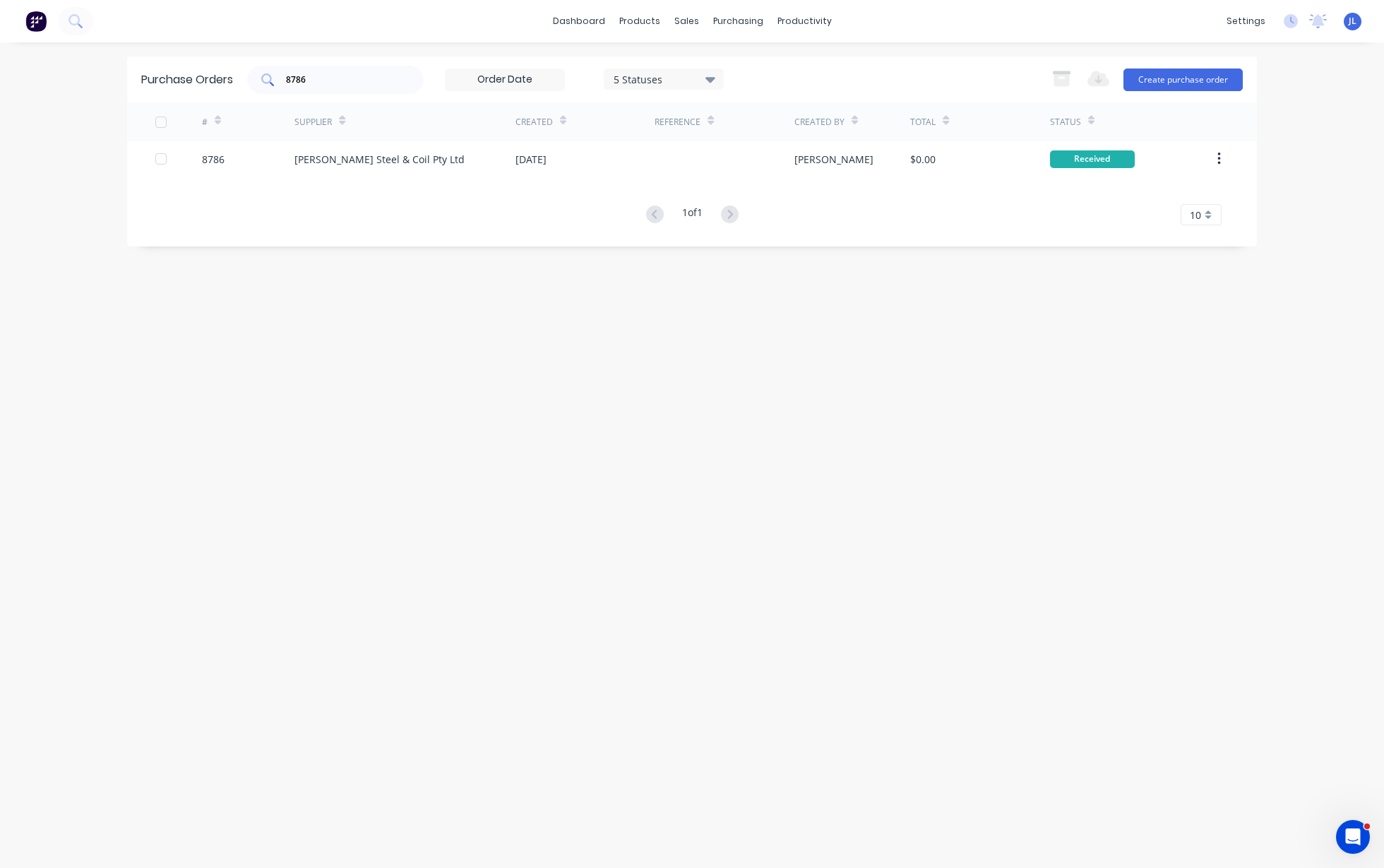
click at [362, 66] on div "8786" at bounding box center [335, 79] width 177 height 29
click at [362, 68] on div "8786" at bounding box center [335, 79] width 177 height 29
type input "8"
drag, startPoint x: 357, startPoint y: 83, endPoint x: 259, endPoint y: 83, distance: 98.0
click at [259, 83] on div "8585" at bounding box center [335, 79] width 177 height 29
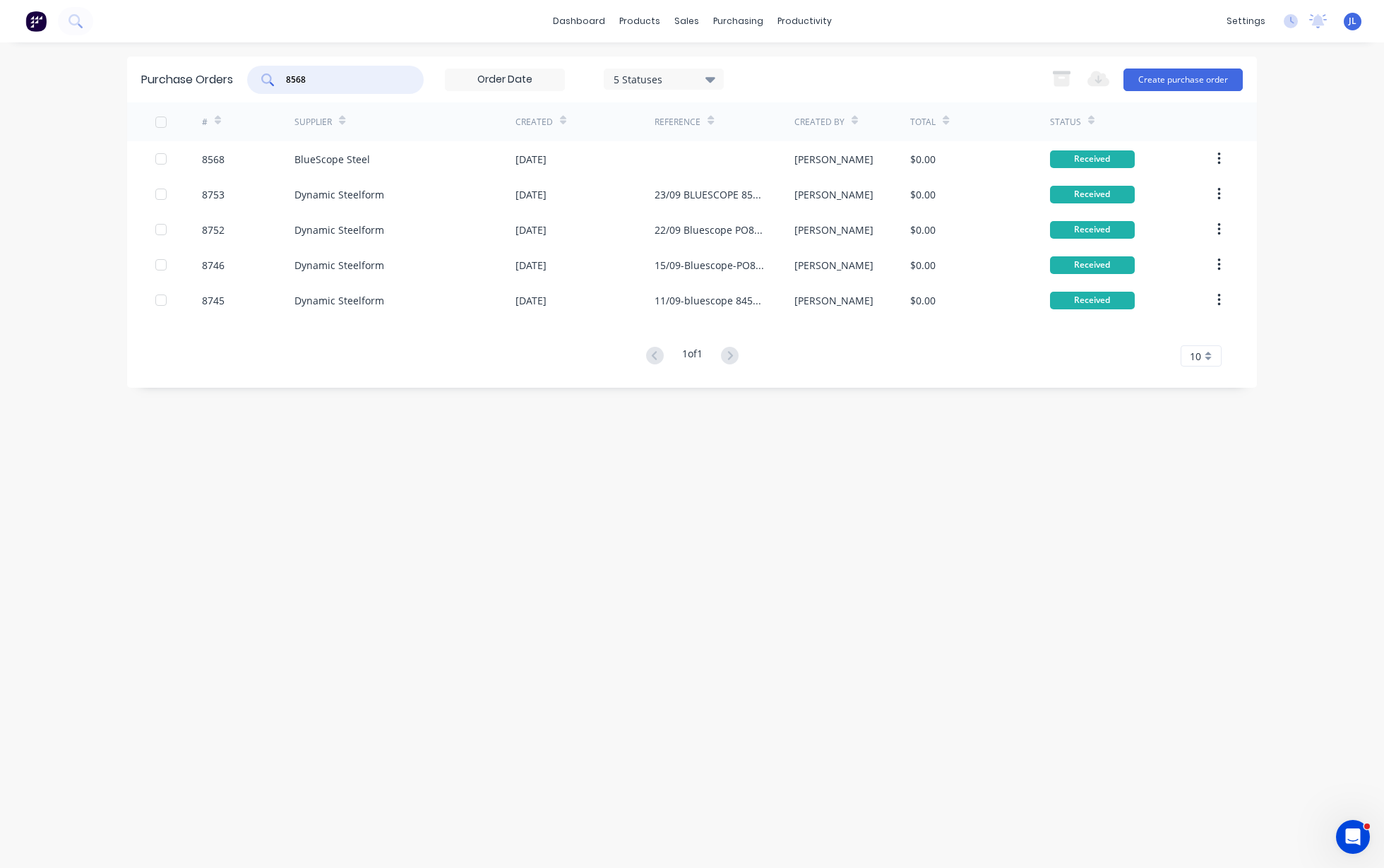
drag, startPoint x: 303, startPoint y: 85, endPoint x: 273, endPoint y: 88, distance: 30.1
click at [273, 88] on div "8568" at bounding box center [335, 79] width 177 height 29
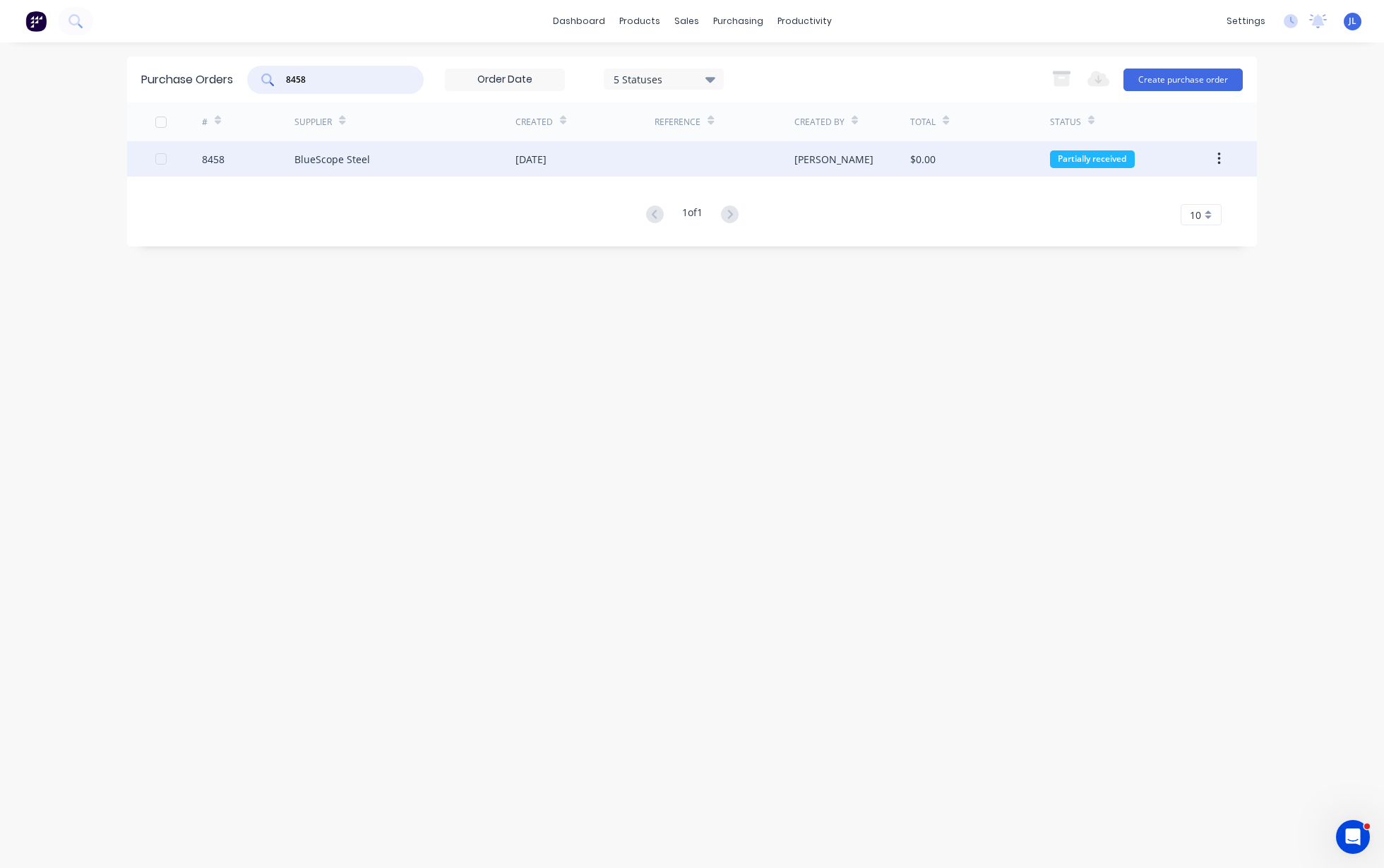
type input "8458"
click at [367, 174] on div "BlueScope Steel" at bounding box center [405, 159] width 221 height 36
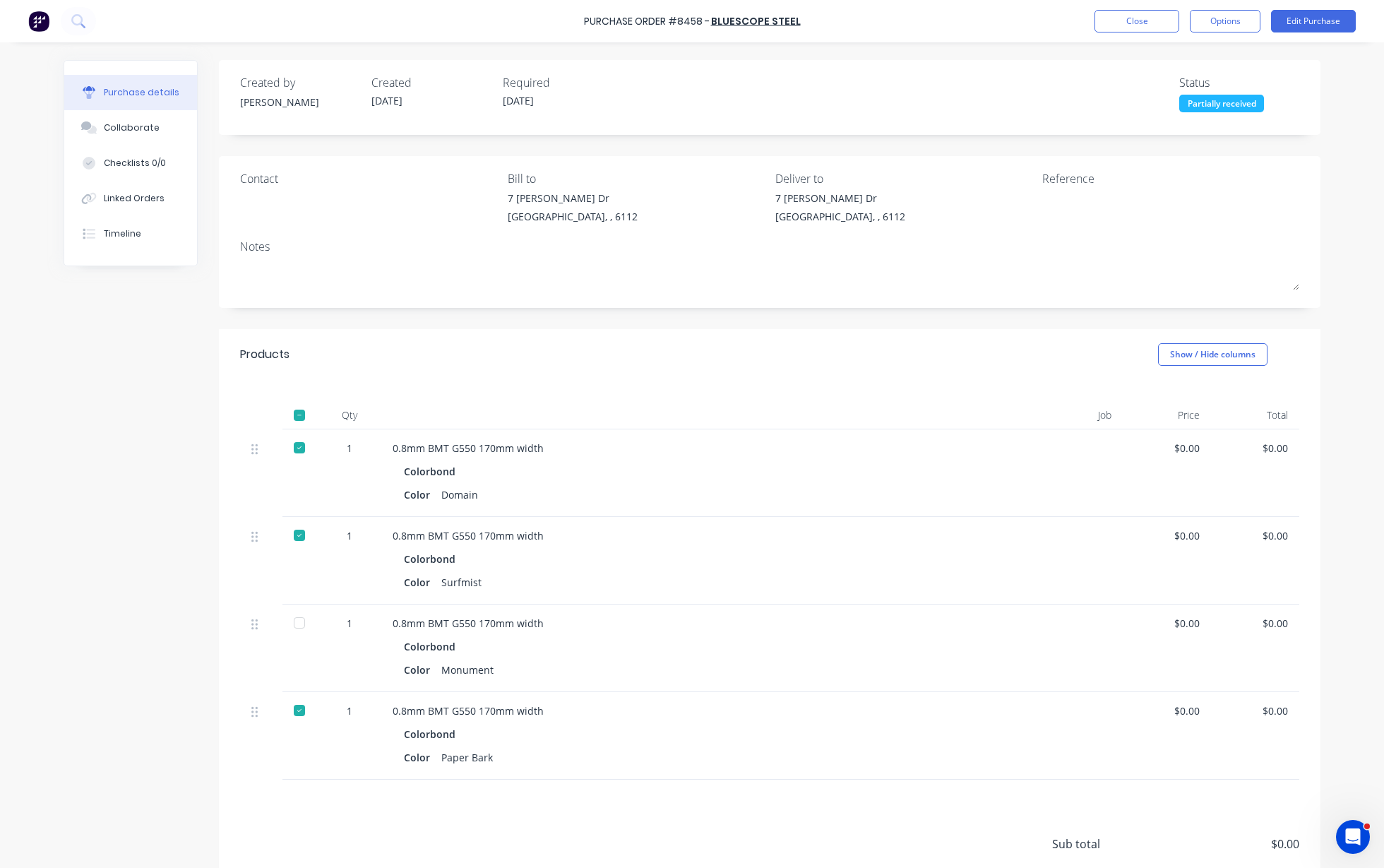
click at [291, 624] on div at bounding box center [300, 623] width 29 height 29
click at [1130, 29] on button "Close" at bounding box center [1137, 21] width 85 height 23
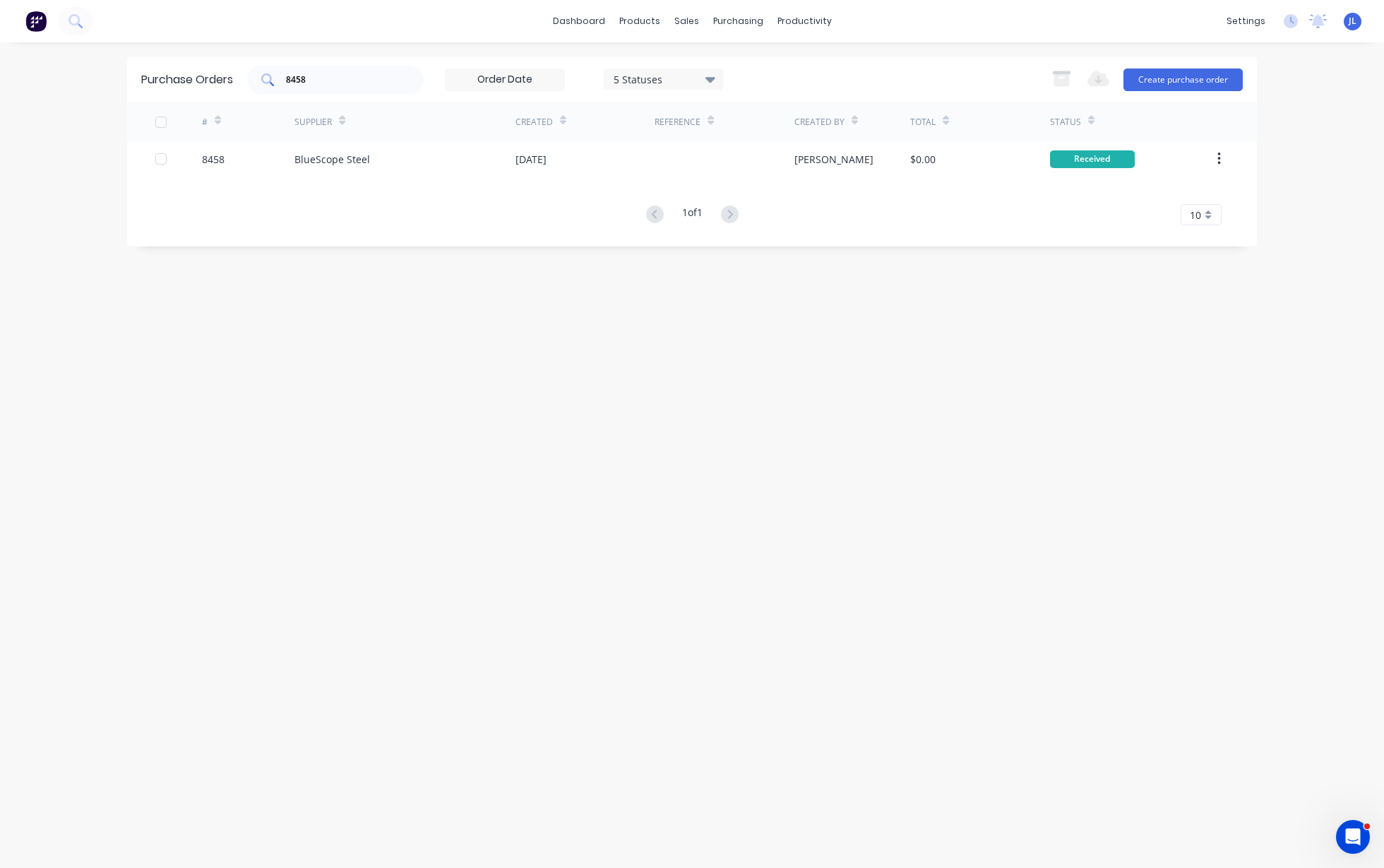
drag, startPoint x: 335, startPoint y: 68, endPoint x: 269, endPoint y: 80, distance: 67.1
click at [269, 80] on div "8458" at bounding box center [335, 79] width 177 height 29
drag, startPoint x: 303, startPoint y: 79, endPoint x: 288, endPoint y: 83, distance: 15.5
click at [288, 83] on input "8458" at bounding box center [343, 80] width 118 height 14
drag, startPoint x: 316, startPoint y: 83, endPoint x: 289, endPoint y: 79, distance: 27.3
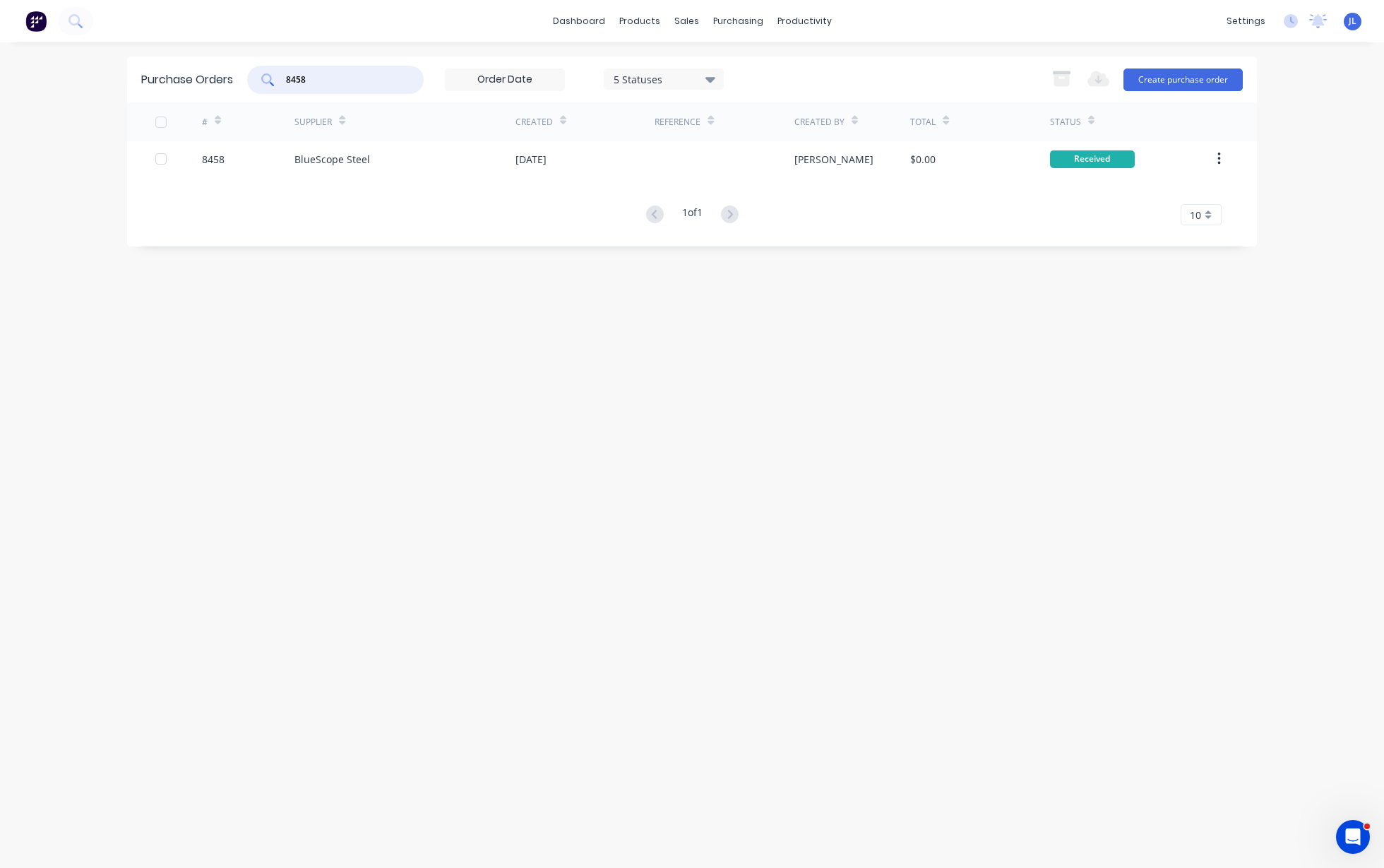
click at [289, 79] on input "8458" at bounding box center [343, 80] width 118 height 14
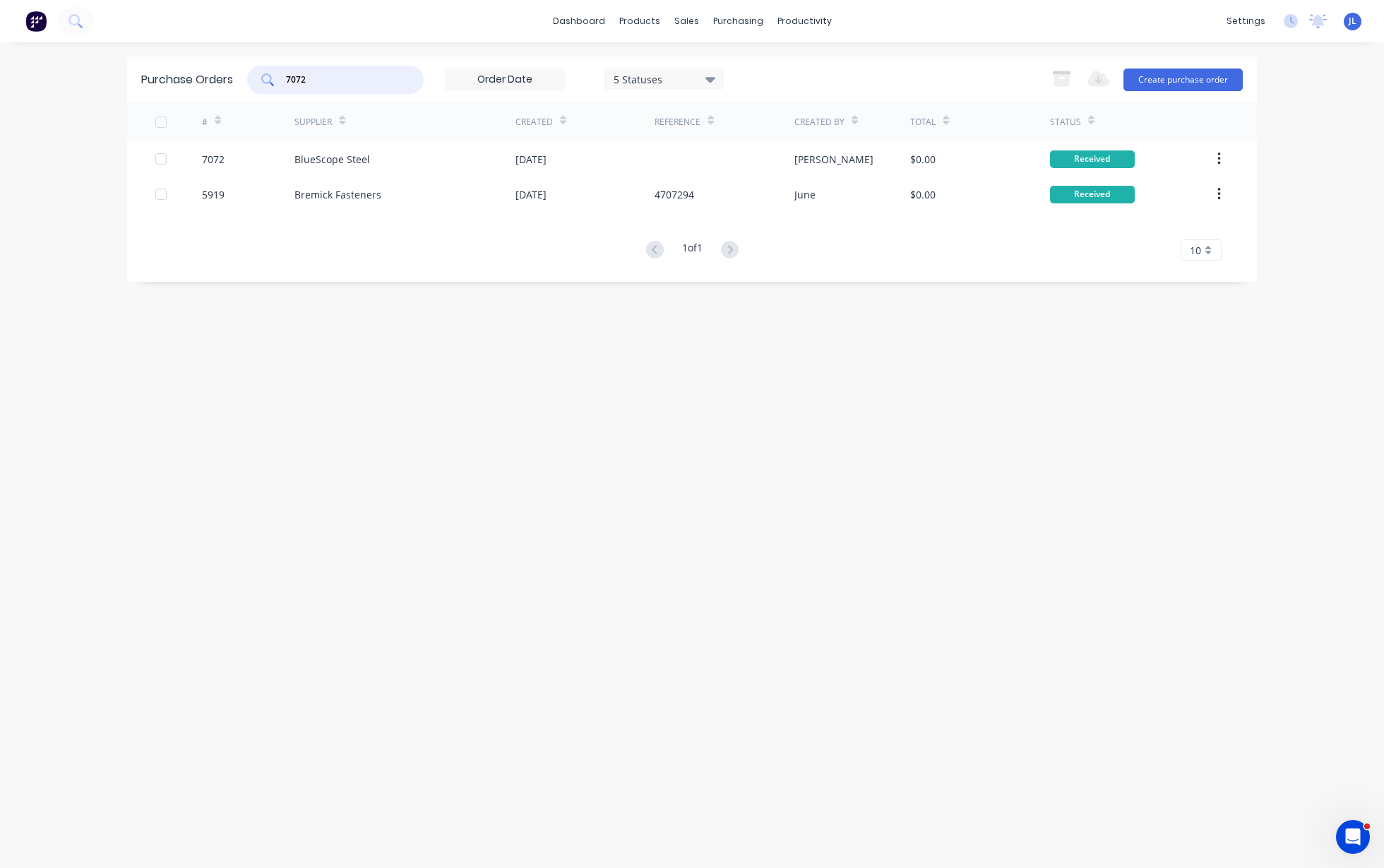
drag, startPoint x: 335, startPoint y: 78, endPoint x: 263, endPoint y: 73, distance: 72.2
click at [263, 73] on div "7072" at bounding box center [335, 79] width 177 height 29
type input "8685"
click at [372, 147] on div "BlueScope Steel" at bounding box center [405, 159] width 221 height 36
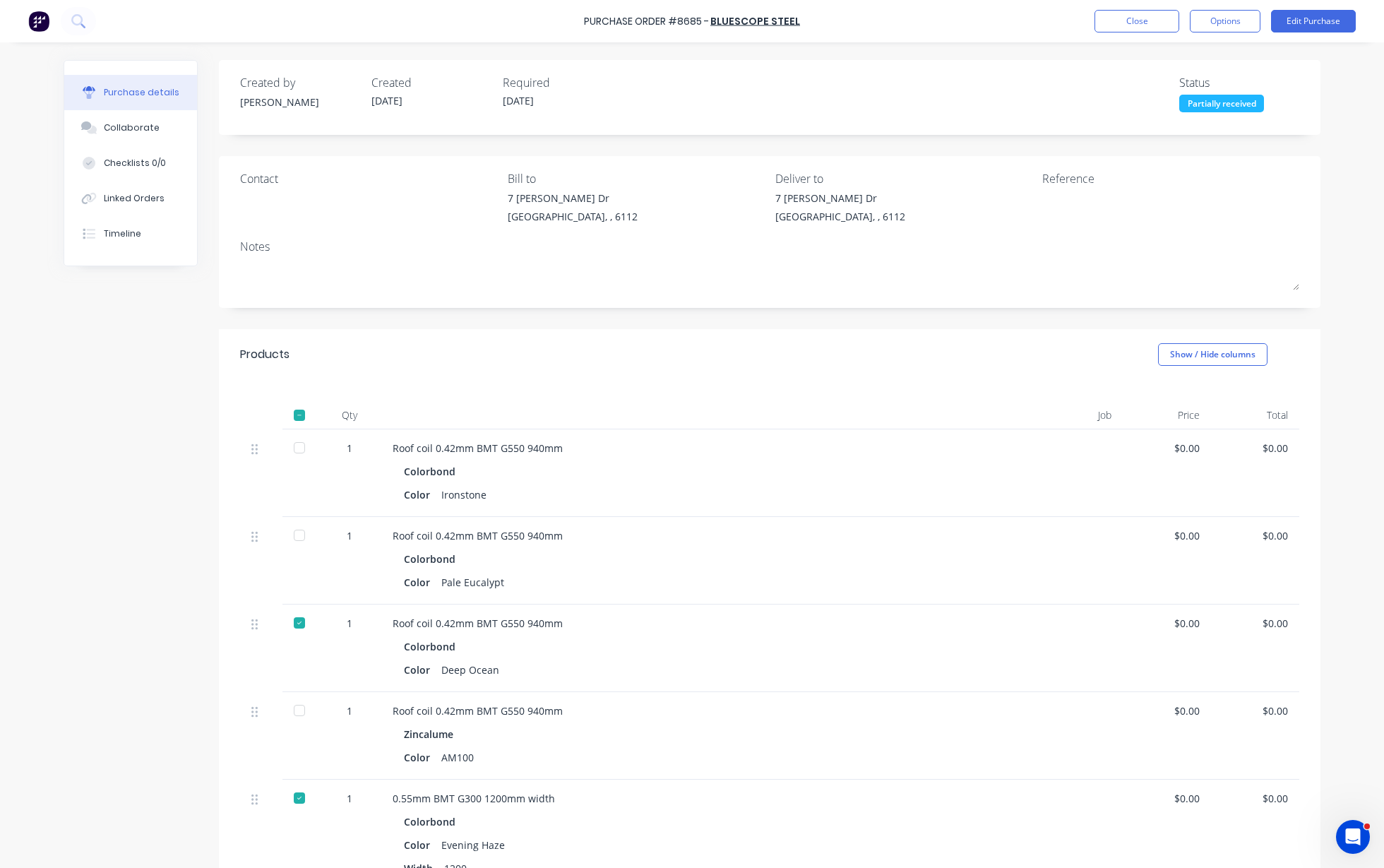
click at [1140, 9] on div "Purchase Order #8685 - BlueScope Steel Close Options Edit Purchase" at bounding box center [692, 21] width 1384 height 43
click at [1116, 23] on button "Close" at bounding box center [1137, 21] width 85 height 23
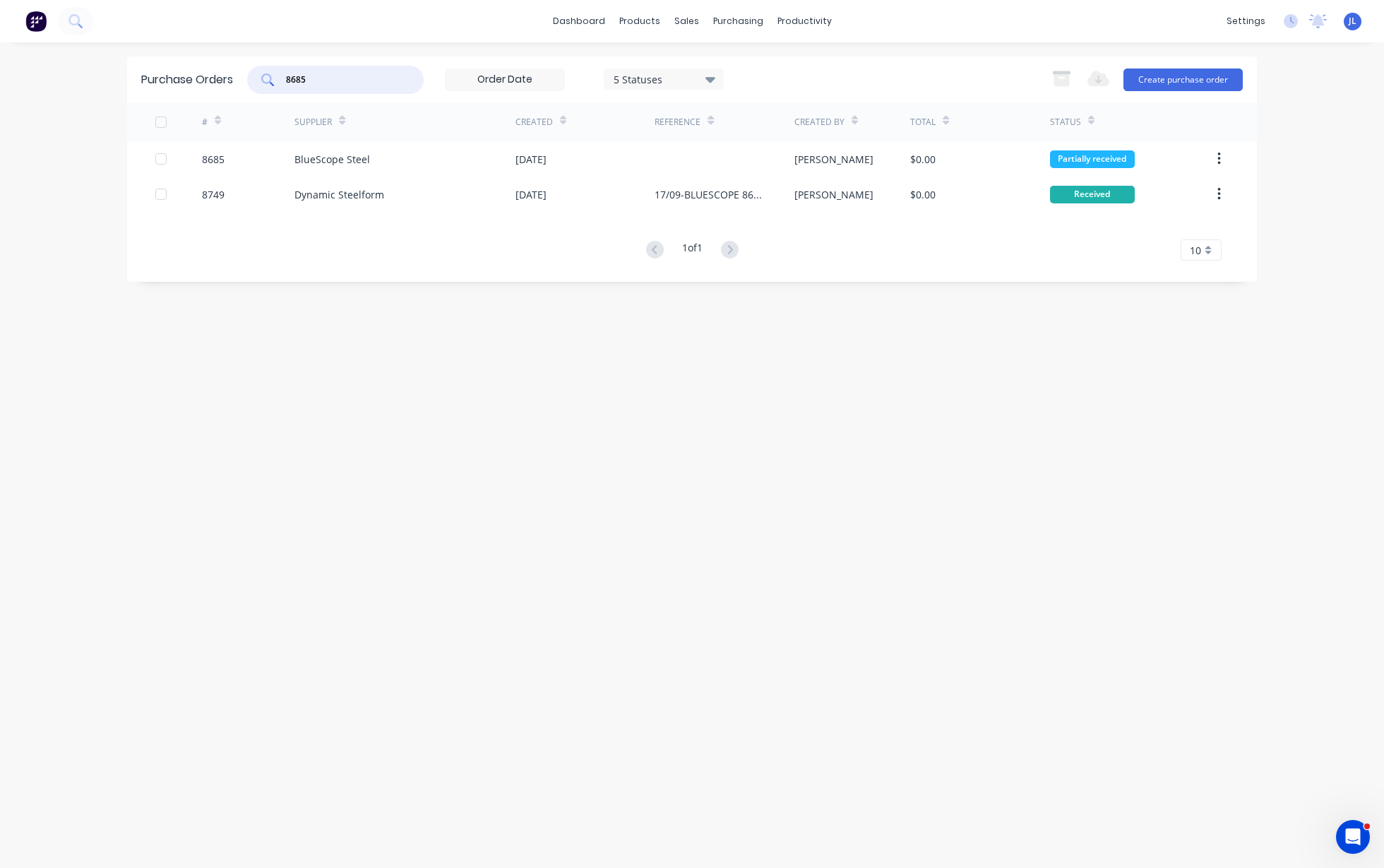
drag, startPoint x: 377, startPoint y: 80, endPoint x: 256, endPoint y: 79, distance: 121.0
click at [256, 79] on div "8685" at bounding box center [335, 79] width 177 height 29
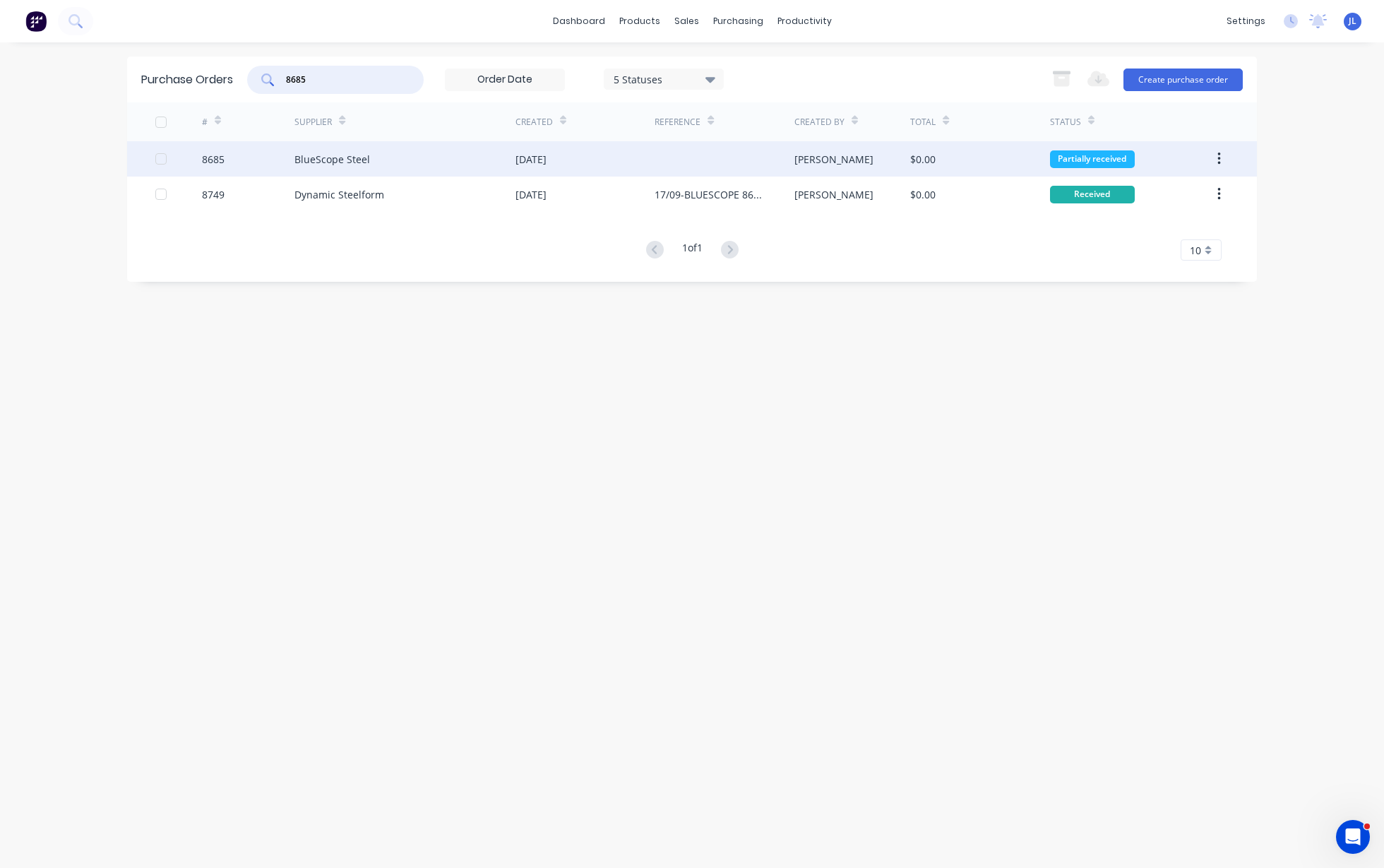
click at [357, 152] on div "BlueScope Steel" at bounding box center [332, 159] width 75 height 15
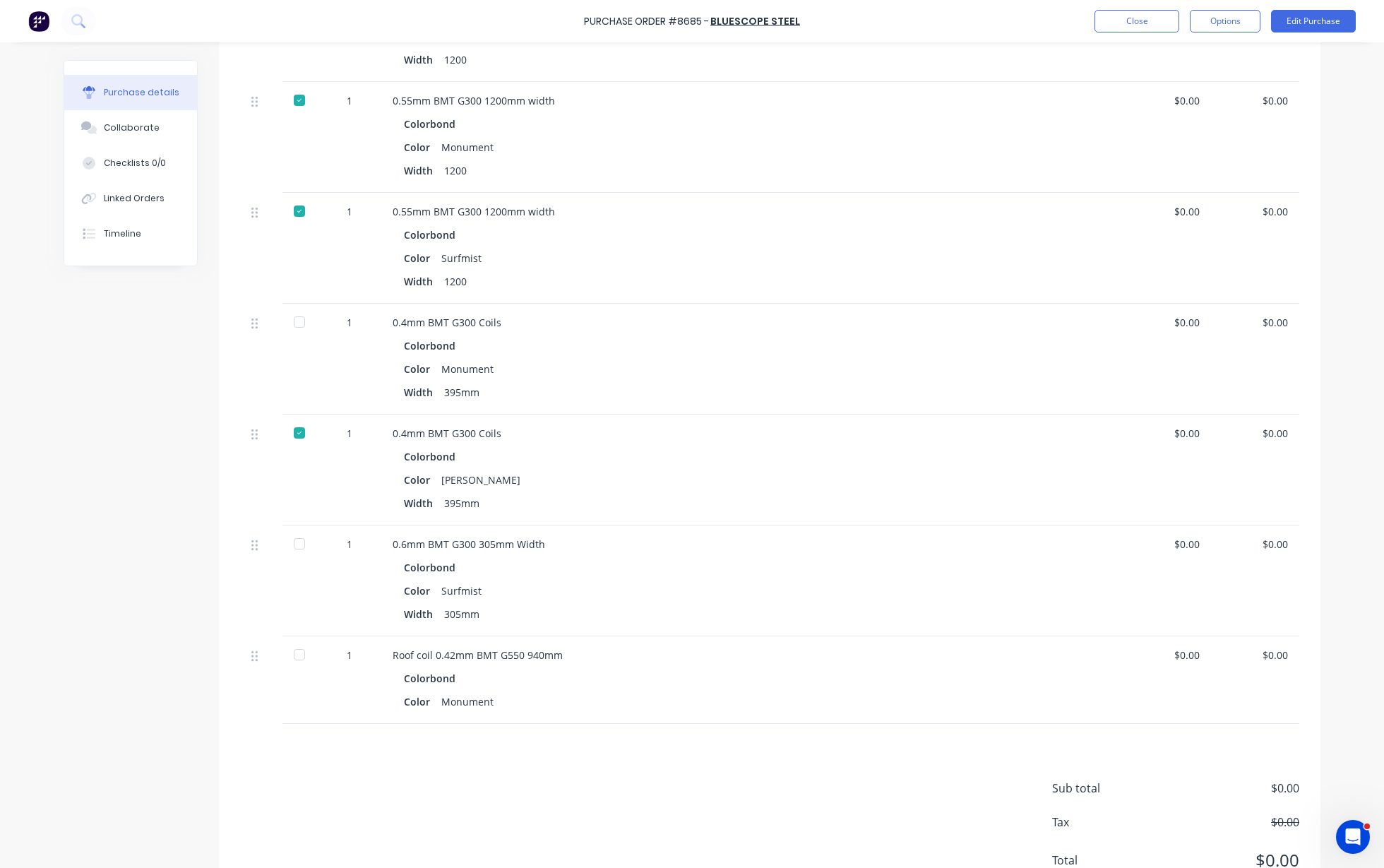
scroll to position [866, 0]
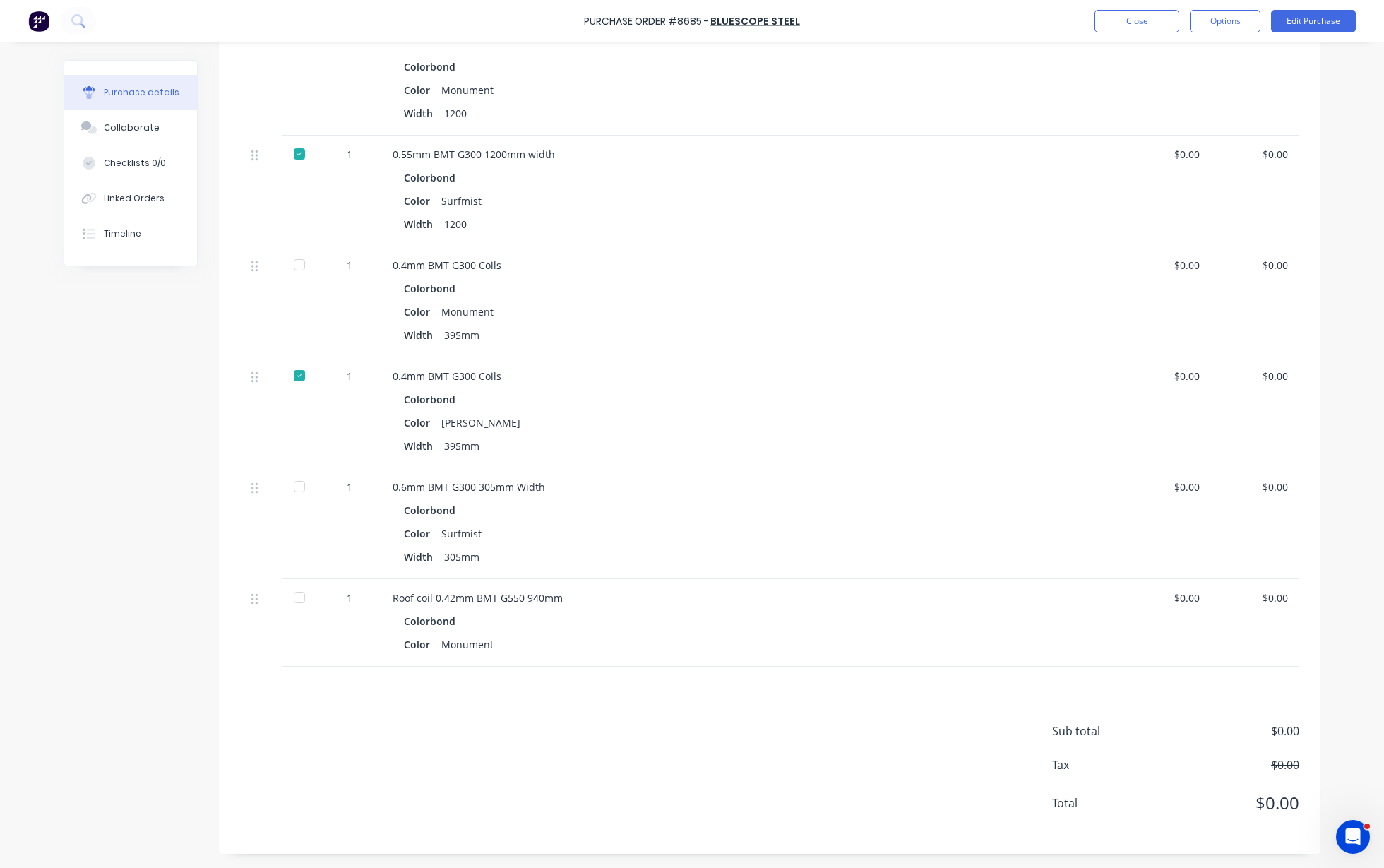
click at [309, 488] on div at bounding box center [301, 524] width 36 height 111
click at [296, 483] on div at bounding box center [300, 486] width 29 height 29
click at [1141, 29] on button "Close" at bounding box center [1137, 21] width 85 height 23
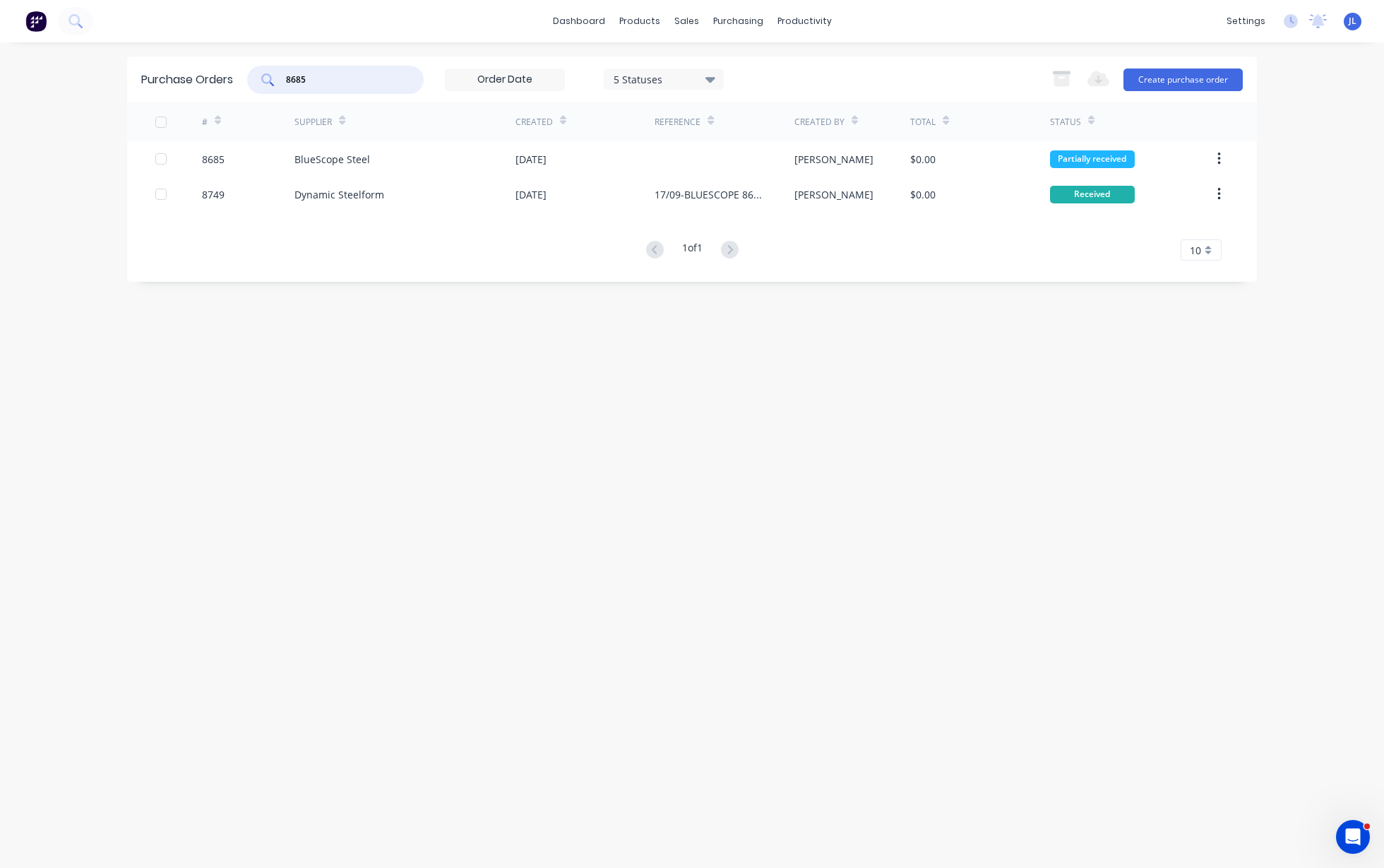
drag, startPoint x: 325, startPoint y: 82, endPoint x: 231, endPoint y: 78, distance: 94.1
click at [231, 78] on div "Purchase Orders 8685 5 Statuses 5 Statuses Export to Excel (XLSX) Create purcha…" at bounding box center [692, 79] width 1130 height 45
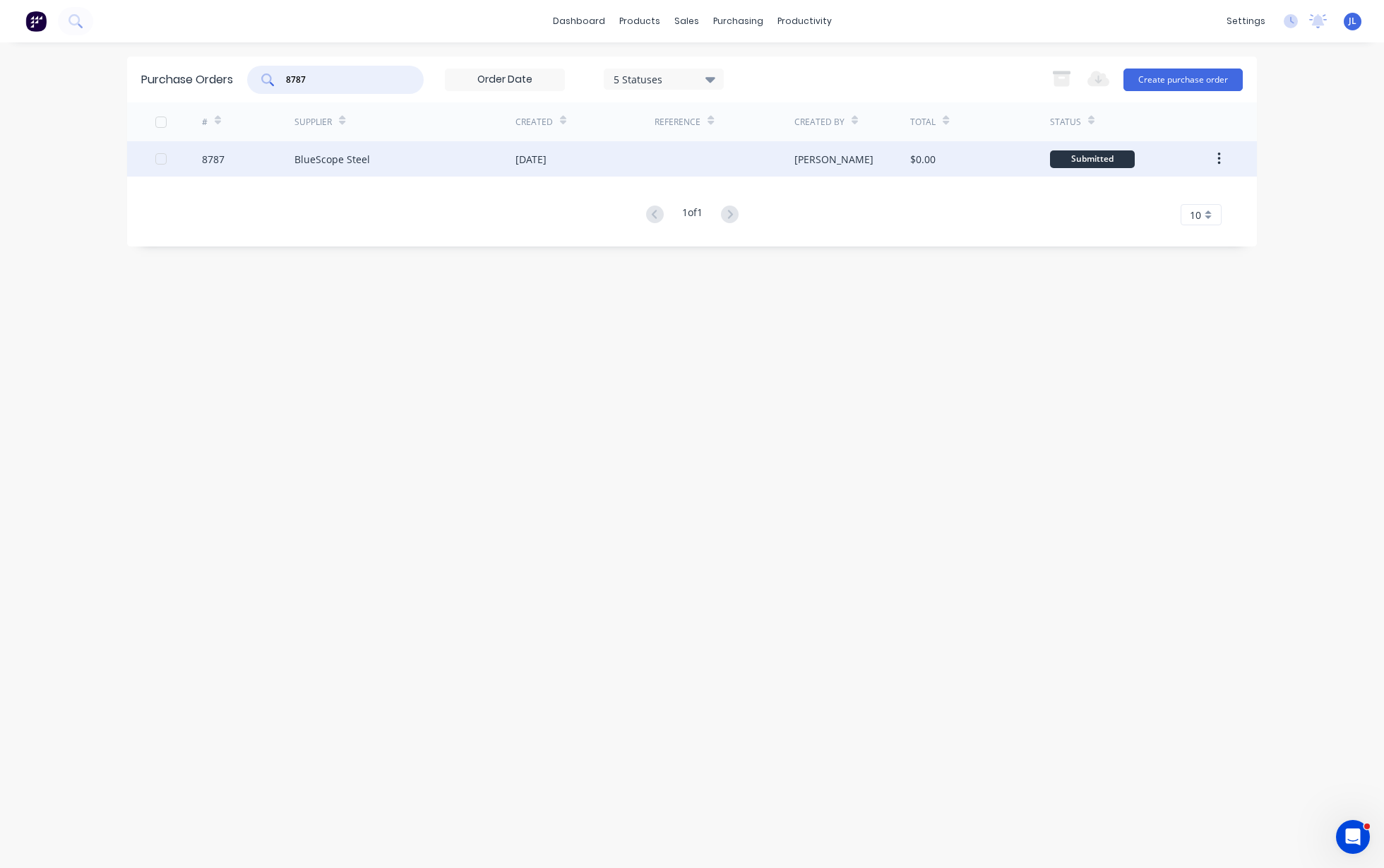
type input "8787"
click at [356, 157] on div "BlueScope Steel" at bounding box center [332, 159] width 75 height 15
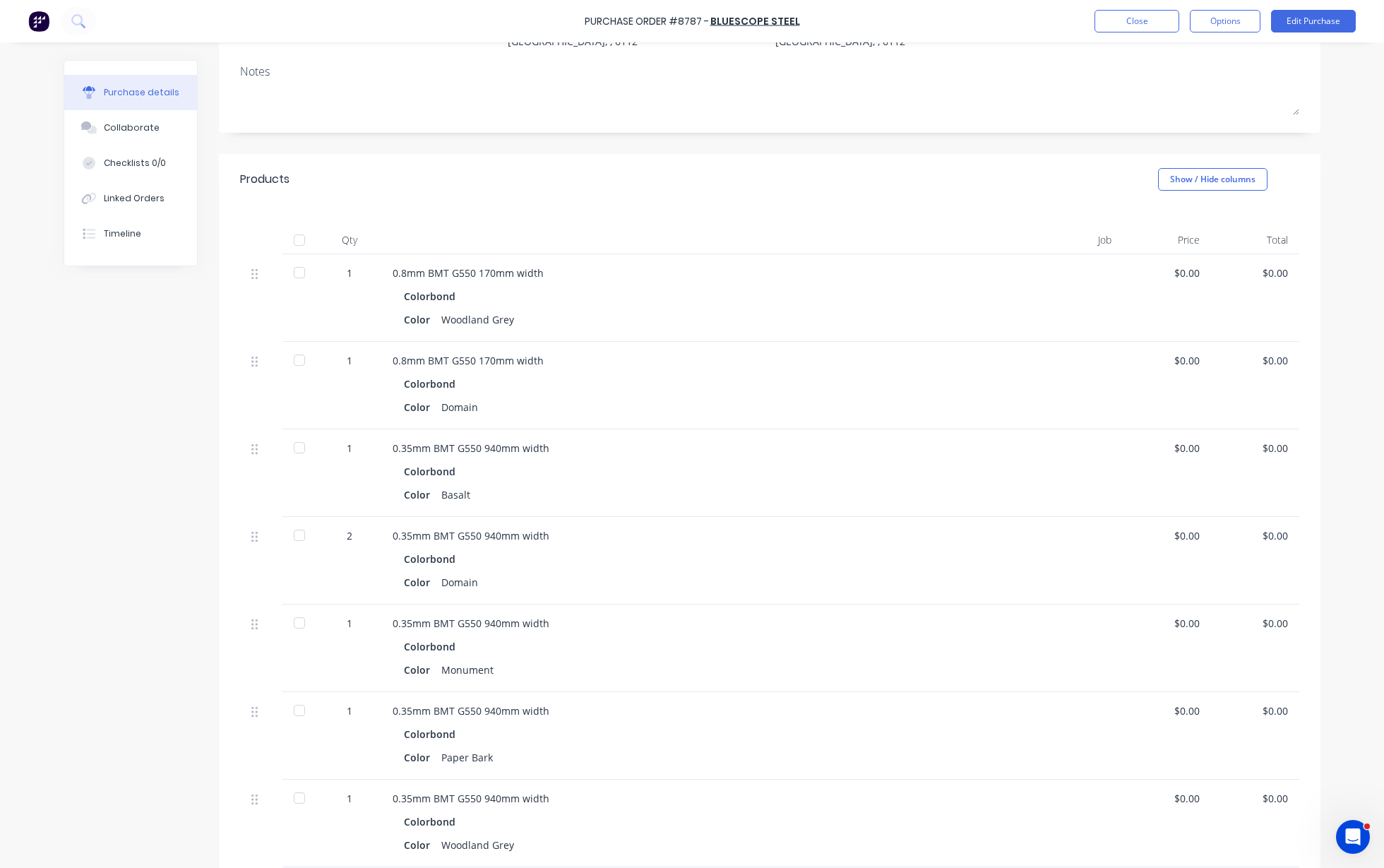
scroll to position [177, 0]
click at [1301, 21] on button "Edit Purchase" at bounding box center [1314, 21] width 85 height 23
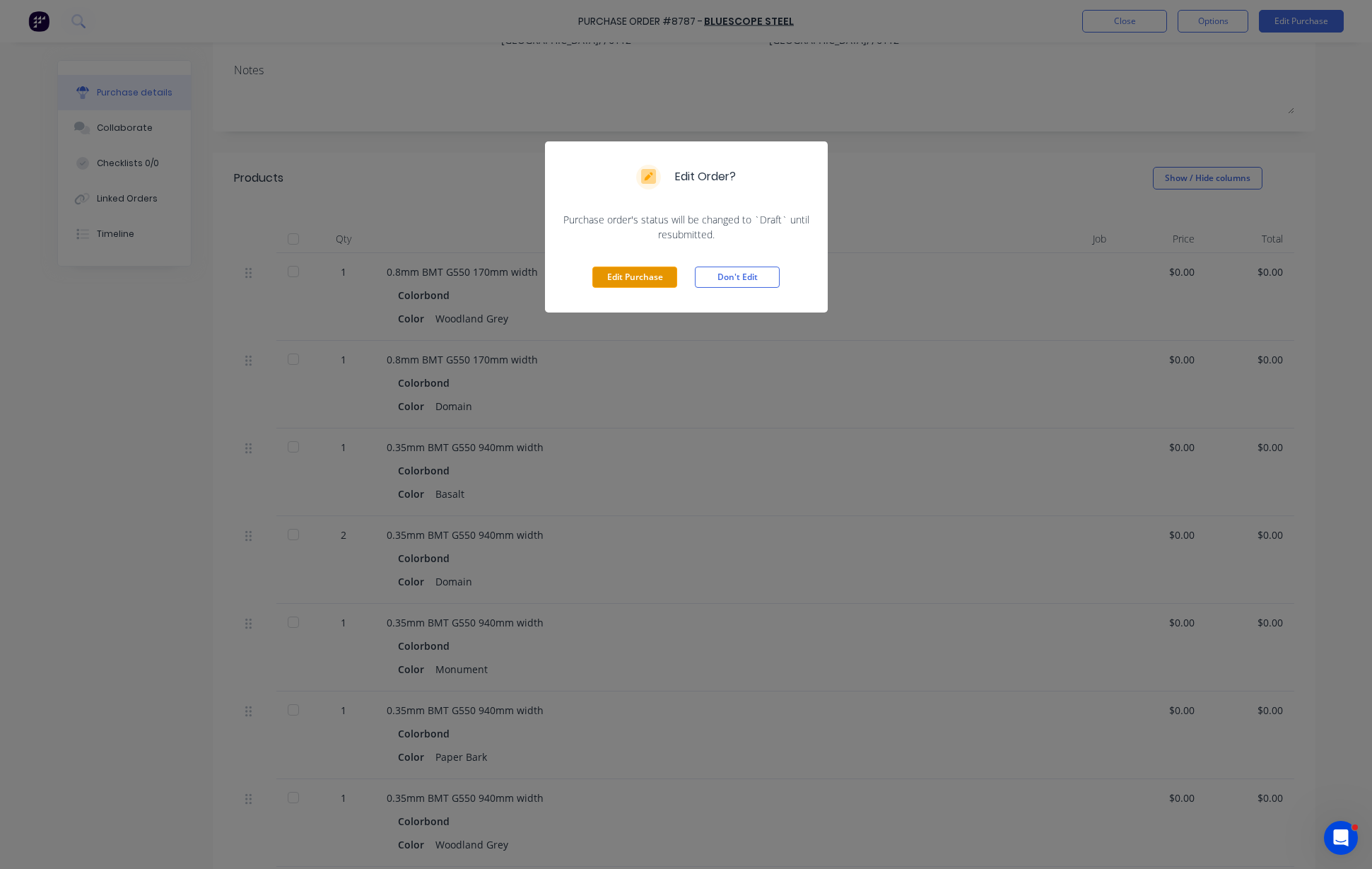
click at [648, 278] on button "Edit Purchase" at bounding box center [635, 276] width 85 height 21
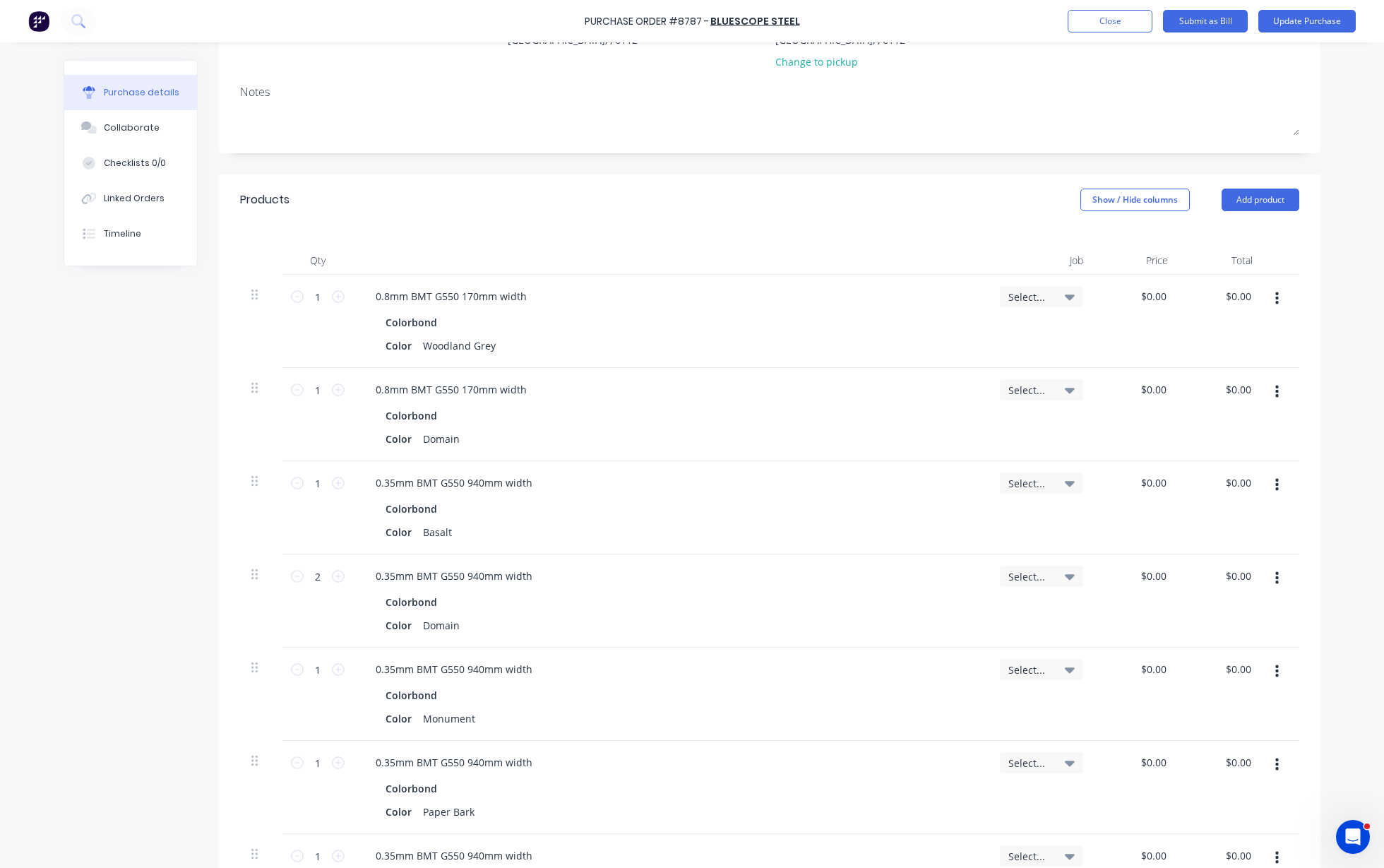
click at [1275, 574] on icon "button" at bounding box center [1277, 578] width 4 height 16
click at [1235, 642] on button "Duplicate" at bounding box center [1233, 644] width 120 height 29
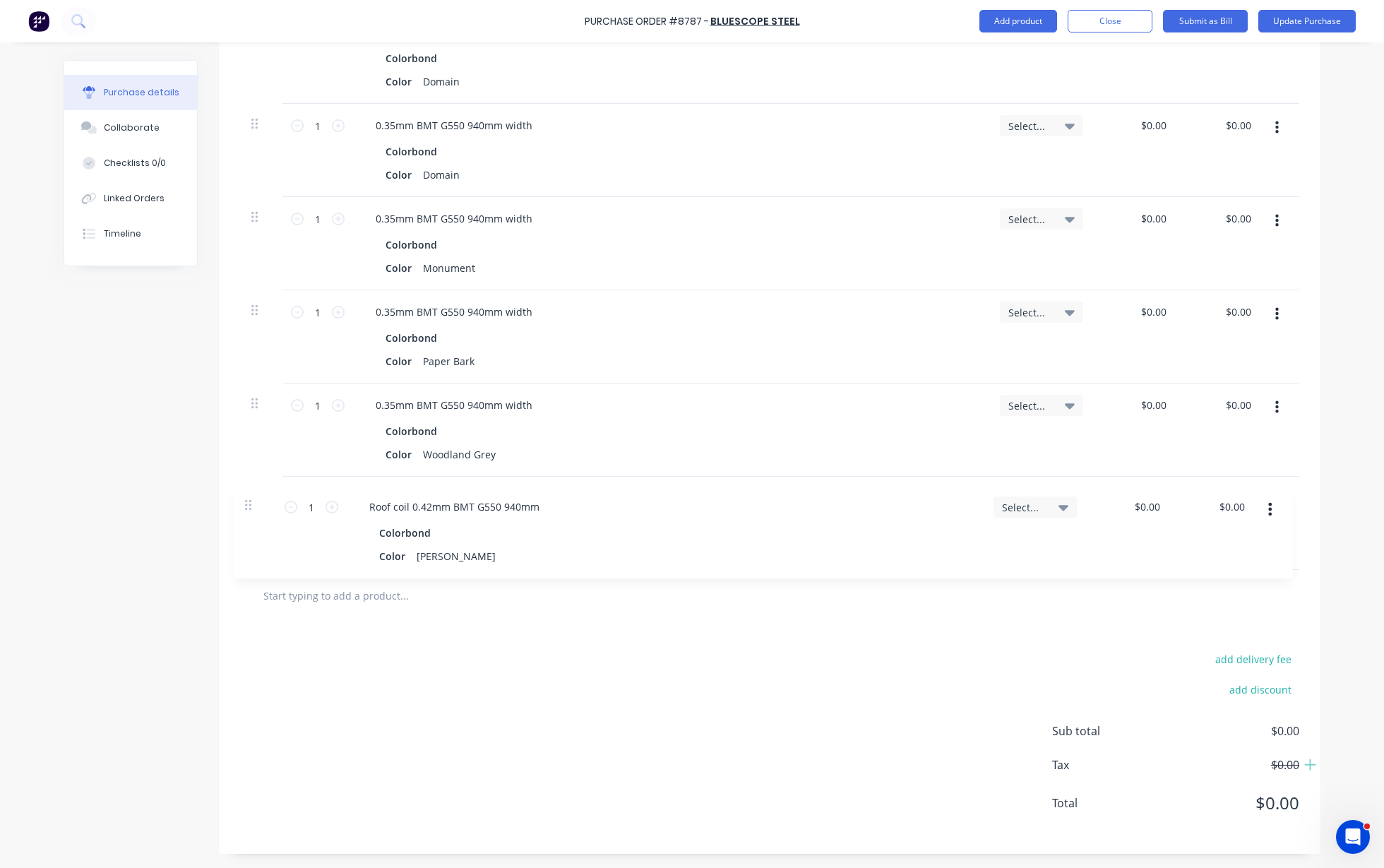
scroll to position [721, 0]
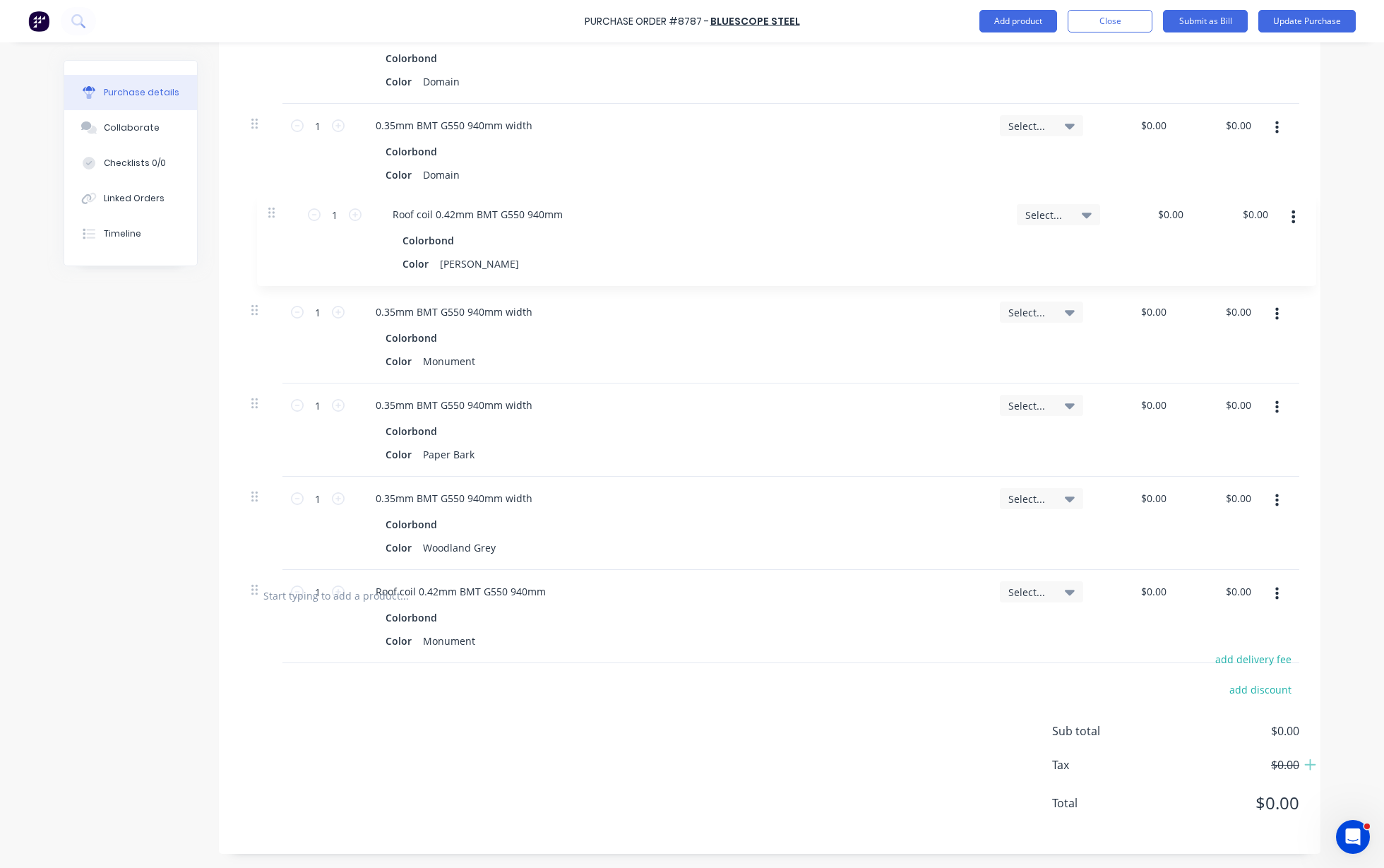
drag, startPoint x: 248, startPoint y: 516, endPoint x: 271, endPoint y: 206, distance: 310.9
click at [271, 206] on div "1 1 0.8mm BMT G550 170mm width Colorbond Color Woodland Grey Select... $0.00 $0…" at bounding box center [769, 150] width 1059 height 839
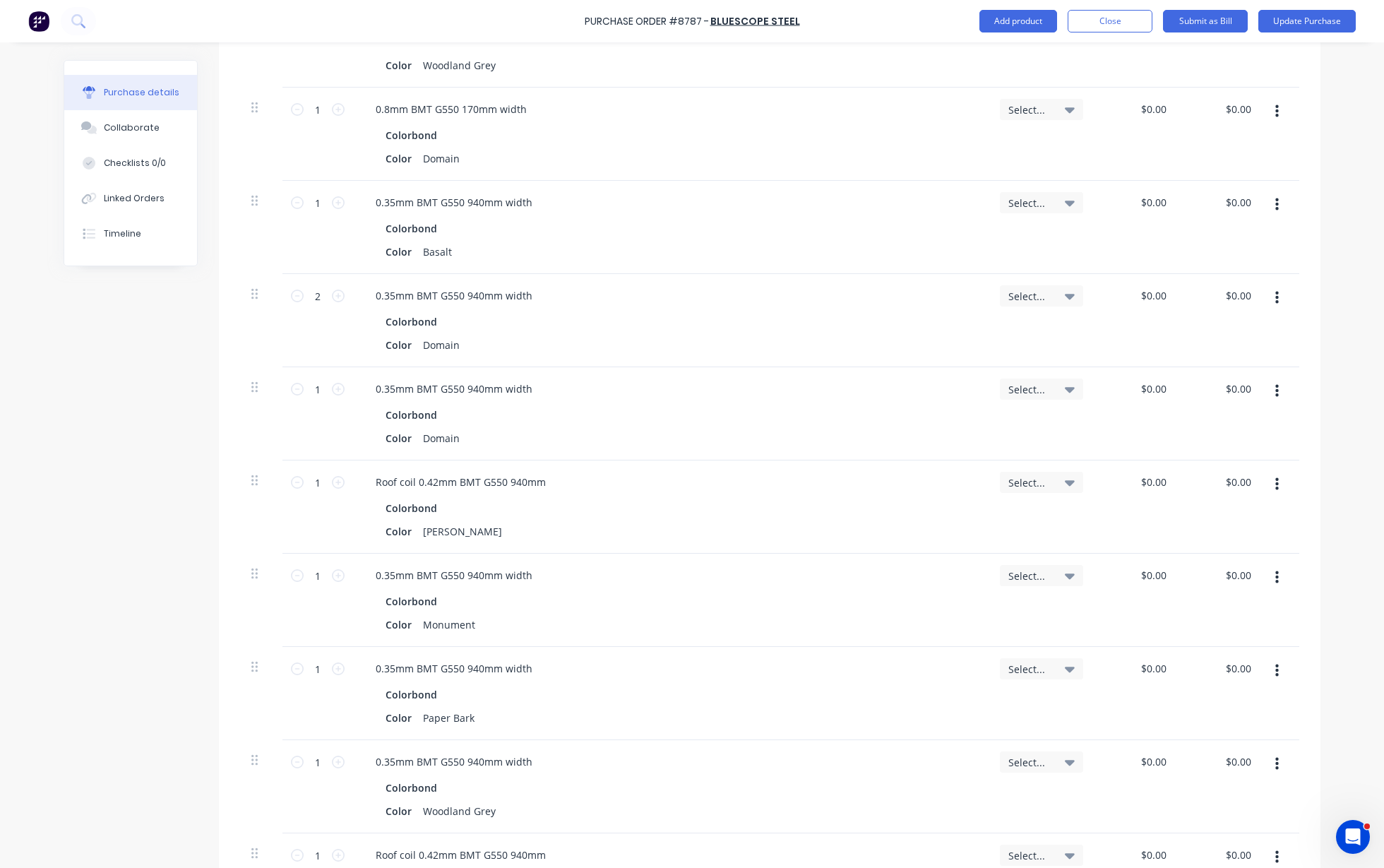
scroll to position [456, 0]
click at [291, 297] on icon at bounding box center [297, 297] width 13 height 13
type input "1"
click at [1317, 21] on button "Update Purchase" at bounding box center [1307, 21] width 98 height 23
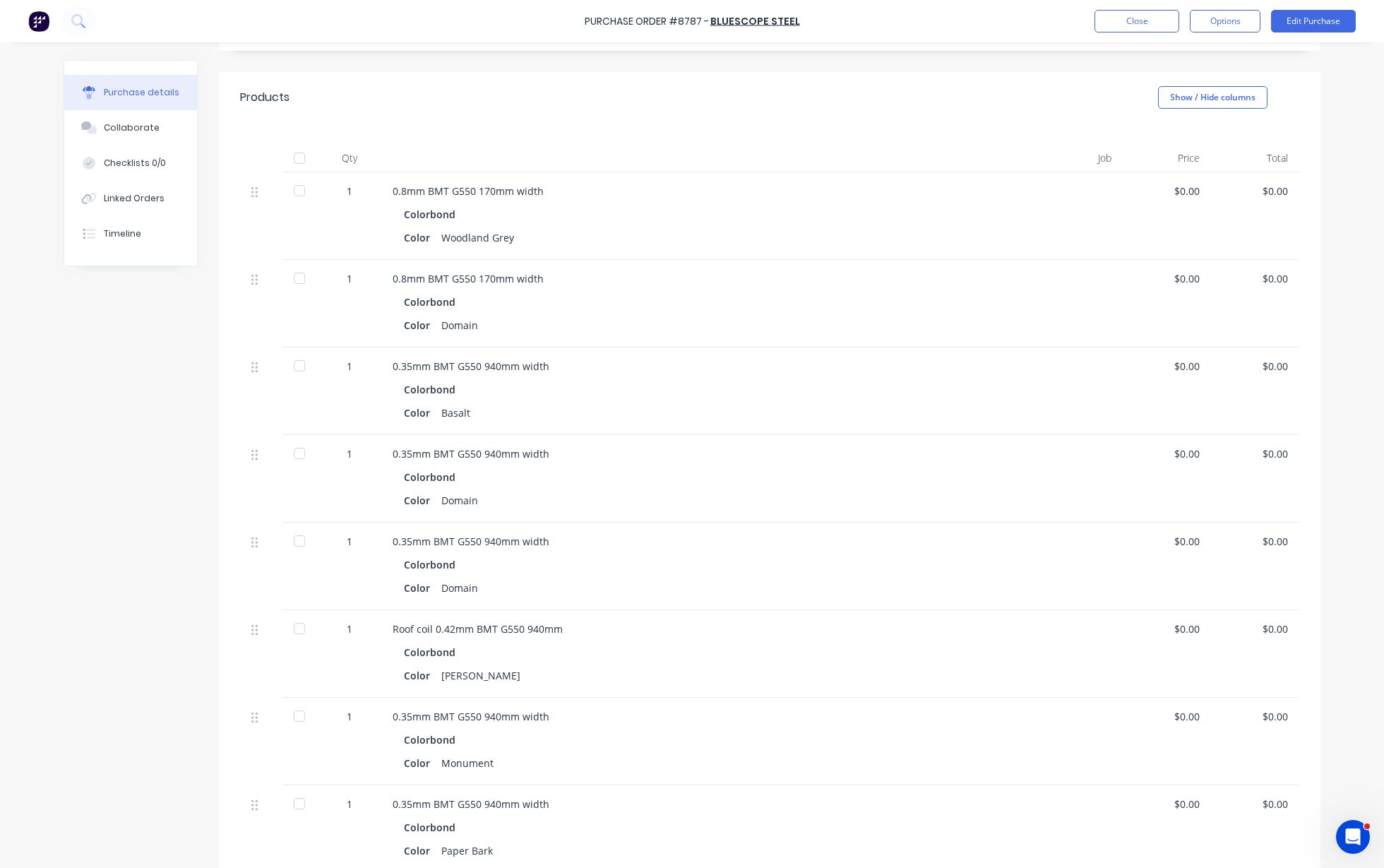
scroll to position [265, 0]
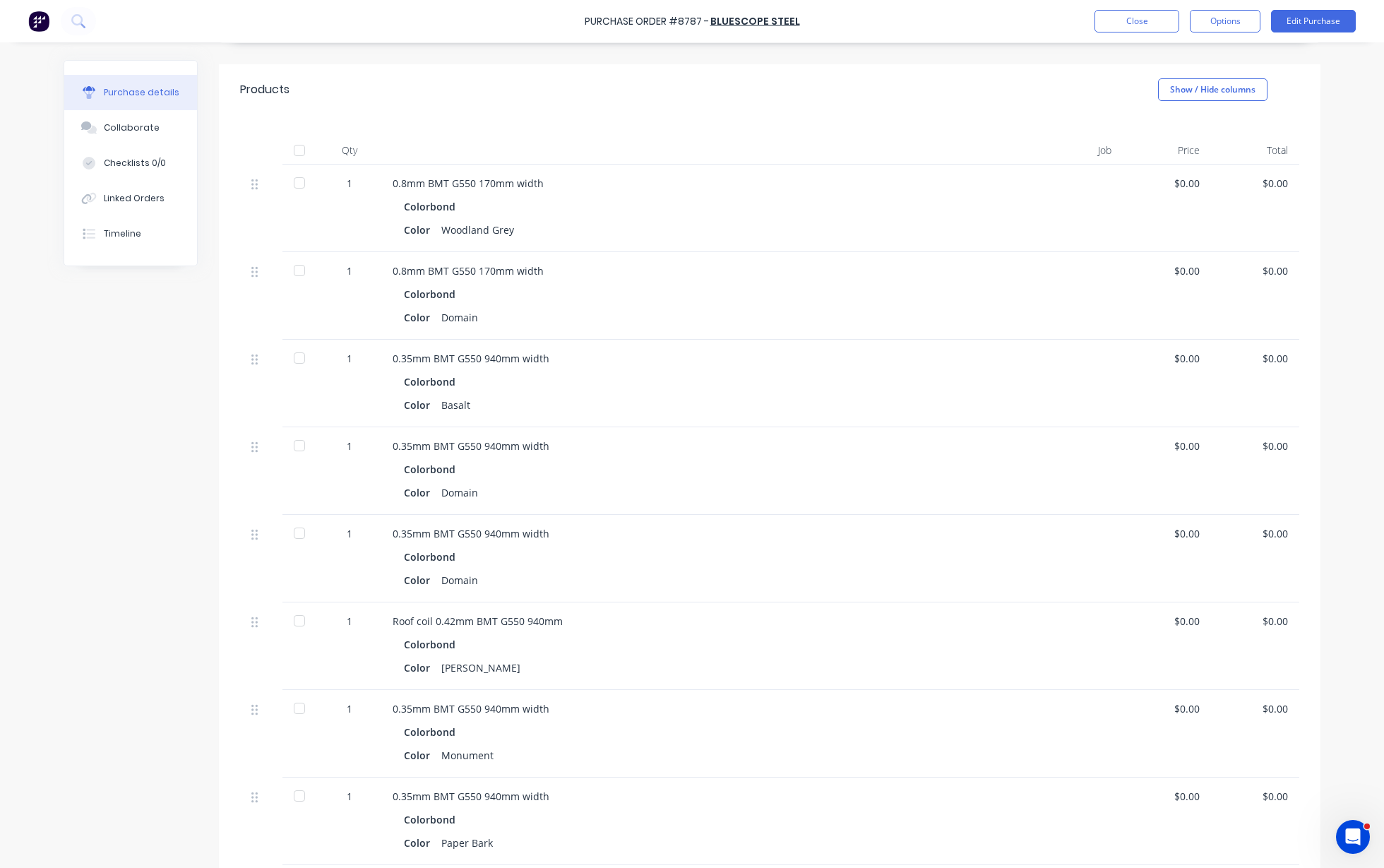
click at [288, 446] on div at bounding box center [300, 445] width 29 height 29
click at [1119, 4] on div "Purchase Order #8787 - BlueScope Steel Close Options Edit Purchase" at bounding box center [692, 21] width 1384 height 43
click at [1129, 27] on button "Close" at bounding box center [1137, 21] width 85 height 23
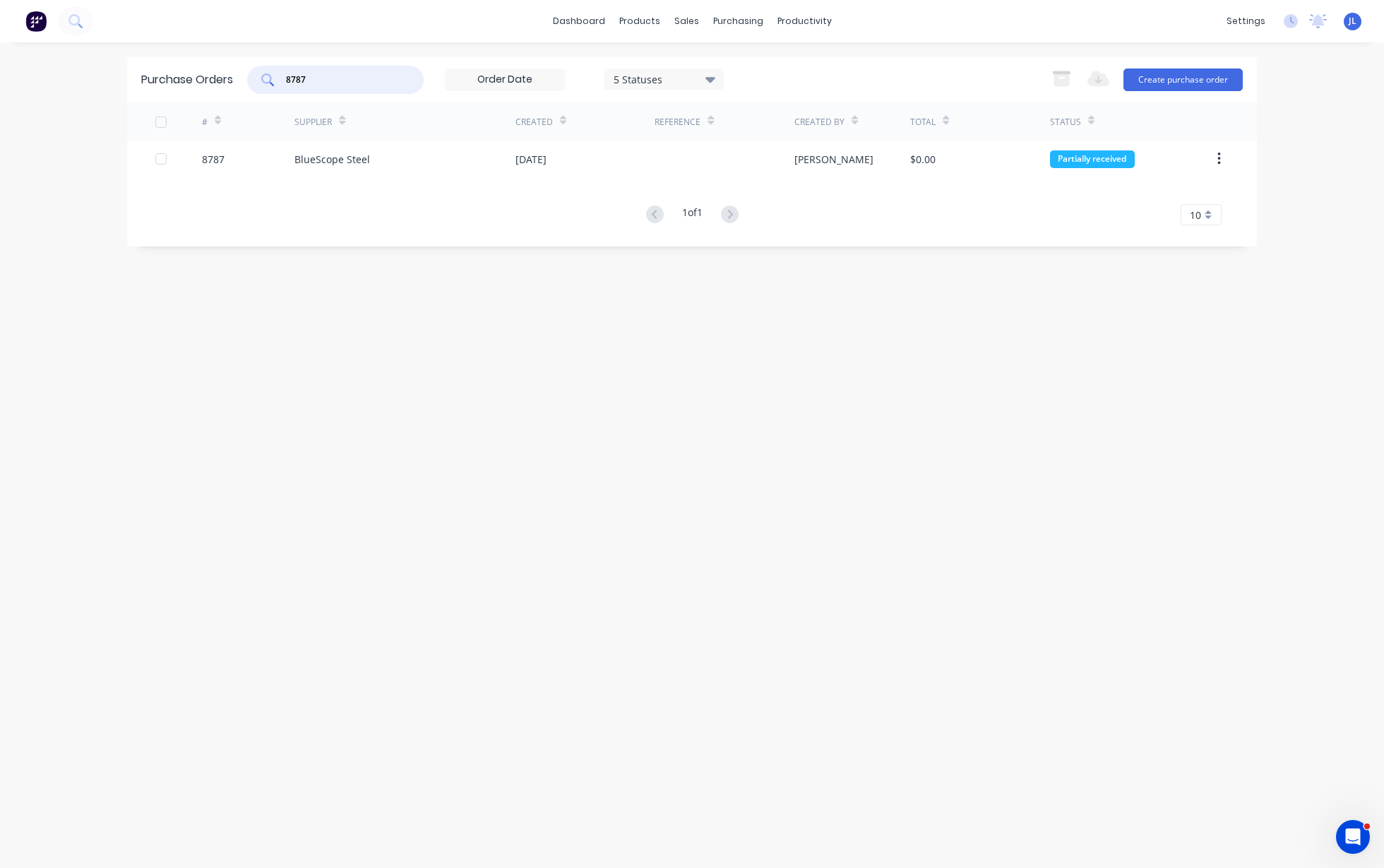
click at [350, 77] on input "8787" at bounding box center [343, 80] width 118 height 14
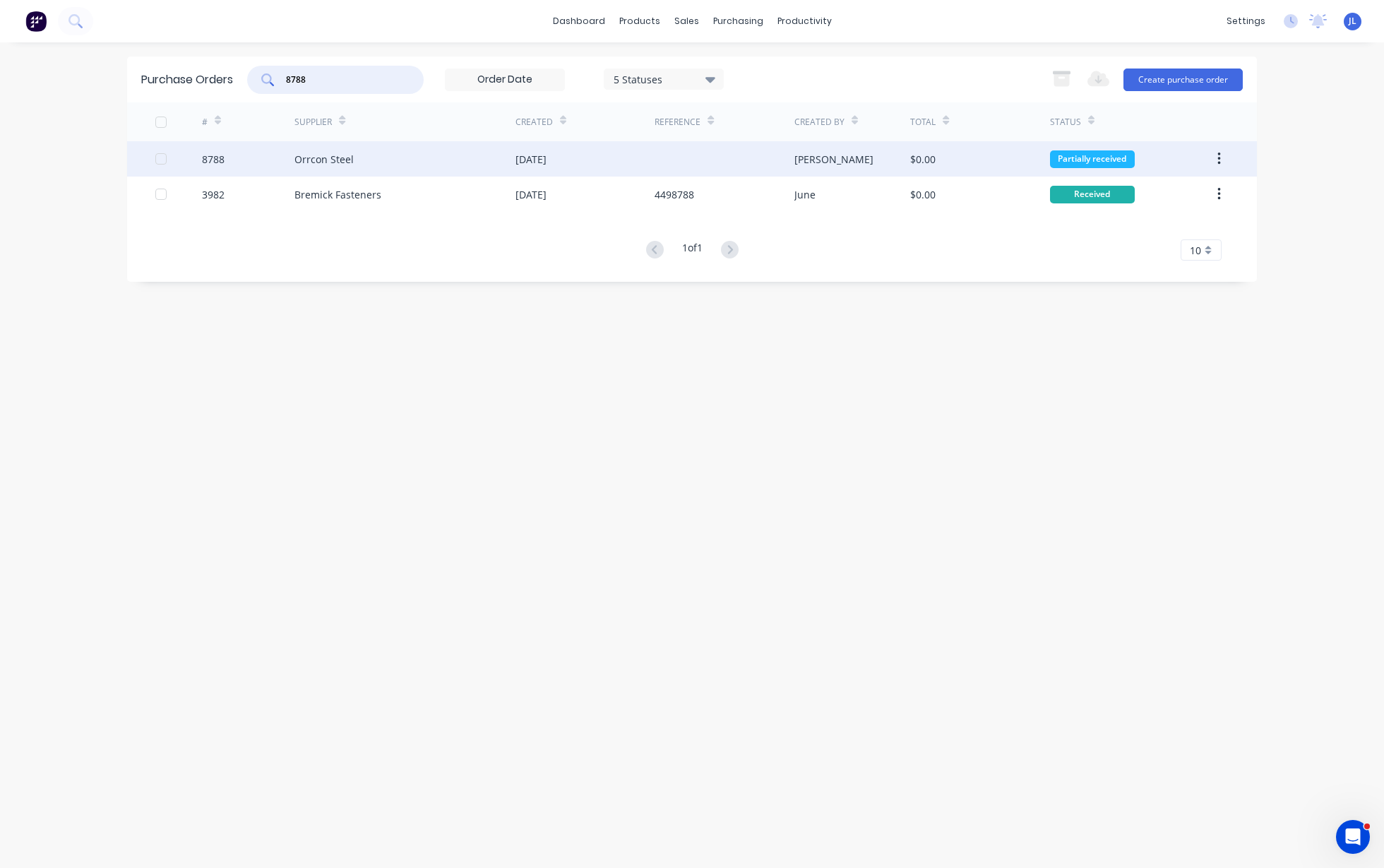
type input "8788"
click at [338, 158] on div "Orrcon Steel" at bounding box center [324, 159] width 59 height 15
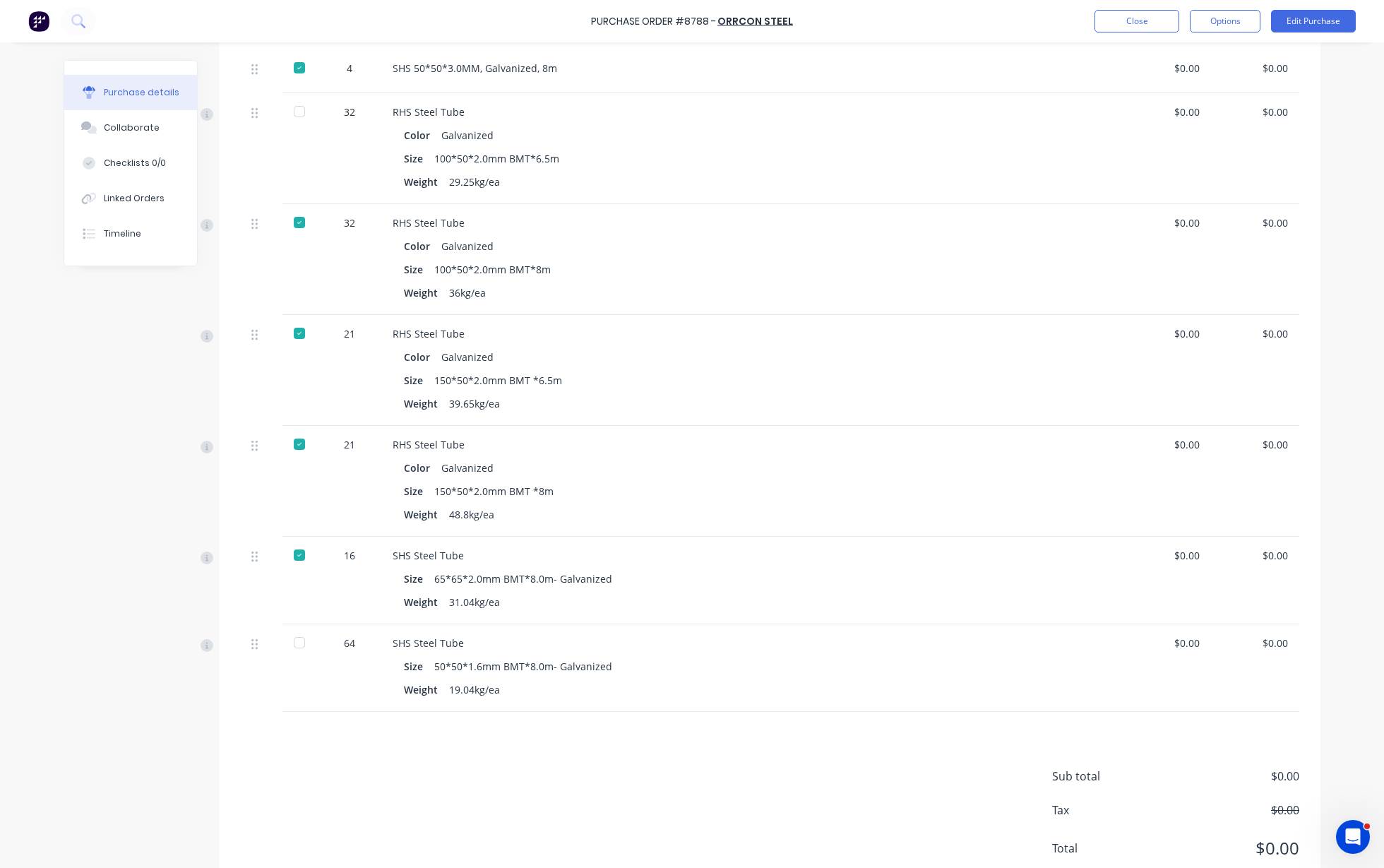
scroll to position [647, 0]
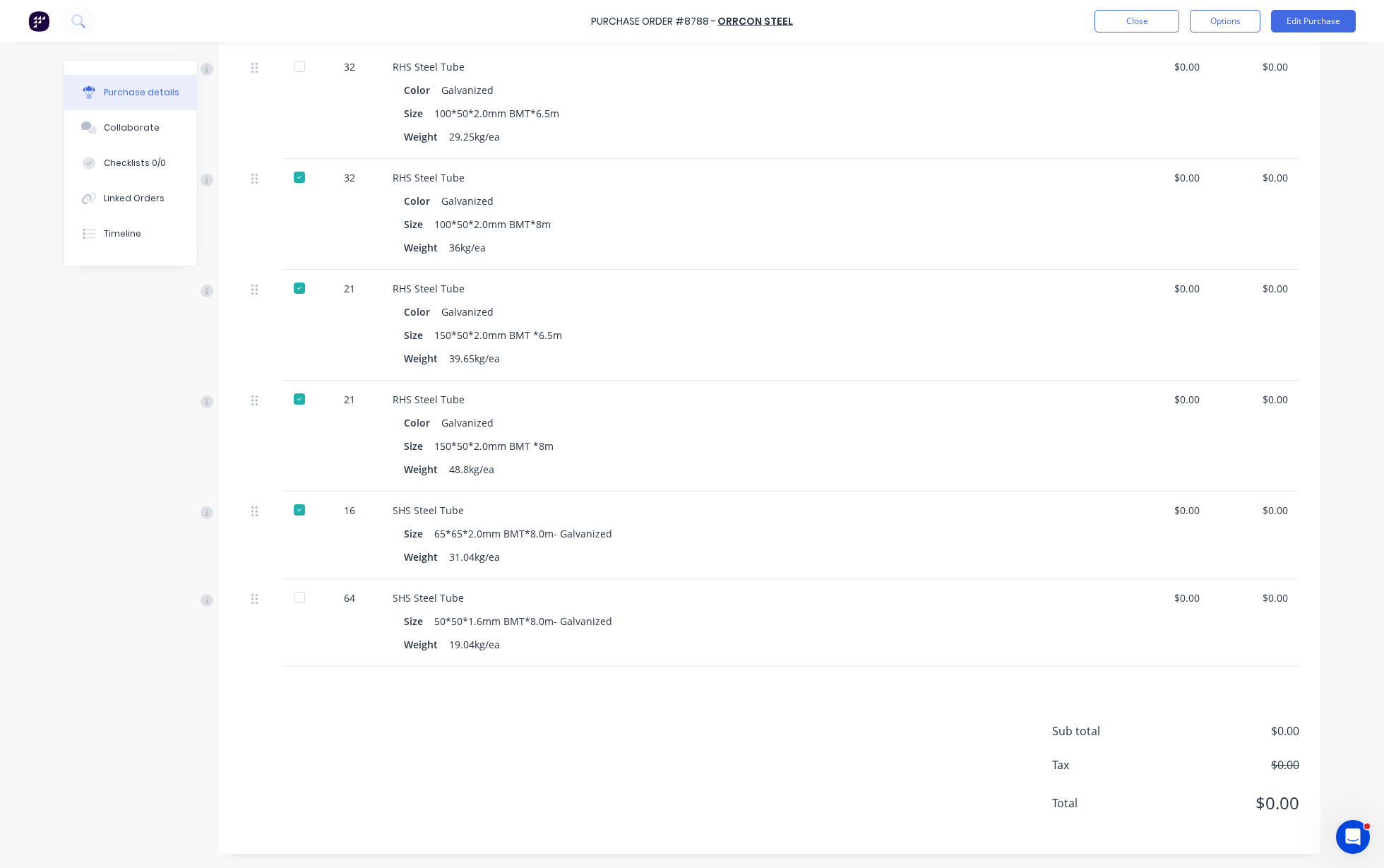
click at [291, 66] on div at bounding box center [300, 66] width 29 height 29
click at [295, 598] on div at bounding box center [300, 597] width 29 height 29
click at [635, 672] on div "Sub total $0.00 Tax $0.00 Total $0.00" at bounding box center [769, 759] width 1101 height 187
click at [782, 651] on div "Weight 19.04kg/ea" at bounding box center [699, 644] width 590 height 21
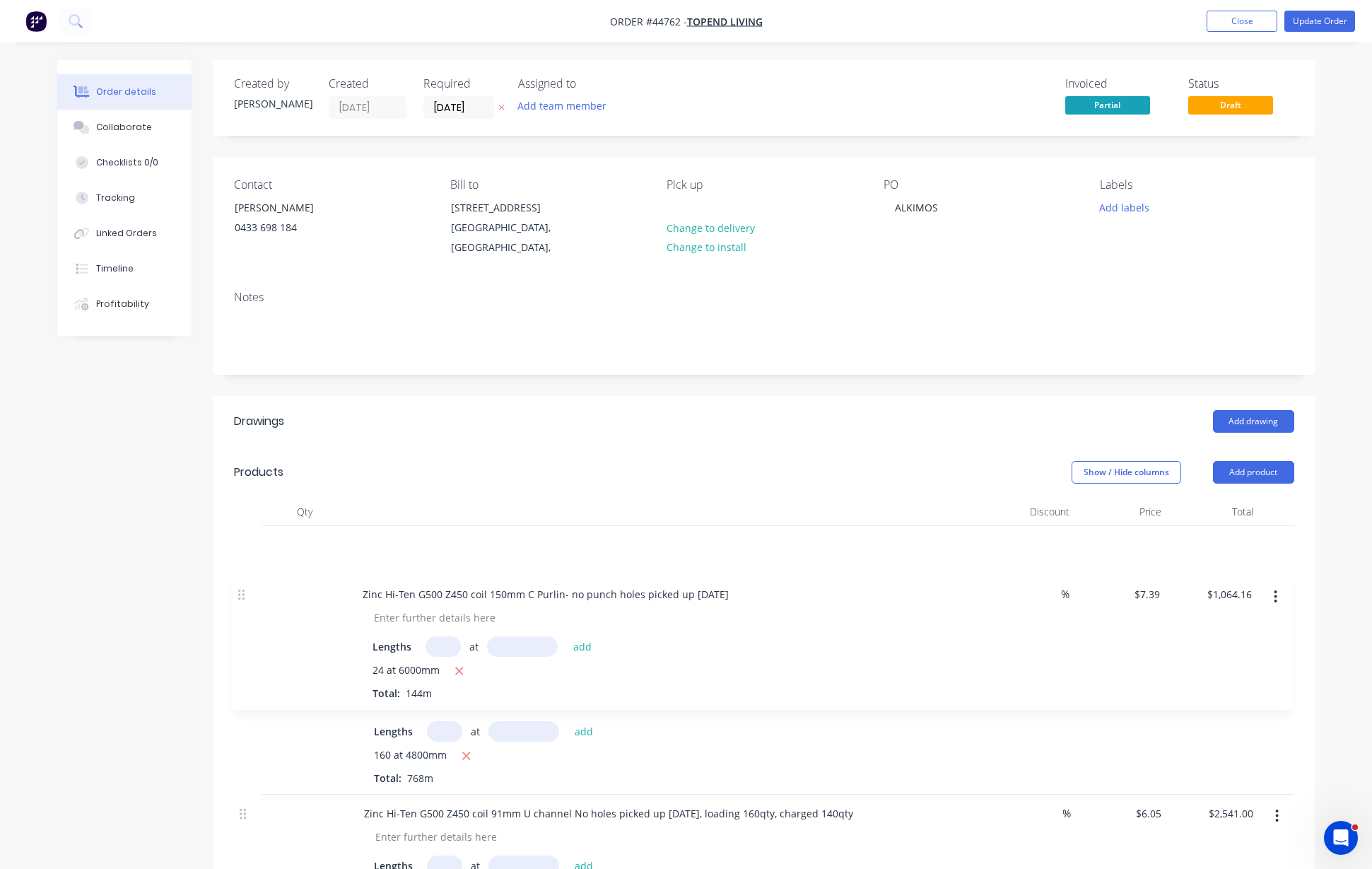
drag, startPoint x: 246, startPoint y: 561, endPoint x: 246, endPoint y: 571, distance: 10.0
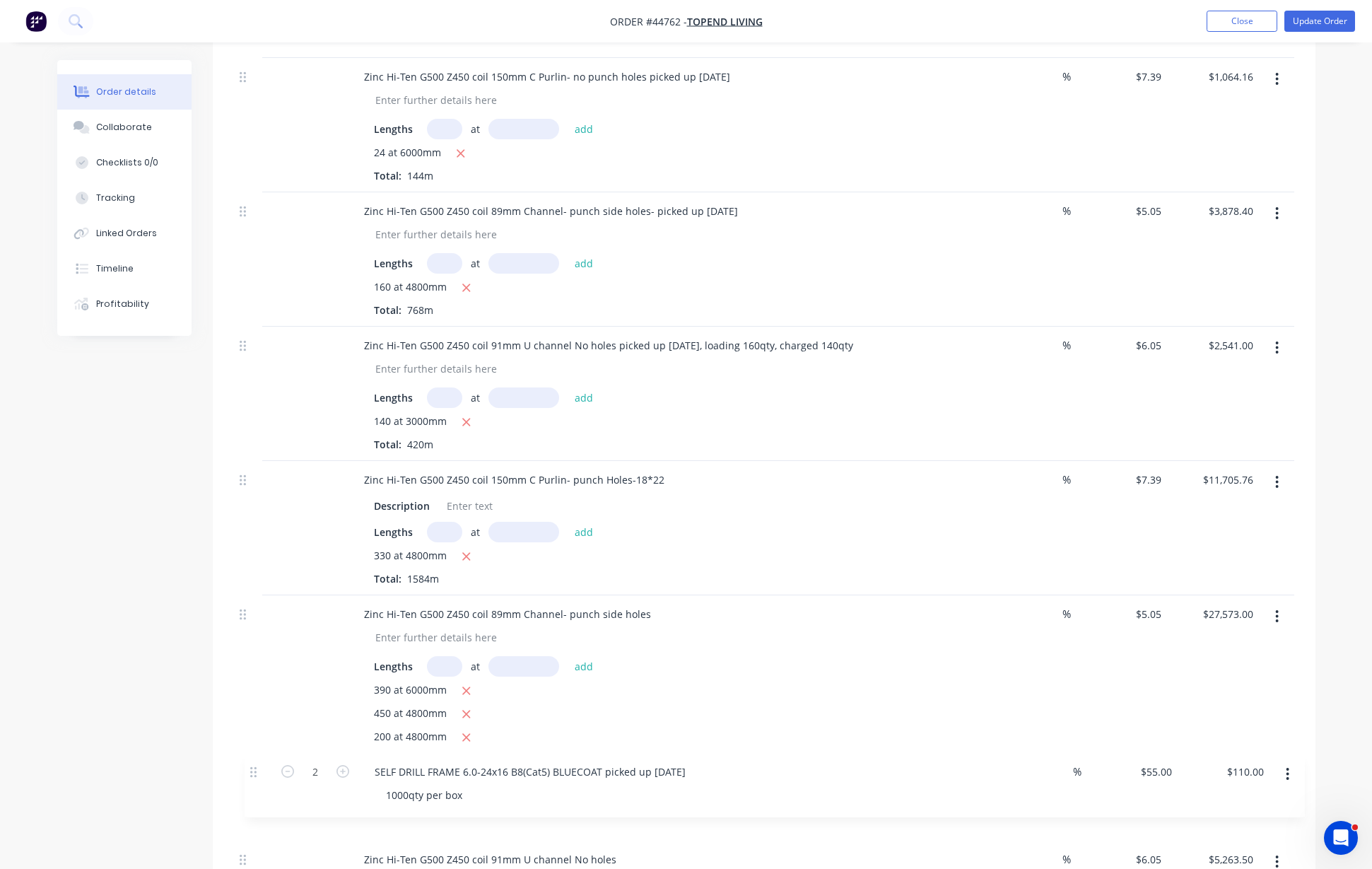
scroll to position [470, 0]
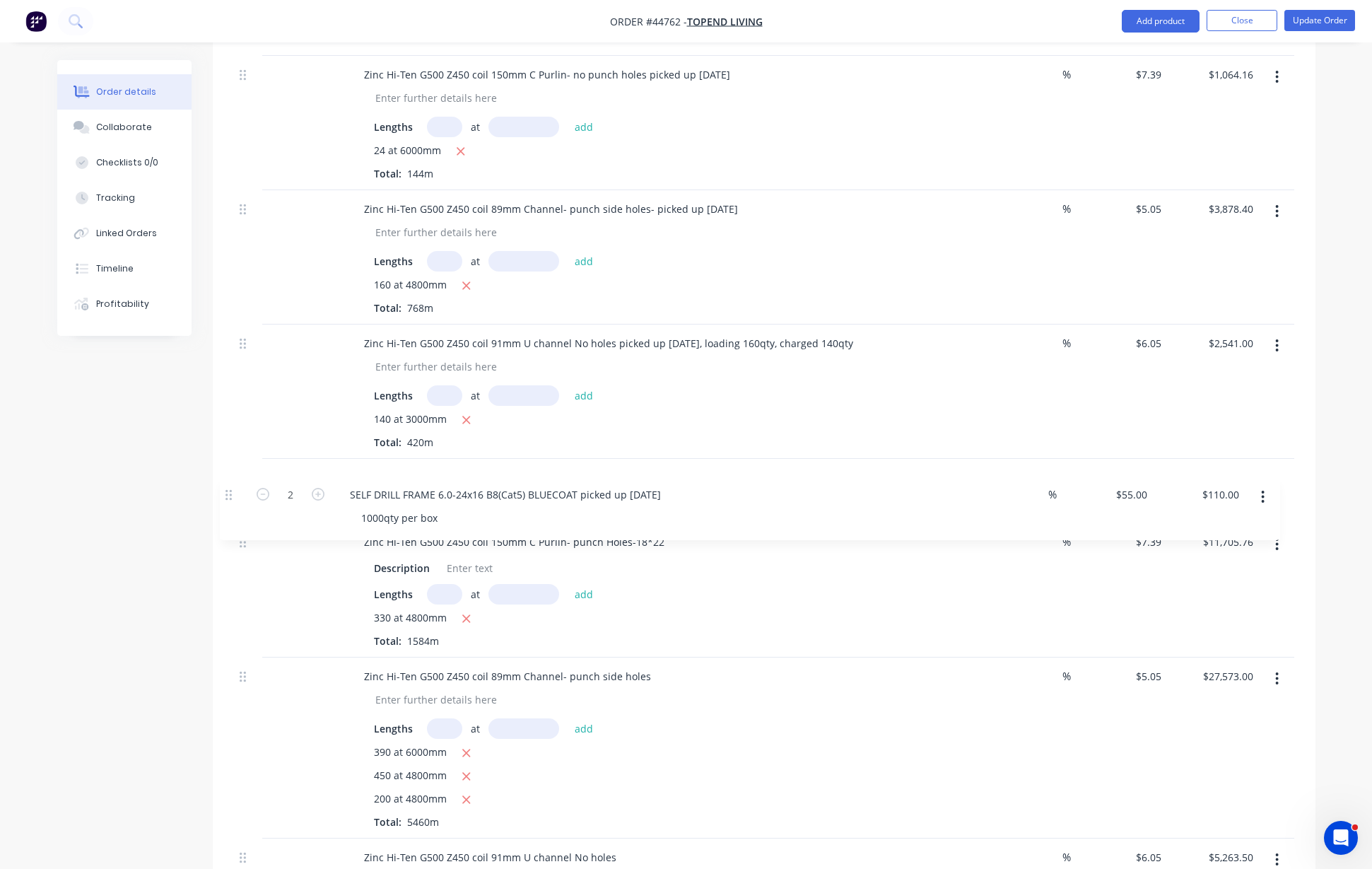
drag, startPoint x: 244, startPoint y: 385, endPoint x: 229, endPoint y: 491, distance: 107.1
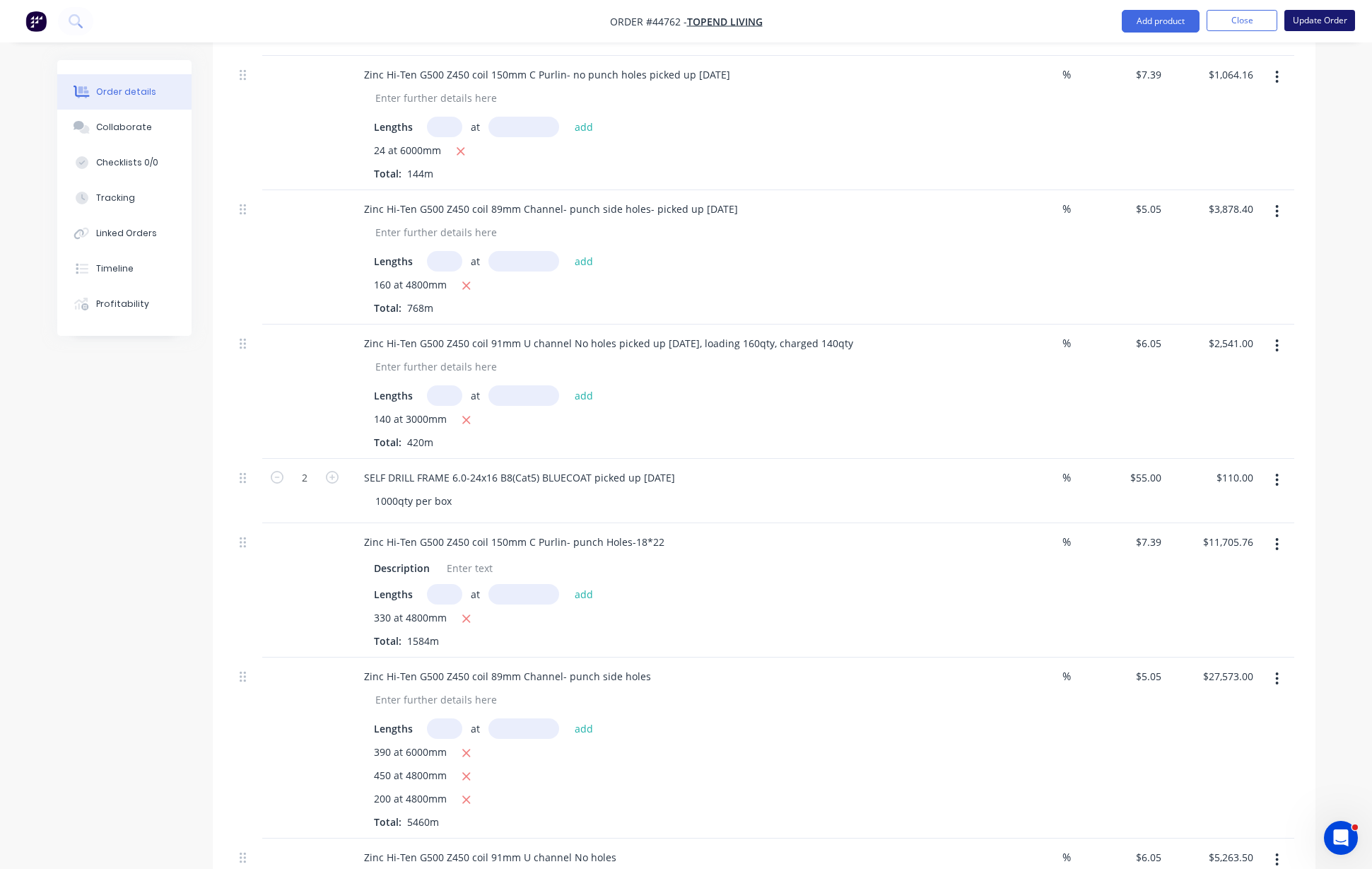
click at [1327, 28] on button "Update Order" at bounding box center [1319, 20] width 70 height 21
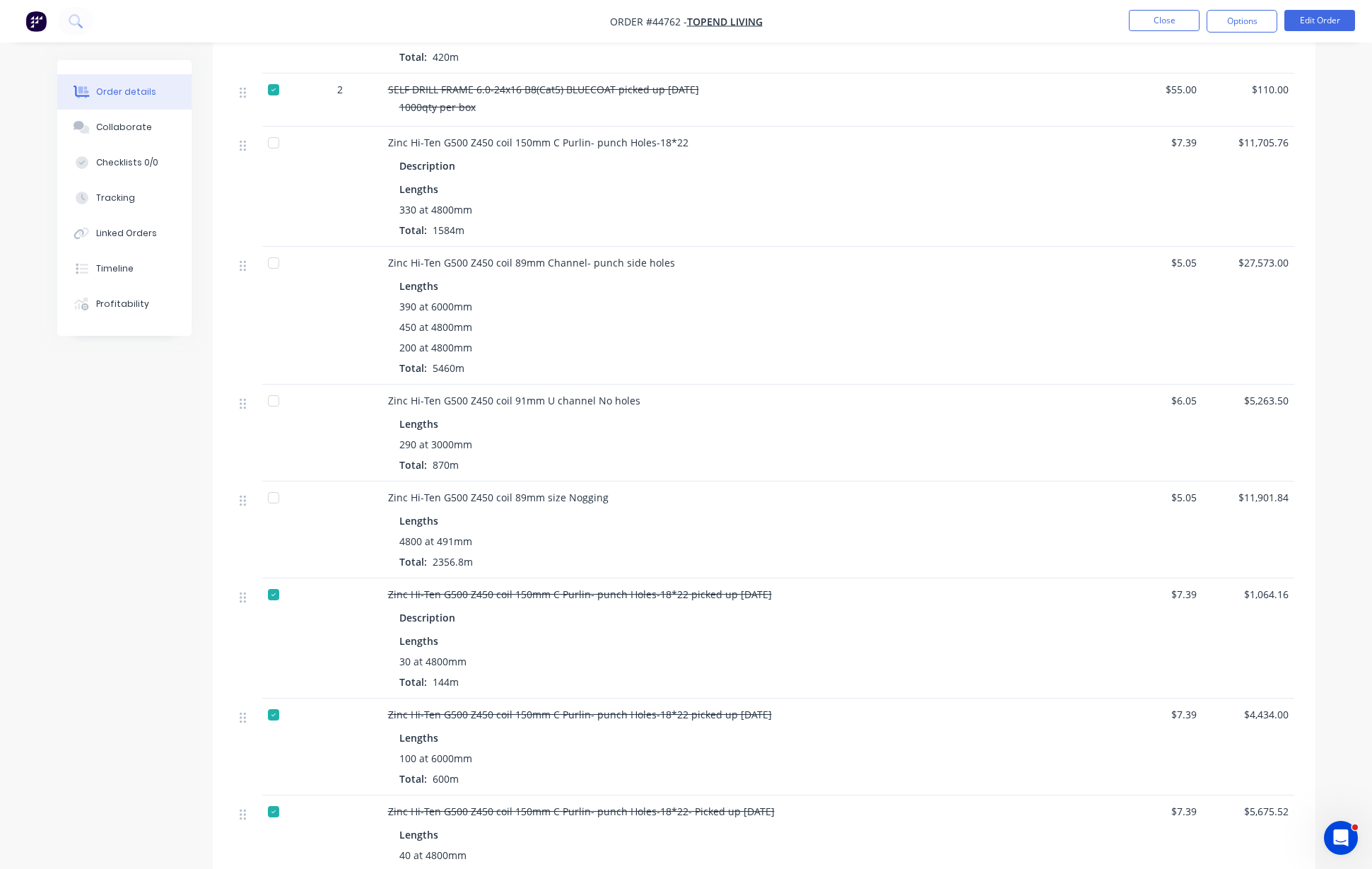
scroll to position [707, 0]
